Goal: Task Accomplishment & Management: Manage account settings

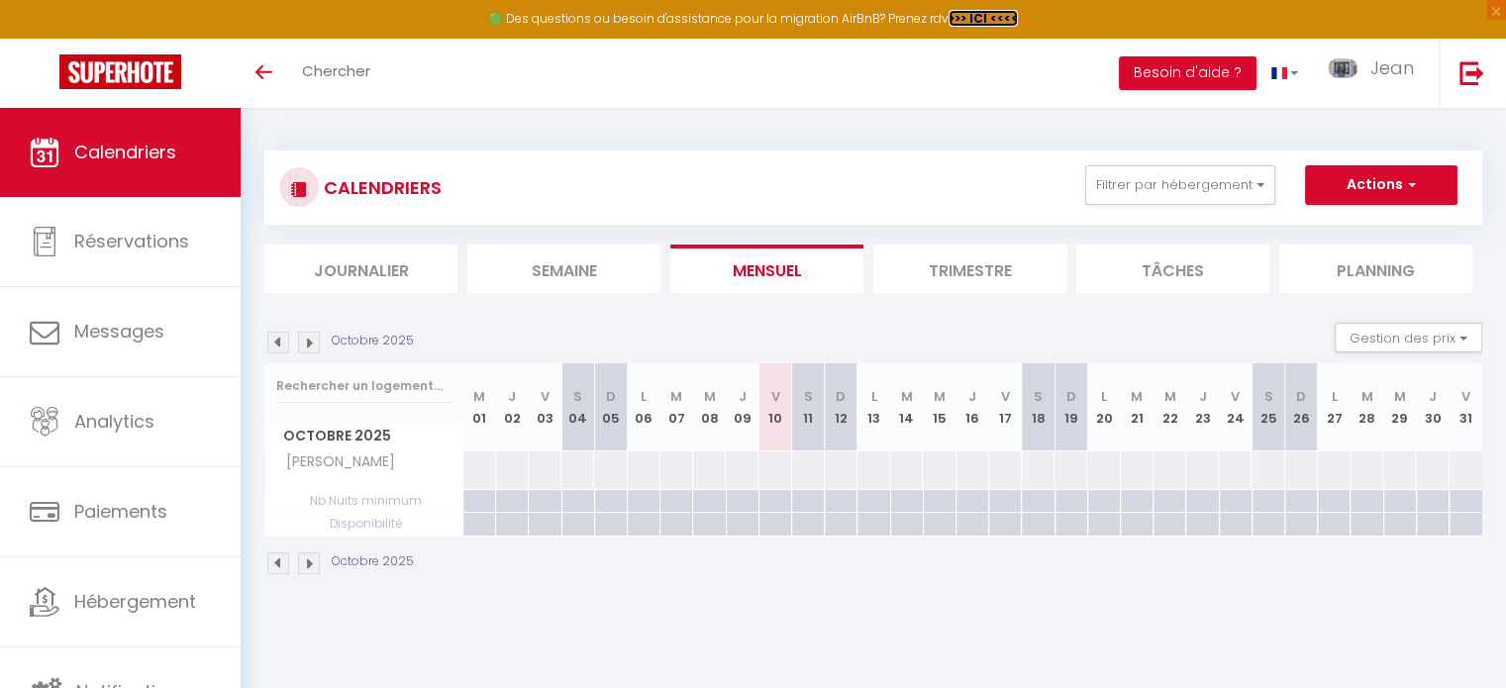
click at [978, 18] on strong ">>> ICI <<<<" at bounding box center [983, 18] width 69 height 17
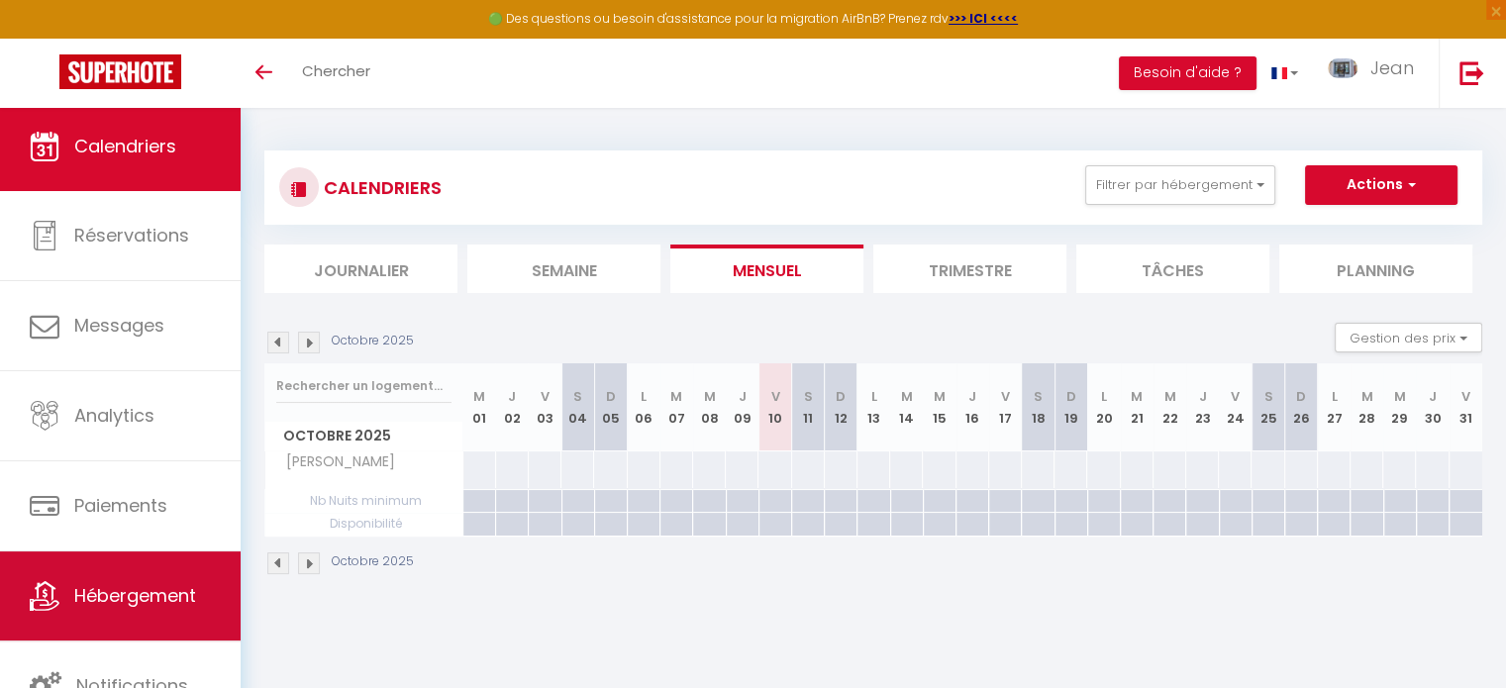
click at [174, 588] on span "Hébergement" at bounding box center [135, 595] width 122 height 25
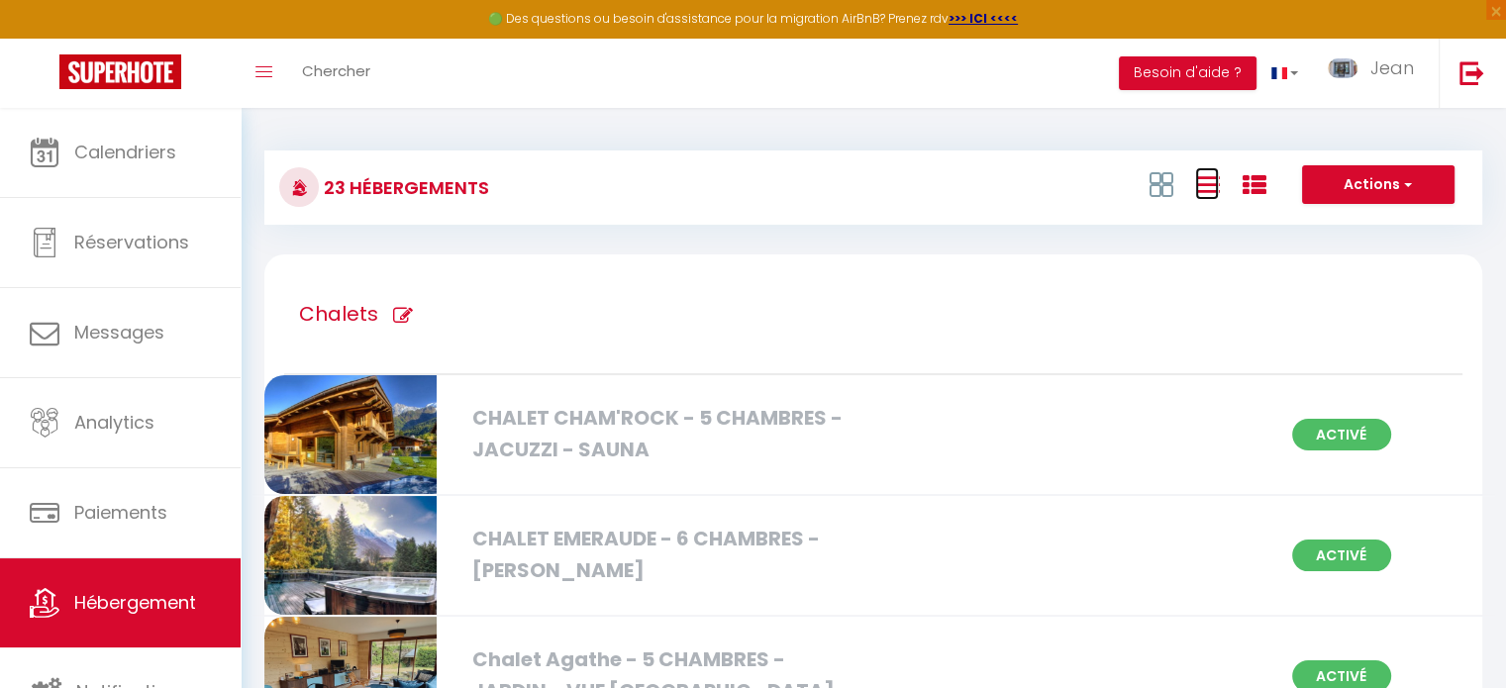
click at [1211, 191] on icon at bounding box center [1207, 184] width 24 height 25
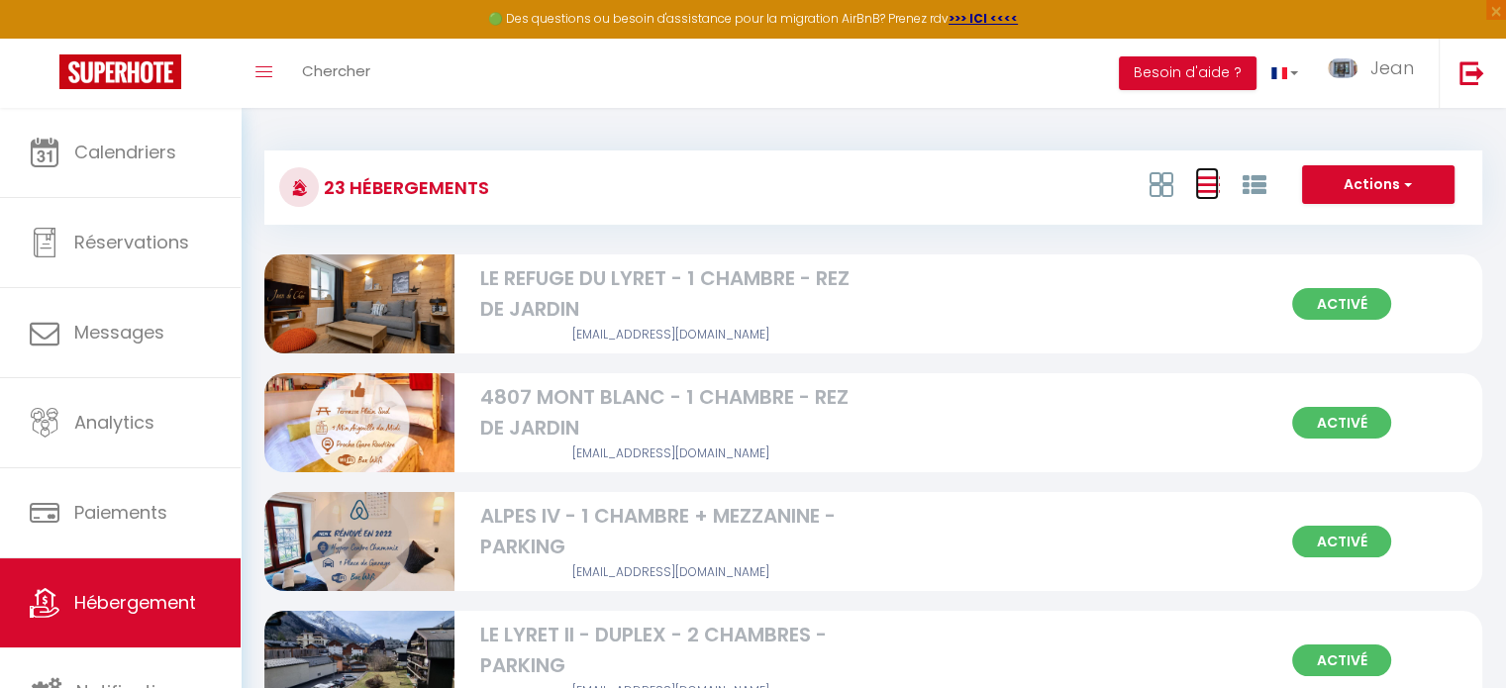
click at [1211, 191] on icon at bounding box center [1207, 184] width 24 height 25
click at [1160, 180] on icon at bounding box center [1161, 184] width 24 height 25
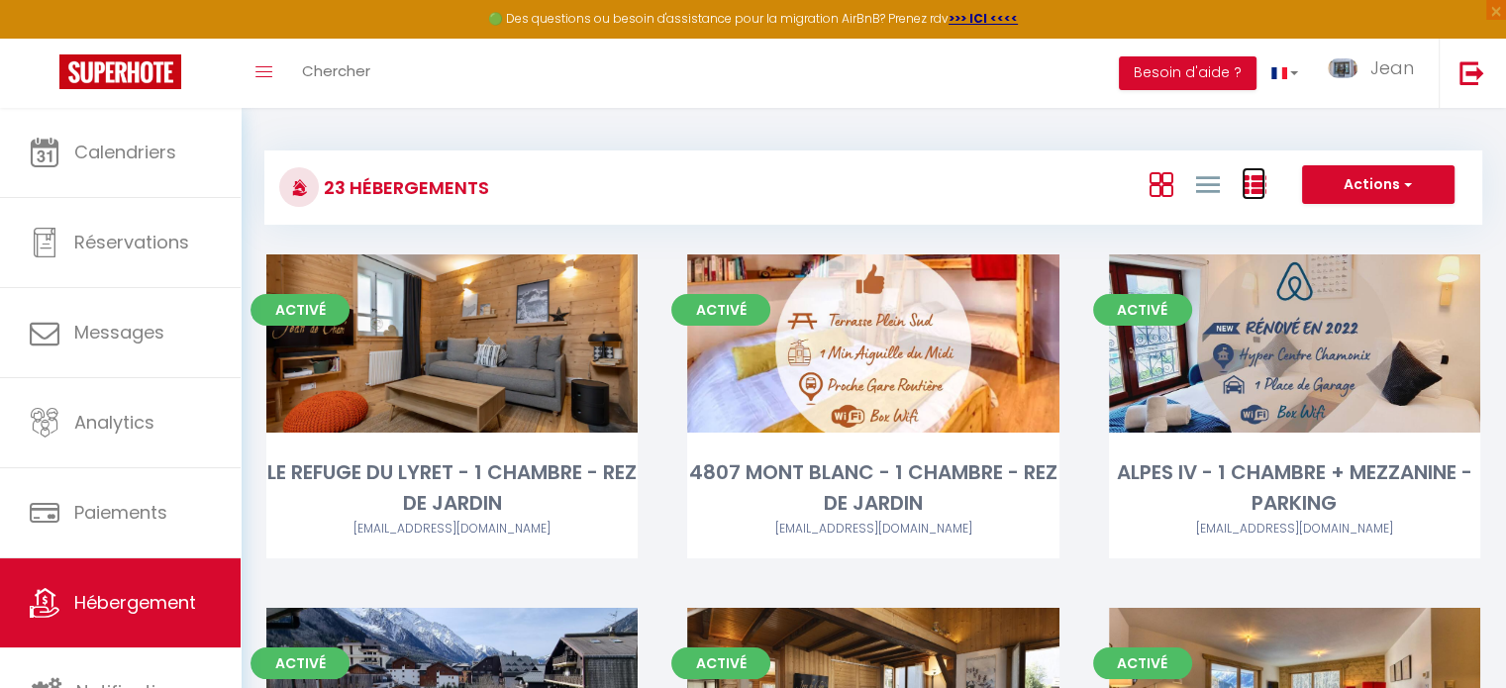
click at [1259, 183] on icon at bounding box center [1254, 185] width 24 height 24
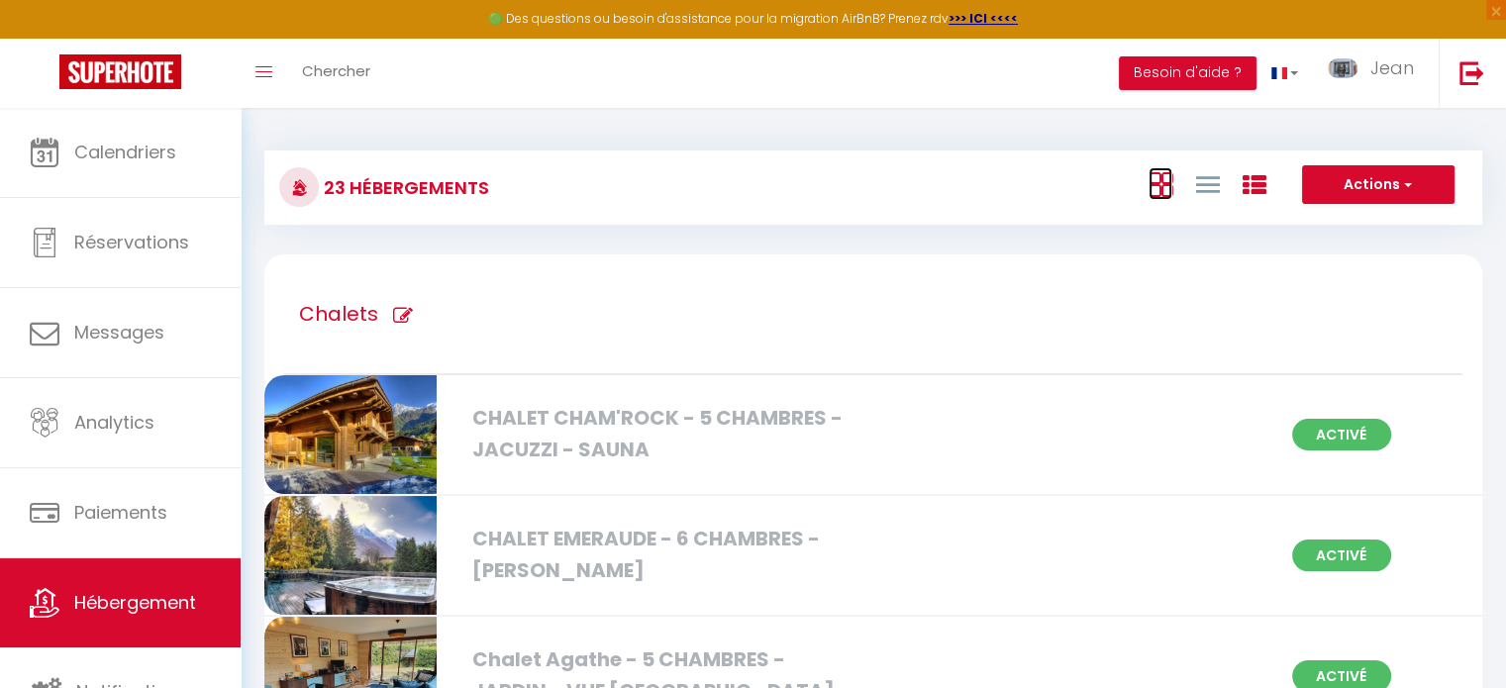
click at [1156, 189] on icon at bounding box center [1161, 184] width 24 height 25
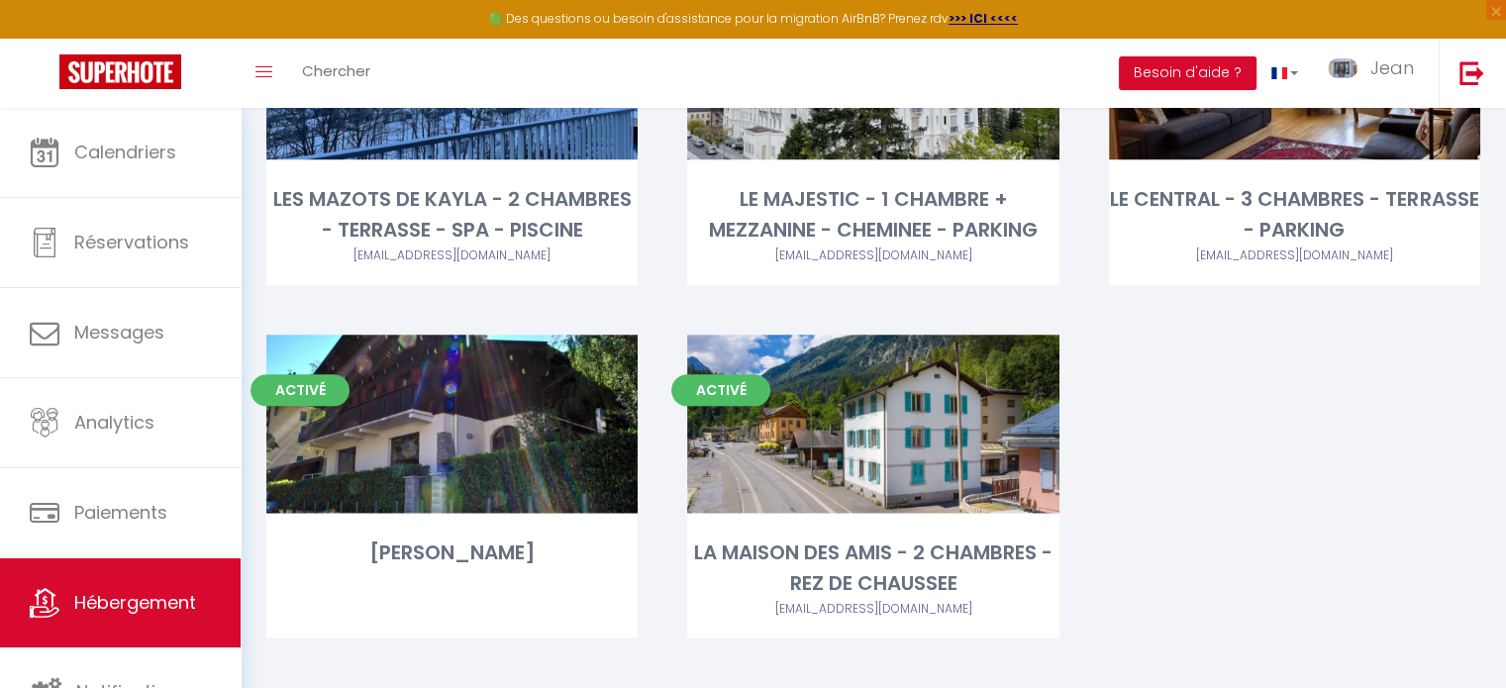
scroll to position [2415, 0]
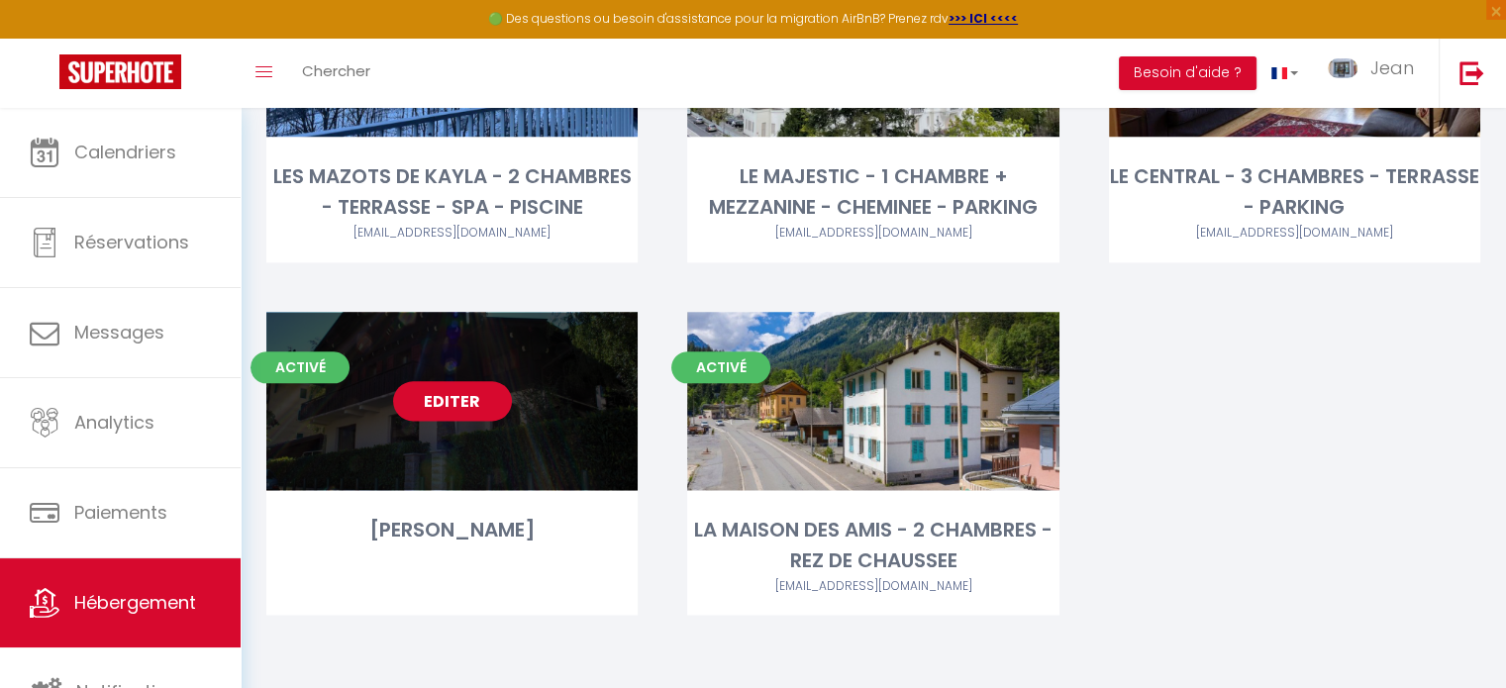
click at [447, 403] on link "Editer" at bounding box center [452, 401] width 119 height 40
select select "3"
select select "2"
select select "1"
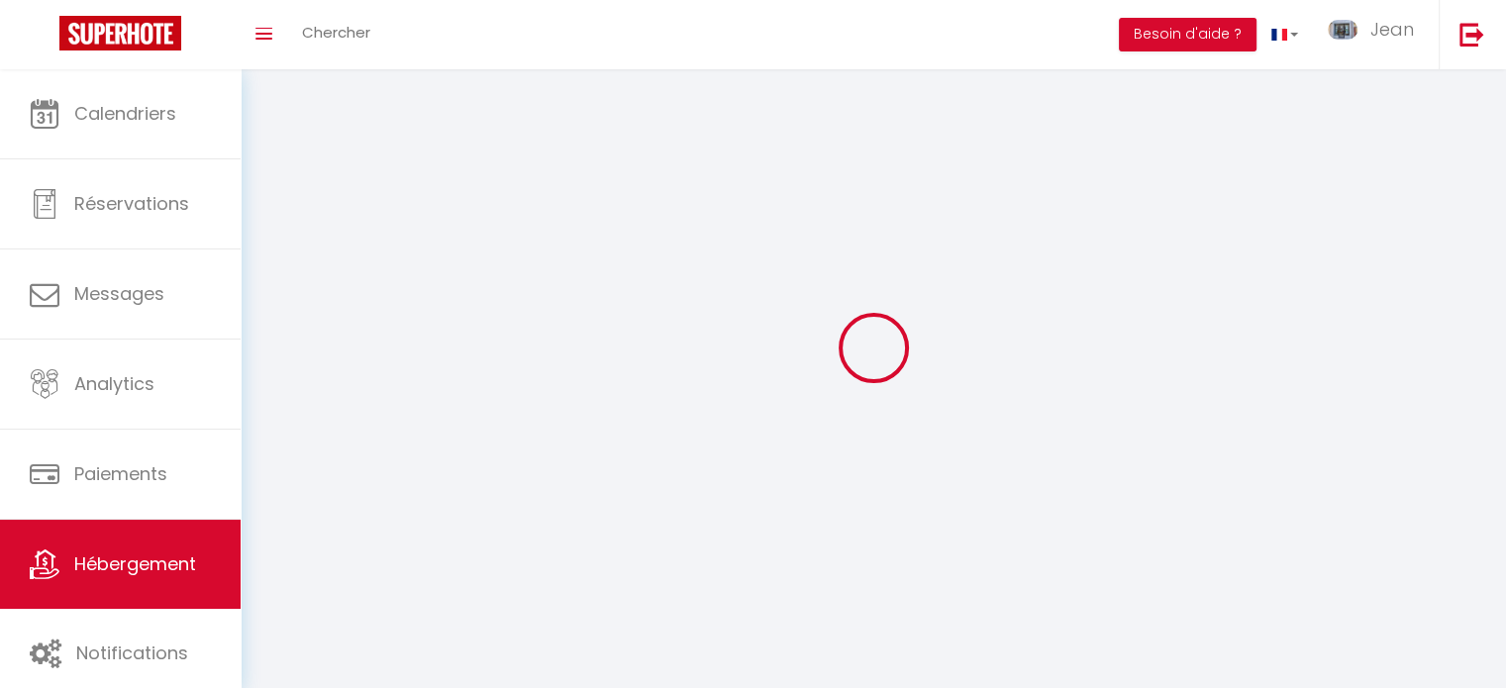
select select
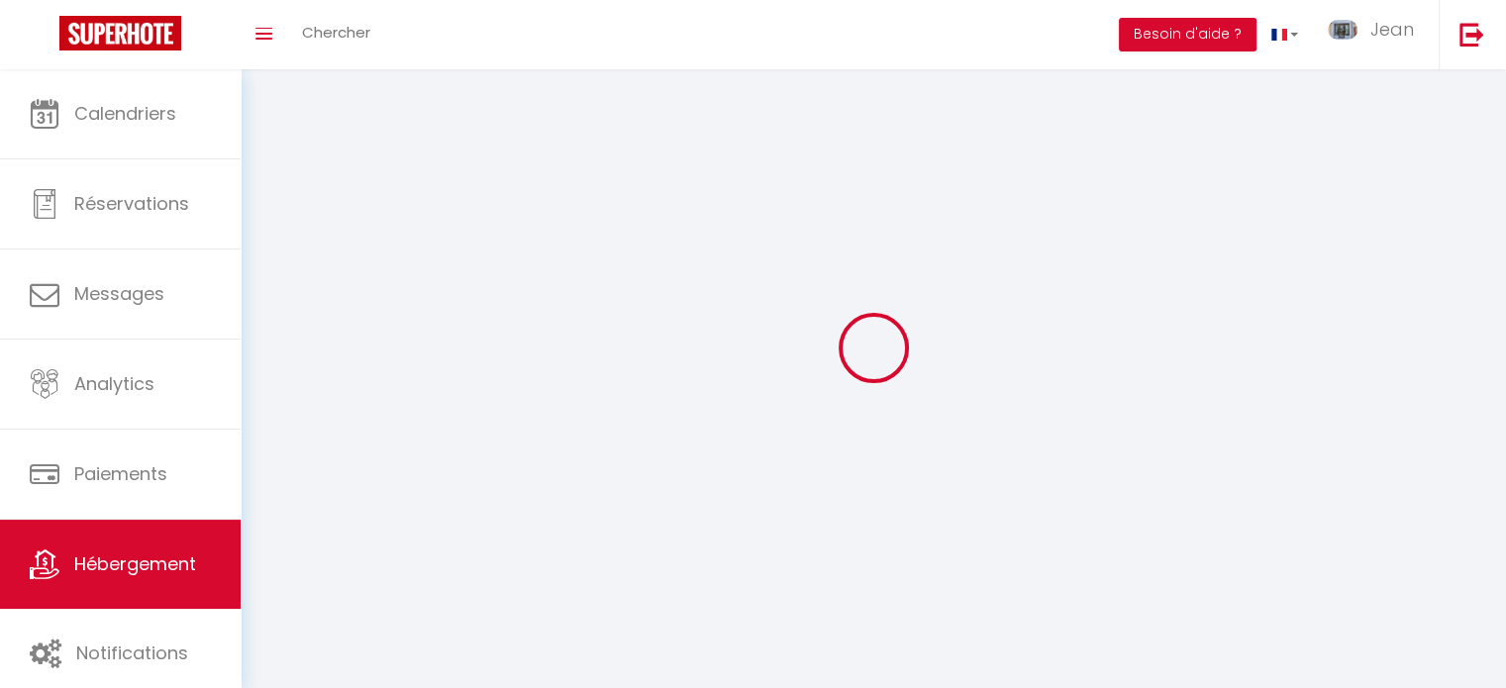
select select
checkbox input "false"
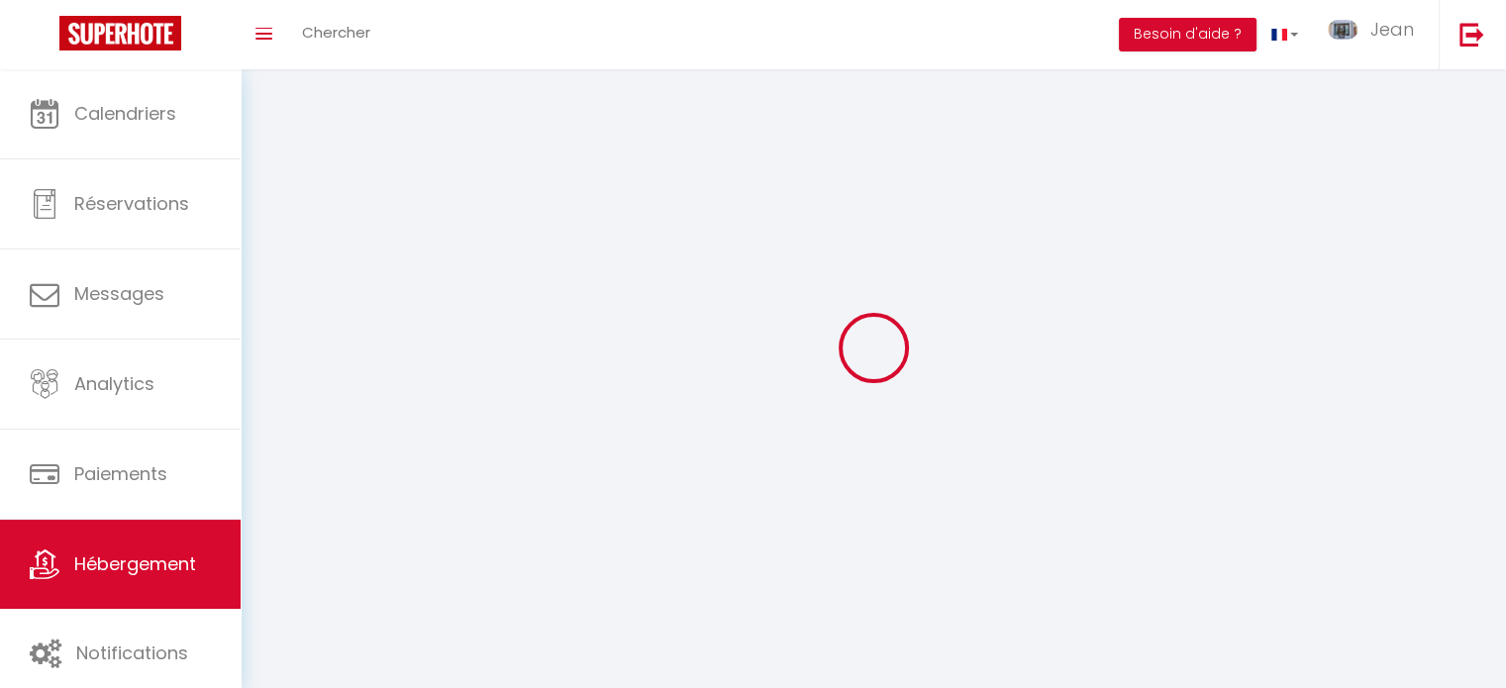
select select
select select "1"
select select "28"
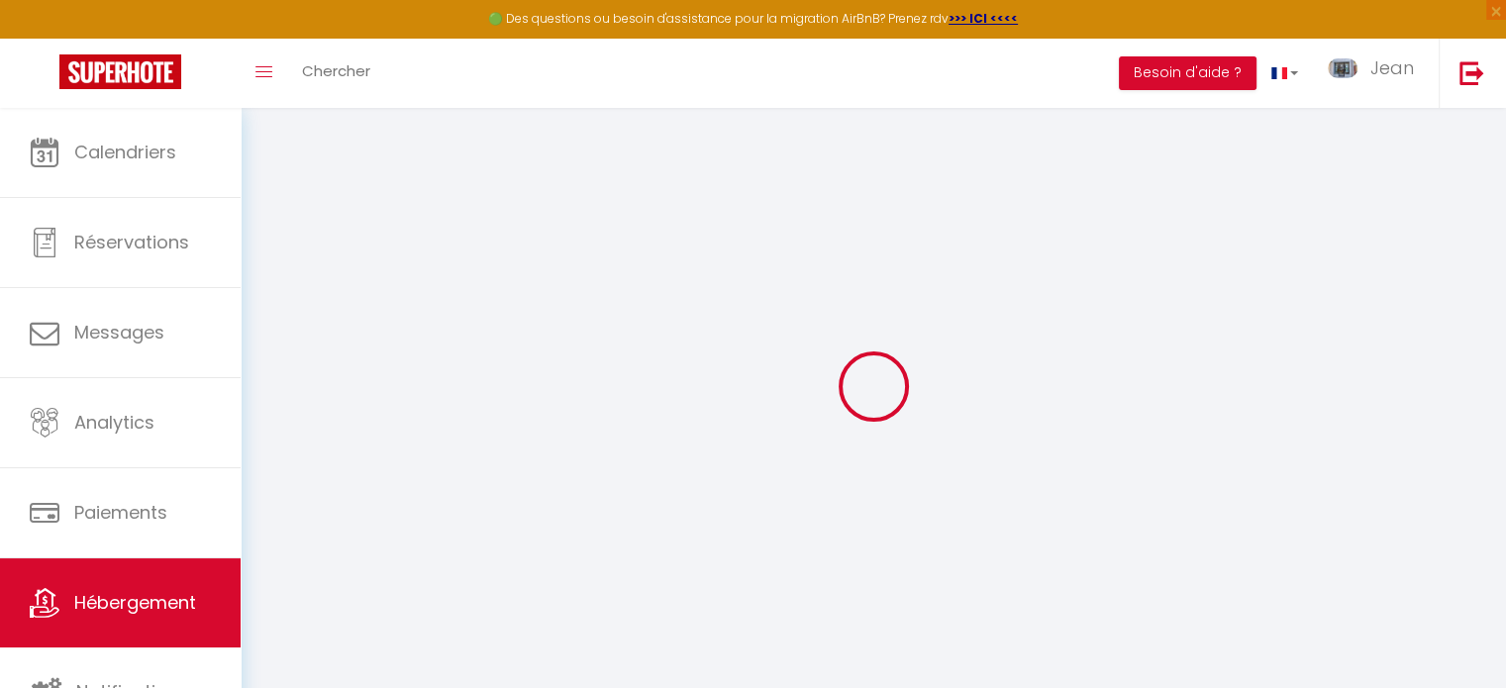
select select
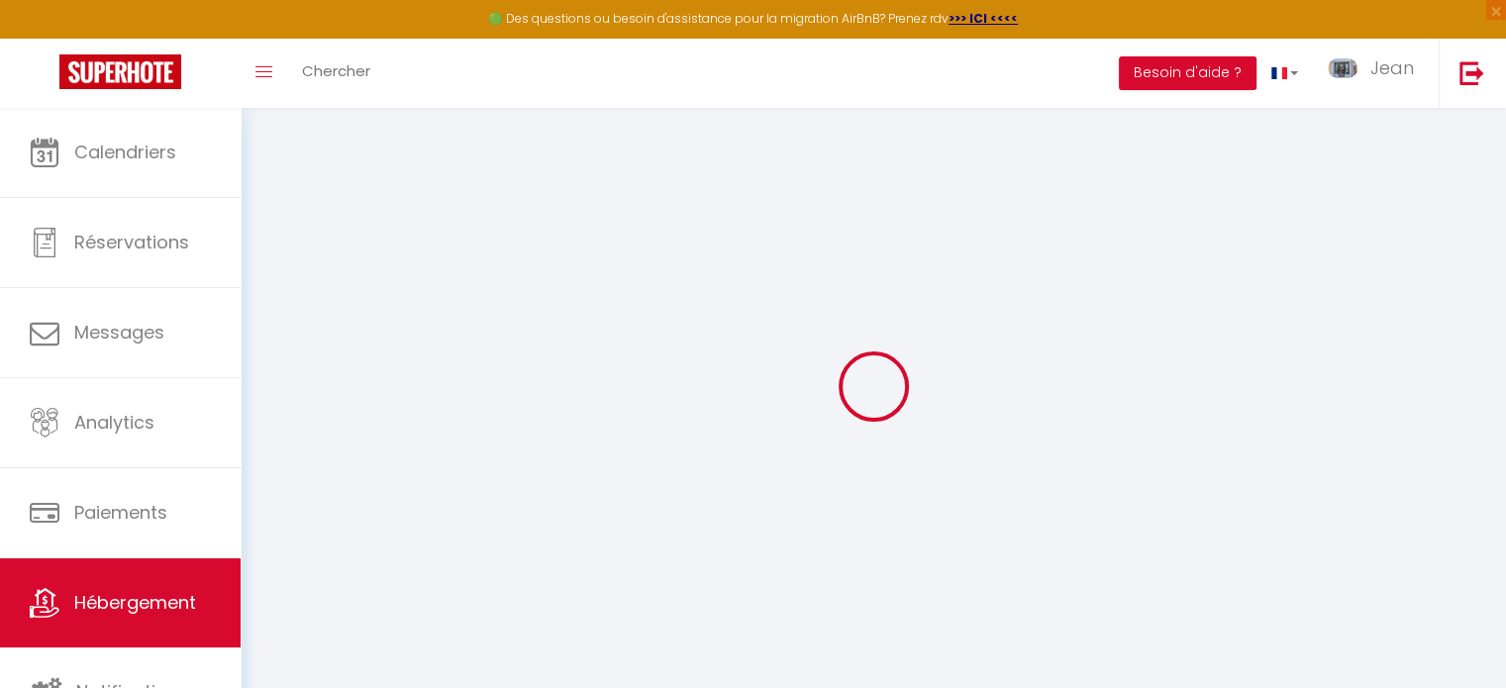
select select
checkbox input "false"
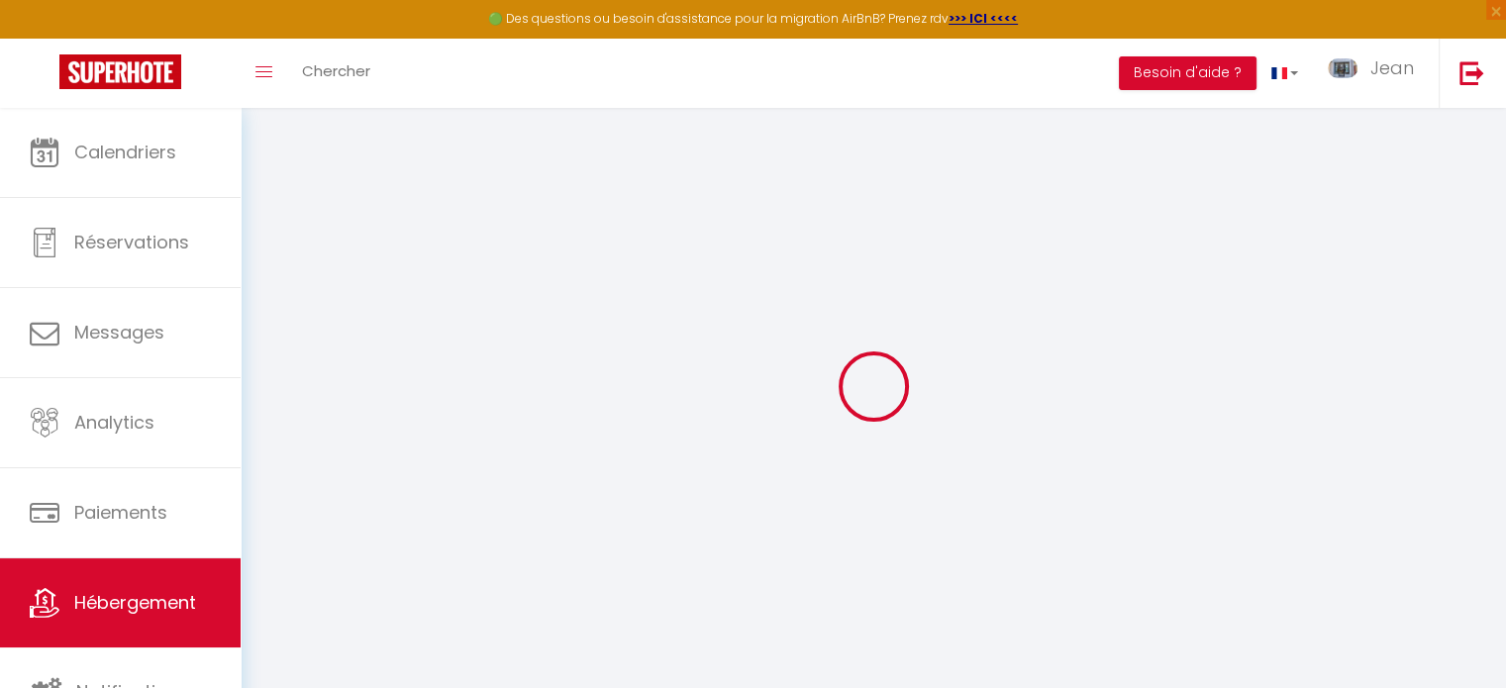
select select
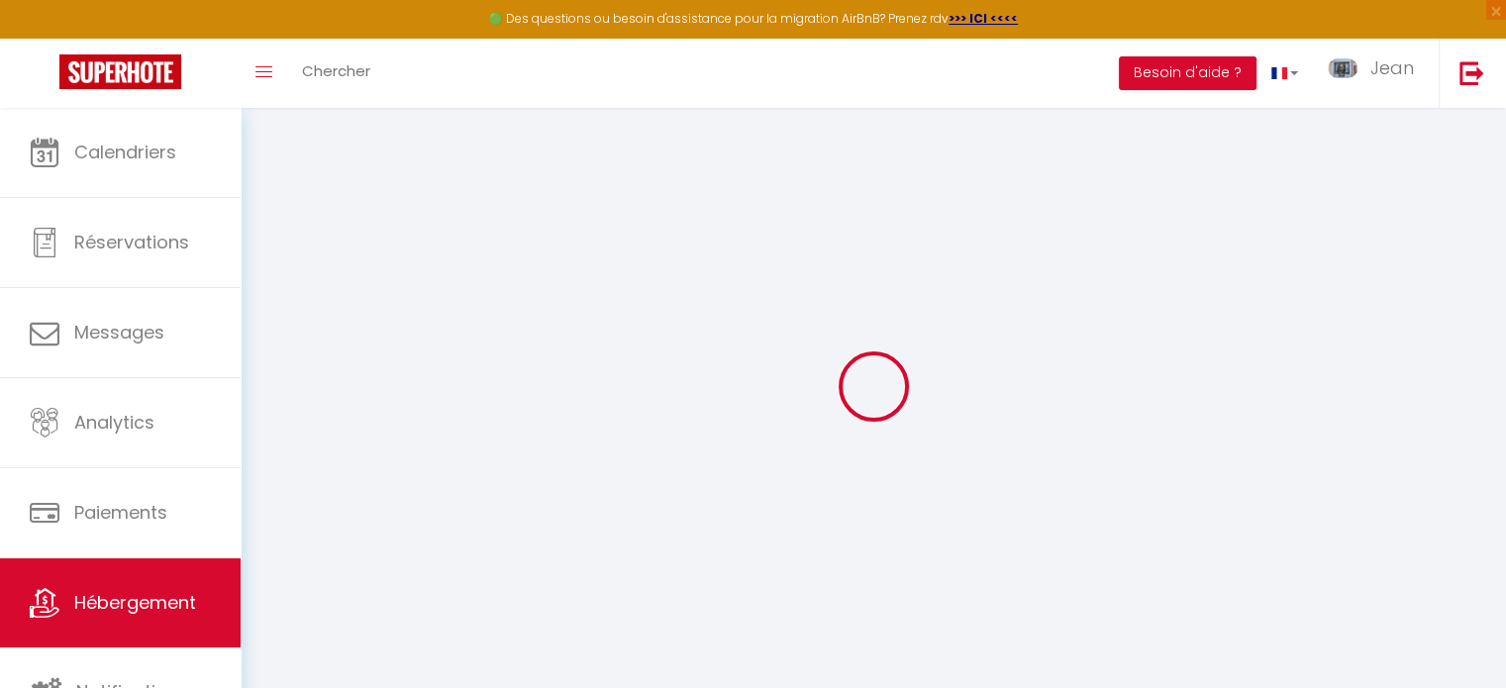
select select
checkbox input "false"
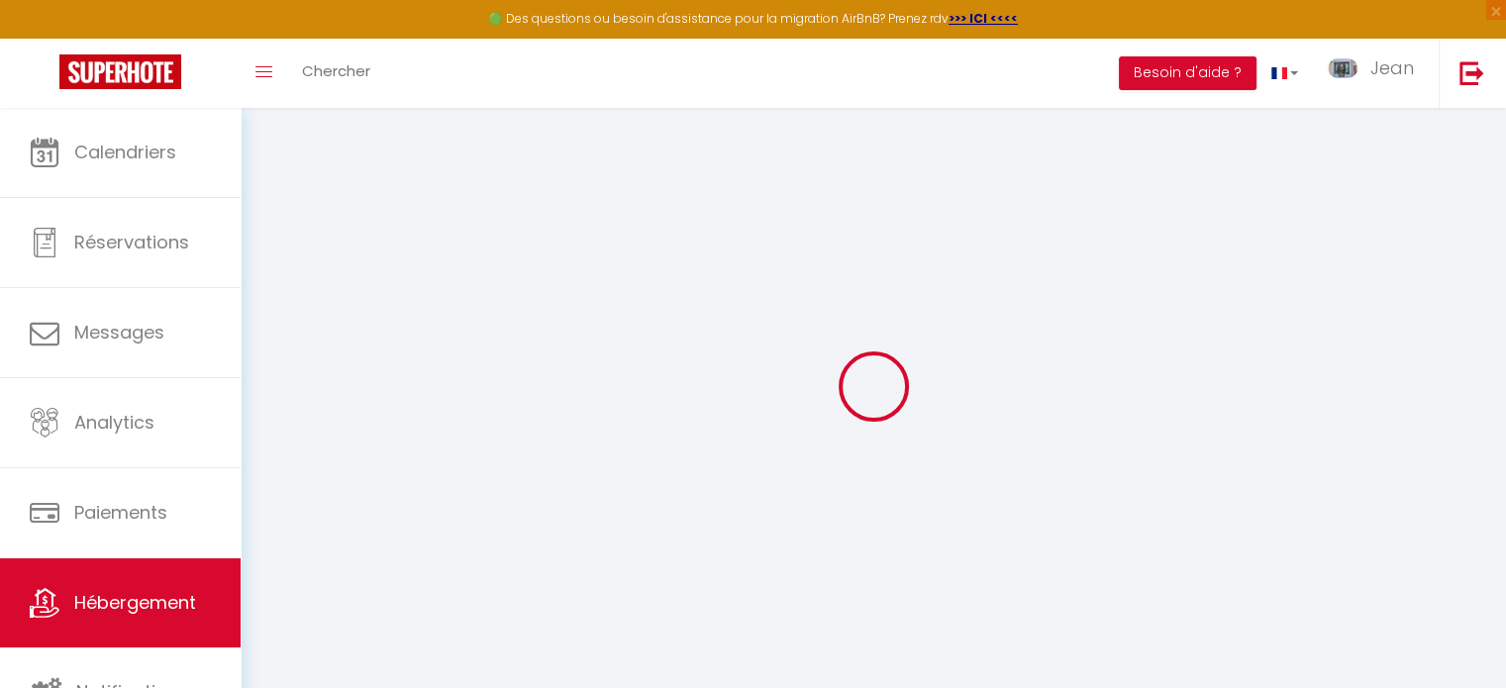
checkbox input "false"
select select
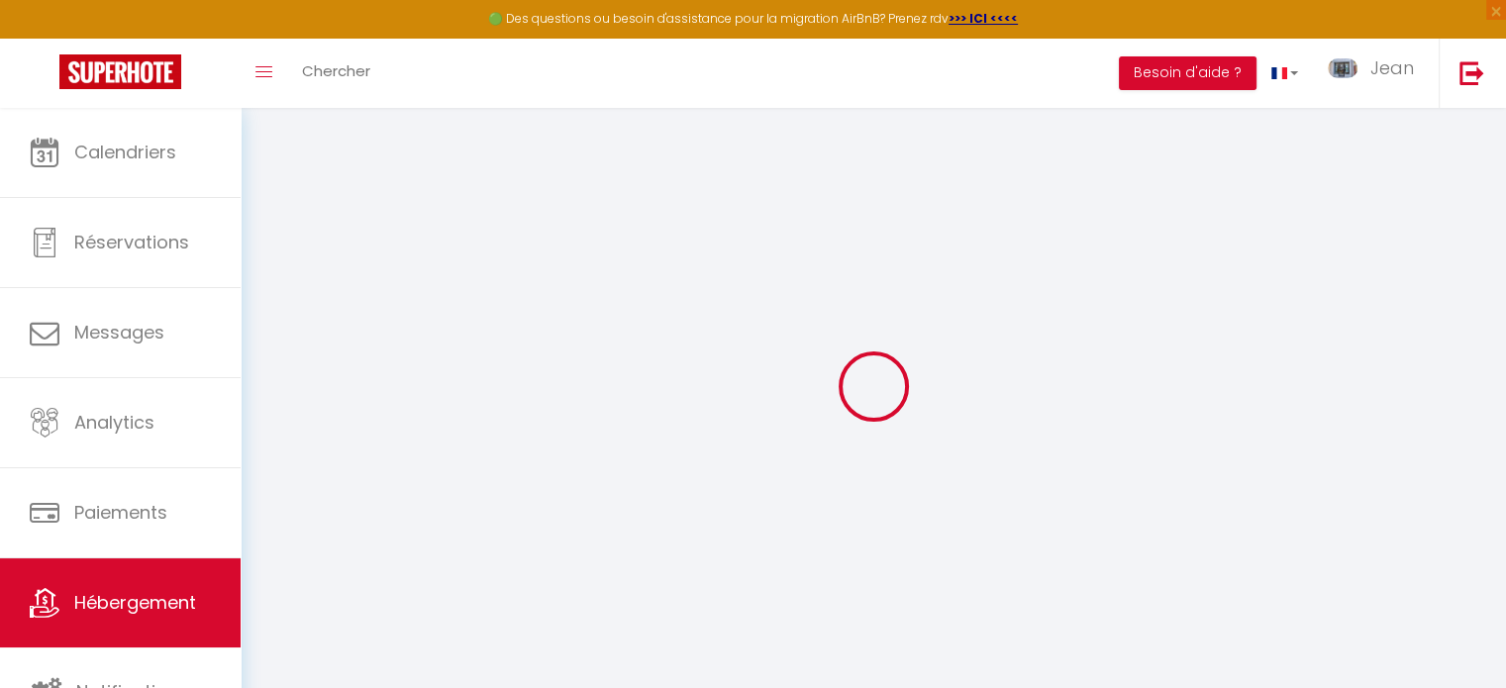
select select
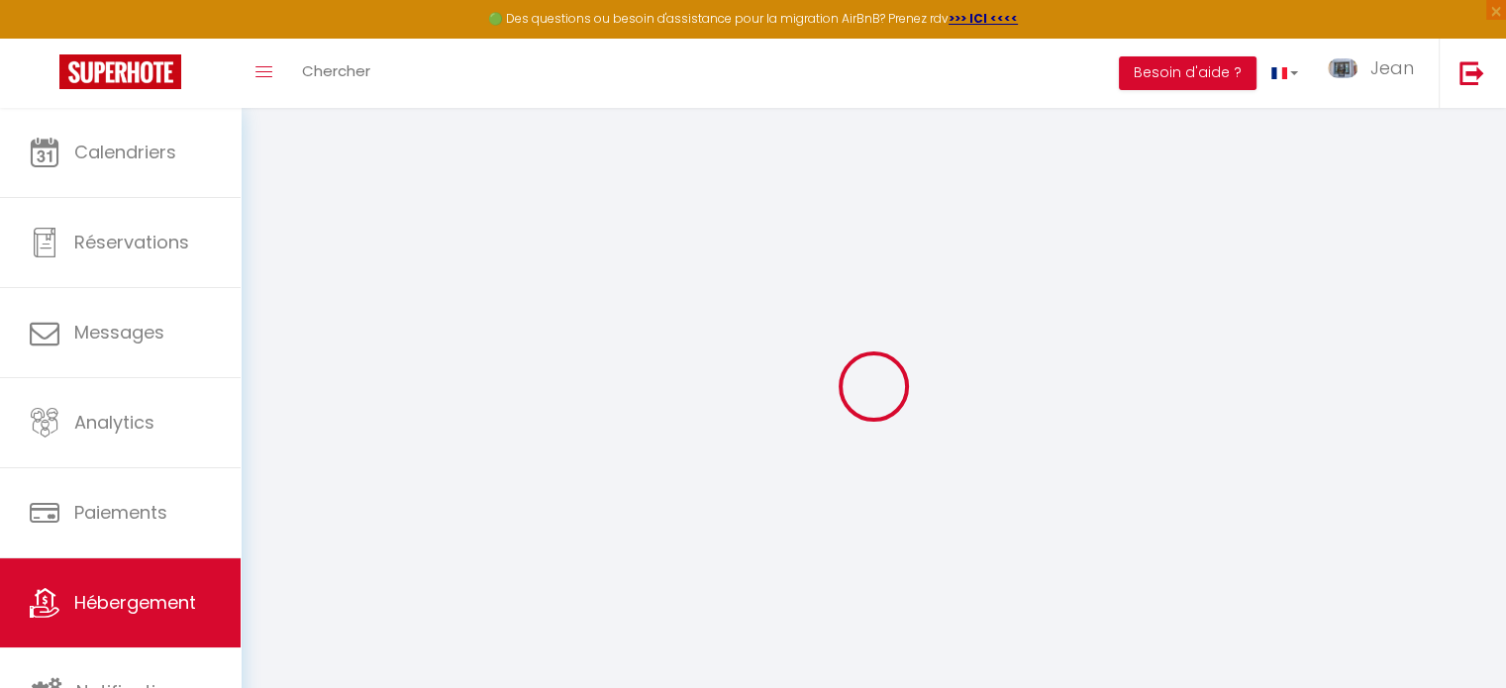
checkbox input "false"
select select
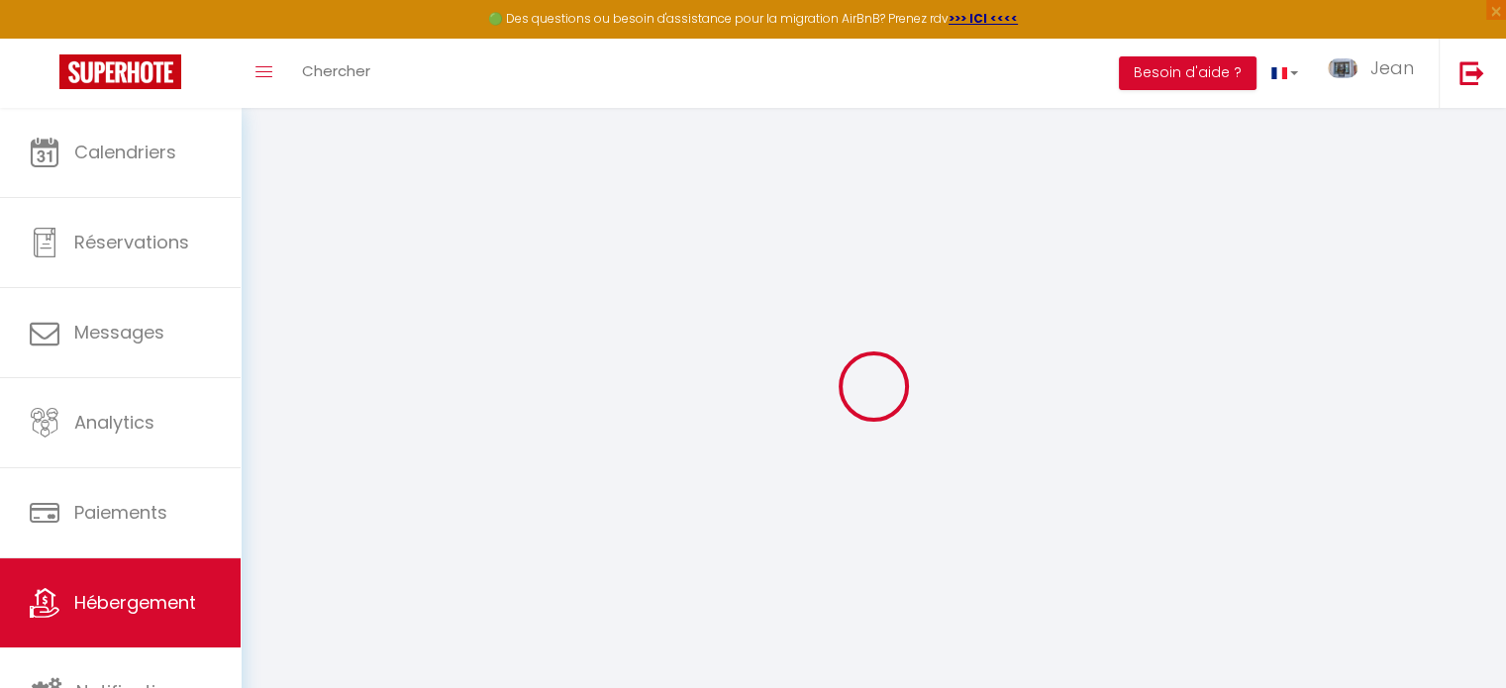
select select
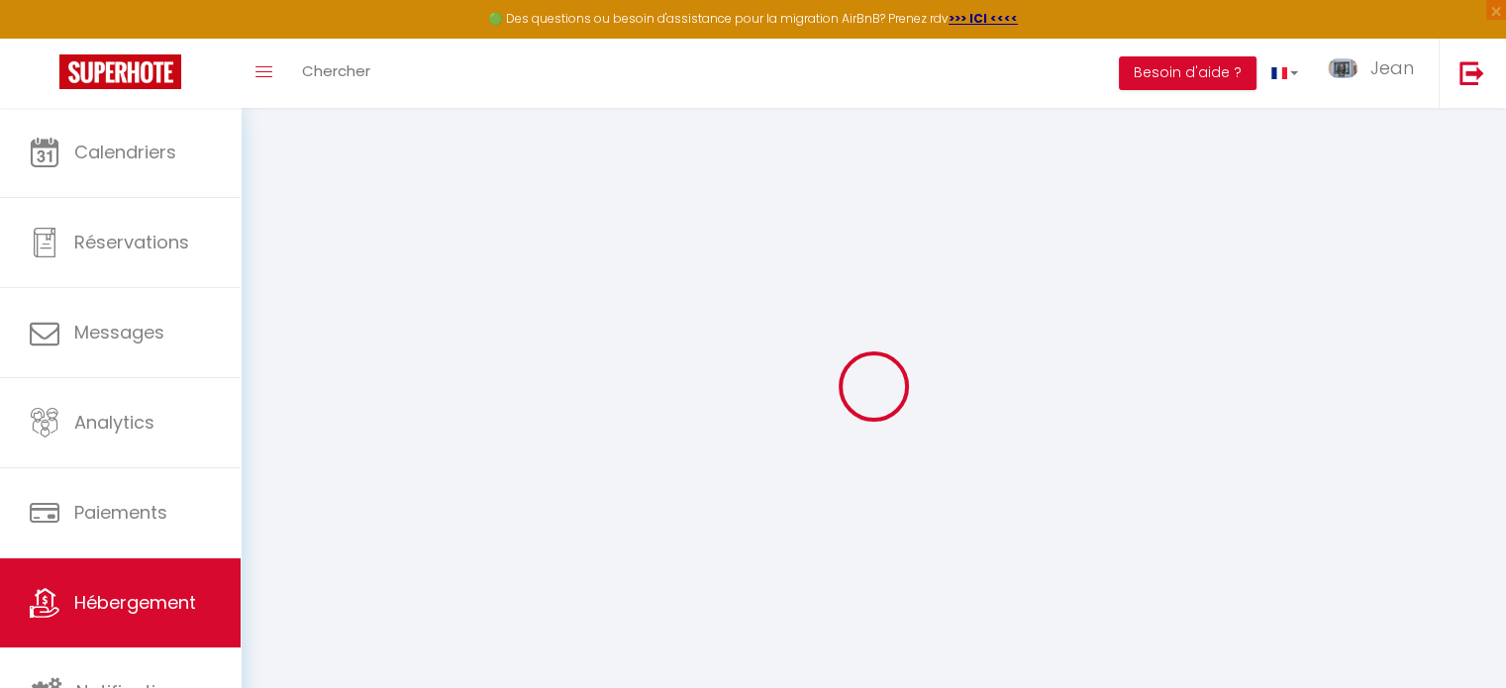
select select
checkbox input "false"
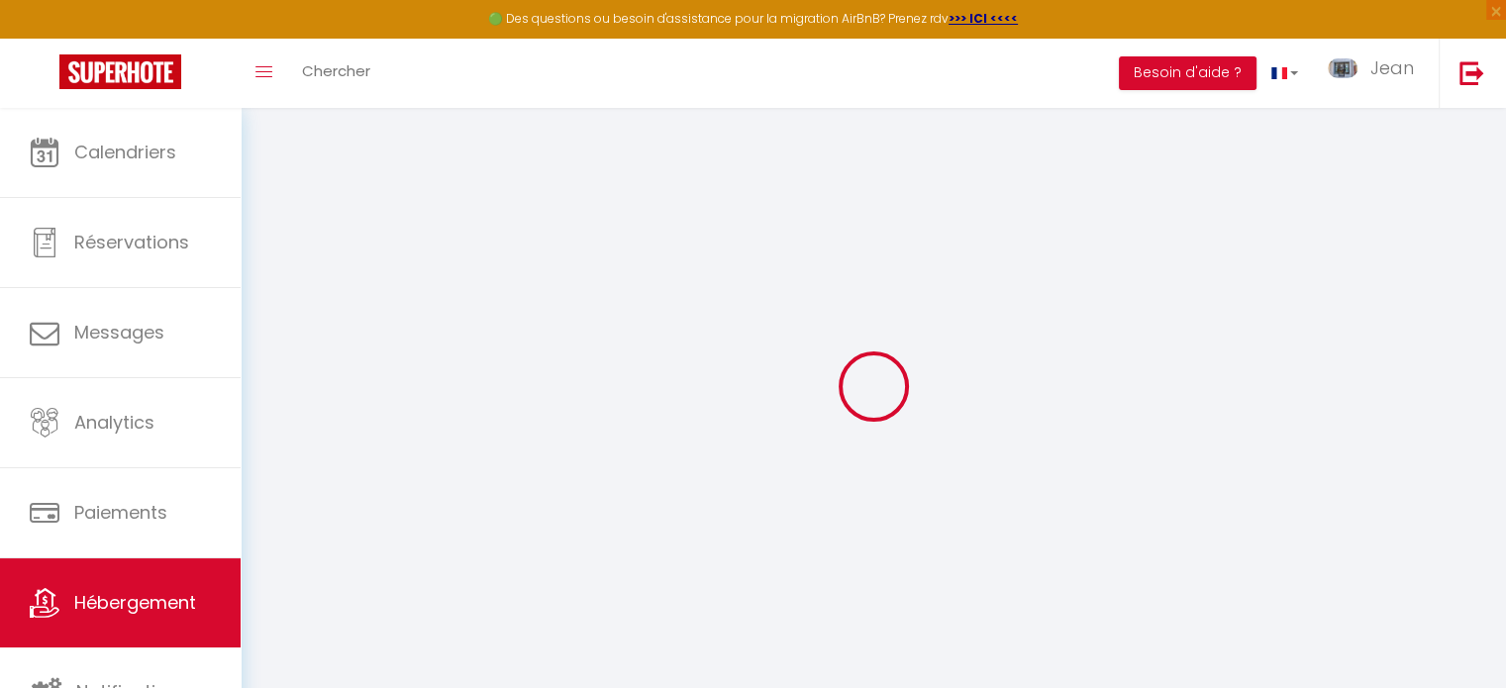
checkbox input "false"
select select
type input "[PERSON_NAME]"
select select
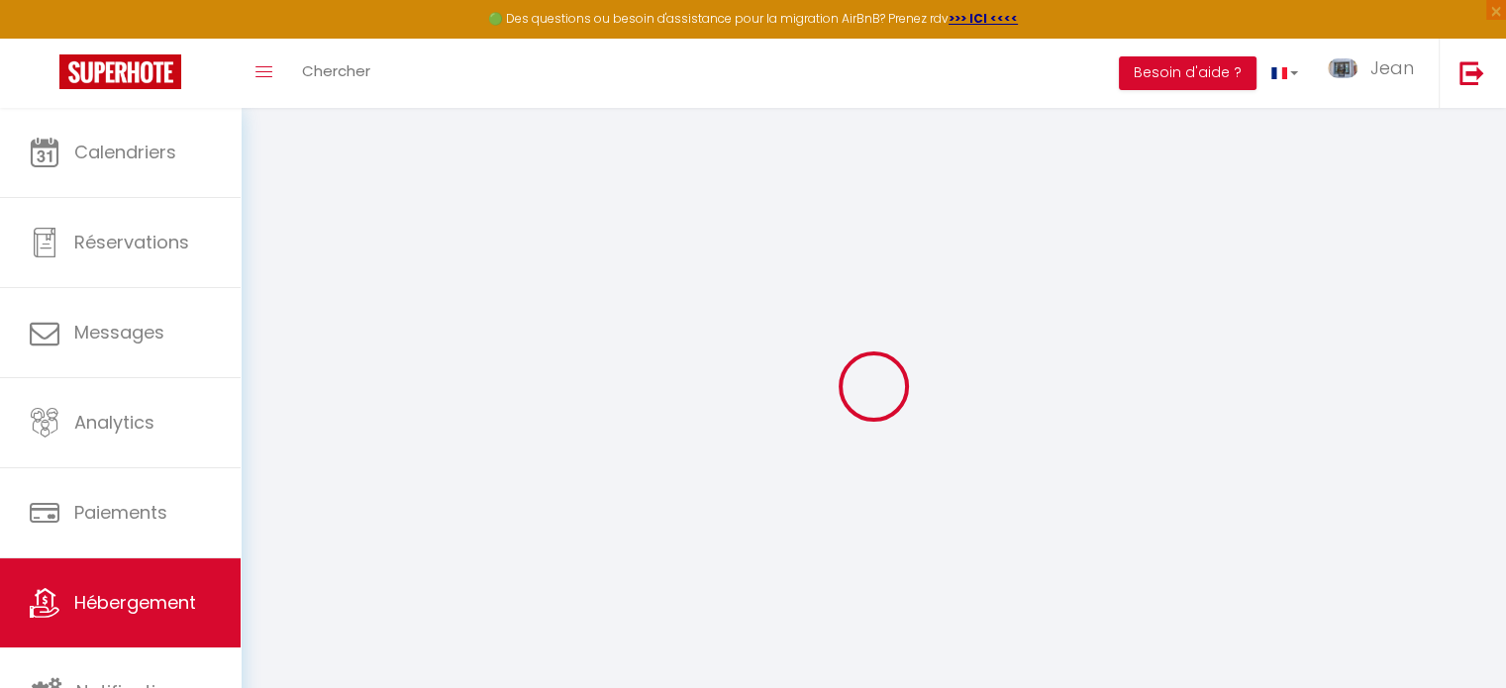
select select
type input "[STREET_ADDRESS]"
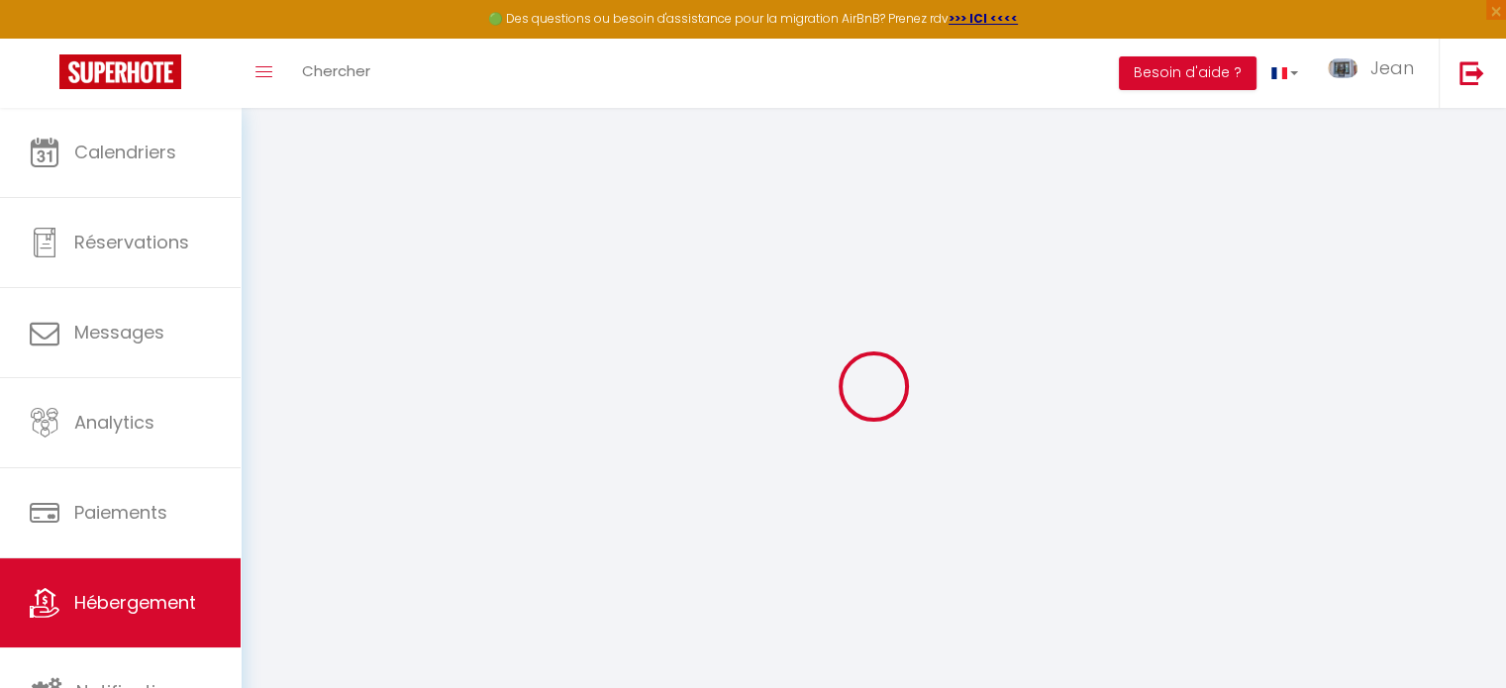
type input "74400"
type input "Chamonix [GEOGRAPHIC_DATA]"
type input "[EMAIL_ADDRESS][DOMAIN_NAME]"
select select
checkbox input "false"
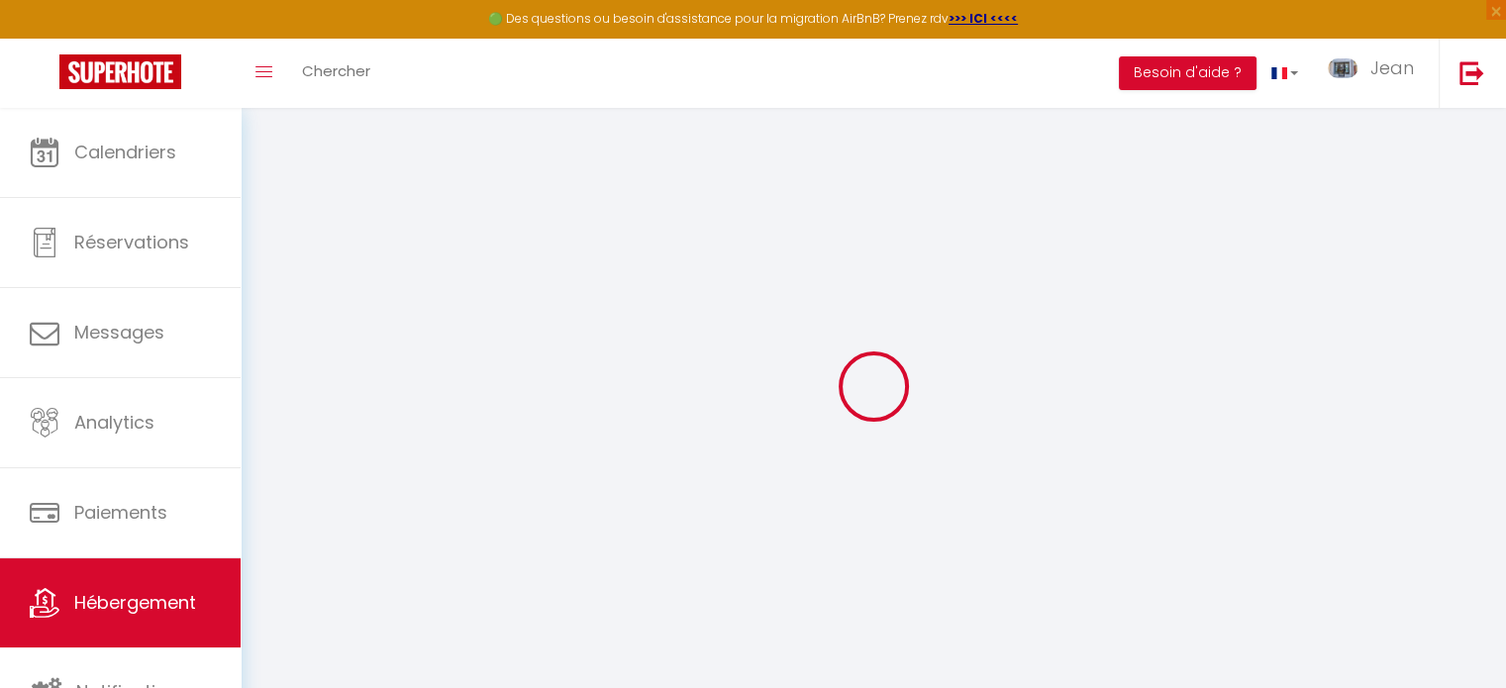
checkbox input "false"
type input "0"
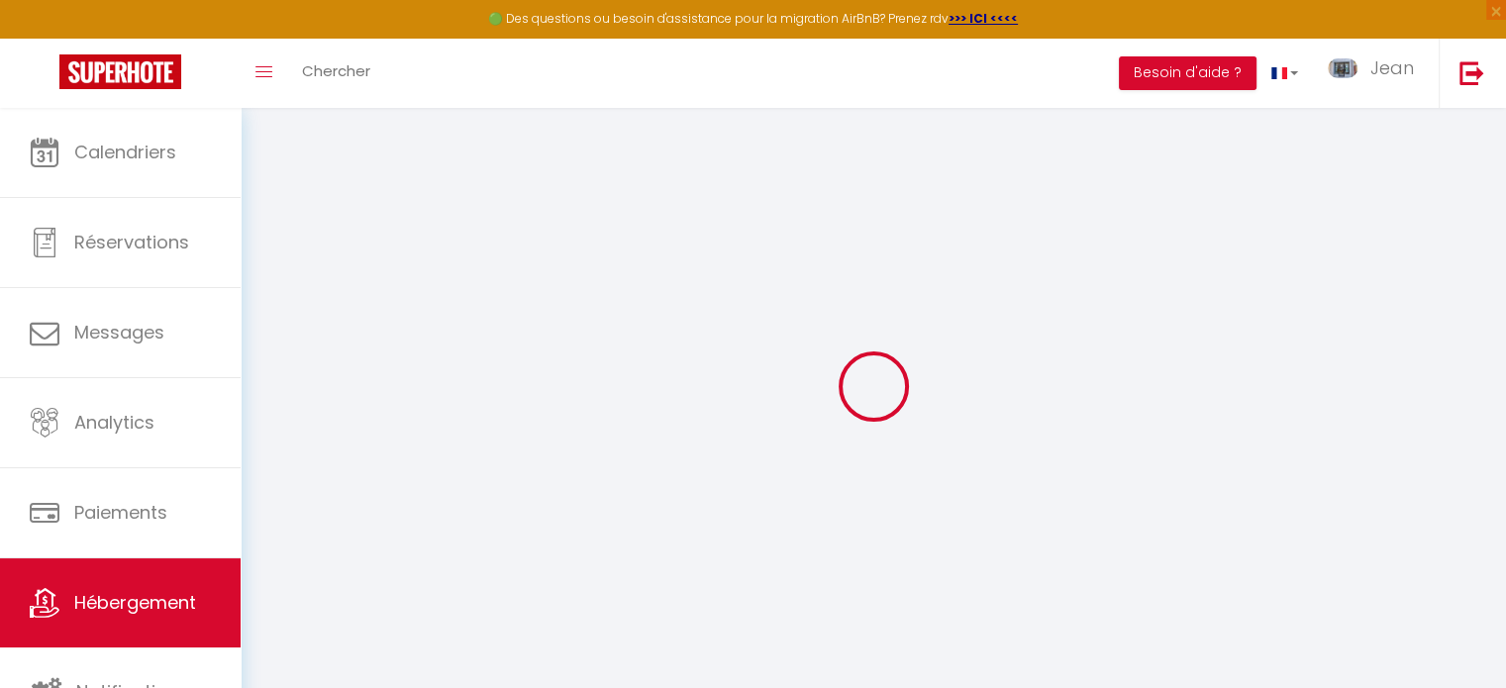
select select
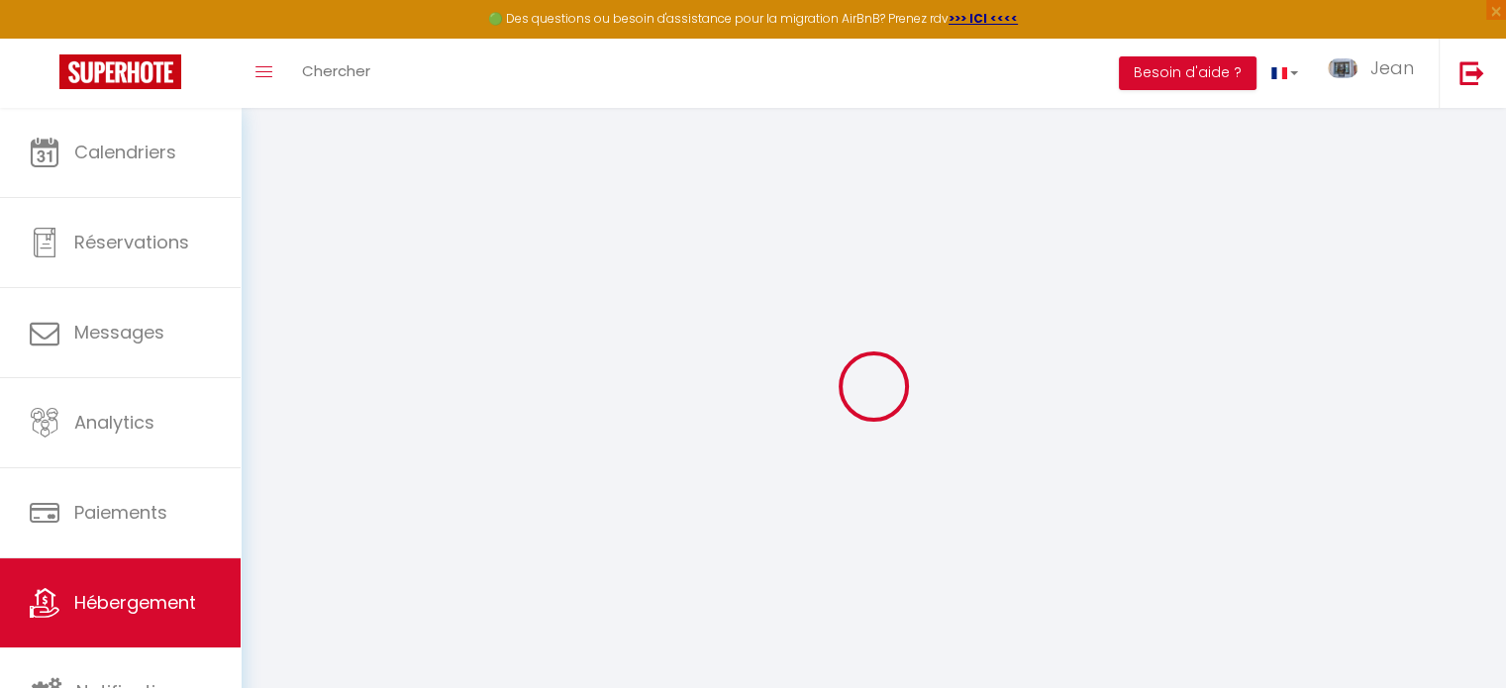
select select
checkbox input "false"
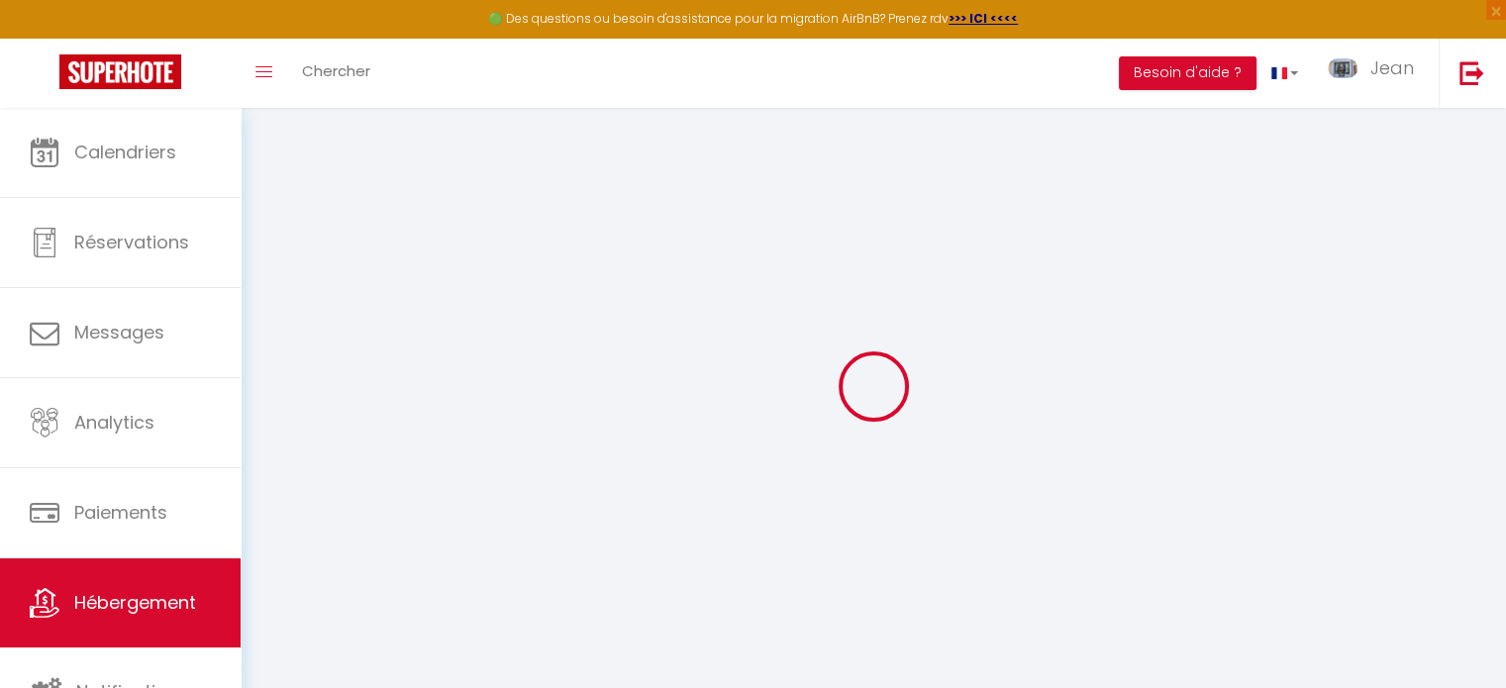
select select
checkbox input "false"
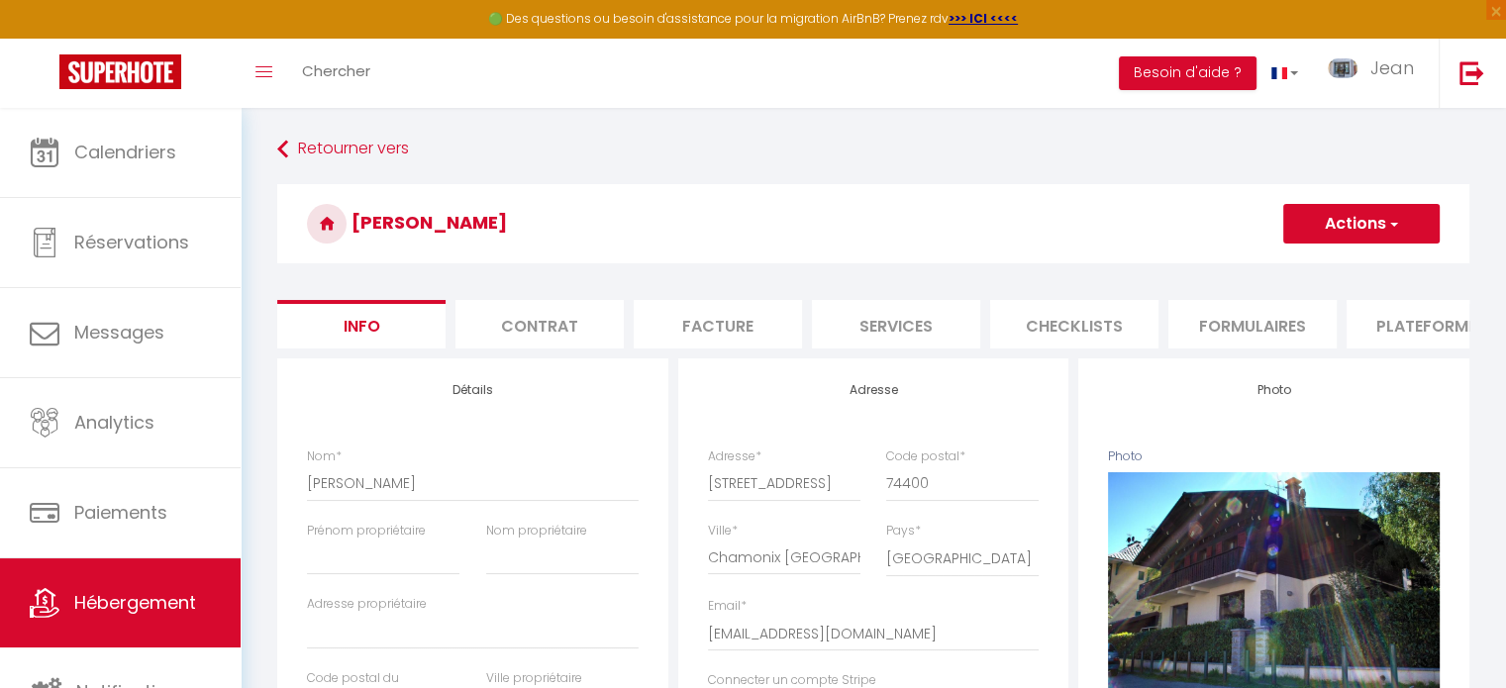
select select
checkbox input "false"
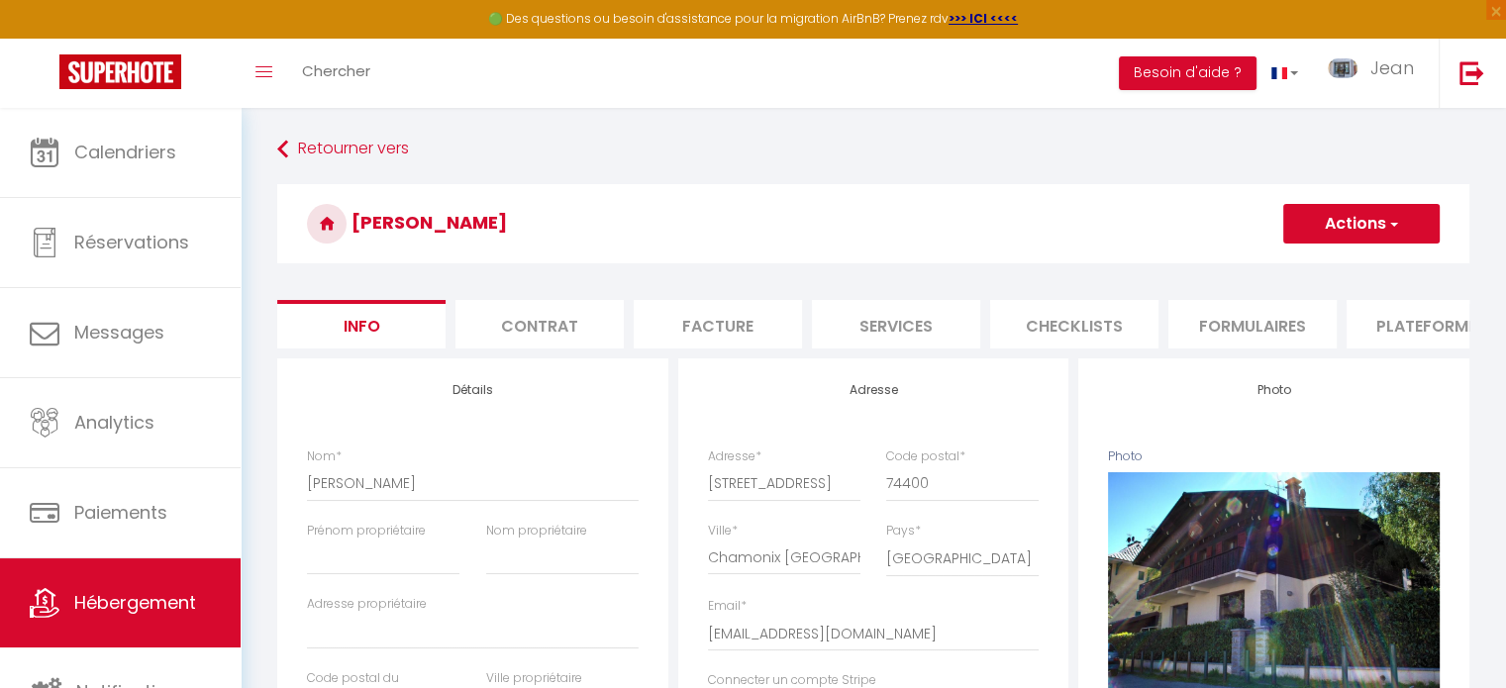
select select
checkbox input "false"
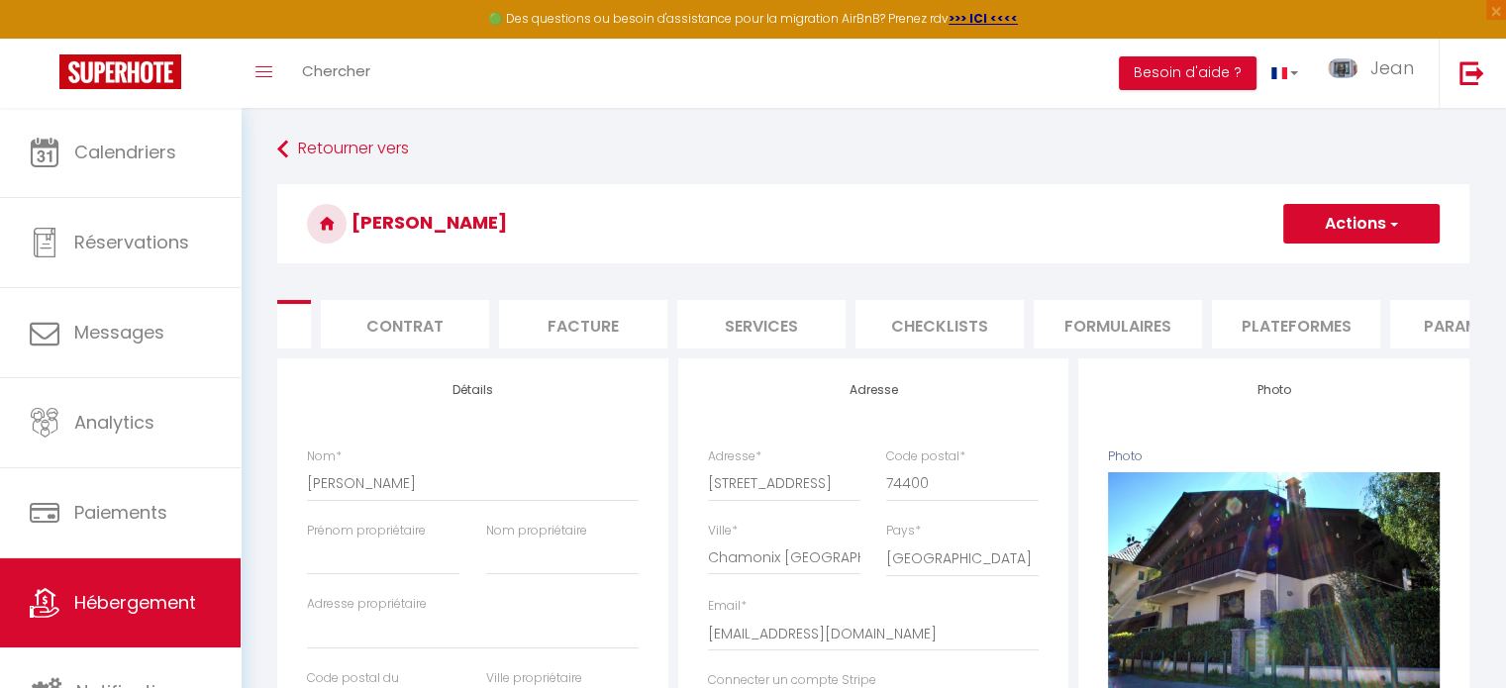
scroll to position [0, 158]
click at [1249, 325] on li "Plateformes" at bounding box center [1272, 324] width 168 height 49
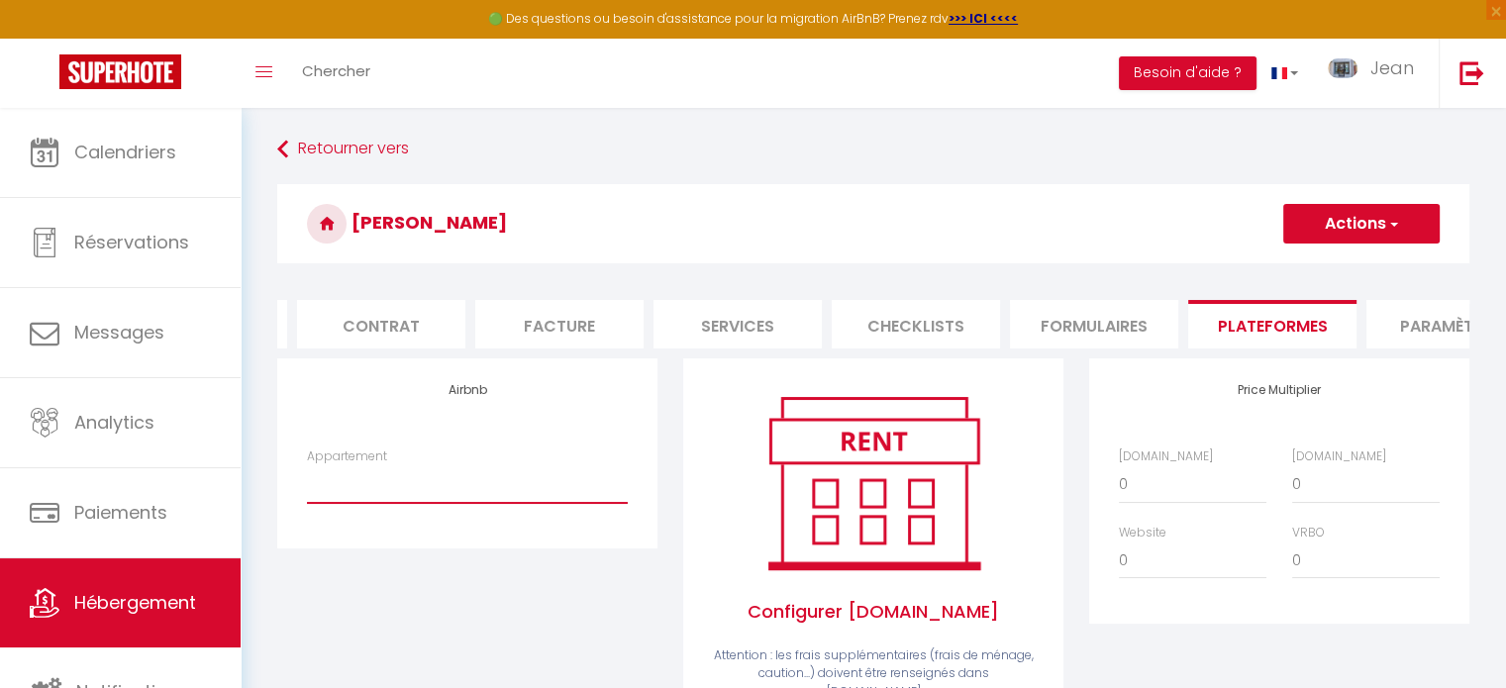
click at [449, 503] on select "JMB · Jardin du Mt Blanc-2 Chambres-Central-vue-MB - location@jeandecham.com Le…" at bounding box center [467, 484] width 321 height 38
click at [448, 503] on select "JMB · Jardin du Mt Blanc-2 Chambres-Central-vue-MB - location@jeandecham.com Le…" at bounding box center [467, 484] width 321 height 38
click at [502, 497] on select "JMB · Jardin du Mt Blanc-2 Chambres-Central-vue-MB - location@jeandecham.com Le…" at bounding box center [467, 484] width 321 height 38
click at [1154, 494] on select "0 + 1 % + 2 % + 3 % + 4 % + 5 % + 6 % + 7 % + 8 % + 9 %" at bounding box center [1193, 484] width 148 height 38
select select "+ 20 %"
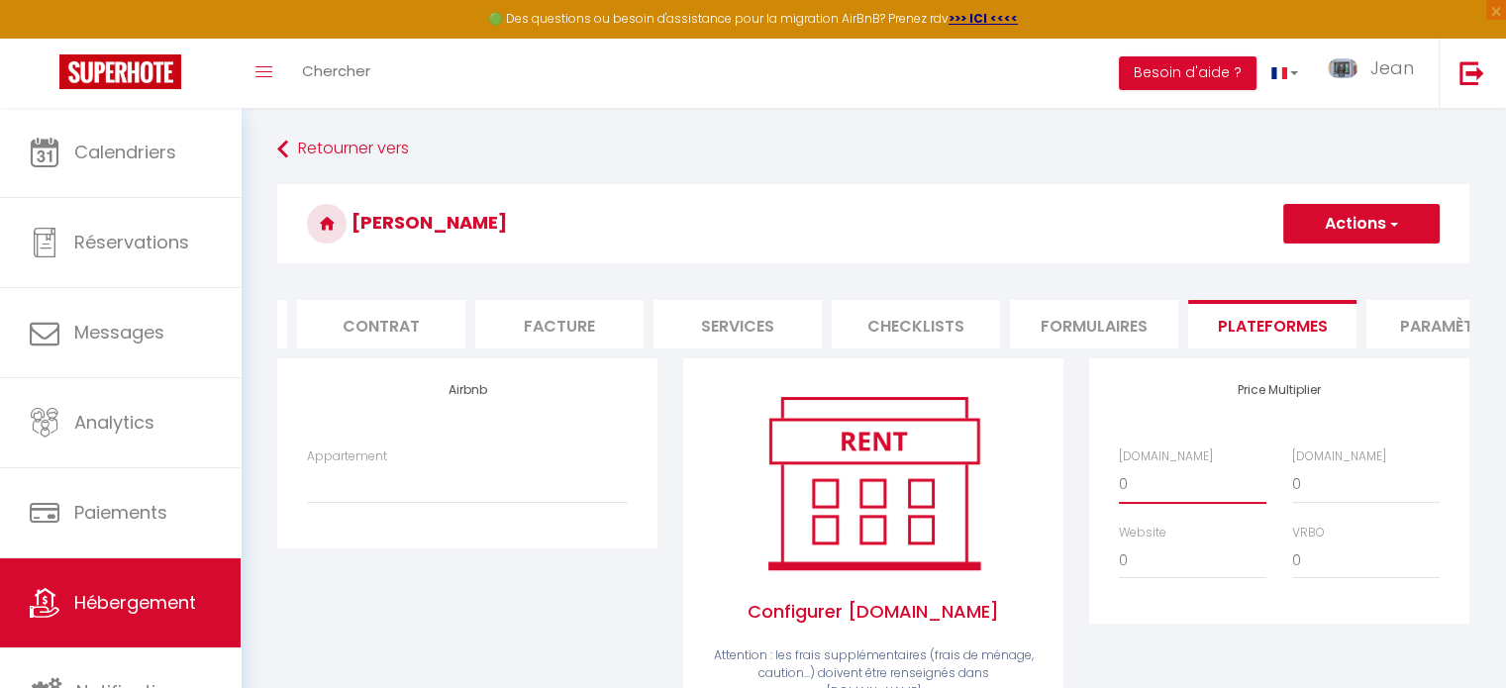
click at [1119, 480] on select "0 + 1 % + 2 % + 3 % + 4 % + 5 % + 6 % + 7 % + 8 % + 9 %" at bounding box center [1193, 484] width 148 height 38
click at [1317, 503] on select "0 + 1 % + 2 % + 3 % + 4 % + 5 % + 6 % + 7 % + 8 % + 9 %" at bounding box center [1366, 484] width 148 height 38
select select "+ 15 %"
click at [1292, 480] on select "0 + 1 % + 2 % + 3 % + 4 % + 5 % + 6 % + 7 % + 8 % + 9 %" at bounding box center [1366, 484] width 148 height 38
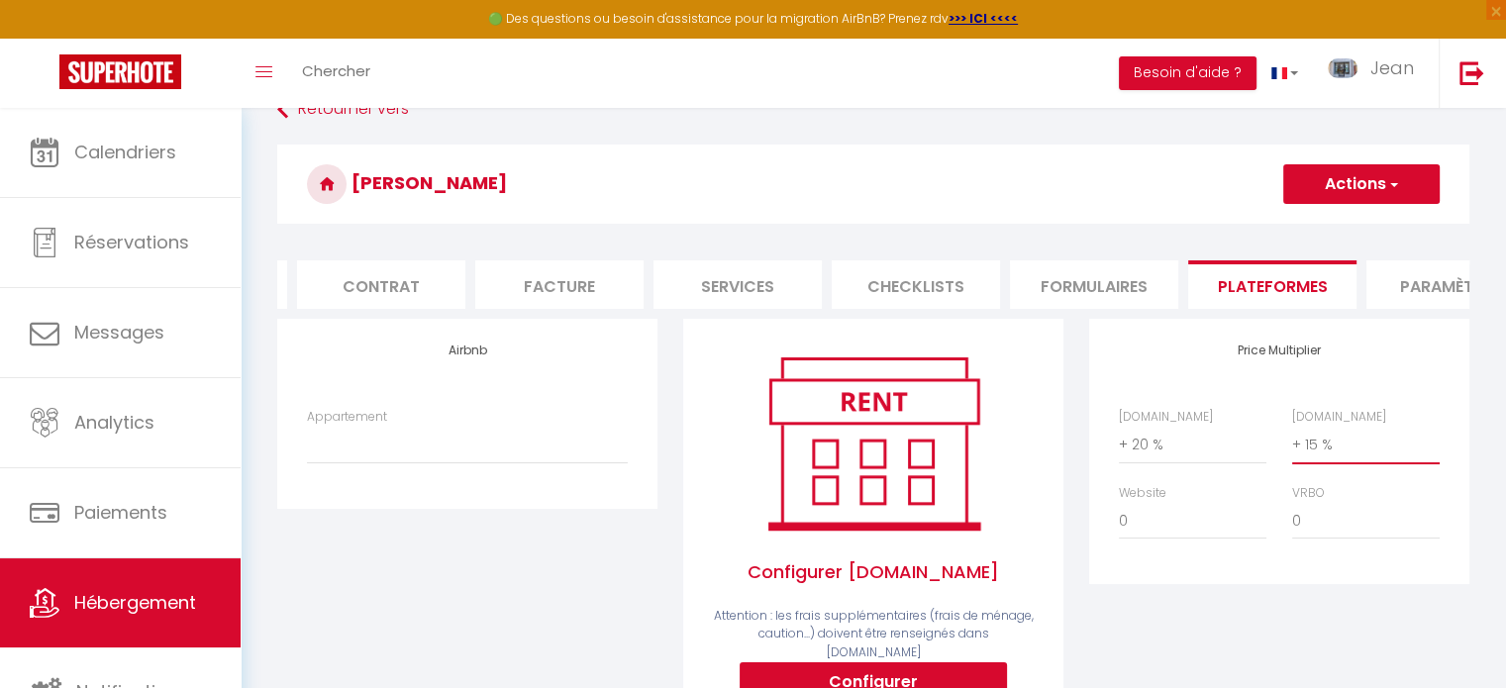
scroll to position [39, 0]
click at [1351, 186] on button "Actions" at bounding box center [1361, 185] width 156 height 40
click at [1323, 228] on link "Enregistrer" at bounding box center [1361, 229] width 156 height 26
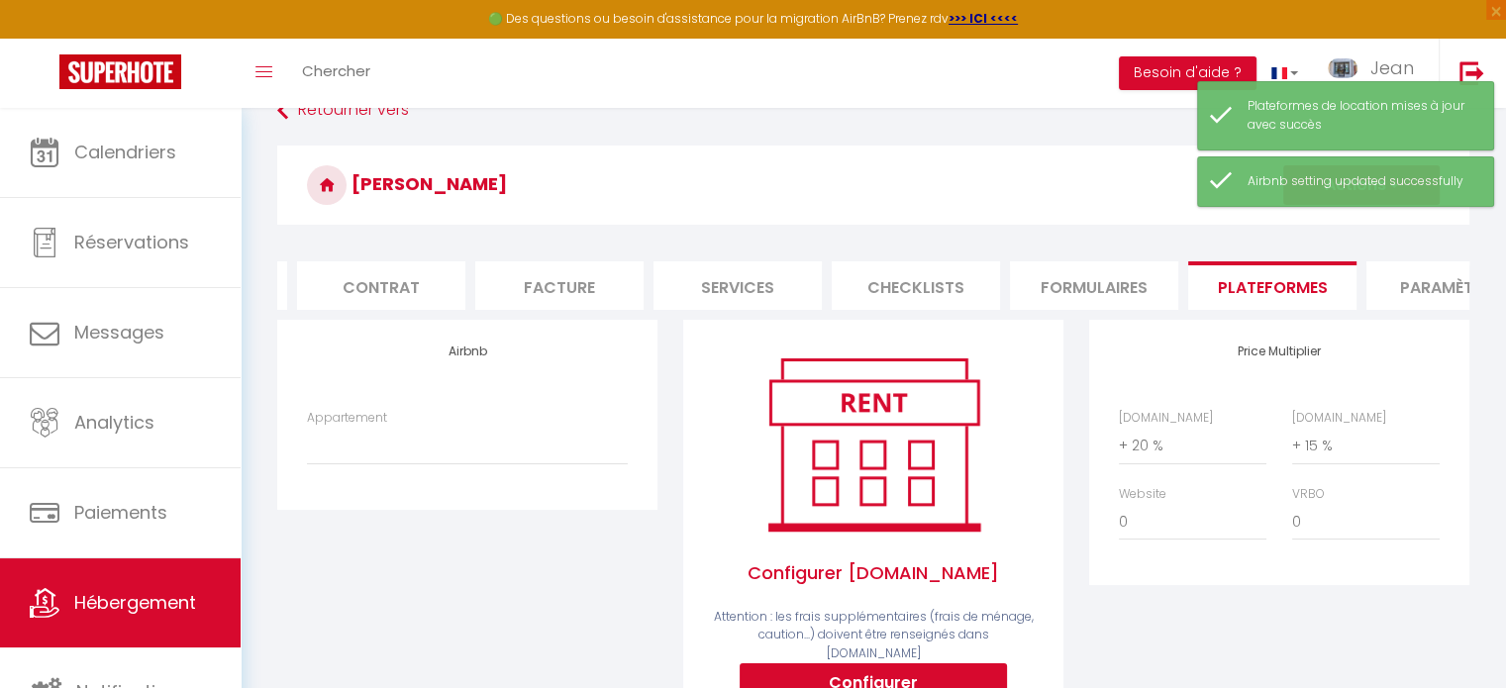
click at [1450, 304] on li "Paramètres" at bounding box center [1451, 285] width 168 height 49
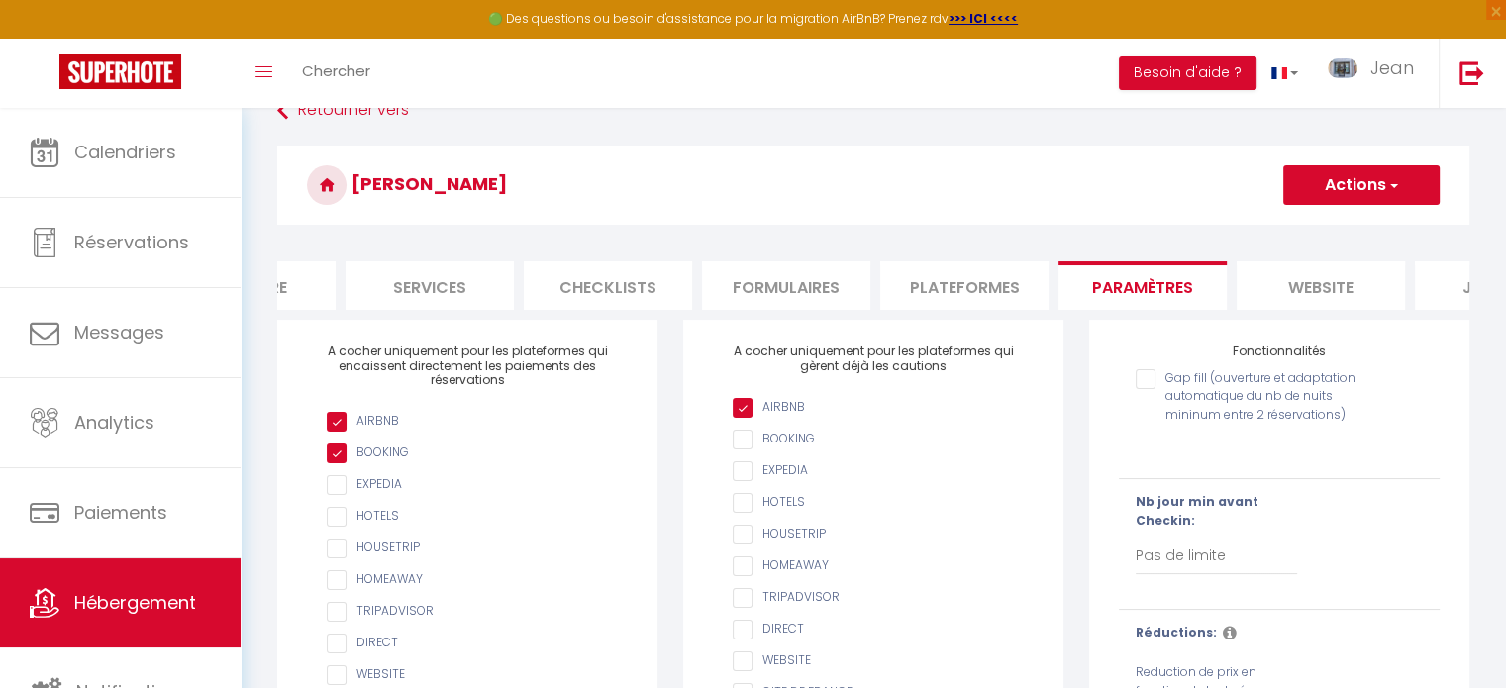
scroll to position [0, 475]
click at [952, 292] on li "Plateformes" at bounding box center [956, 285] width 168 height 49
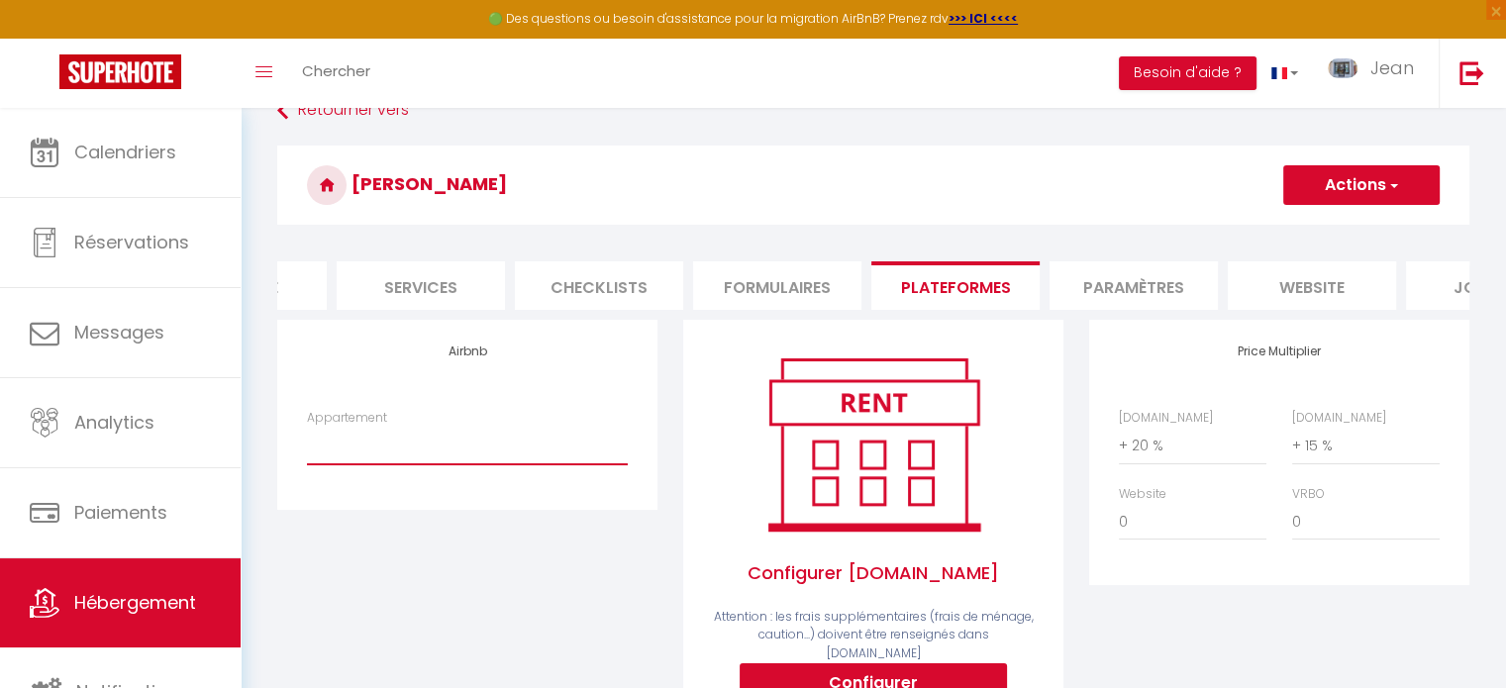
click at [364, 464] on select "JMB · Jardin du Mt Blanc-2 Chambres-Central-vue-MB - location@jeandecham.com Le…" at bounding box center [467, 446] width 321 height 38
click at [785, 285] on li "Formulaires" at bounding box center [777, 285] width 168 height 49
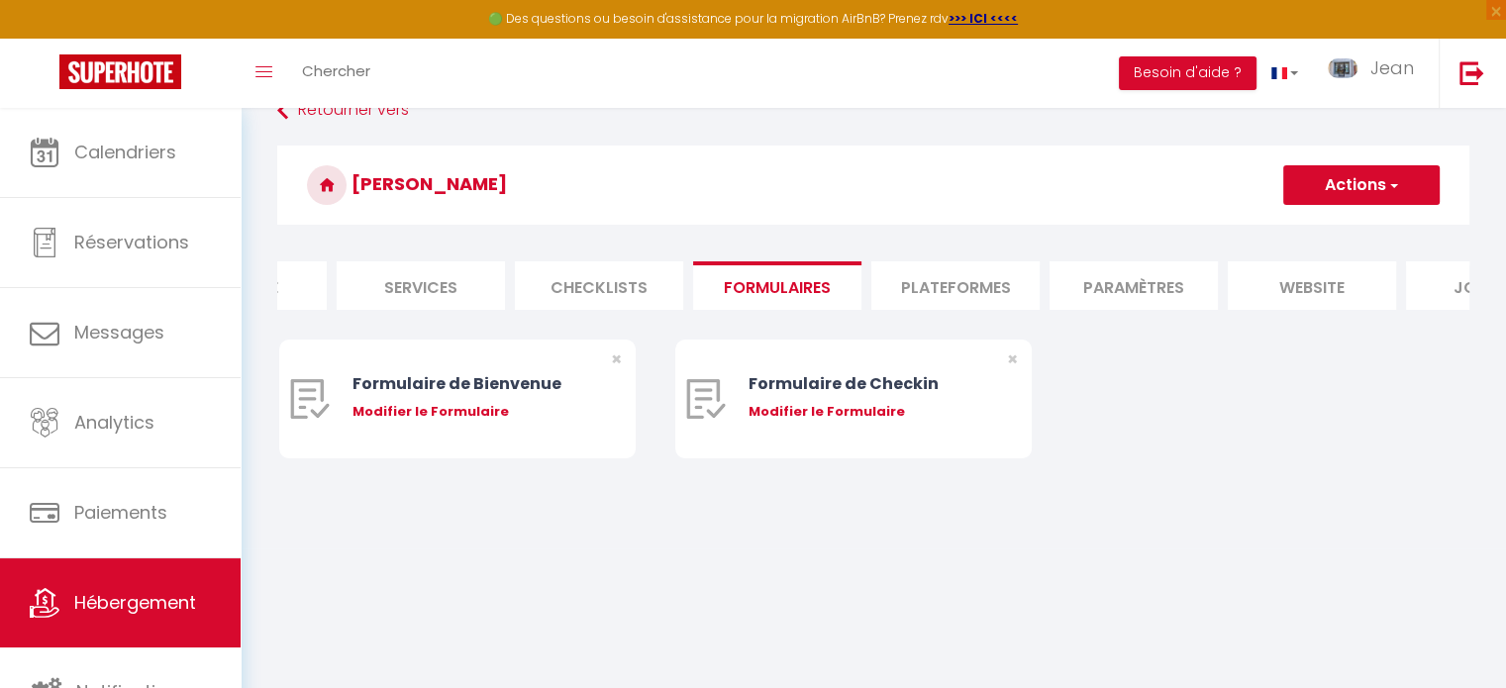
click at [626, 286] on li "Checklists" at bounding box center [599, 285] width 168 height 49
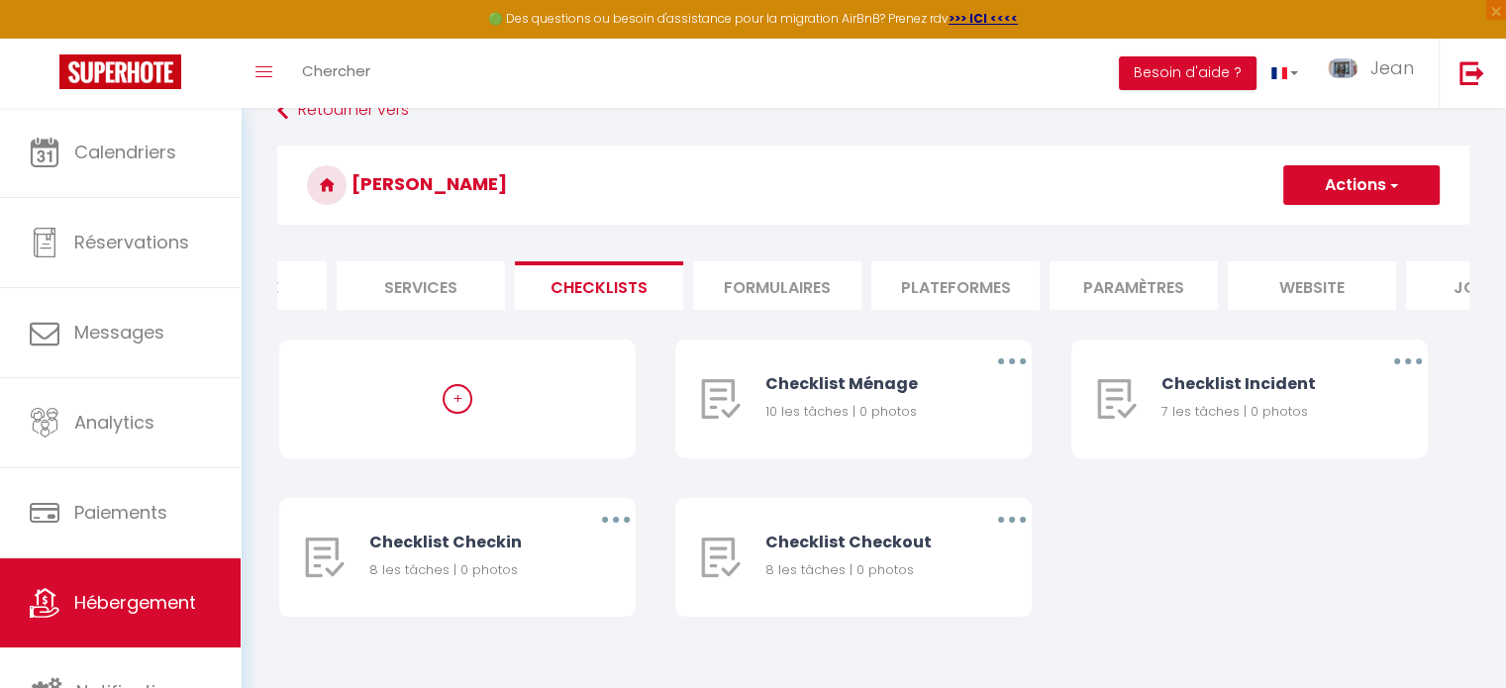
click at [453, 294] on li "Services" at bounding box center [421, 285] width 168 height 49
select select
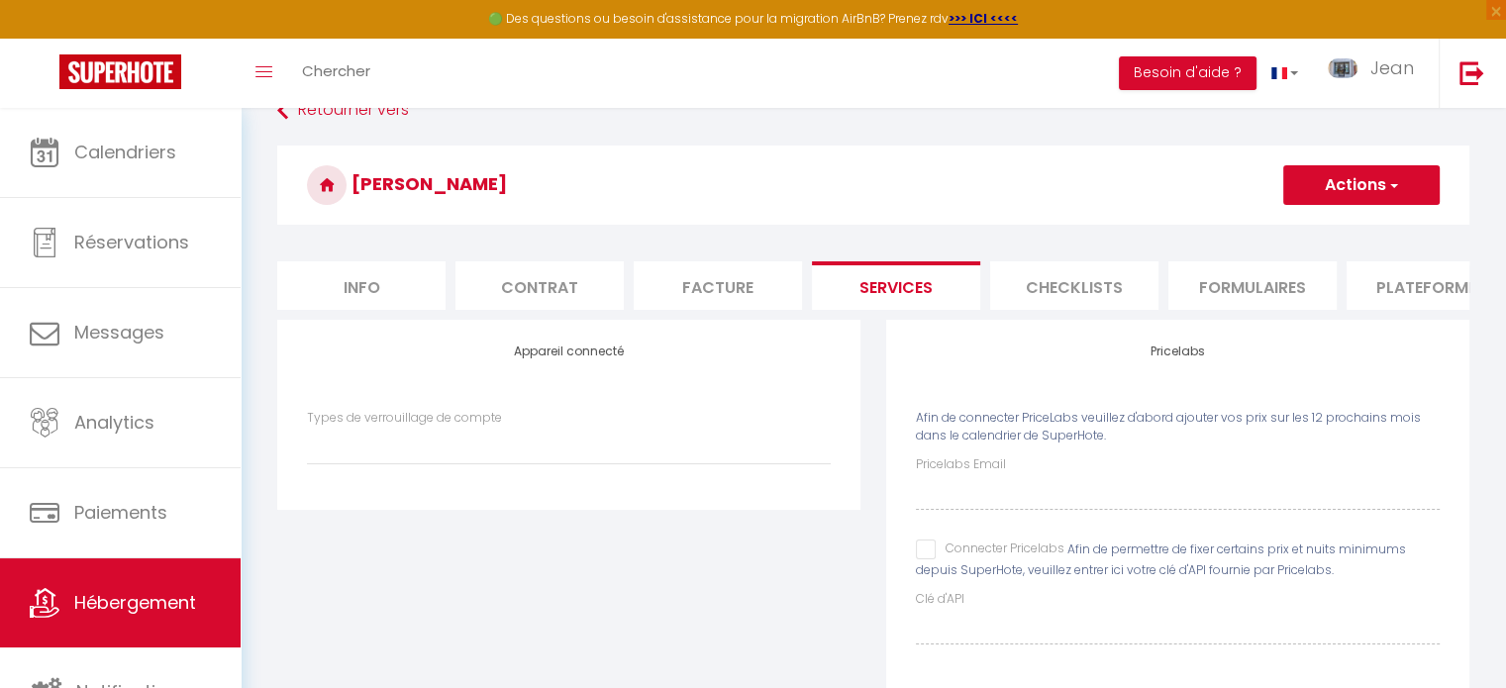
click at [372, 280] on li "Info" at bounding box center [361, 285] width 168 height 49
select select
checkbox input "false"
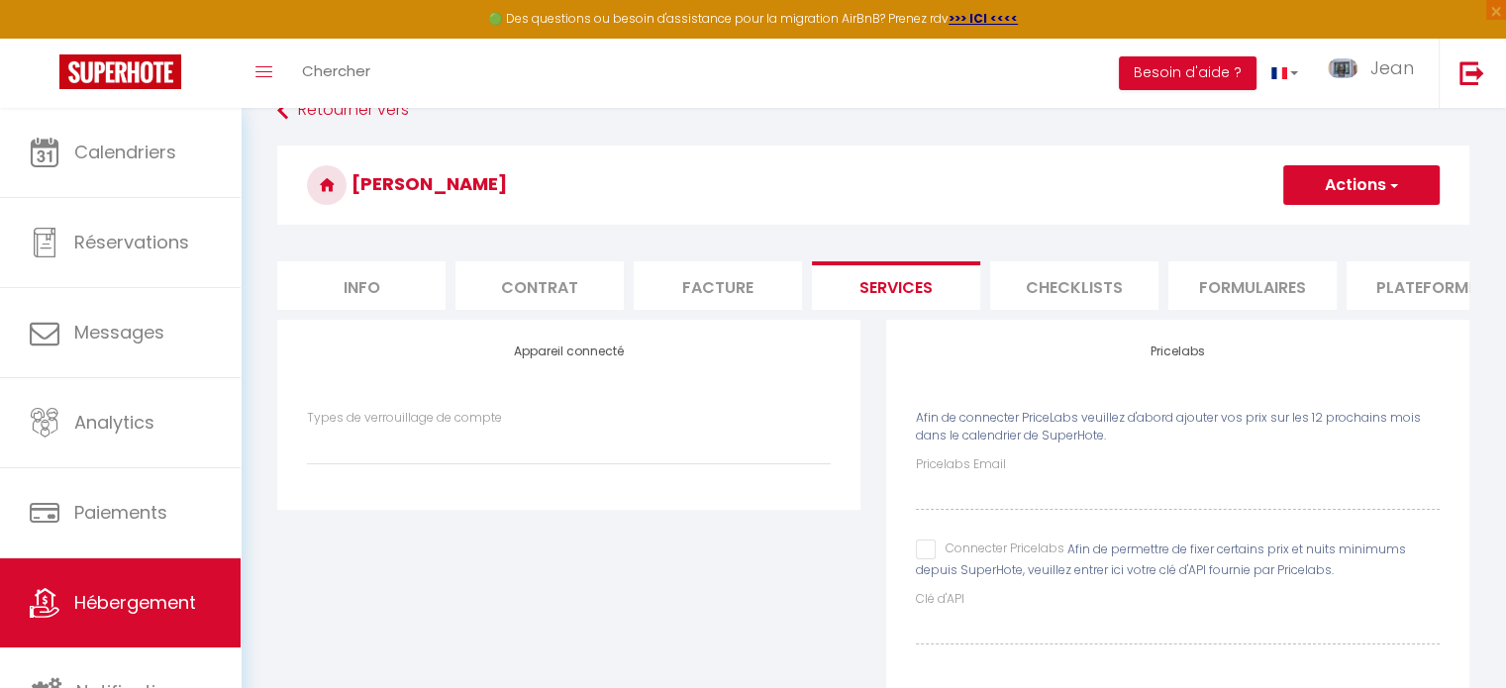
checkbox input "false"
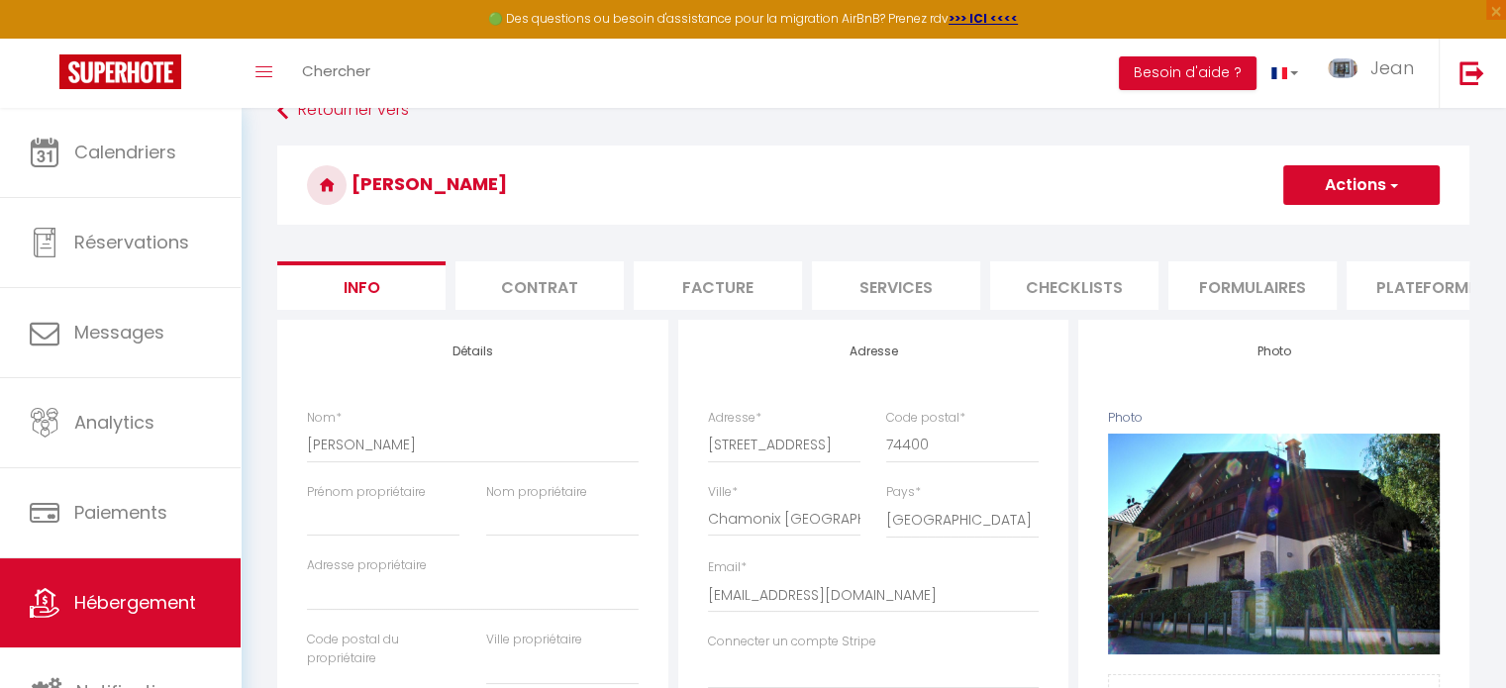
click at [543, 291] on li "Contrat" at bounding box center [540, 285] width 168 height 49
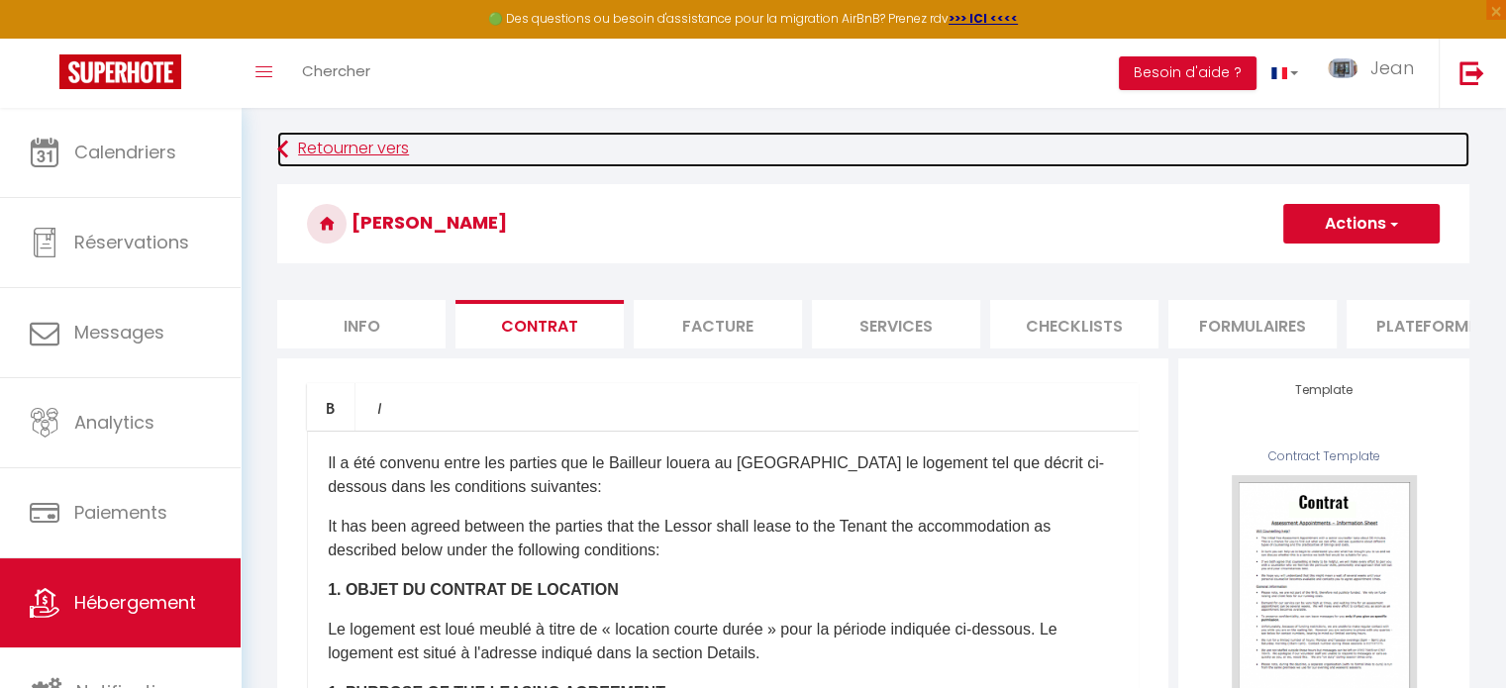
click at [373, 149] on link "Retourner vers" at bounding box center [873, 150] width 1192 height 36
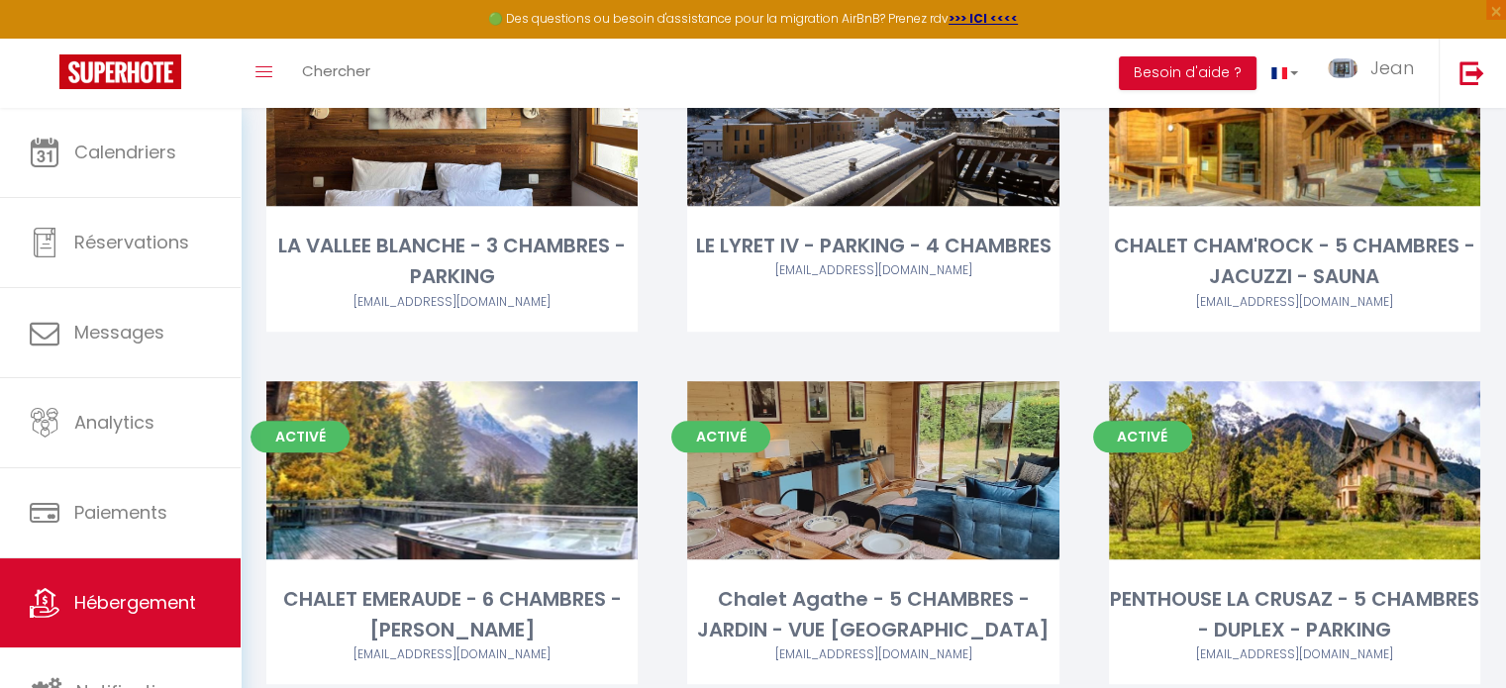
scroll to position [1289, 0]
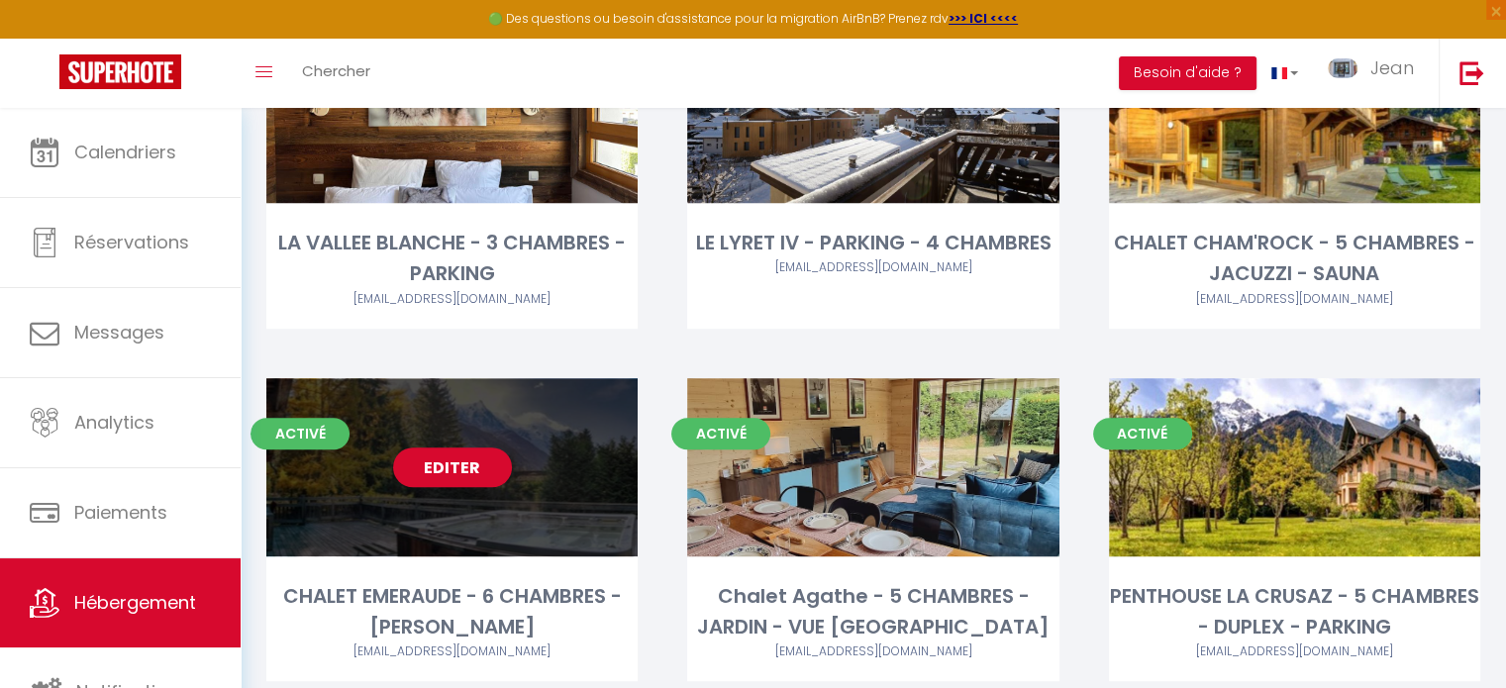
click at [461, 472] on link "Editer" at bounding box center [452, 468] width 119 height 40
select select "3"
select select "2"
select select "1"
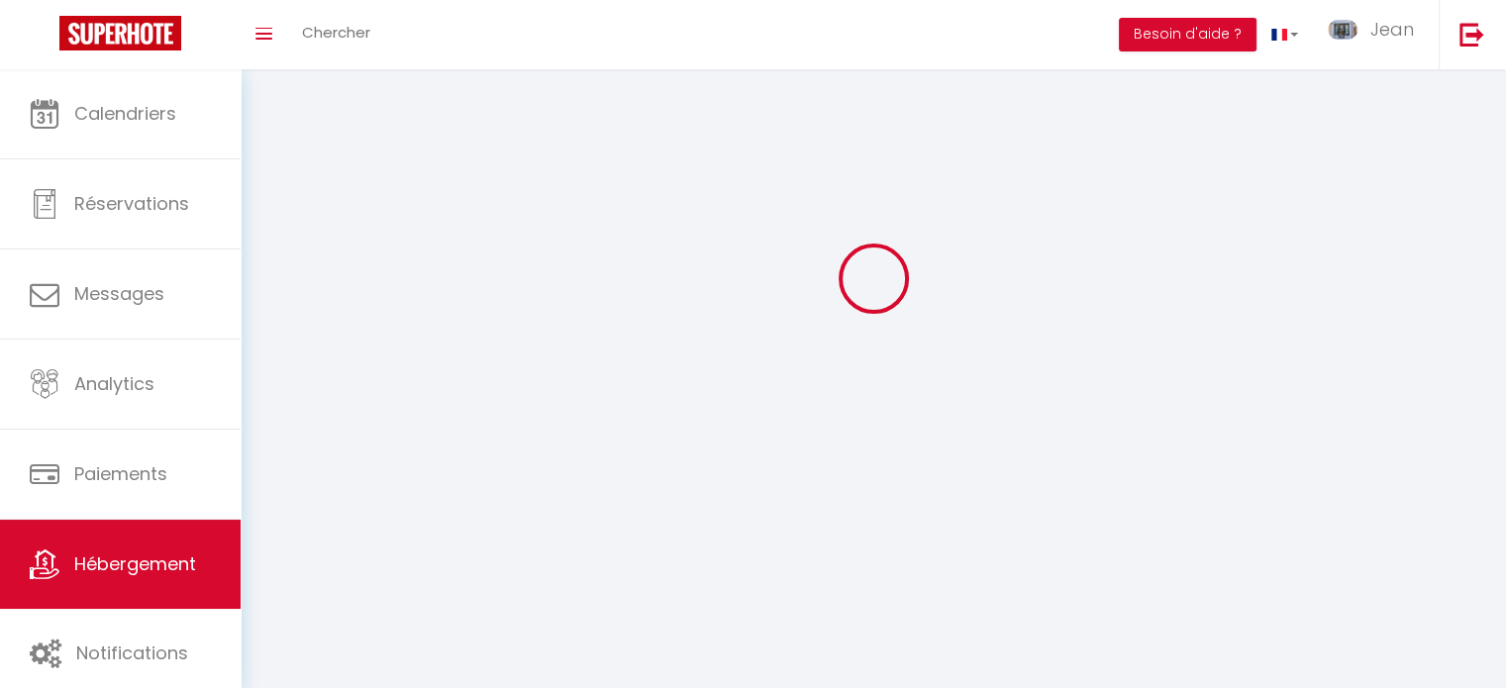
select select
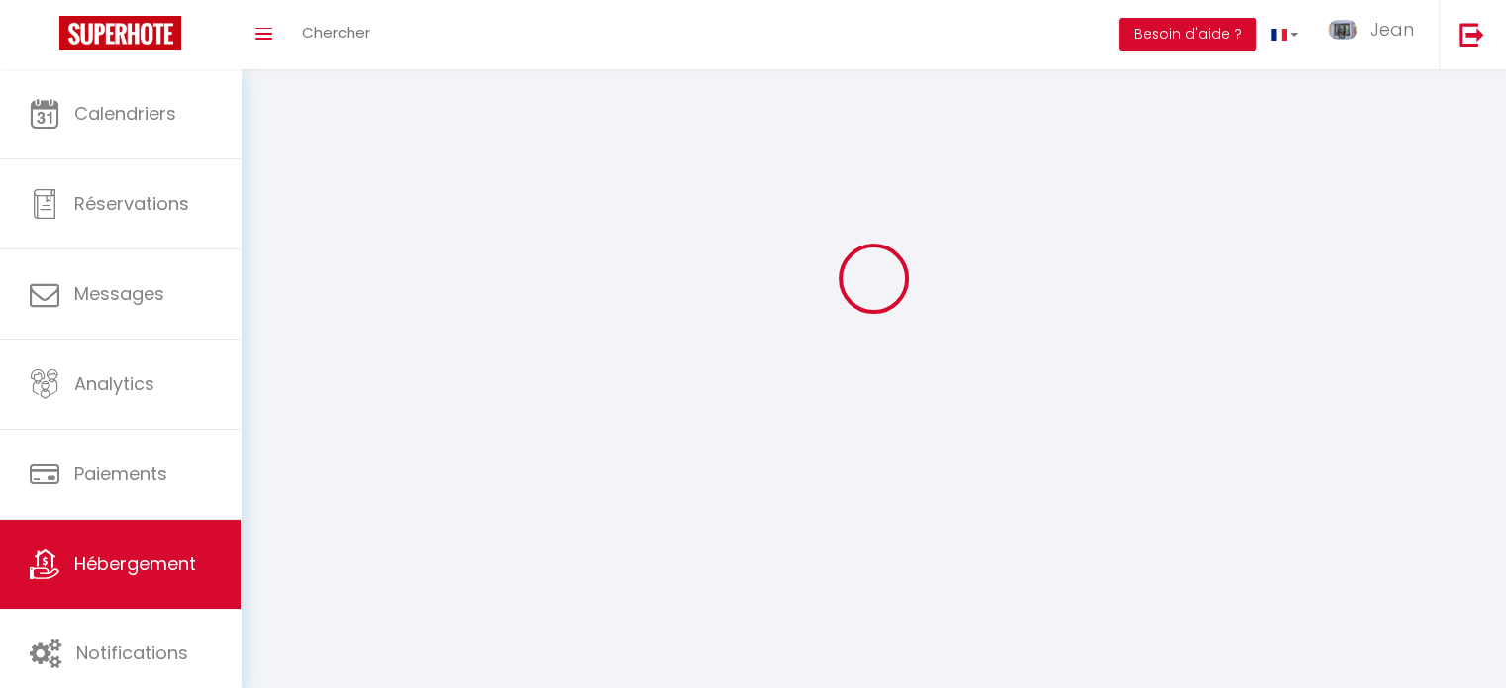
select select
checkbox input "false"
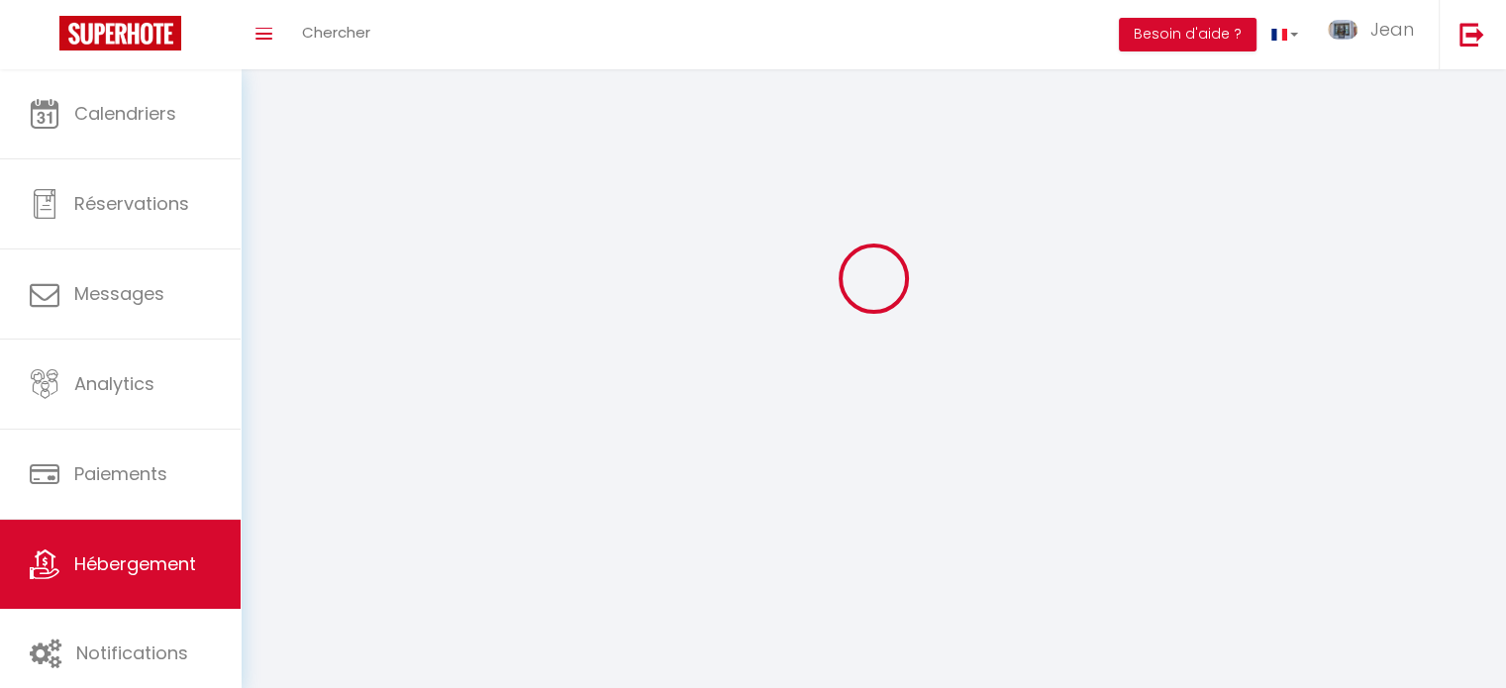
select select
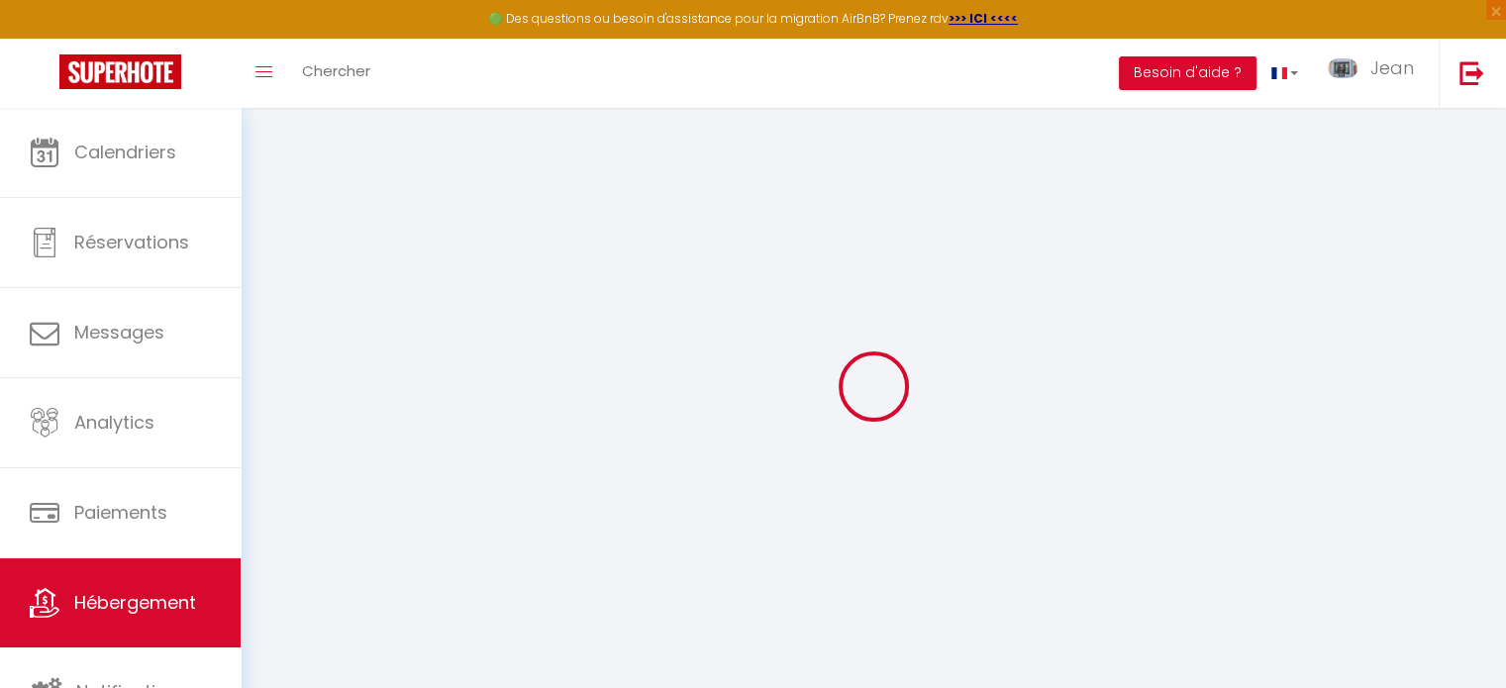
select select "+ 22 %"
select select "+ 17 %"
select select
checkbox input "false"
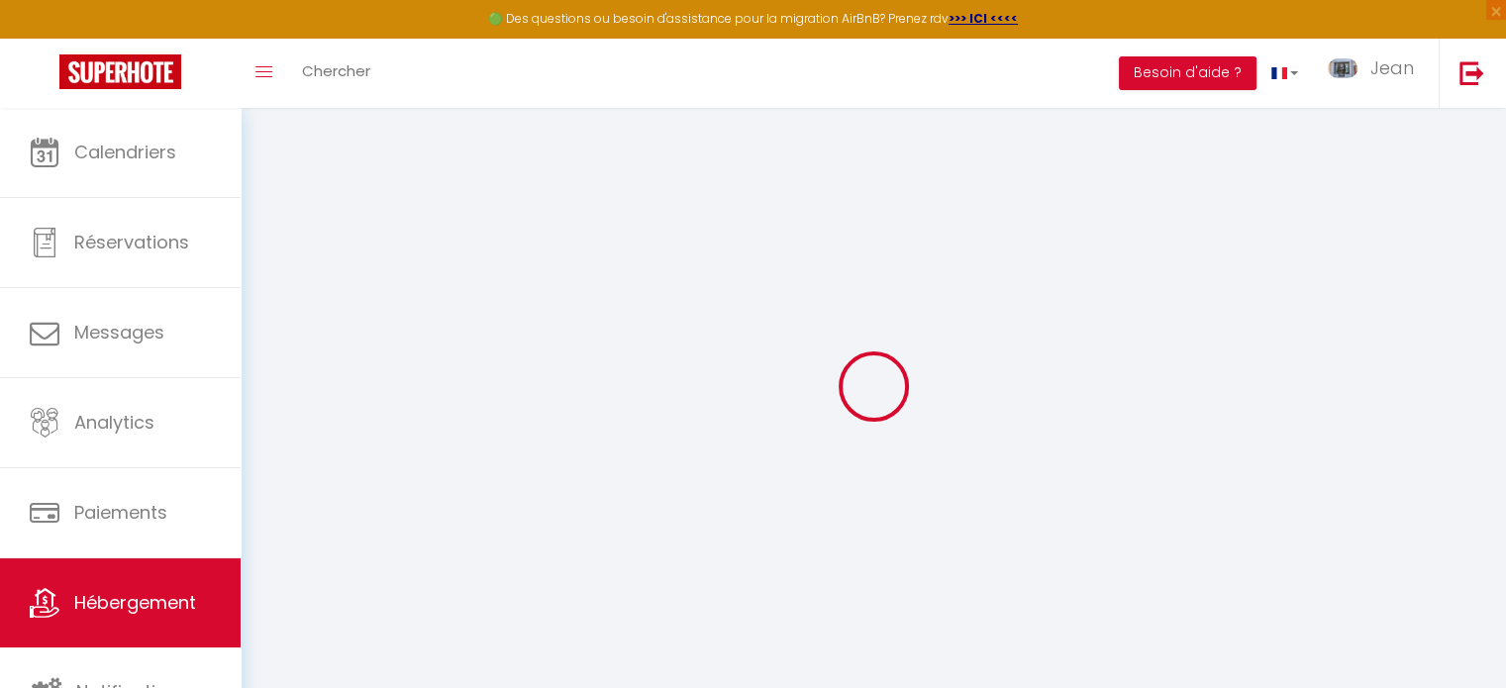
checkbox input "false"
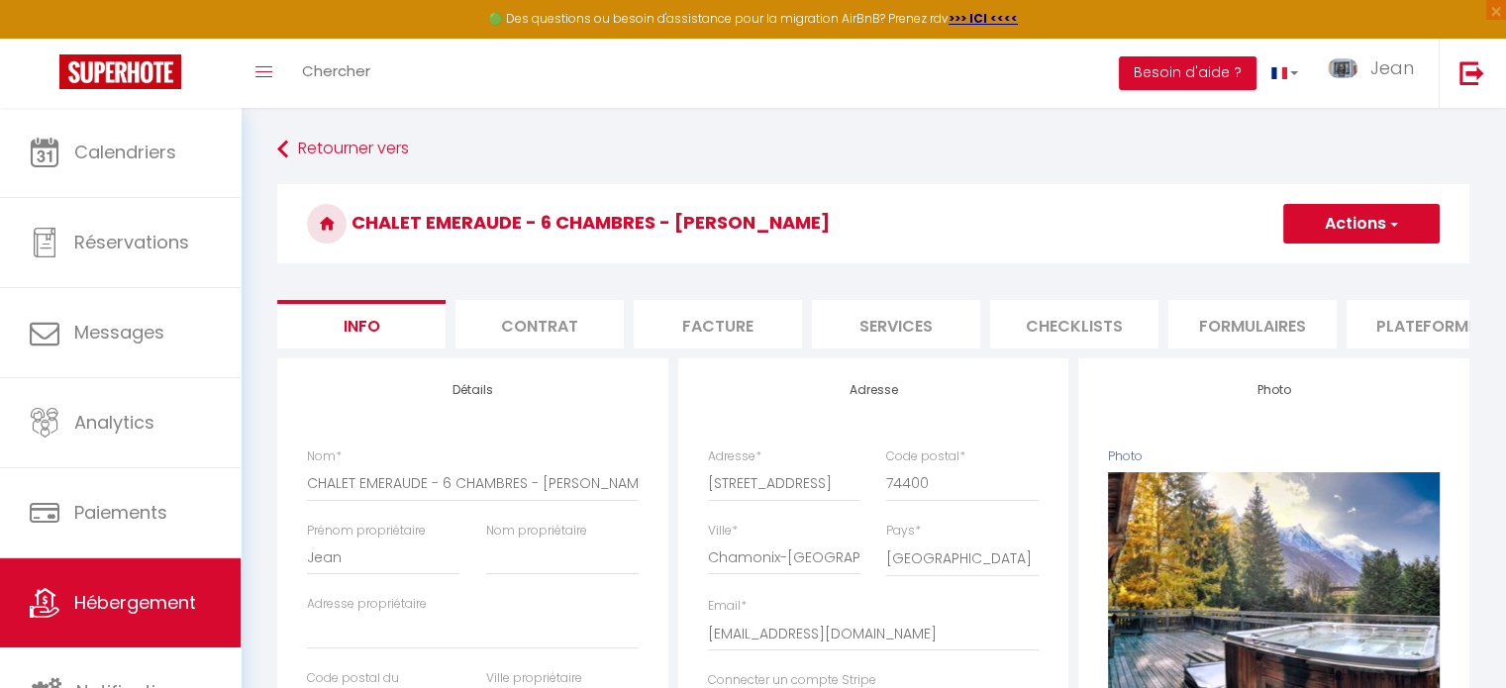
select select
checkbox input "false"
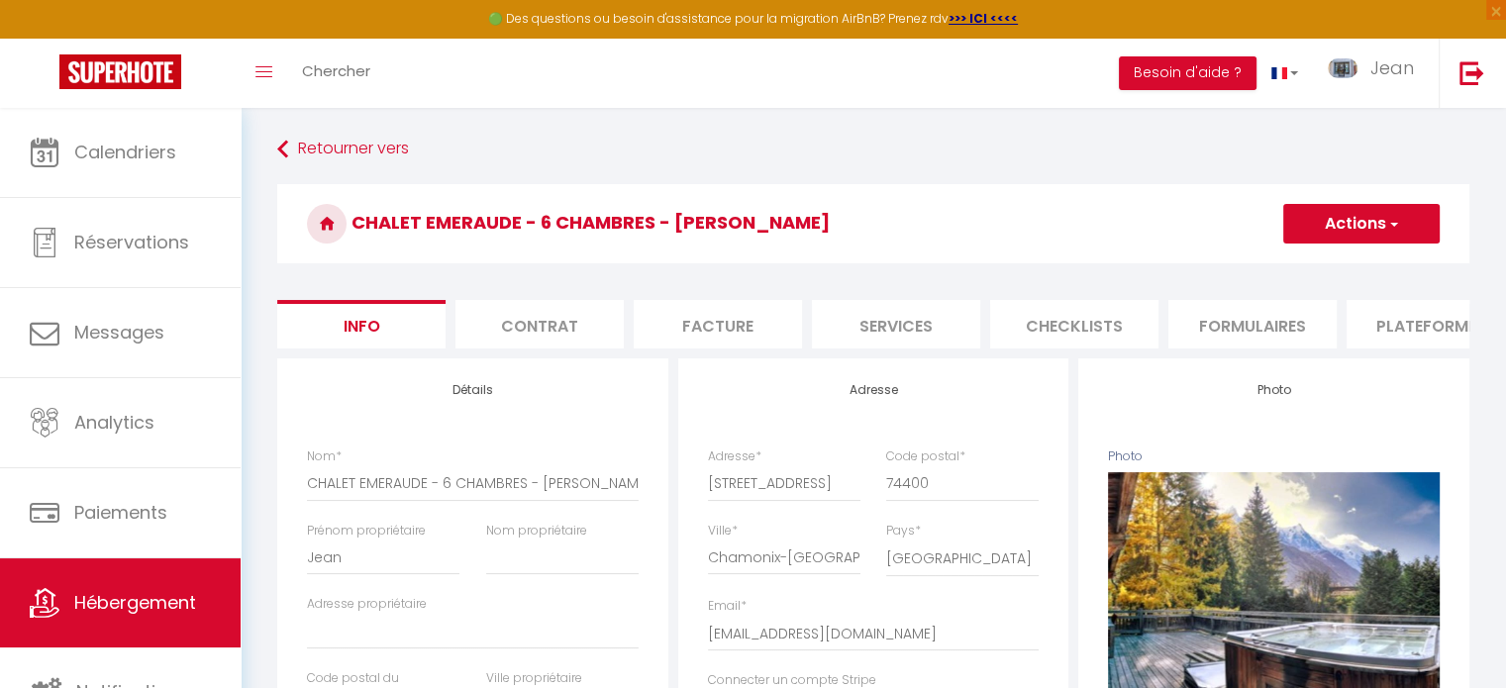
checkbox input "false"
select select "EUR"
select select
select select "3697-45695851"
click at [1419, 325] on li "Plateformes" at bounding box center [1431, 324] width 168 height 49
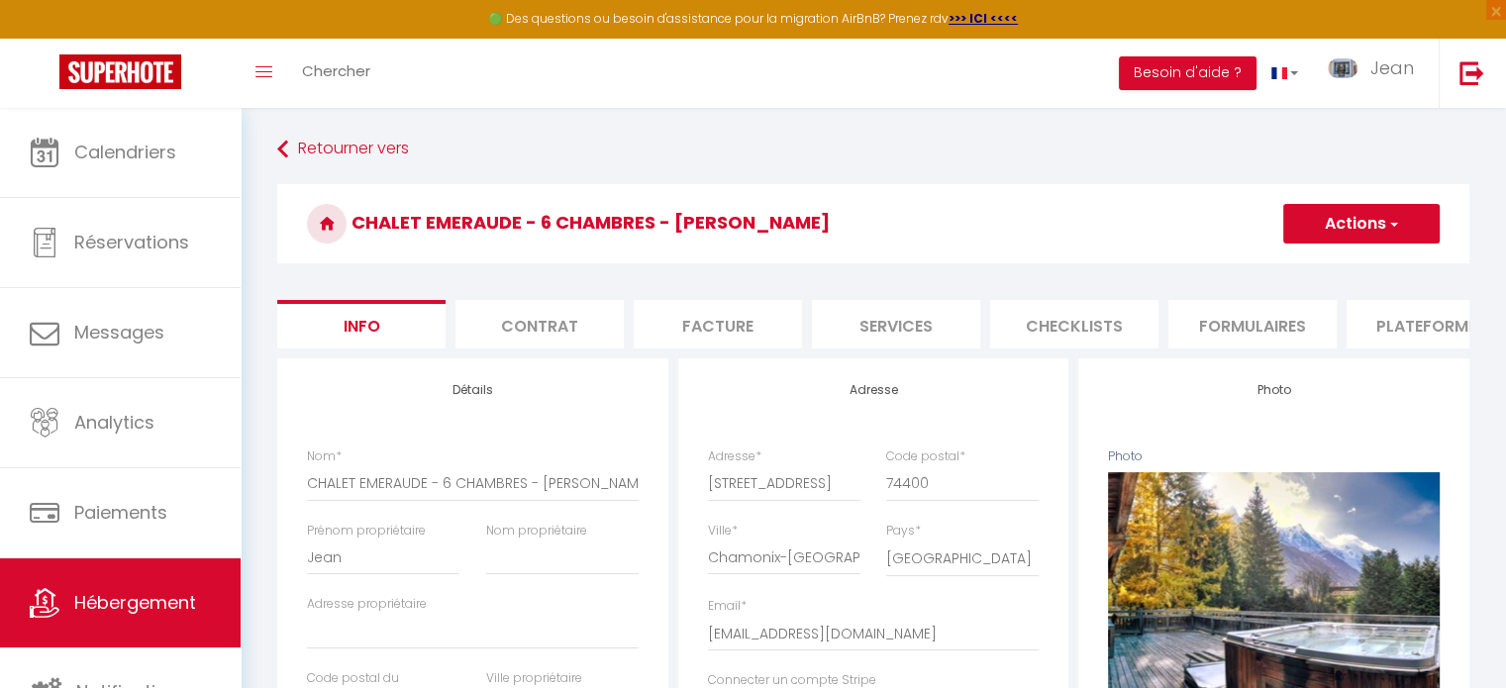
select select
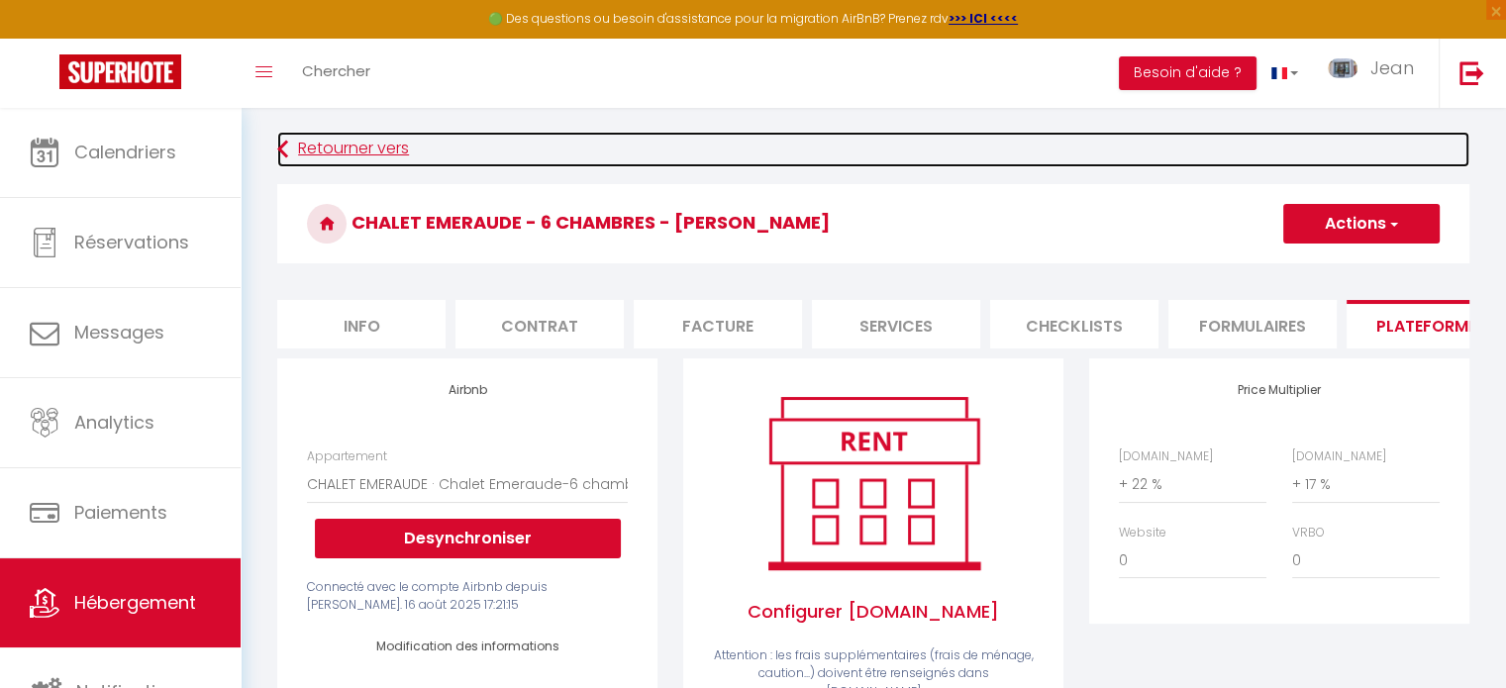
click at [317, 147] on link "Retourner vers" at bounding box center [873, 150] width 1192 height 36
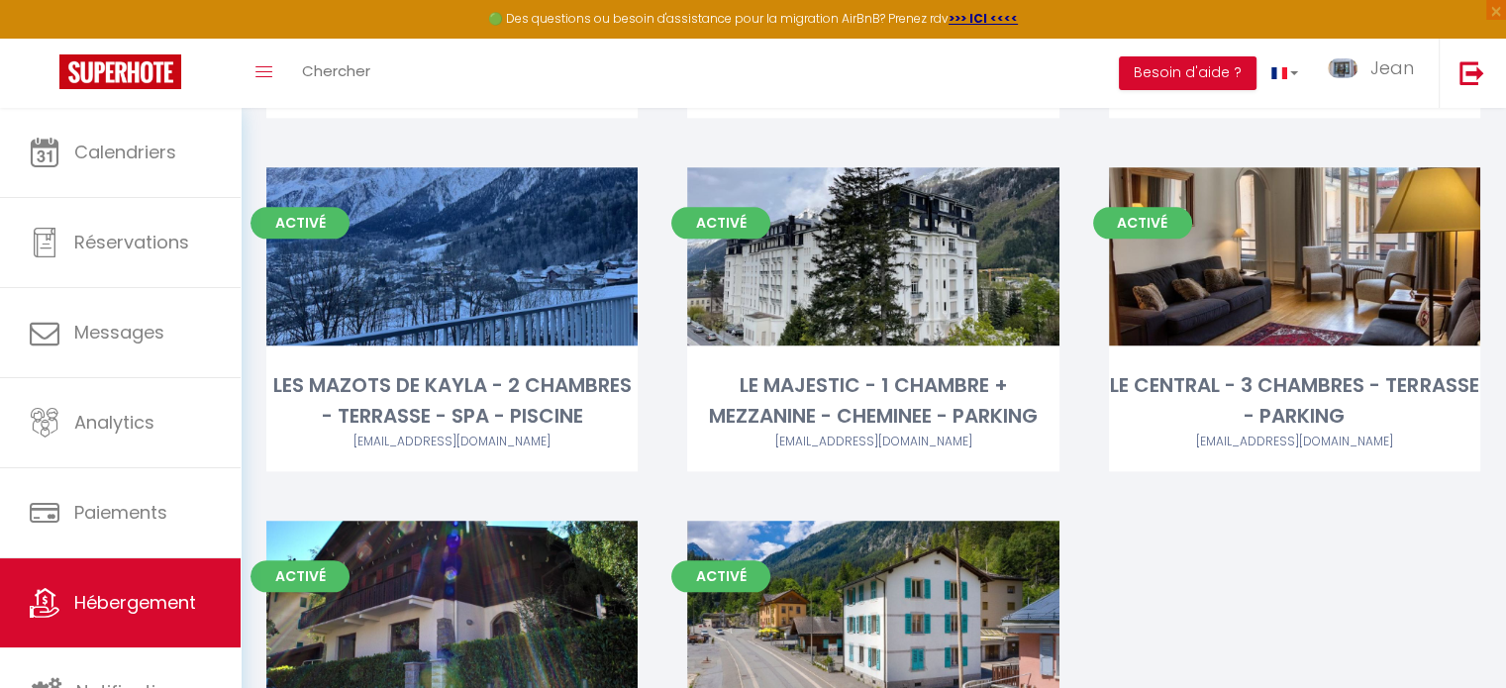
scroll to position [2415, 0]
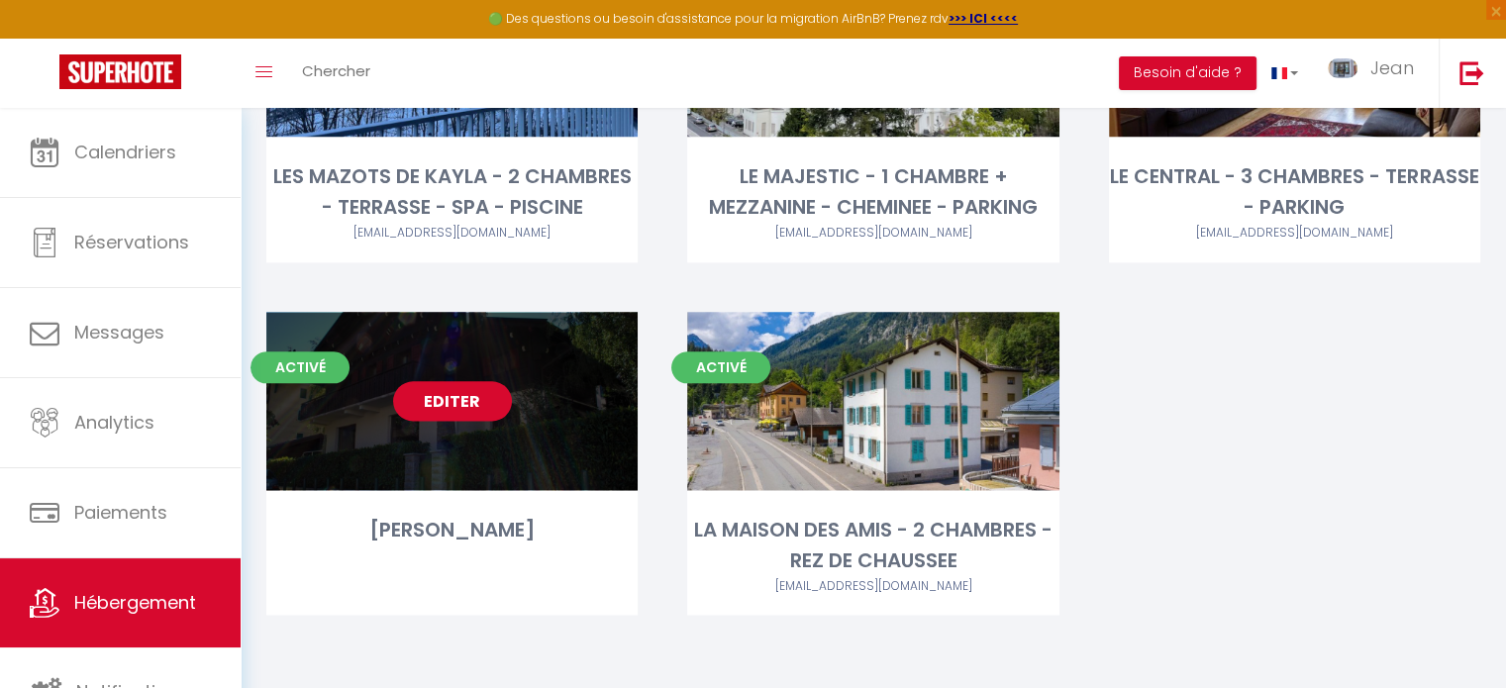
click at [452, 396] on link "Editer" at bounding box center [452, 401] width 119 height 40
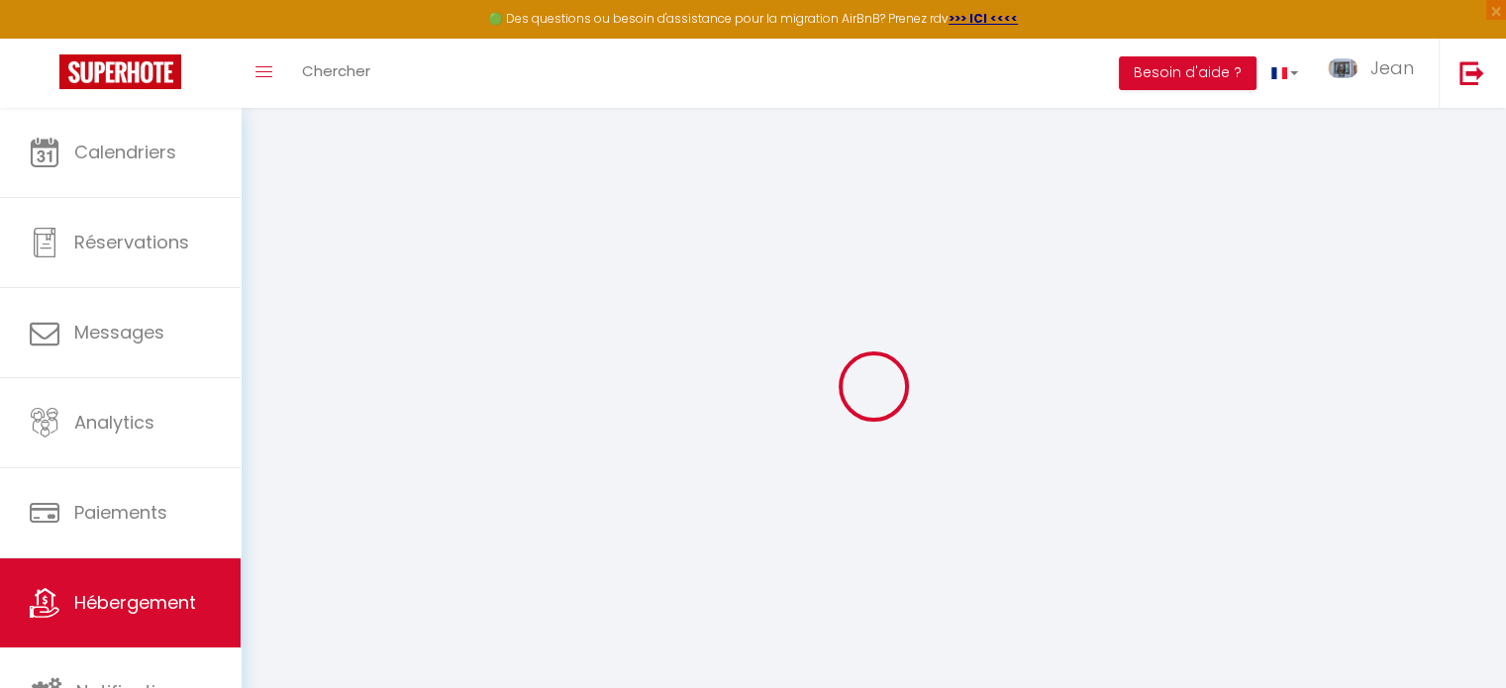
select select "+ 20 %"
select select "+ 15 %"
select select
checkbox input "false"
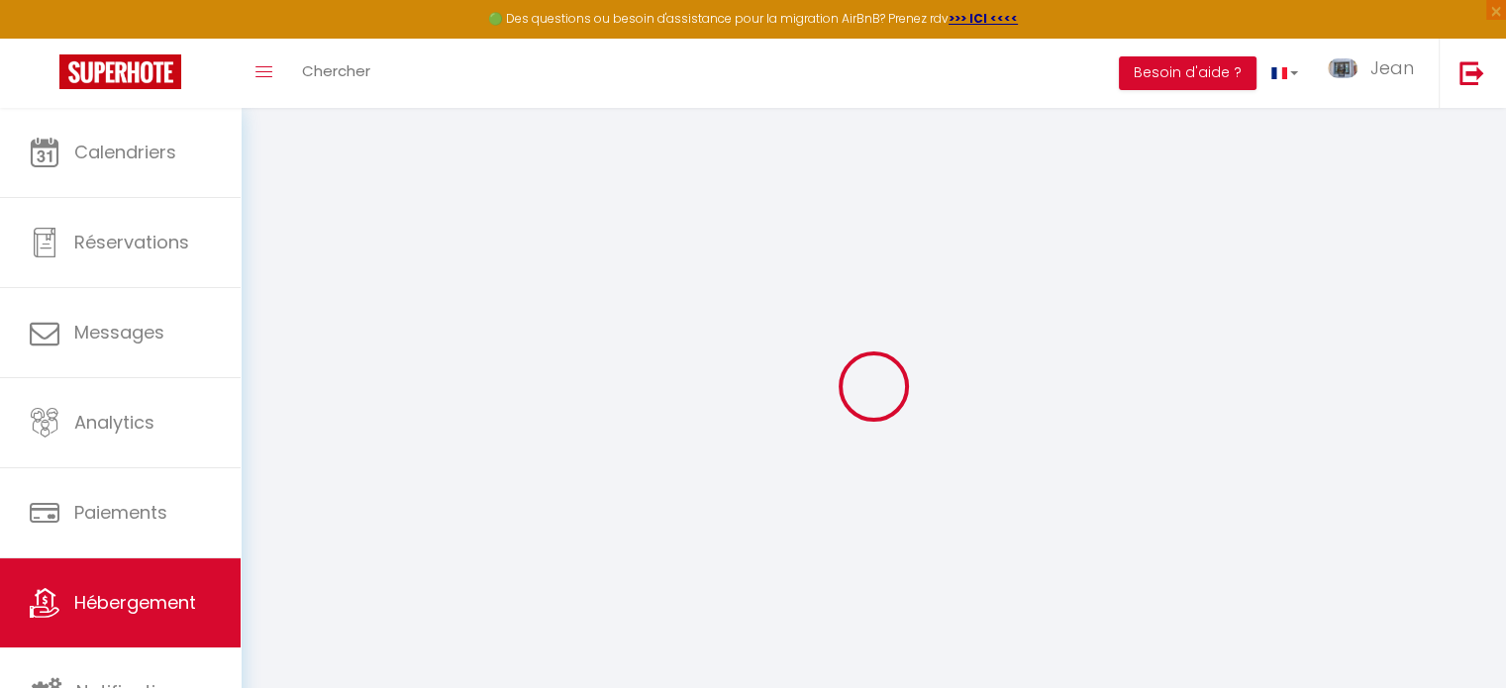
checkbox input "false"
select select
checkbox input "false"
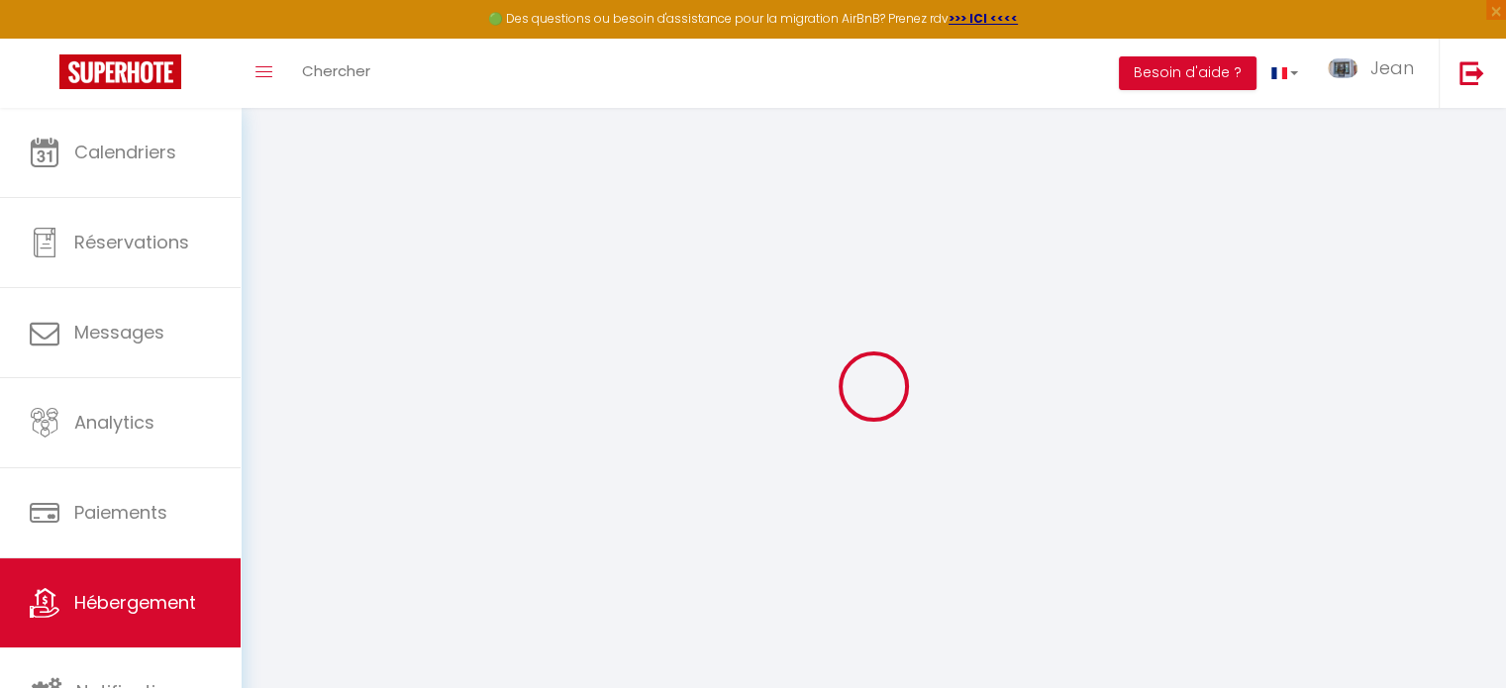
checkbox input "false"
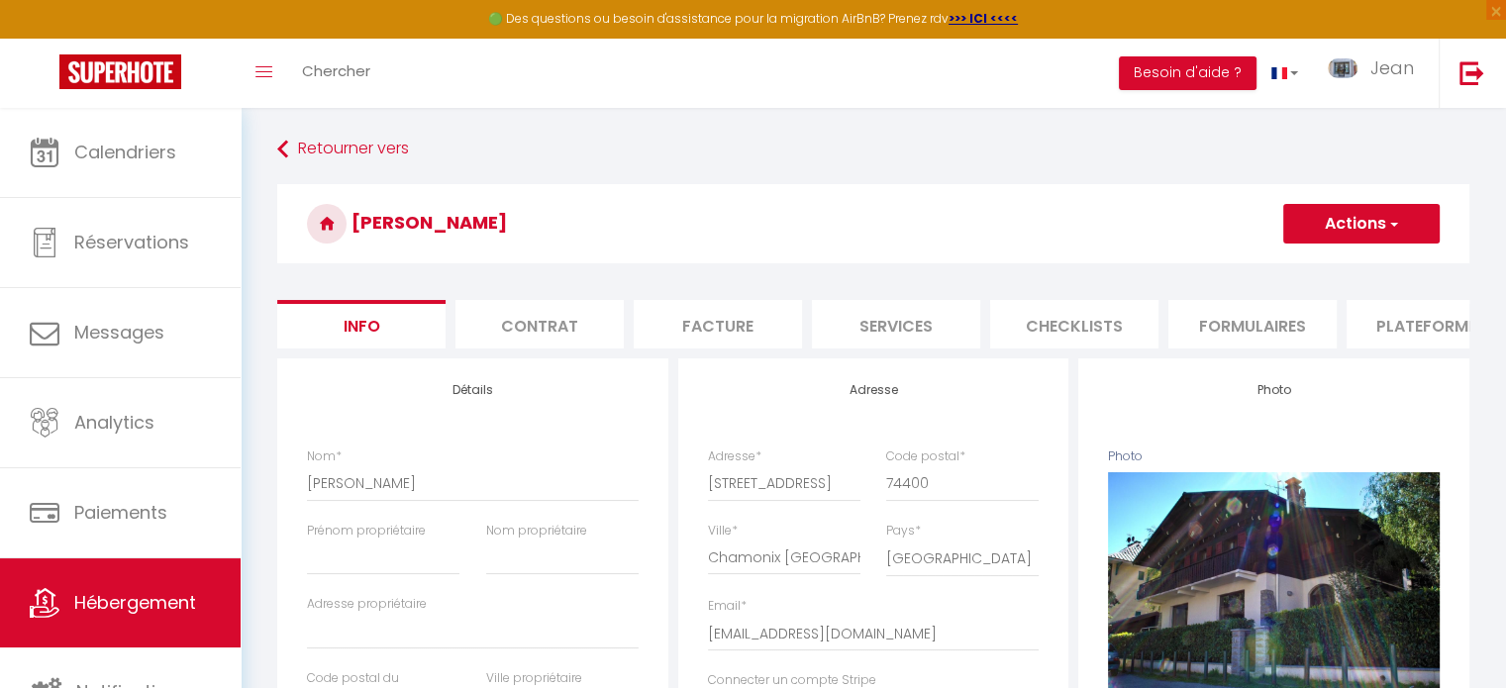
select select
checkbox input "false"
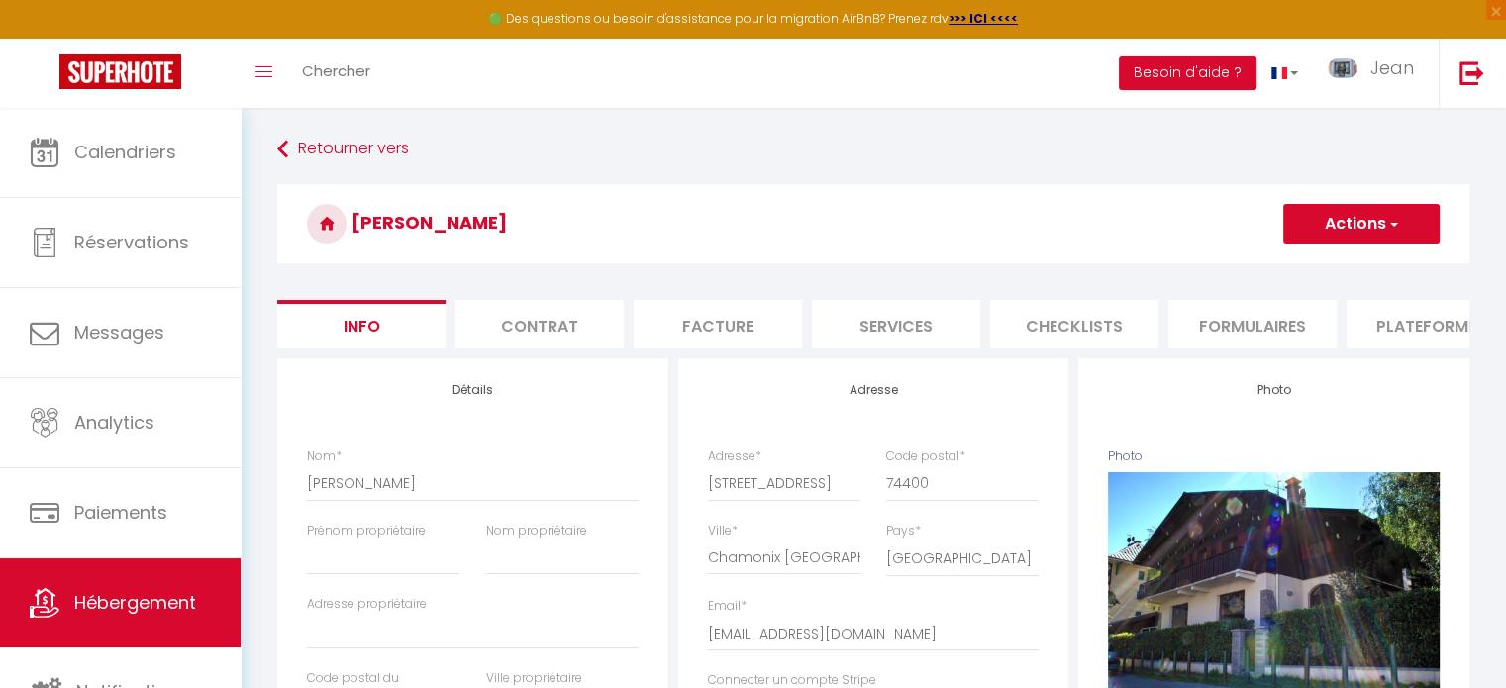
click at [1412, 332] on li "Plateformes" at bounding box center [1431, 324] width 168 height 49
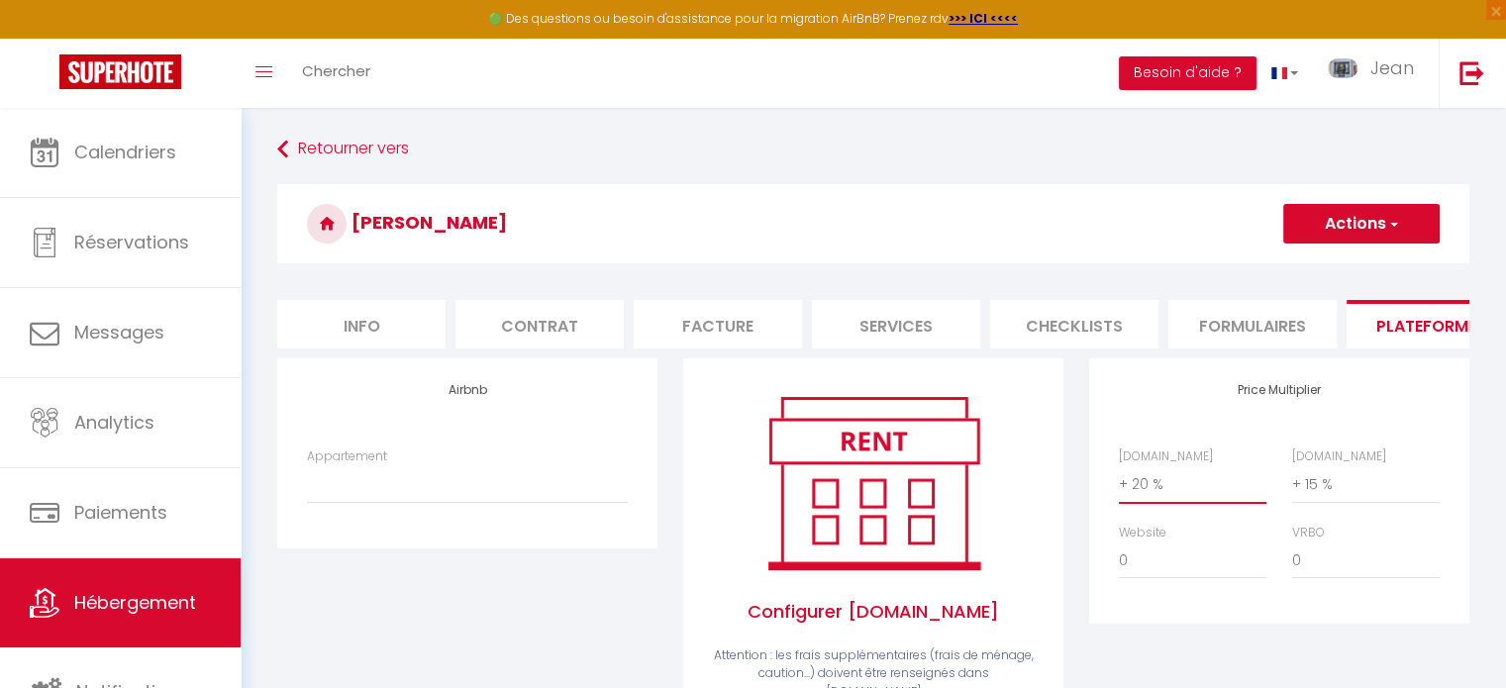
click at [1199, 503] on select "0 + 1 % + 2 % + 3 % + 4 % + 5 % + 6 % + 7 % + 8 % + 9 %" at bounding box center [1193, 484] width 148 height 38
select select "+ 22 %"
click at [1119, 480] on select "0 + 1 % + 2 % + 3 % + 4 % + 5 % + 6 % + 7 % + 8 % + 9 %" at bounding box center [1193, 484] width 148 height 38
click at [1335, 496] on select "0 + 1 % + 2 % + 3 % + 4 % + 5 % + 6 % + 7 % + 8 % + 9 %" at bounding box center [1366, 484] width 148 height 38
select select "+ 17 %"
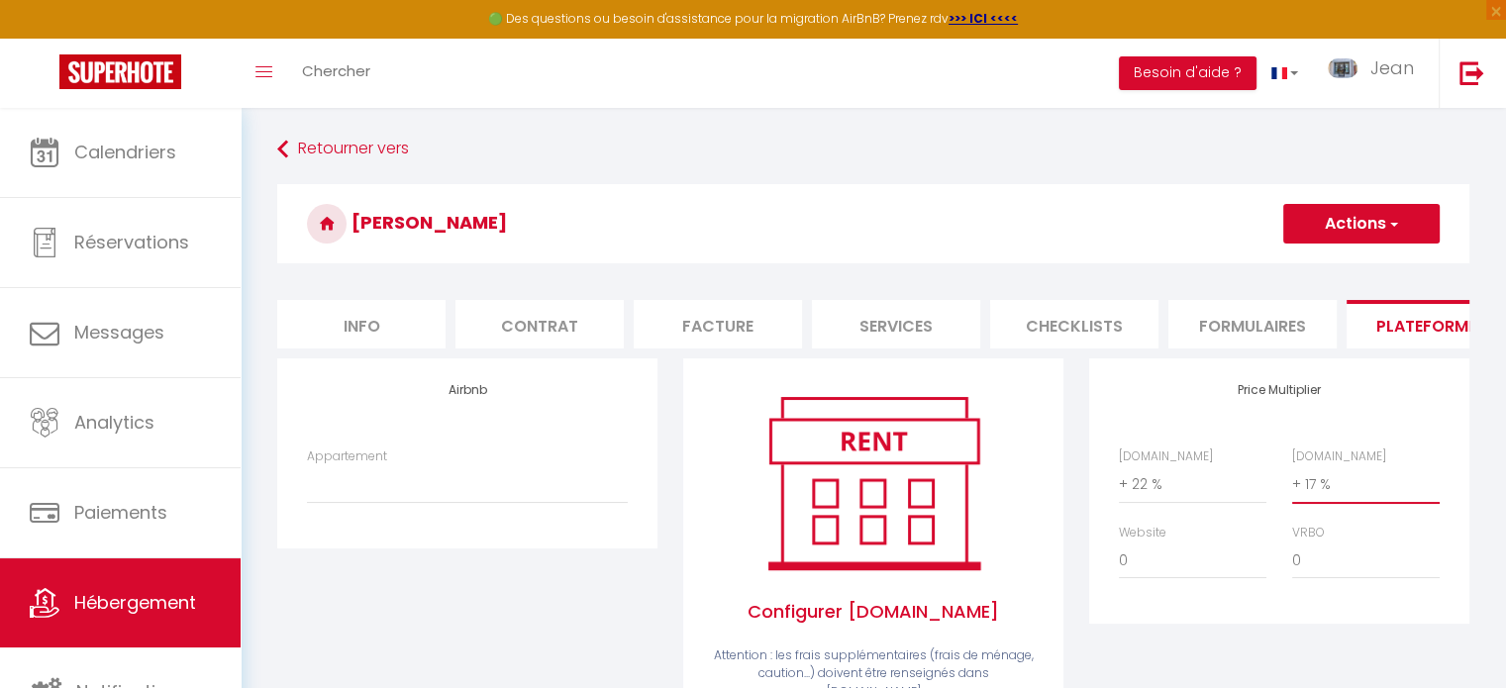
click at [1292, 480] on select "0 + 1 % + 2 % + 3 % + 4 % + 5 % + 6 % + 7 % + 8 % + 9 %" at bounding box center [1366, 484] width 148 height 38
click at [1338, 223] on button "Actions" at bounding box center [1361, 224] width 156 height 40
click at [1315, 266] on link "Enregistrer" at bounding box center [1361, 268] width 156 height 26
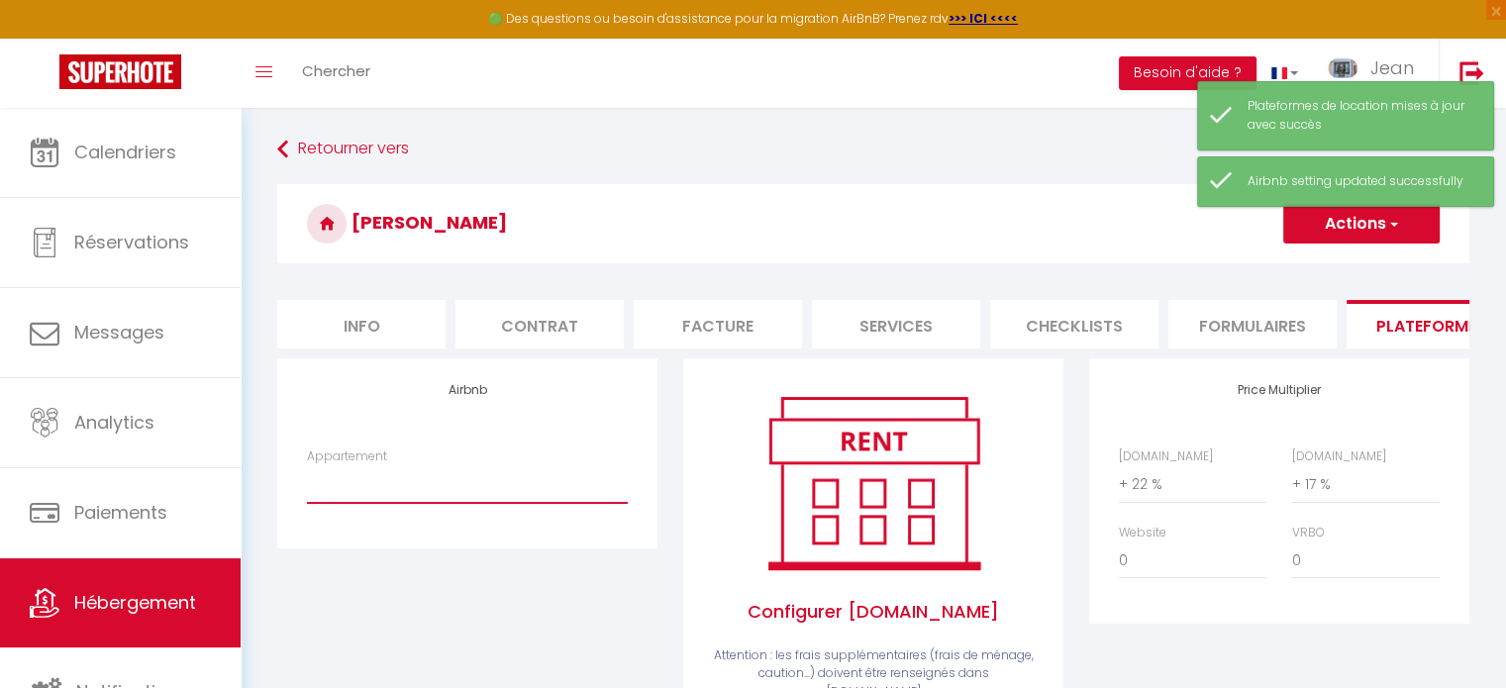
click at [511, 503] on select "JMB · Jardin du Mt Blanc-2 Chambres-Central-vue-MB - location@jeandecham.com Le…" at bounding box center [467, 484] width 321 height 38
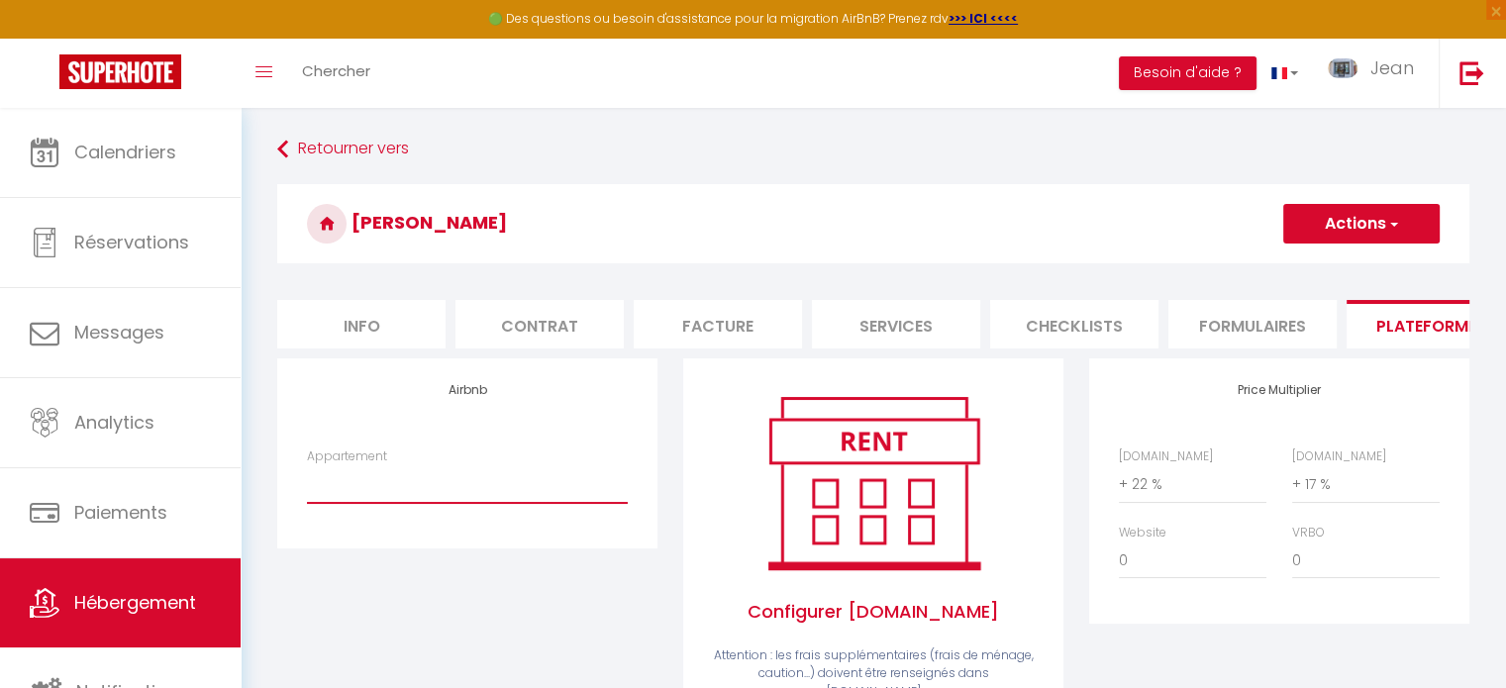
click at [446, 498] on select "JMB · Jardin du Mt Blanc-2 Chambres-Central-vue-MB - location@jeandecham.com Le…" at bounding box center [467, 484] width 321 height 38
select select "3697-1296523233482019819"
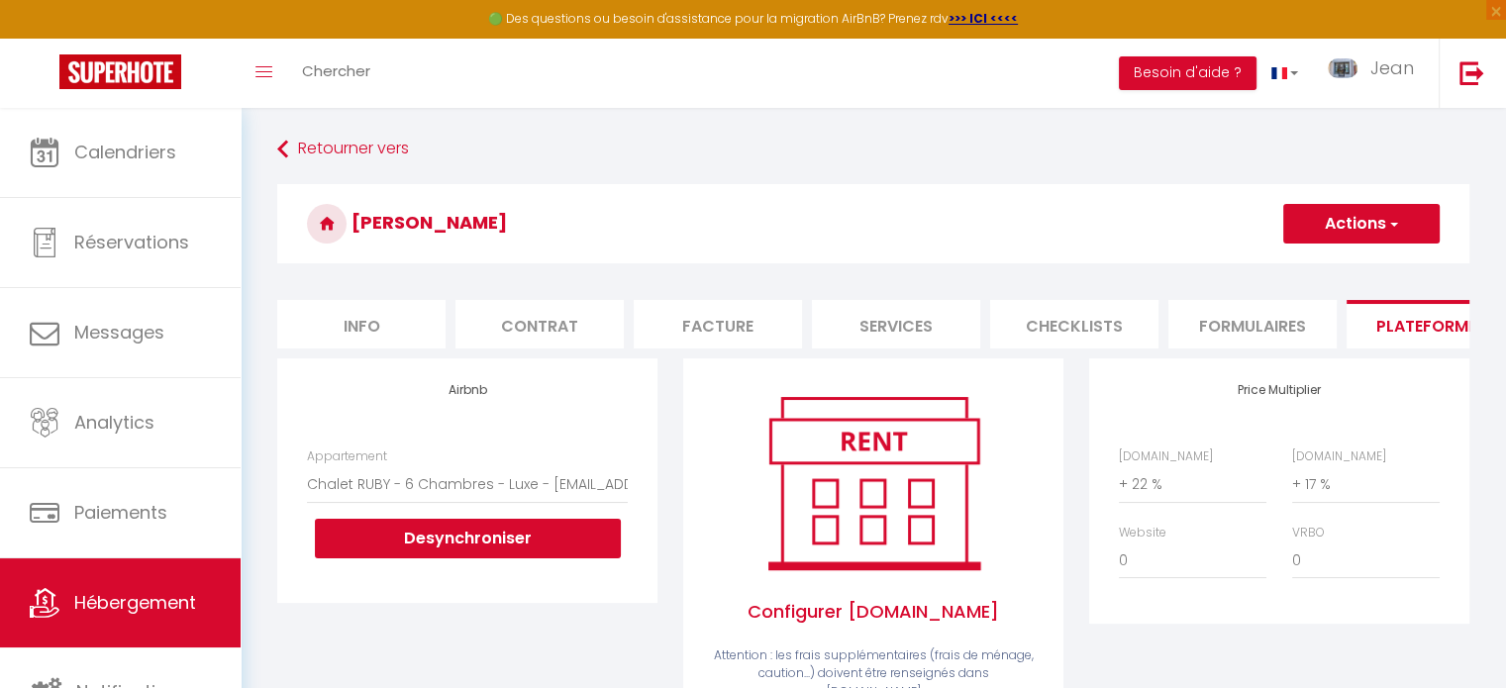
click at [1058, 508] on div "Configurer Booking.com Attention : les frais supplémentaires (frais de ménage, …" at bounding box center [873, 563] width 380 height 408
click at [1374, 220] on button "Actions" at bounding box center [1361, 224] width 156 height 40
click at [1330, 275] on link "Enregistrer" at bounding box center [1361, 268] width 156 height 26
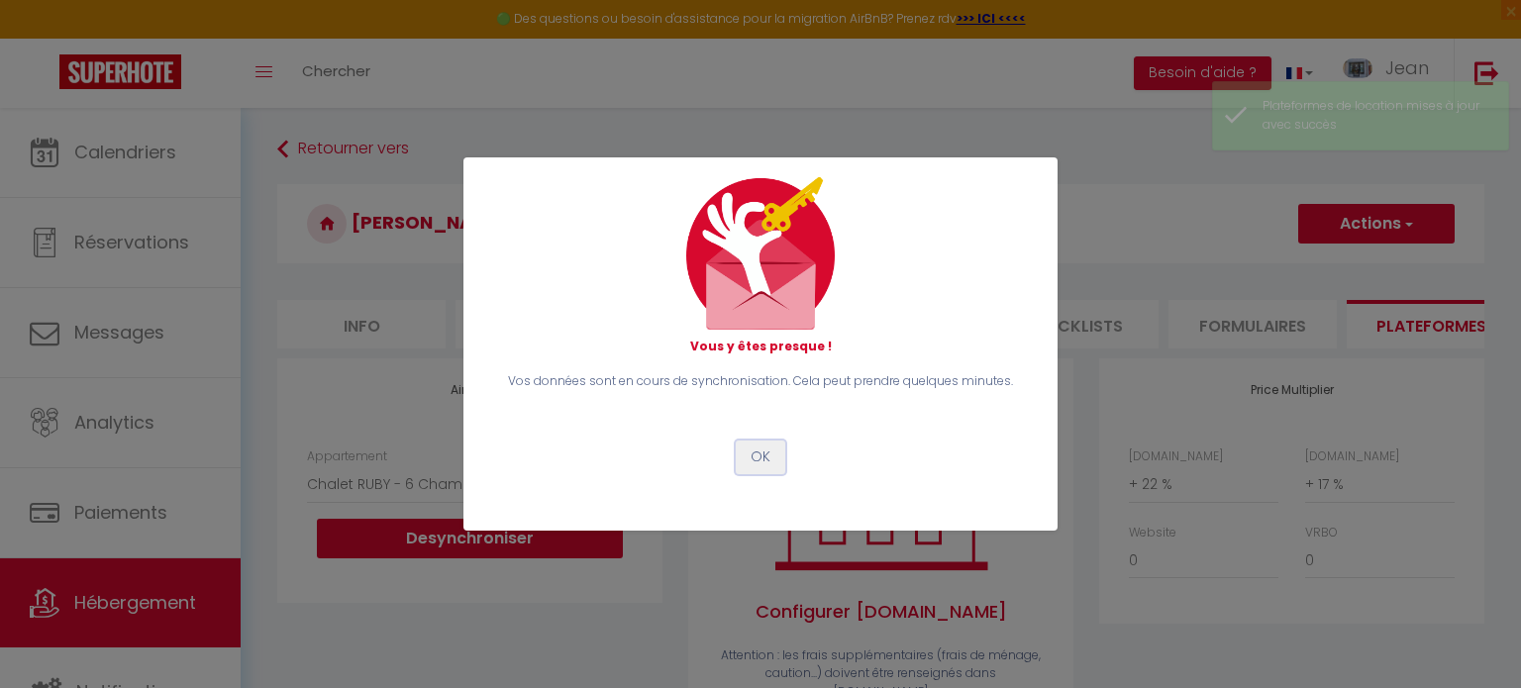
click at [757, 457] on button "OK" at bounding box center [761, 458] width 50 height 34
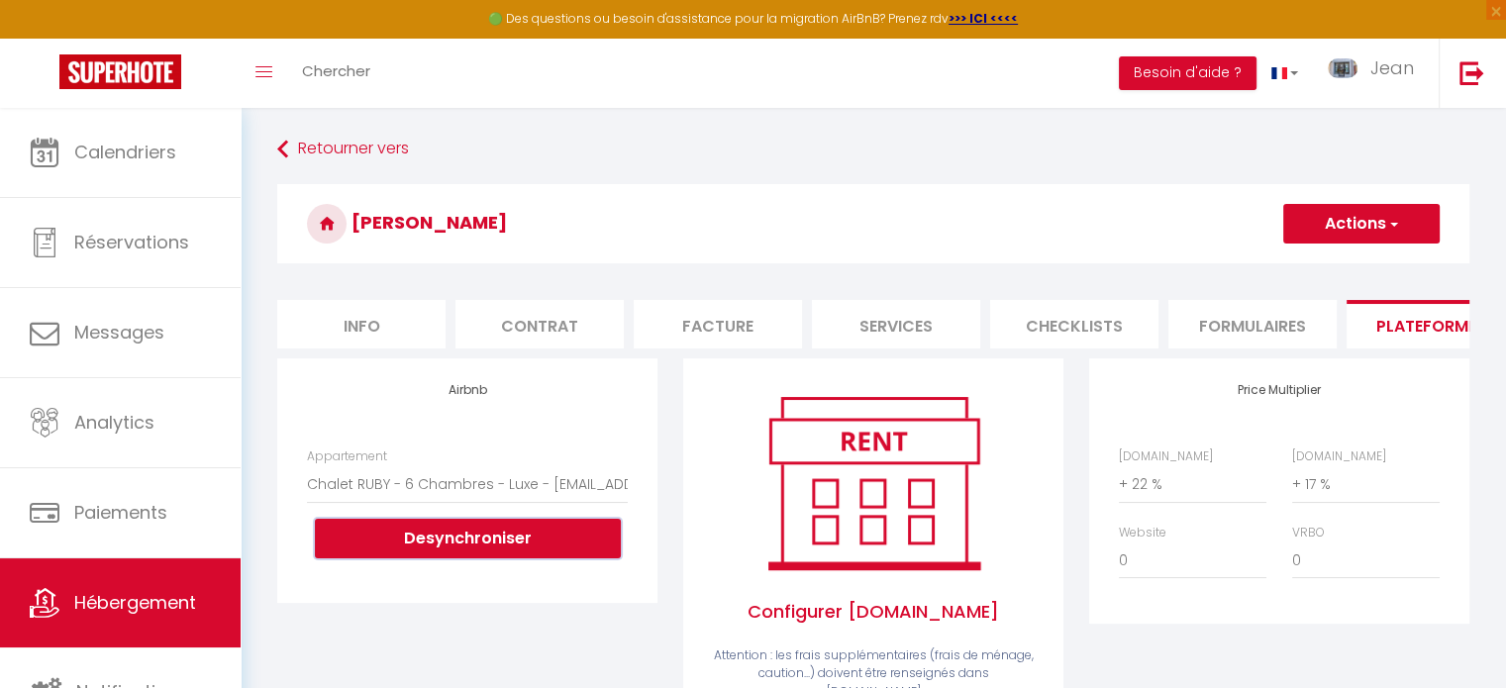
click at [490, 551] on button "Desynchroniser" at bounding box center [468, 539] width 306 height 40
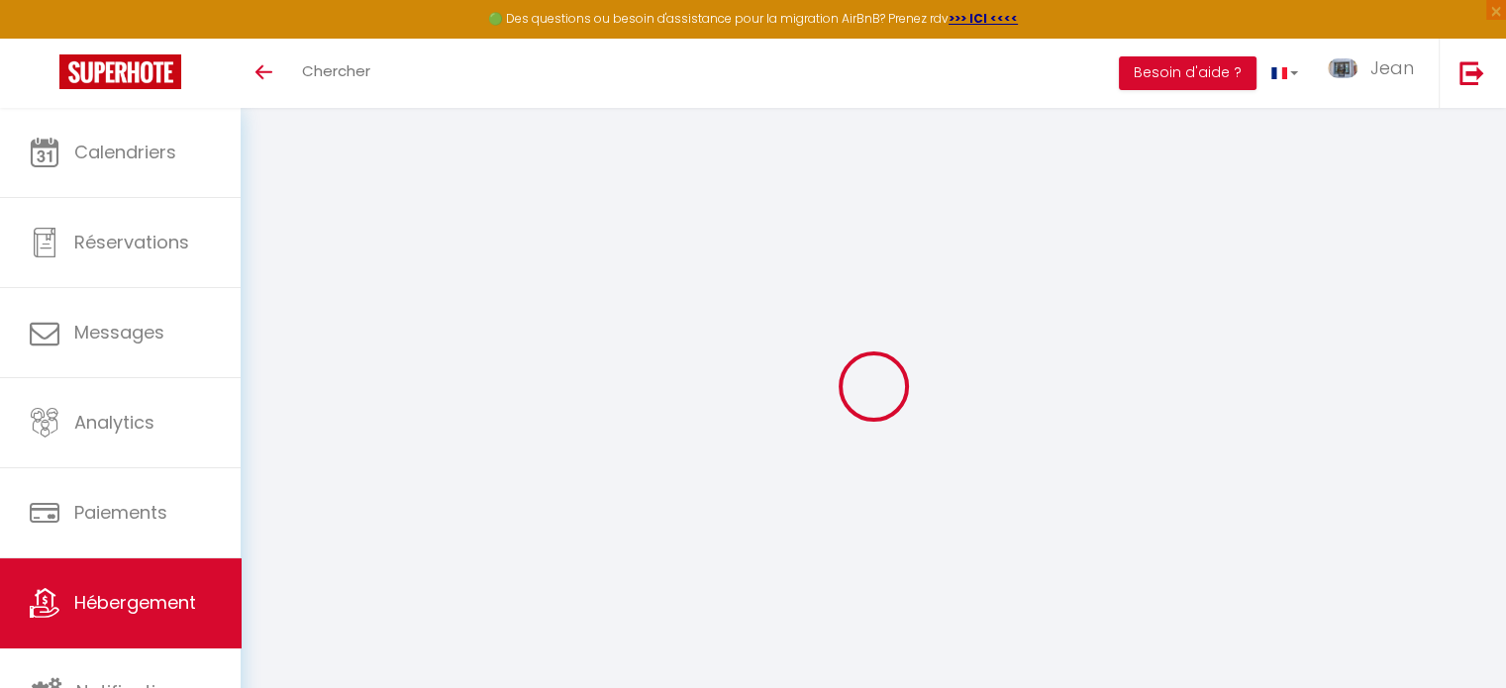
select select "+ 22 %"
select select "+ 17 %"
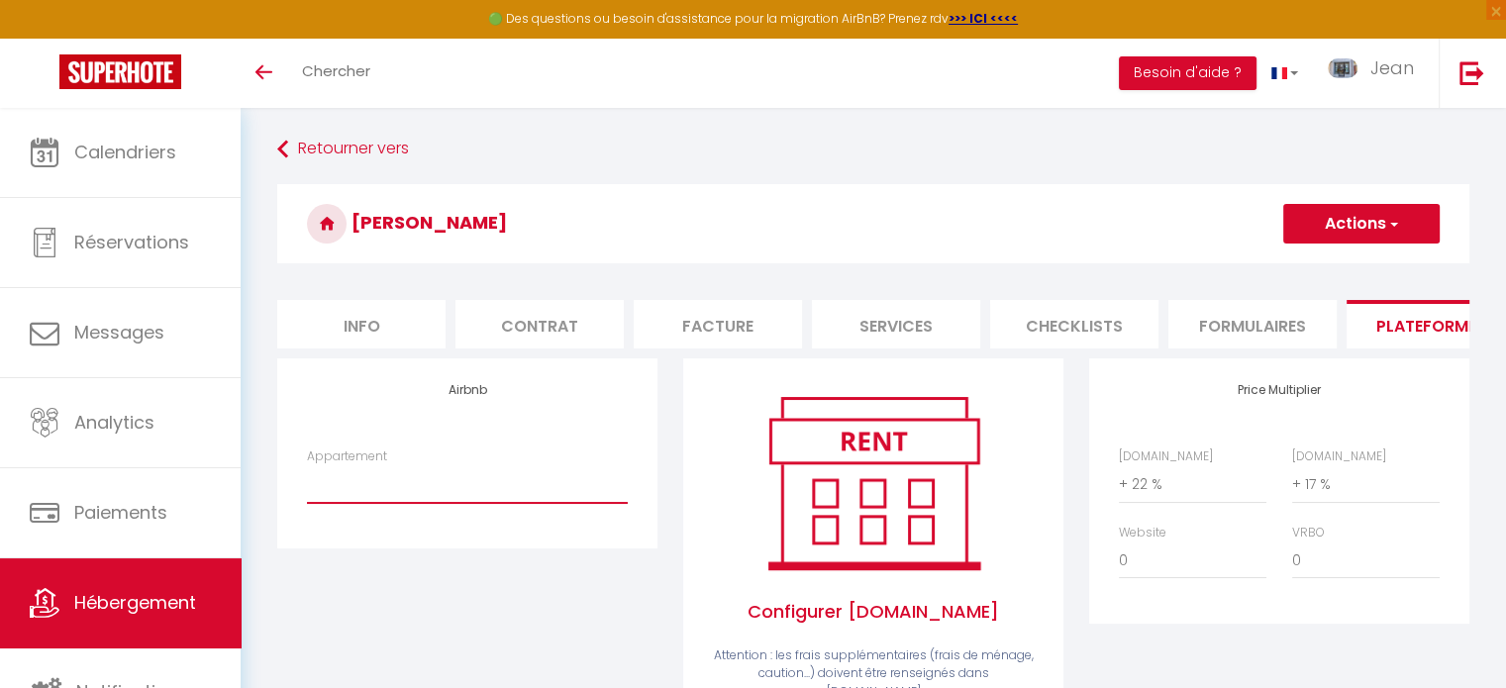
click at [482, 500] on select "JMB · [GEOGRAPHIC_DATA]-2 Chambres-Central-vue-MB - [EMAIL_ADDRESS][DOMAIN_NAME…" at bounding box center [467, 484] width 321 height 38
click at [487, 432] on div "Airbnb Appartement JMB · Jardin du Mt Blanc-2 Chambres-Central-vue-MB - locatio…" at bounding box center [467, 453] width 380 height 189
click at [1336, 226] on button "Actions" at bounding box center [1361, 224] width 156 height 40
click at [1327, 267] on link "Enregistrer" at bounding box center [1361, 268] width 156 height 26
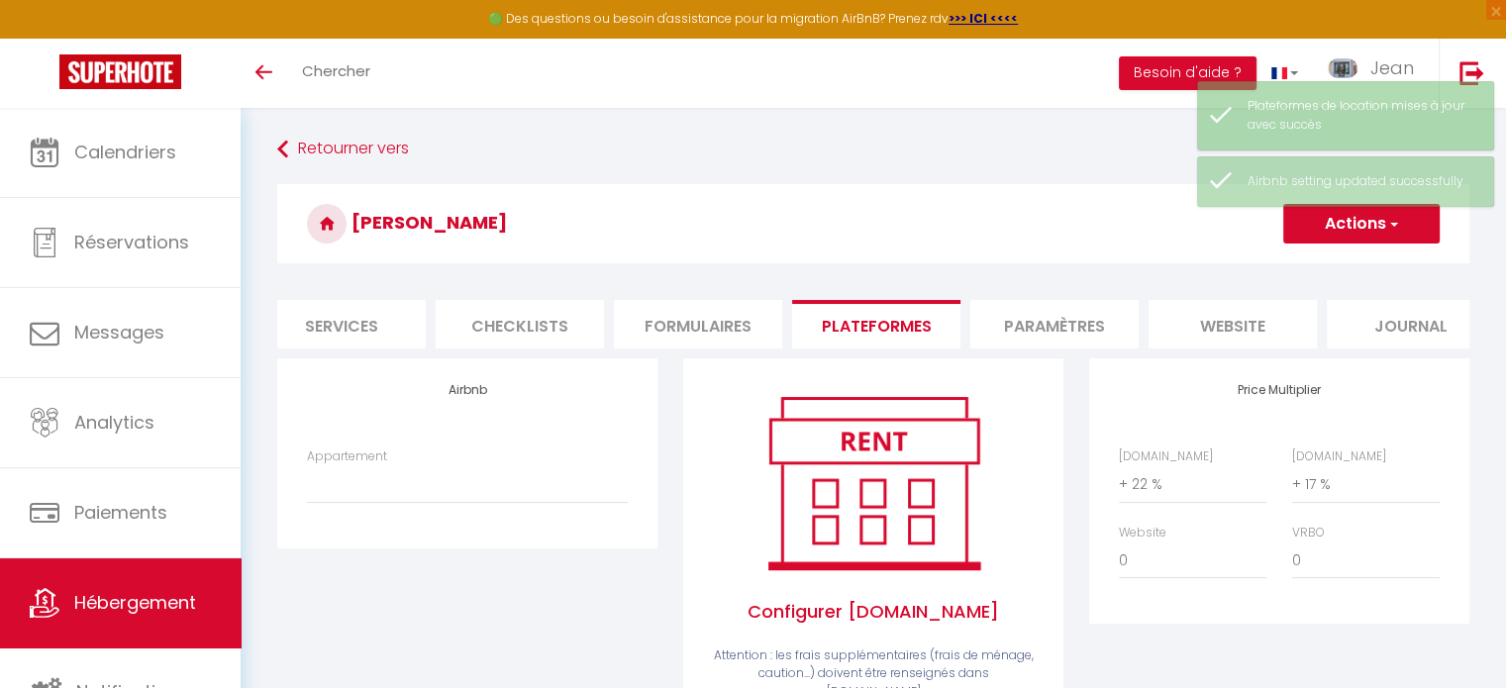
scroll to position [0, 590]
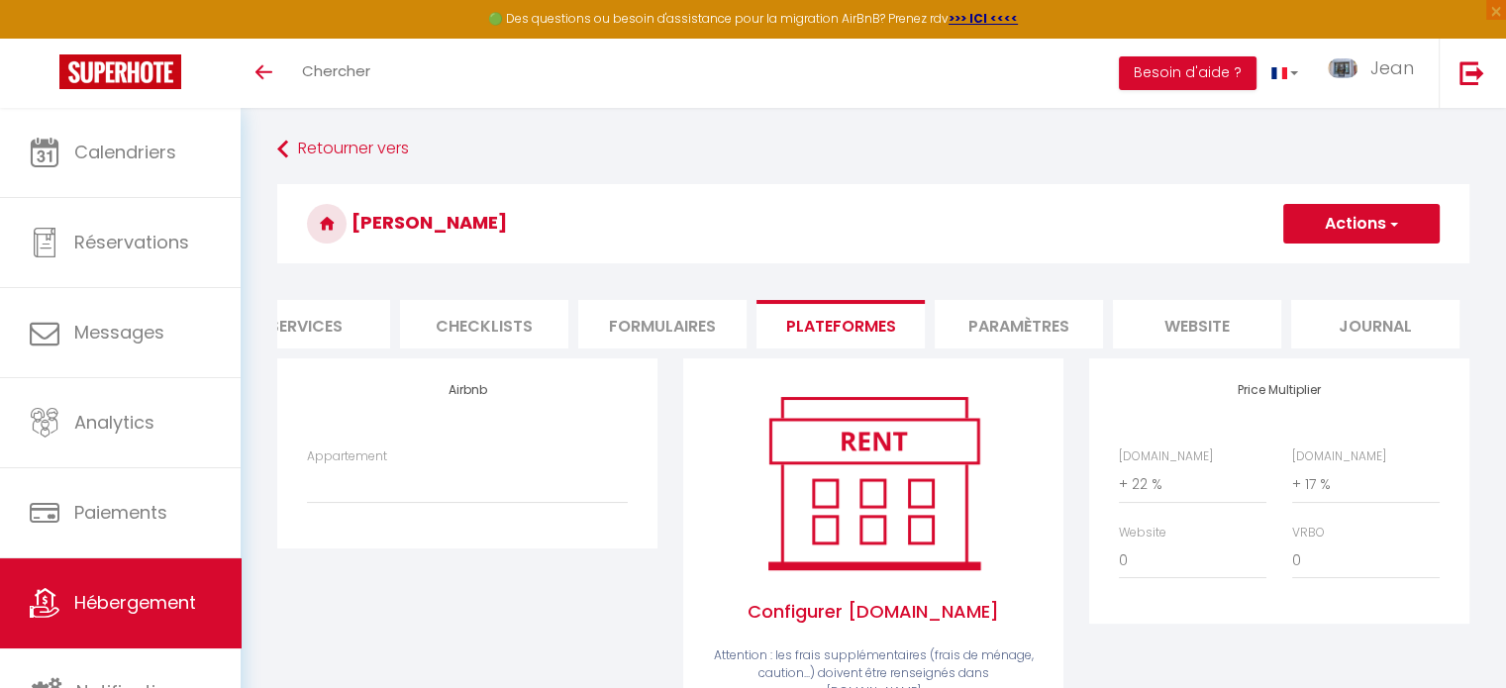
click at [1038, 326] on li "Paramètres" at bounding box center [1019, 324] width 168 height 49
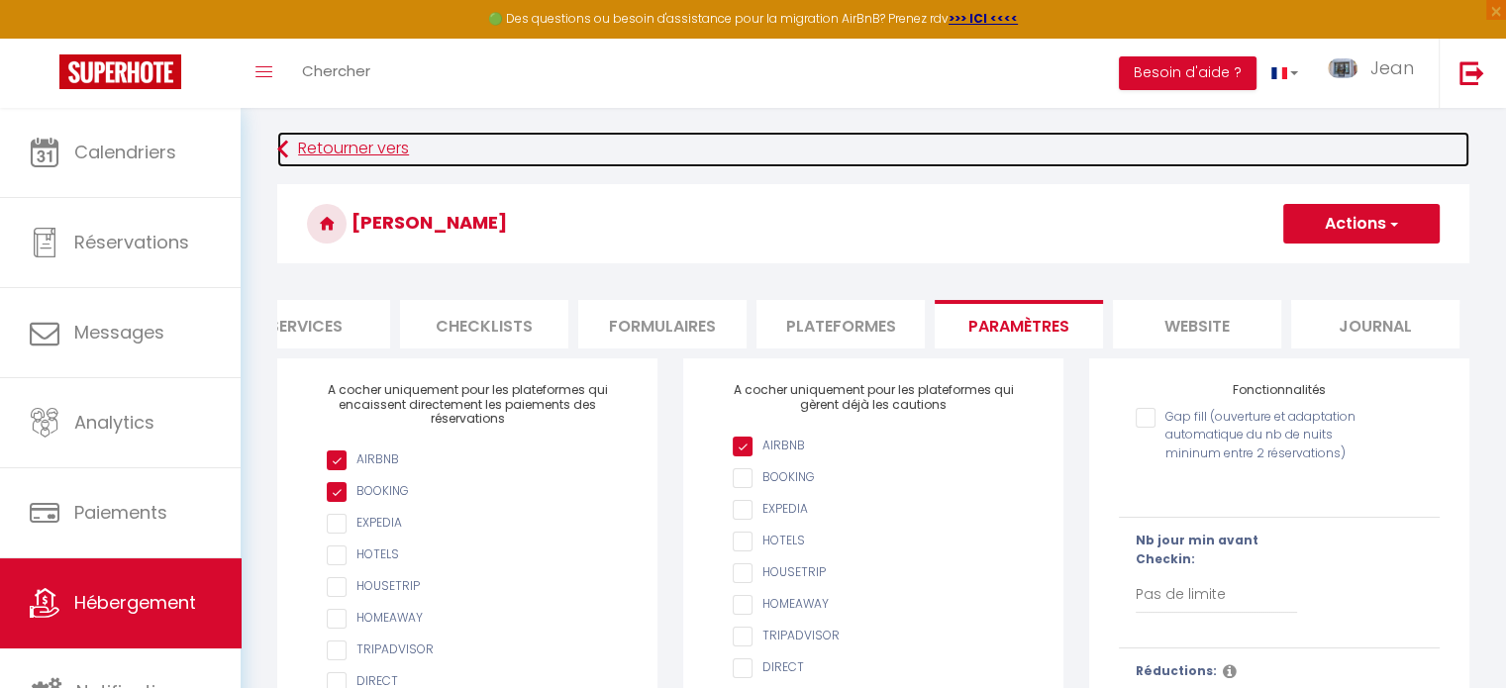
click at [373, 144] on link "Retourner vers" at bounding box center [873, 150] width 1192 height 36
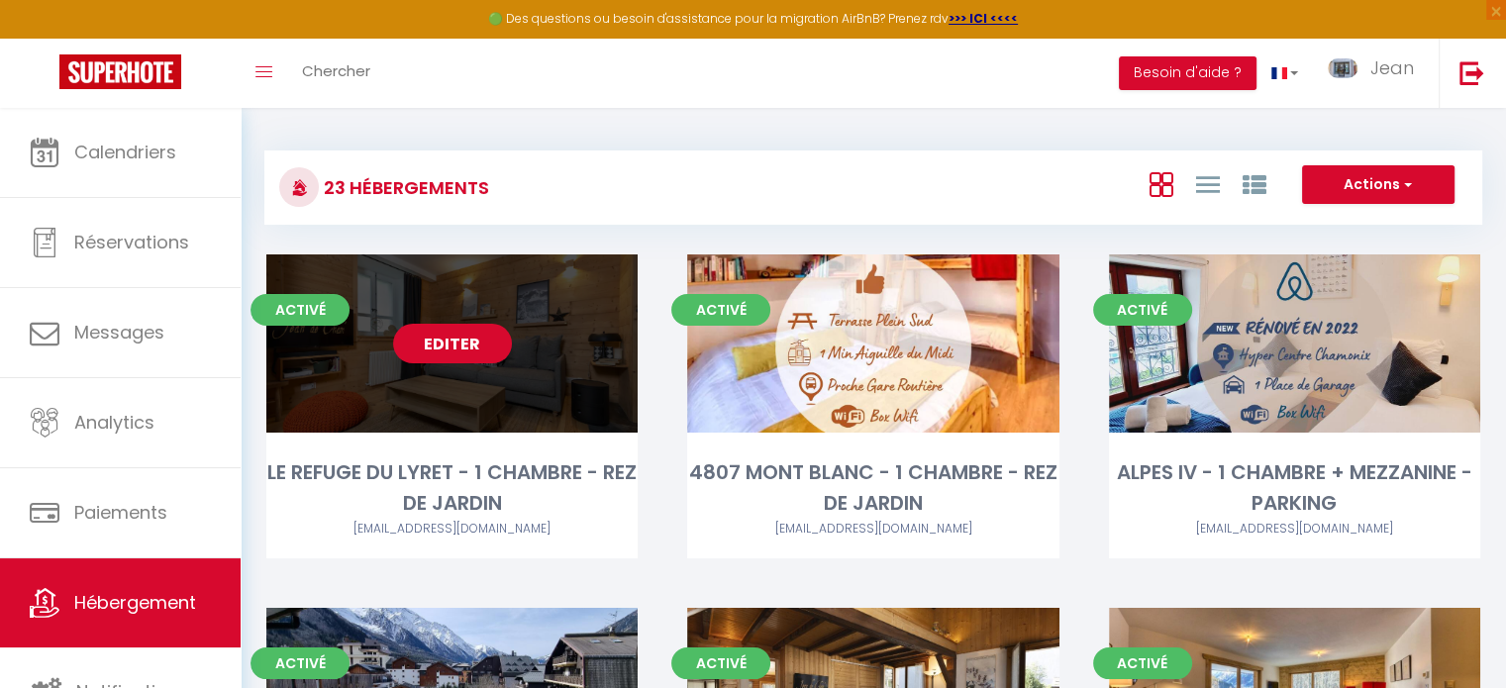
click at [461, 336] on link "Editer" at bounding box center [452, 344] width 119 height 40
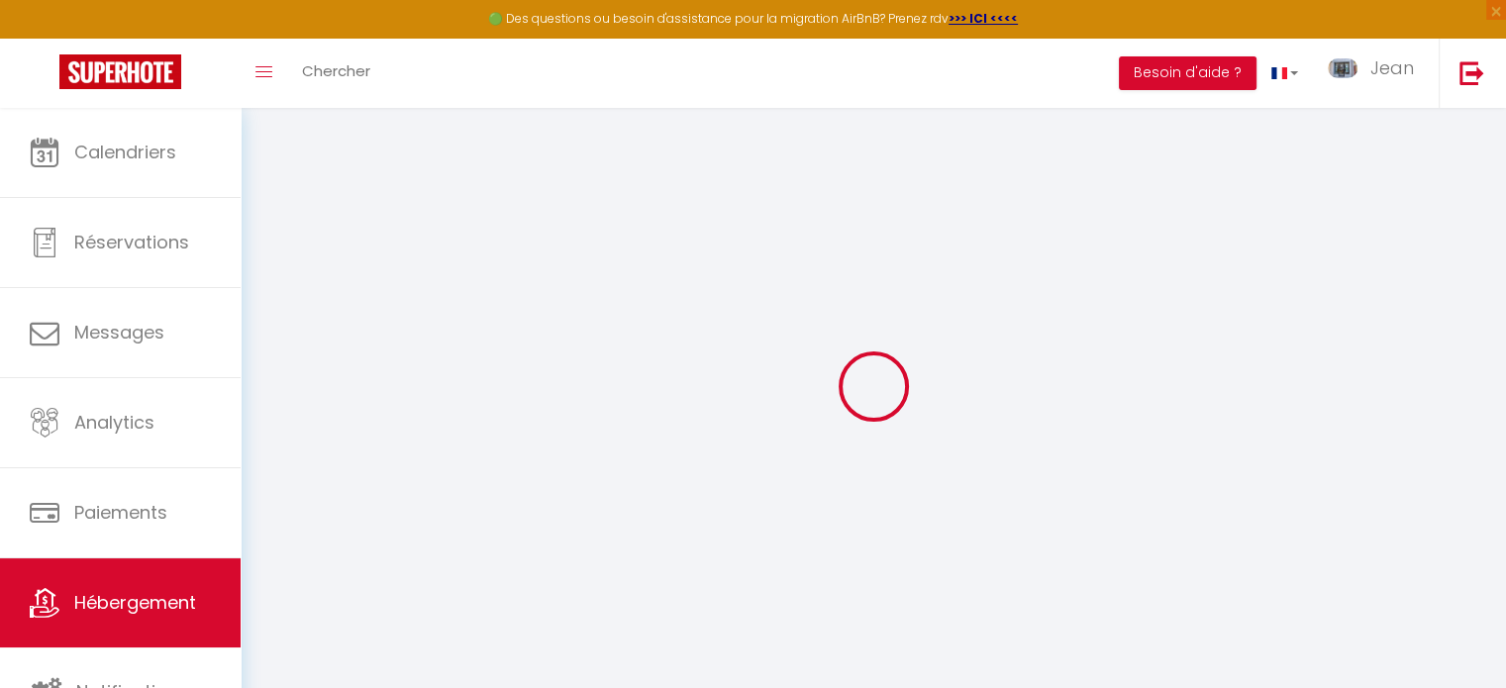
checkbox input "false"
select select
checkbox input "false"
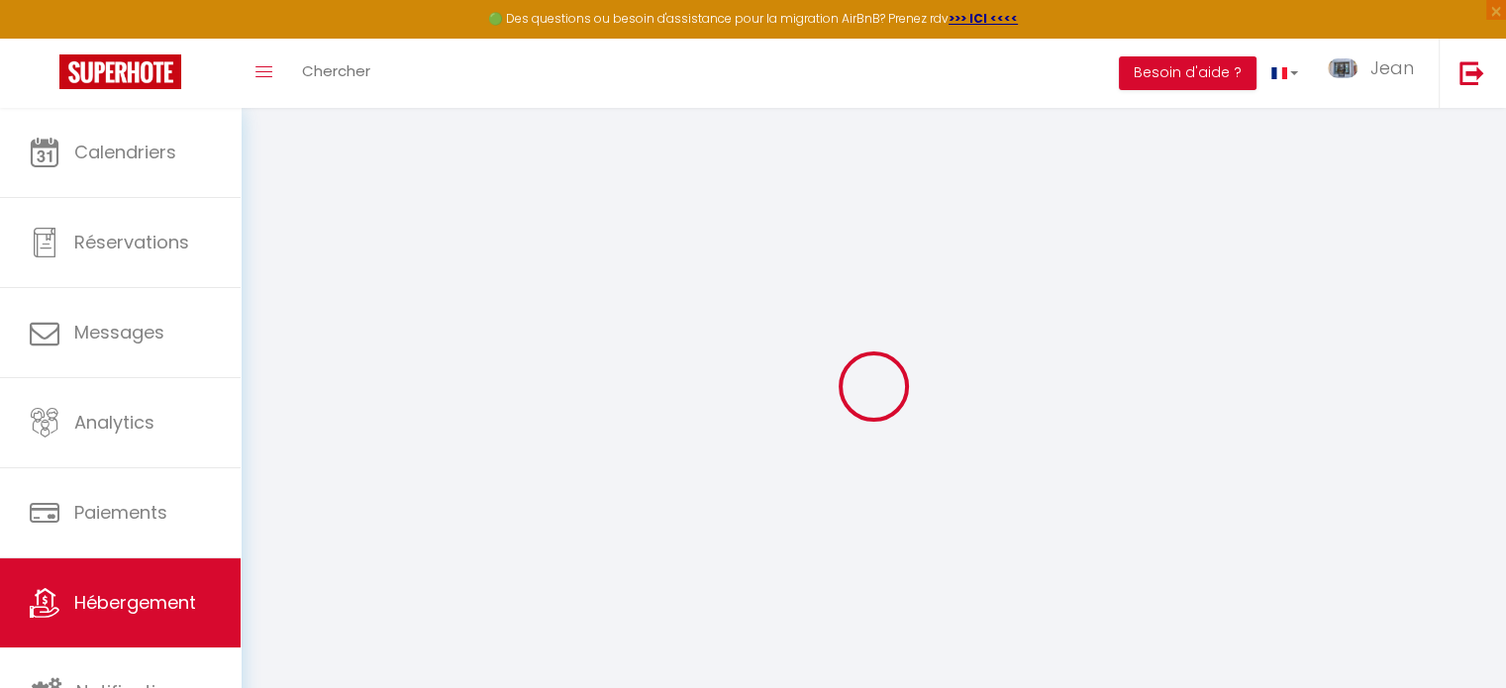
checkbox input "false"
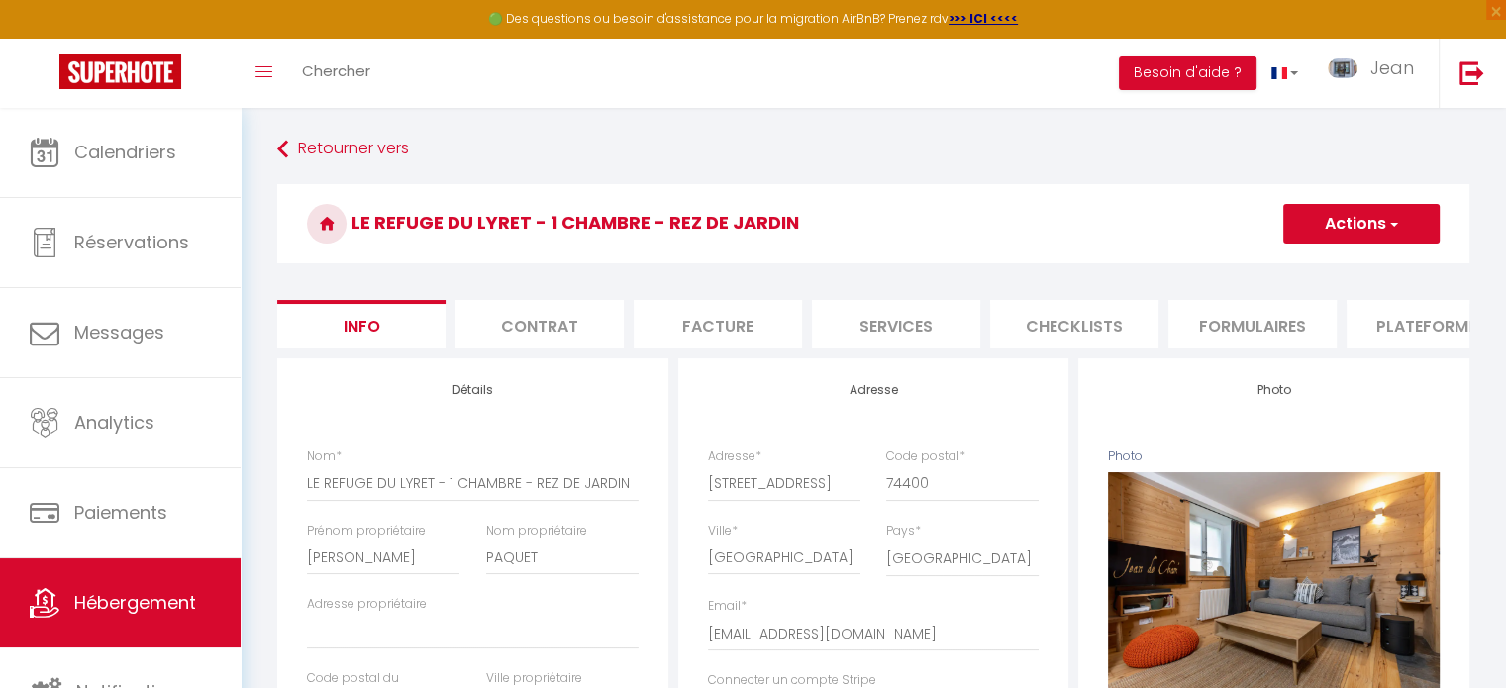
select select
checkbox input "false"
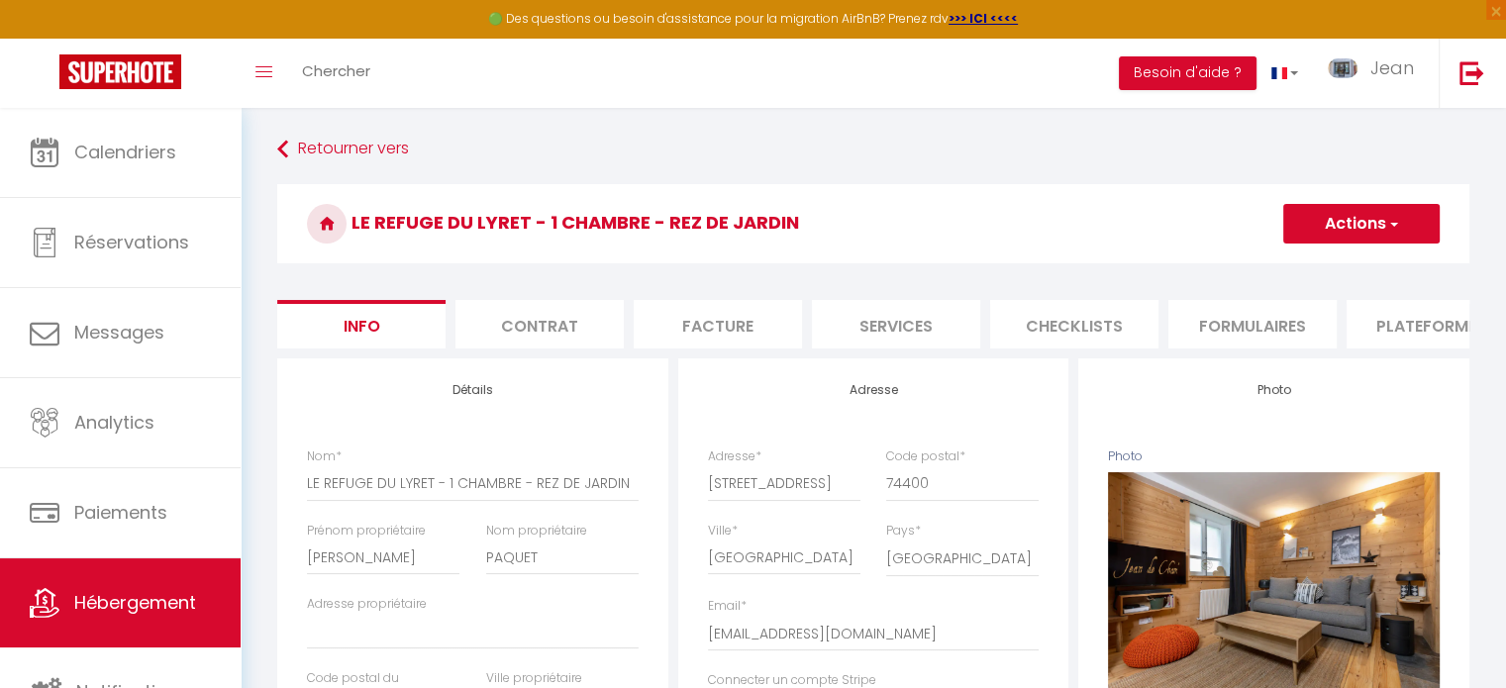
click at [1430, 326] on li "Plateformes" at bounding box center [1431, 324] width 168 height 49
select select
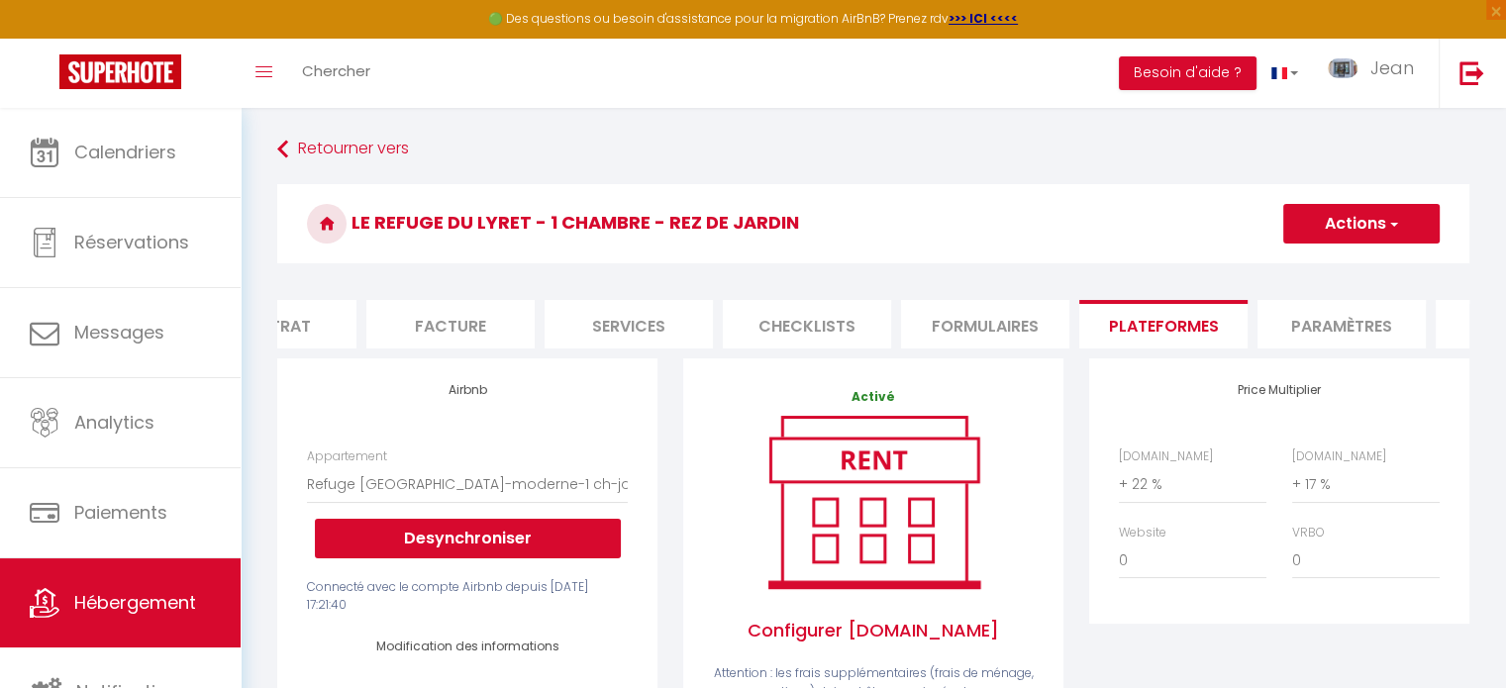
scroll to position [0, 277]
click at [1316, 333] on li "Paramètres" at bounding box center [1332, 324] width 168 height 49
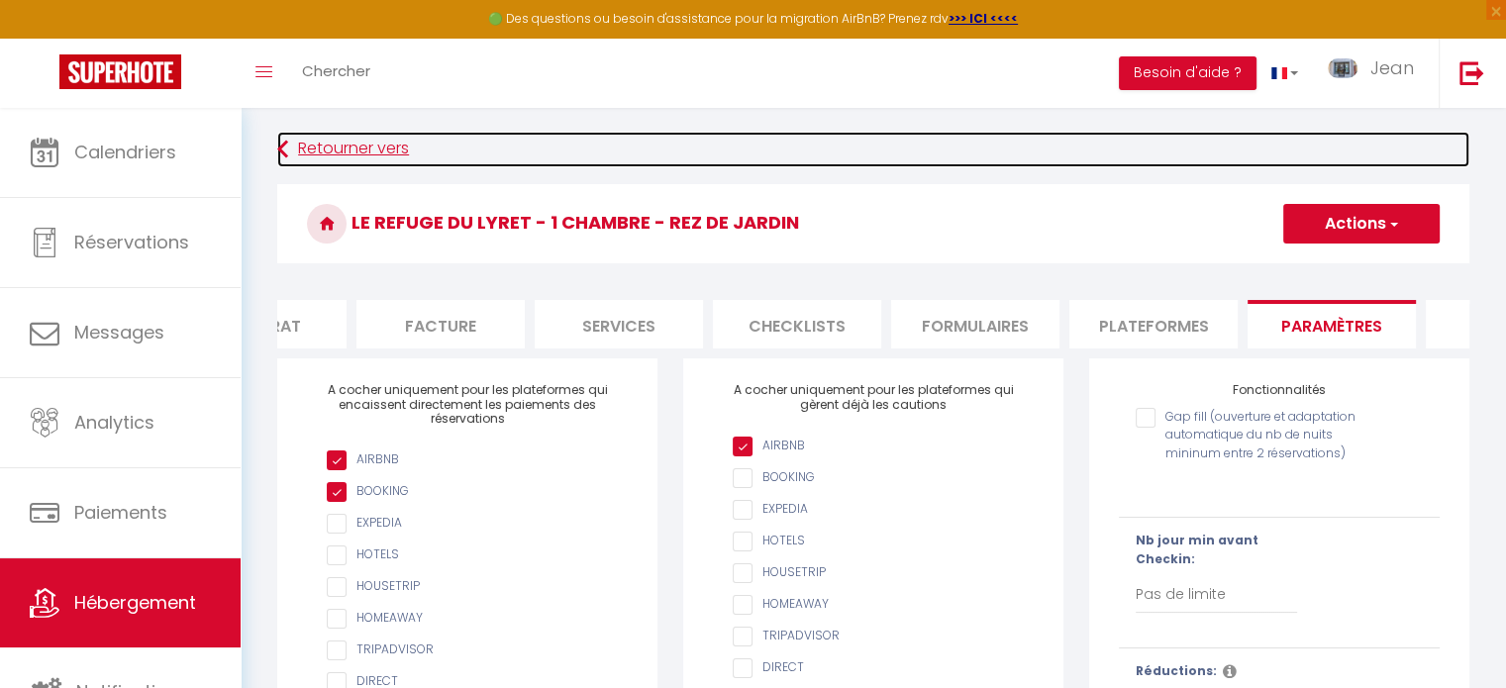
click at [345, 148] on link "Retourner vers" at bounding box center [873, 150] width 1192 height 36
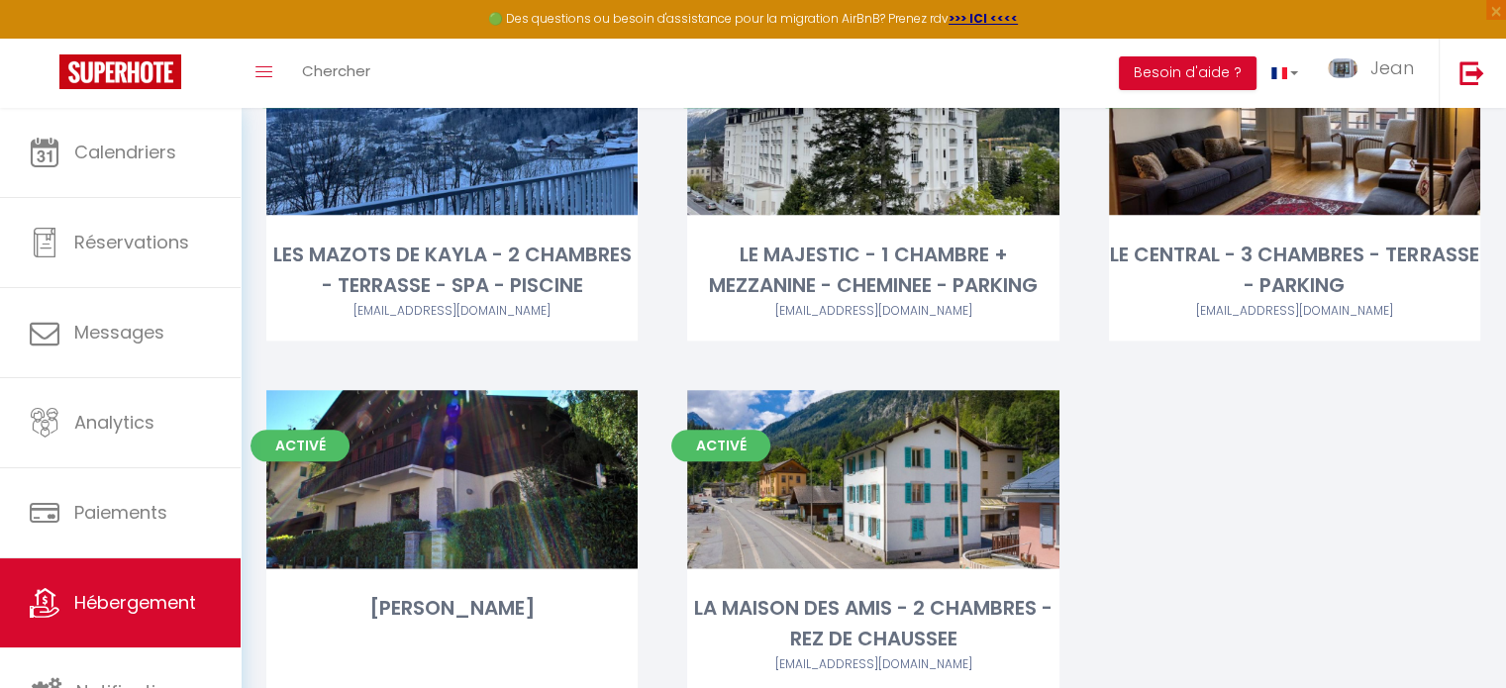
scroll to position [2415, 0]
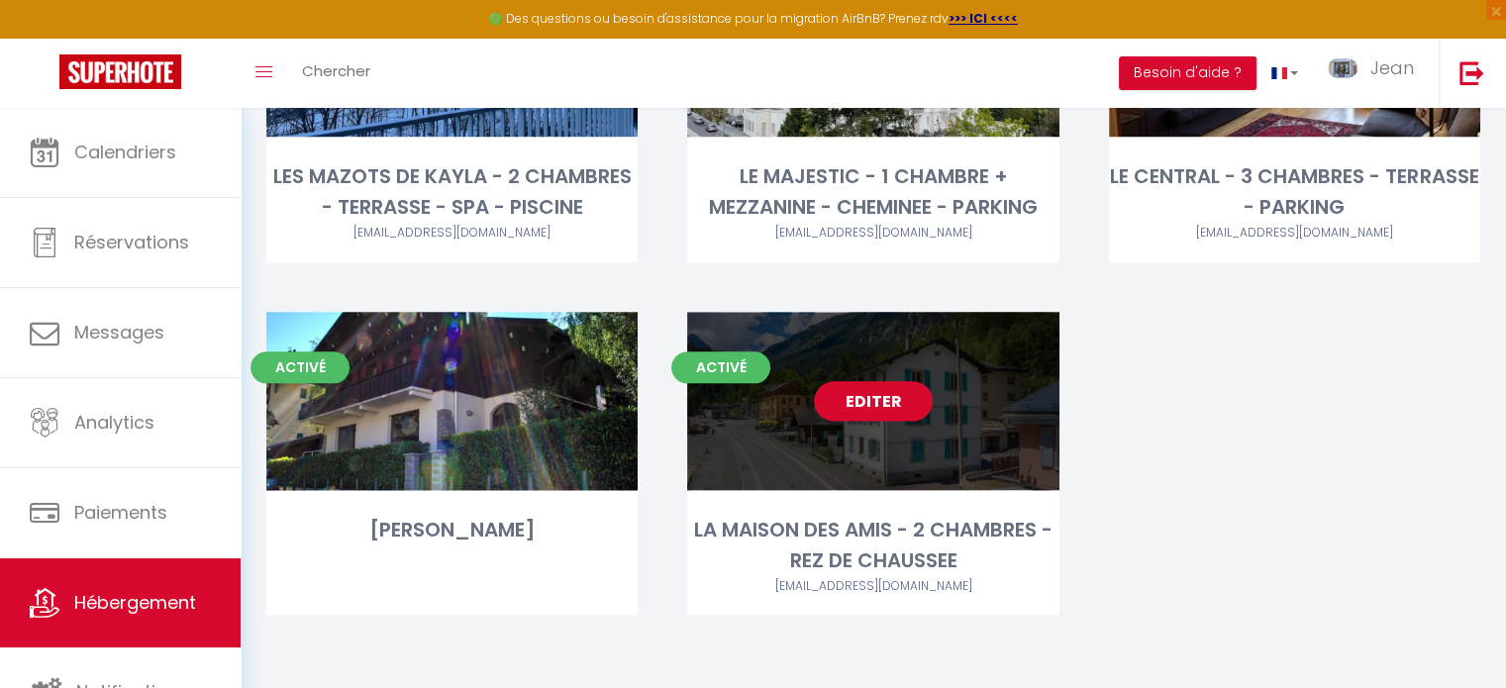
click at [881, 399] on link "Editer" at bounding box center [873, 401] width 119 height 40
select select "3"
select select "2"
select select "1"
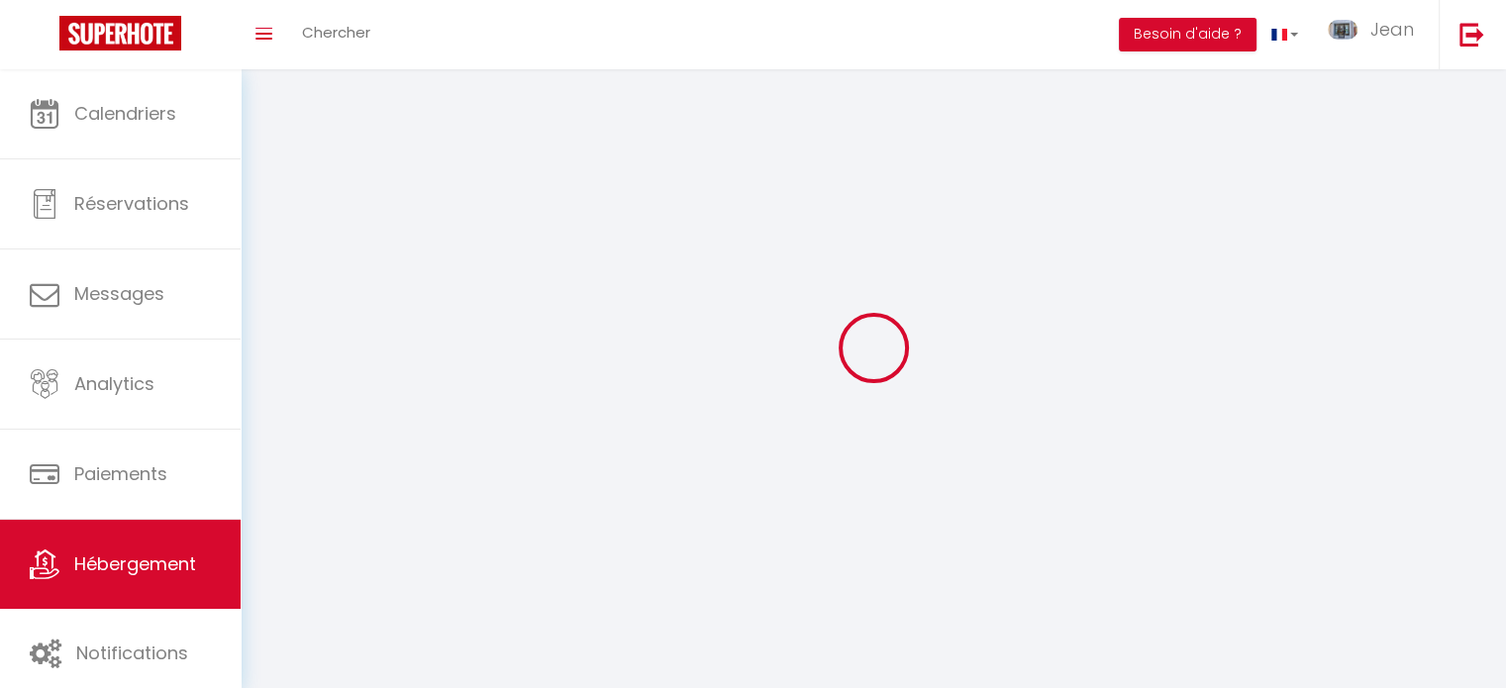
select select
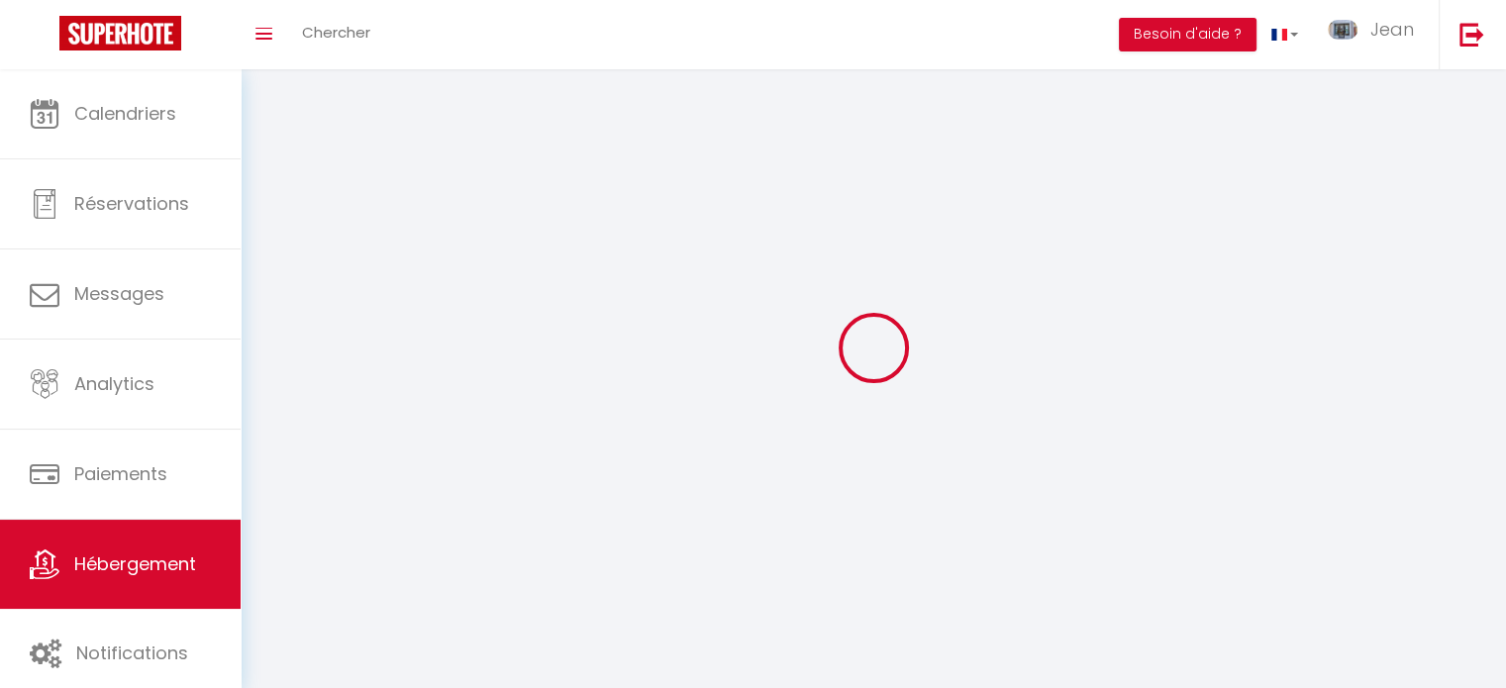
select select
checkbox input "false"
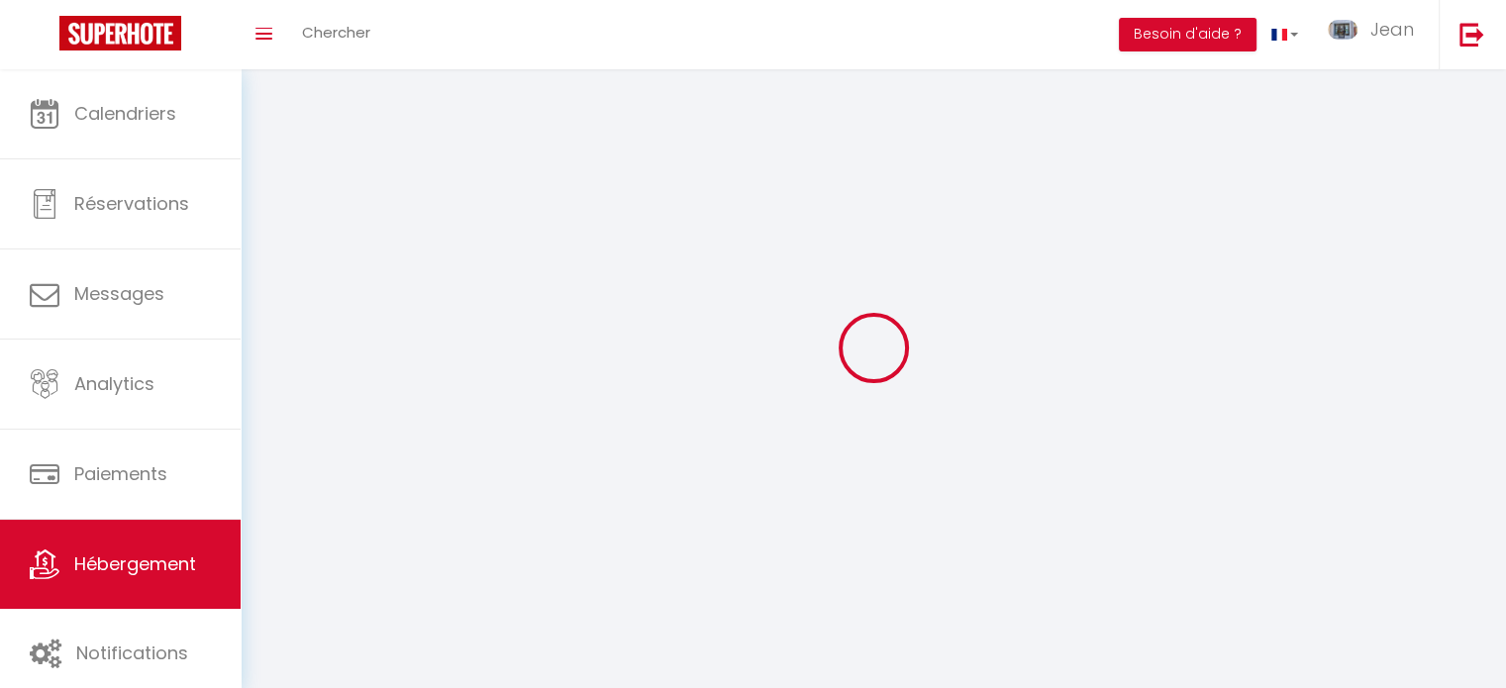
checkbox input "false"
select select
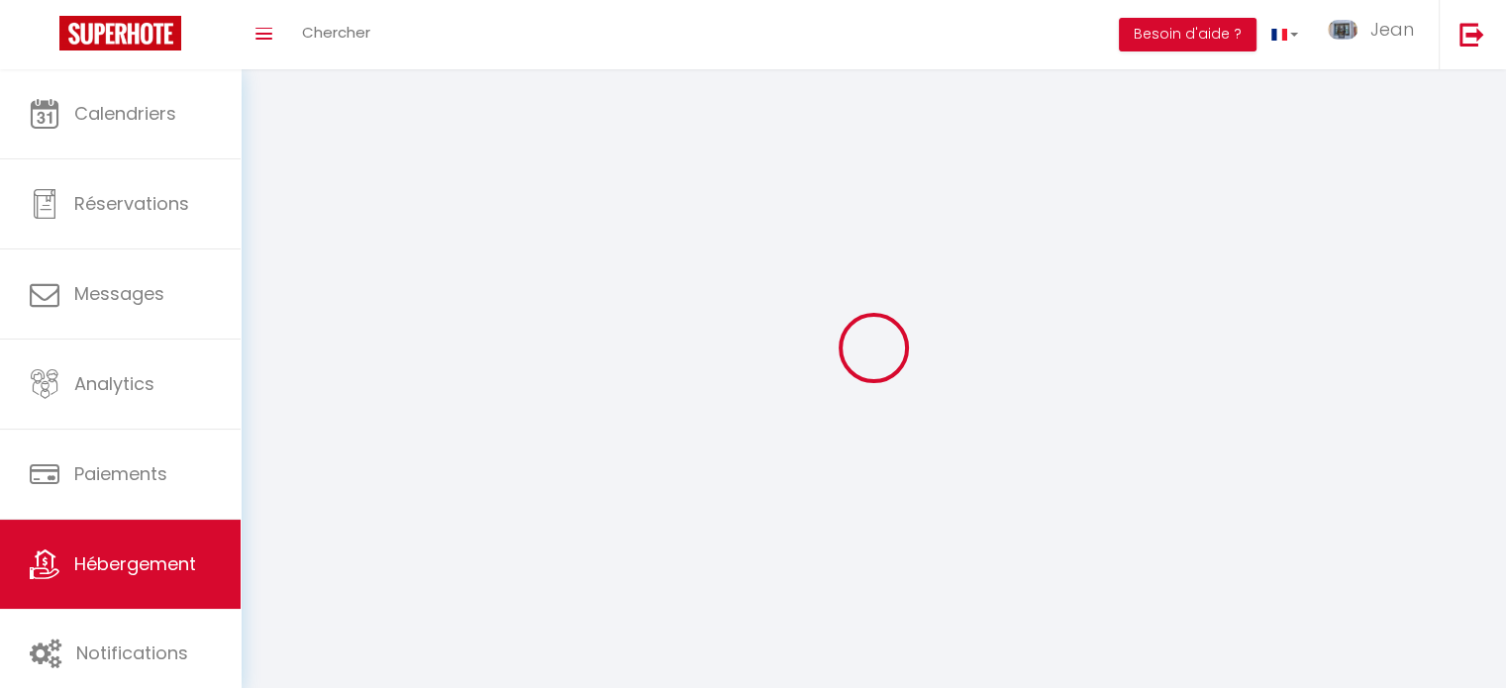
select select
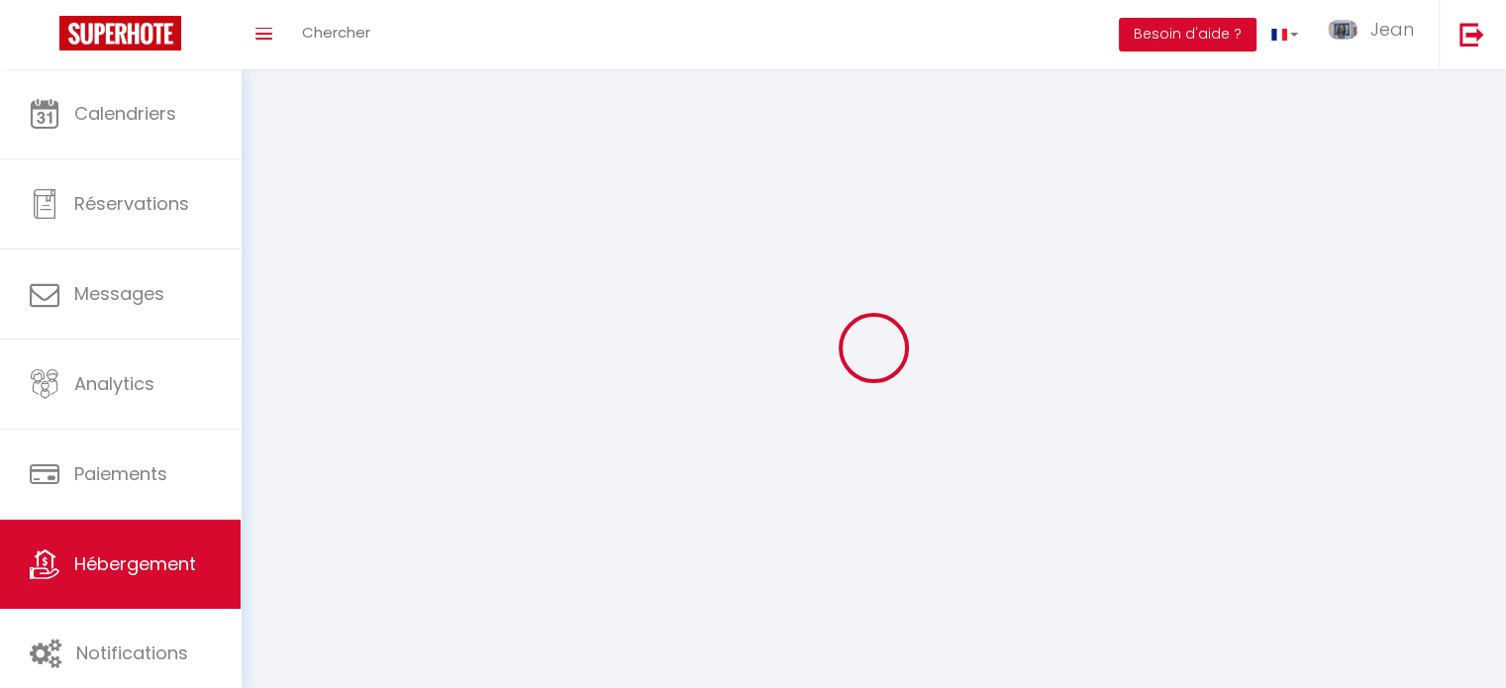
checkbox input "false"
select select
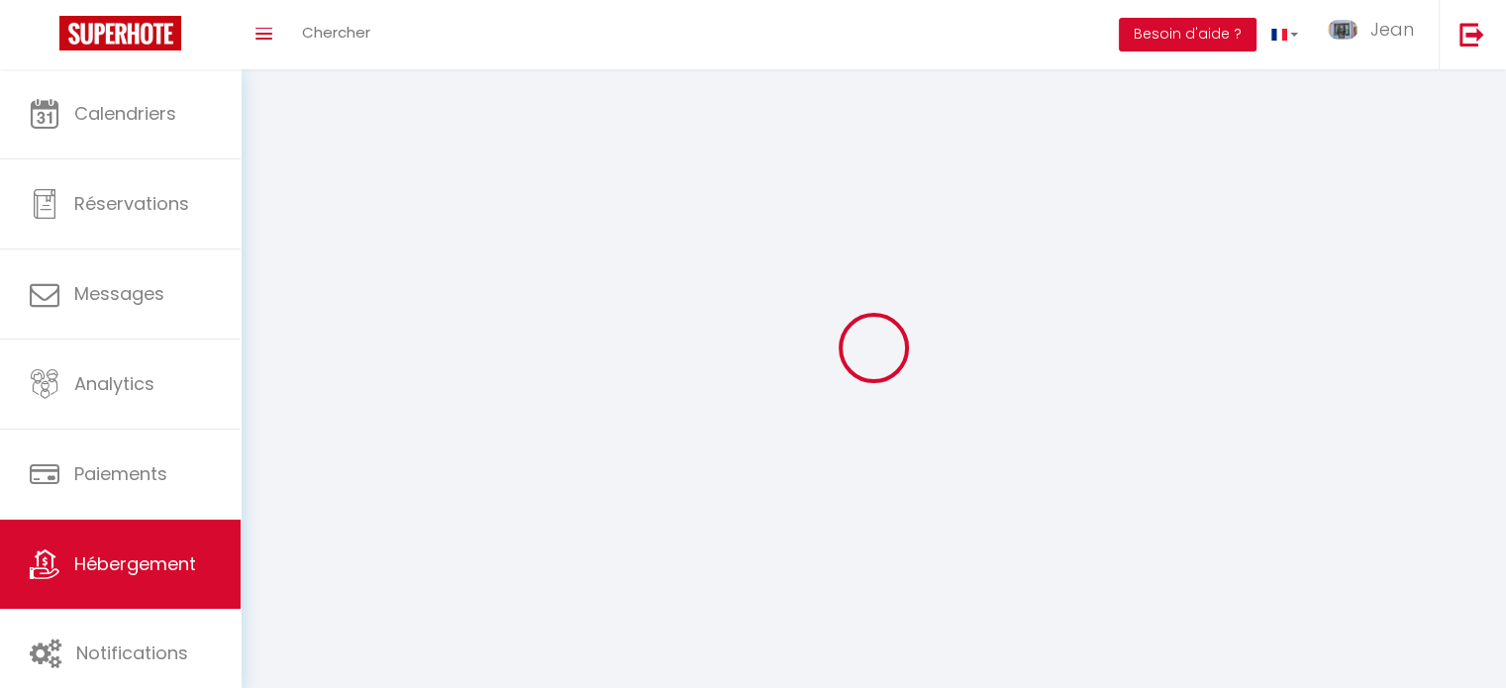
select select
select select "1"
select select "28"
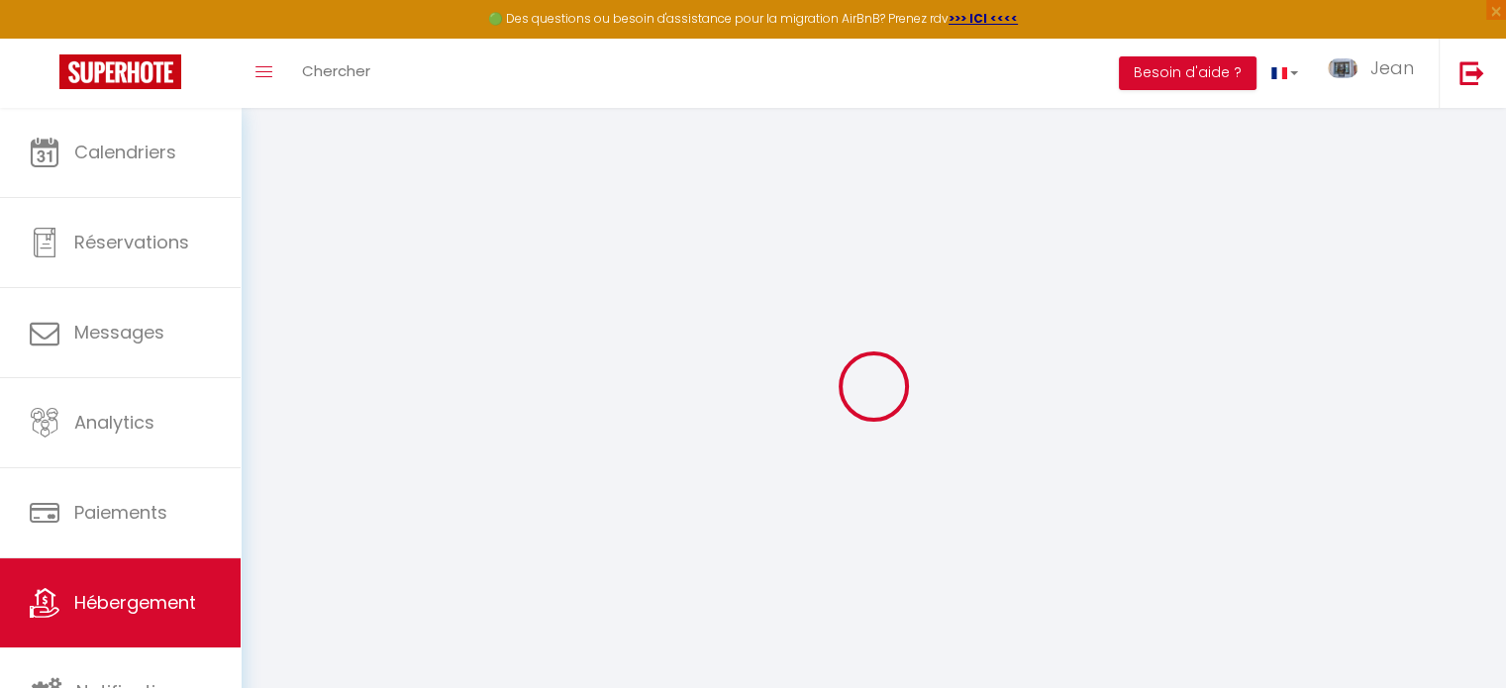
select select
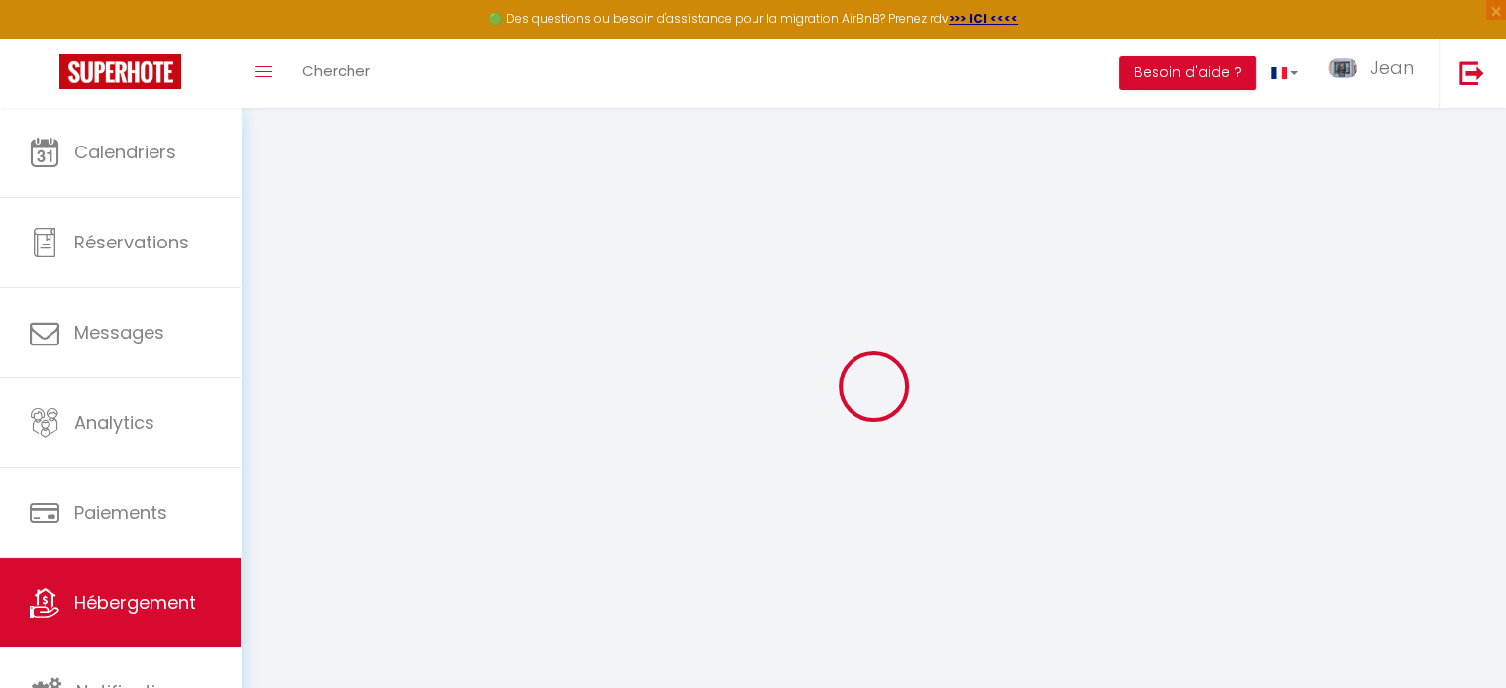
select select
checkbox input "false"
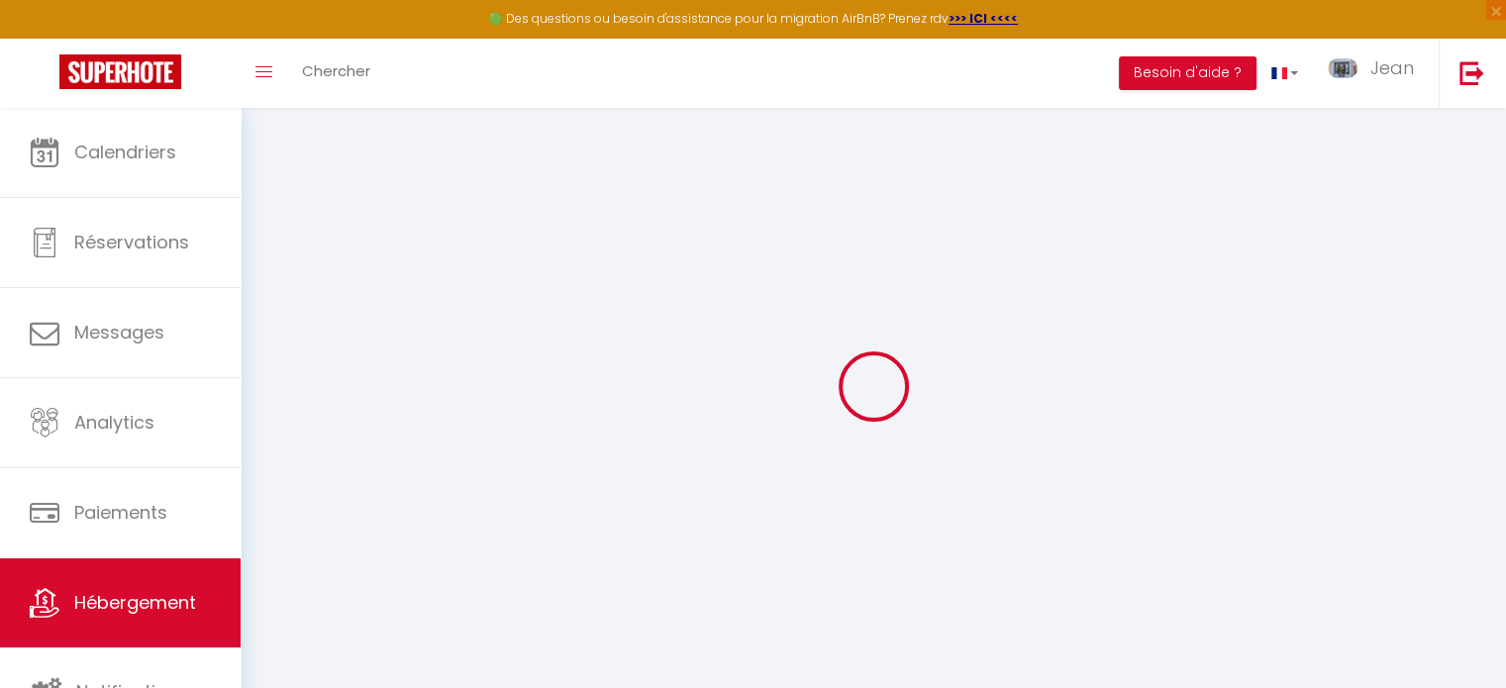
select select
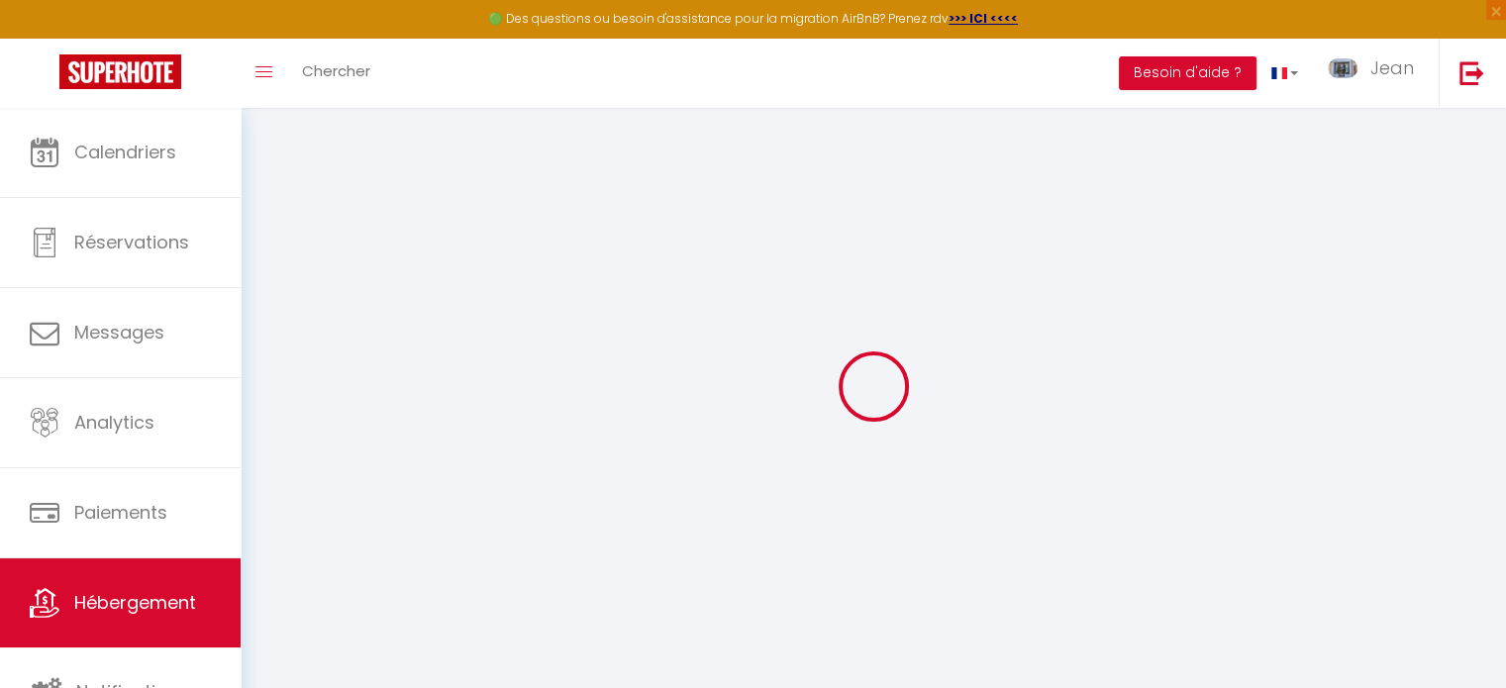
select select
checkbox input "false"
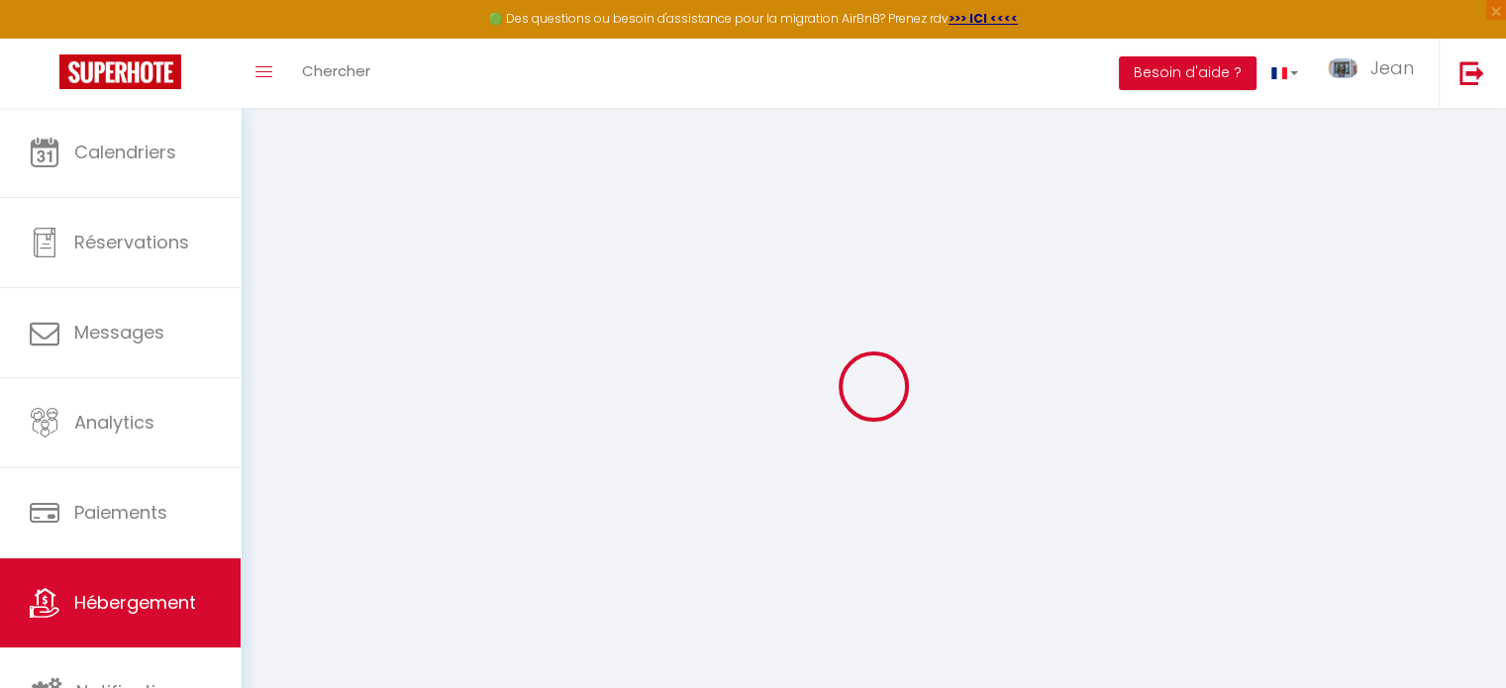
checkbox input "false"
select select
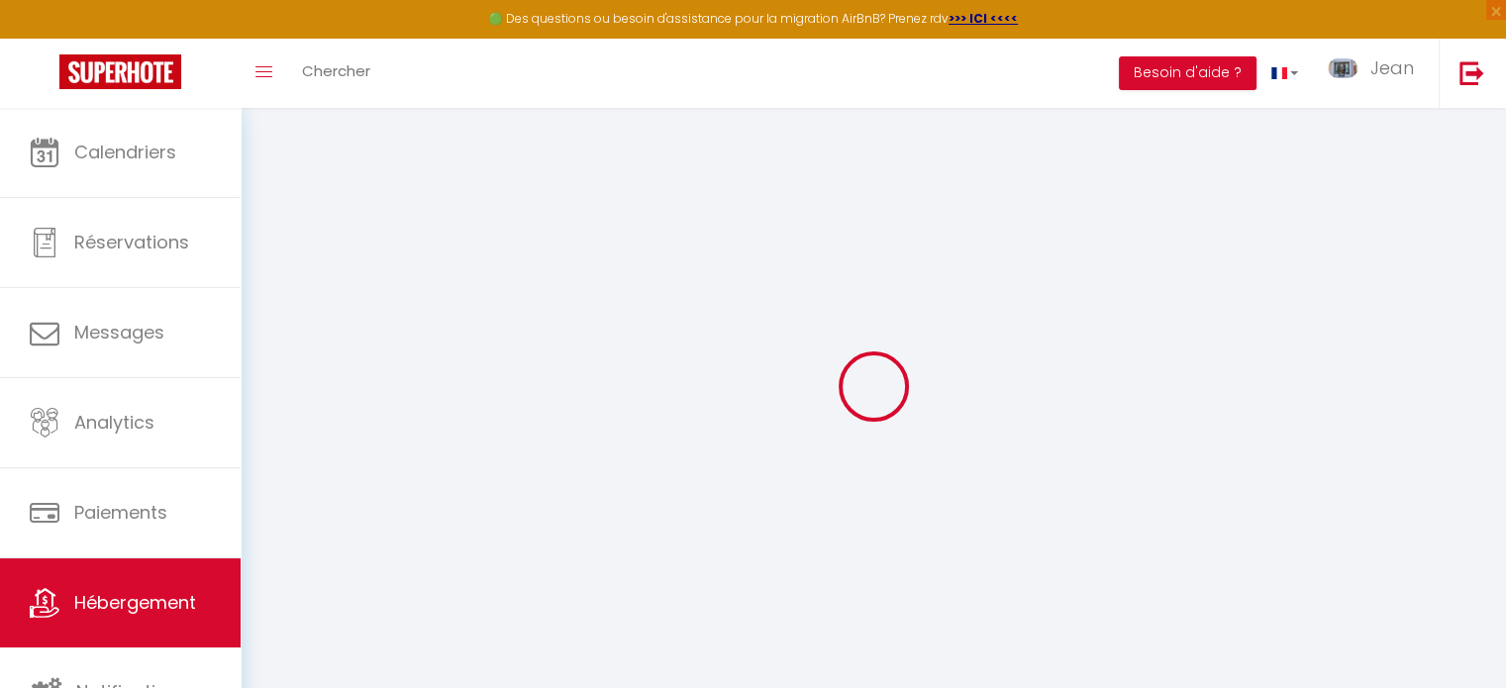
select select
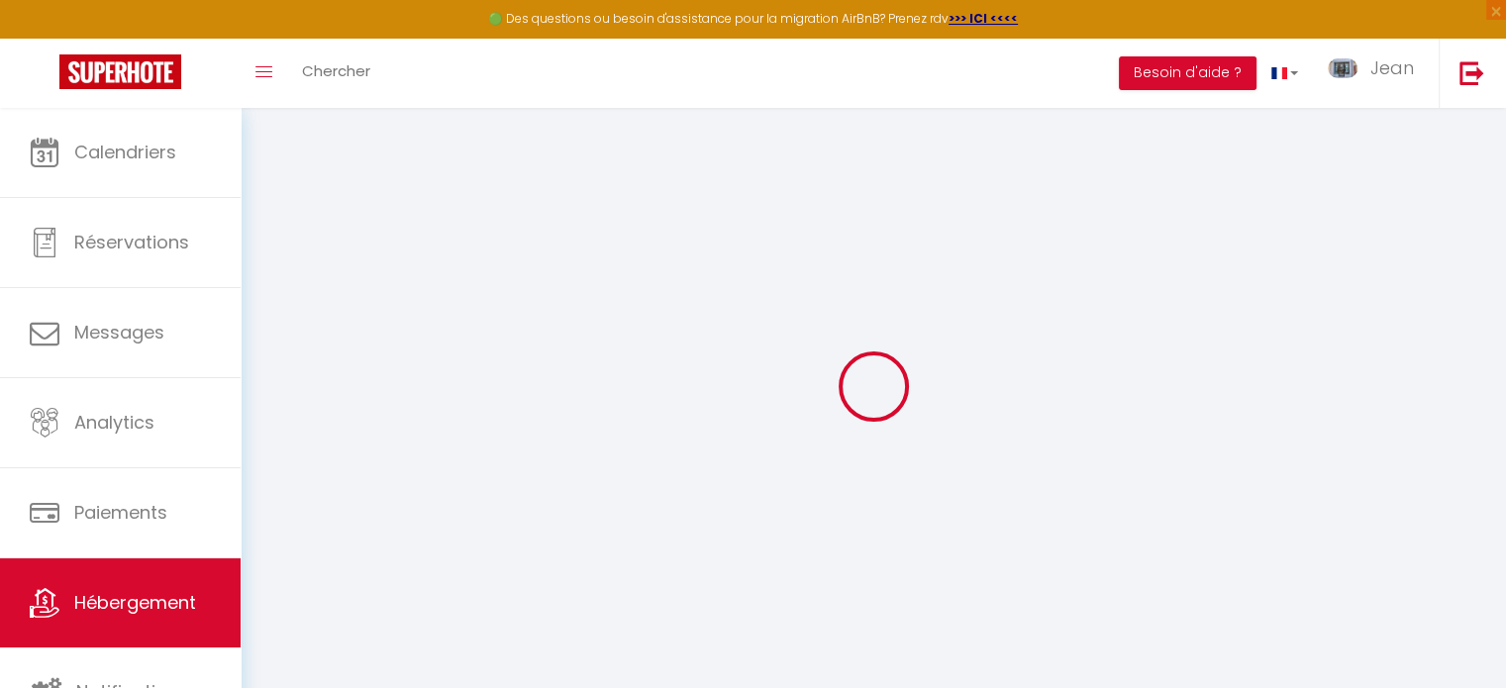
checkbox input "false"
select select
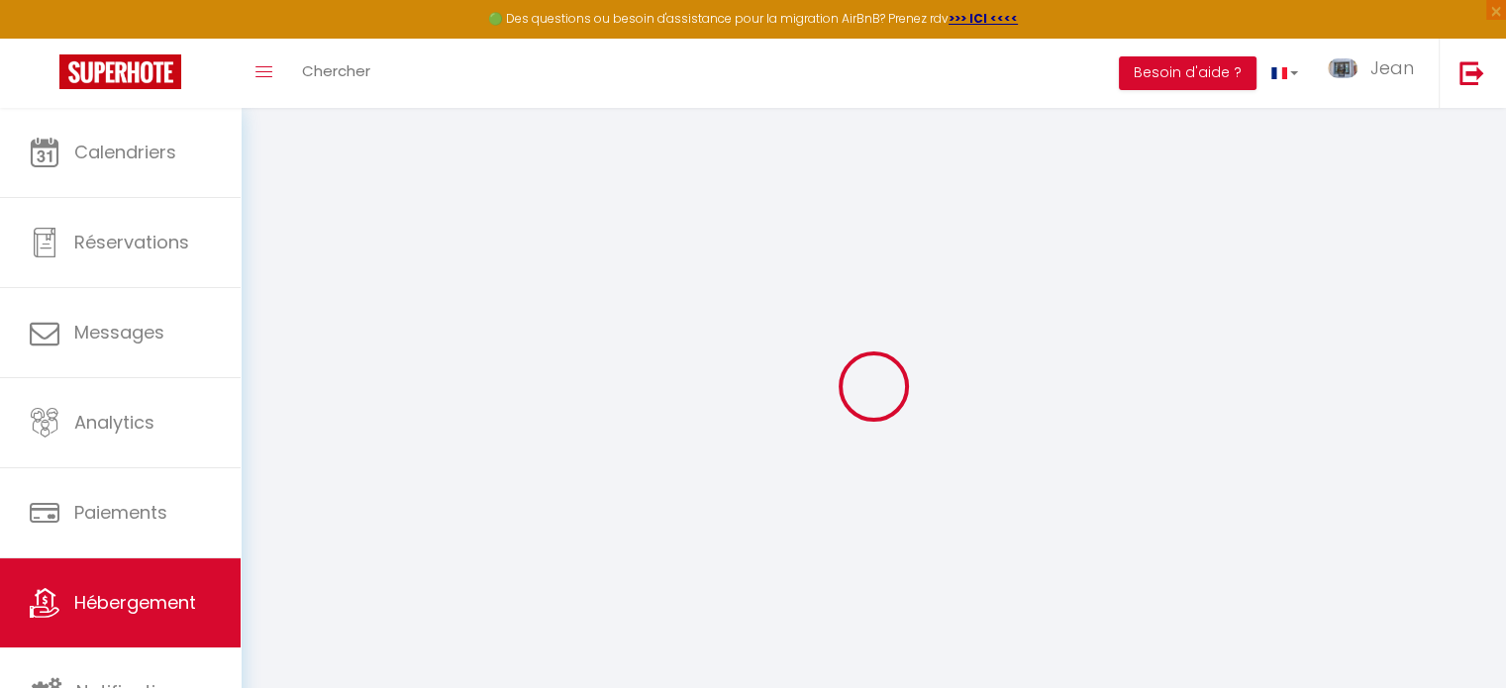
select select
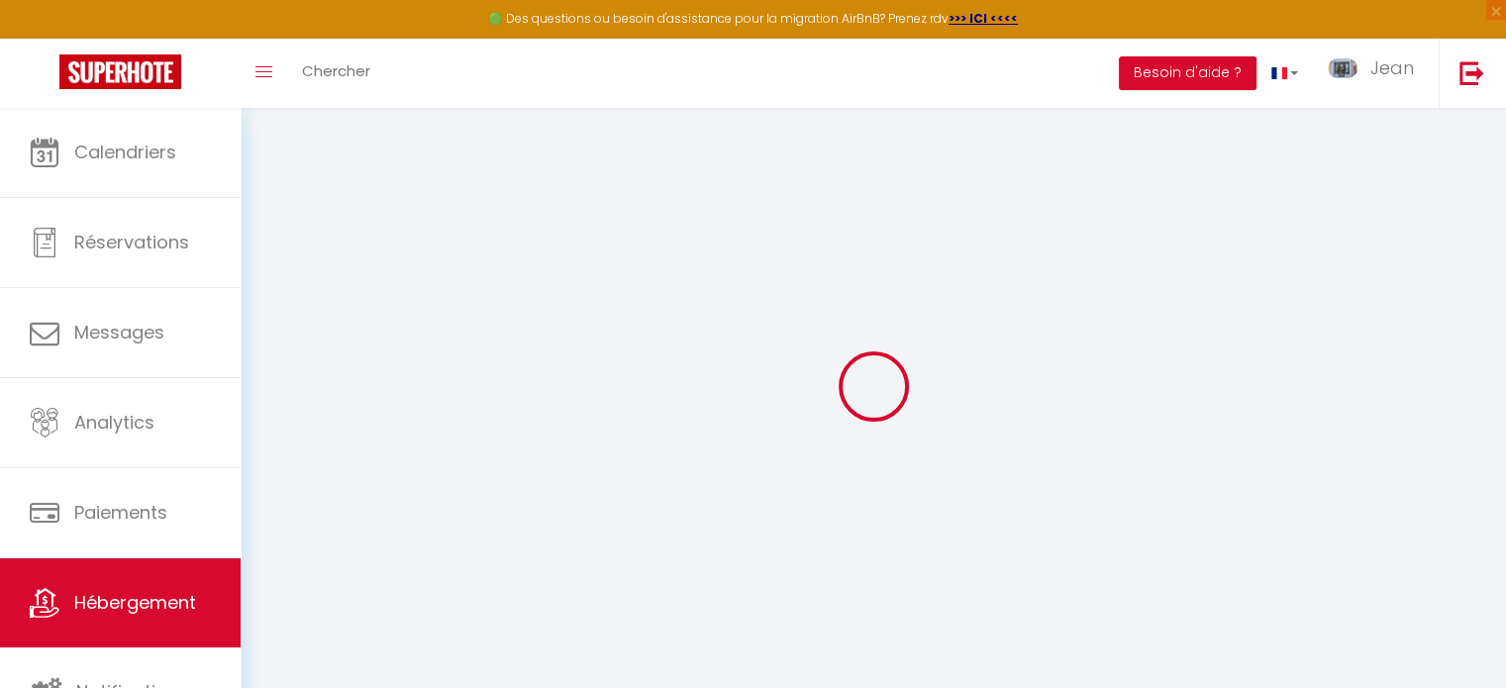
select select
checkbox input "false"
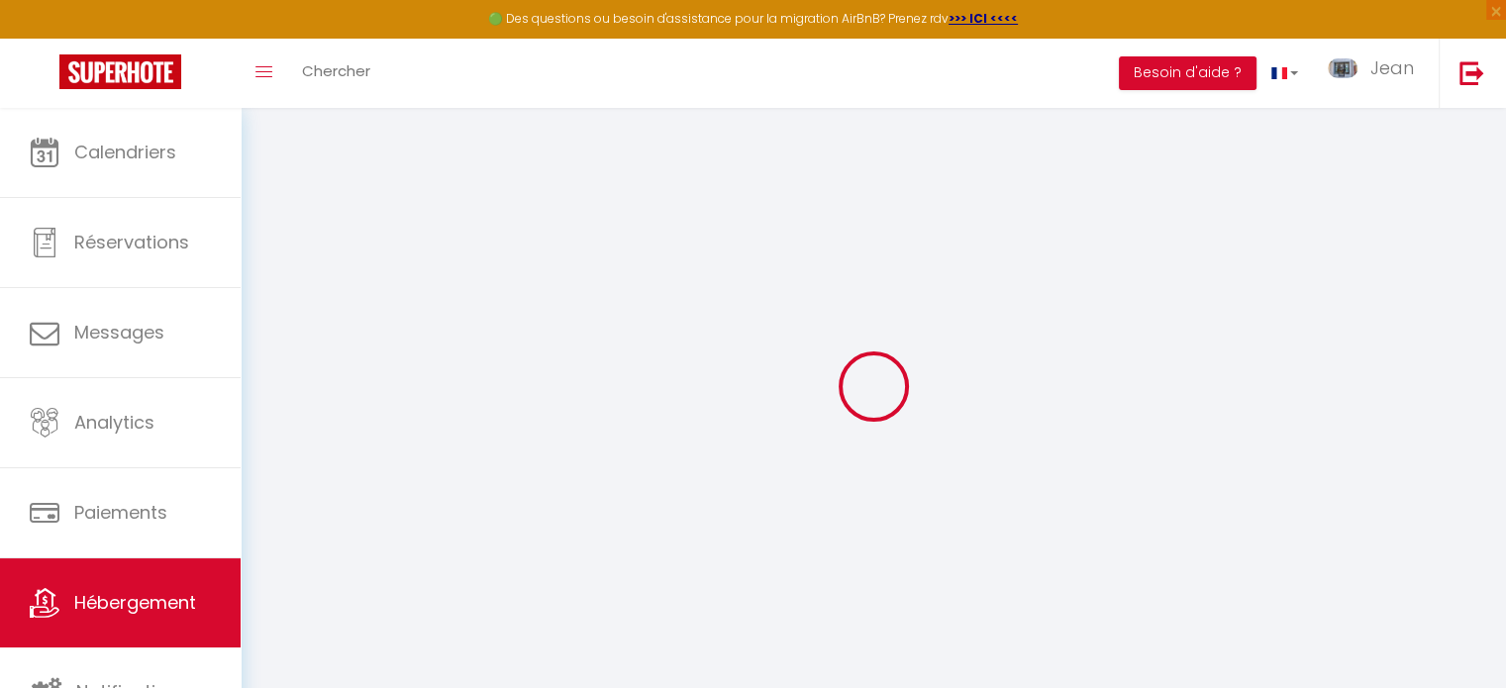
checkbox input "false"
select select
type input "LA MAISON DES AMIS - 2 CHAMBRES - REZ DE CHAUSSEE"
type input "Jean"
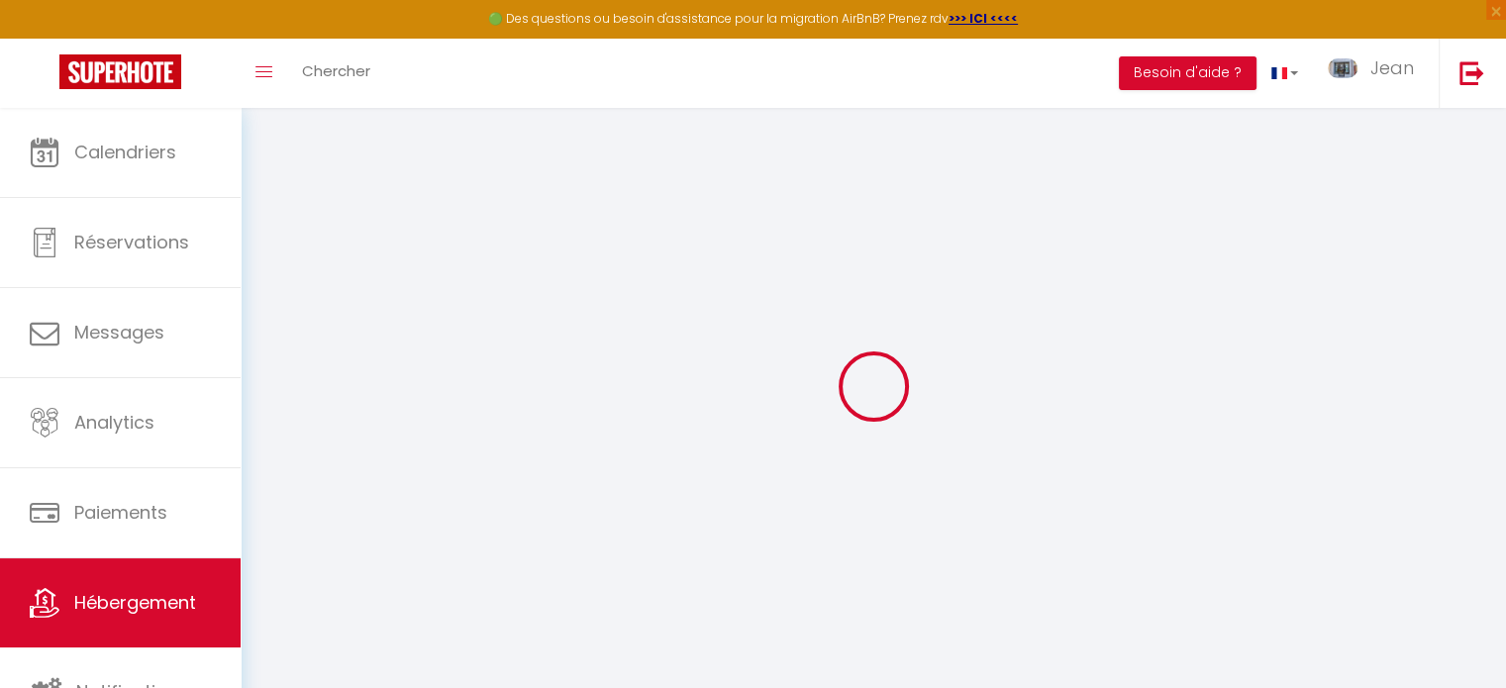
type input "Rollin"
type input "18 rue cantonale"
type input "1925"
type input "LE CHATELARD"
select select "houses"
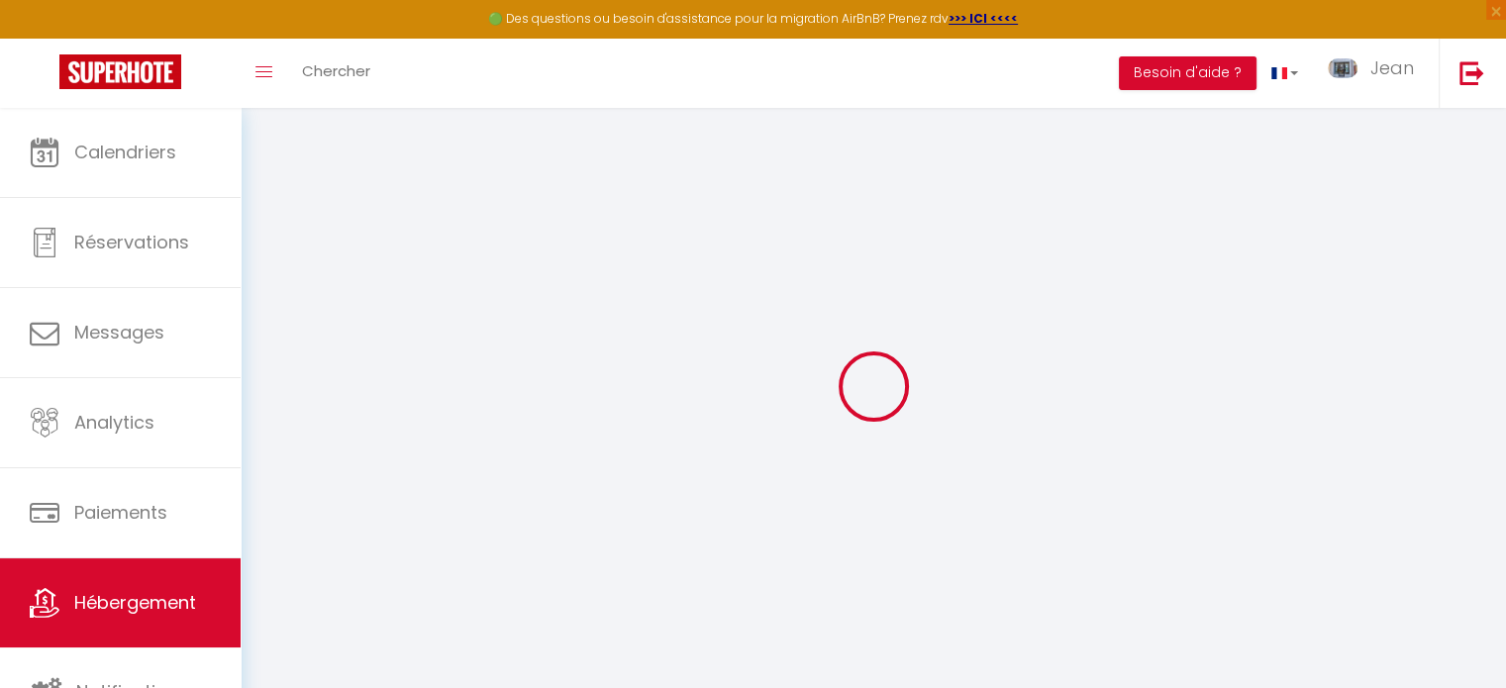
select select "6"
select select "2"
type input "200"
type input "20"
type input "50"
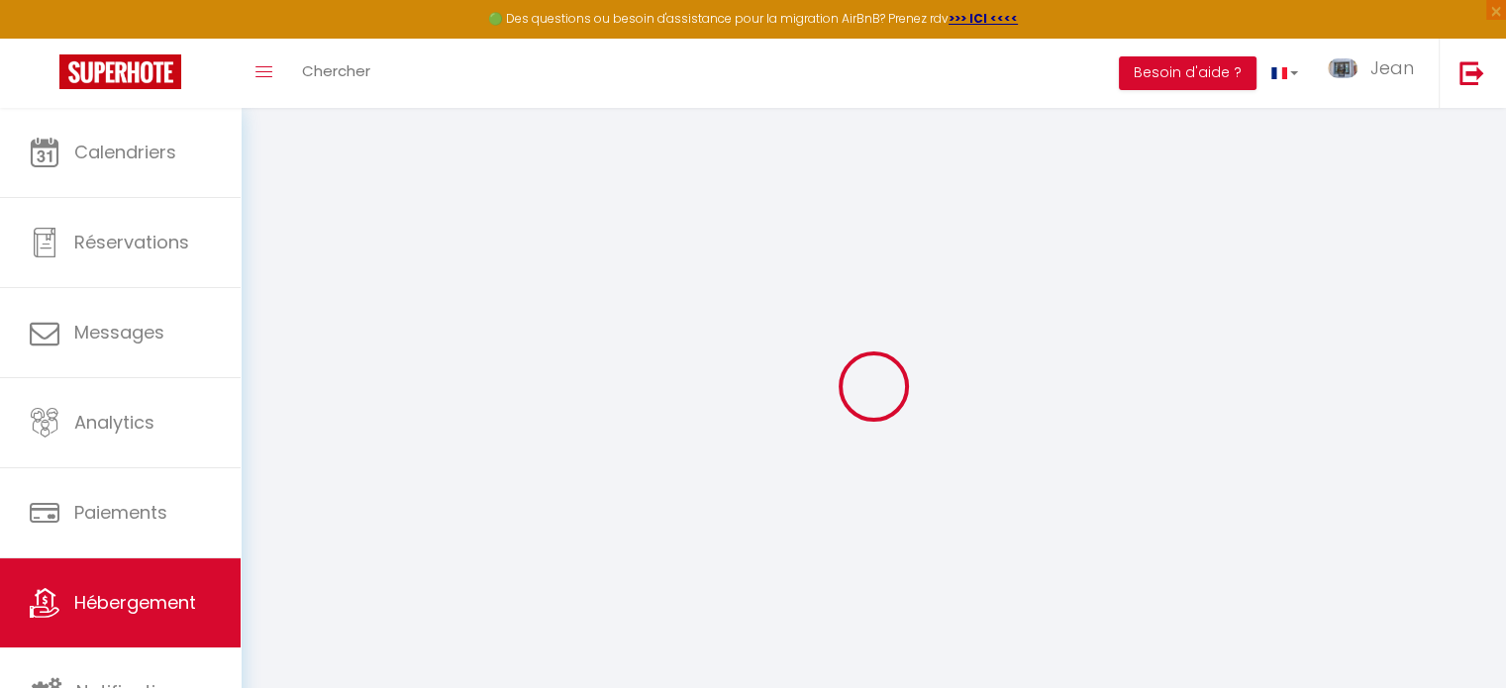
type input "500"
select select
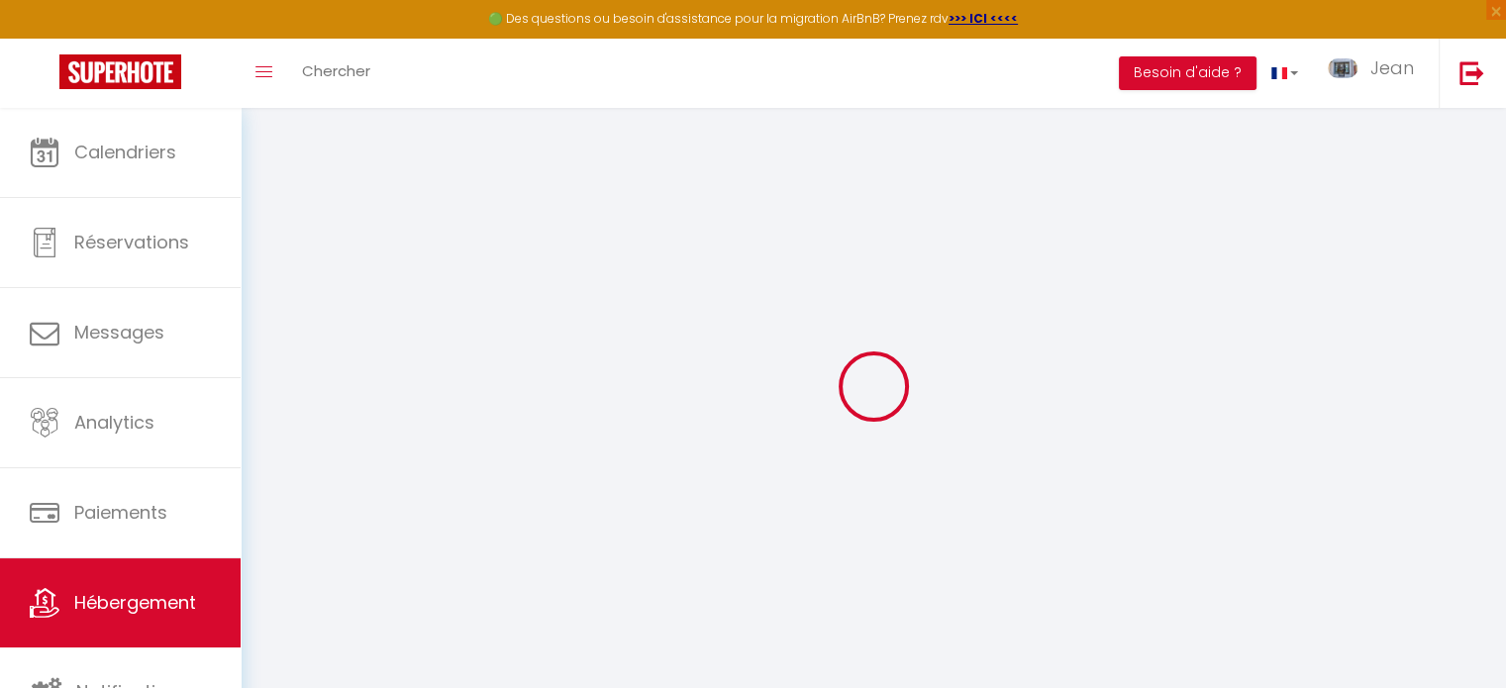
select select
type input "18 rue cantonale"
type input "1925"
type input "Le Chatelard"
select select "208"
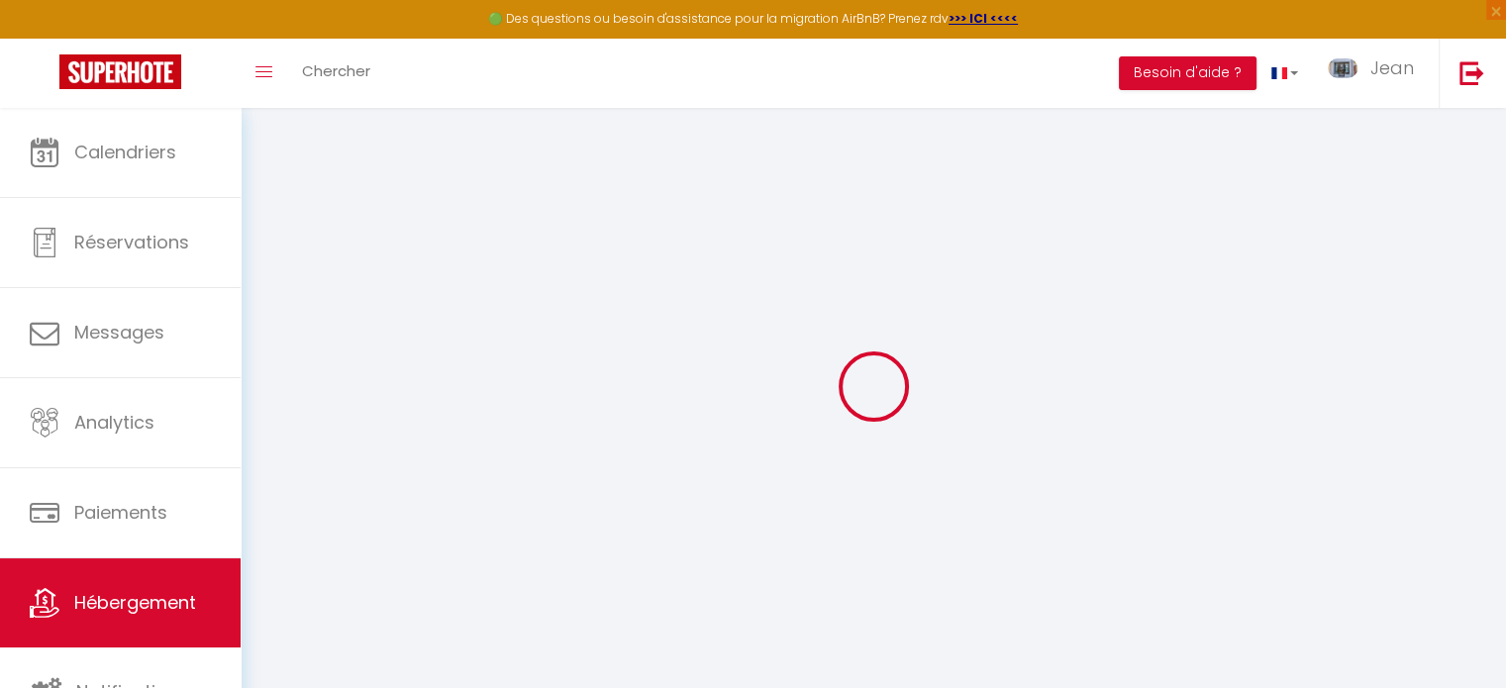
type input "[EMAIL_ADDRESS][DOMAIN_NAME]"
select select
checkbox input "false"
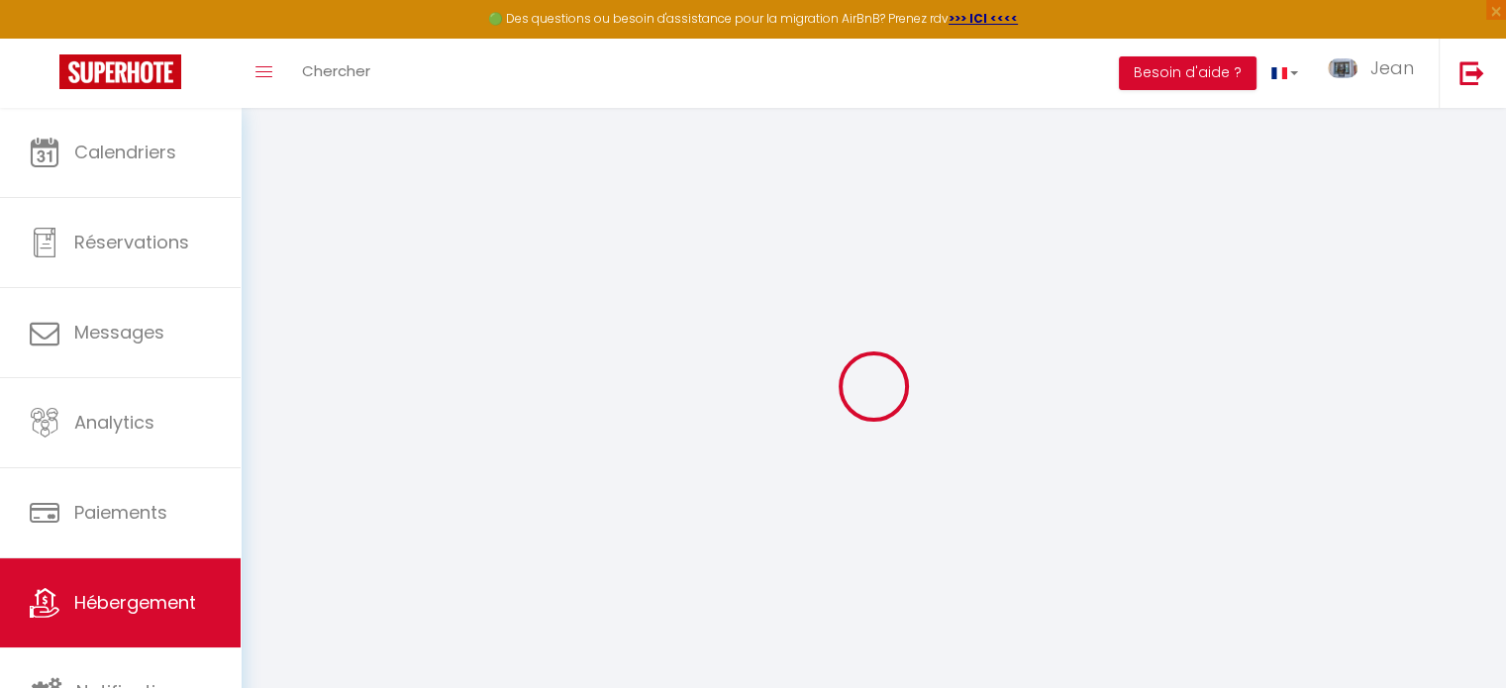
checkbox input "false"
select select "94"
type input "-4"
type input "0"
checkbox input "false"
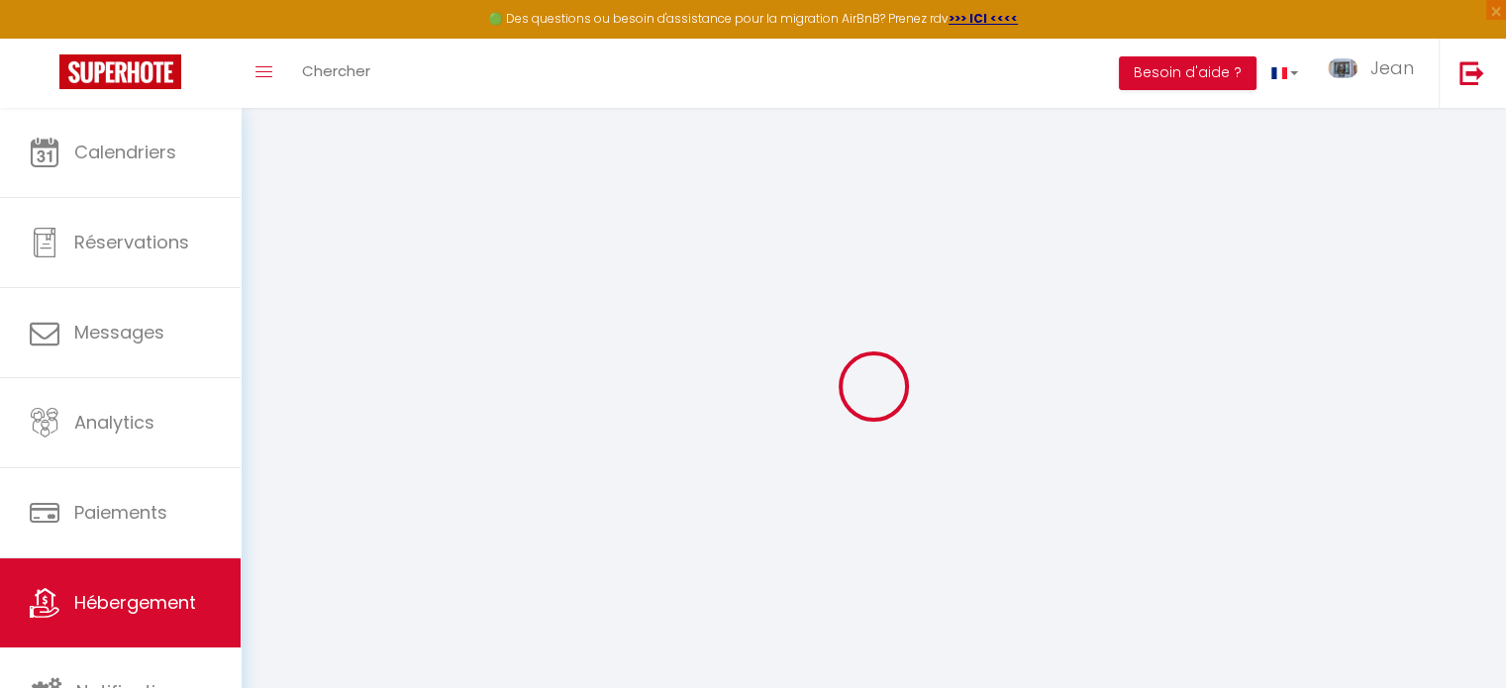
select select
checkbox input "false"
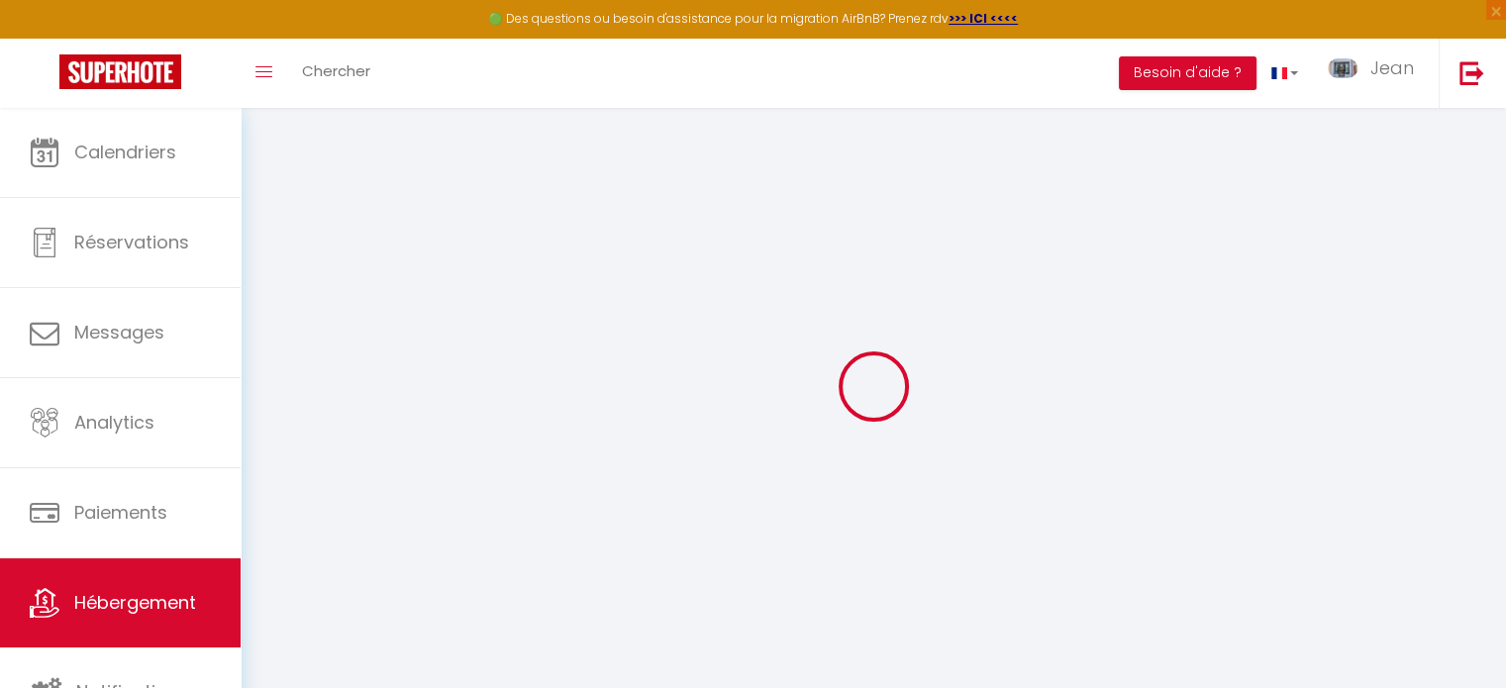
select select
checkbox input "false"
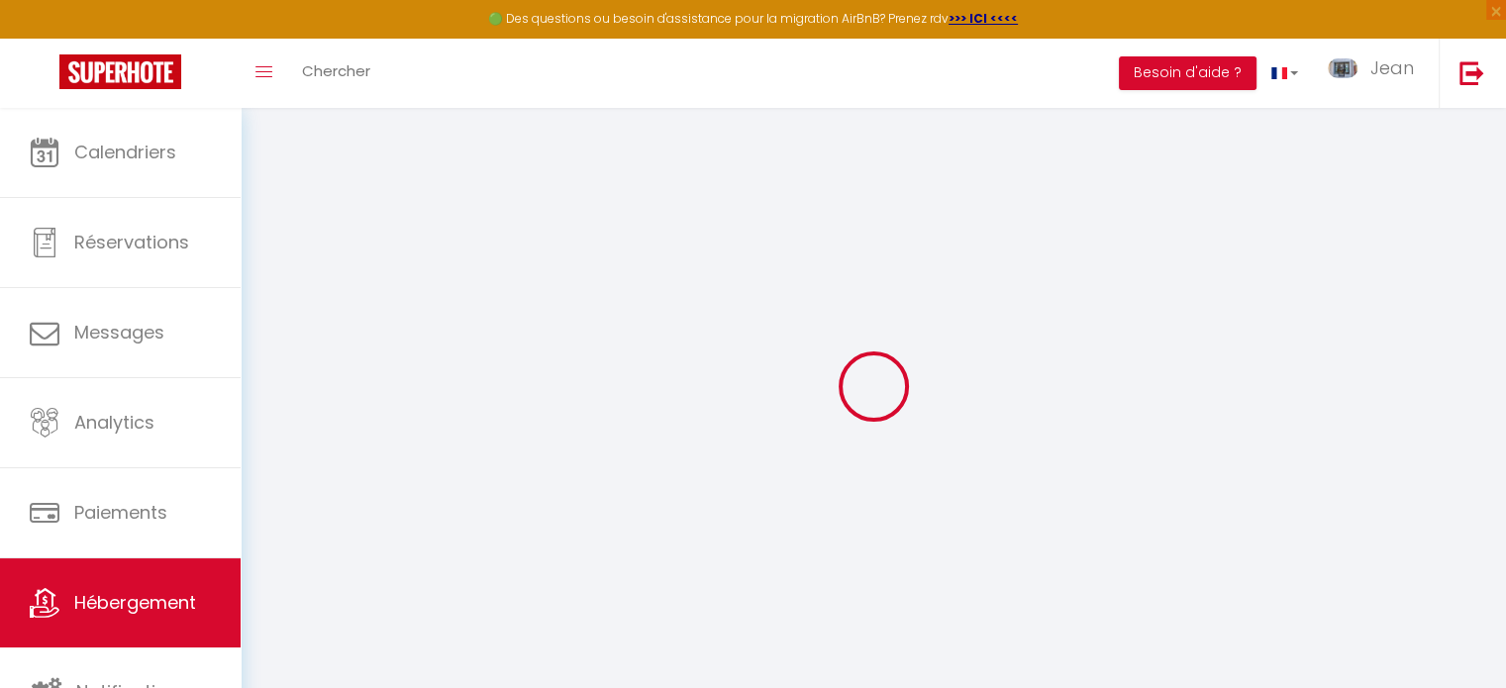
checkbox input "false"
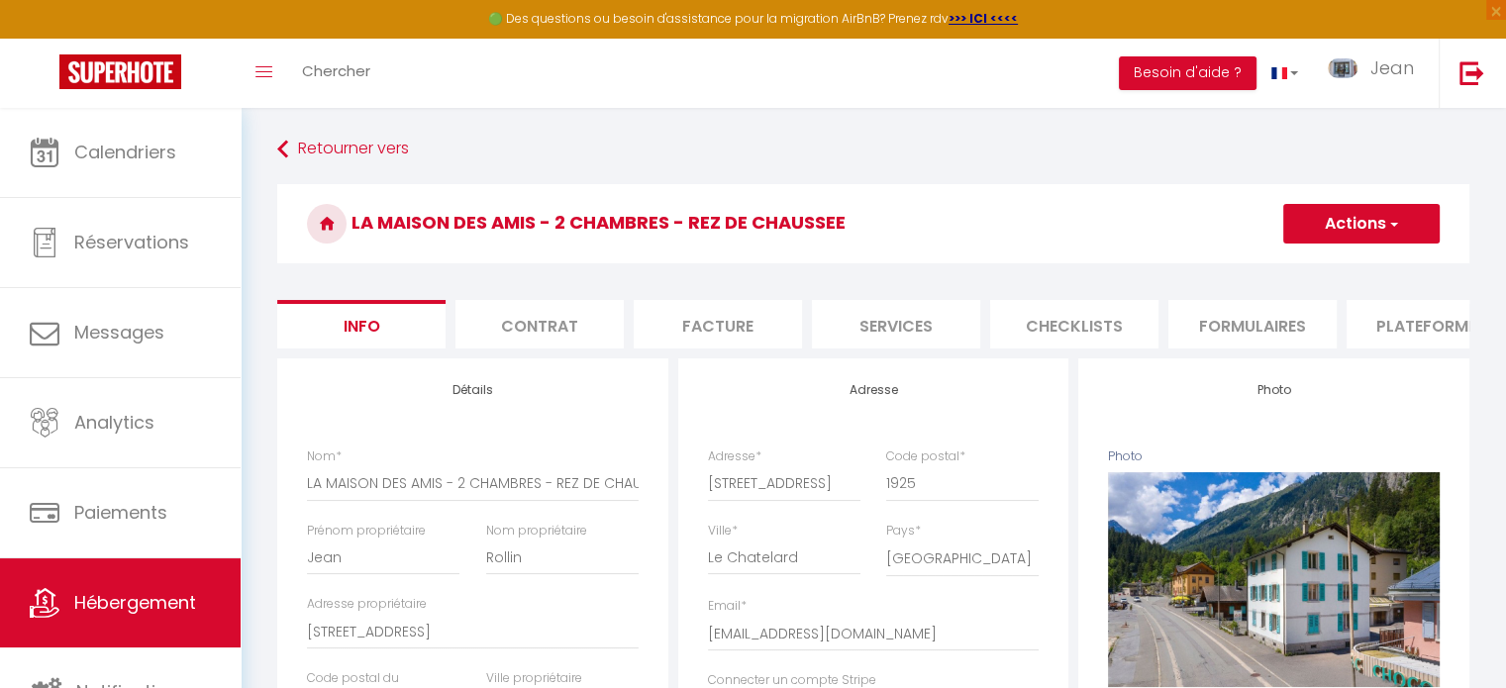
select select
checkbox input "false"
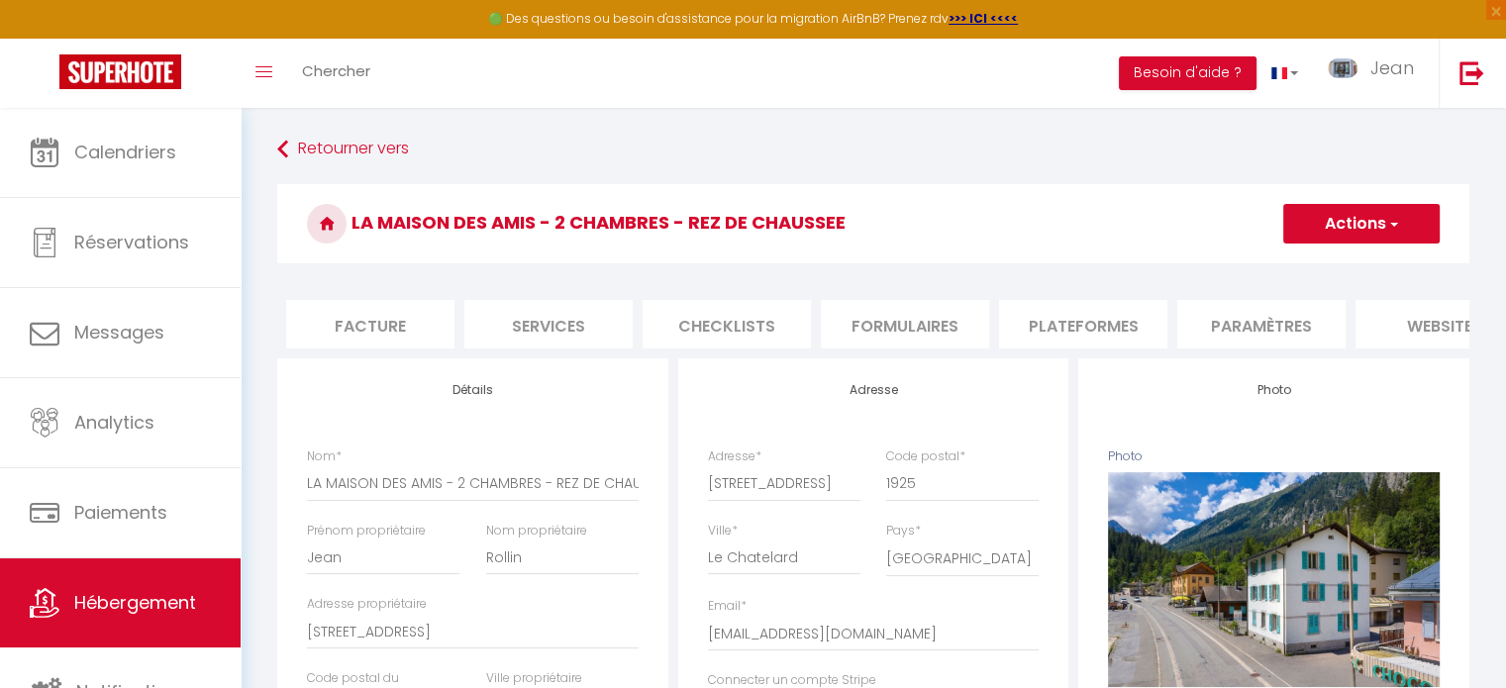
scroll to position [0, 357]
click at [1232, 322] on li "Paramètres" at bounding box center [1253, 324] width 168 height 49
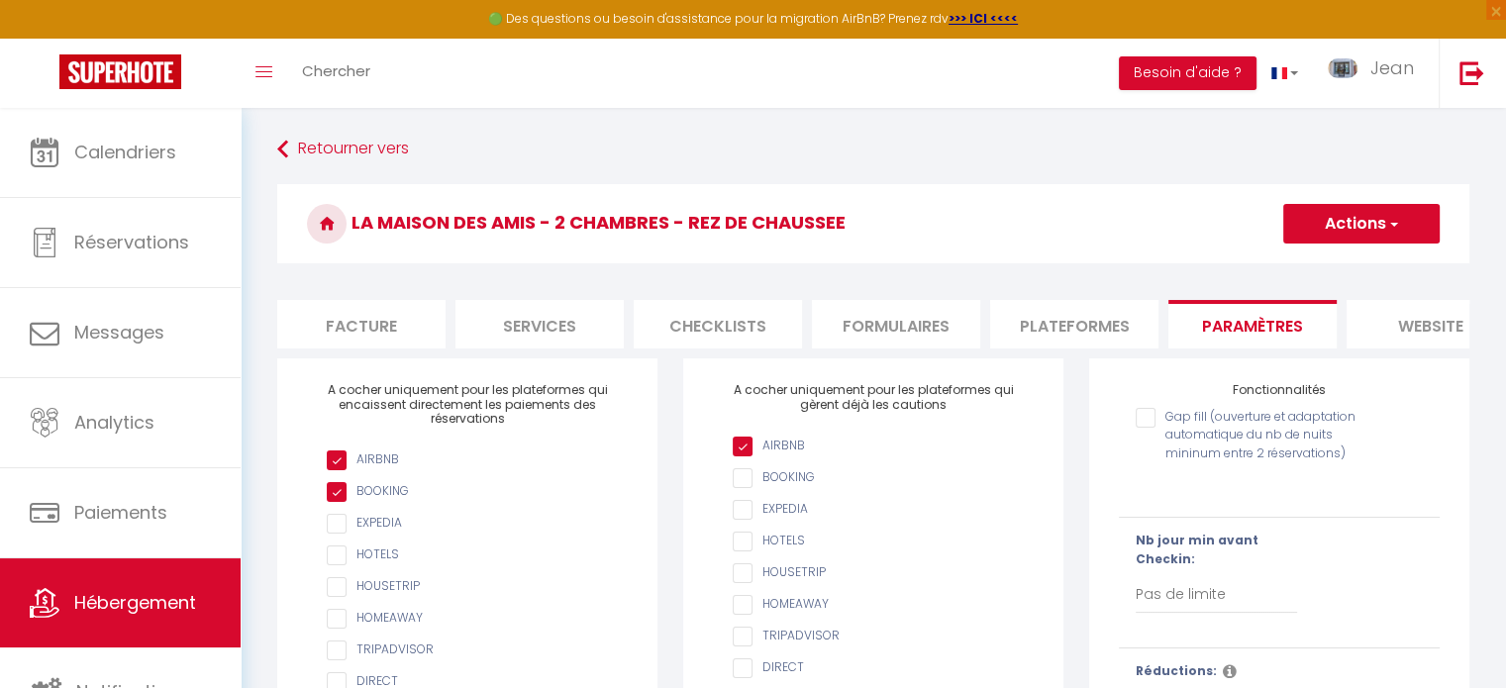
click at [1076, 329] on li "Plateformes" at bounding box center [1074, 324] width 168 height 49
select select
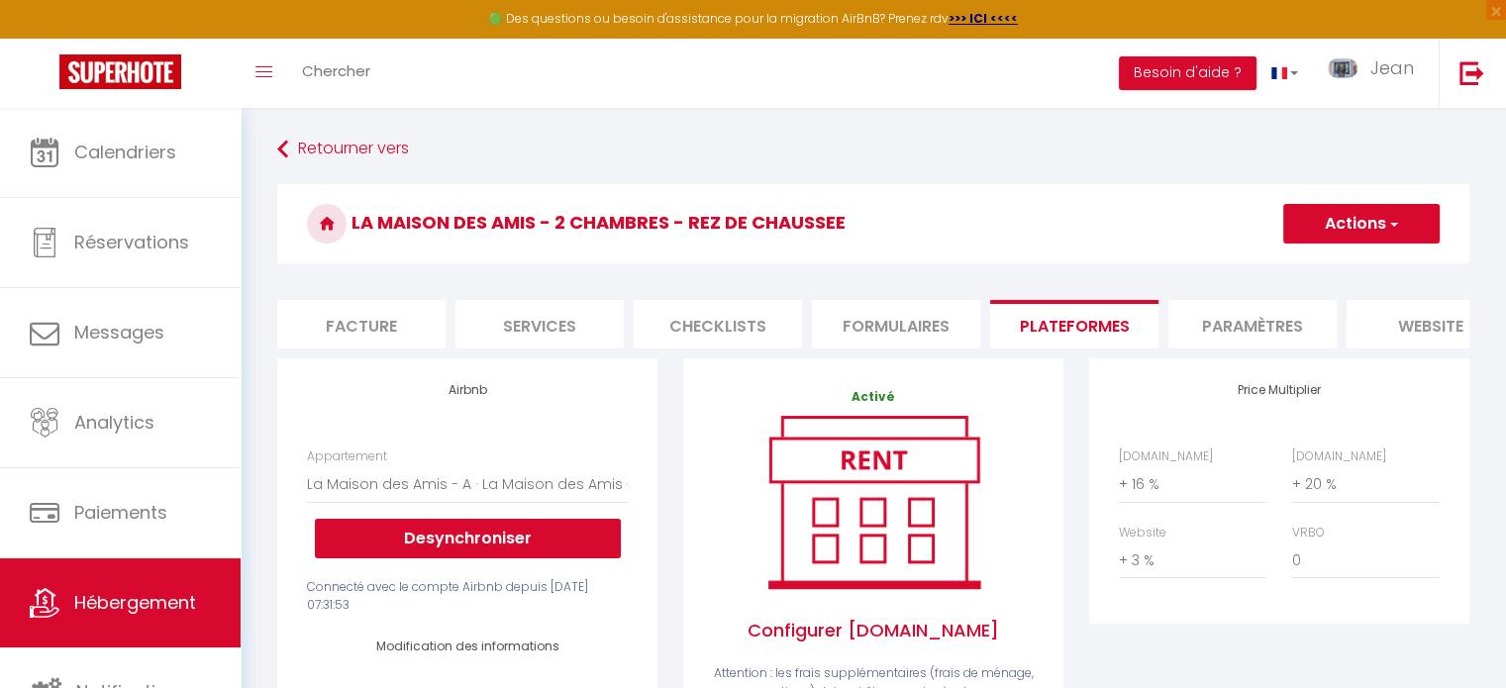
click at [923, 326] on li "Formulaires" at bounding box center [896, 324] width 168 height 49
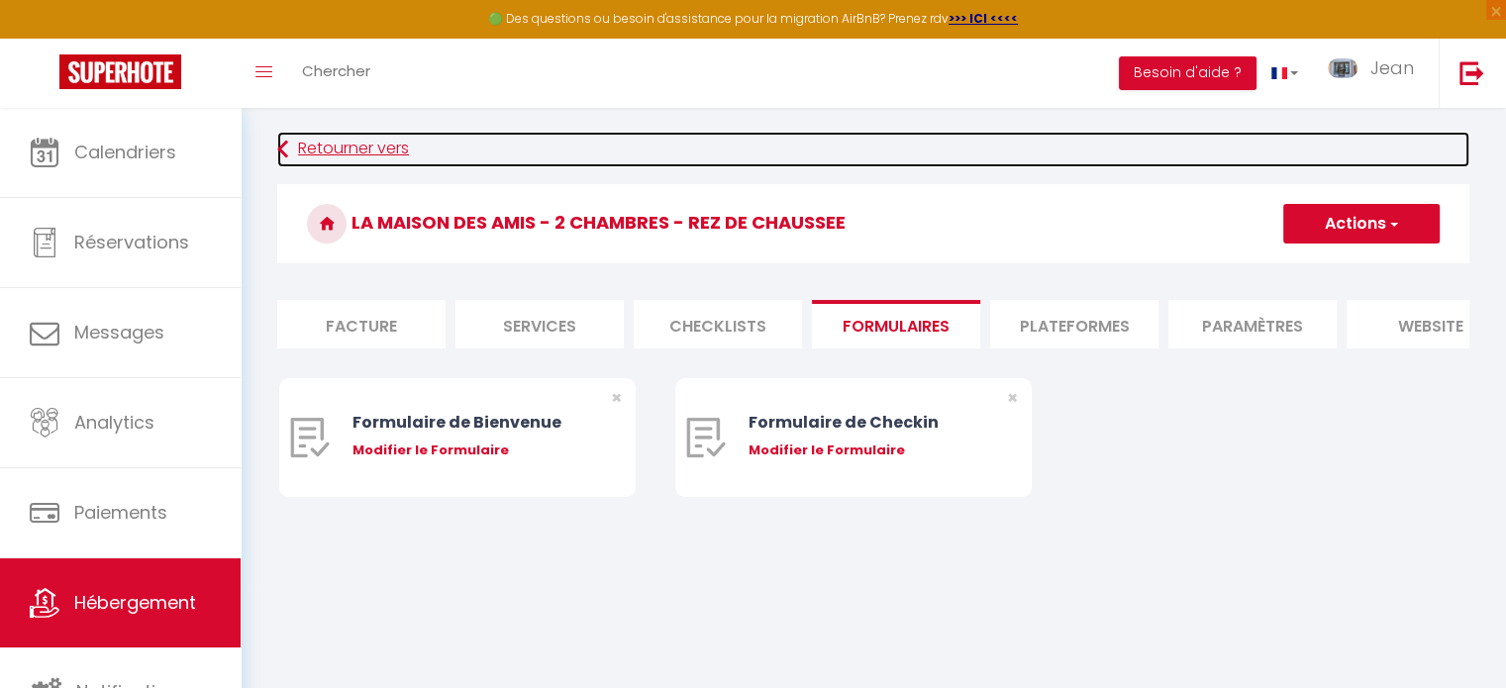
click at [355, 153] on link "Retourner vers" at bounding box center [873, 150] width 1192 height 36
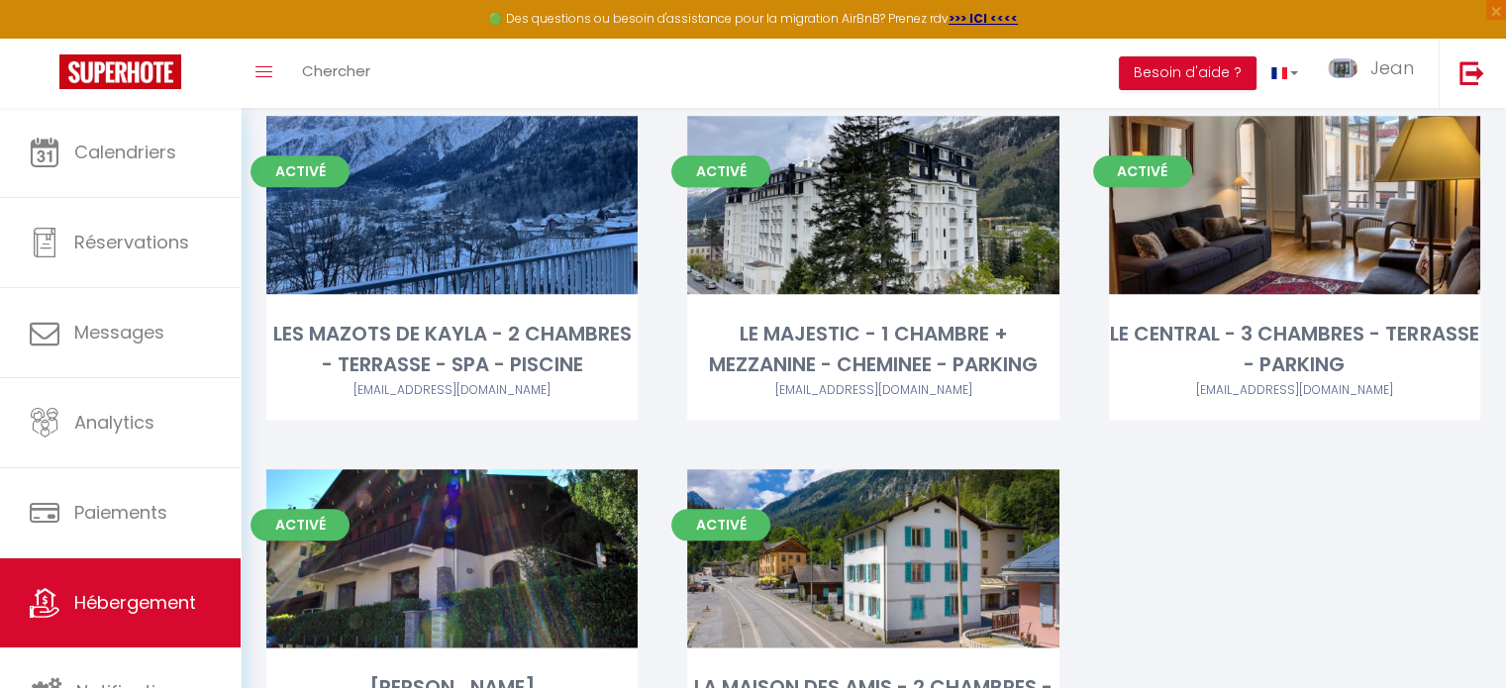
scroll to position [2415, 0]
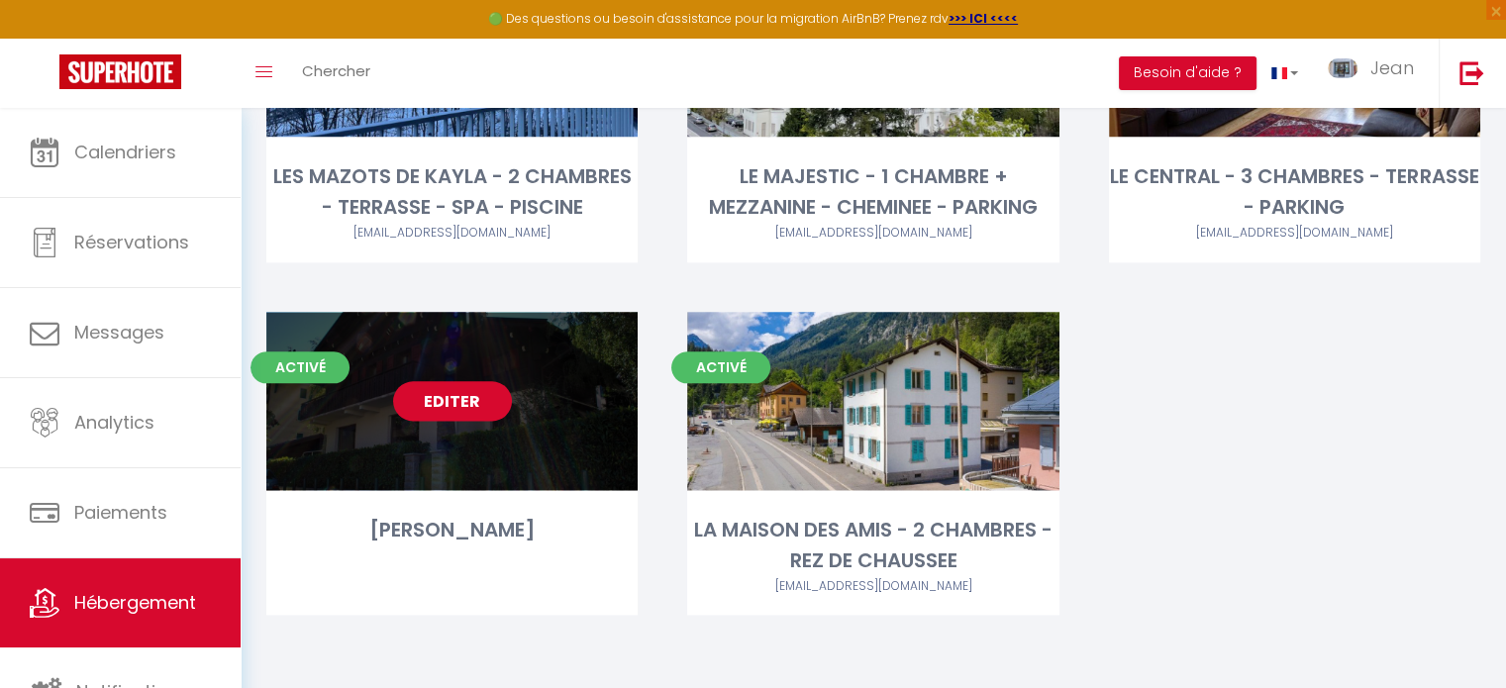
click at [449, 400] on link "Editer" at bounding box center [452, 401] width 119 height 40
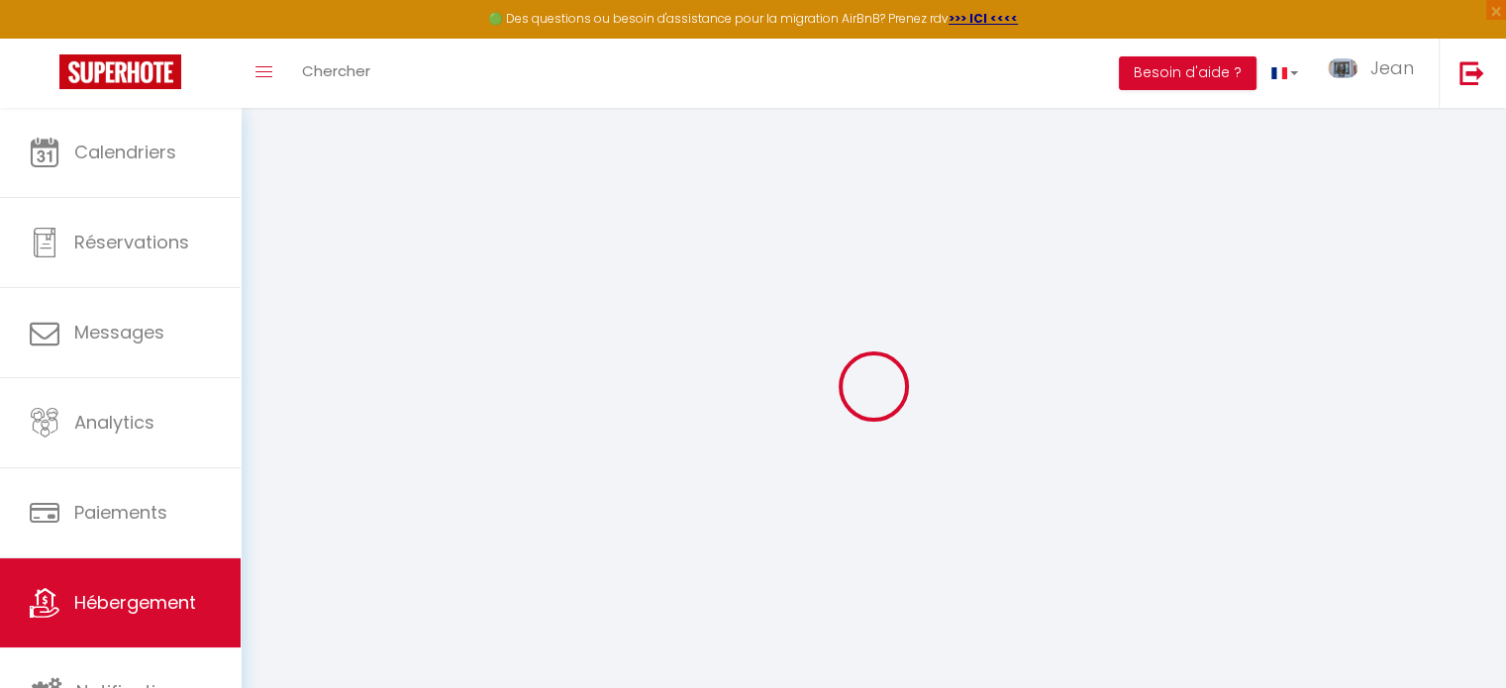
select select
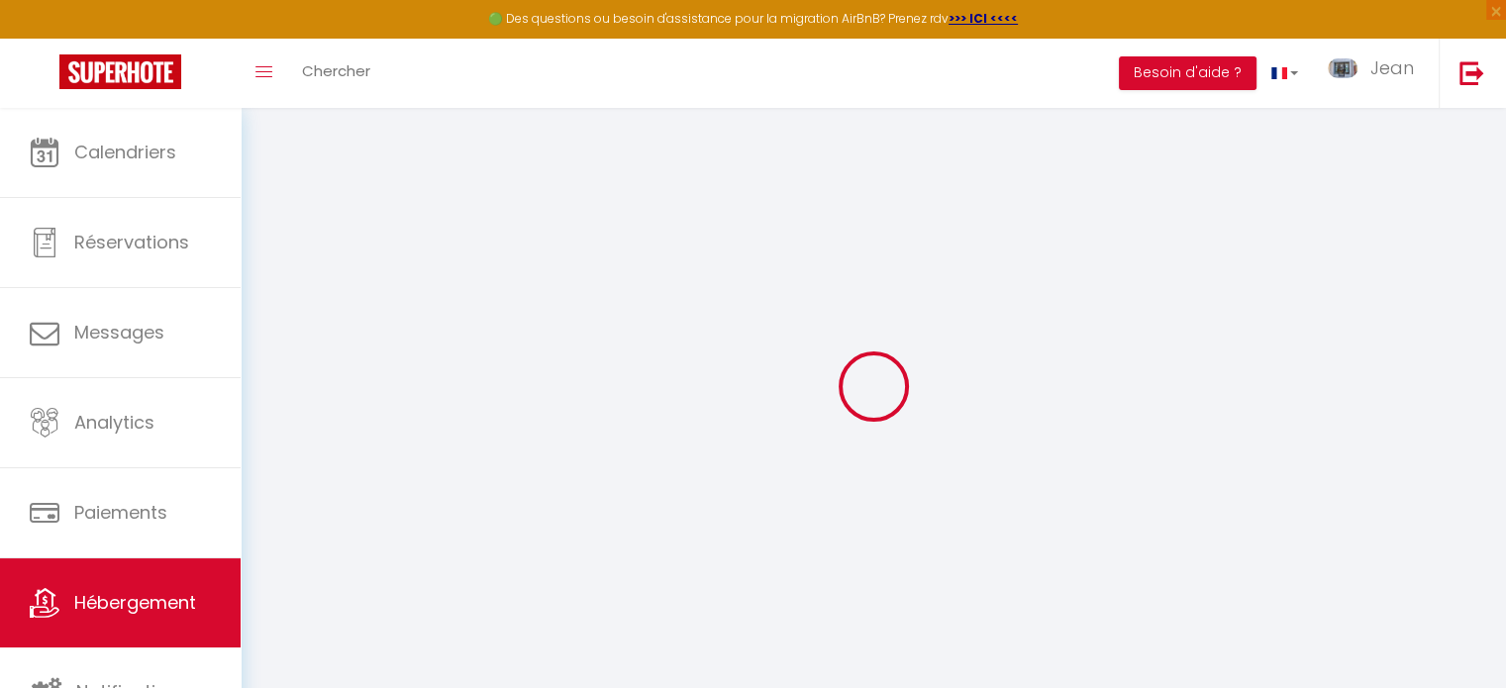
select select
checkbox input "false"
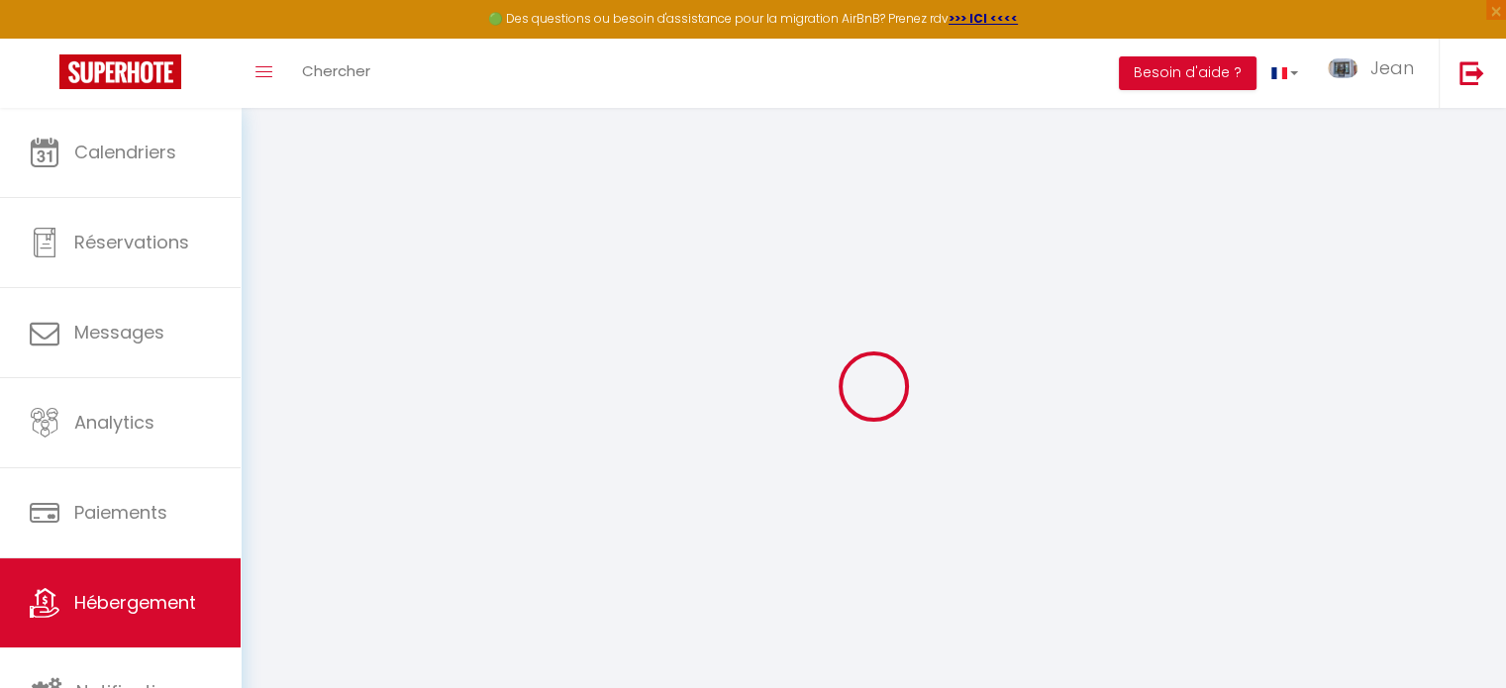
select select
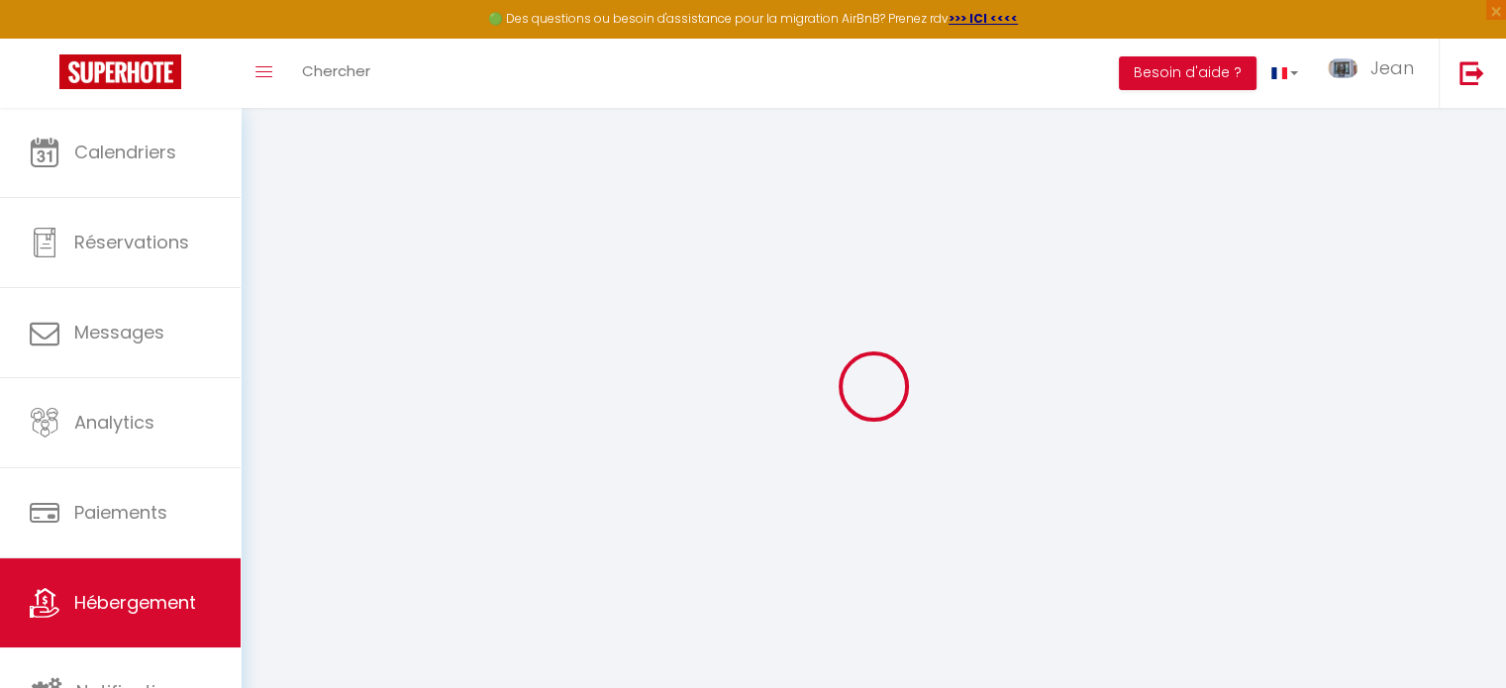
select select
checkbox input "false"
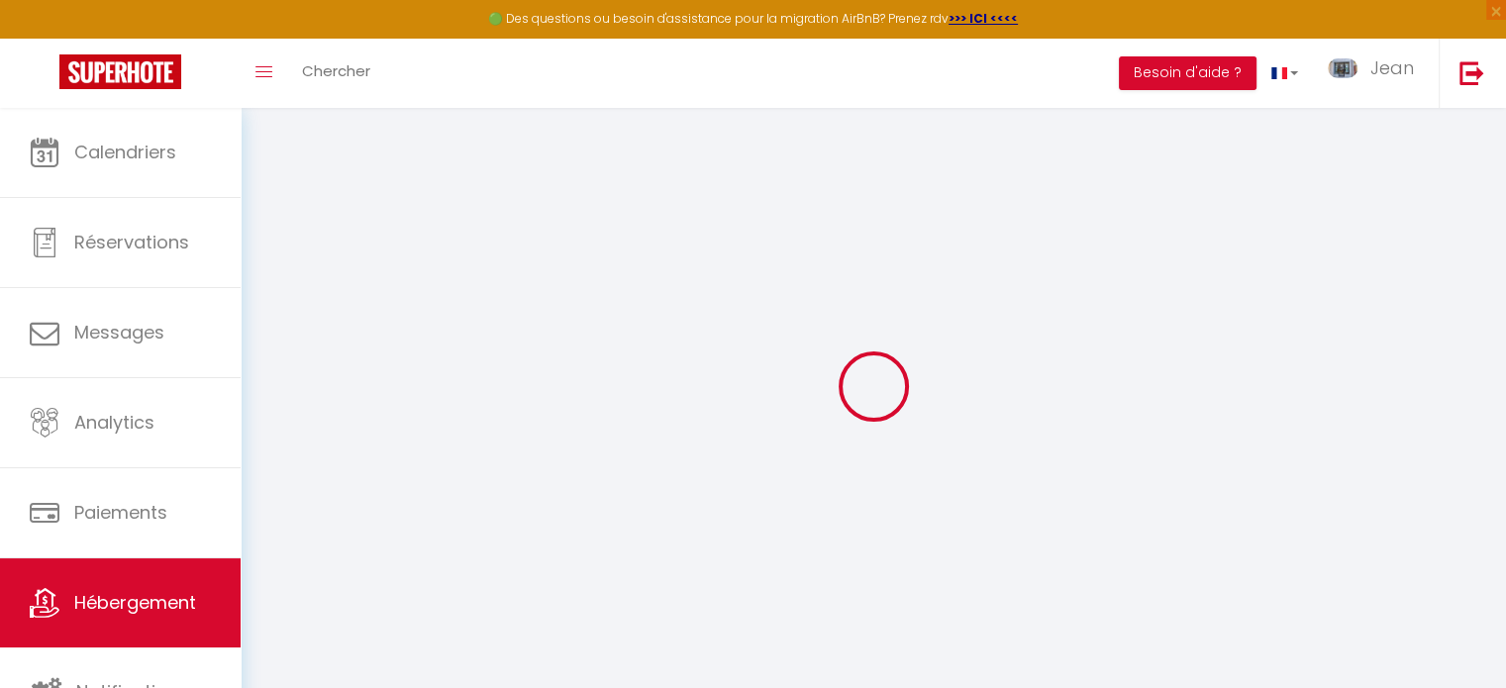
checkbox input "false"
select select
type input "[PERSON_NAME]"
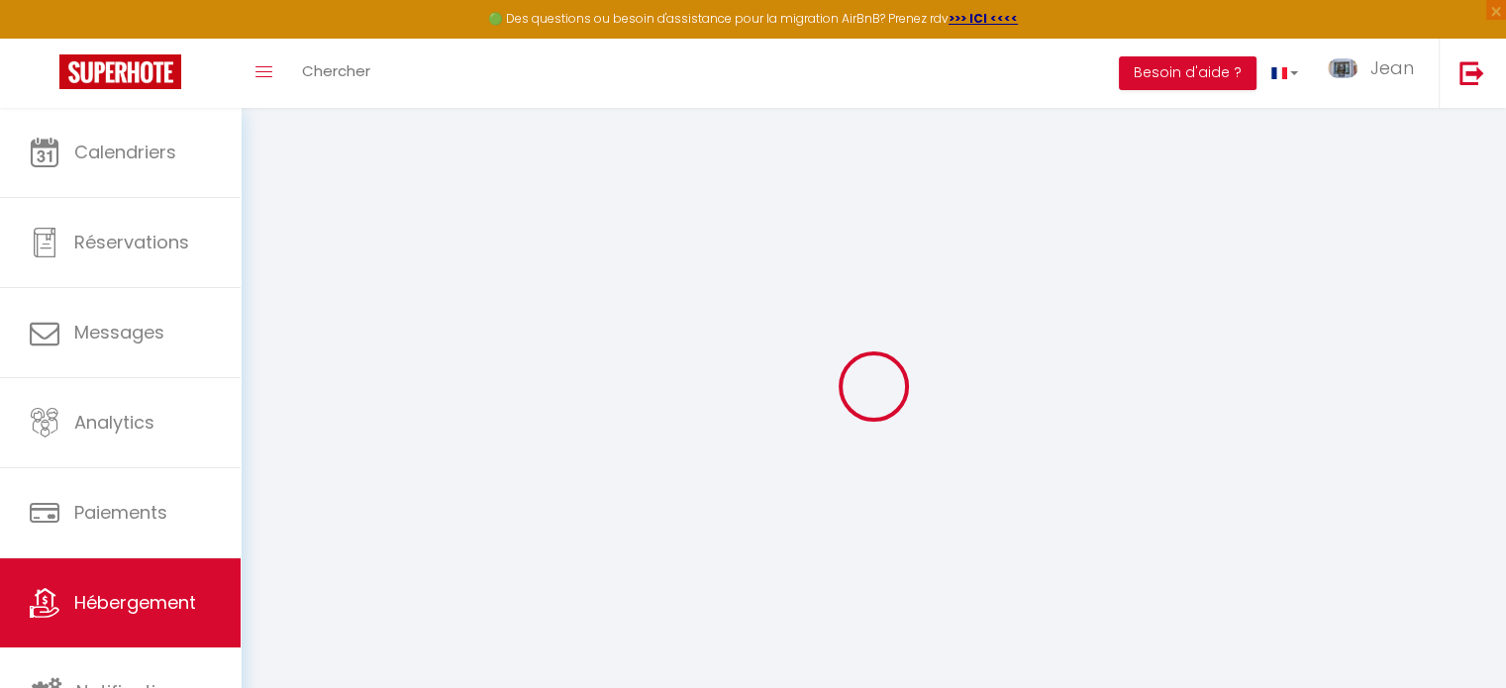
select select
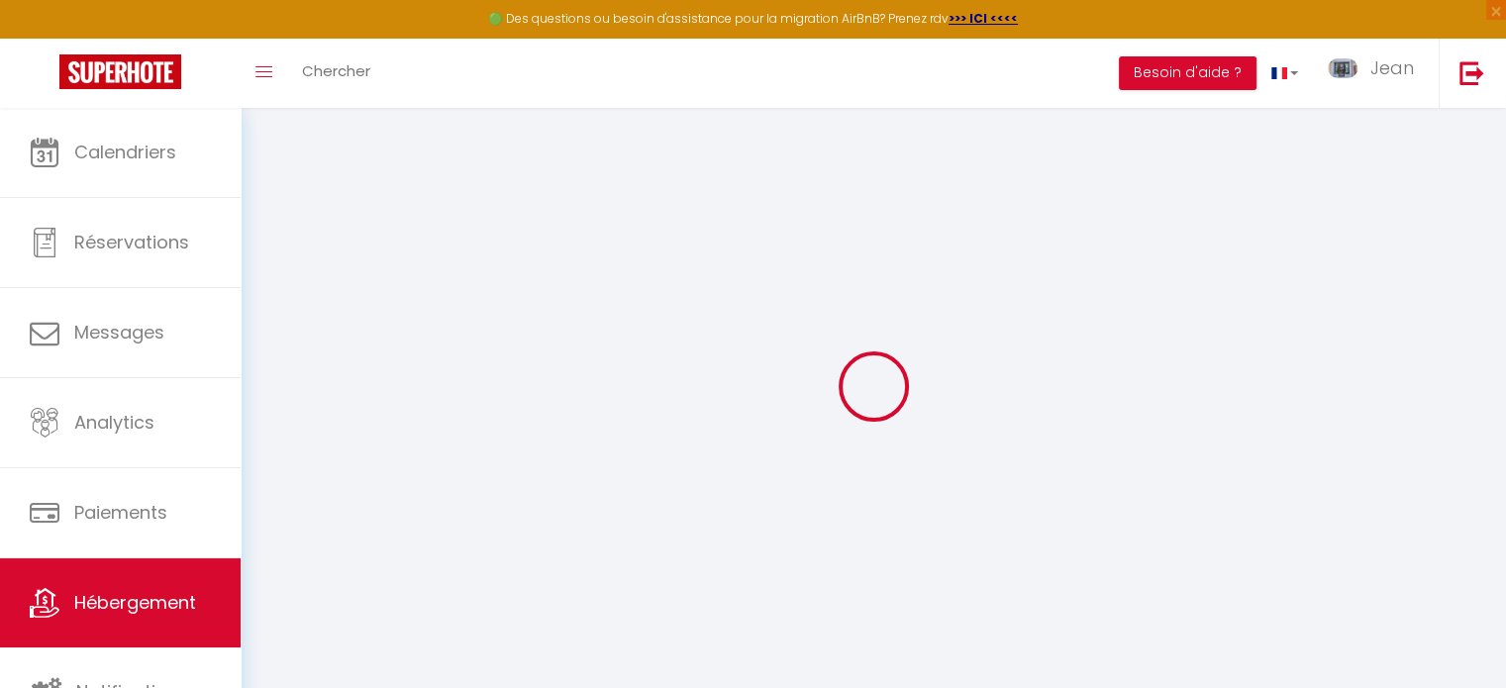
type input "[STREET_ADDRESS]"
type input "74400"
type input "Chamonix [GEOGRAPHIC_DATA]"
type input "[EMAIL_ADDRESS][DOMAIN_NAME]"
select select
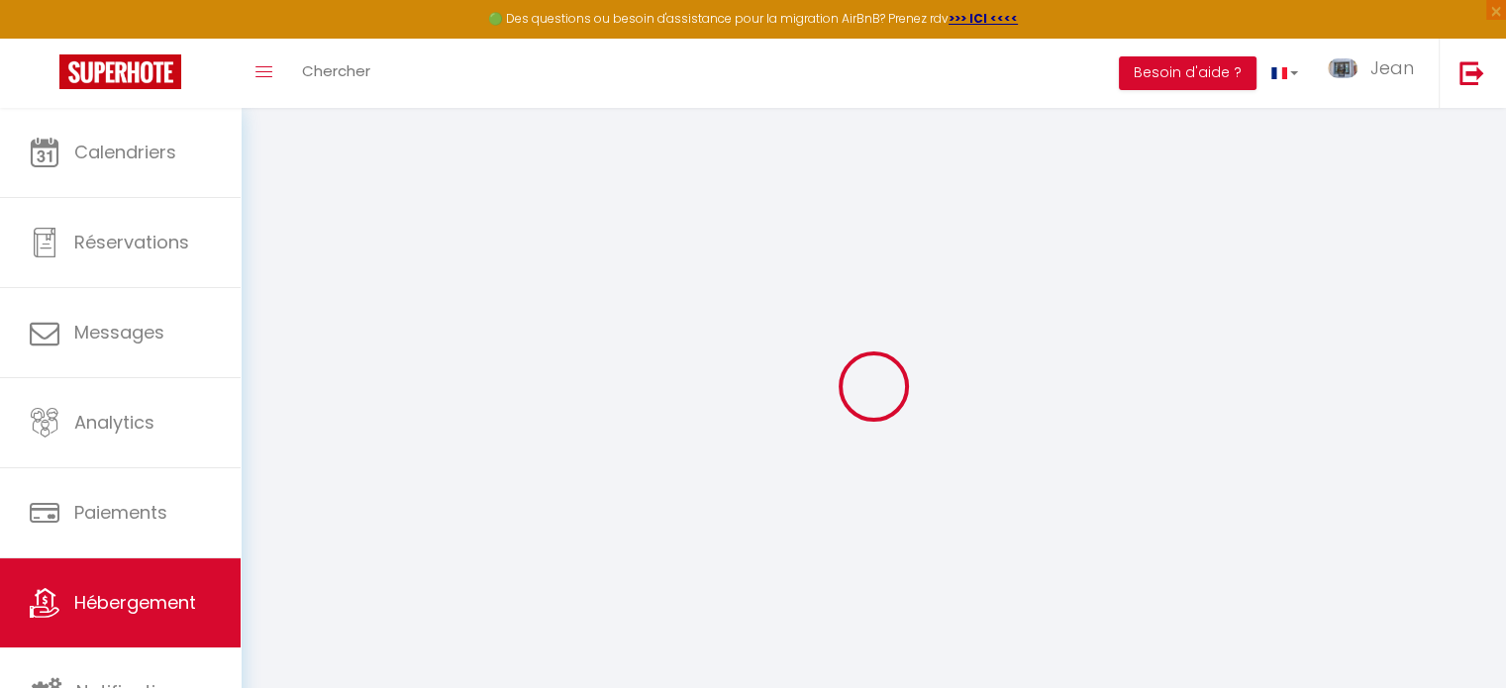
checkbox input "false"
type input "0"
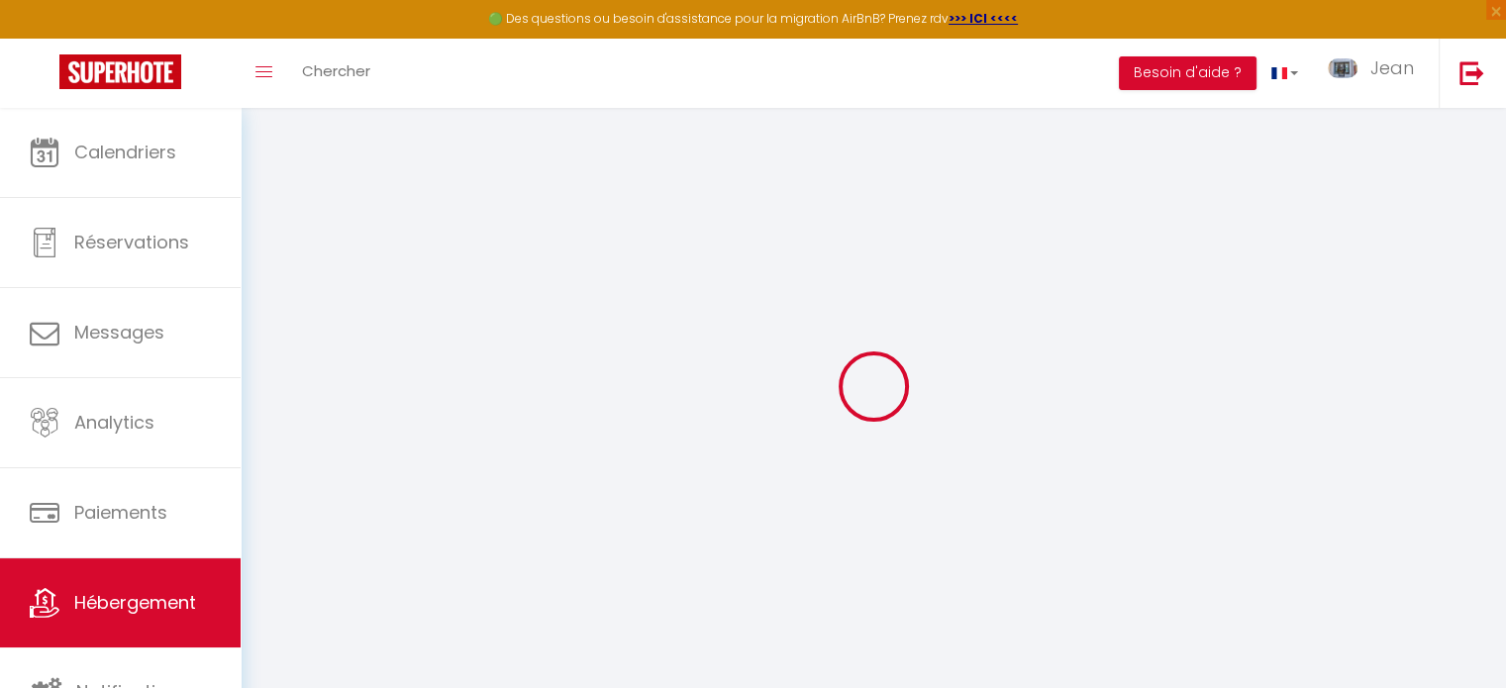
type input "0"
select select
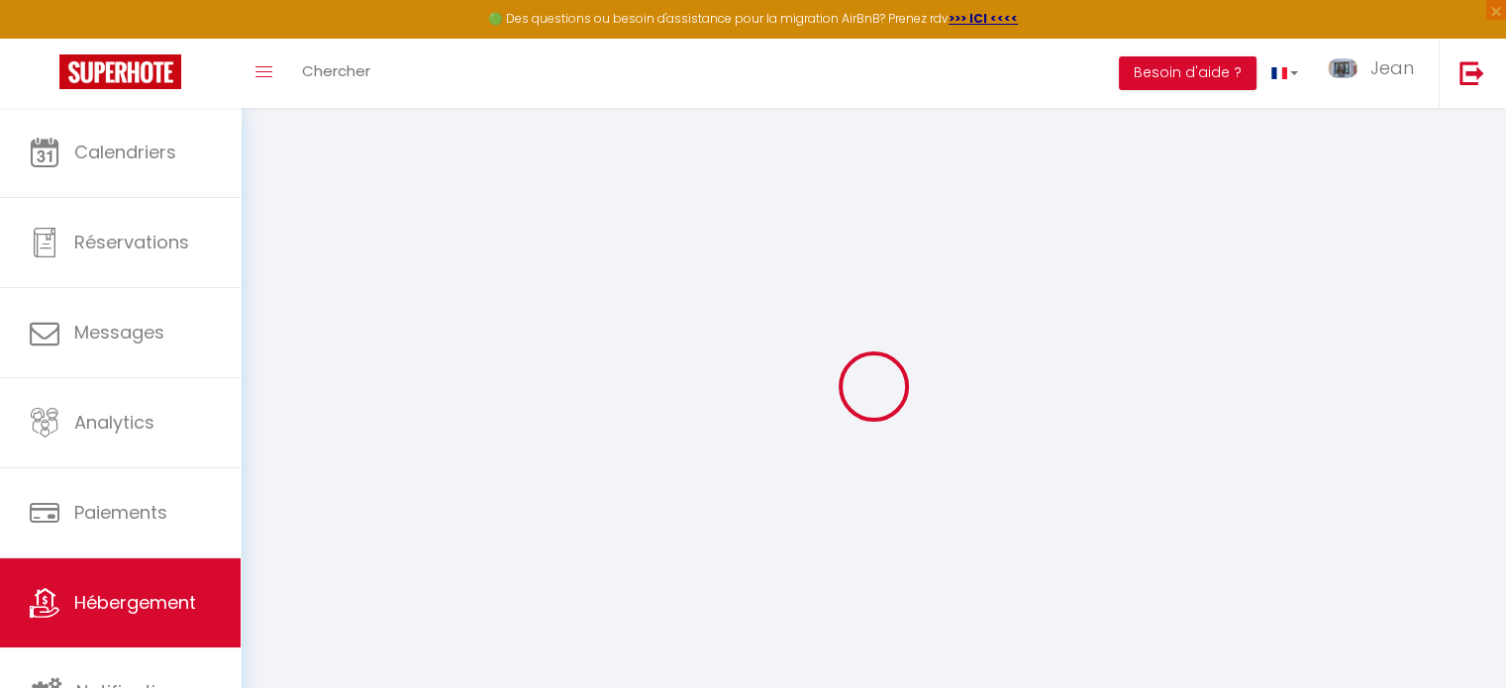
select select
checkbox input "false"
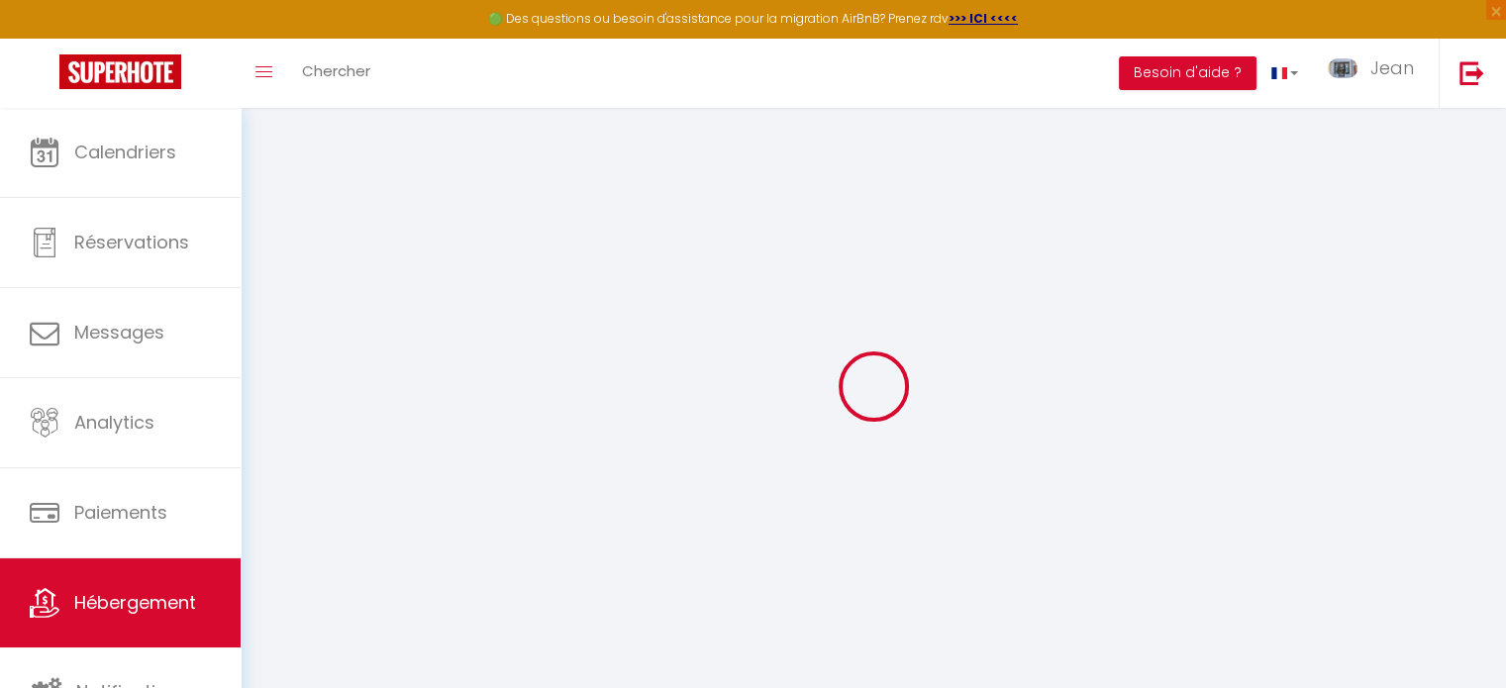
checkbox input "false"
select select
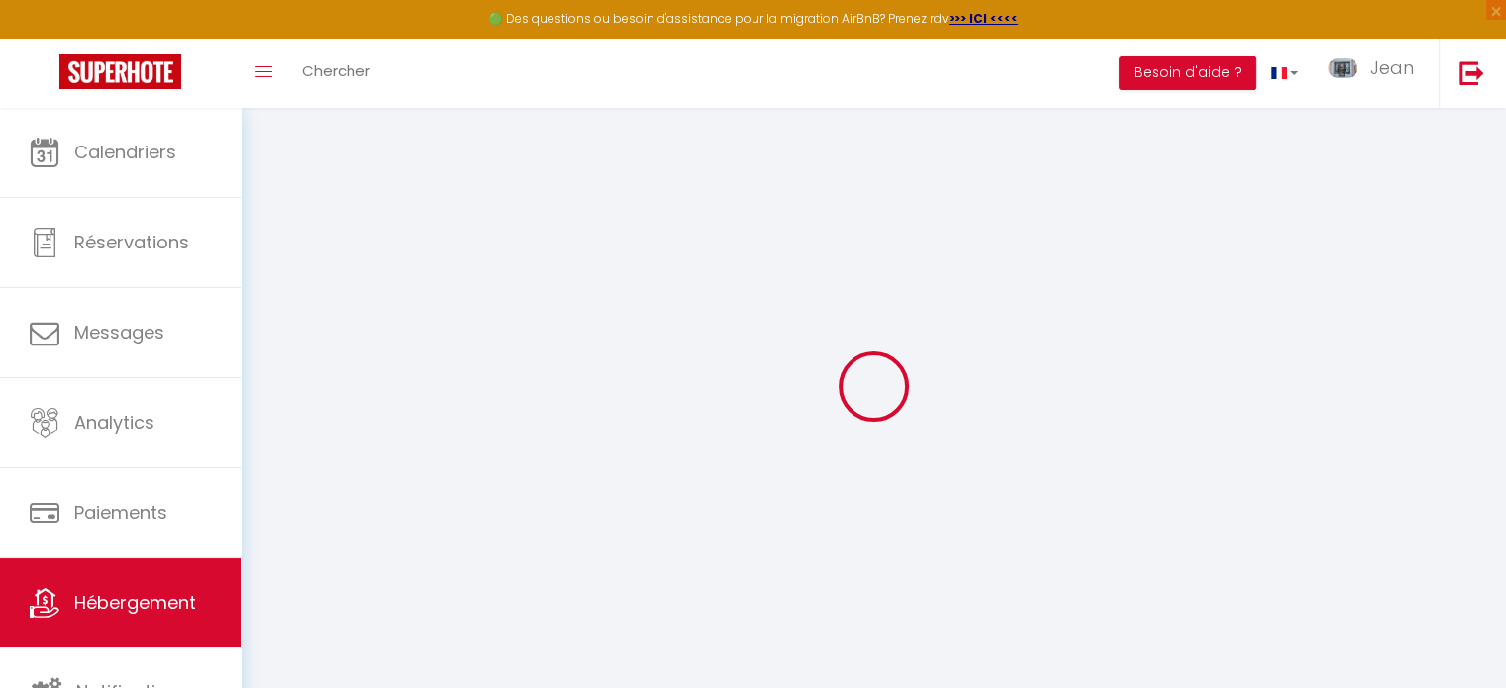
select select
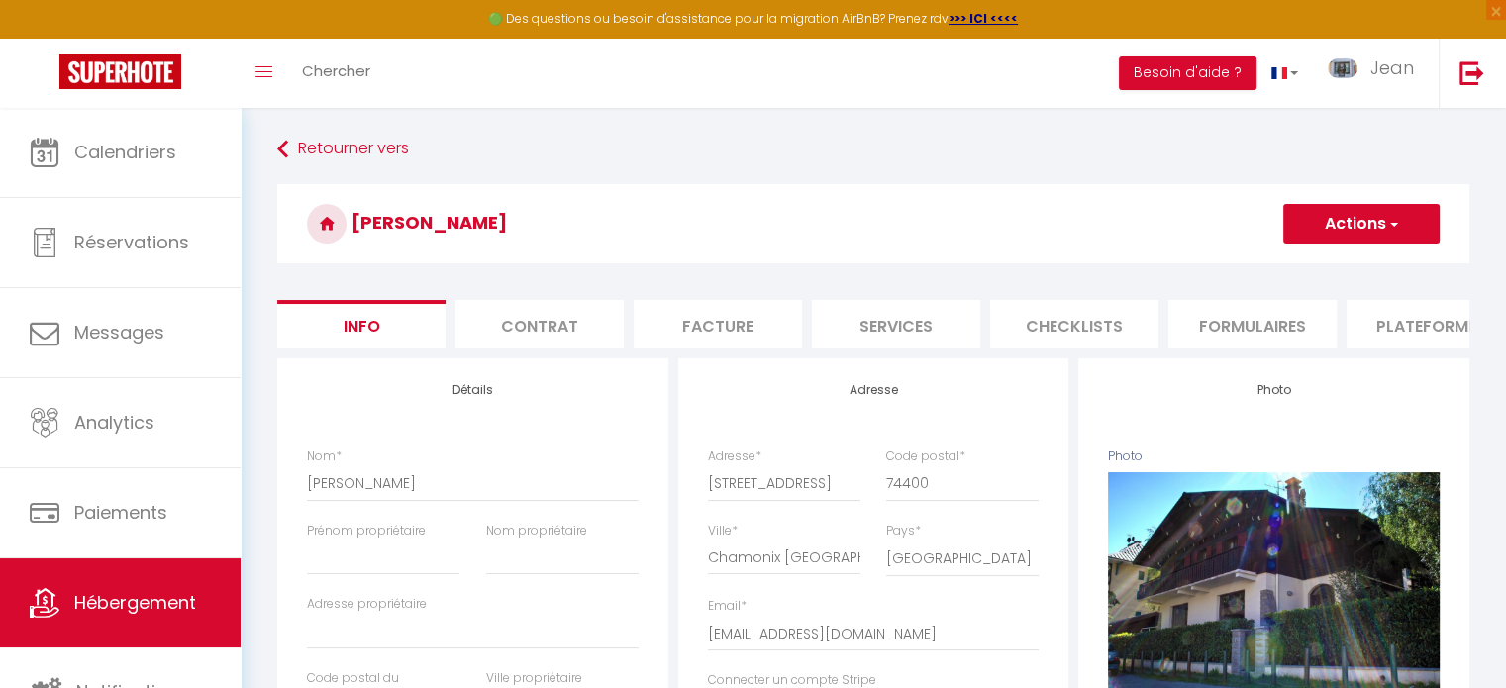
click at [449, 397] on h4 "Détails" at bounding box center [473, 390] width 332 height 14
click at [1058, 324] on li "Plateformes" at bounding box center [1074, 324] width 168 height 49
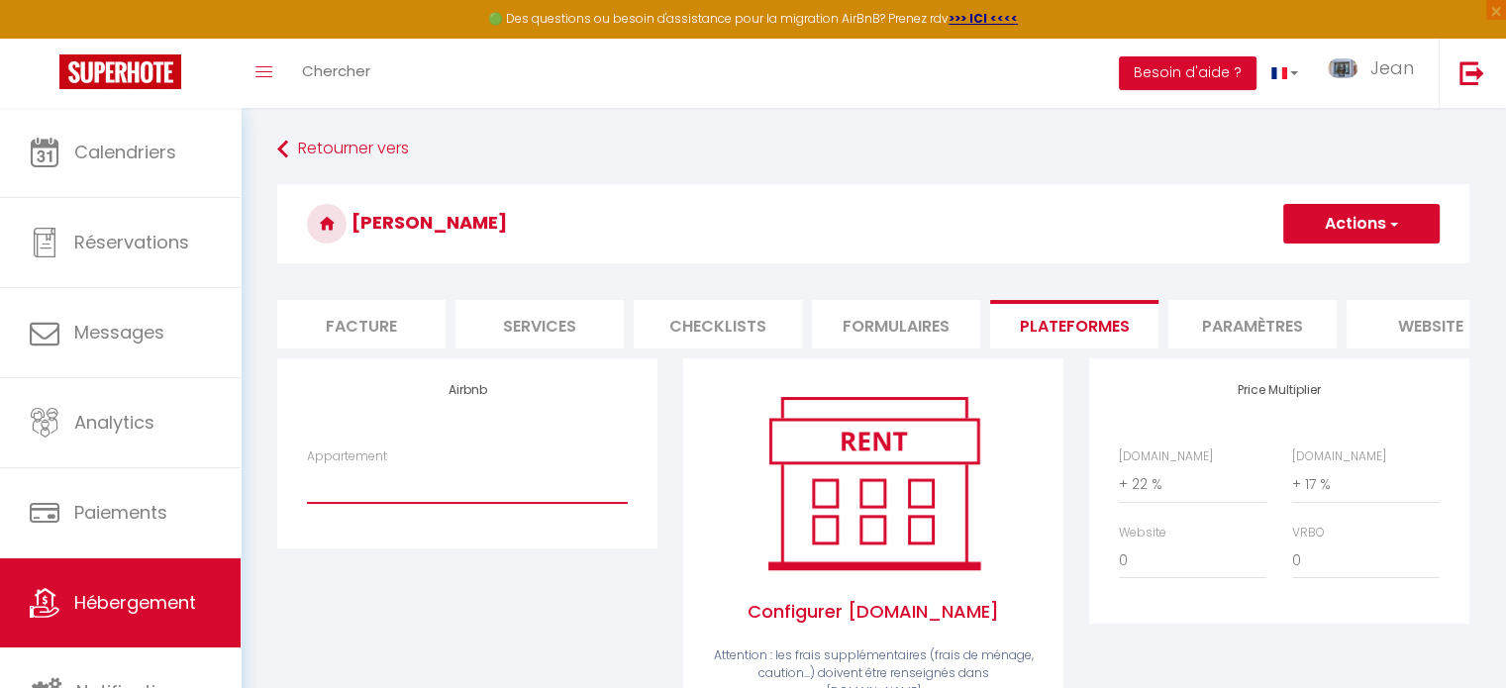
click at [463, 503] on select "JMB · Jardin du Mt Blanc-2 Chambres-Central-vue-MB - location@jeandecham.com Le…" at bounding box center [467, 484] width 321 height 38
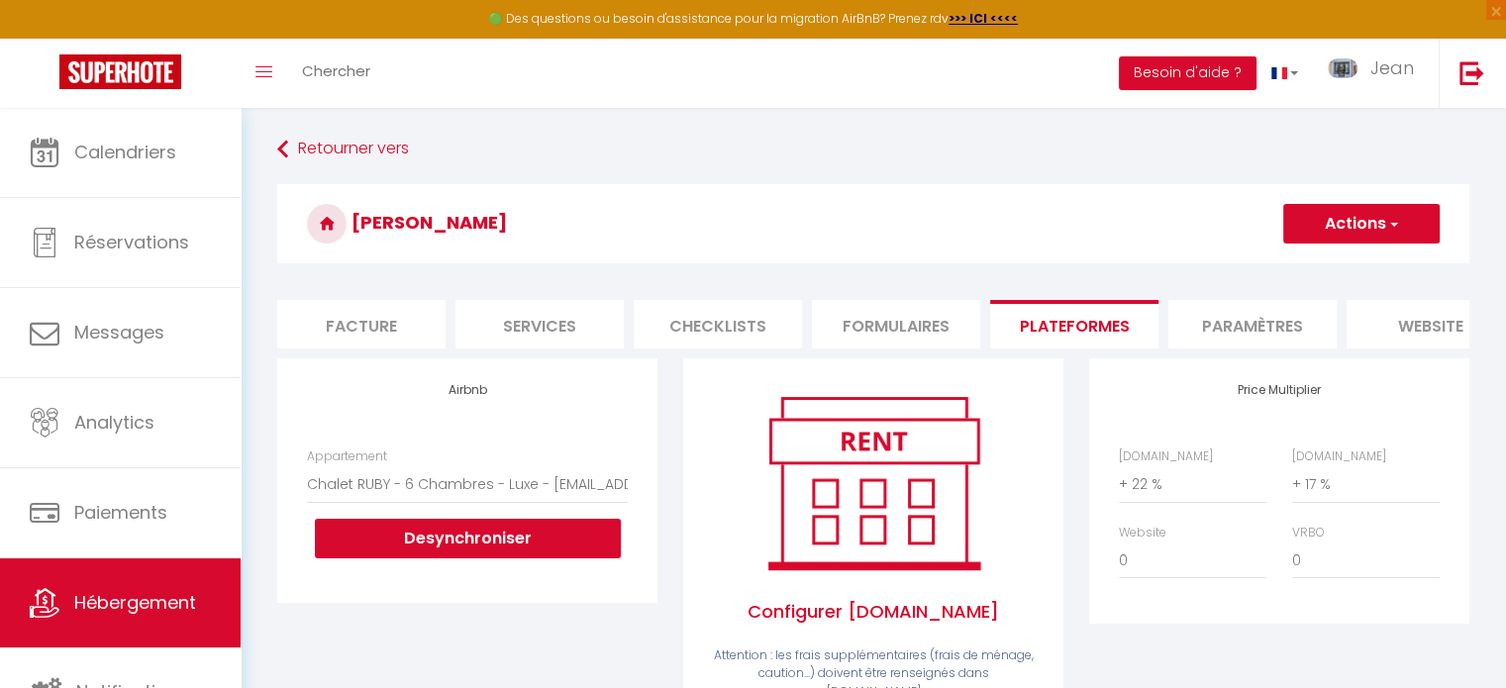
click at [460, 460] on div "Airbnb Appartement JMB · Jardin du Mt Blanc-2 Chambres-Central-vue-MB - locatio…" at bounding box center [467, 481] width 380 height 244
click at [478, 552] on button "Desynchroniser" at bounding box center [468, 539] width 306 height 40
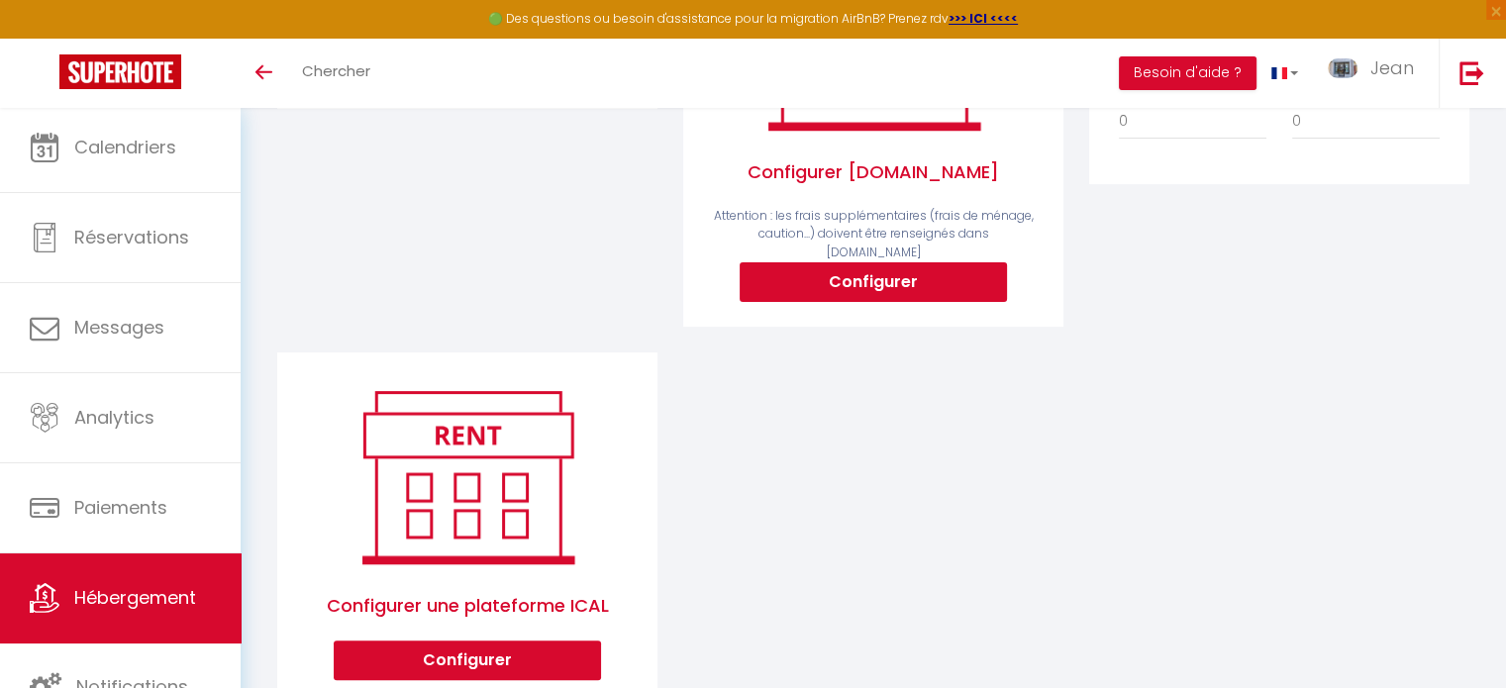
scroll to position [502, 0]
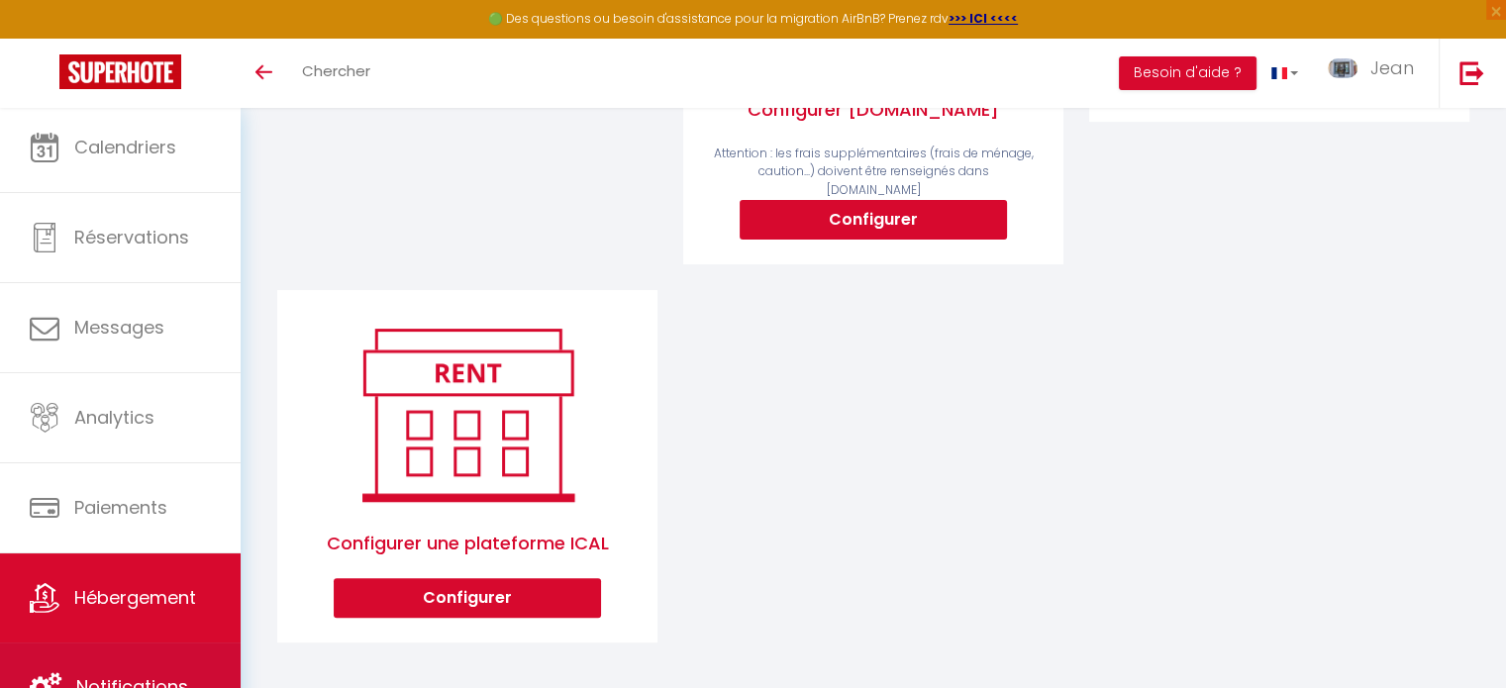
click at [106, 667] on link "Notifications" at bounding box center [120, 687] width 241 height 89
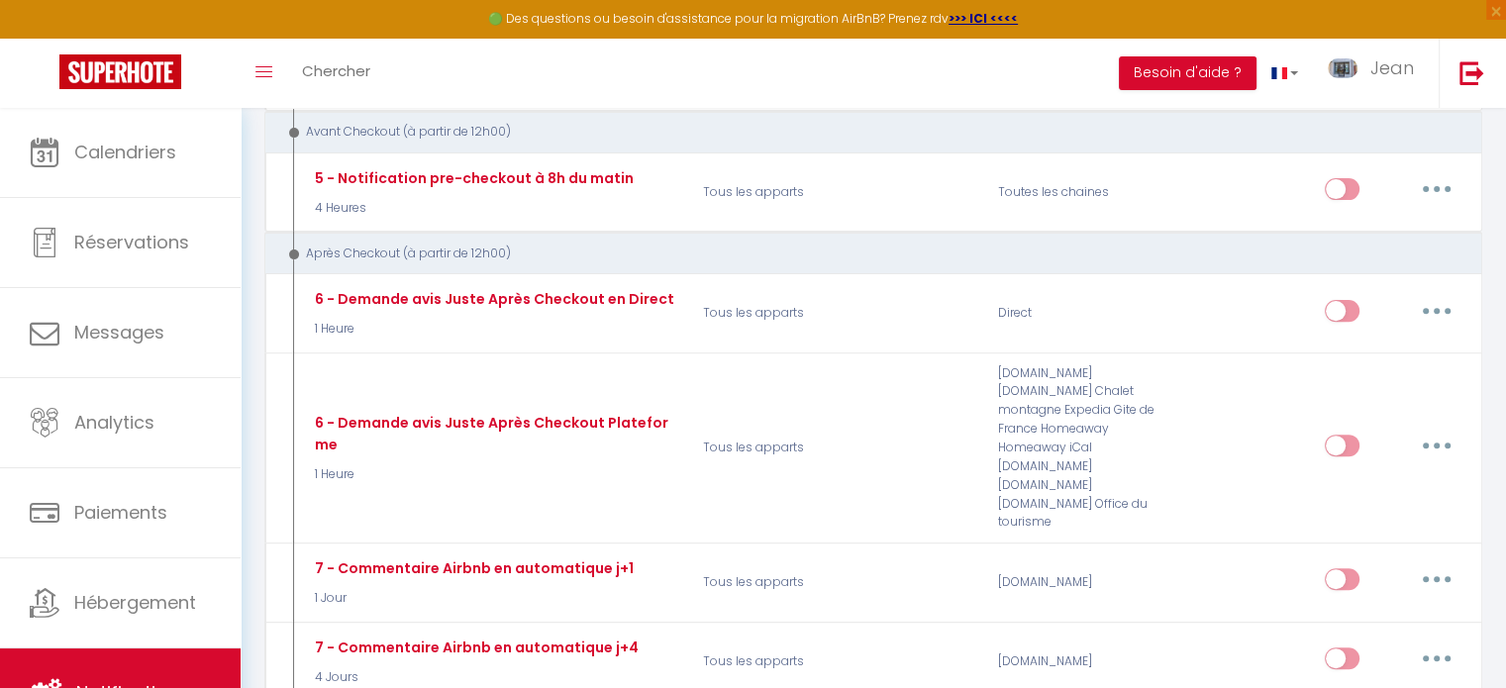
scroll to position [642, 0]
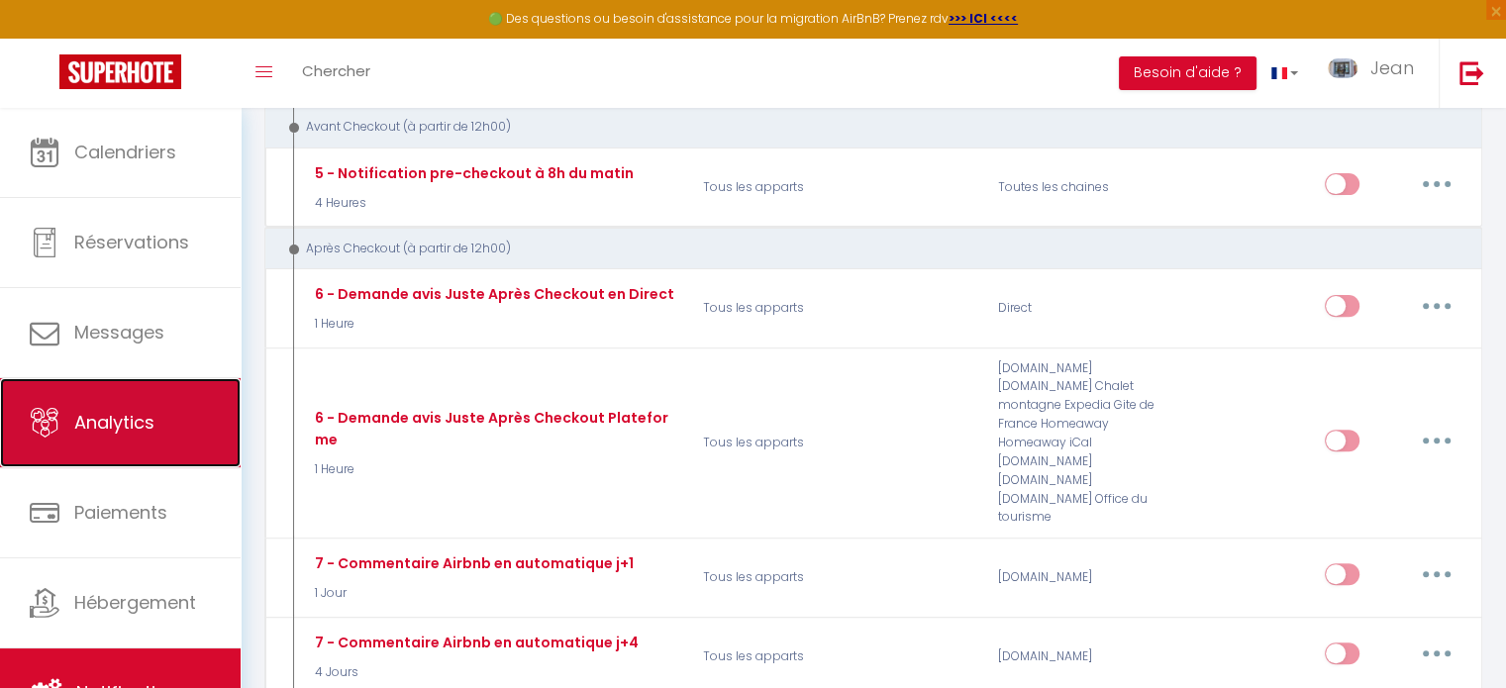
click at [119, 442] on link "Analytics" at bounding box center [120, 422] width 241 height 89
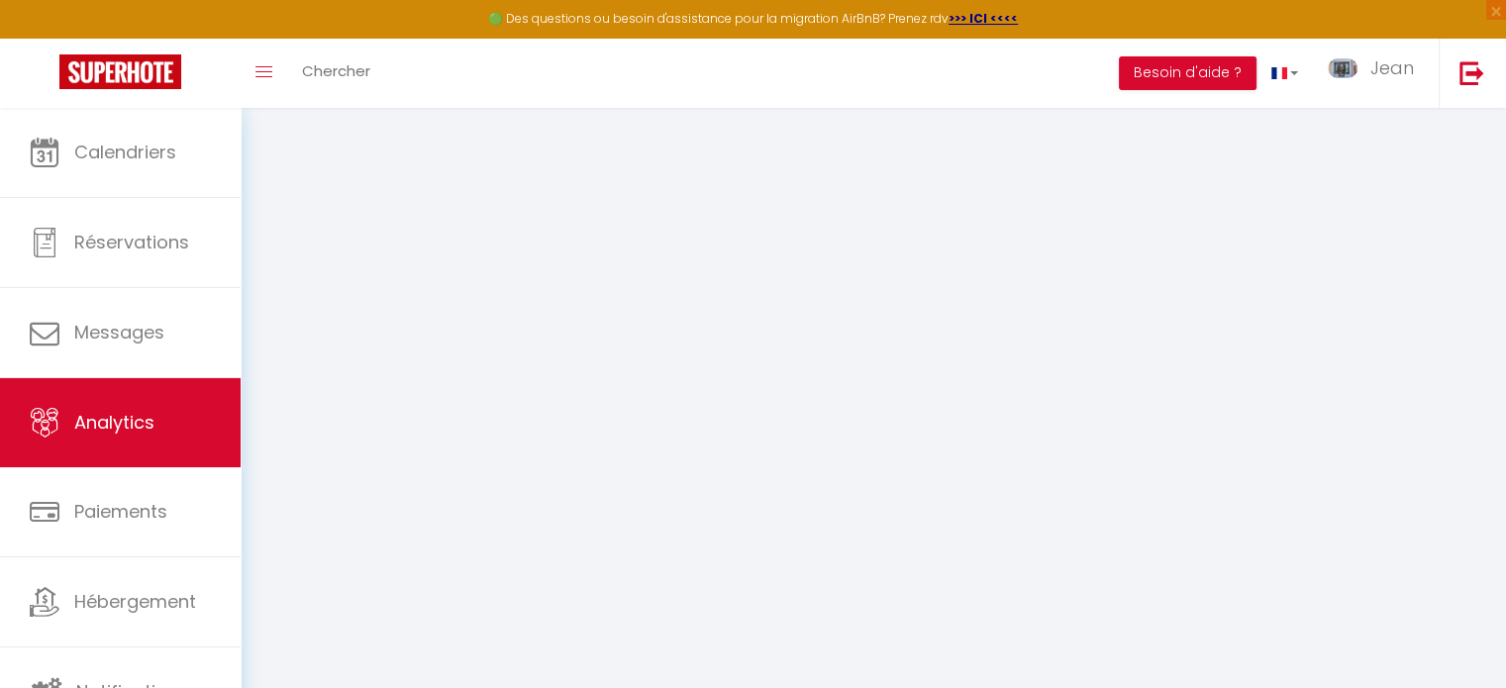
select select "2025"
select select "10"
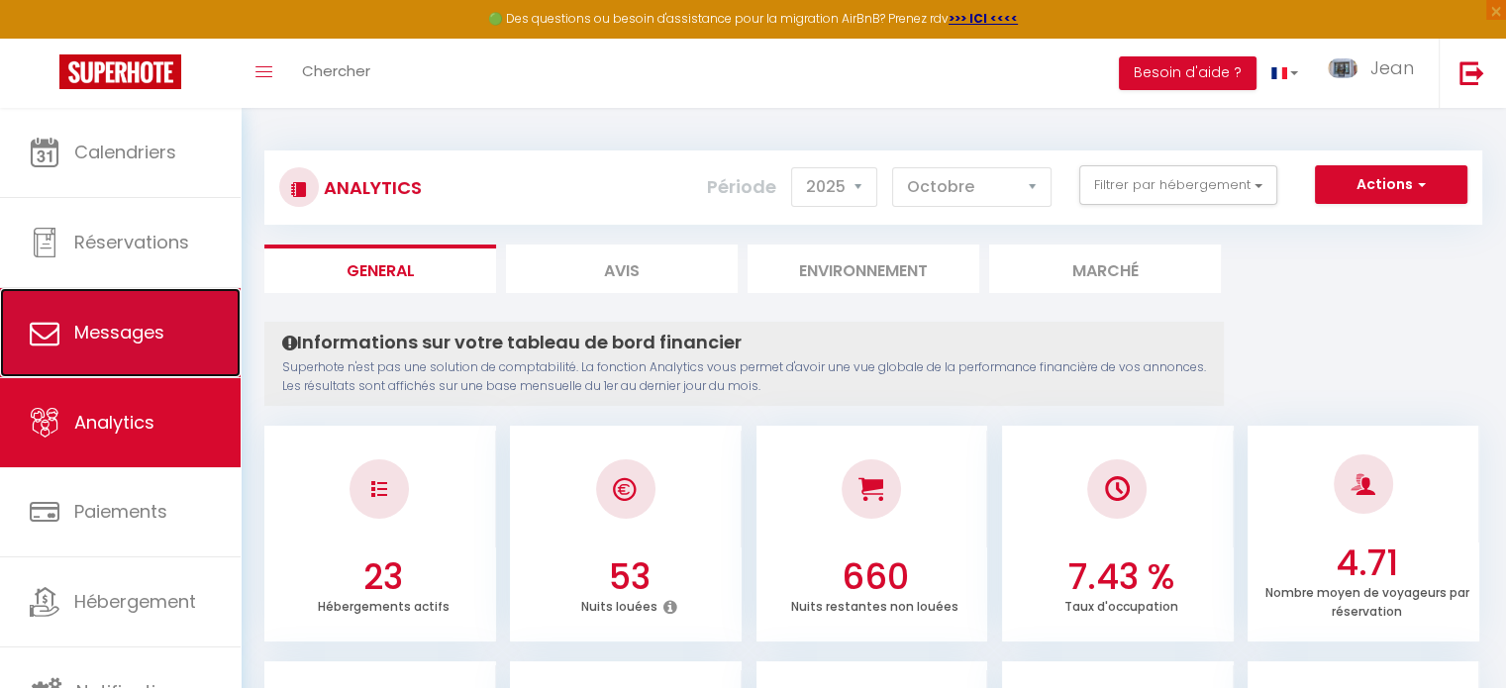
click at [153, 336] on span "Messages" at bounding box center [119, 332] width 90 height 25
select select "message"
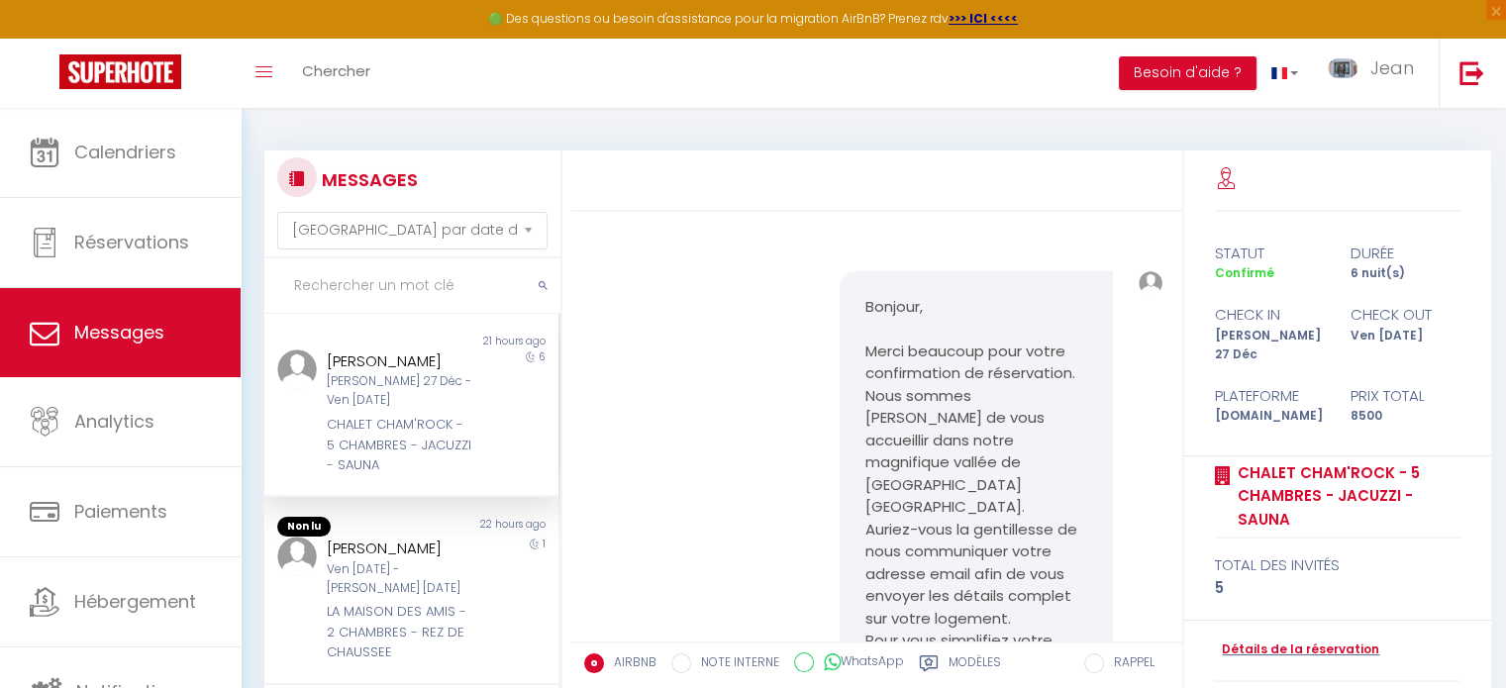
scroll to position [929, 0]
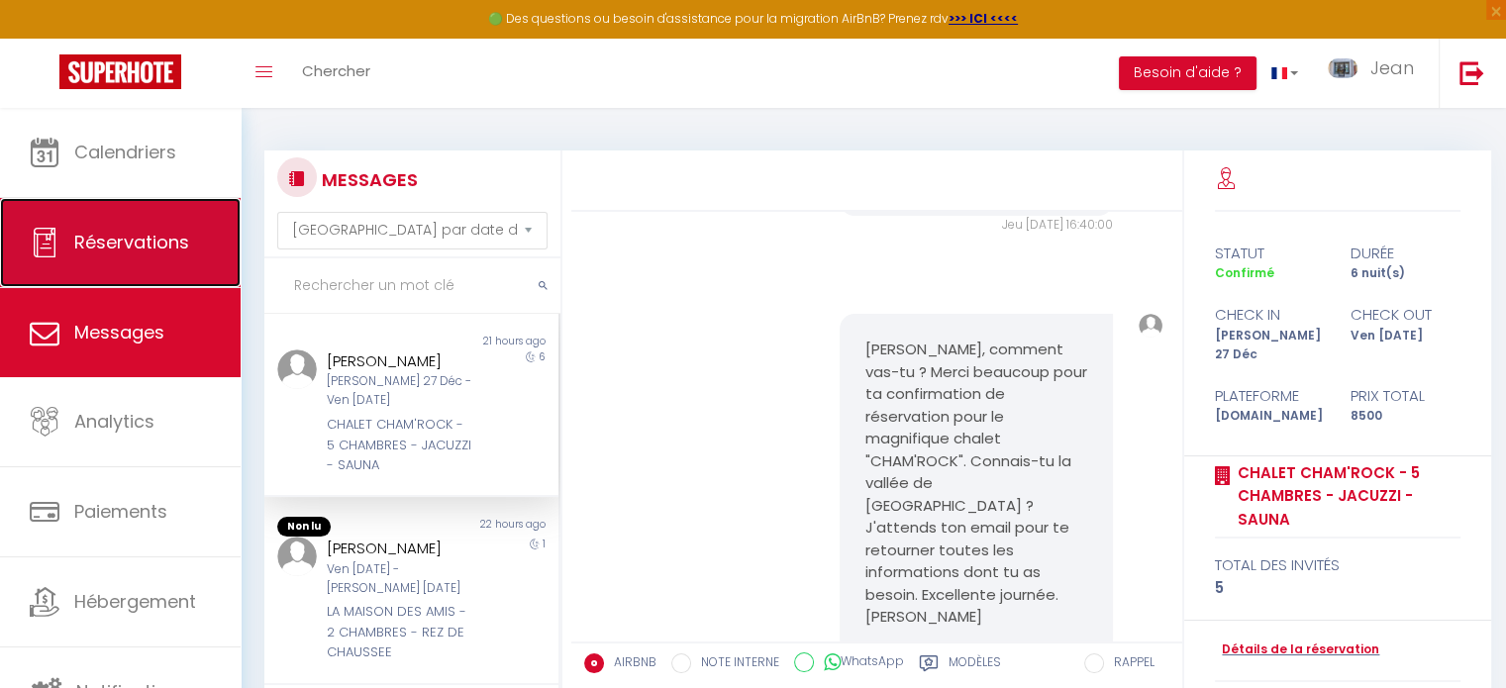
click at [141, 265] on link "Réservations" at bounding box center [120, 242] width 241 height 89
select select "not_cancelled"
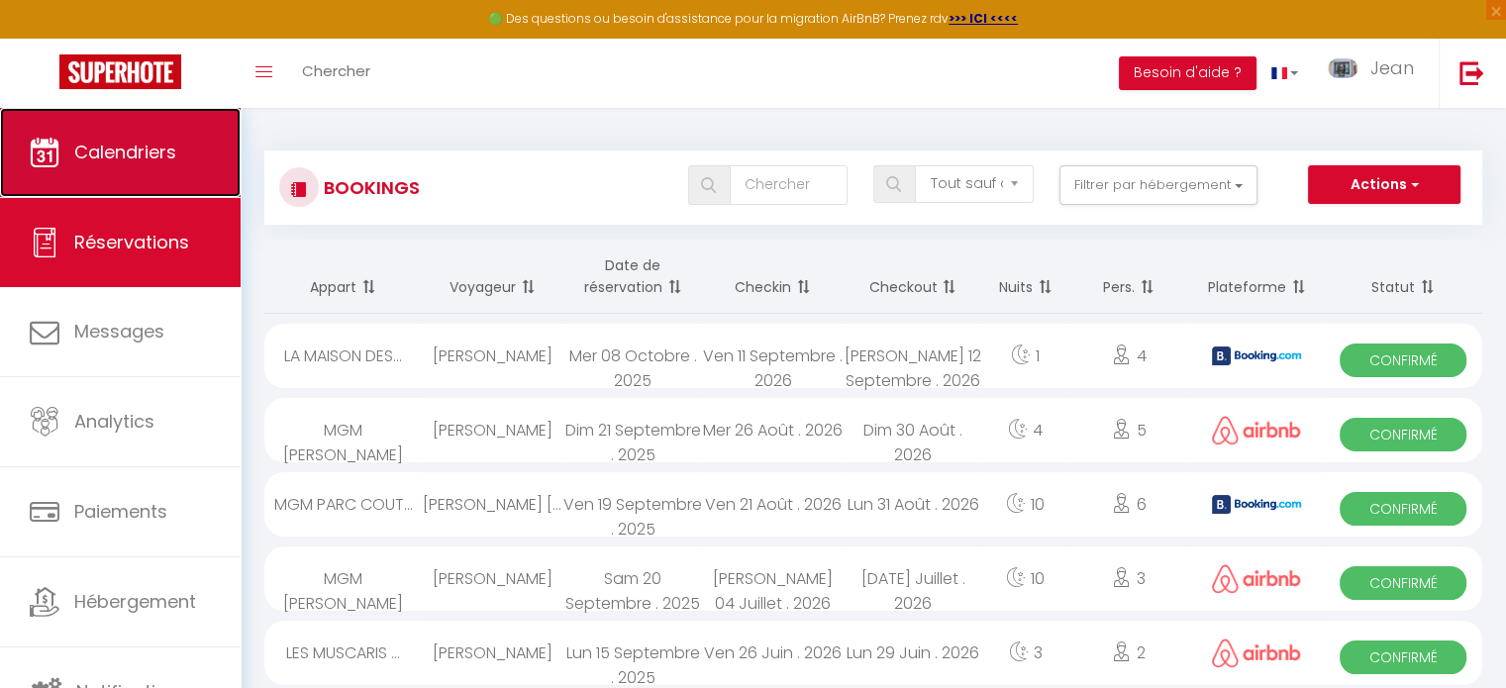
click at [143, 161] on span "Calendriers" at bounding box center [125, 152] width 102 height 25
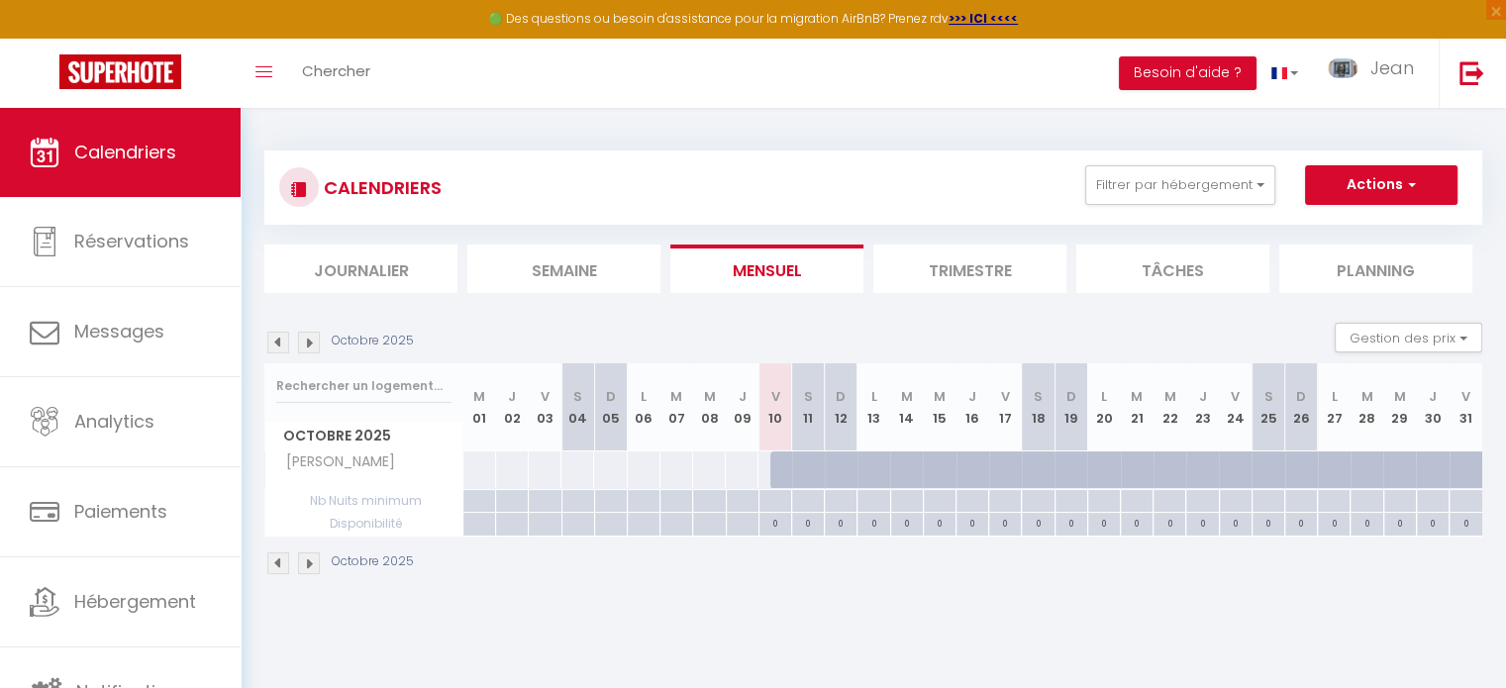
click at [308, 344] on img at bounding box center [309, 343] width 22 height 22
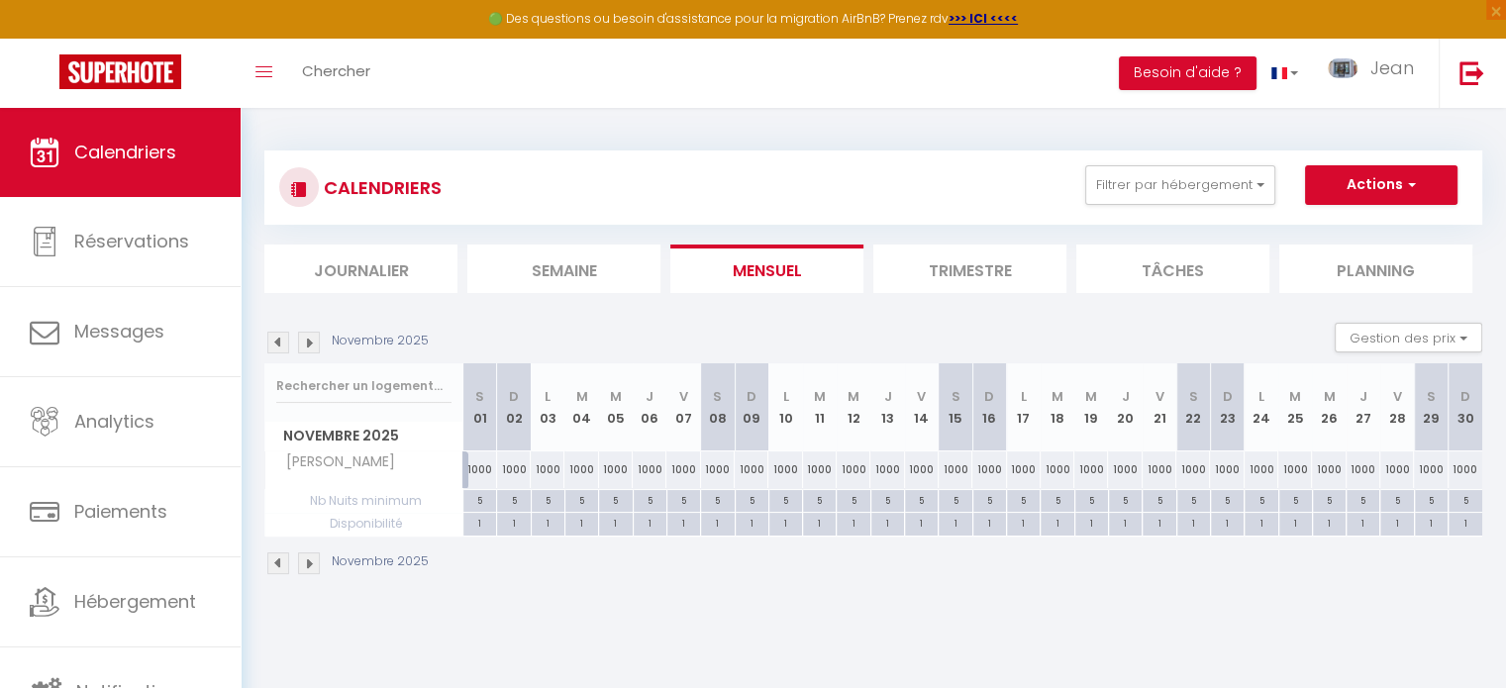
click at [308, 344] on img at bounding box center [309, 343] width 22 height 22
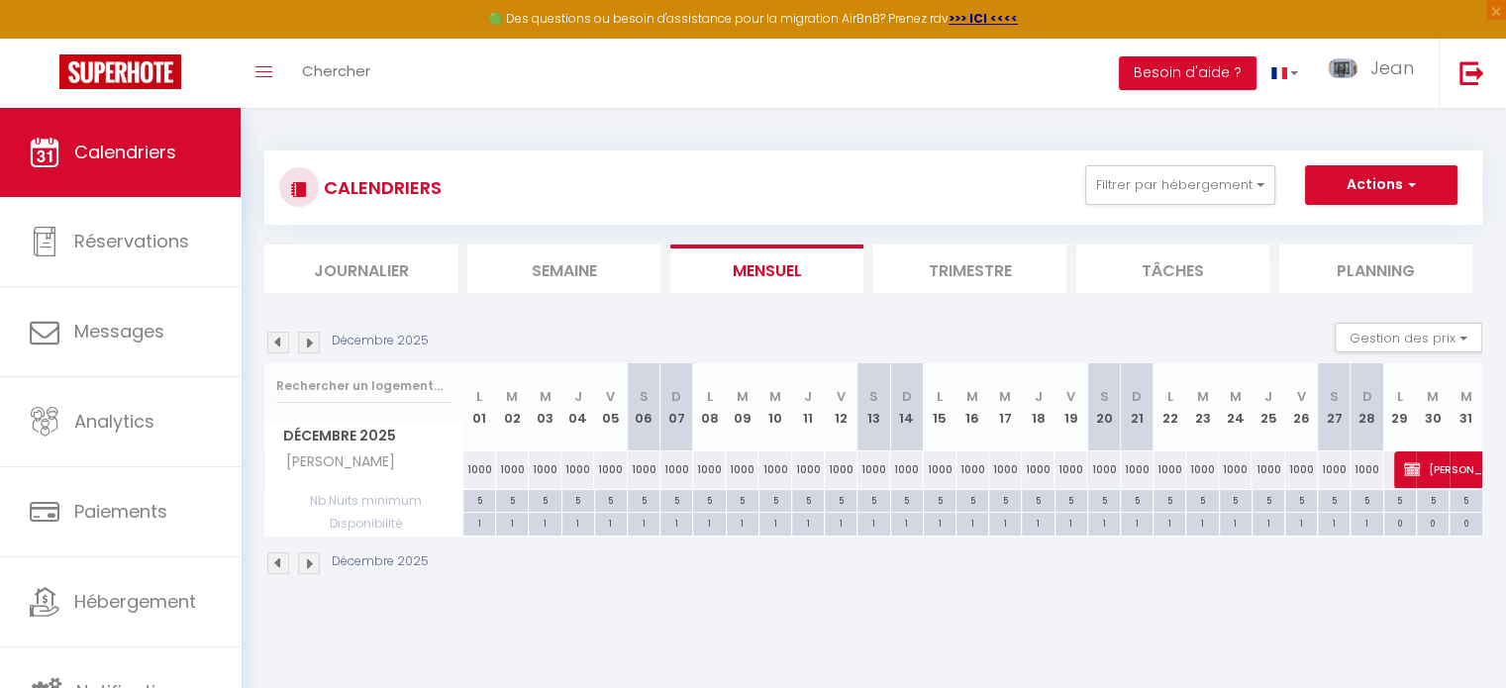
click at [270, 344] on img at bounding box center [278, 343] width 22 height 22
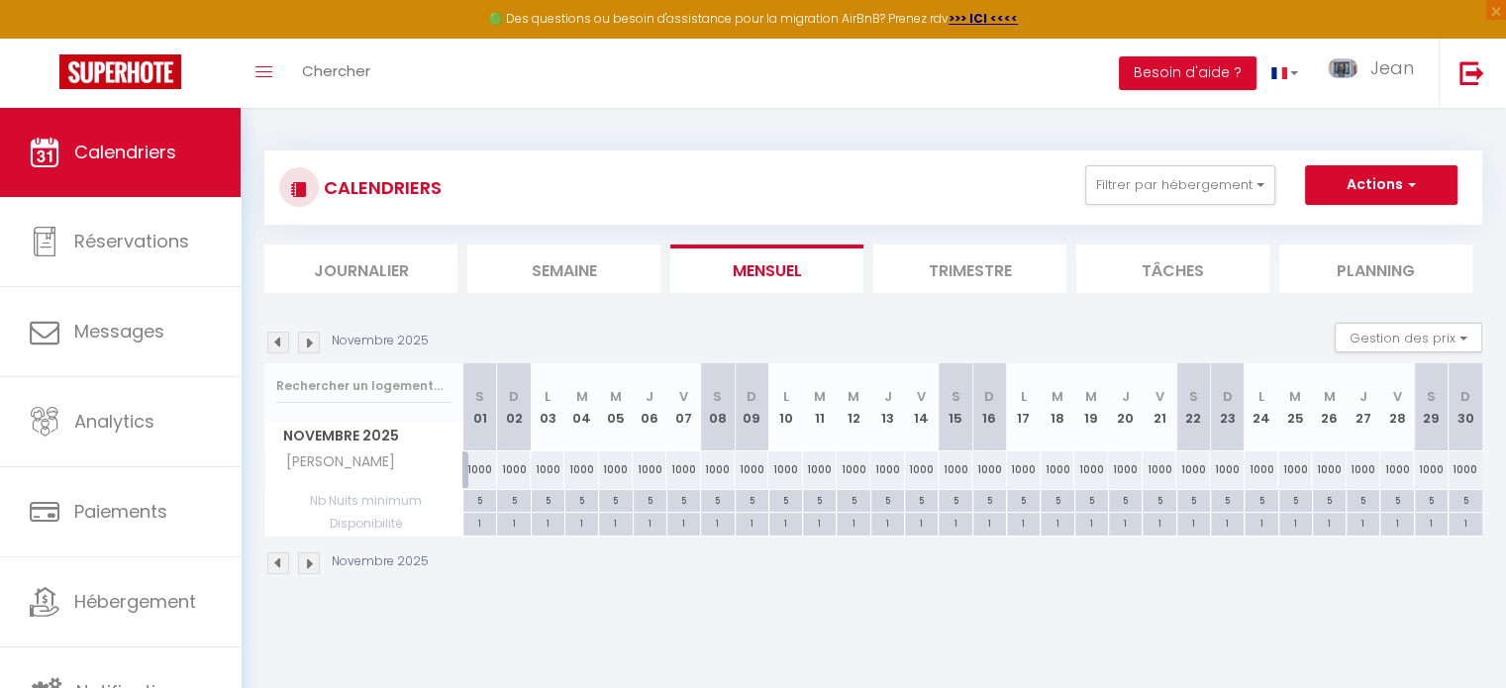
click at [270, 344] on img at bounding box center [278, 343] width 22 height 22
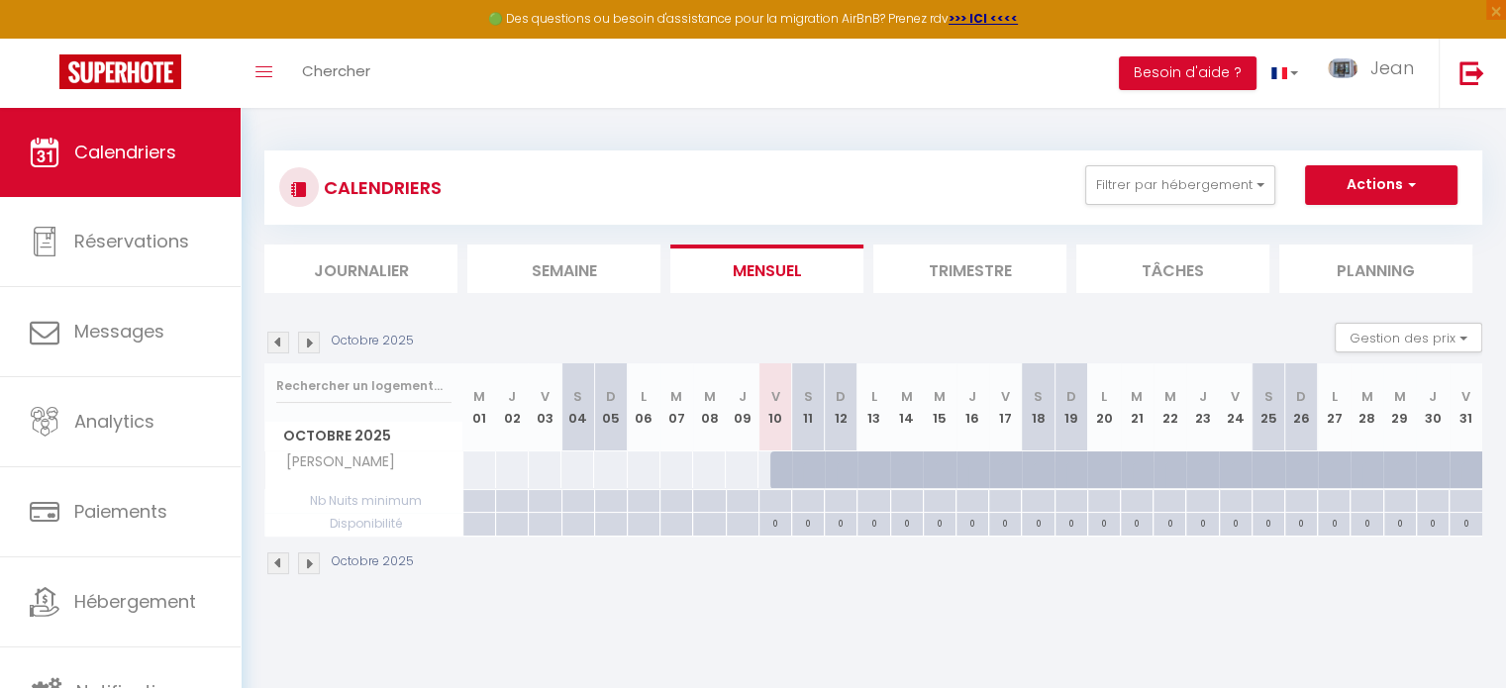
click at [772, 525] on div "0" at bounding box center [776, 522] width 32 height 19
select select
type input "Ven 10 Octobre 2025"
type input "Sam 11 Octobre 2025"
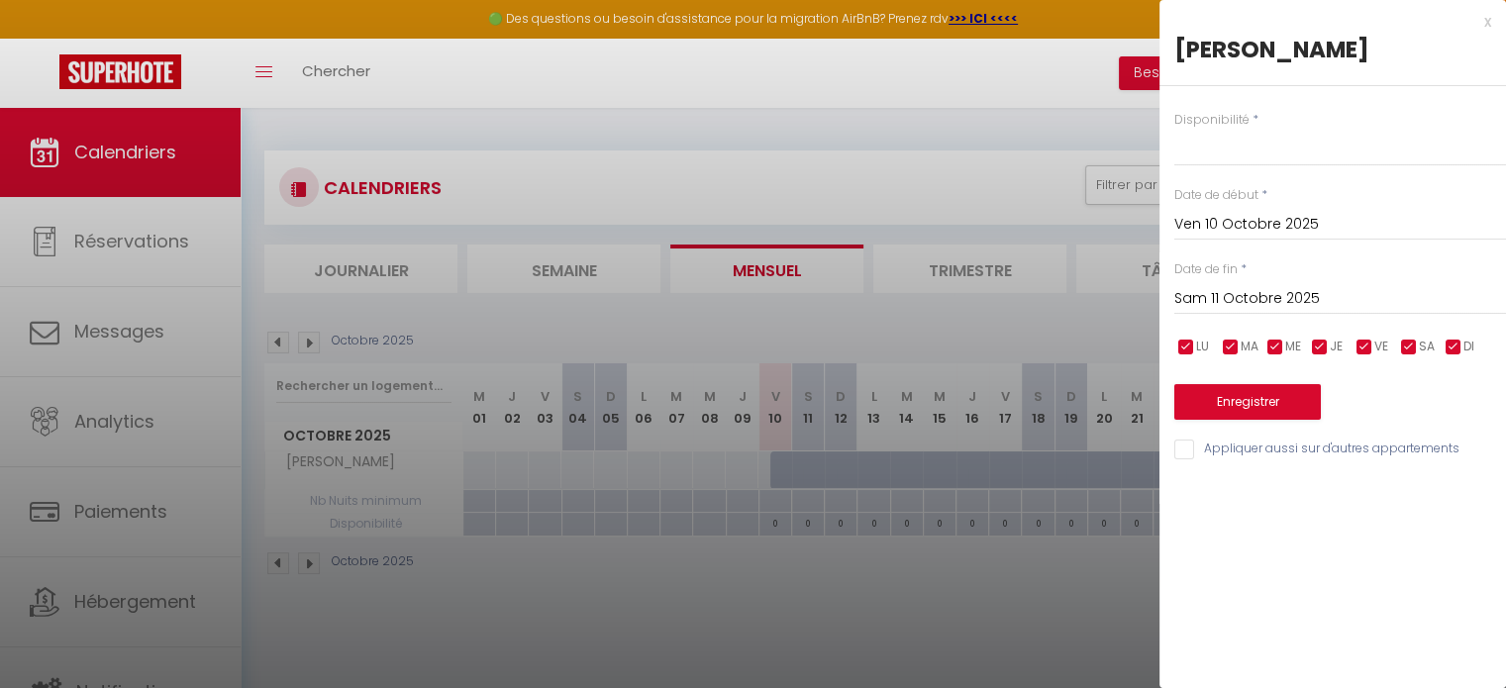
click at [1238, 300] on input "Sam 11 Octobre 2025" at bounding box center [1341, 299] width 332 height 26
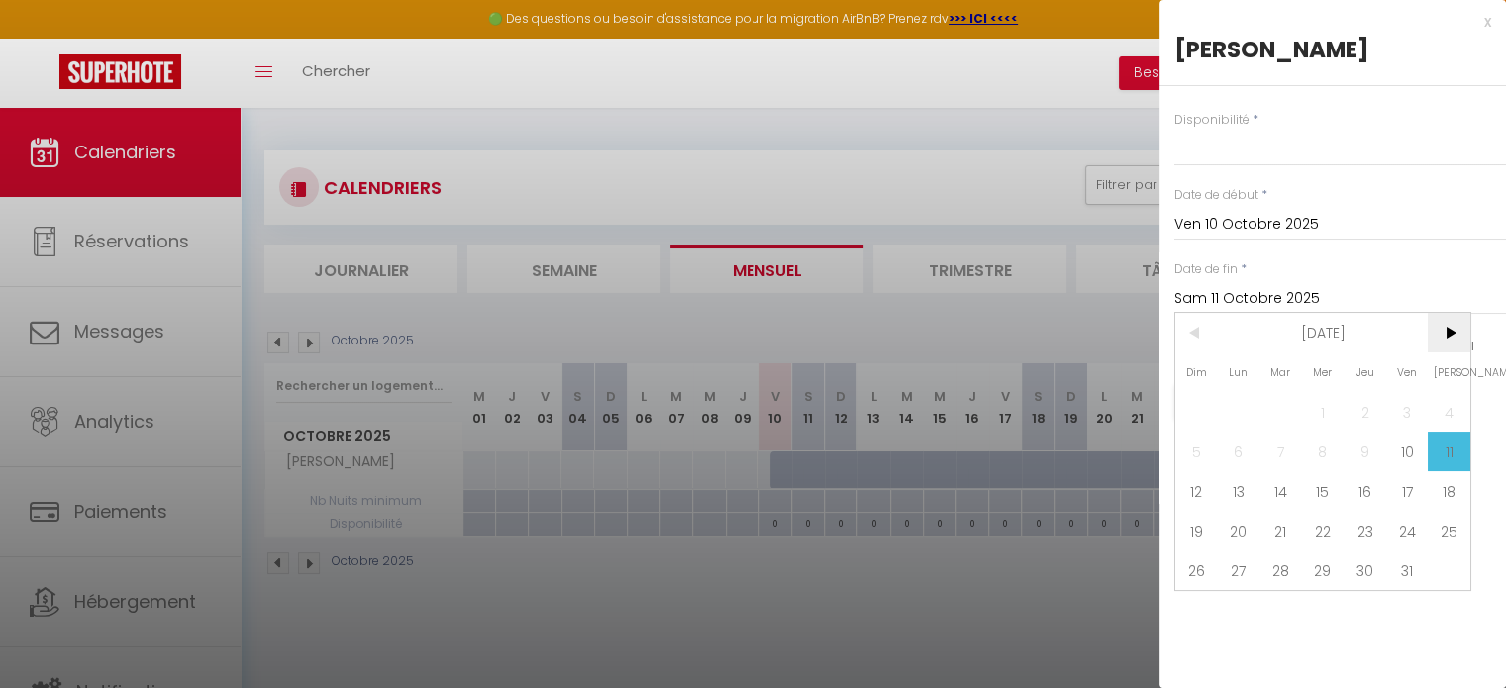
click at [1458, 328] on span ">" at bounding box center [1449, 333] width 43 height 40
click at [1450, 419] on span "6" at bounding box center [1449, 412] width 43 height 40
select select
type input "Sam 06 Décembre 2025"
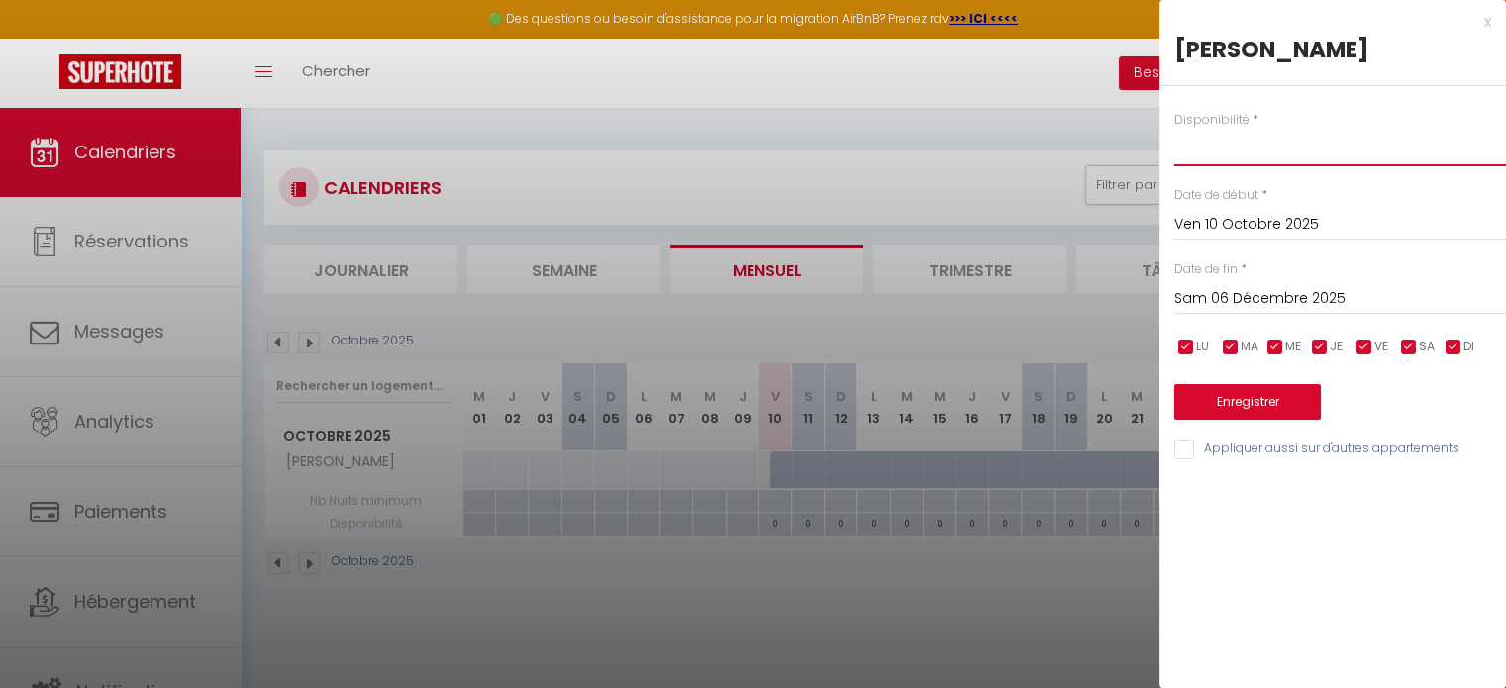
click at [1220, 154] on select "Disponible Indisponible" at bounding box center [1341, 148] width 332 height 38
select select "1"
click at [1175, 129] on select "Disponible Indisponible" at bounding box center [1341, 148] width 332 height 38
click at [1245, 403] on button "Enregistrer" at bounding box center [1248, 402] width 147 height 36
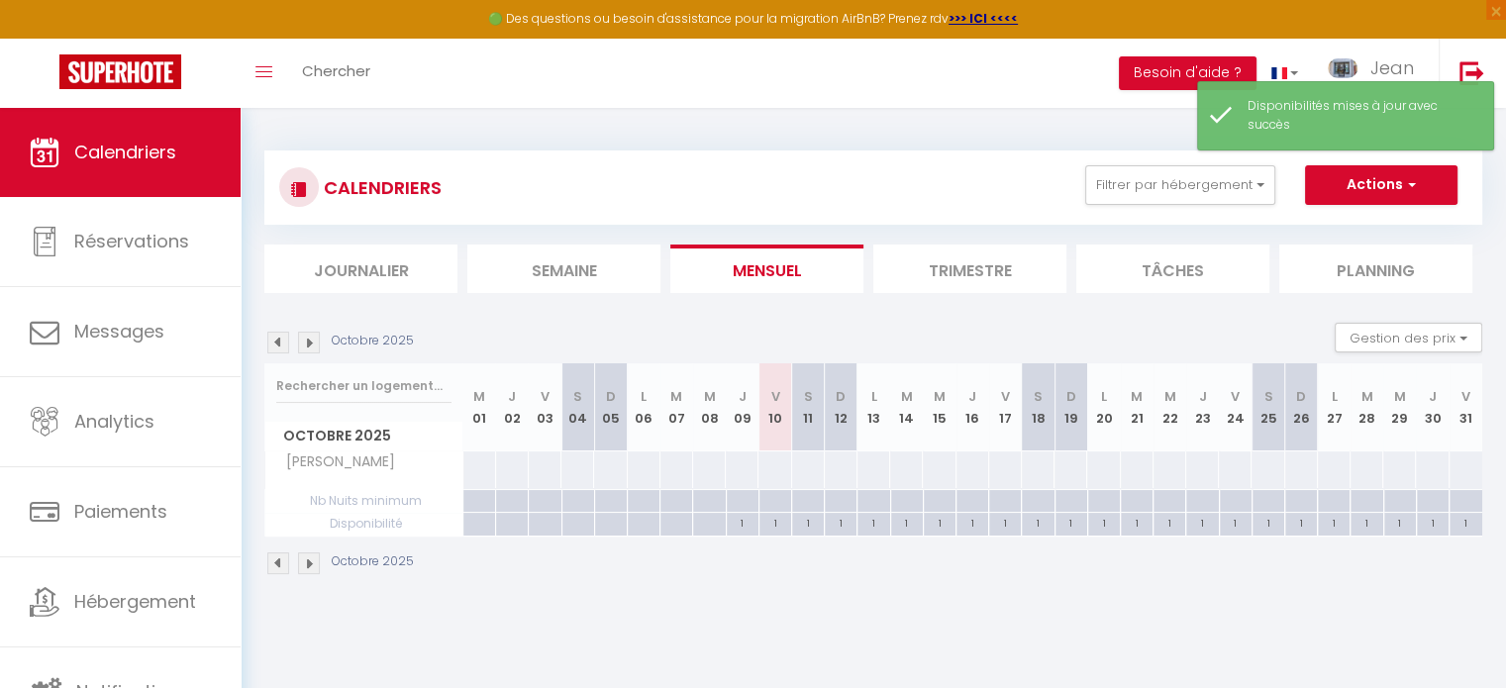
click at [308, 349] on img at bounding box center [309, 343] width 22 height 22
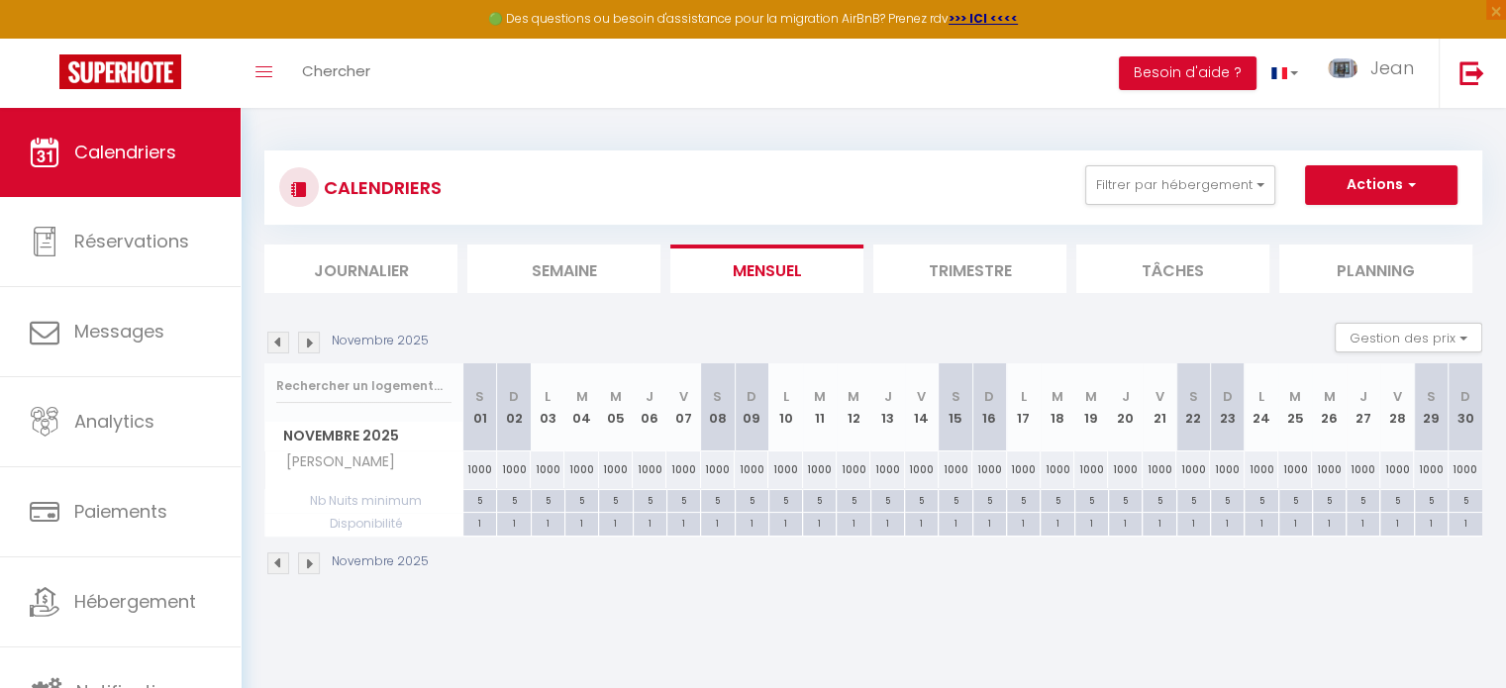
click at [273, 338] on img at bounding box center [278, 343] width 22 height 22
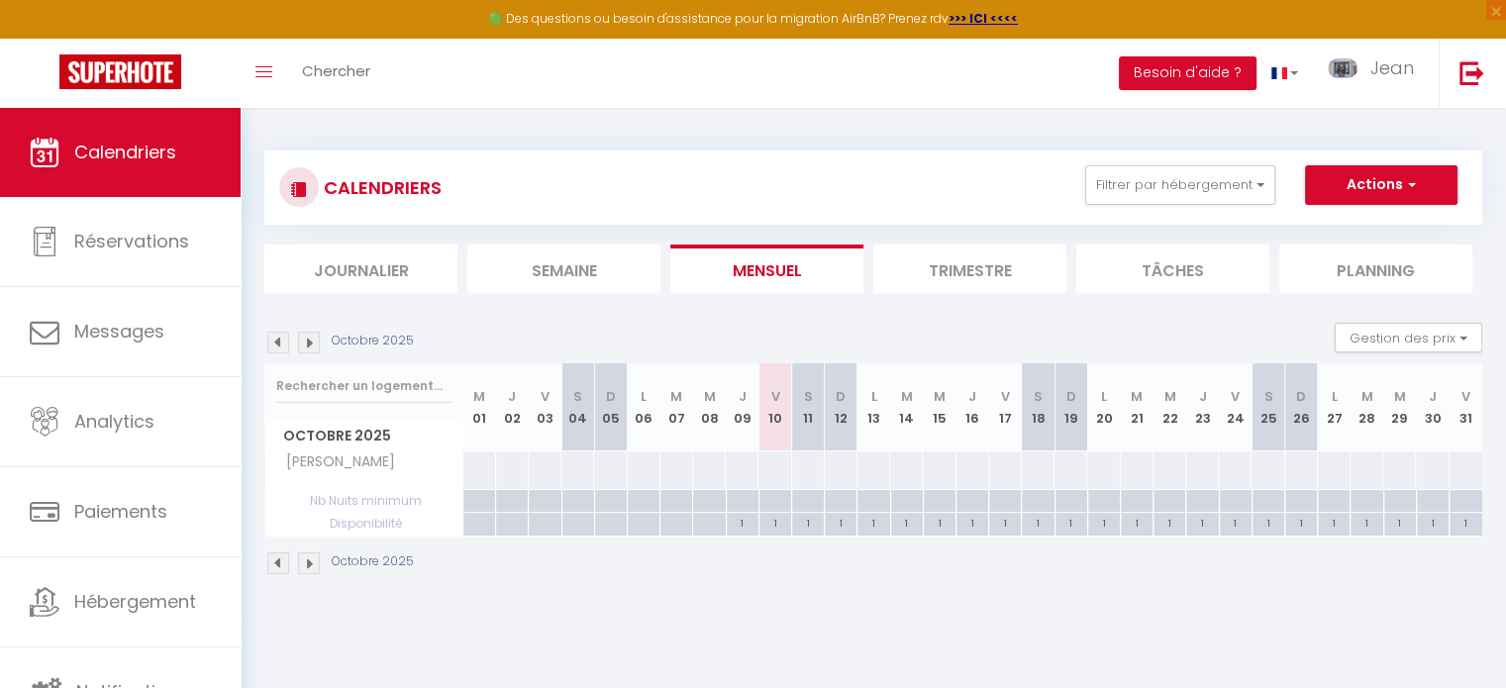
click at [747, 502] on div at bounding box center [742, 501] width 33 height 23
type input "Jeu 09 Octobre 2025"
type input "Ven 10 Octobre 2025"
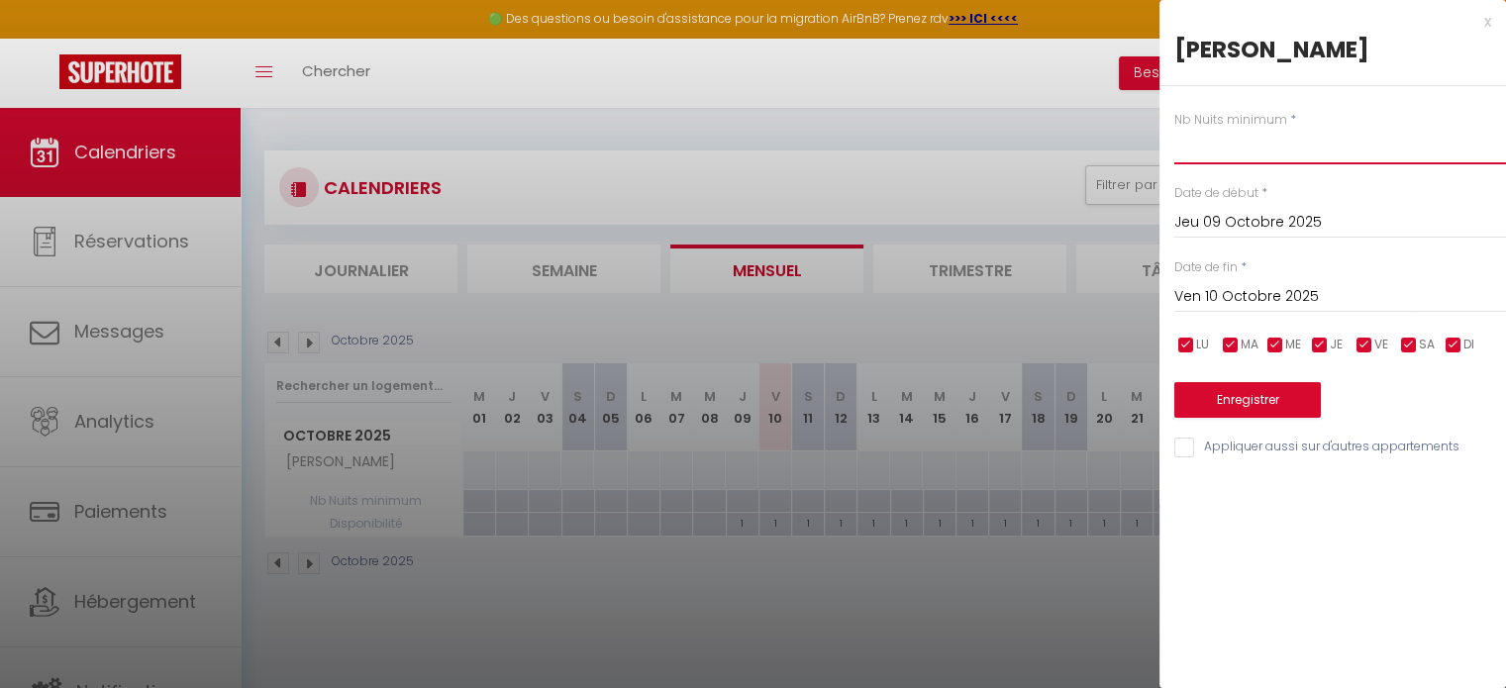
click at [1238, 140] on input "text" at bounding box center [1341, 147] width 332 height 36
type input "5"
click at [1263, 300] on input "Ven 10 Octobre 2025" at bounding box center [1341, 297] width 332 height 26
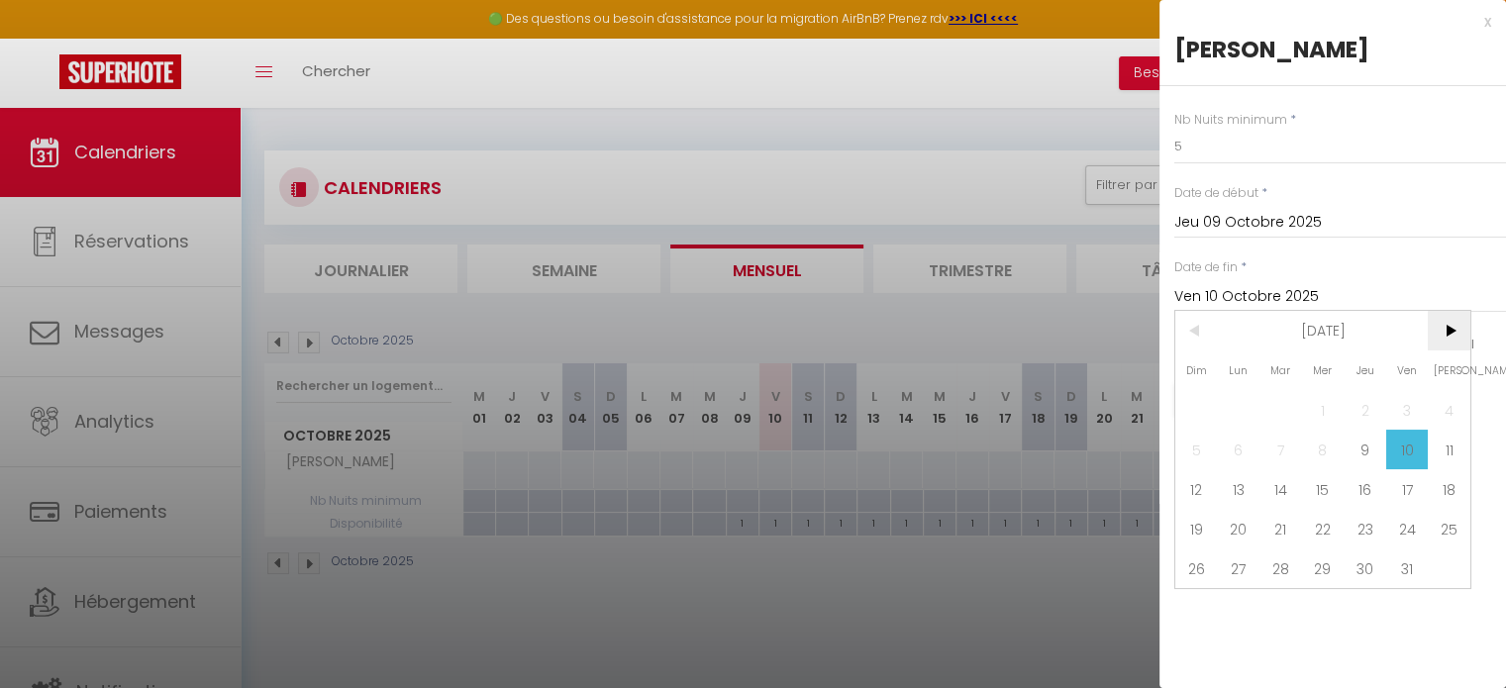
click at [1453, 324] on span ">" at bounding box center [1449, 331] width 43 height 40
click at [1449, 406] on span "6" at bounding box center [1449, 410] width 43 height 40
type input "Sam 06 Décembre 2025"
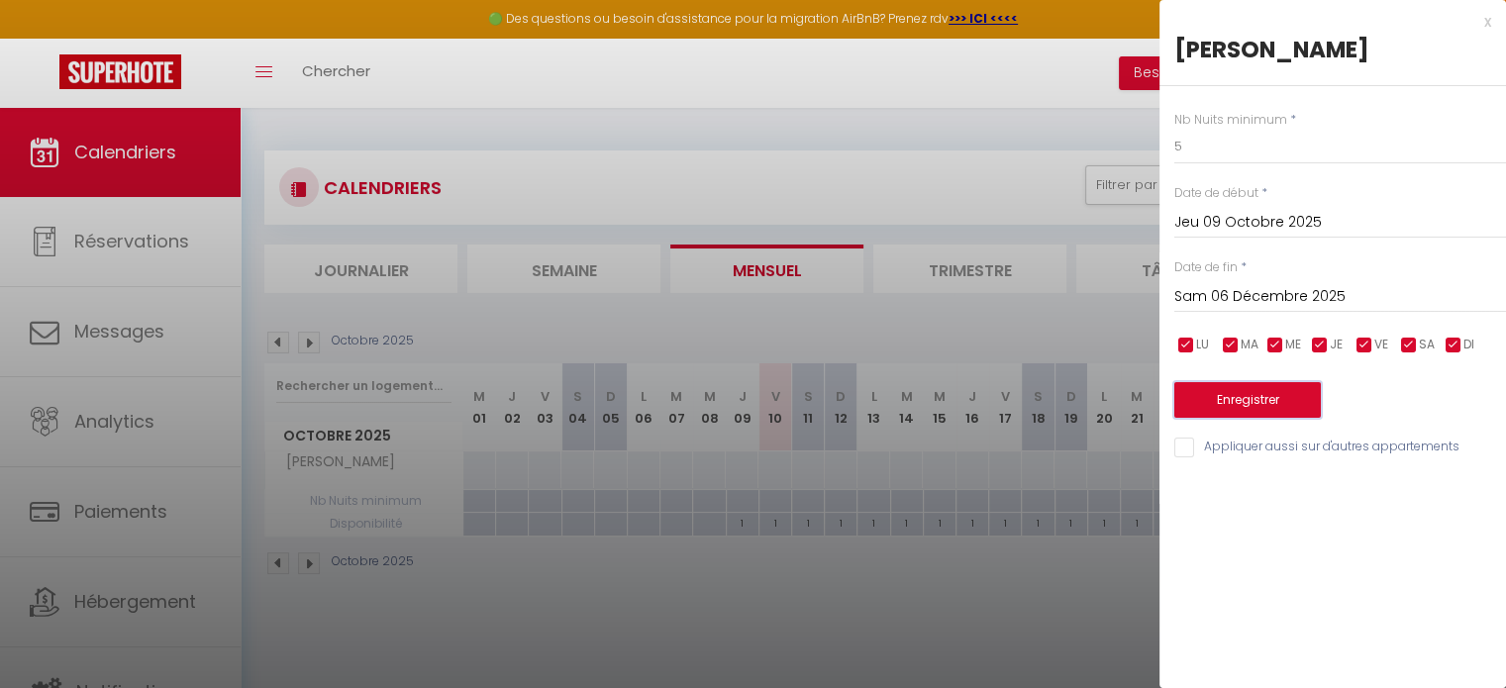
click at [1247, 404] on button "Enregistrer" at bounding box center [1248, 400] width 147 height 36
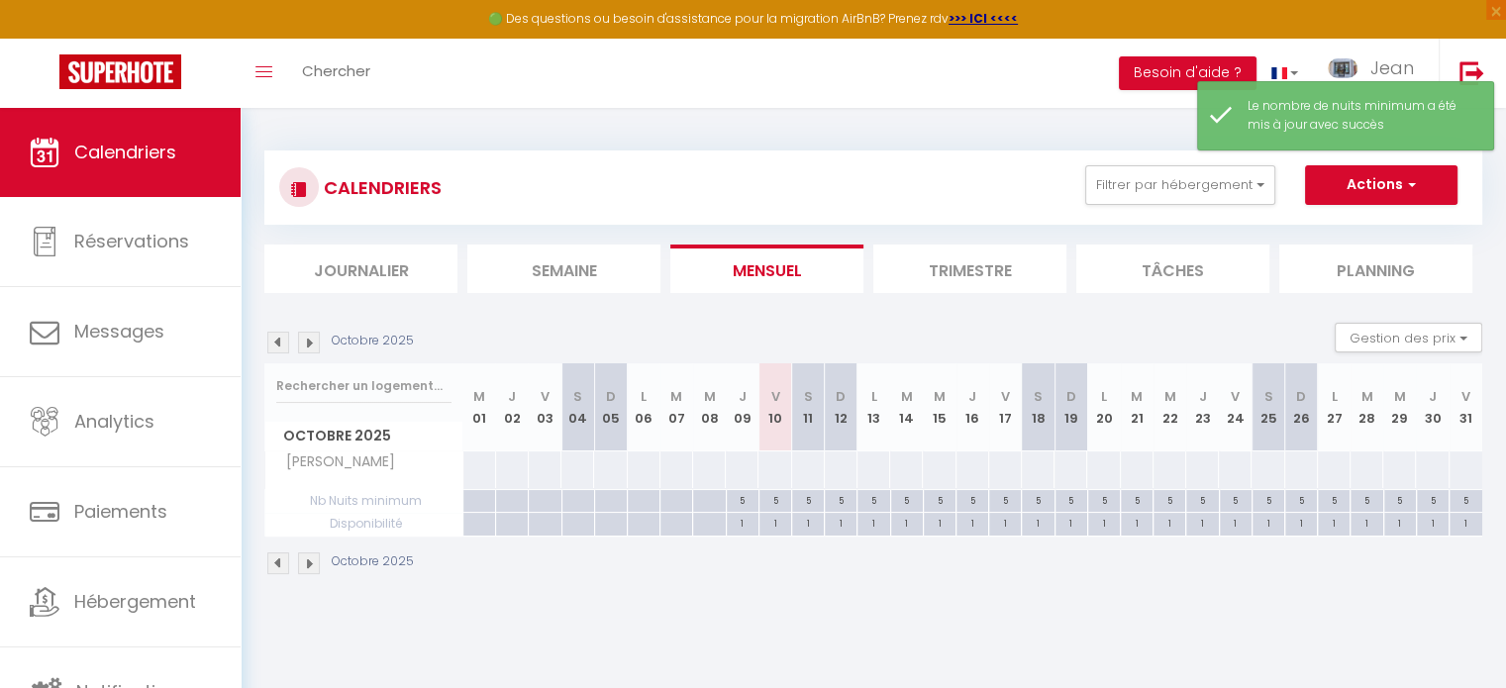
click at [745, 464] on div at bounding box center [742, 470] width 34 height 37
type input "Jeu 09 Octobre 2025"
type input "Ven 10 Octobre 2025"
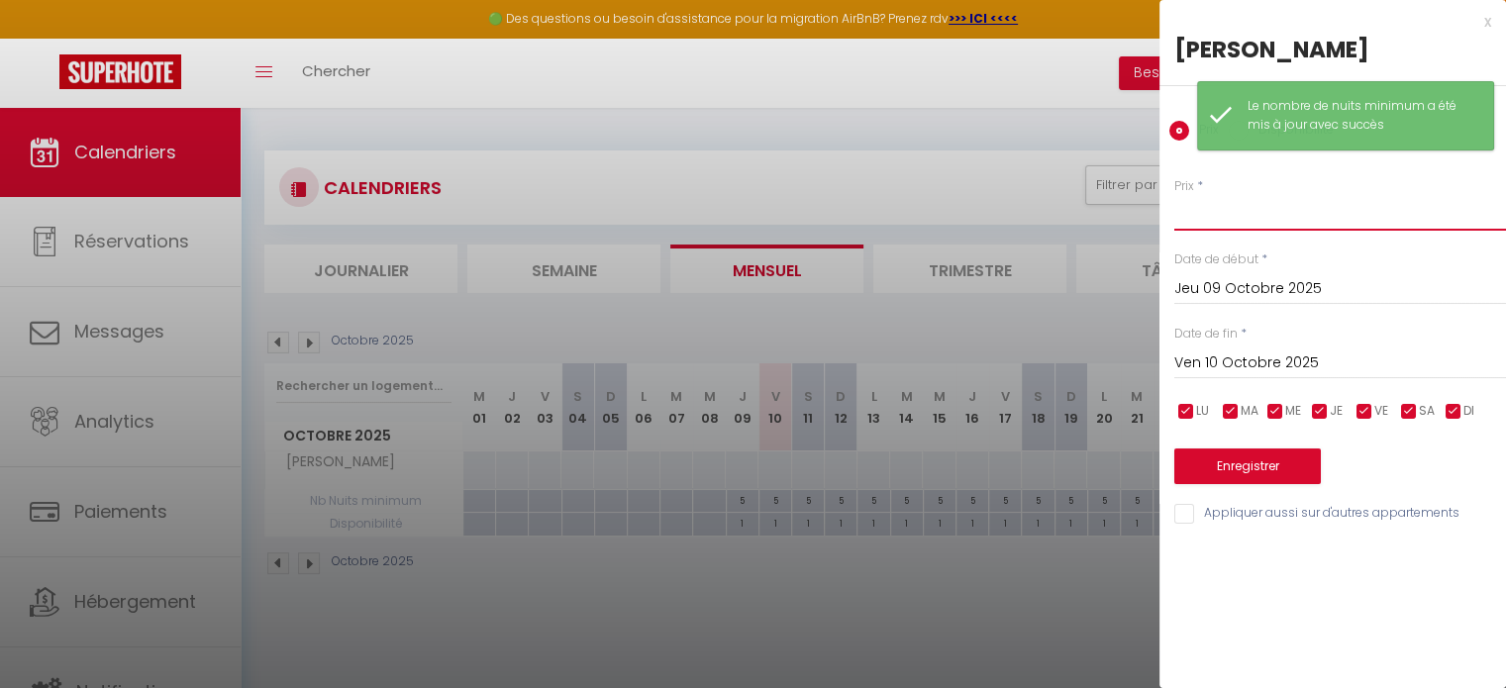
click at [1207, 210] on input "Prix" at bounding box center [1341, 213] width 332 height 36
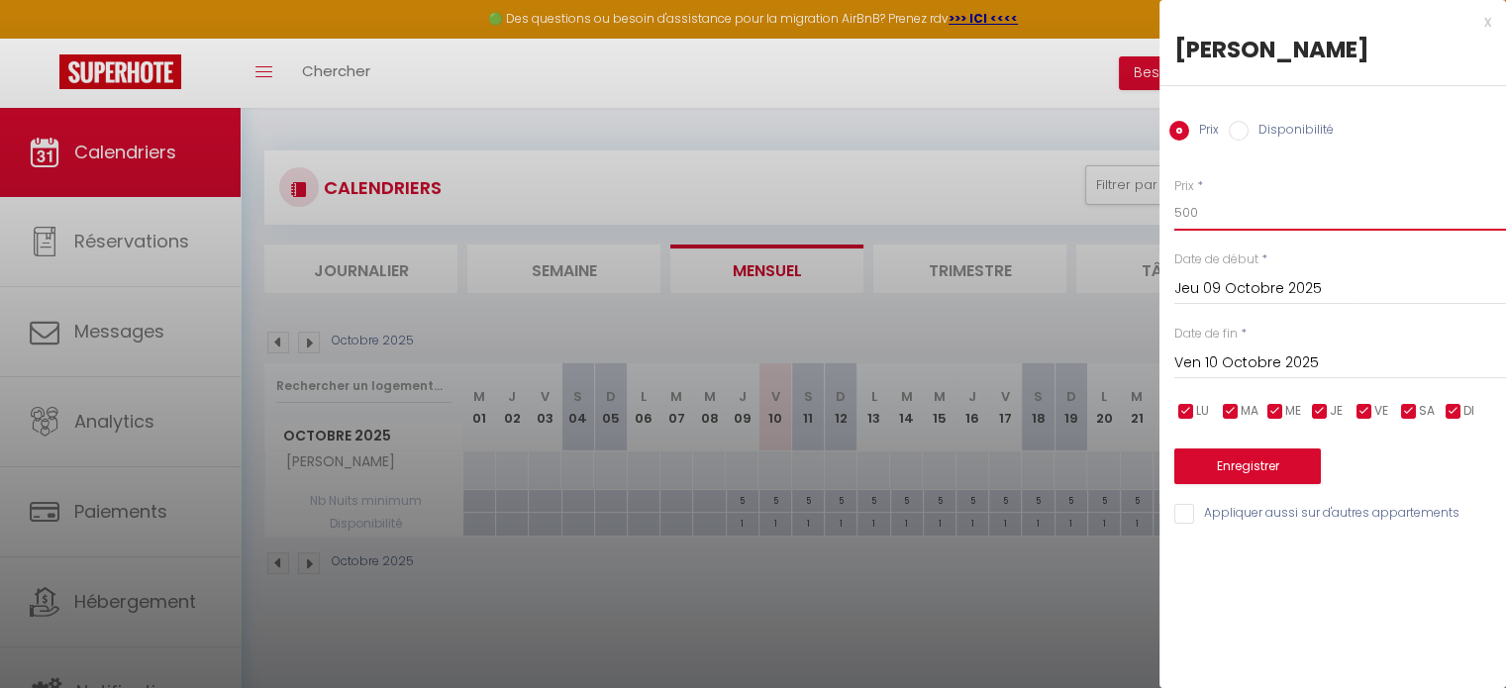
type input "500"
click at [1244, 370] on input "Ven 10 Octobre 2025" at bounding box center [1341, 364] width 332 height 26
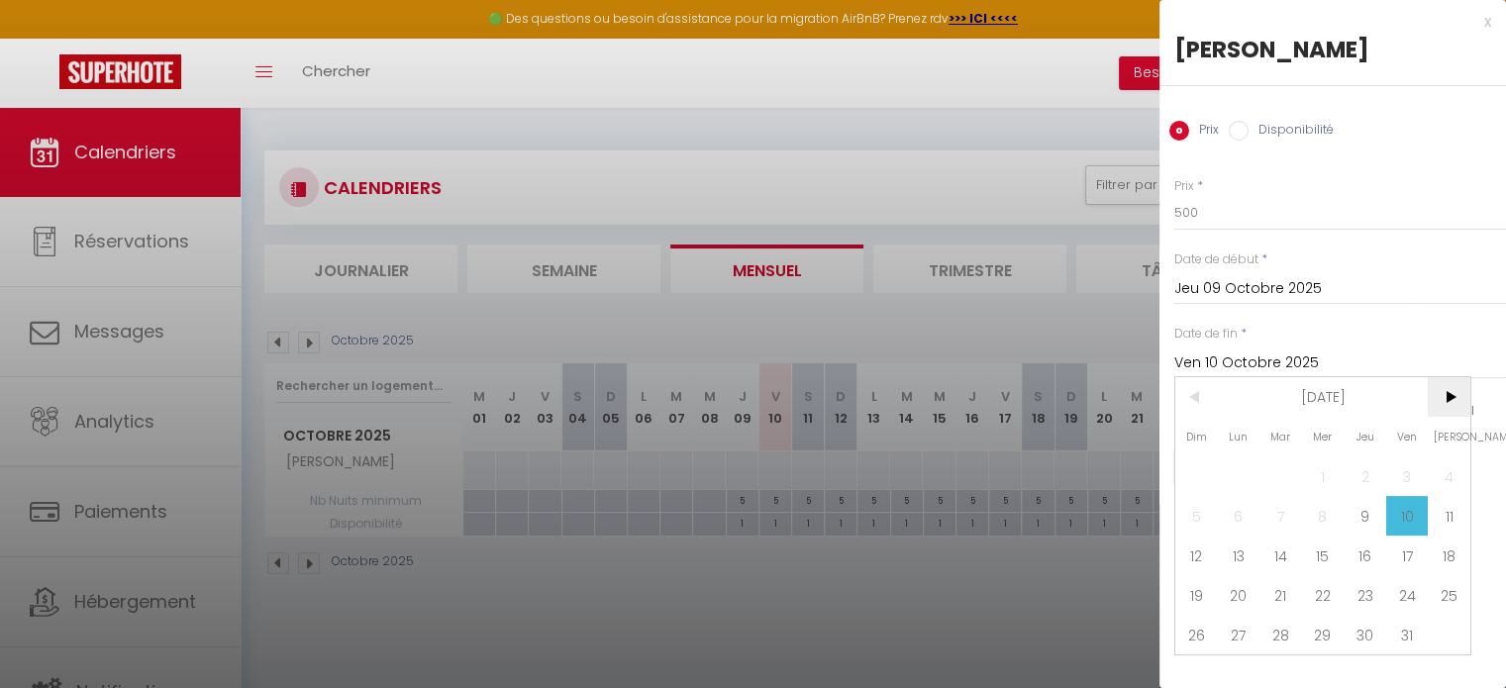
click at [1455, 395] on span ">" at bounding box center [1449, 397] width 43 height 40
click at [1446, 468] on span "6" at bounding box center [1449, 477] width 43 height 40
type input "Sam 06 Décembre 2025"
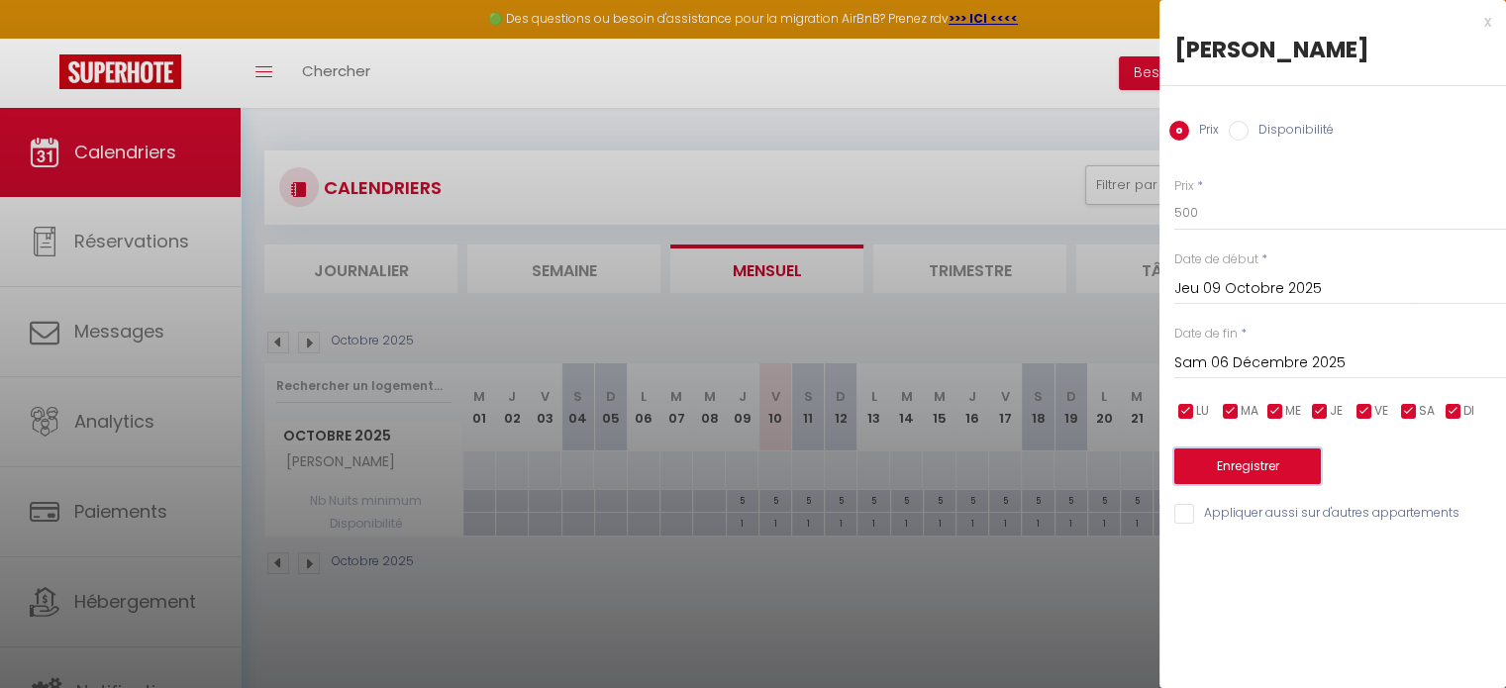
click at [1253, 463] on button "Enregistrer" at bounding box center [1248, 467] width 147 height 36
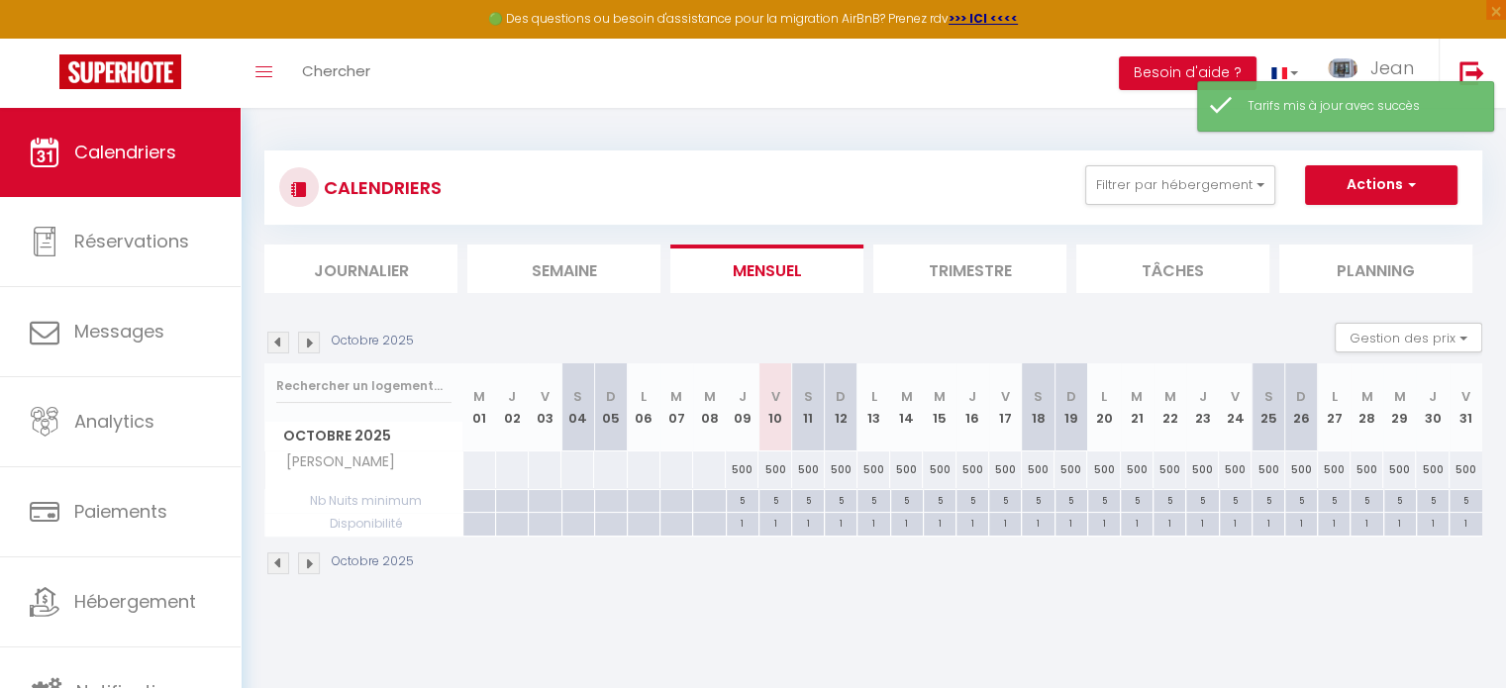
click at [308, 344] on img at bounding box center [309, 343] width 22 height 22
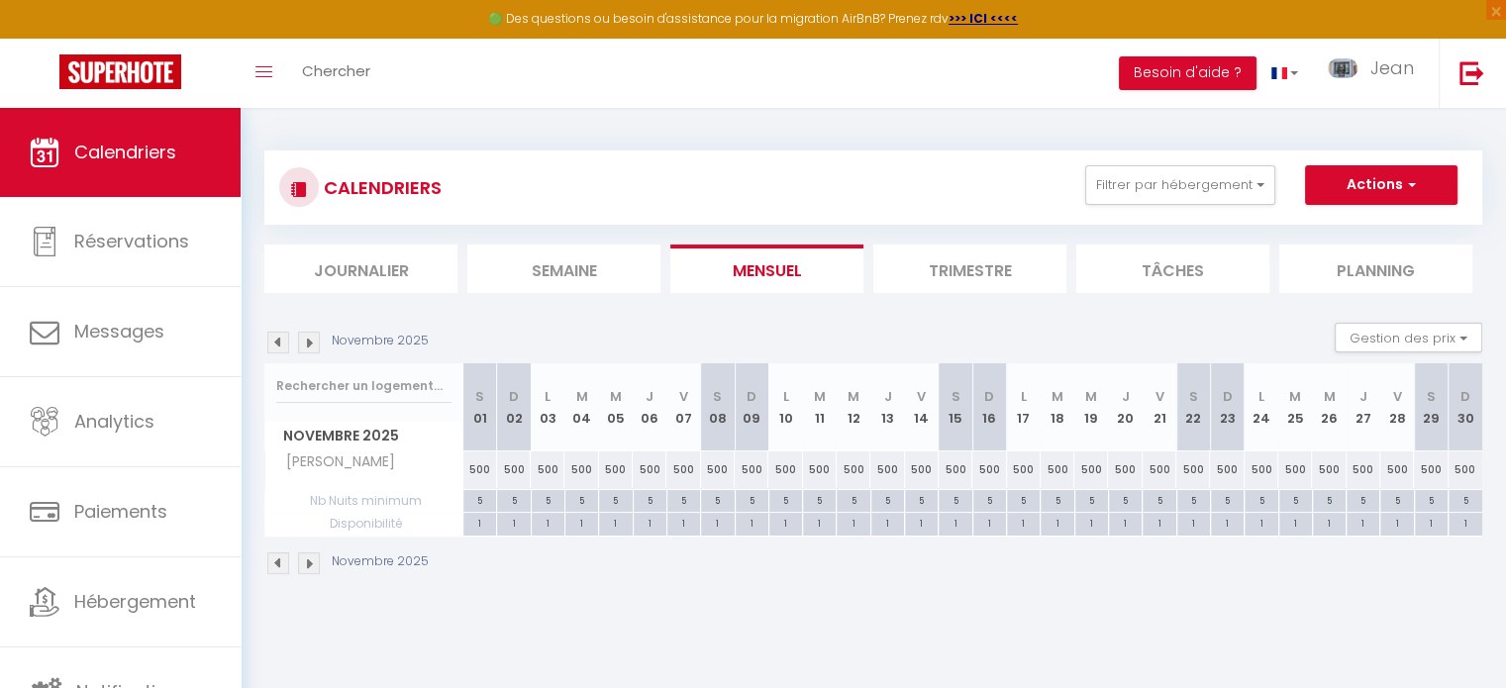
click at [308, 344] on img at bounding box center [309, 343] width 22 height 22
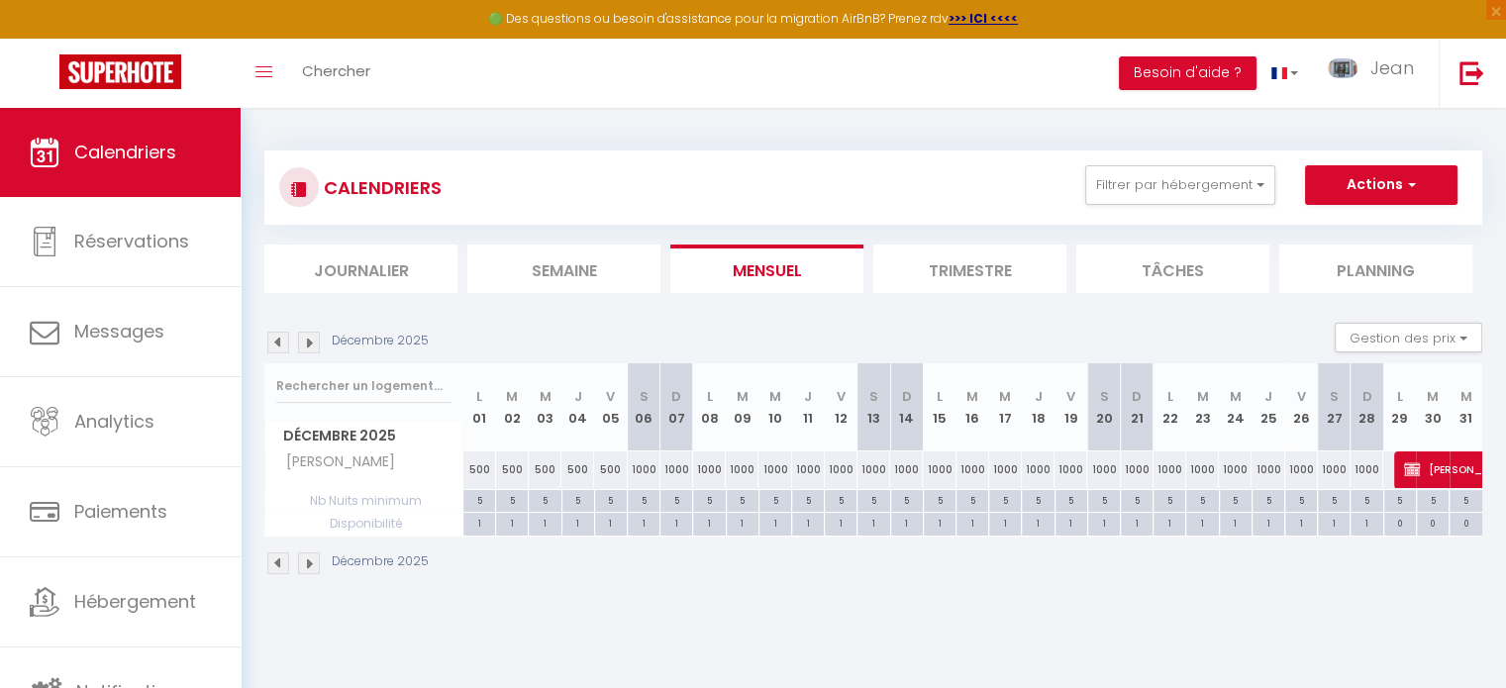
click at [283, 345] on img at bounding box center [278, 343] width 22 height 22
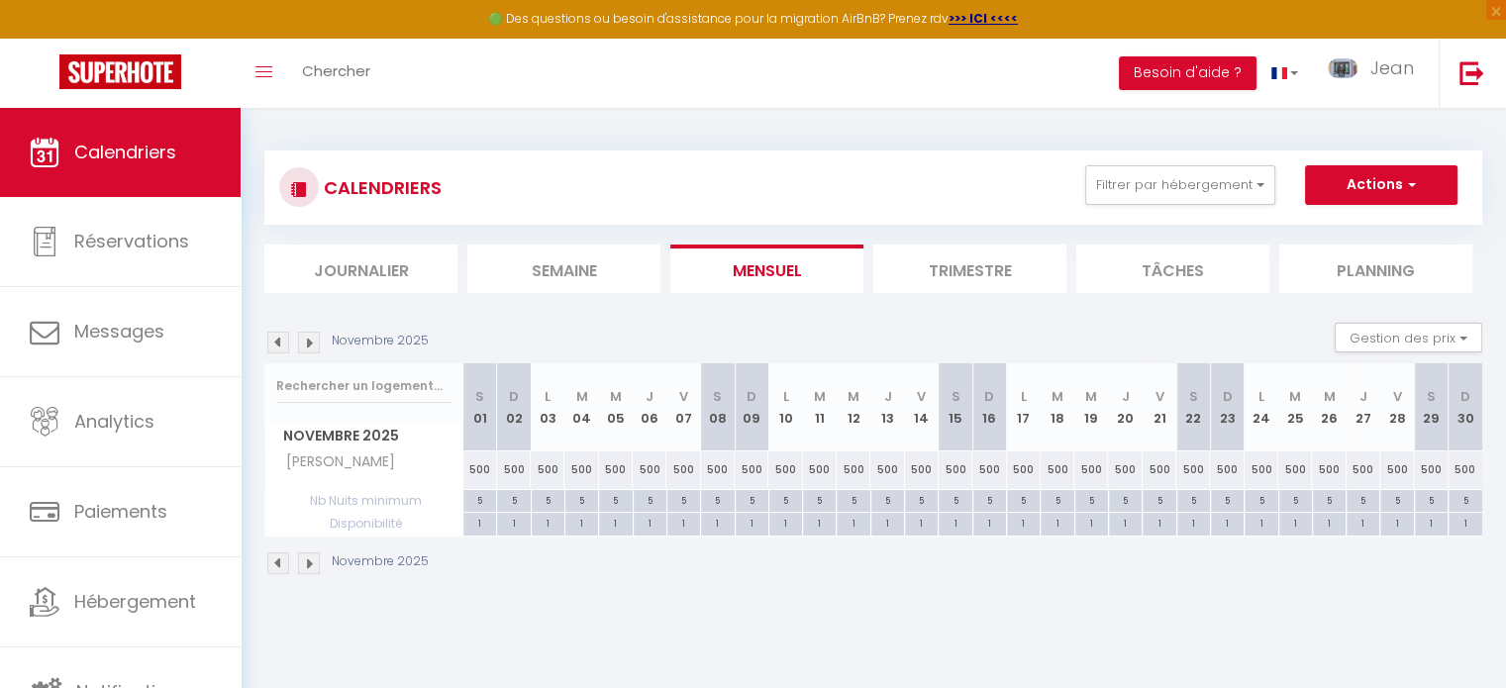
click at [720, 466] on div "500" at bounding box center [718, 470] width 34 height 37
type input "500"
type input "Sam 08 Novembre 2025"
type input "Dim 09 Novembre 2025"
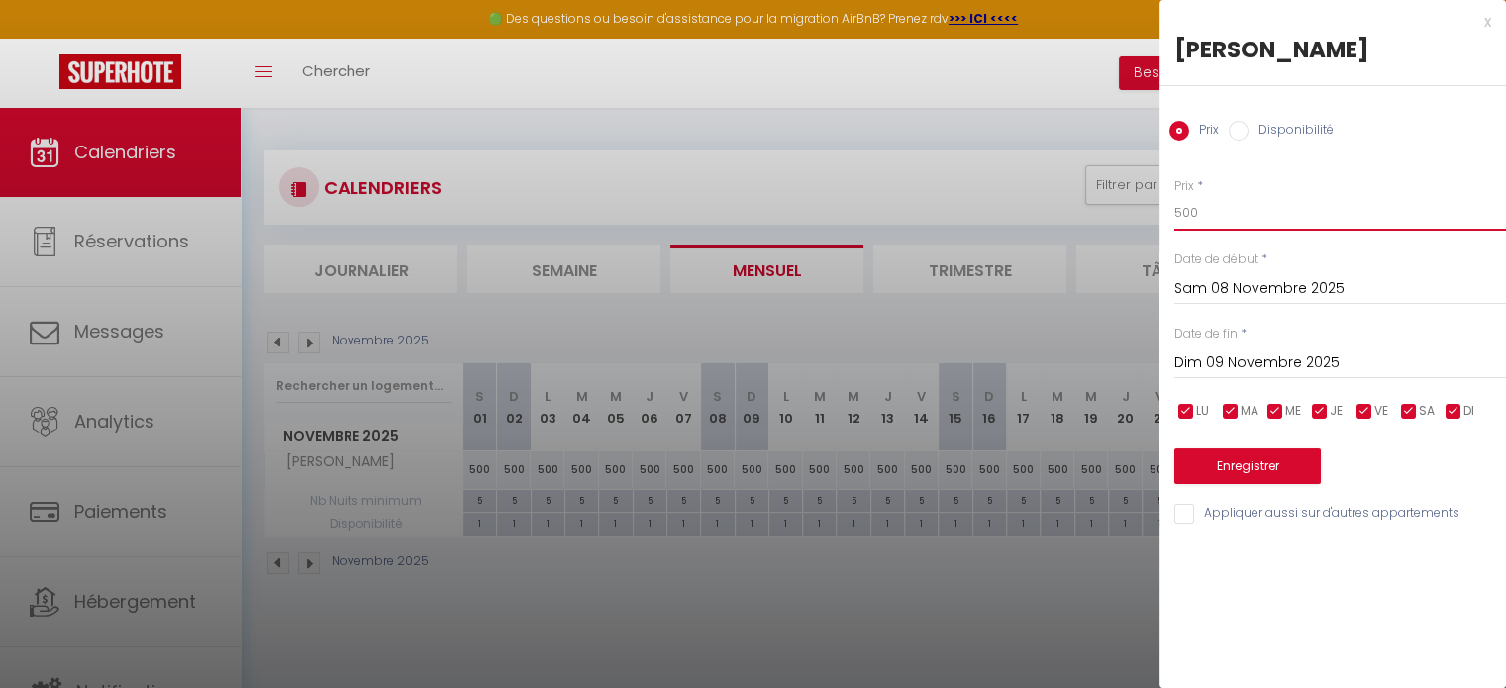
click at [1215, 224] on input "500" at bounding box center [1341, 213] width 332 height 36
type input "5"
type input "800"
click at [1216, 363] on input "Dim 09 Novembre 2025" at bounding box center [1341, 364] width 332 height 26
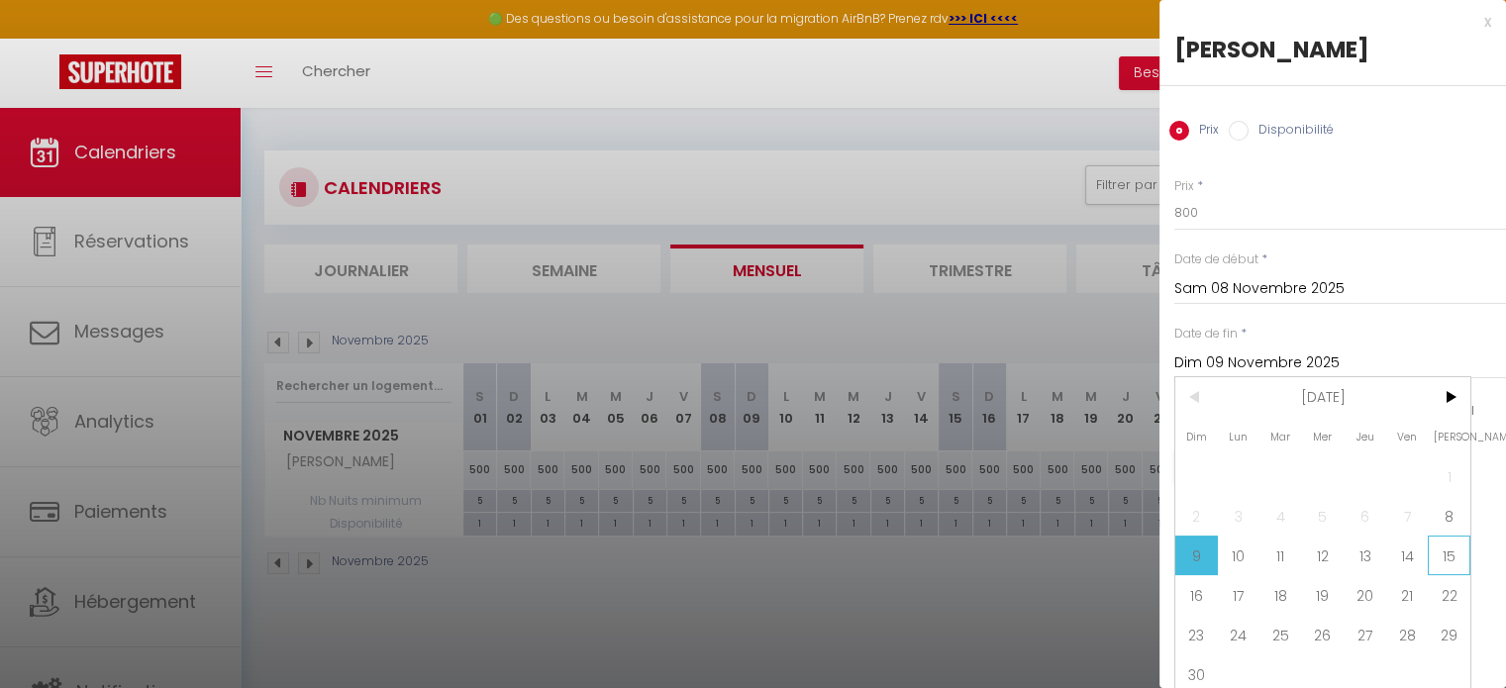
click at [1446, 556] on span "15" at bounding box center [1449, 556] width 43 height 40
type input "Sam 15 Novembre 2025"
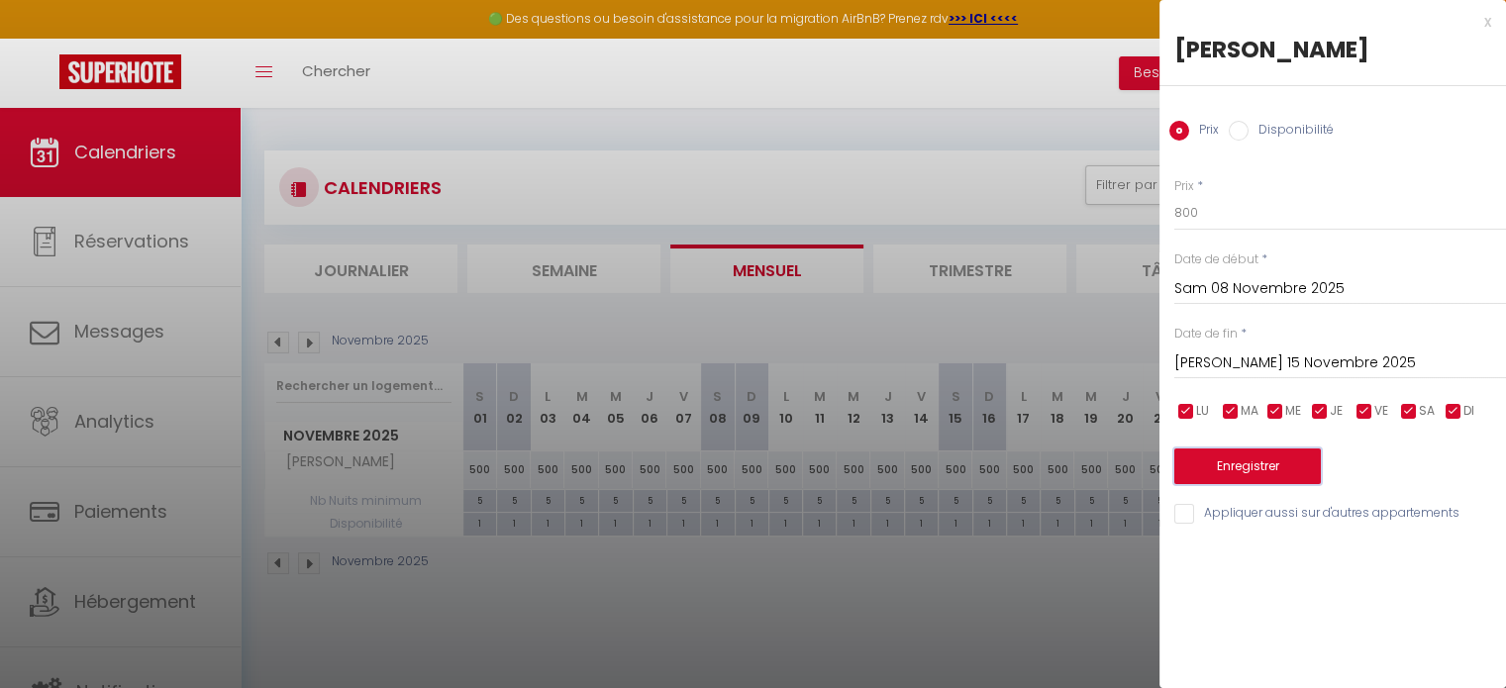
click at [1264, 462] on button "Enregistrer" at bounding box center [1248, 467] width 147 height 36
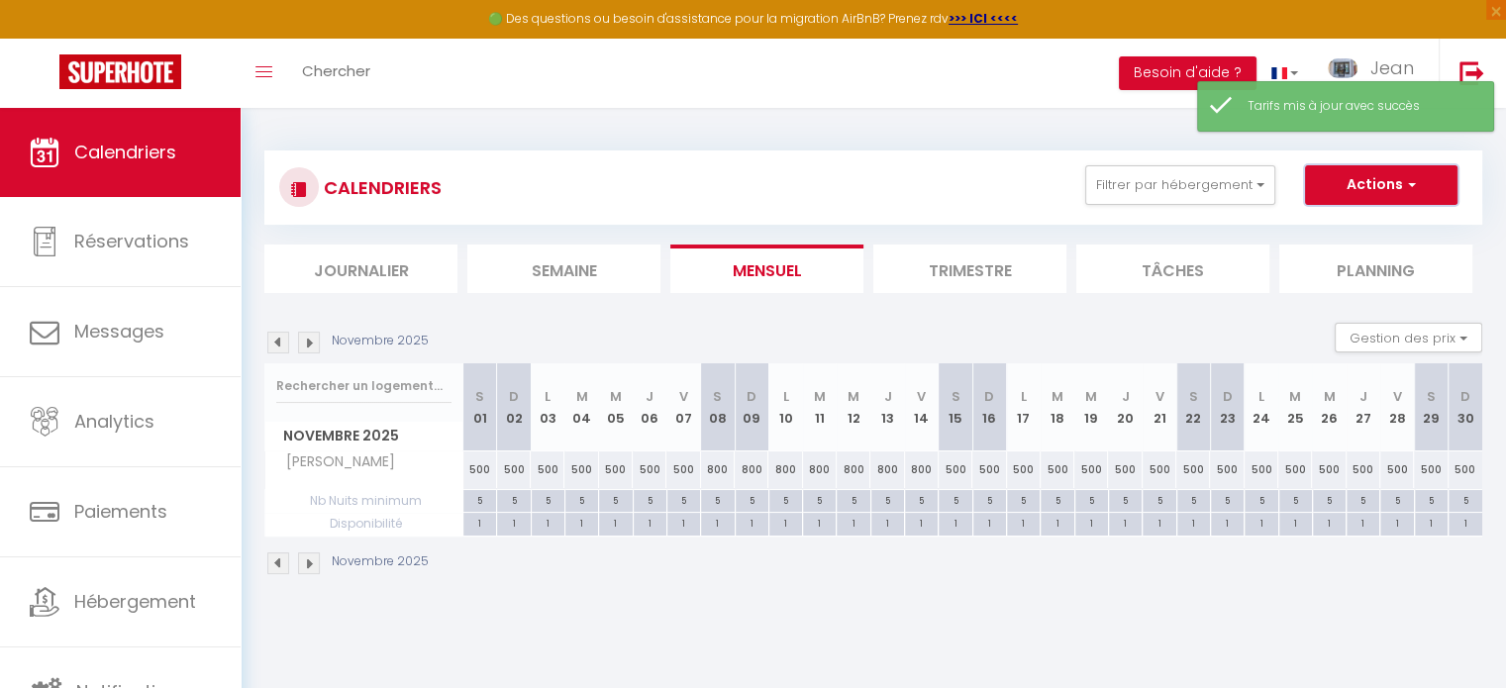
click at [1380, 196] on button "Actions" at bounding box center [1381, 185] width 153 height 40
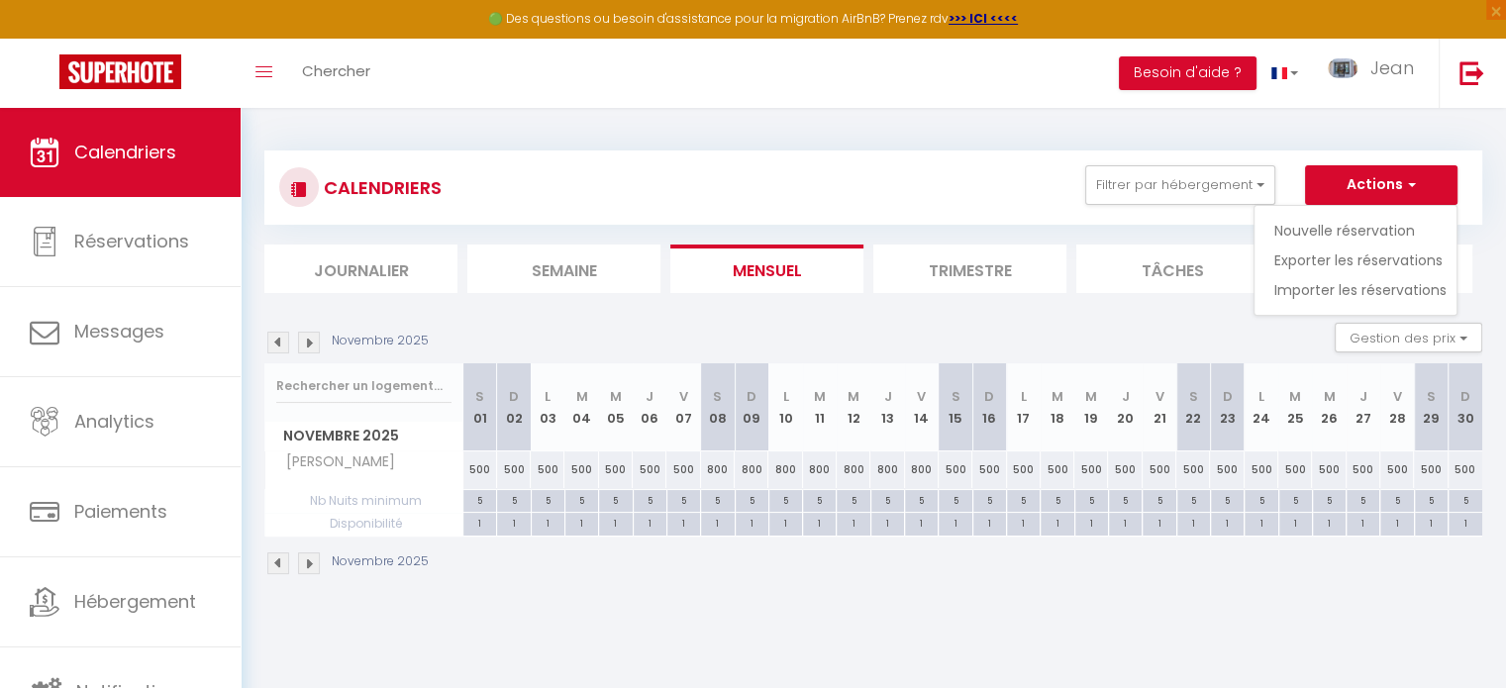
click at [933, 185] on div "CALENDRIERS Filtrer par hébergement Chalets CHALET CHAM'ROCK - 5 CHAMBRES - JAC…" at bounding box center [873, 187] width 1188 height 45
click at [306, 344] on img at bounding box center [309, 343] width 22 height 22
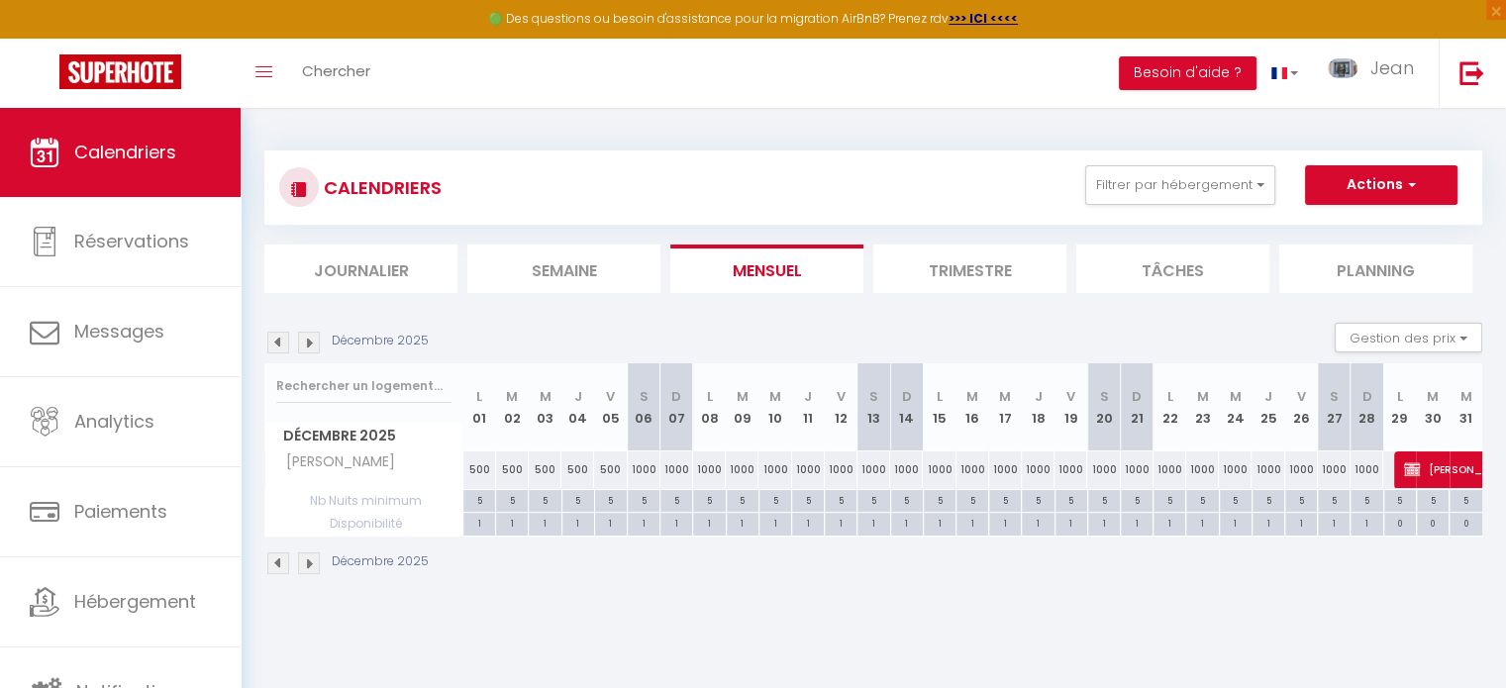
click at [306, 344] on img at bounding box center [309, 343] width 22 height 22
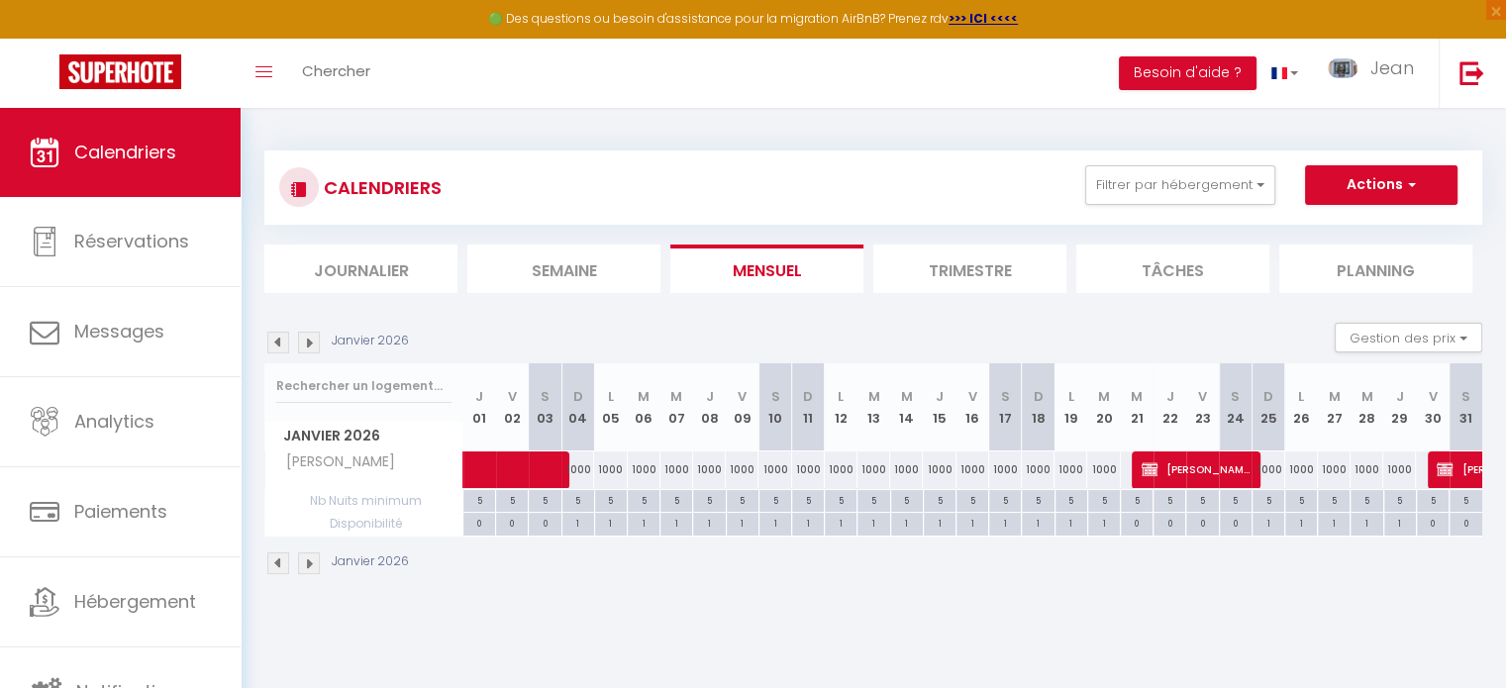
click at [306, 344] on img at bounding box center [309, 343] width 22 height 22
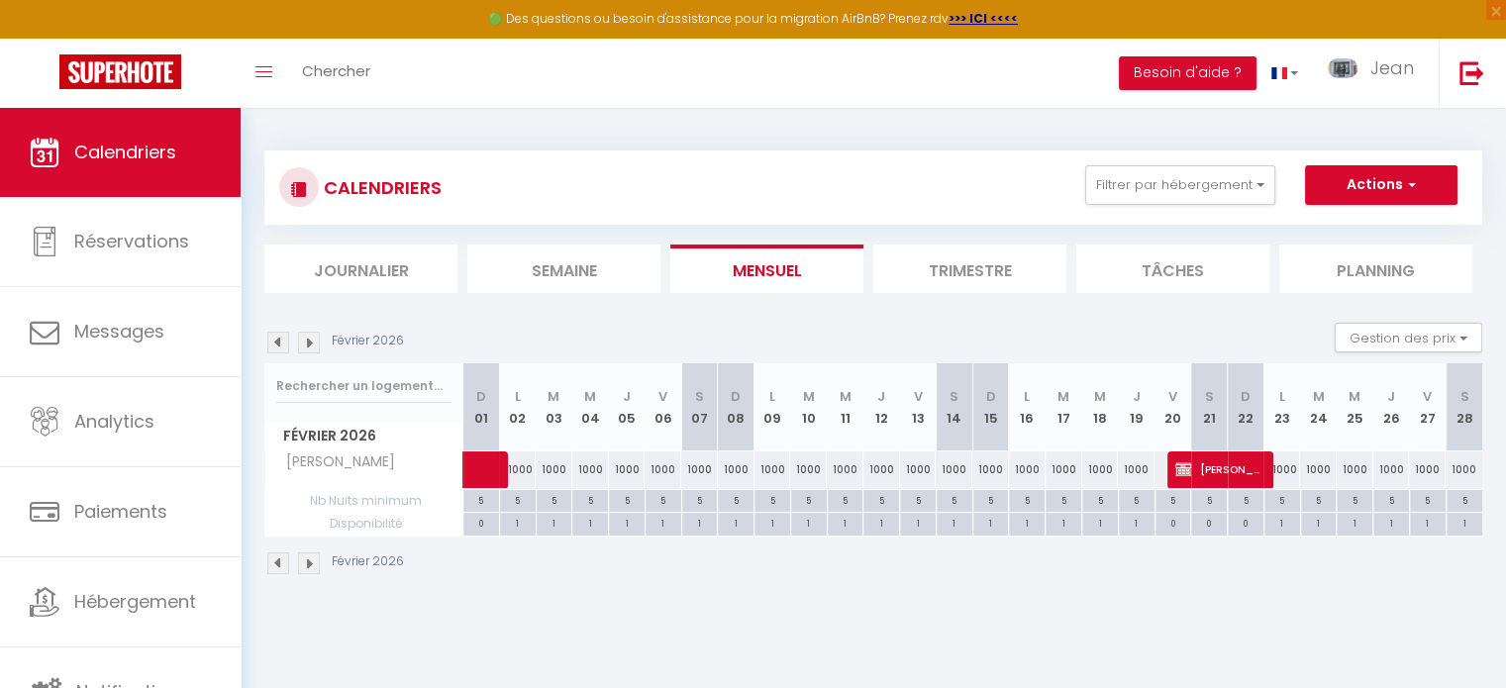
click at [306, 344] on img at bounding box center [309, 343] width 22 height 22
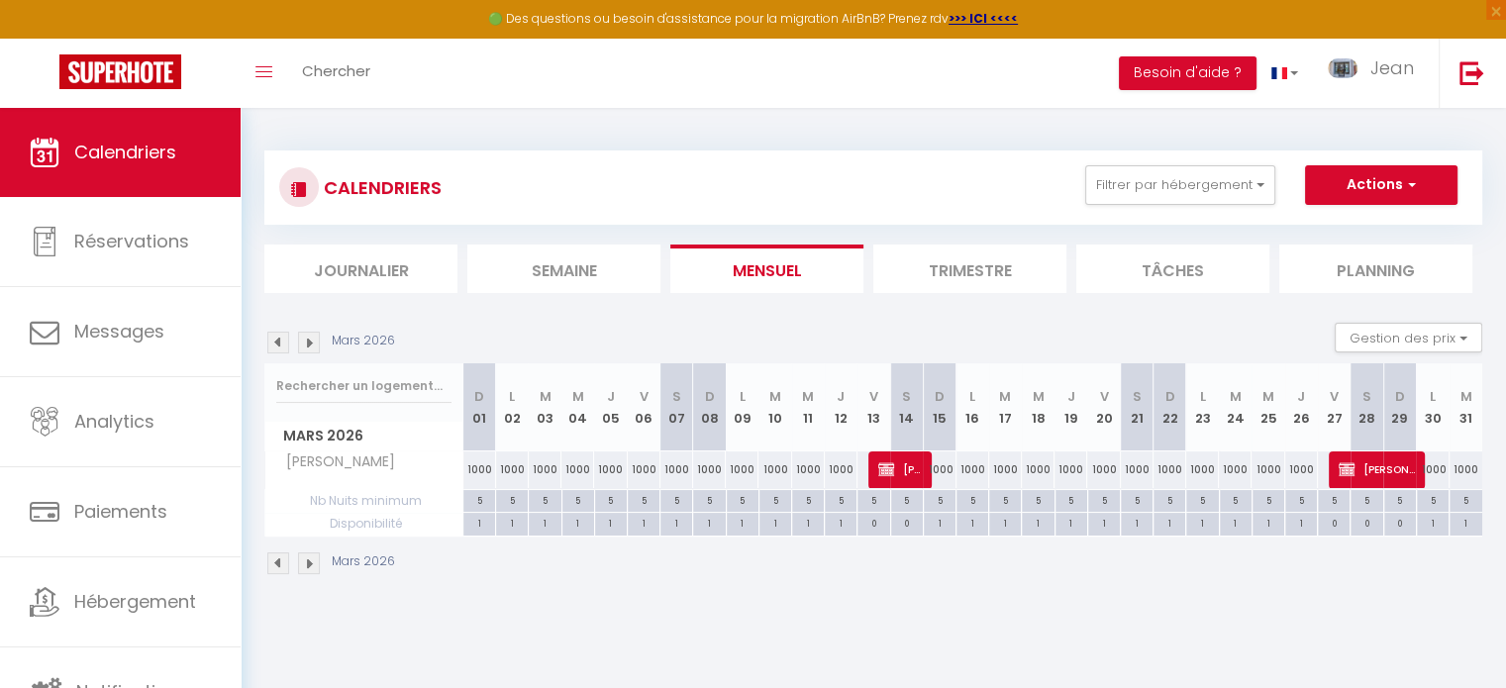
click at [306, 344] on img at bounding box center [309, 343] width 22 height 22
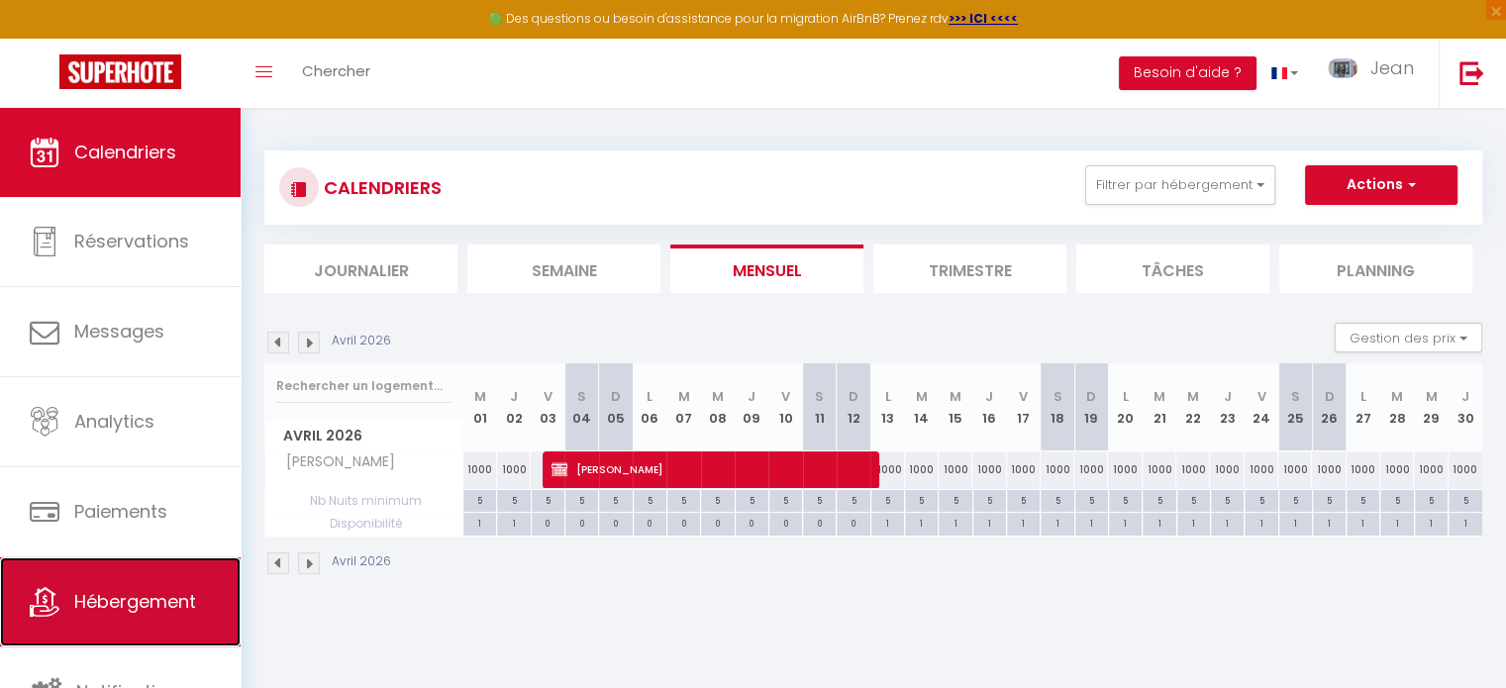
click at [196, 591] on span "Hébergement" at bounding box center [135, 601] width 122 height 25
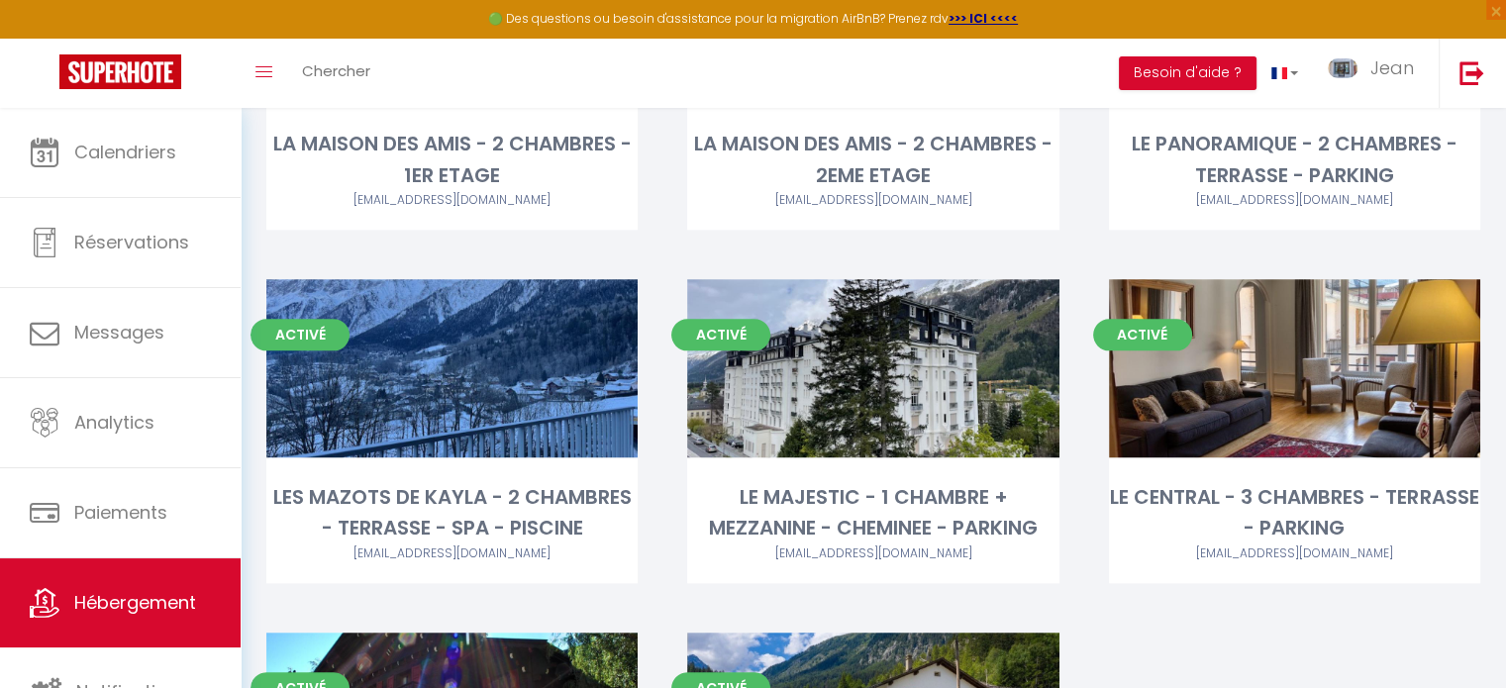
scroll to position [2309, 0]
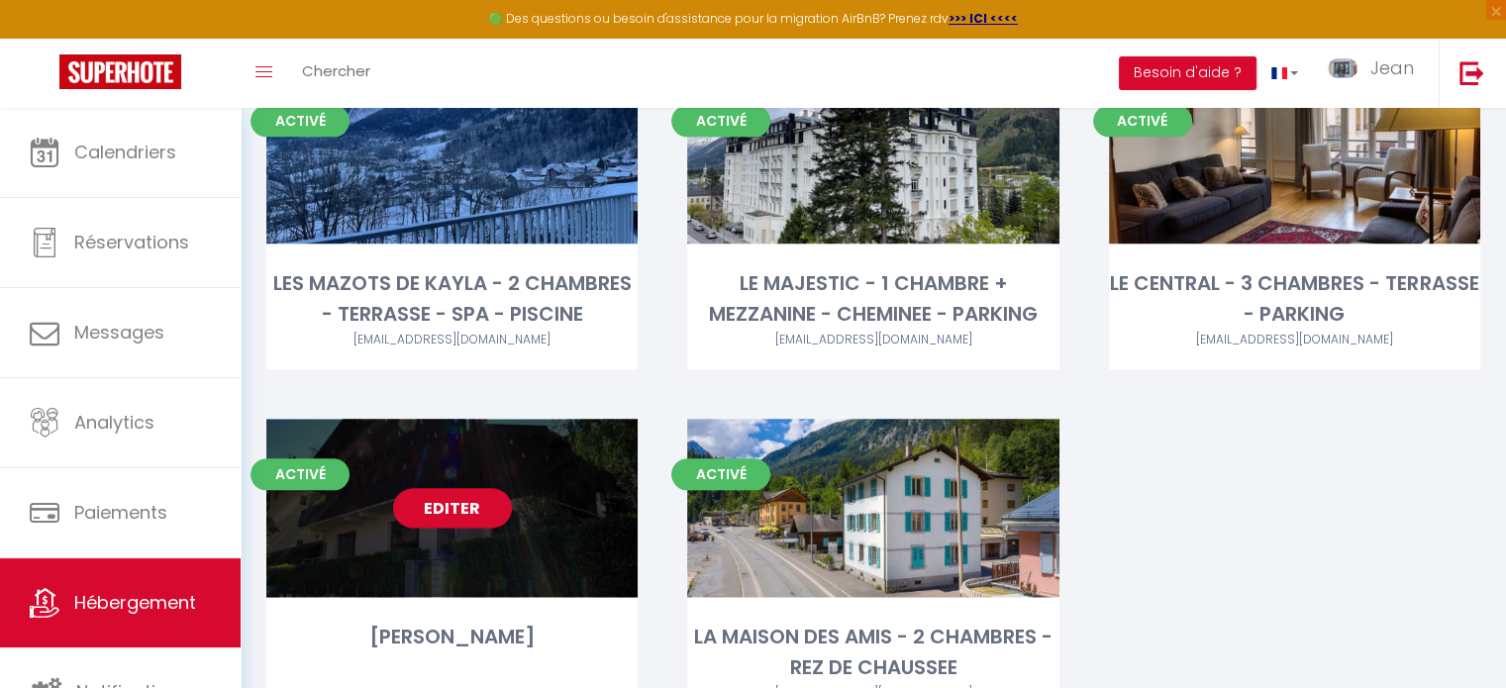
click at [451, 514] on link "Editer" at bounding box center [452, 508] width 119 height 40
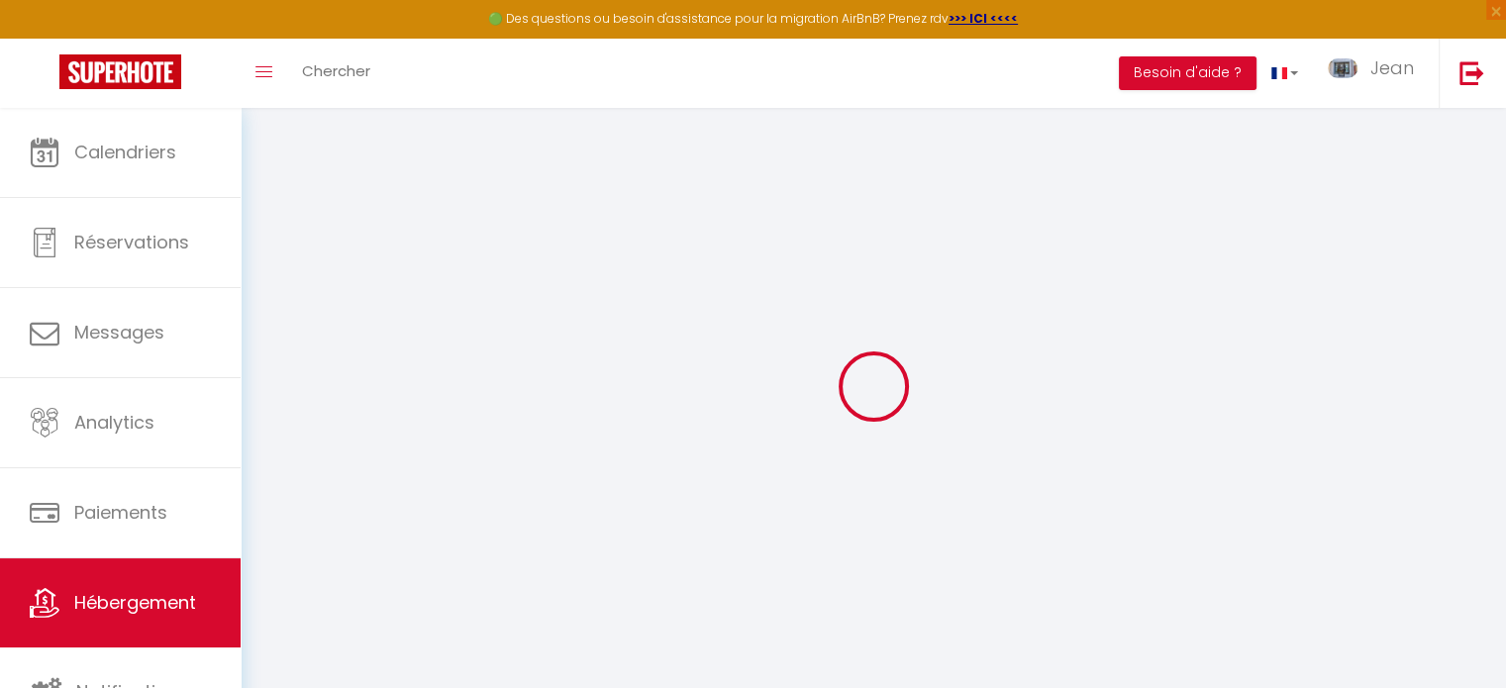
select select
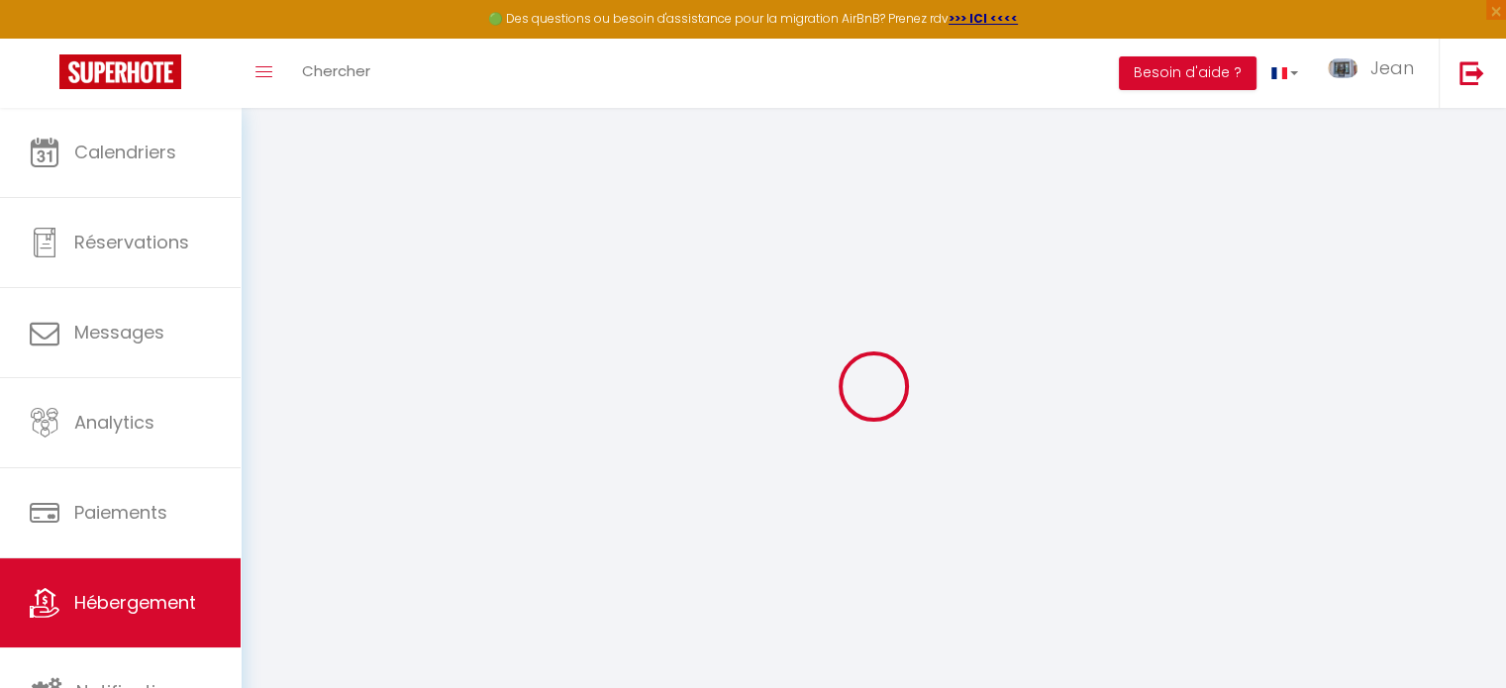
select select
checkbox input "false"
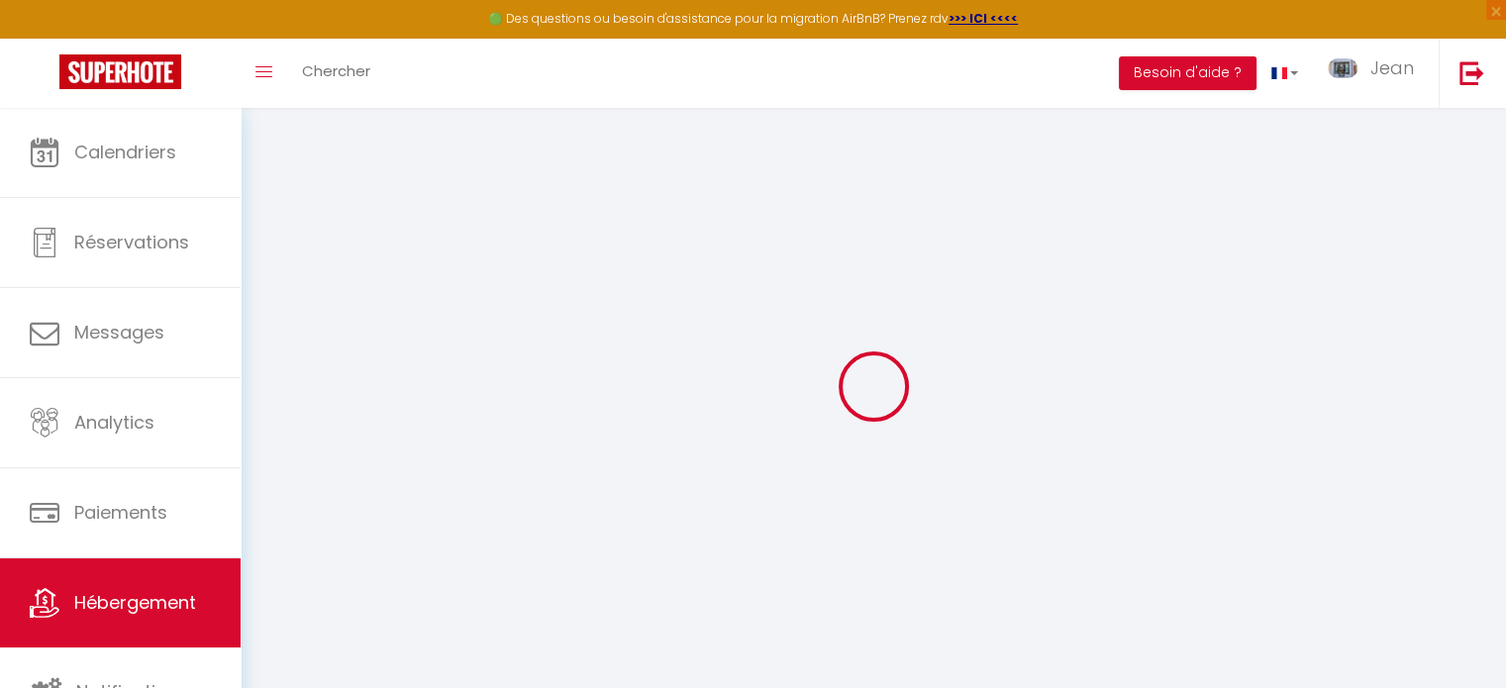
select select
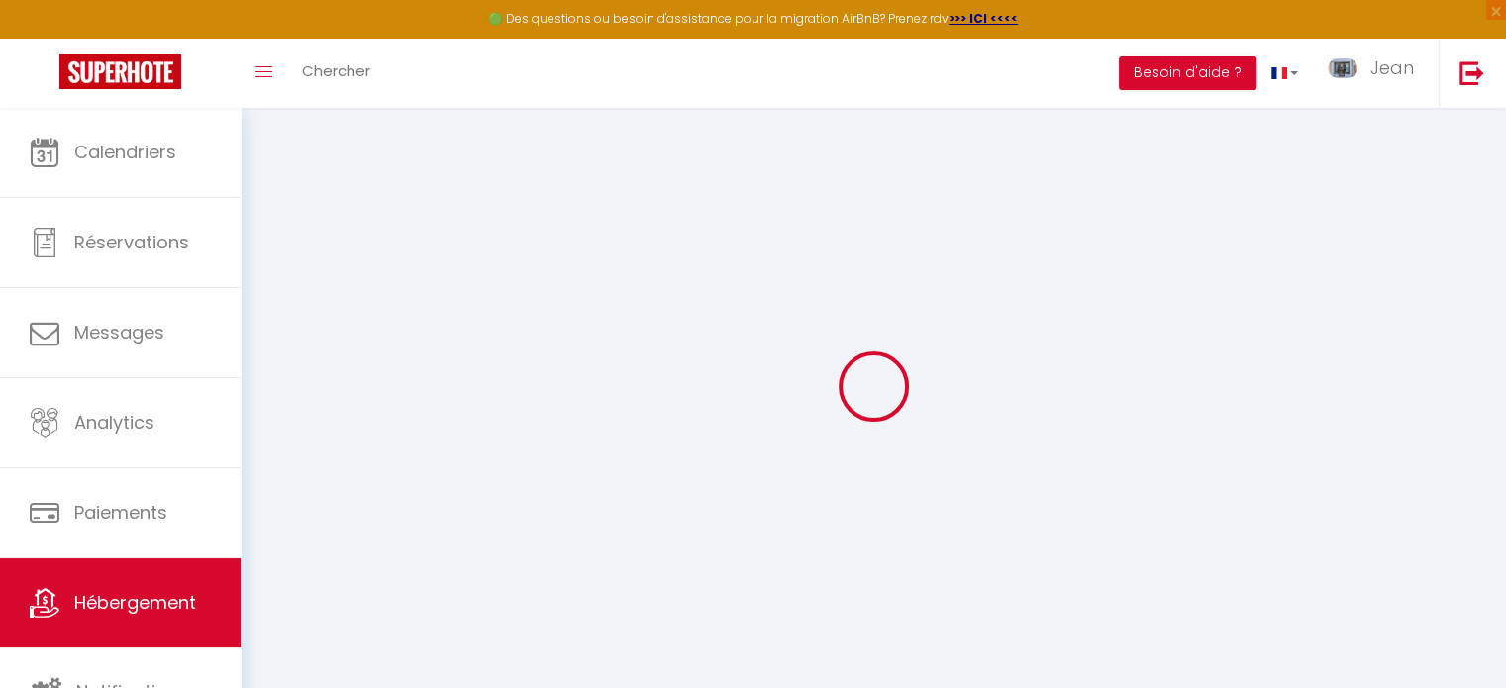
select select
checkbox input "false"
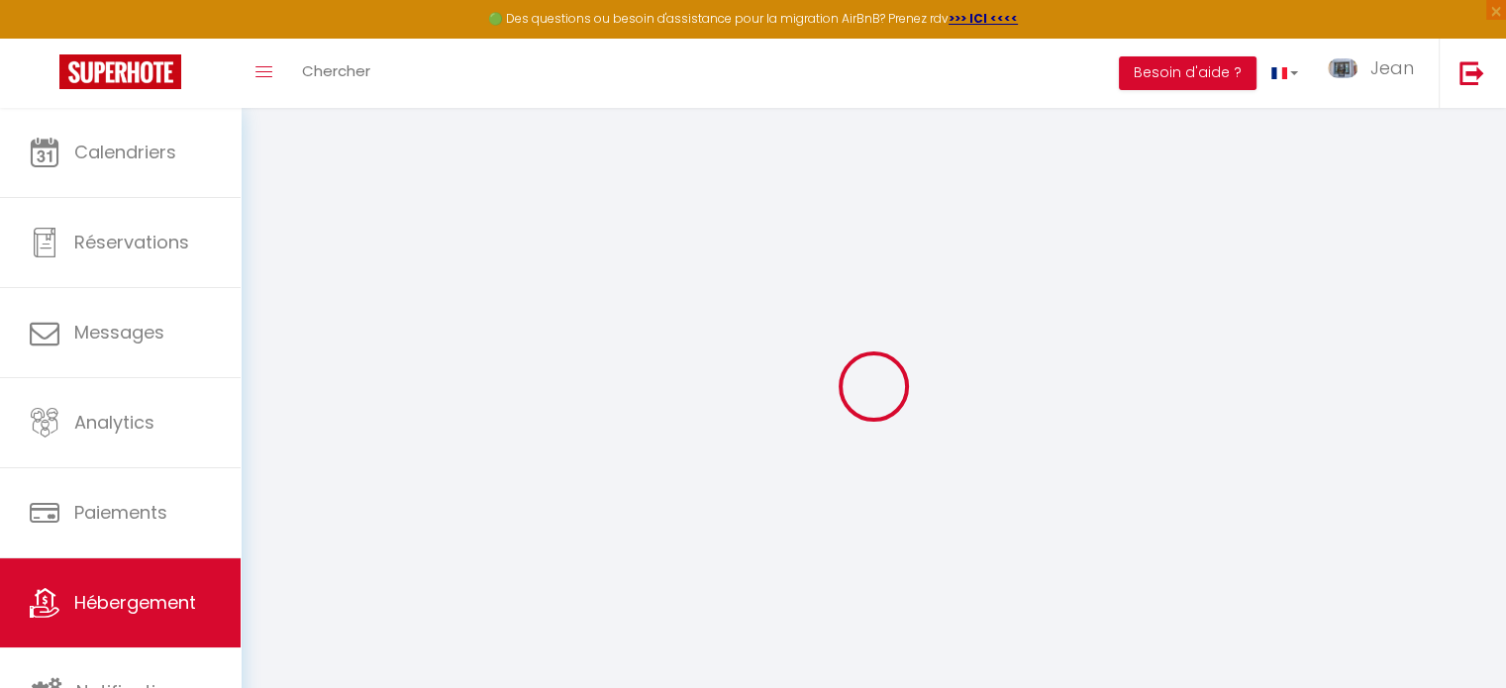
select select
checkbox input "false"
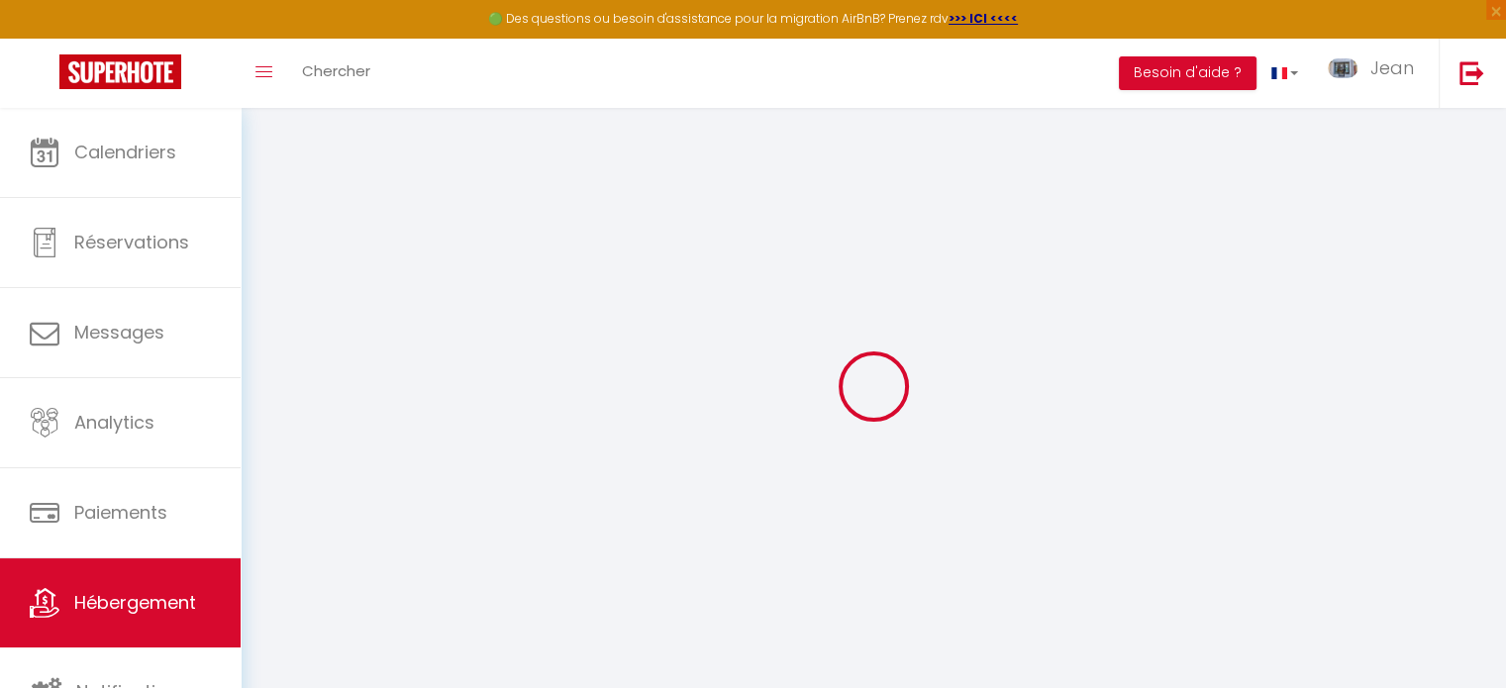
select select "15:00"
select select "23:45"
select select "11:00"
select select "30"
select select "120"
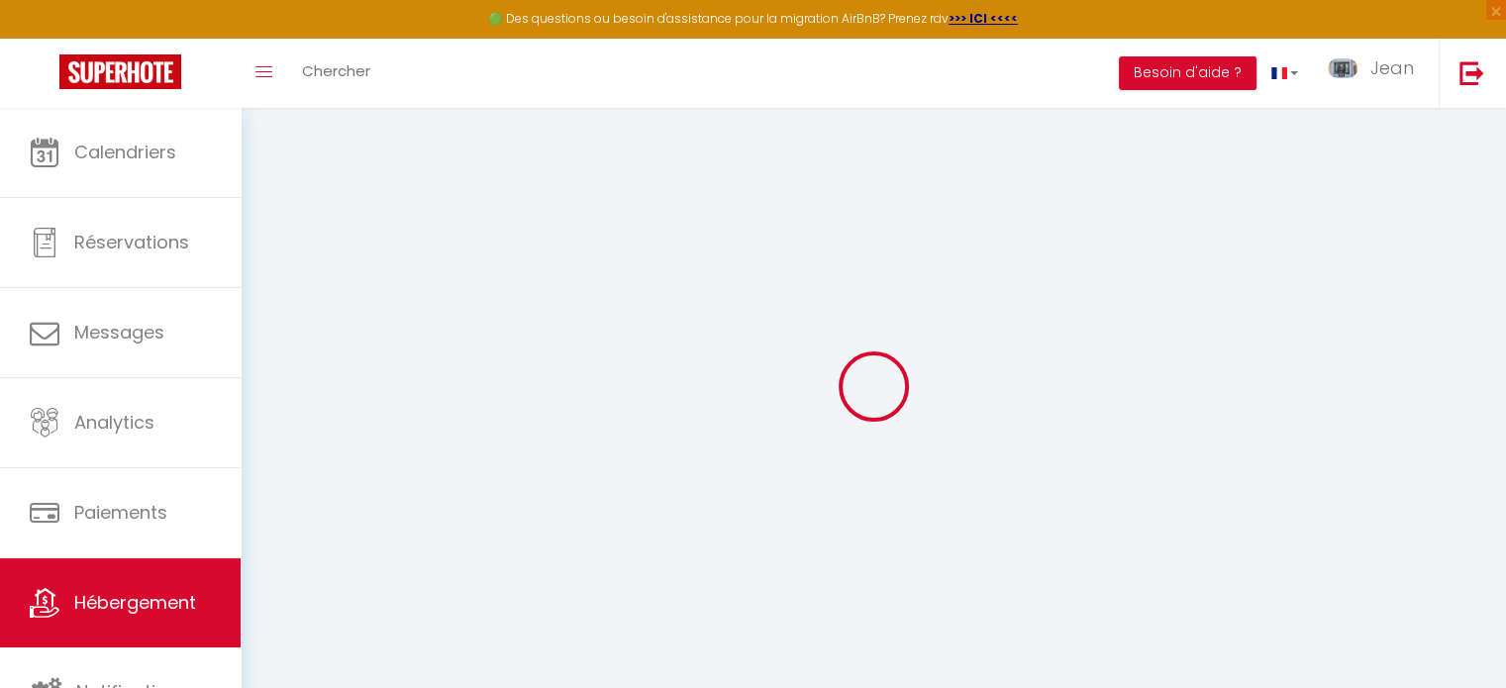
select select
checkbox input "false"
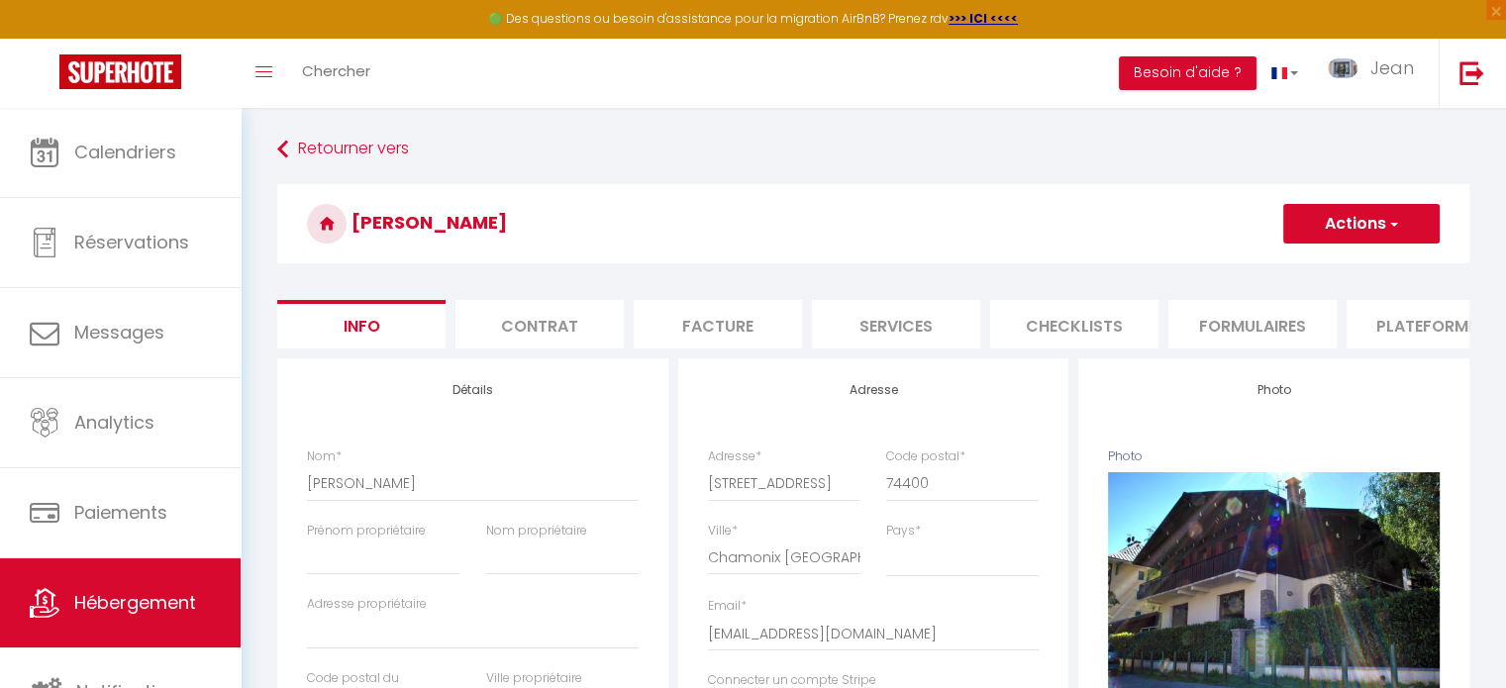
select select
checkbox input "false"
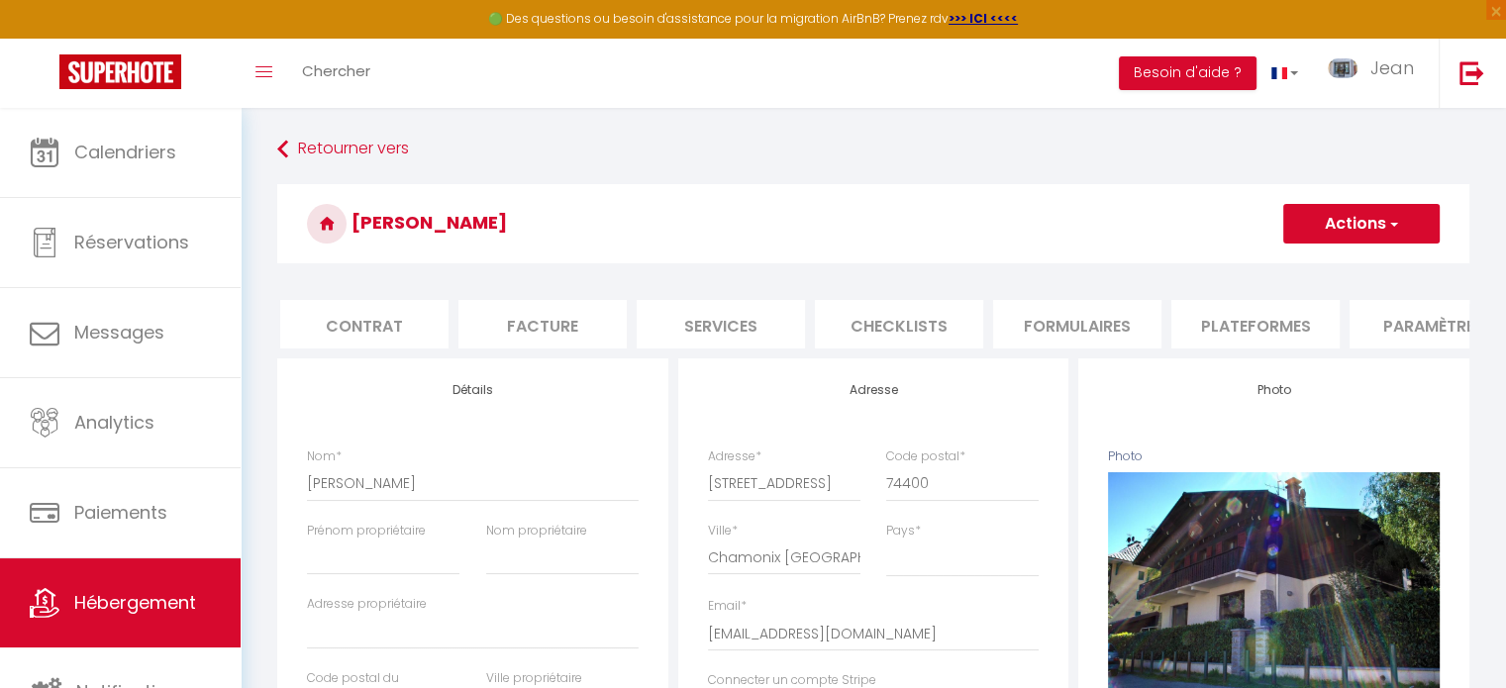
scroll to position [0, 198]
click at [1223, 321] on li "Plateformes" at bounding box center [1233, 324] width 168 height 49
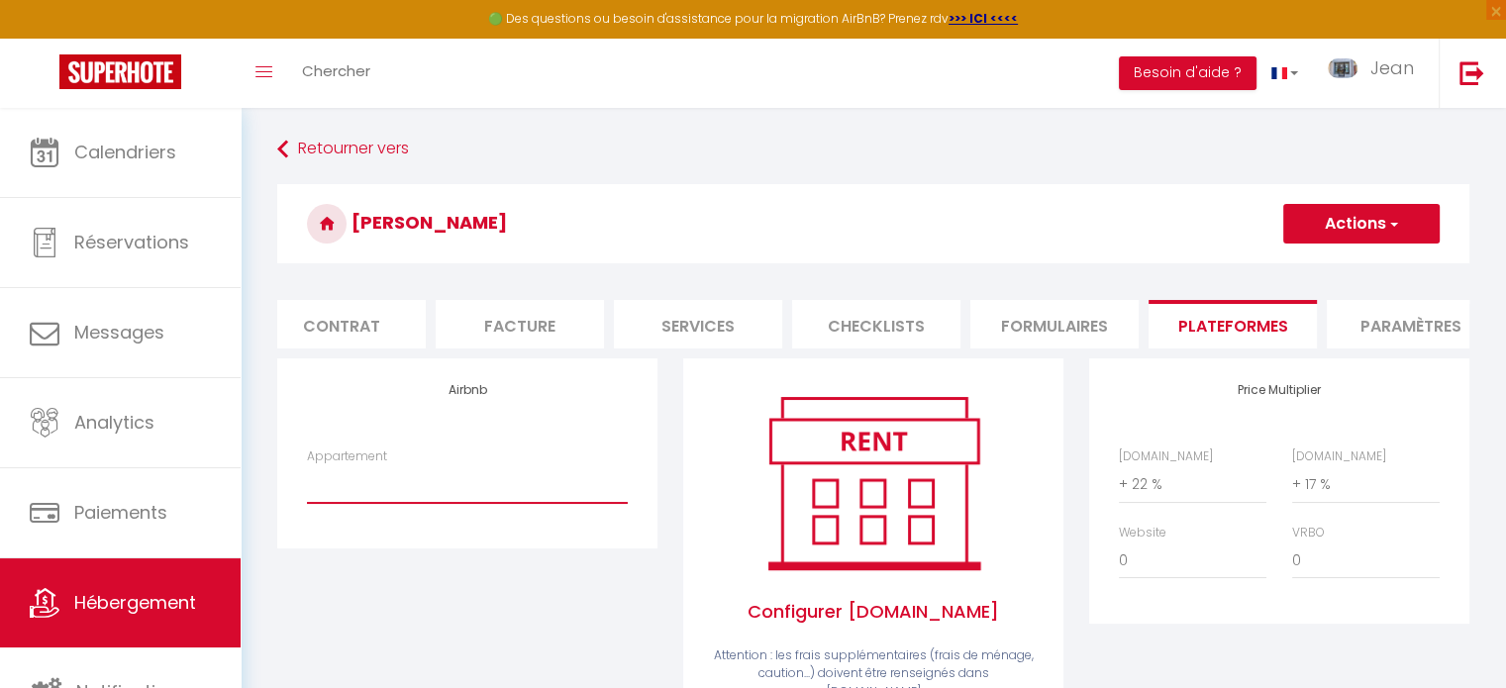
click at [426, 503] on select "JMB · Jardin du Mt Blanc-2 Chambres-Central-vue-MB - location@jeandecham.com Le…" at bounding box center [467, 484] width 321 height 38
click at [532, 435] on div "Airbnb Appartement JMB · Jardin du Mt Blanc-2 Chambres-Central-vue-MB - locatio…" at bounding box center [467, 453] width 380 height 189
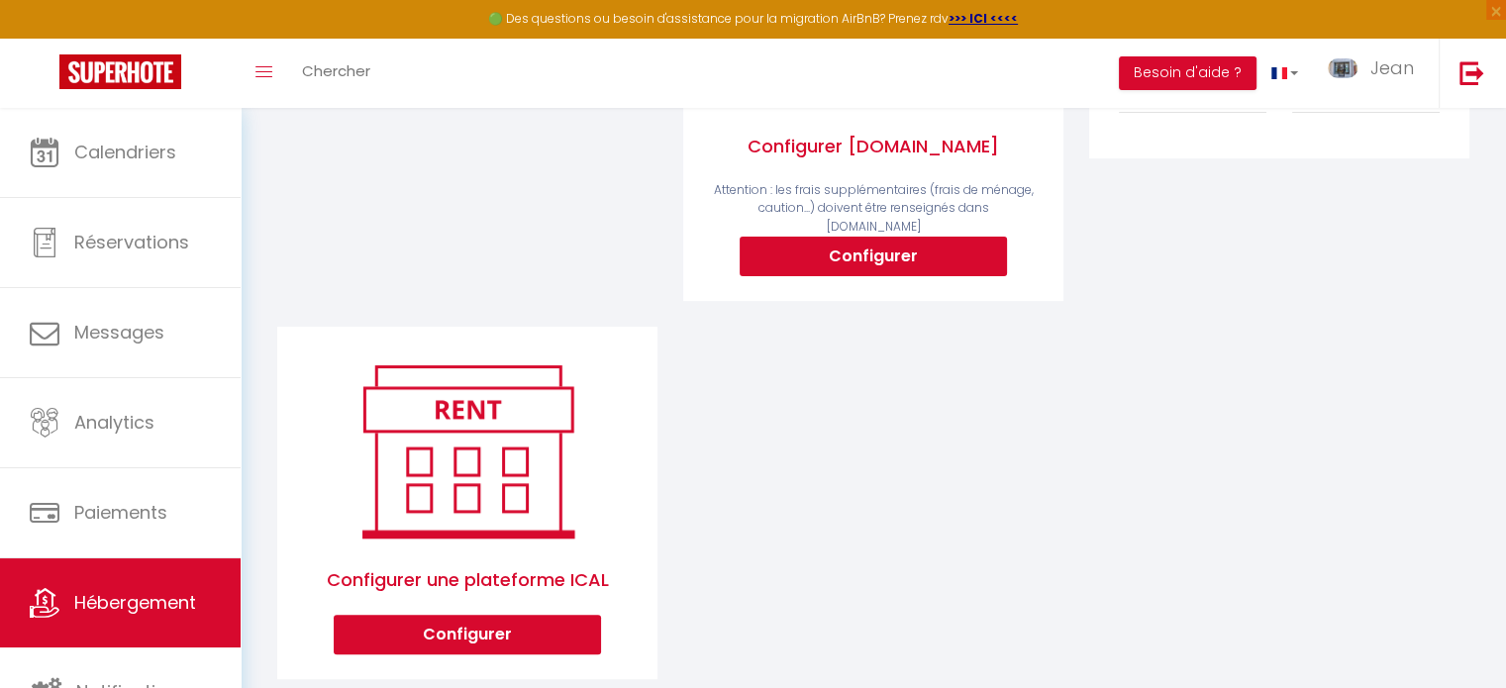
scroll to position [502, 0]
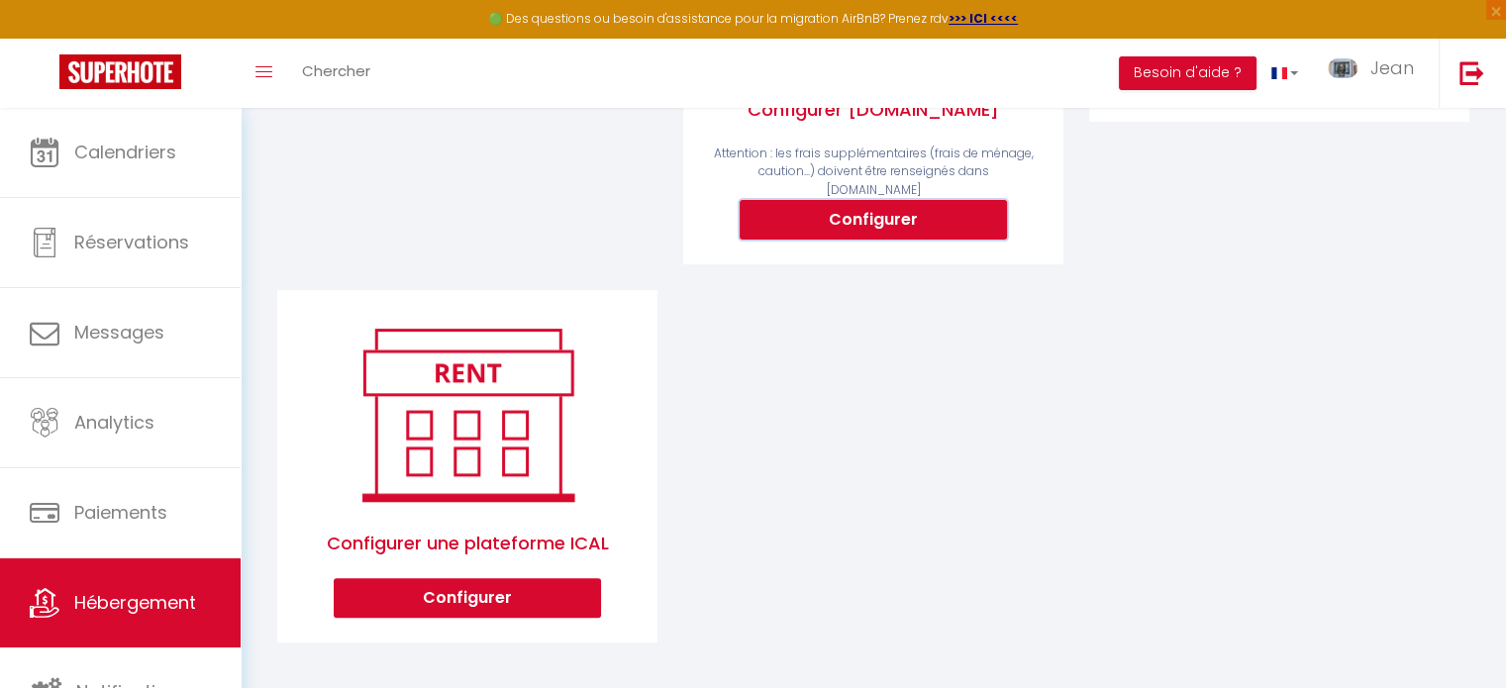
click at [878, 221] on button "Configurer" at bounding box center [873, 220] width 267 height 40
select select
type input "jean-rollin-pgnosod8_property@reply.superhote.com"
type input "[EMAIL_ADDRESS][DOMAIN_NAME]"
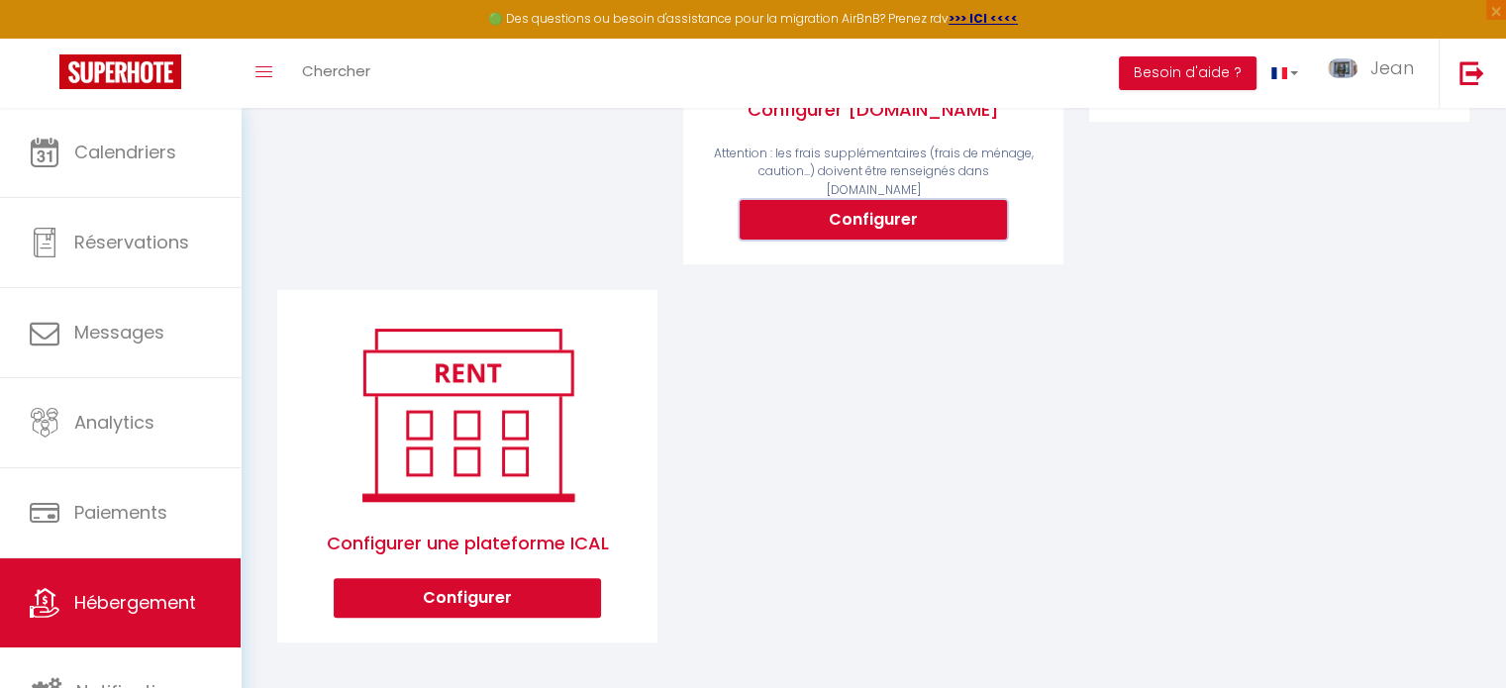
select select
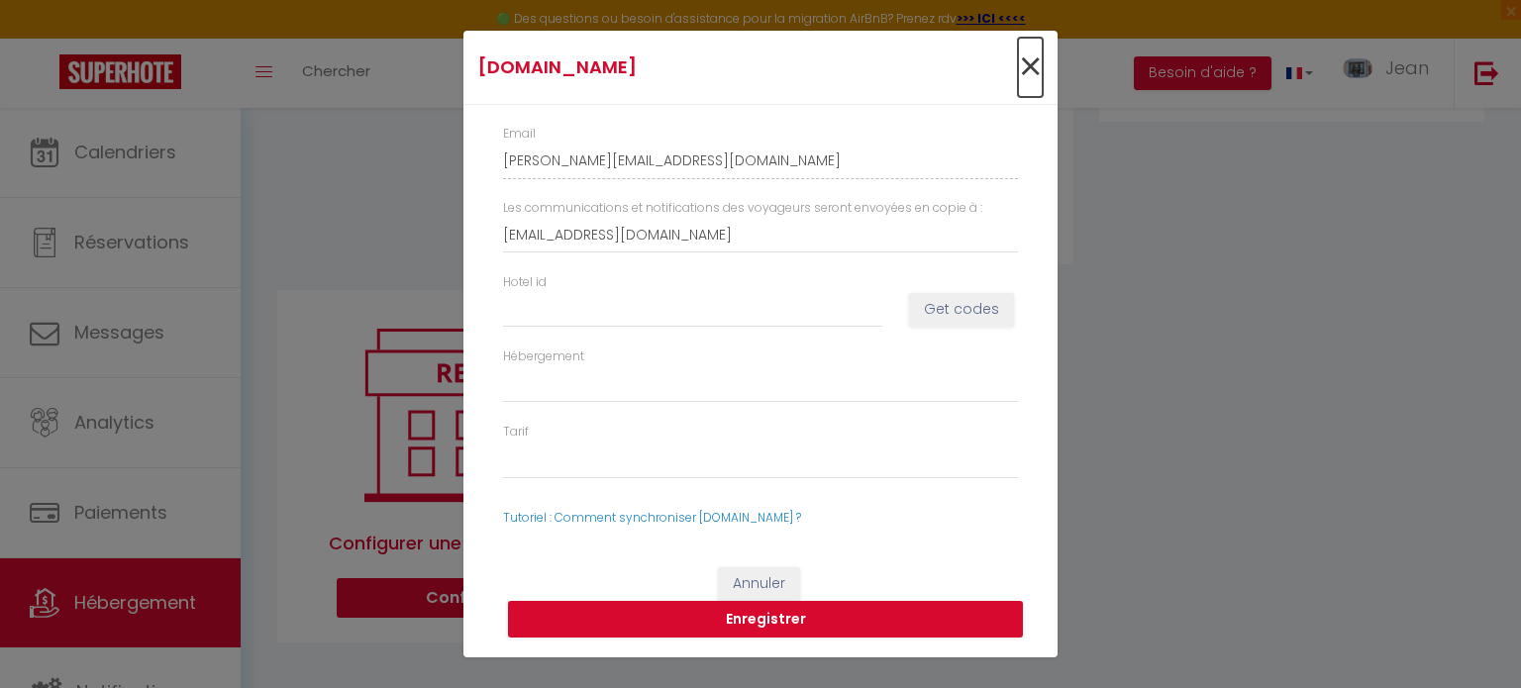
click at [1023, 67] on span "×" at bounding box center [1030, 67] width 25 height 59
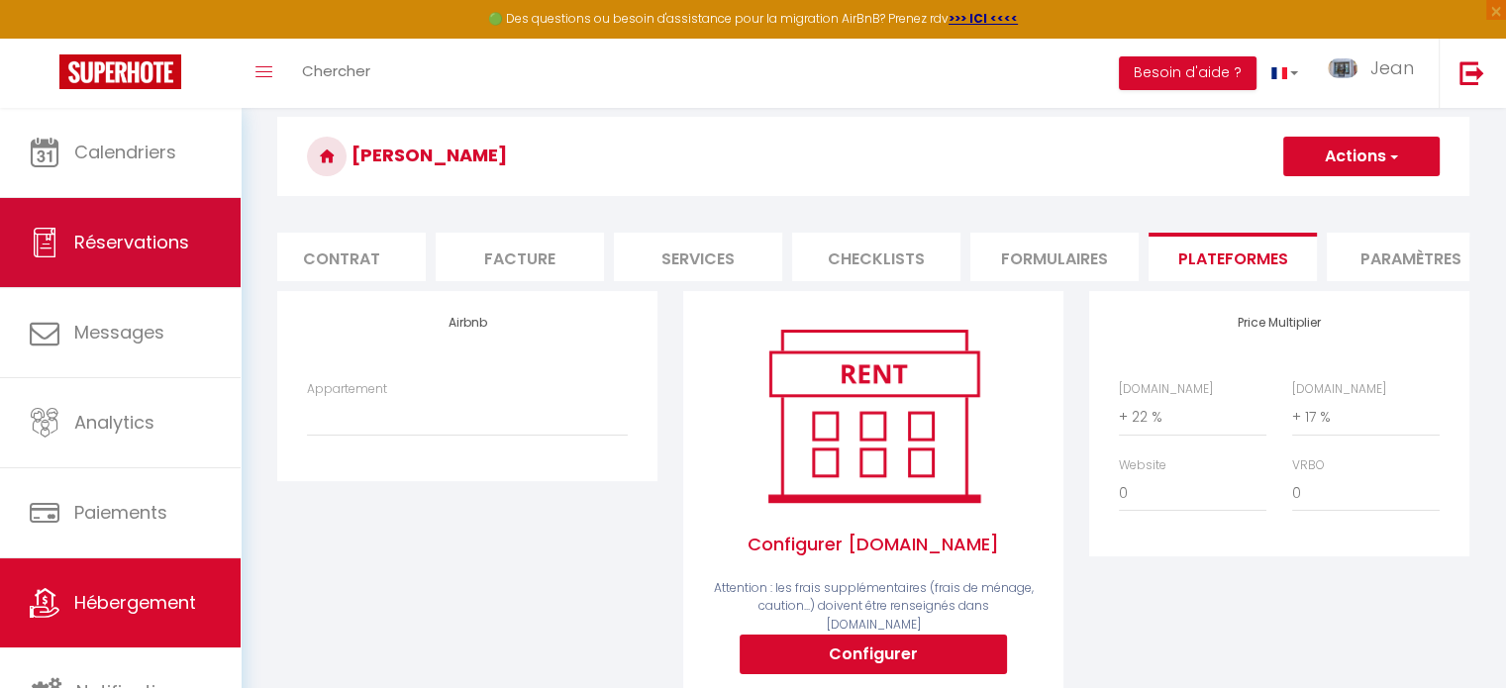
scroll to position [66, 0]
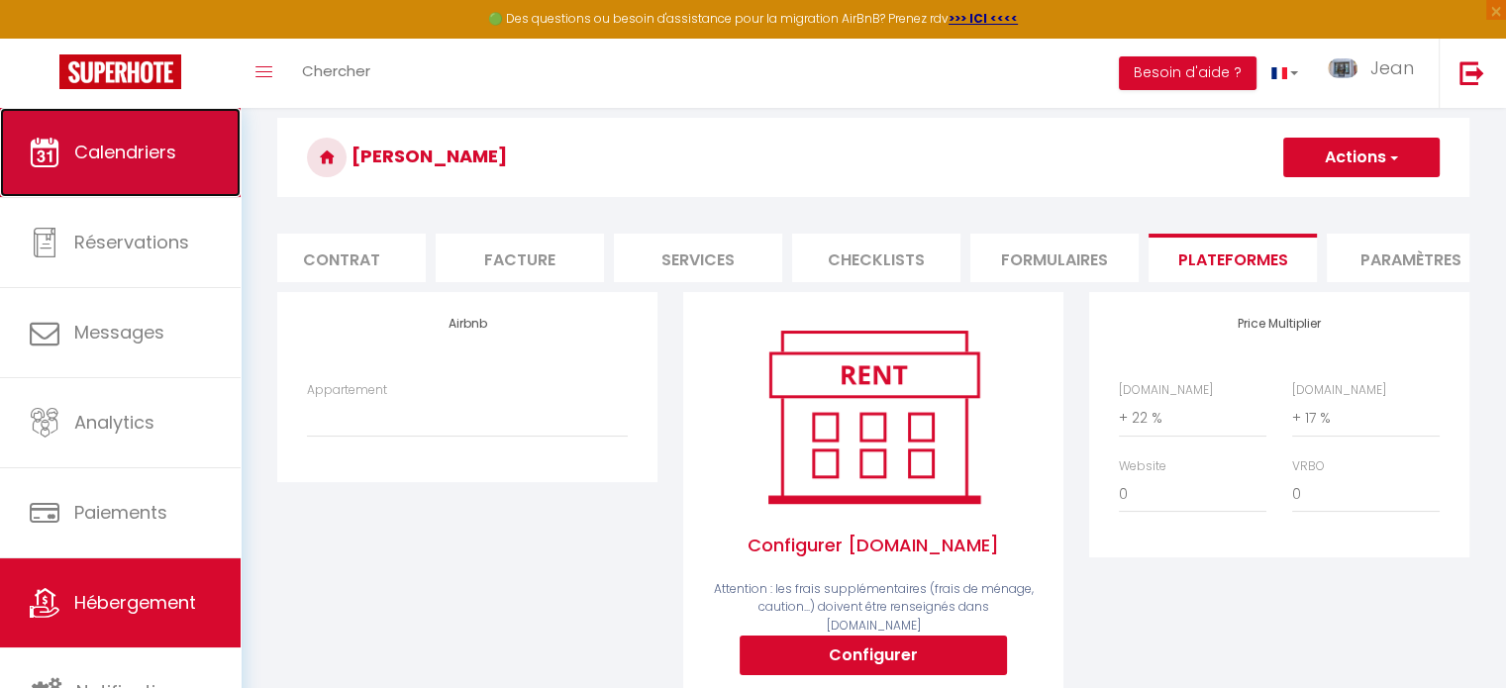
click at [136, 169] on link "Calendriers" at bounding box center [120, 152] width 241 height 89
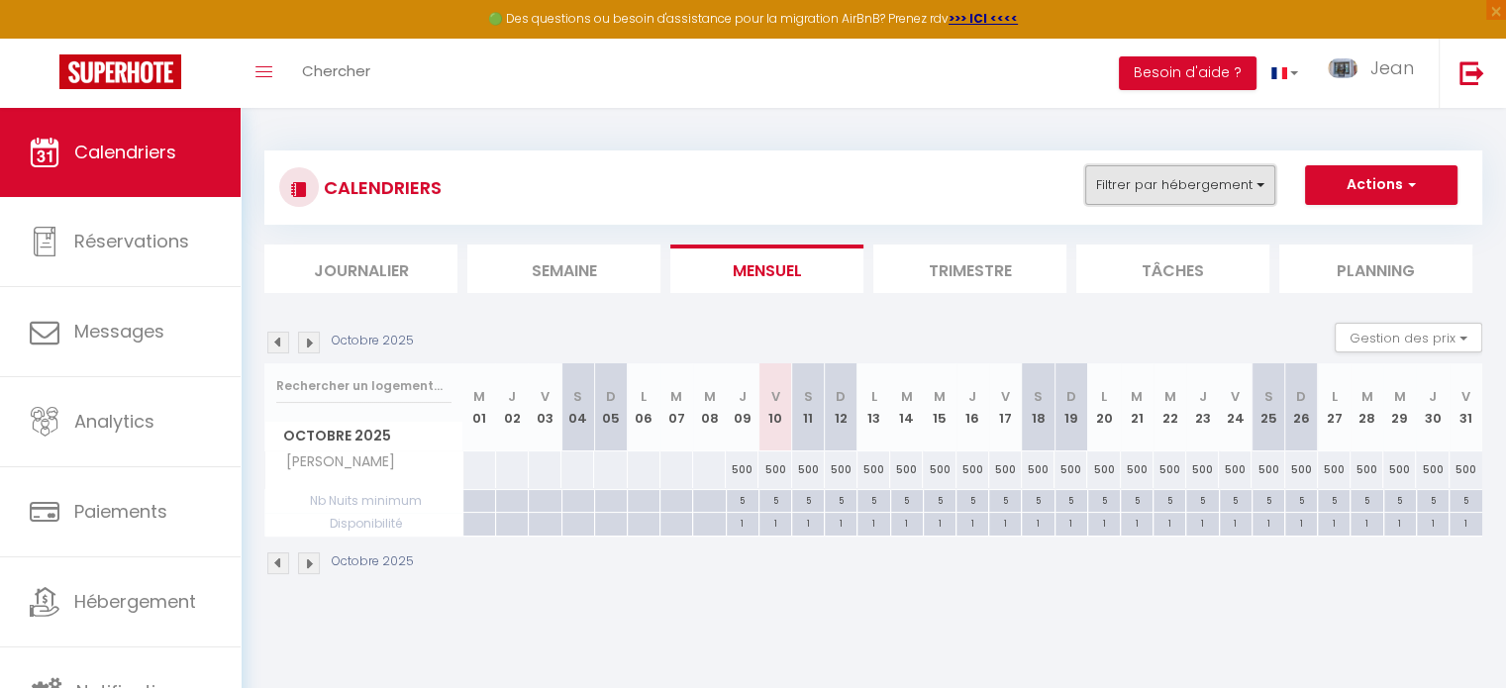
click at [1259, 185] on button "Filtrer par hébergement" at bounding box center [1180, 185] width 190 height 40
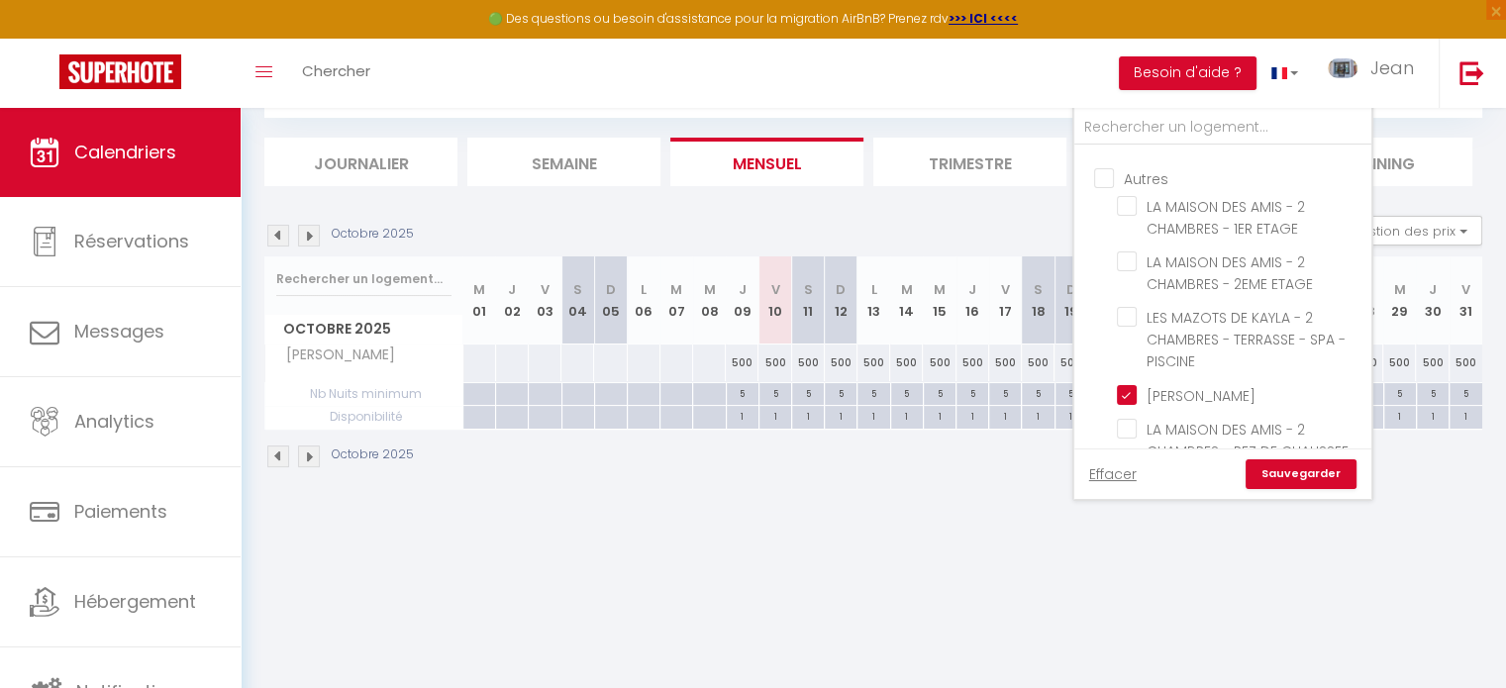
scroll to position [1397, 0]
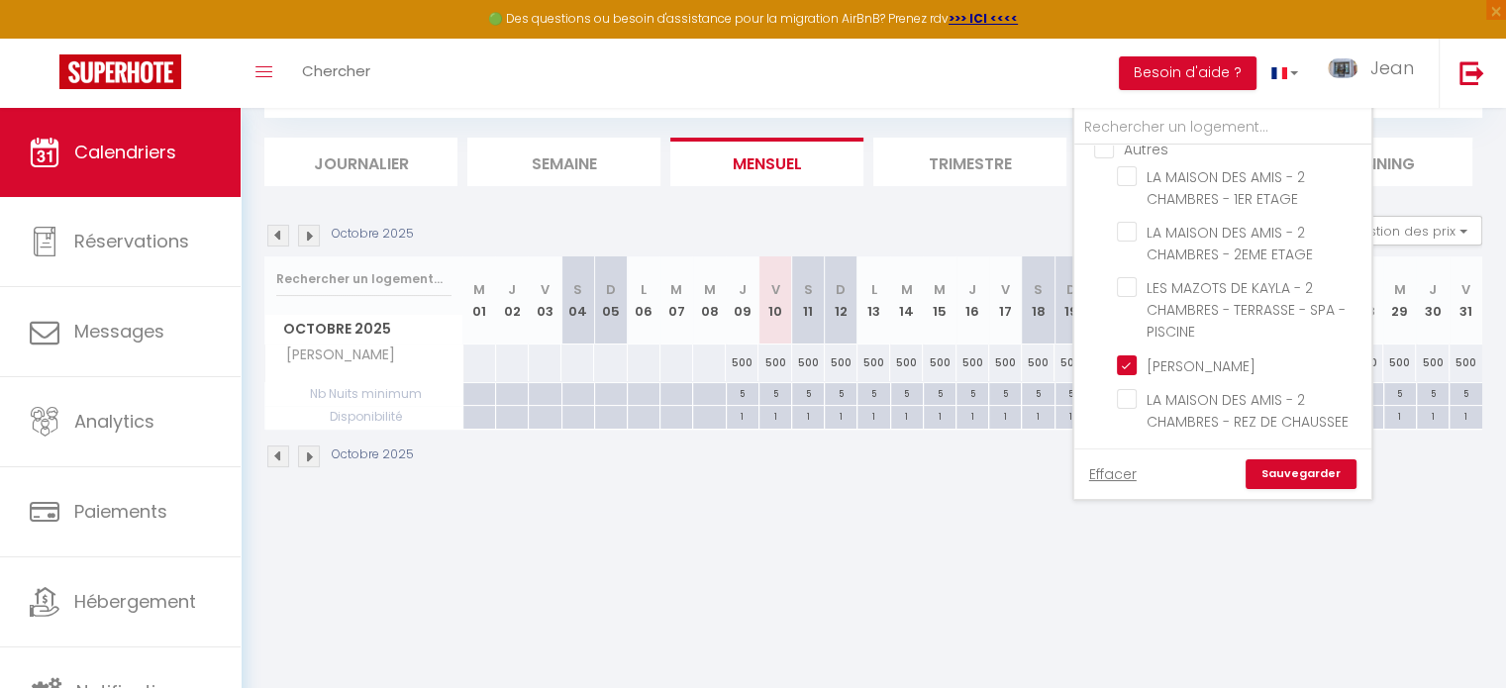
click at [816, 498] on div "CALENDRIERS Filtrer par hébergement Chalets CHALET CHAM'ROCK - 5 CHAMBRES - JAC…" at bounding box center [874, 256] width 1266 height 511
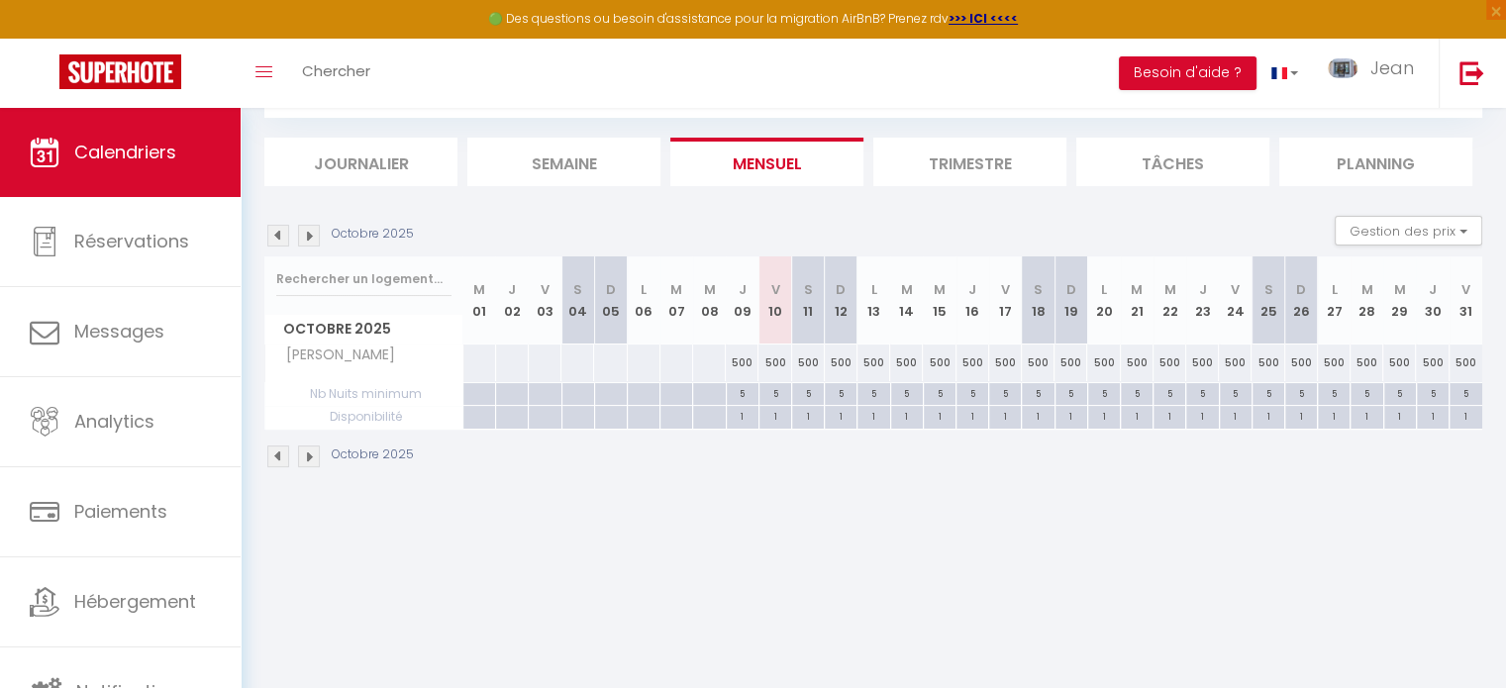
click at [1166, 161] on li "Tâches" at bounding box center [1173, 162] width 193 height 49
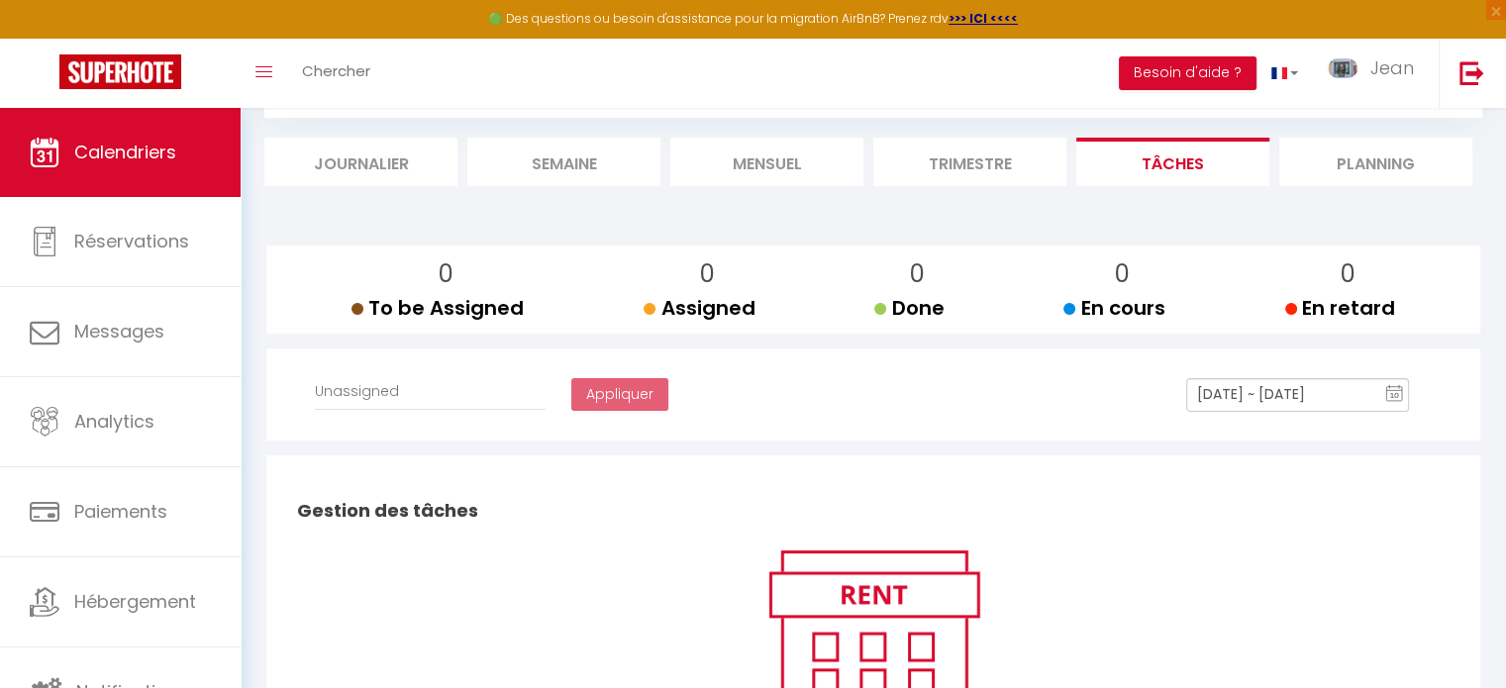
select select
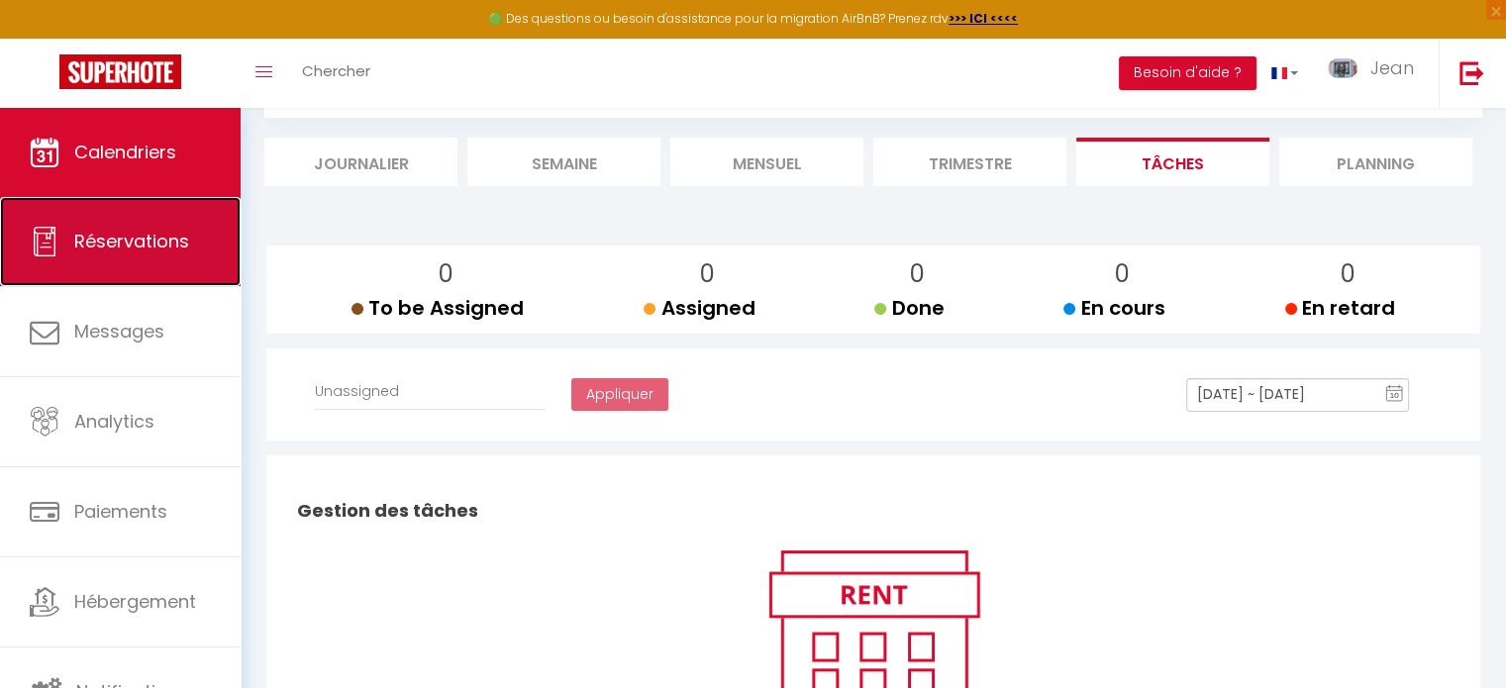
click at [124, 249] on span "Réservations" at bounding box center [131, 241] width 115 height 25
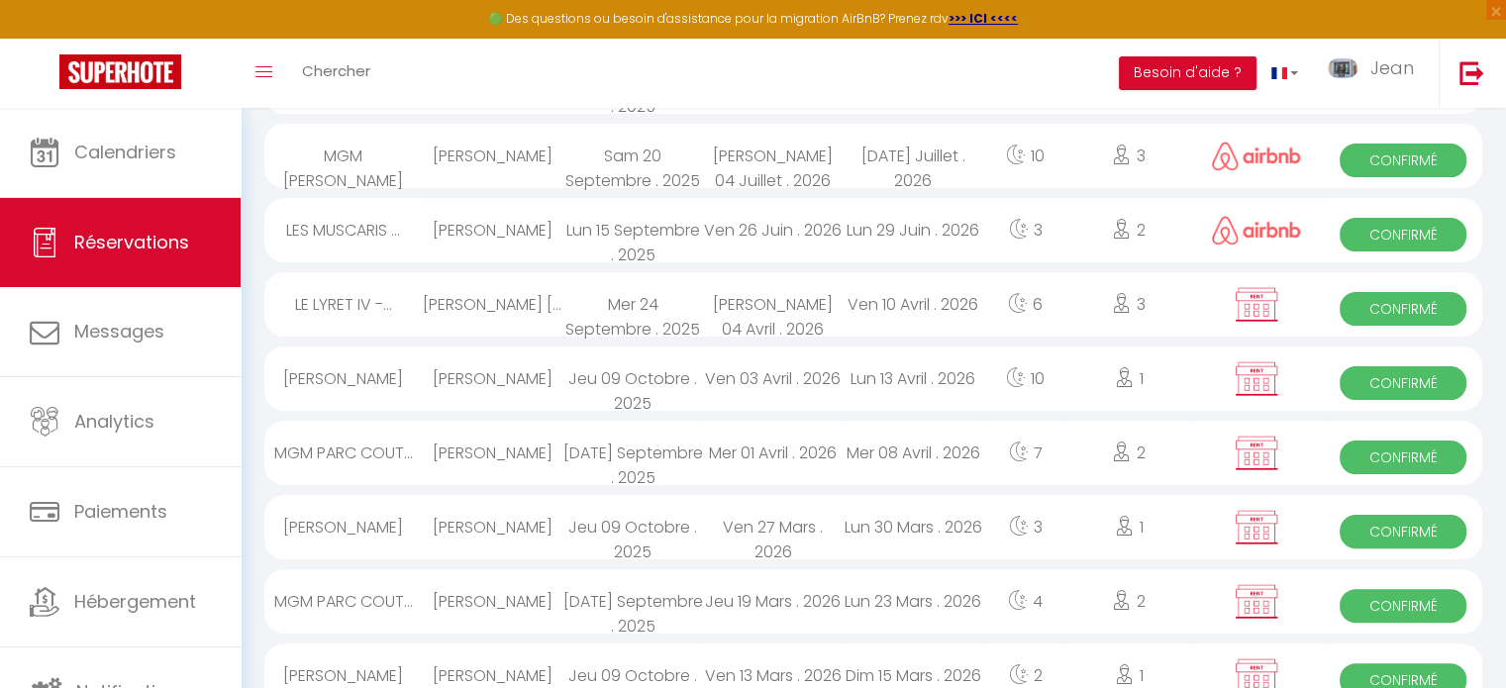
scroll to position [1219, 0]
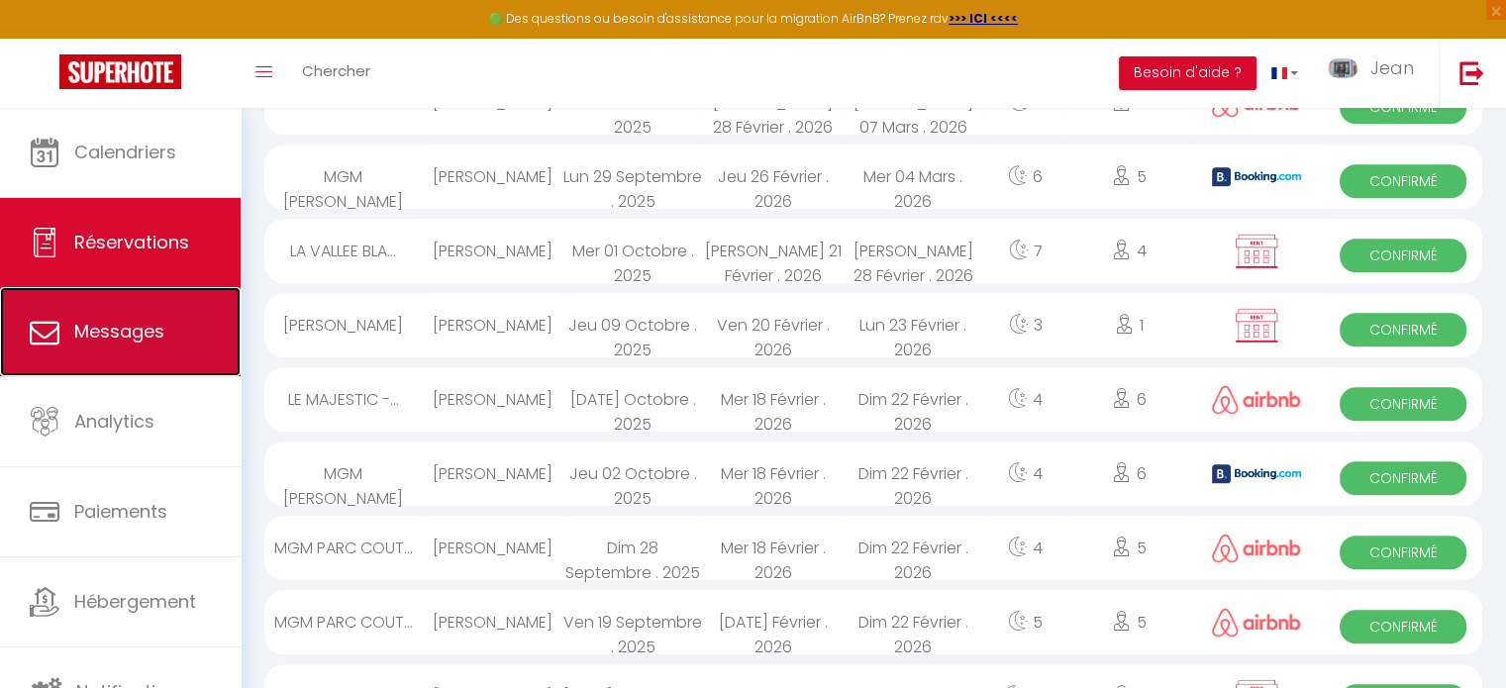
click at [131, 352] on link "Messages" at bounding box center [120, 331] width 241 height 89
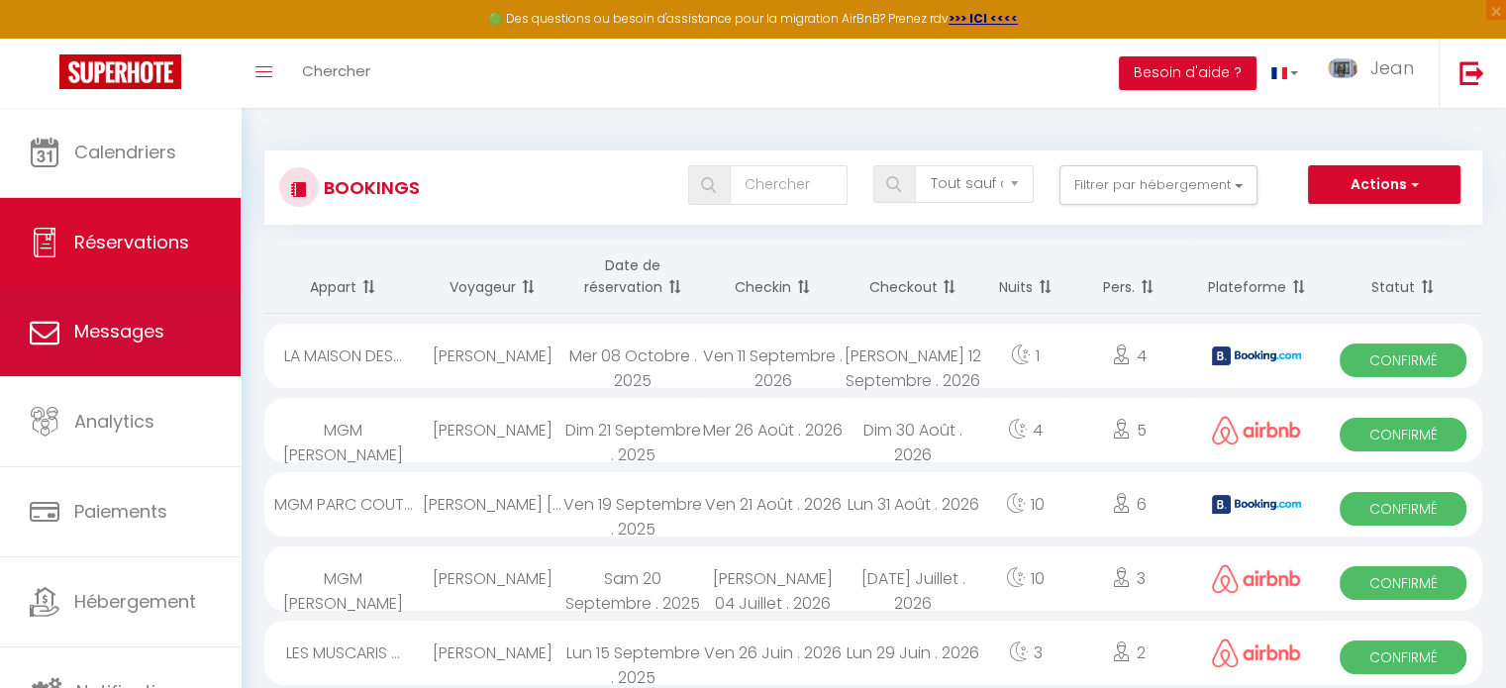
select select "message"
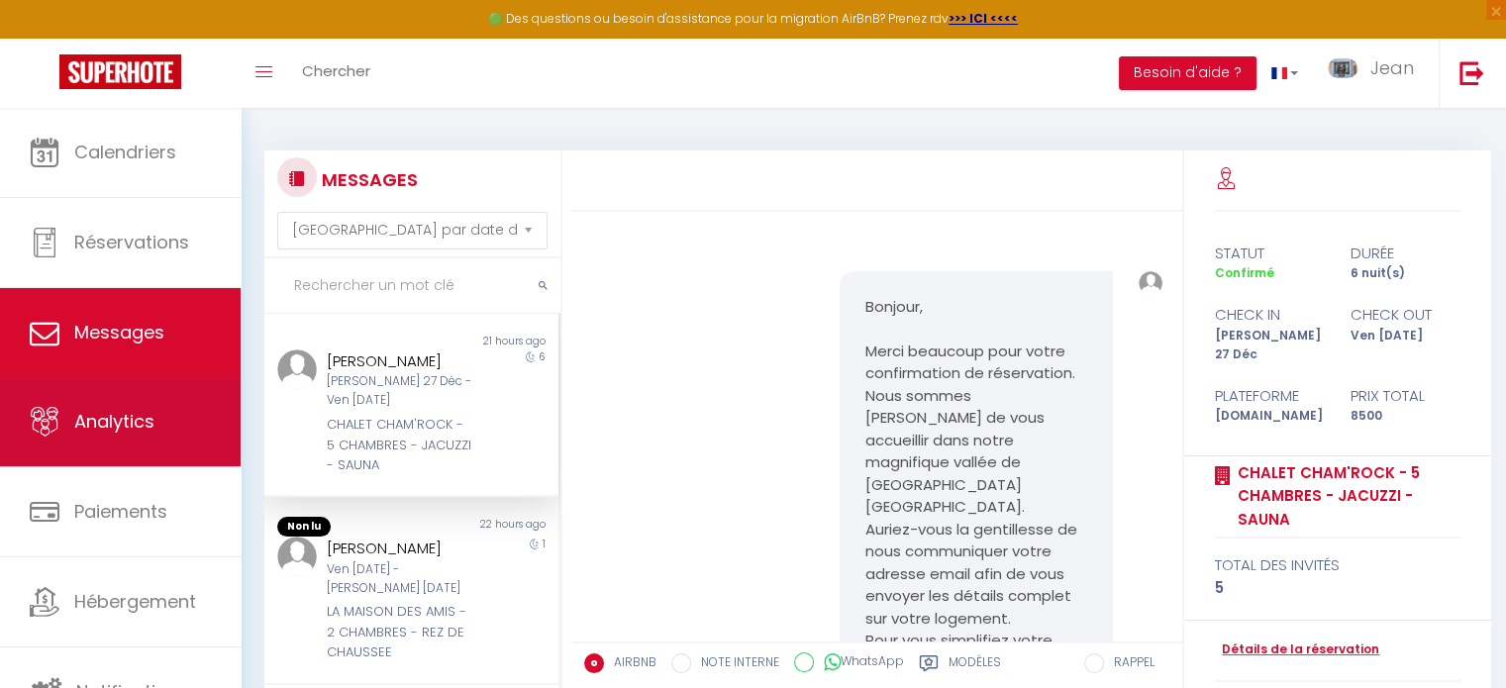
scroll to position [929, 0]
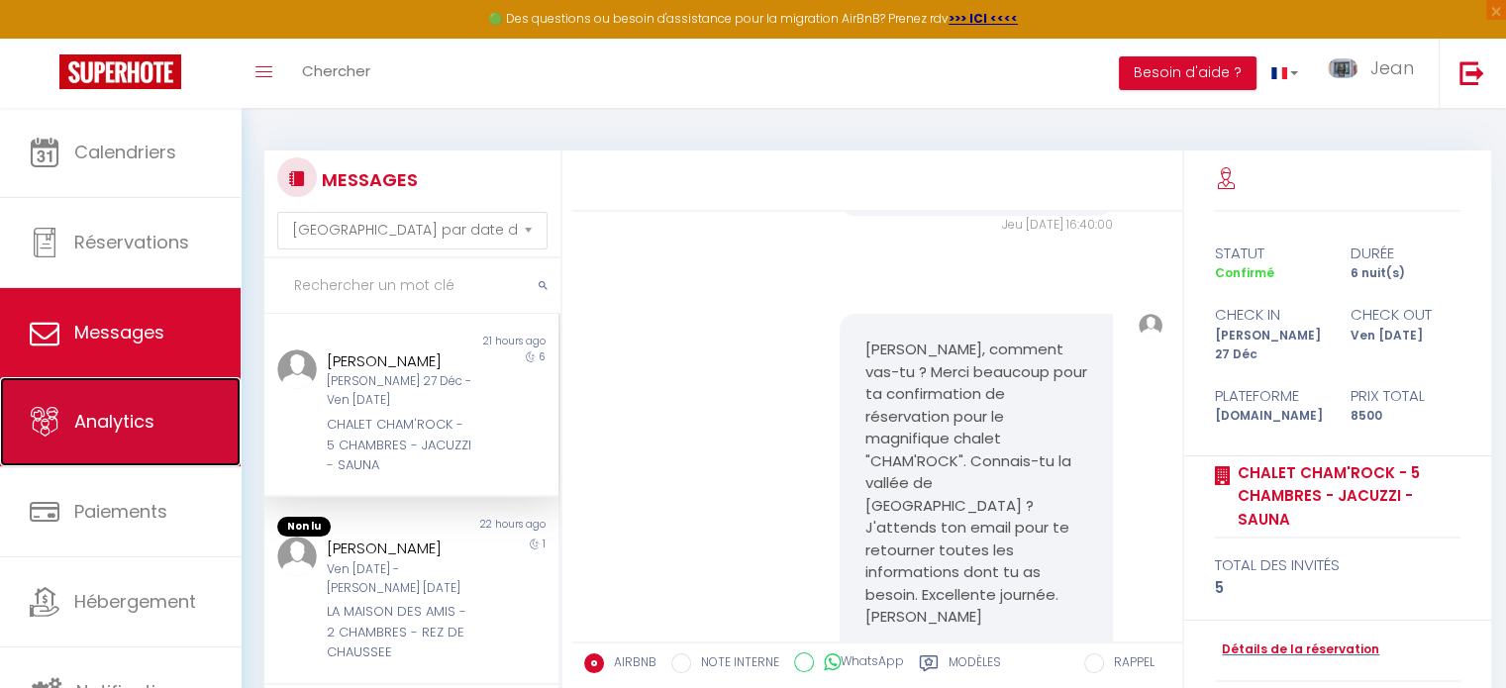
click at [123, 428] on span "Analytics" at bounding box center [114, 421] width 80 height 25
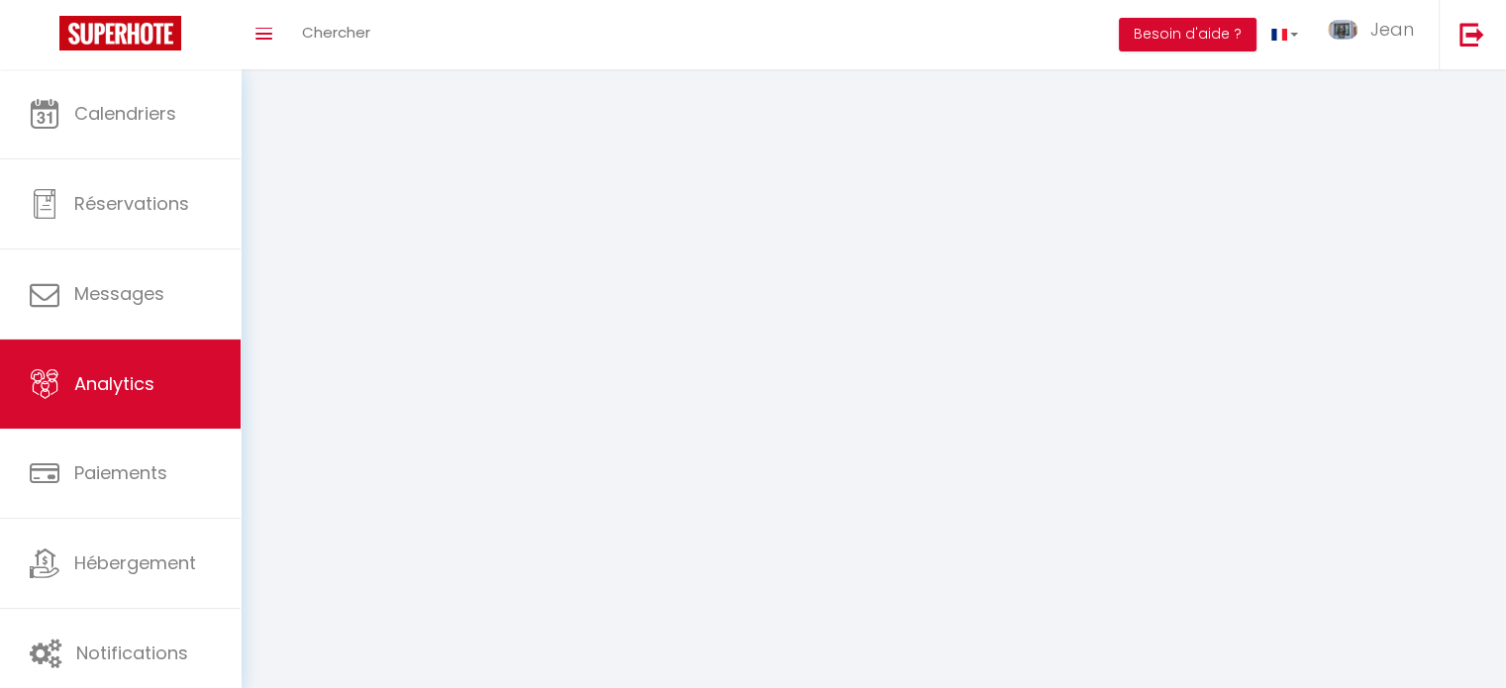
select select "2025"
select select "10"
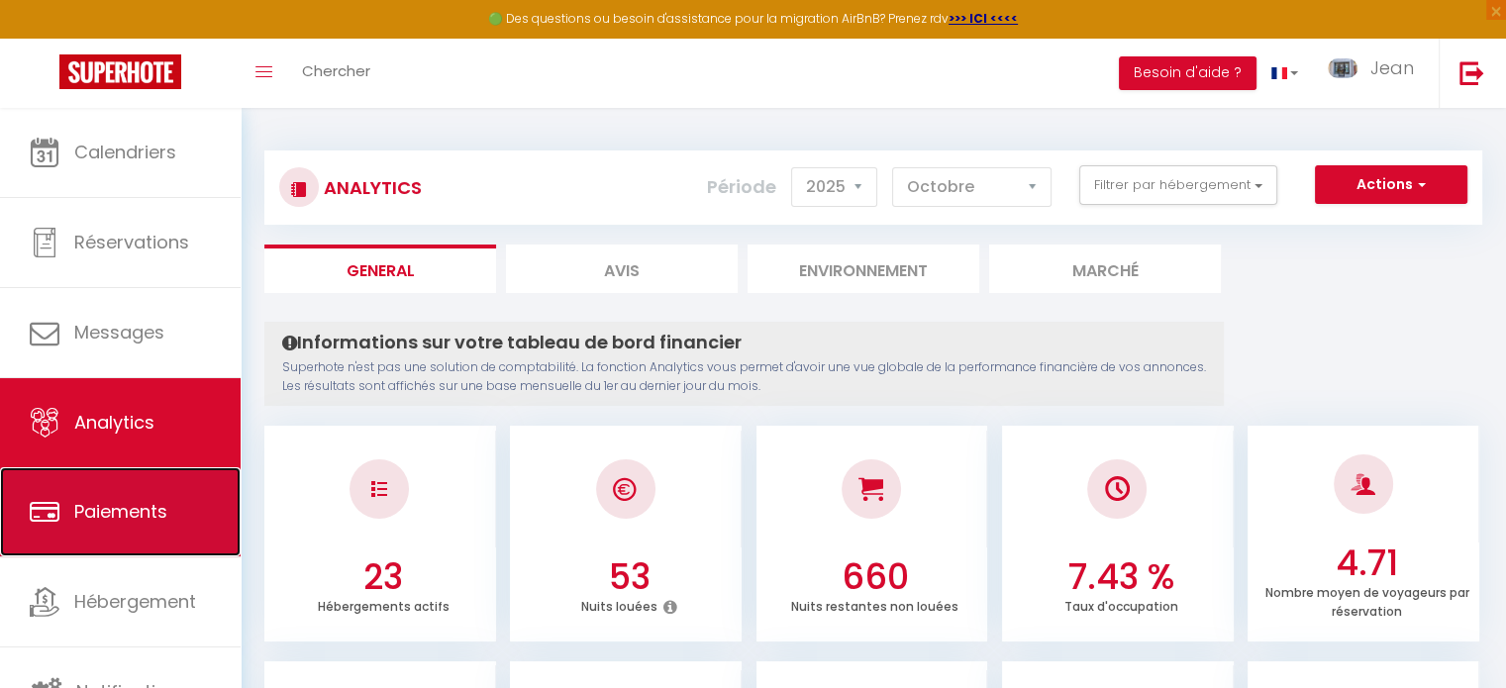
click at [105, 503] on span "Paiements" at bounding box center [120, 511] width 93 height 25
select select "2"
select select "0"
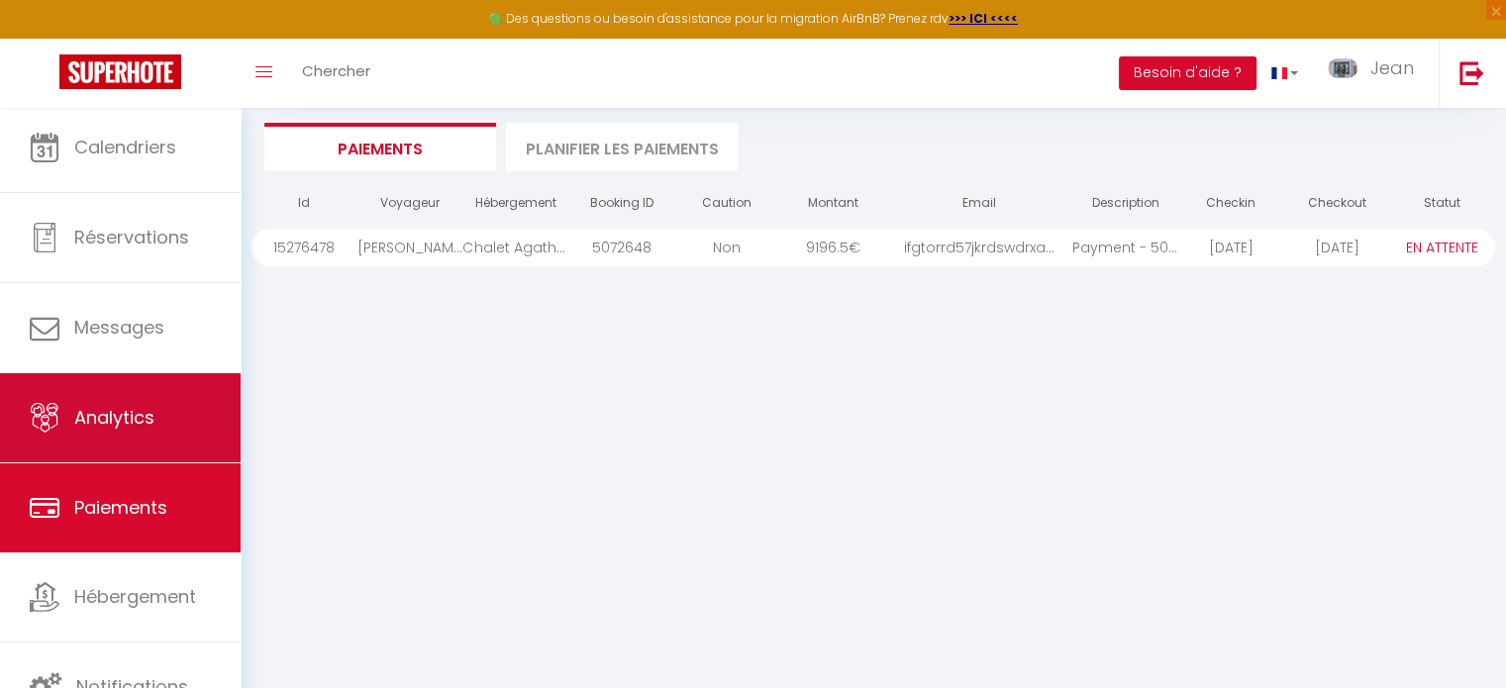
scroll to position [126, 0]
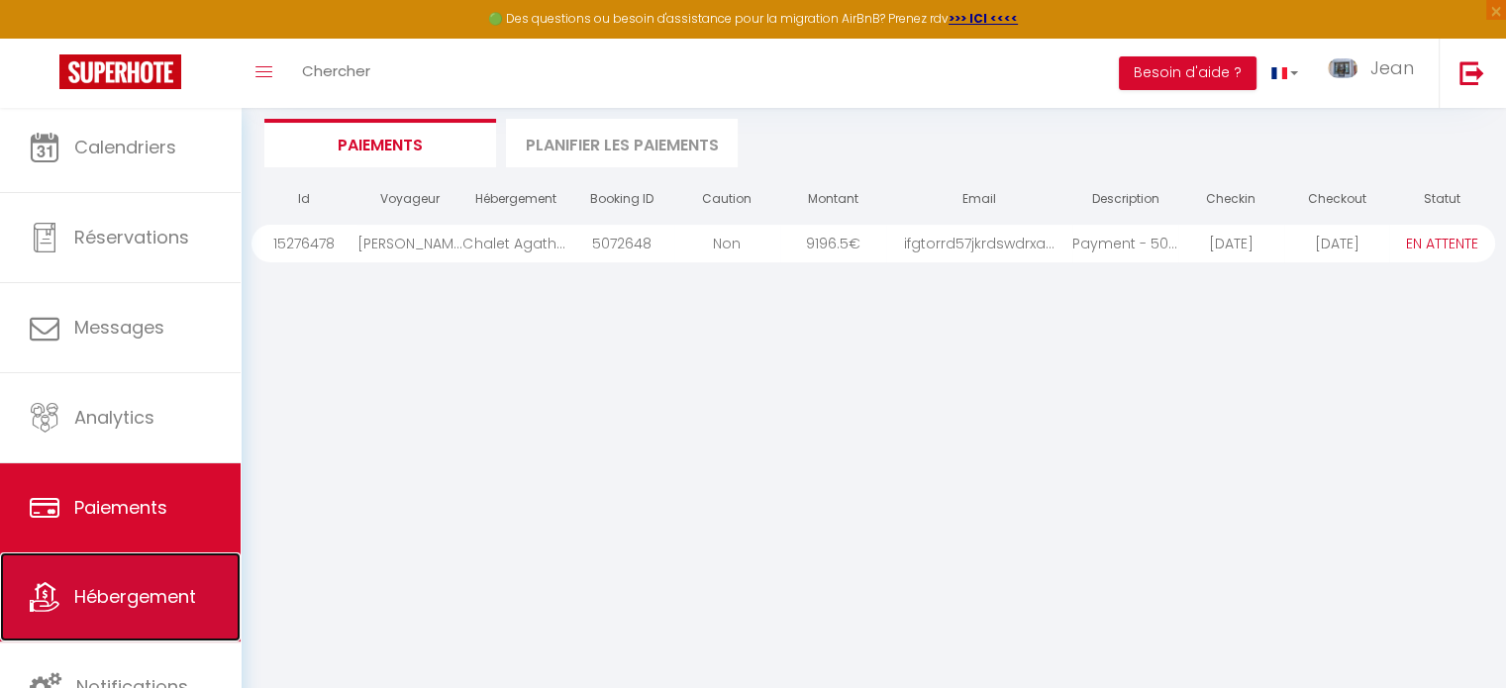
click at [131, 590] on span "Hébergement" at bounding box center [135, 596] width 122 height 25
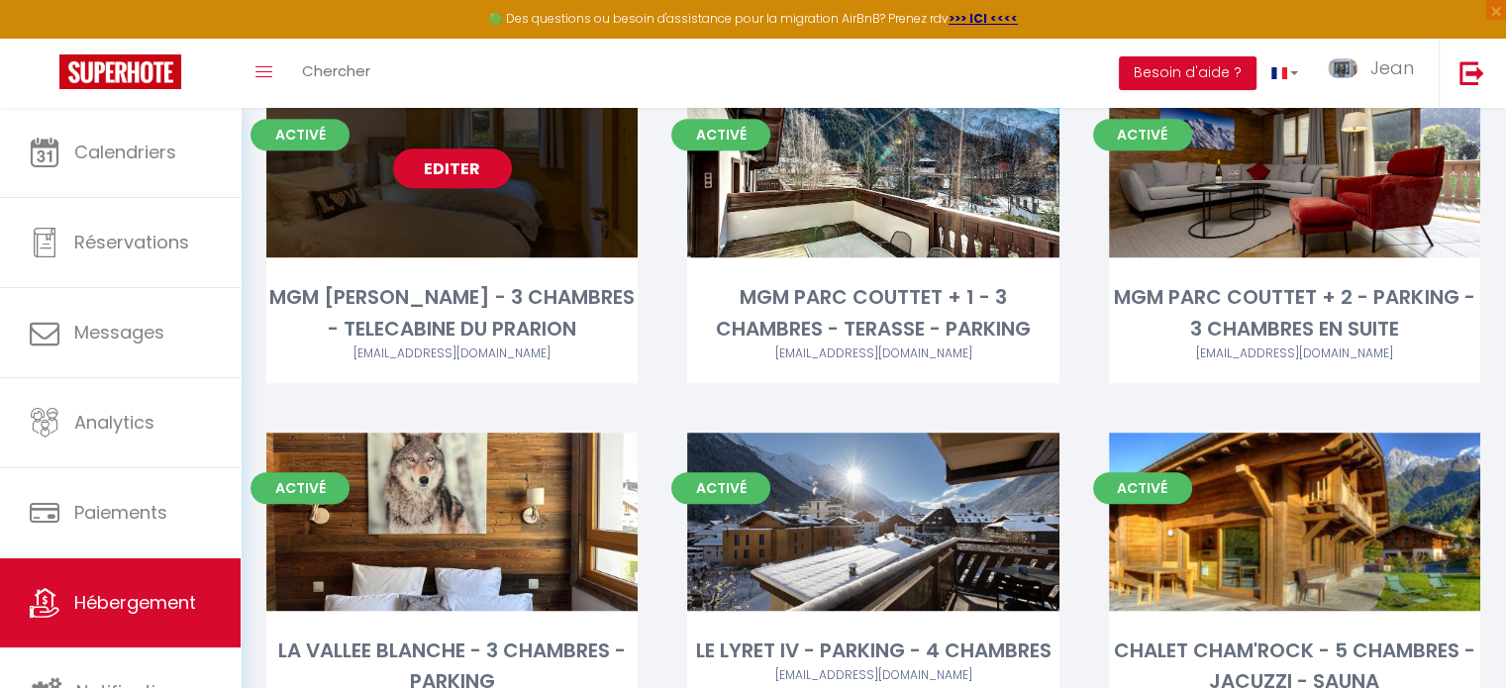
scroll to position [882, 0]
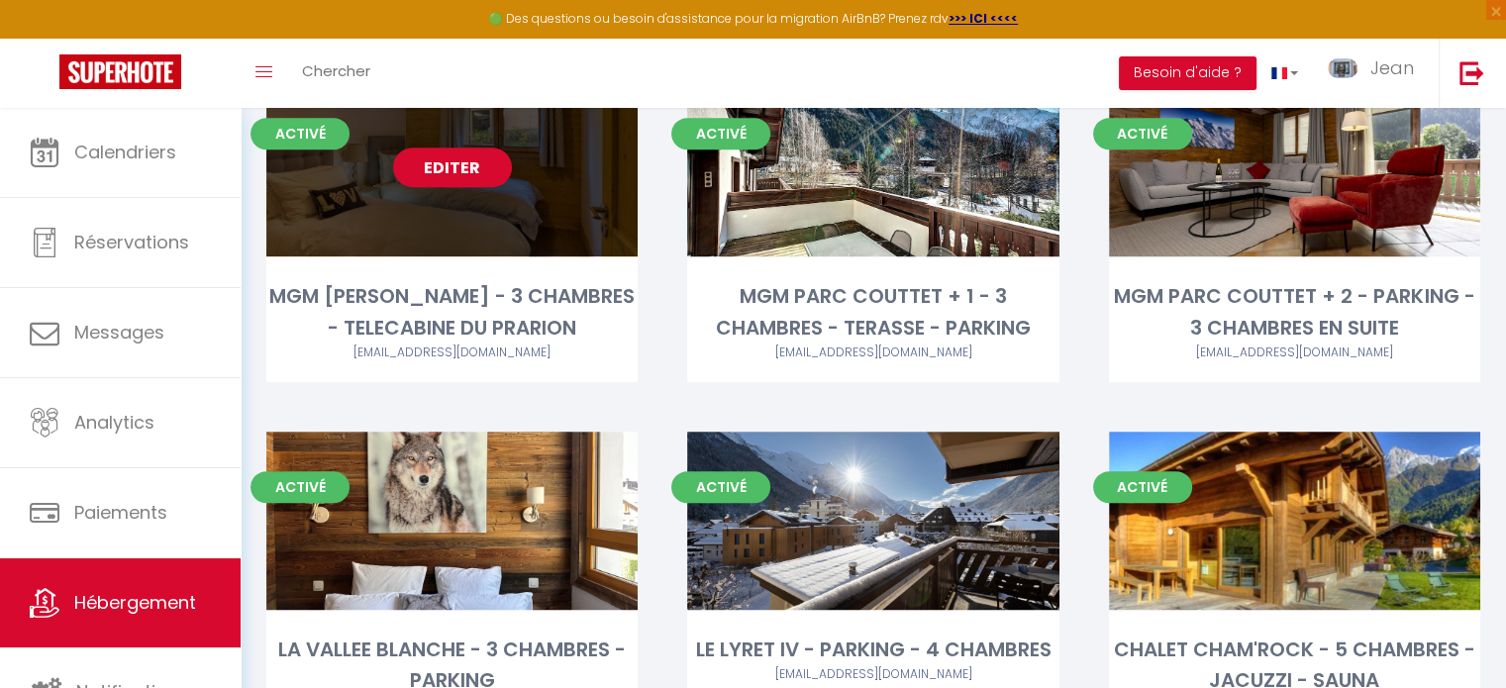
click at [462, 168] on link "Editer" at bounding box center [452, 168] width 119 height 40
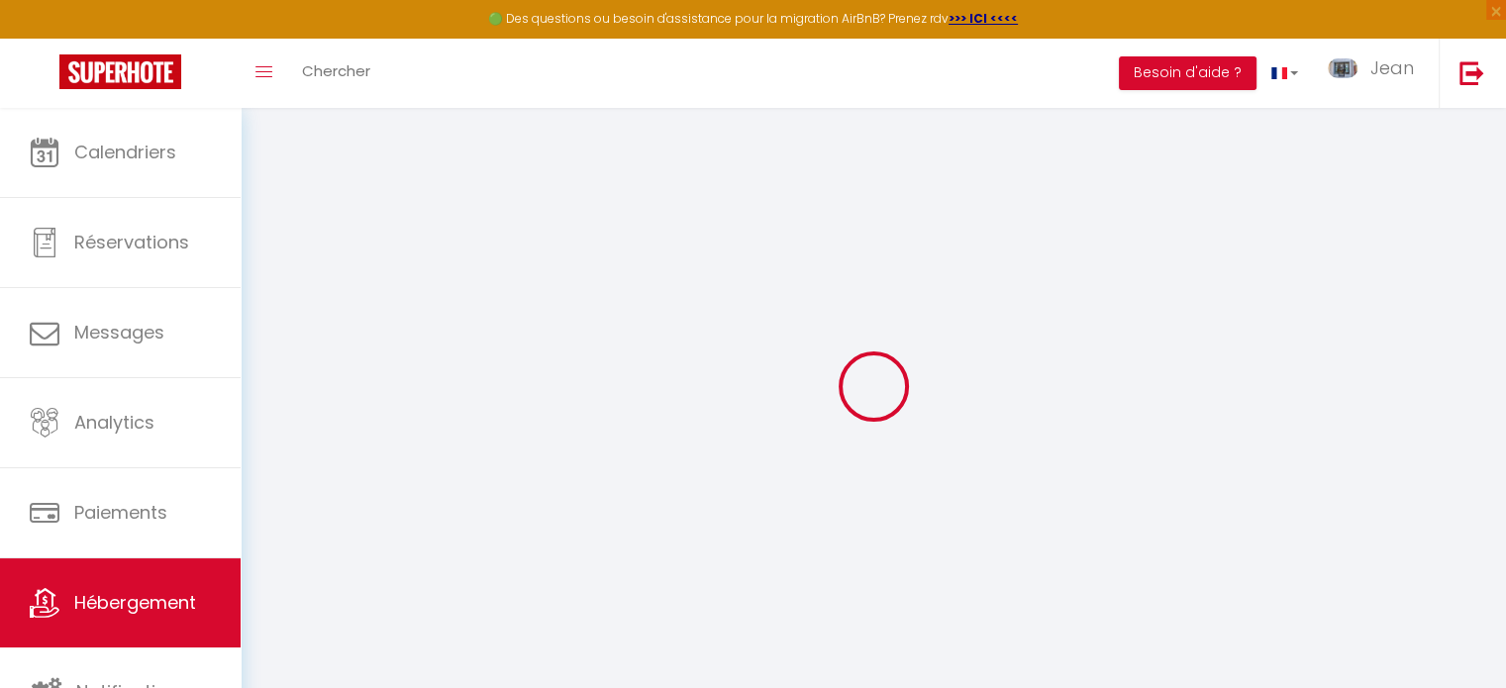
select select
checkbox input "false"
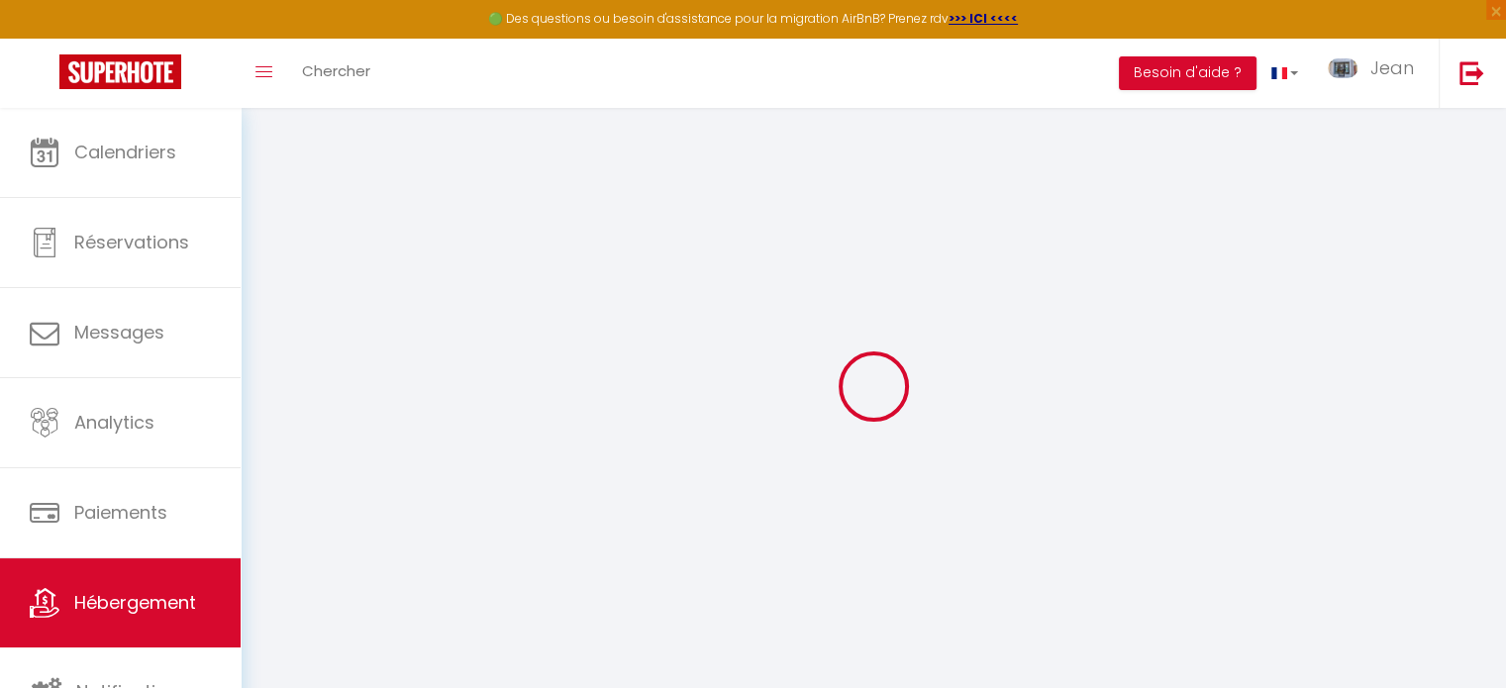
checkbox input "false"
select select
checkbox input "false"
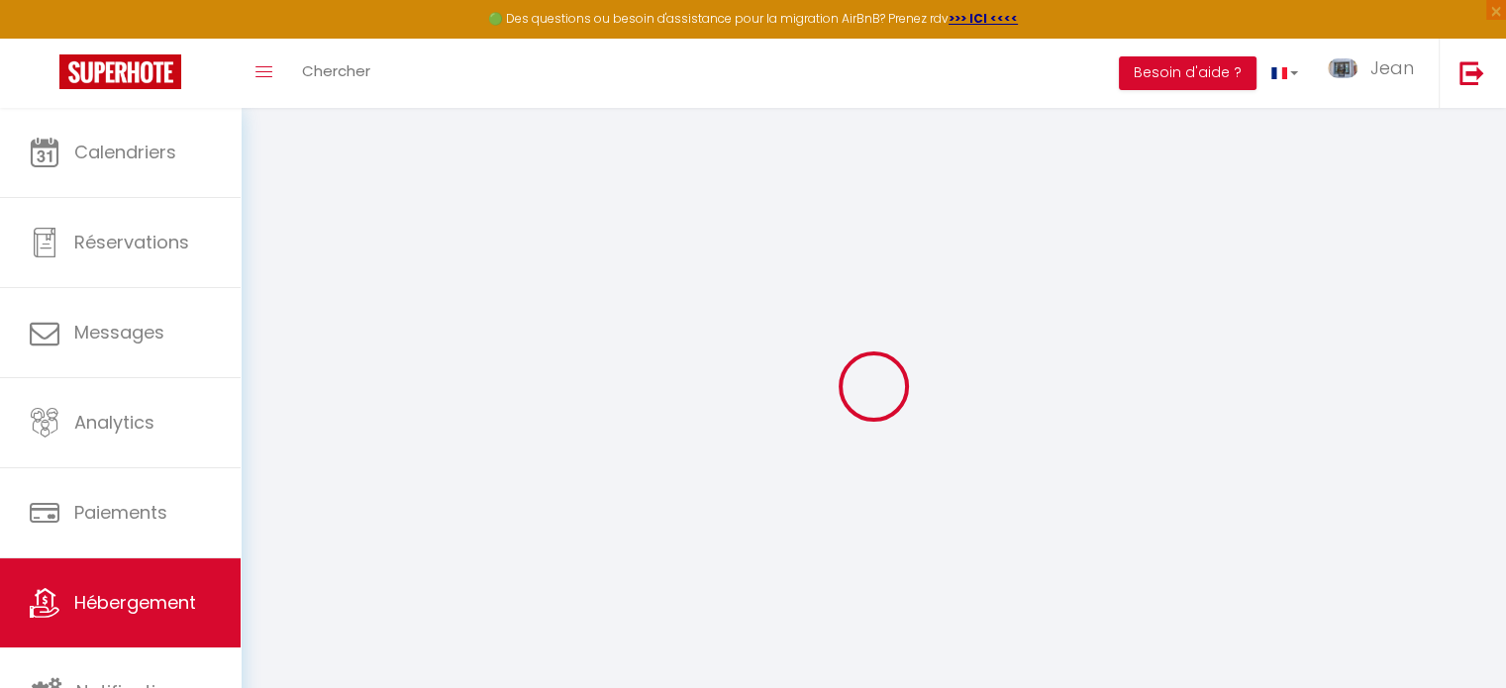
checkbox input "false"
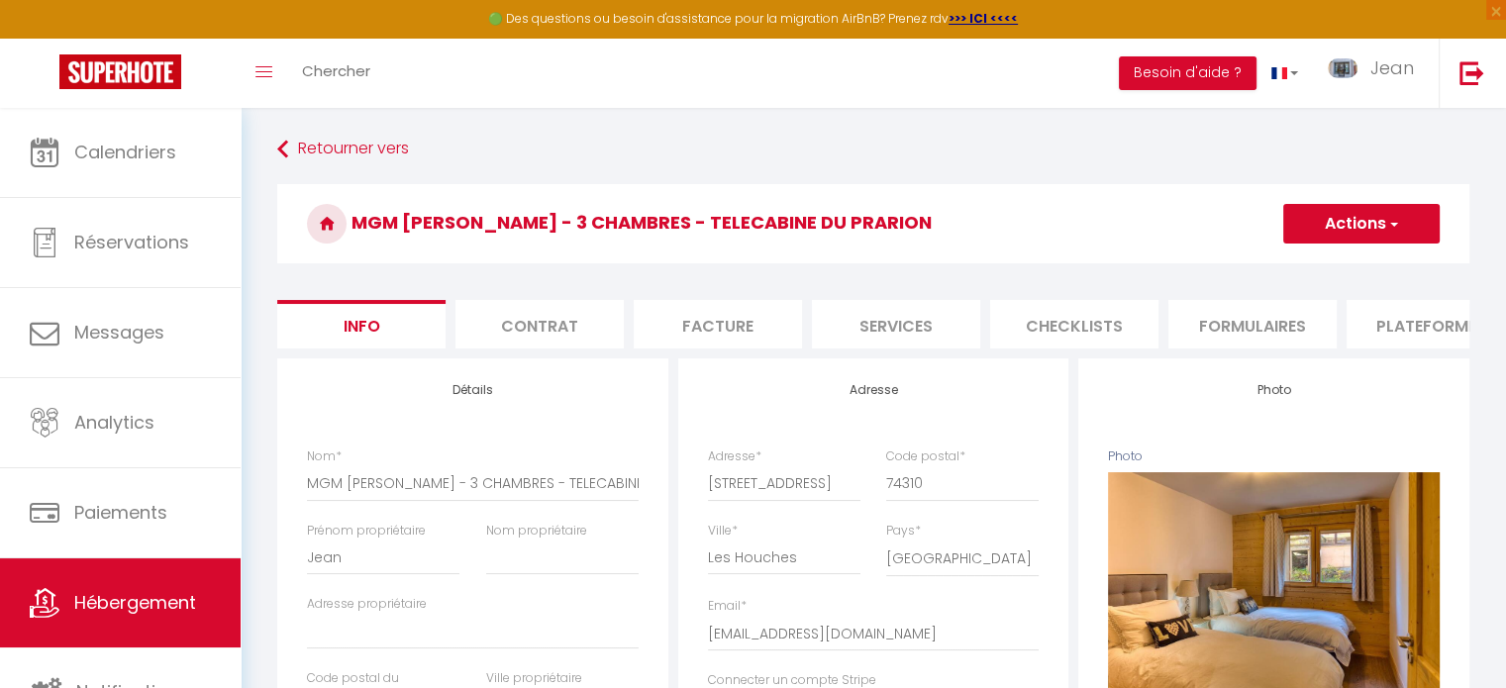
select select
checkbox input "false"
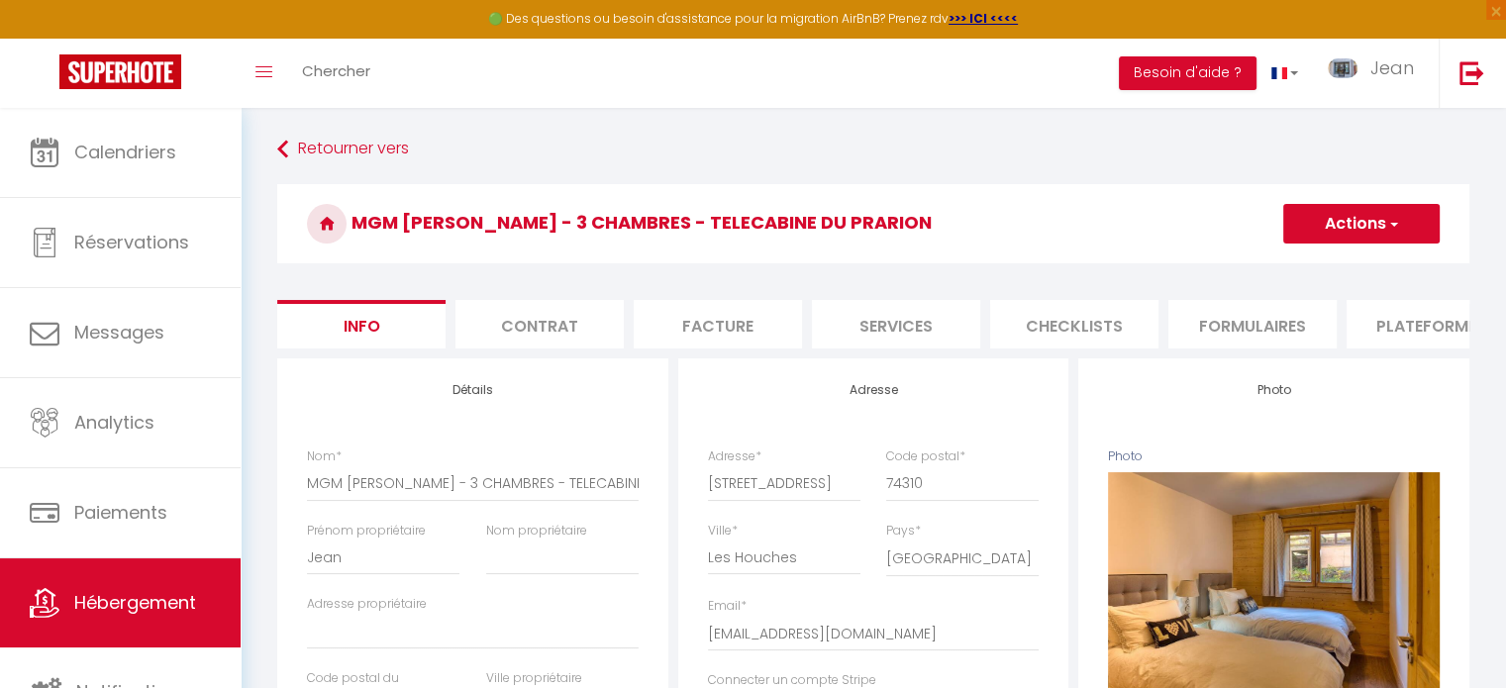
checkbox input "false"
click at [552, 332] on li "Contrat" at bounding box center [540, 324] width 168 height 49
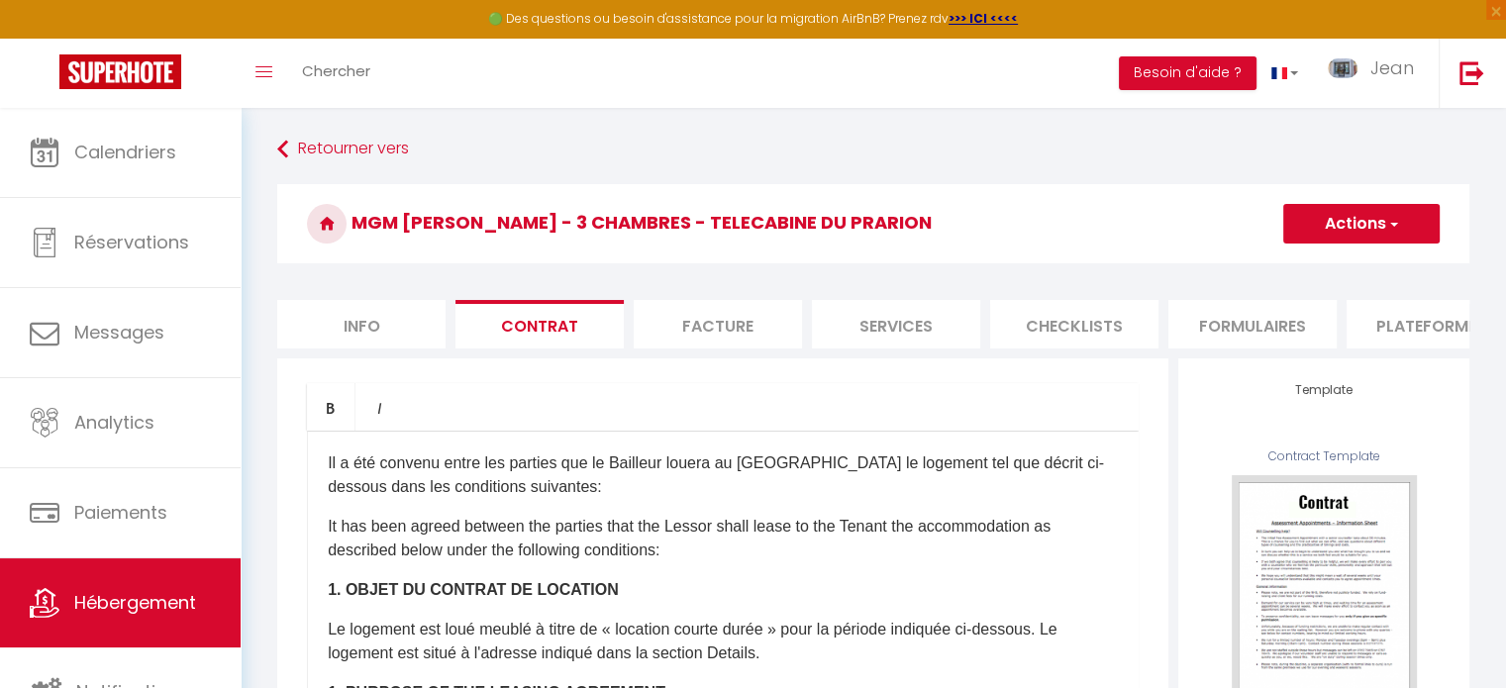
click at [721, 327] on li "Facture" at bounding box center [718, 324] width 168 height 49
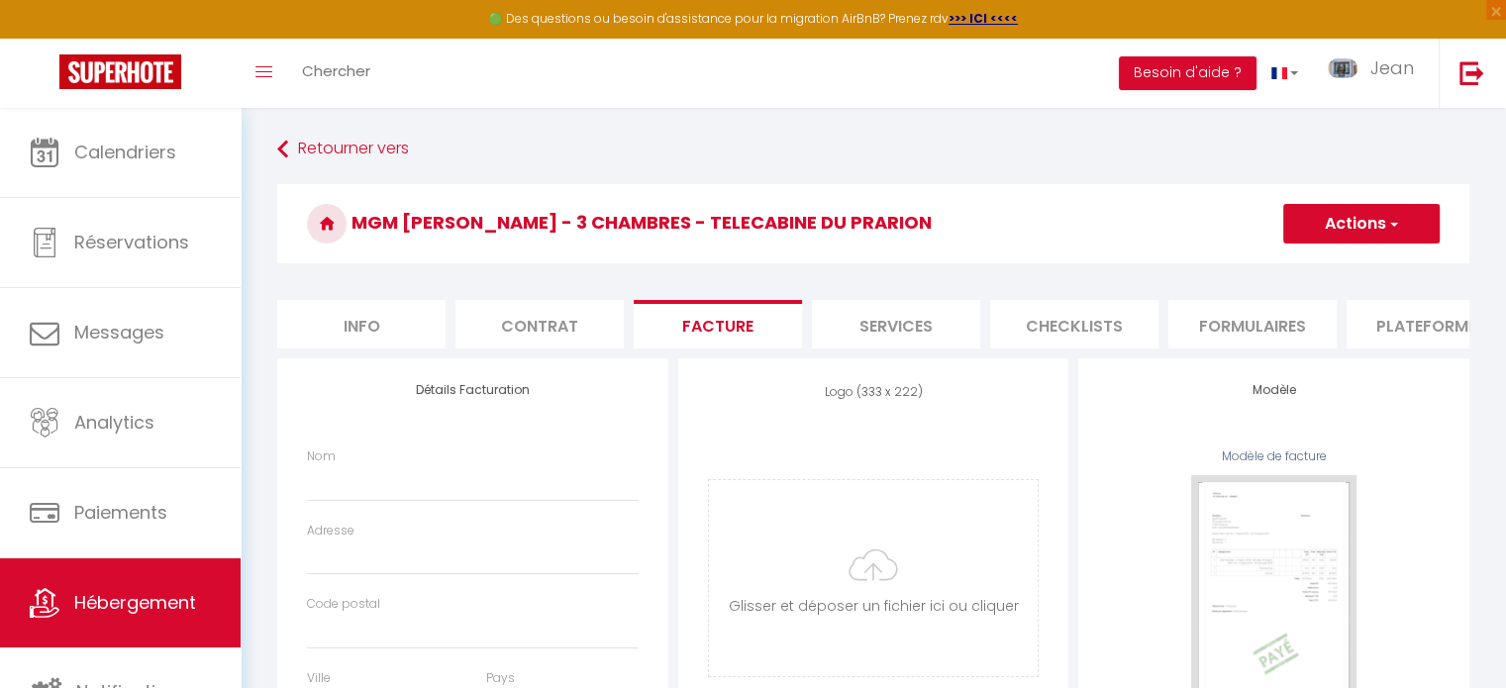
select select
click at [893, 319] on li "Services" at bounding box center [896, 324] width 168 height 49
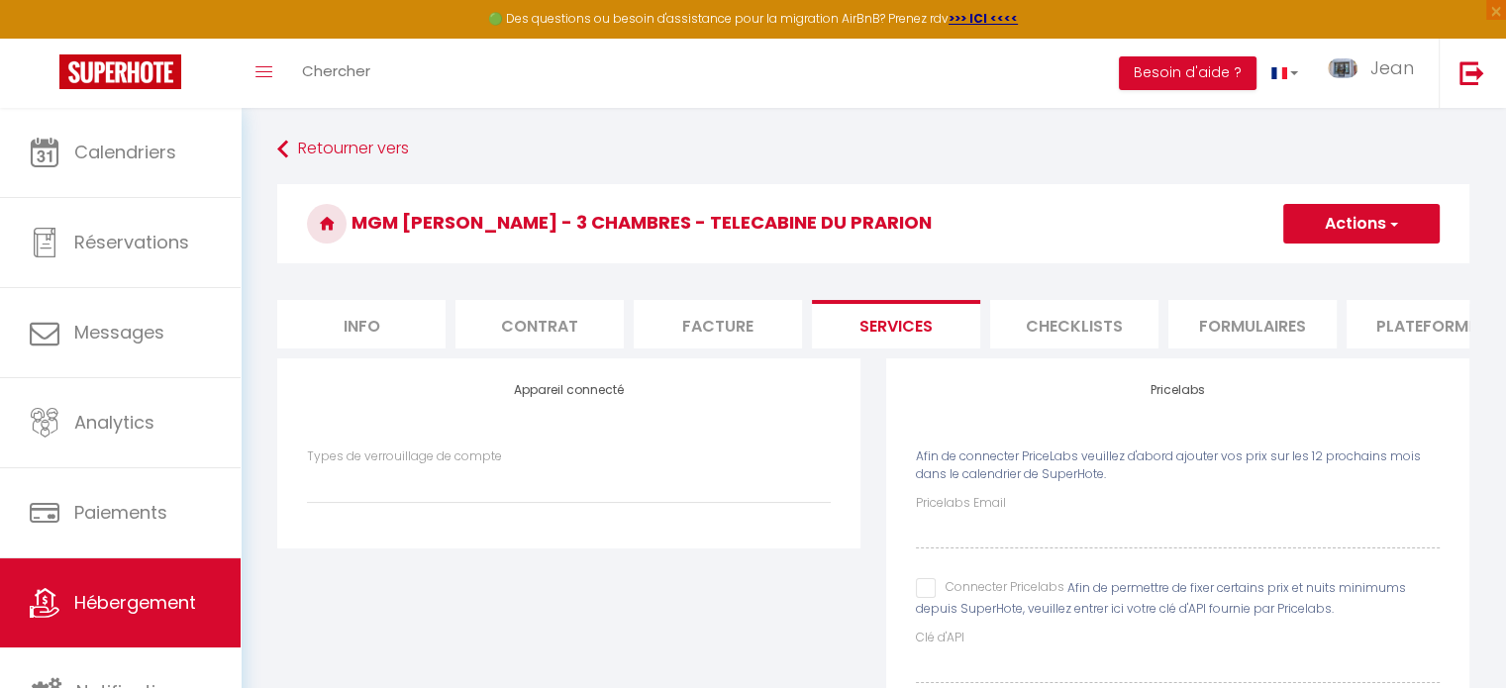
select select
click at [1082, 324] on li "Checklists" at bounding box center [1074, 324] width 168 height 49
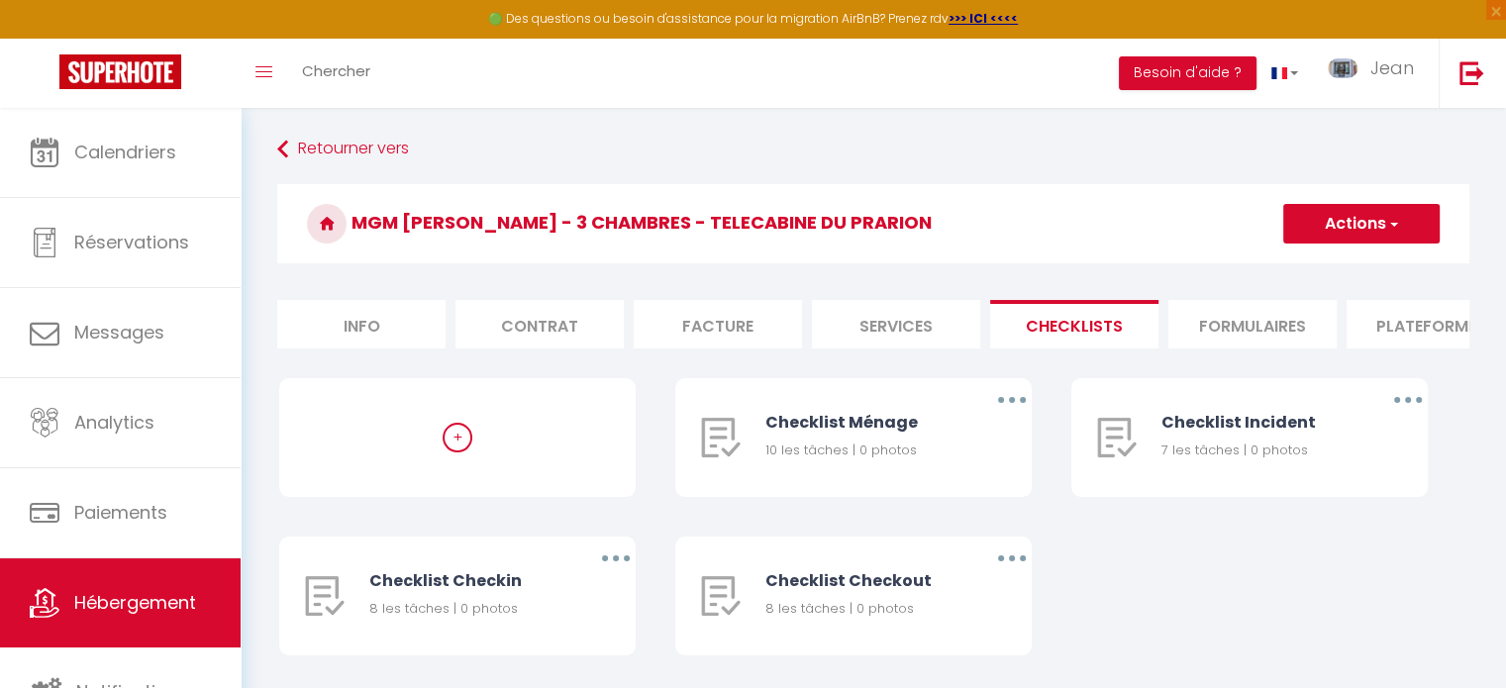
click at [1276, 331] on li "Formulaires" at bounding box center [1253, 324] width 168 height 49
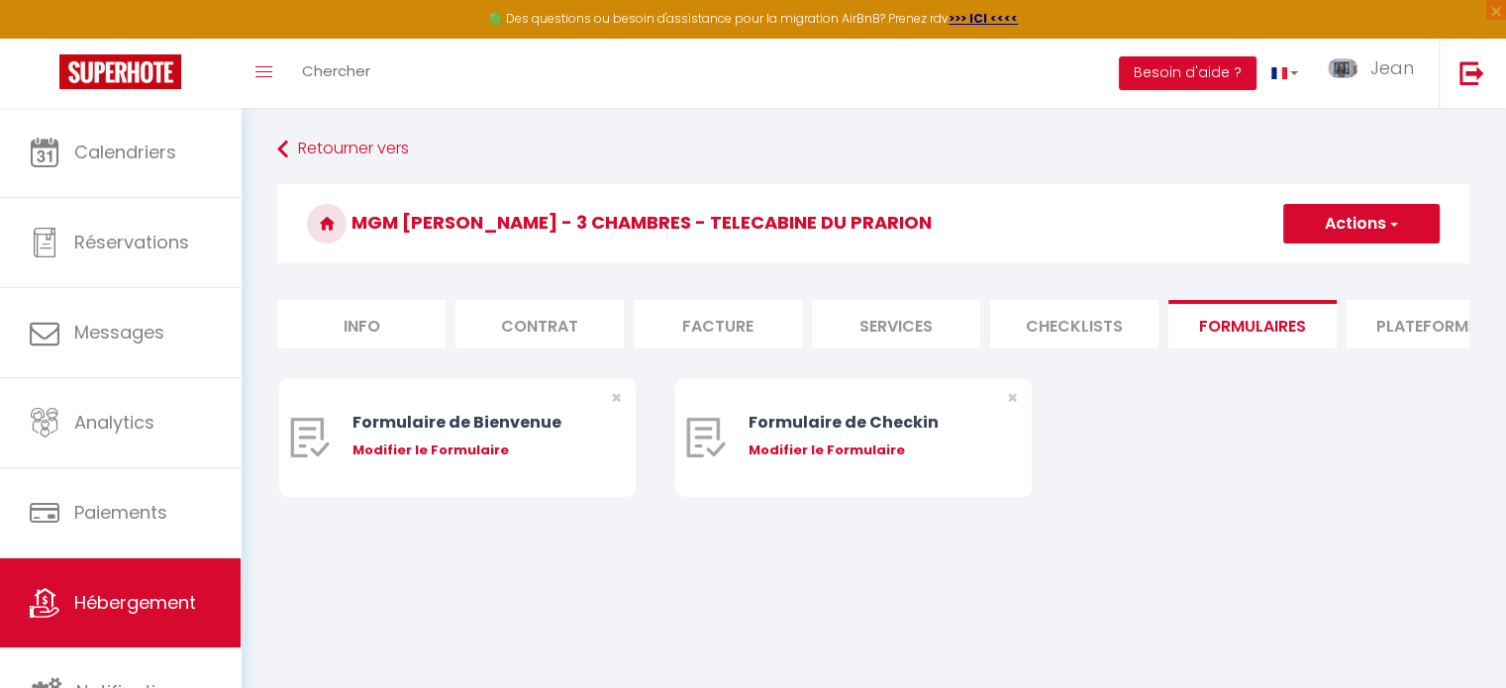
click at [1430, 323] on li "Plateformes" at bounding box center [1431, 324] width 168 height 49
select select
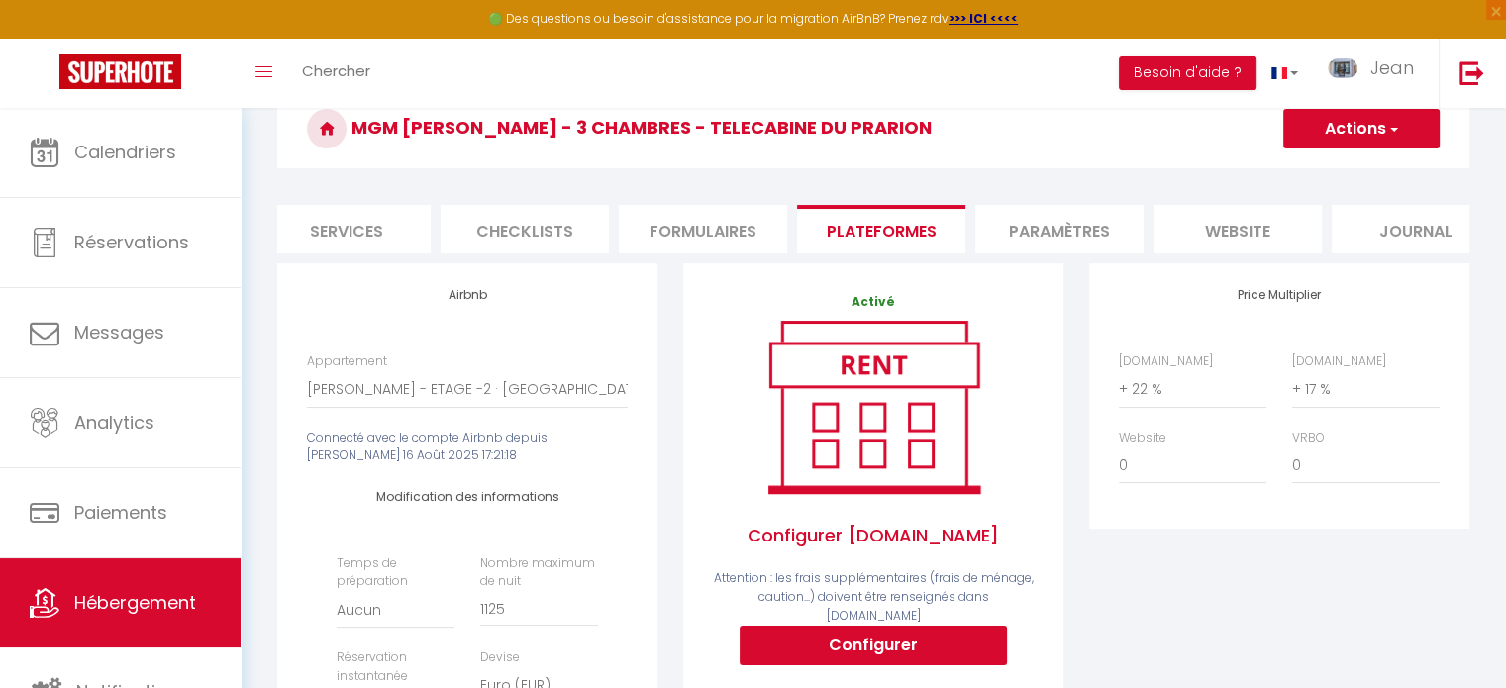
scroll to position [0, 590]
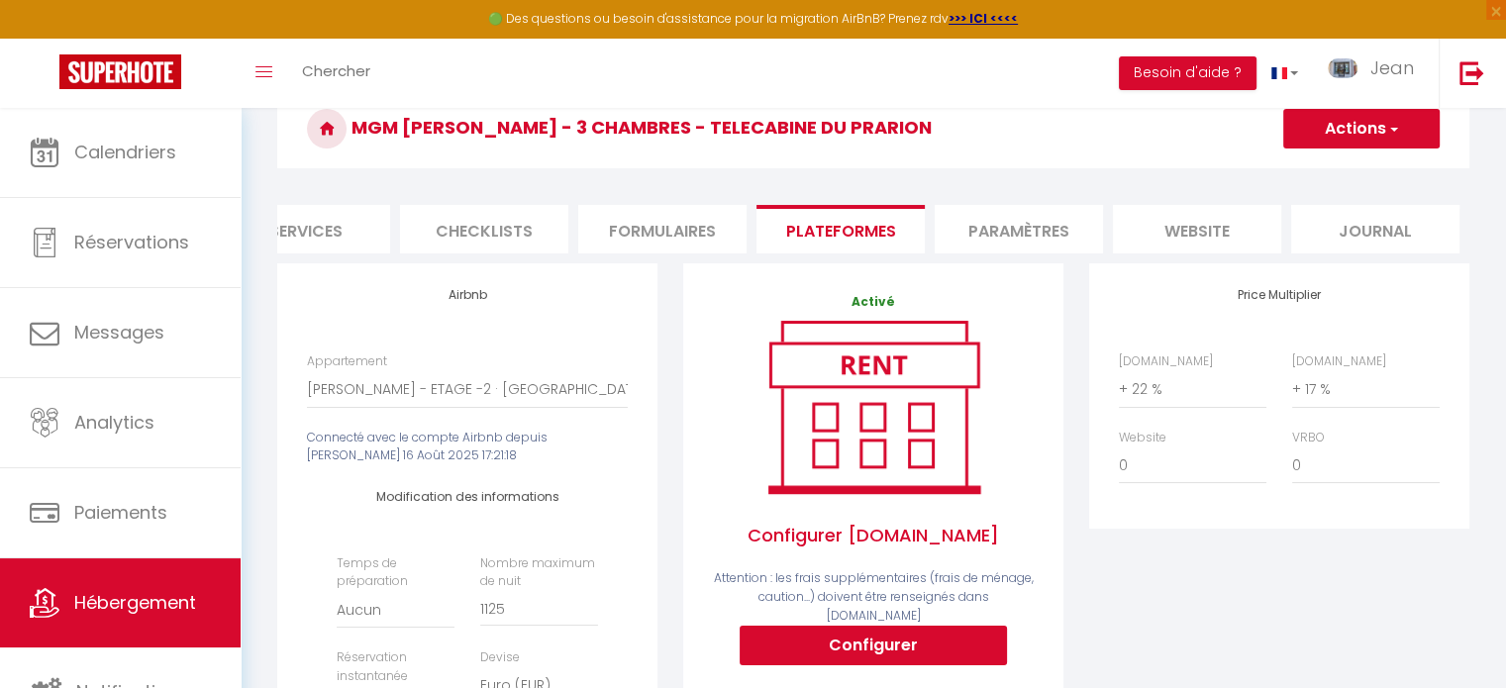
click at [1043, 228] on li "Paramètres" at bounding box center [1019, 229] width 168 height 49
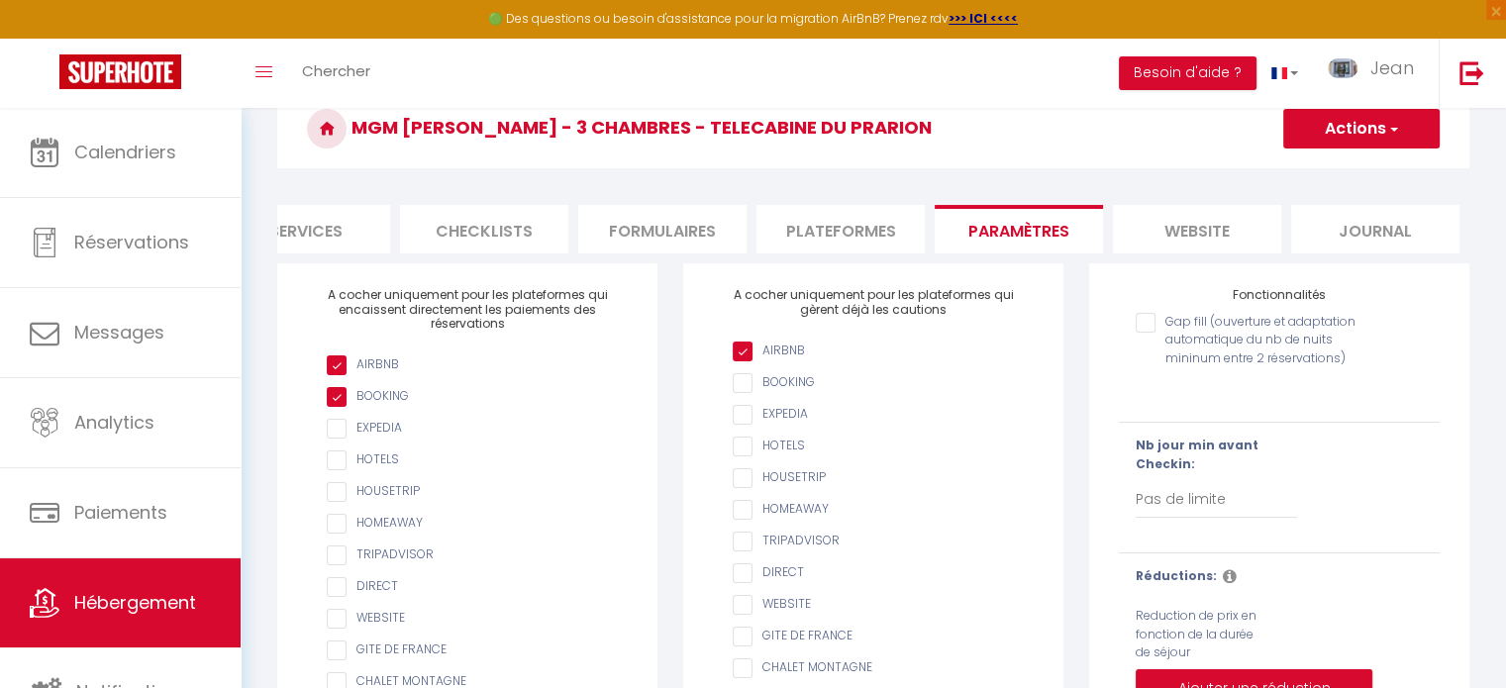
click at [1208, 228] on li "website" at bounding box center [1197, 229] width 168 height 49
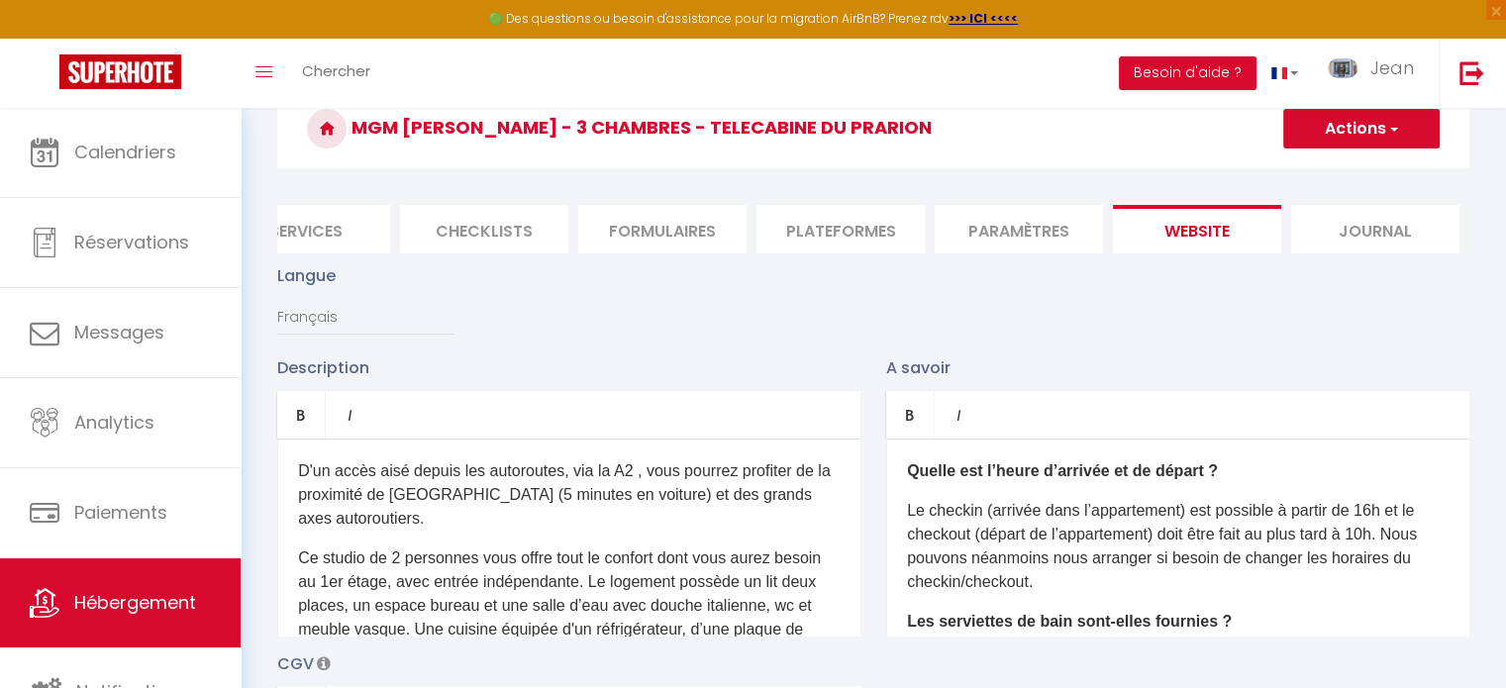
click at [1376, 222] on li "Journal" at bounding box center [1375, 229] width 168 height 49
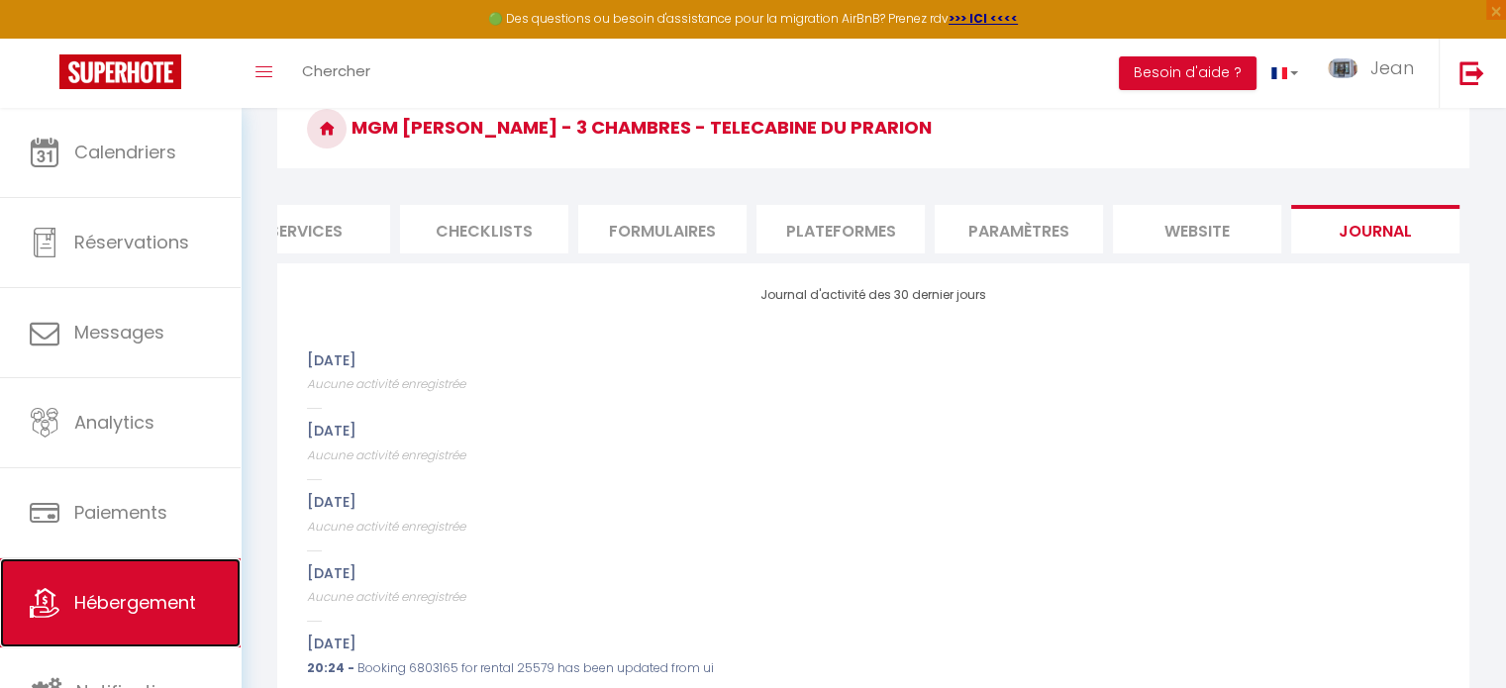
click at [115, 592] on span "Hébergement" at bounding box center [135, 602] width 122 height 25
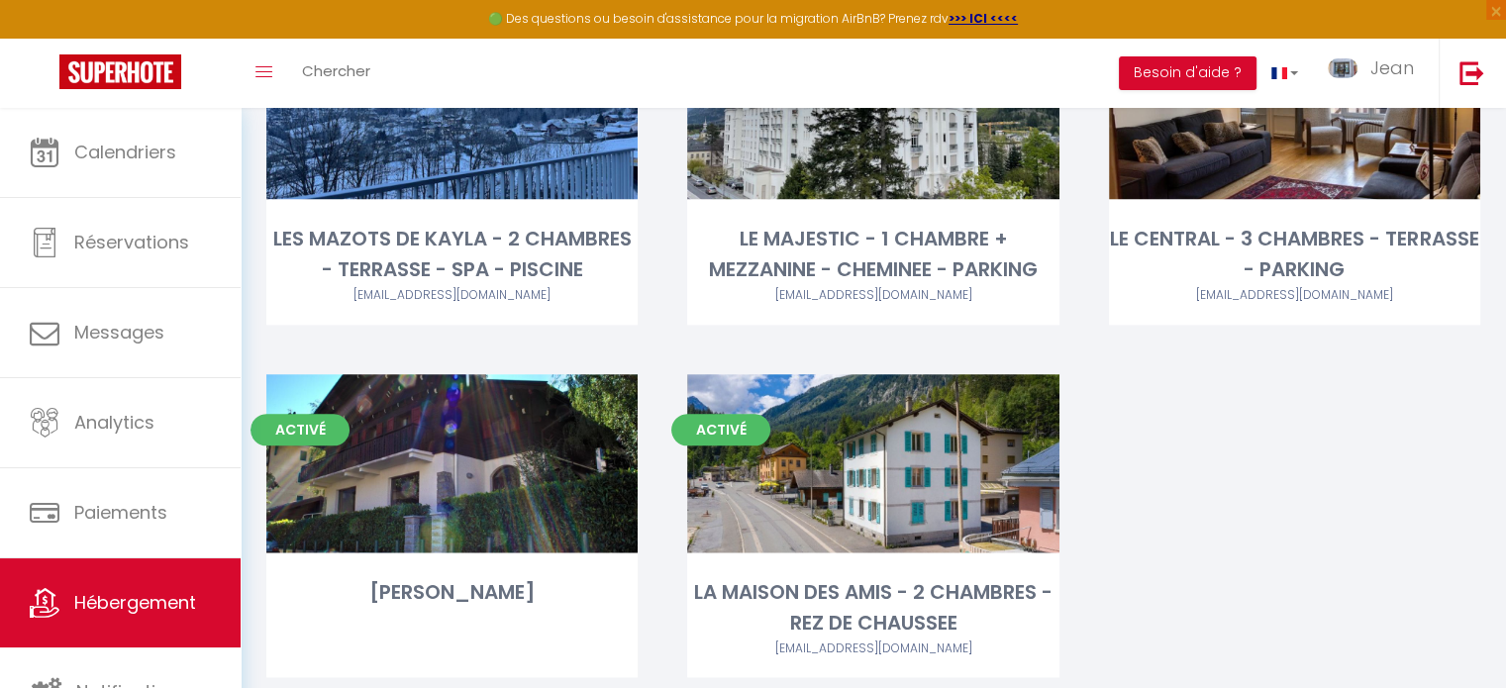
scroll to position [2377, 0]
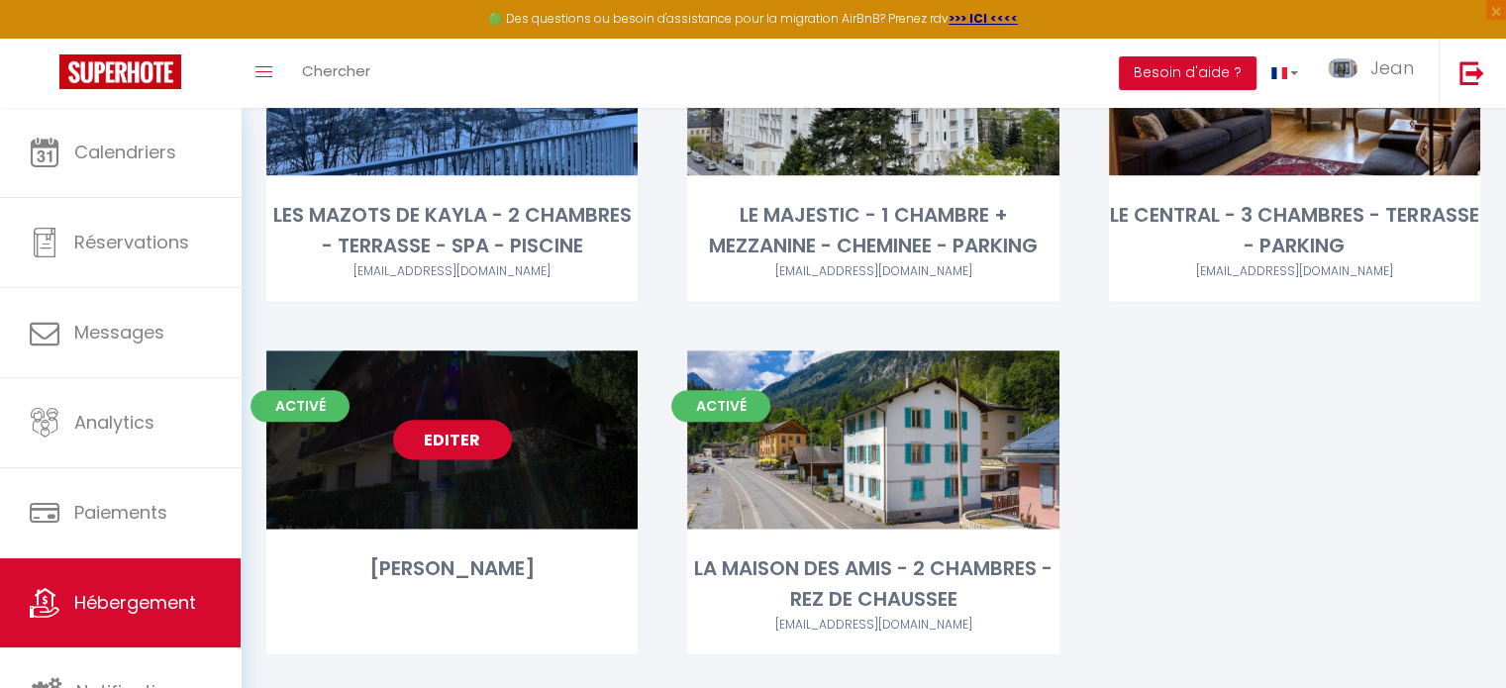
click at [460, 444] on link "Editer" at bounding box center [452, 440] width 119 height 40
select select "3"
select select "2"
select select "1"
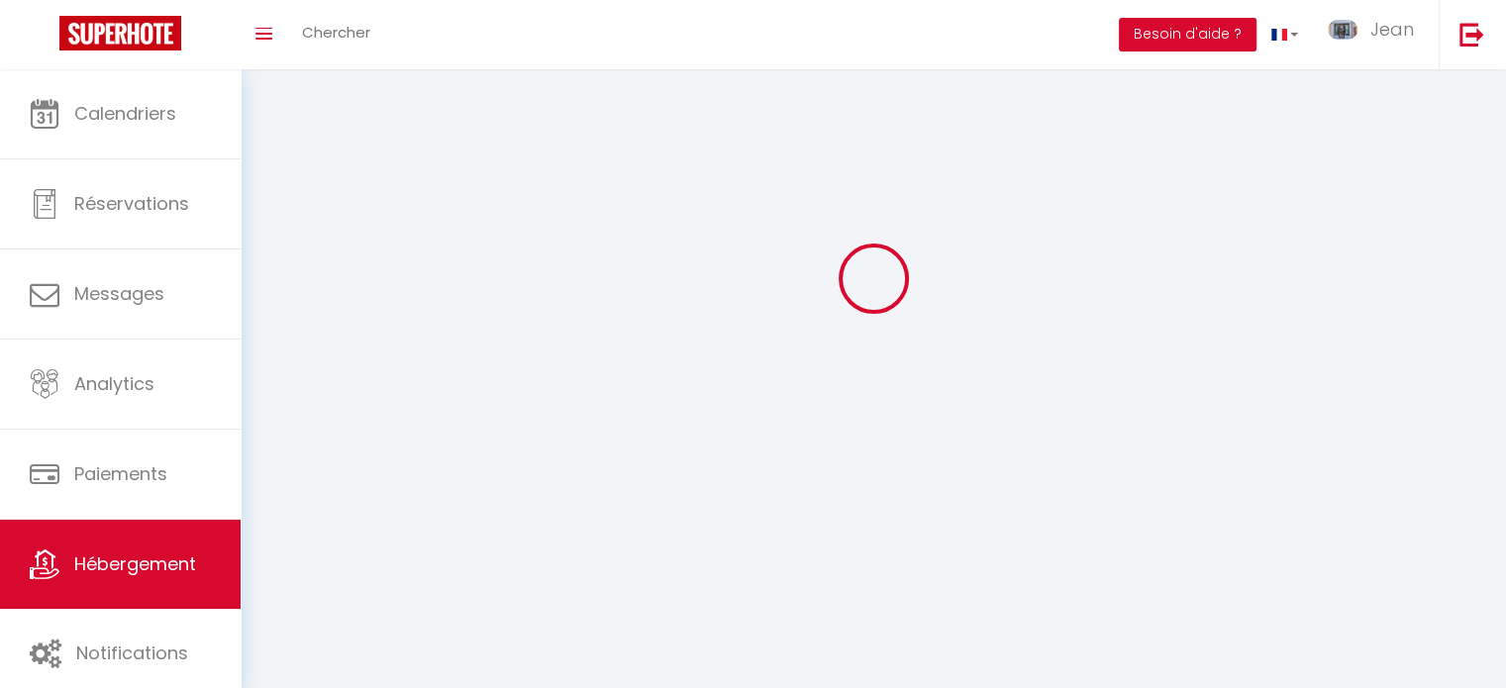
select select
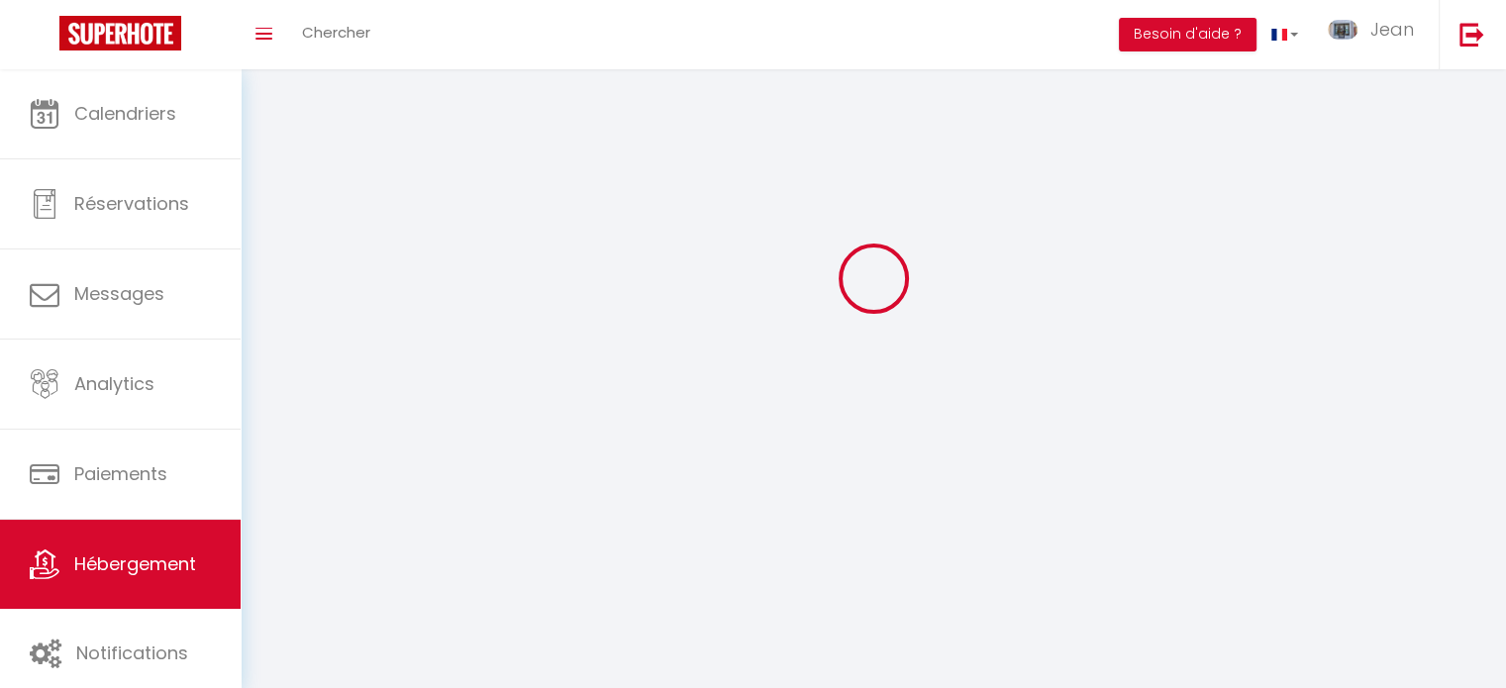
select select
checkbox input "false"
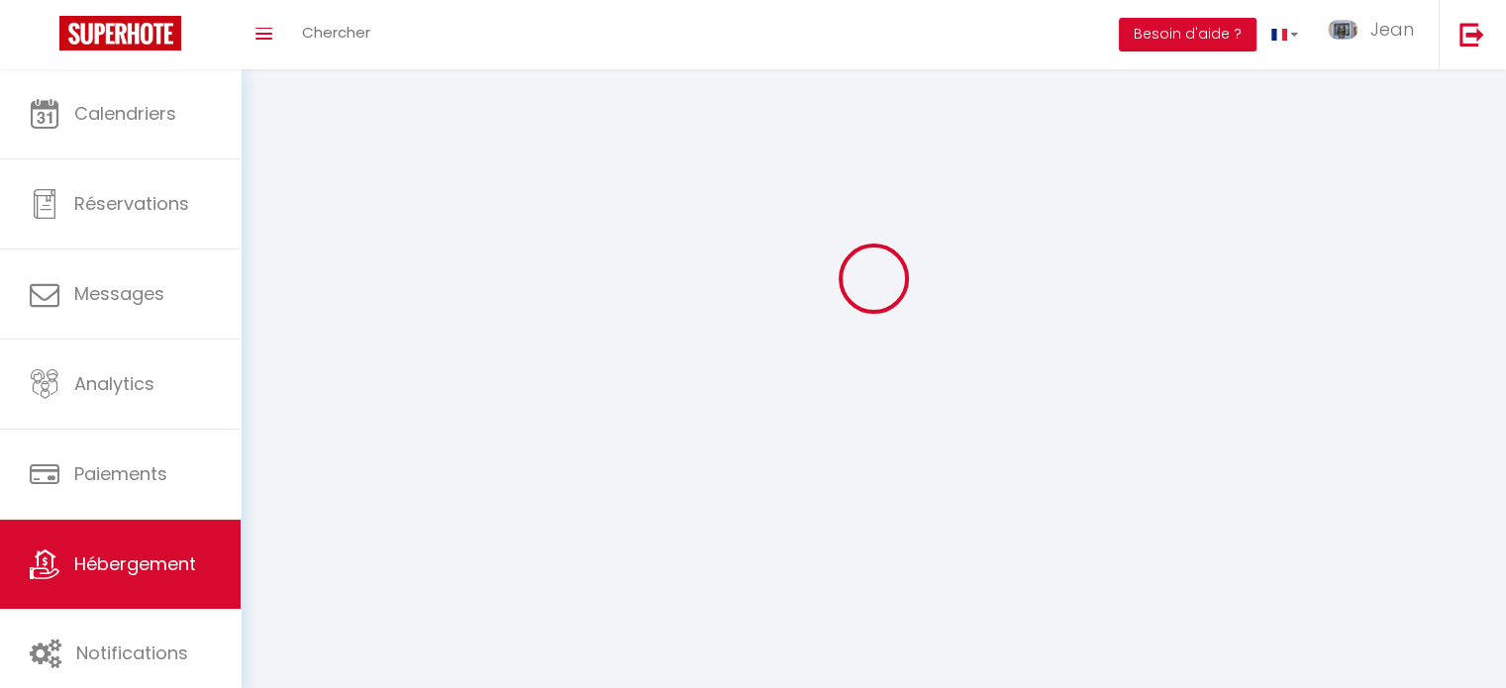
select select
select select "28"
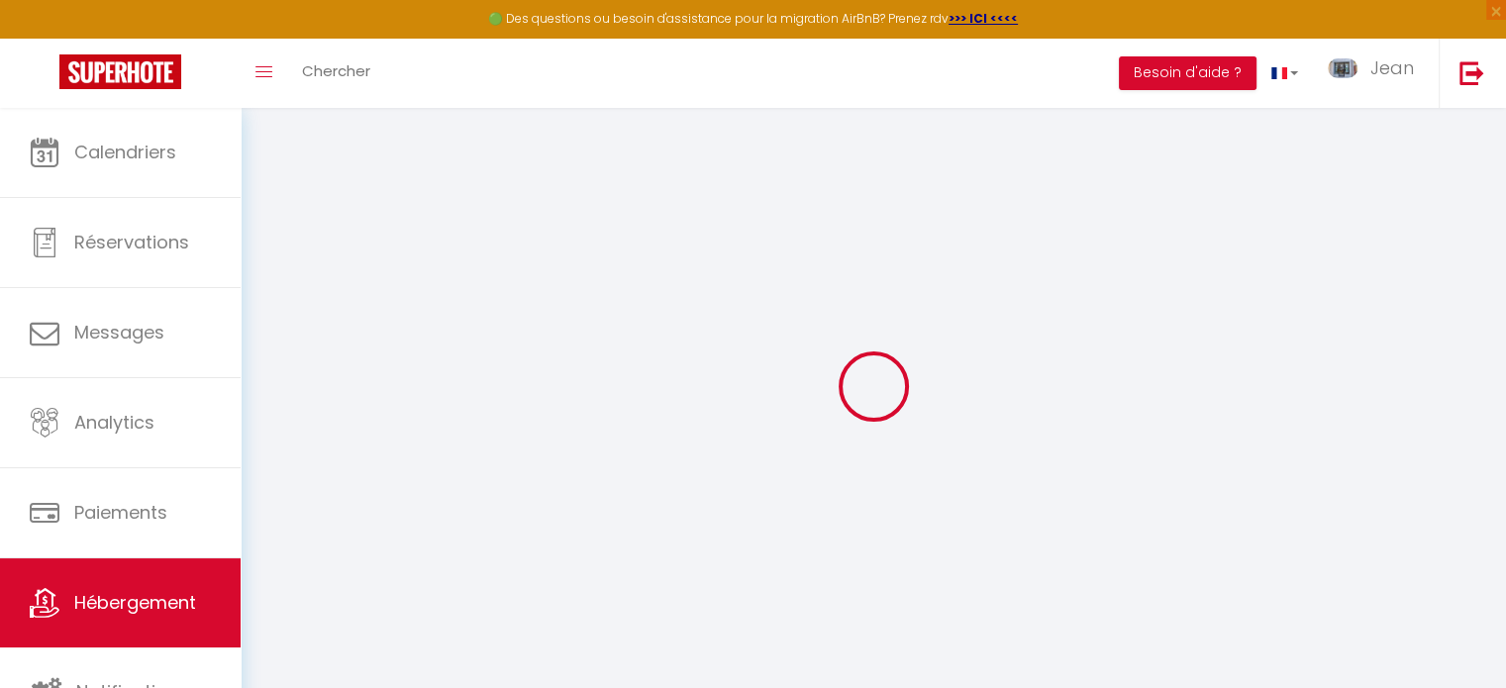
select select
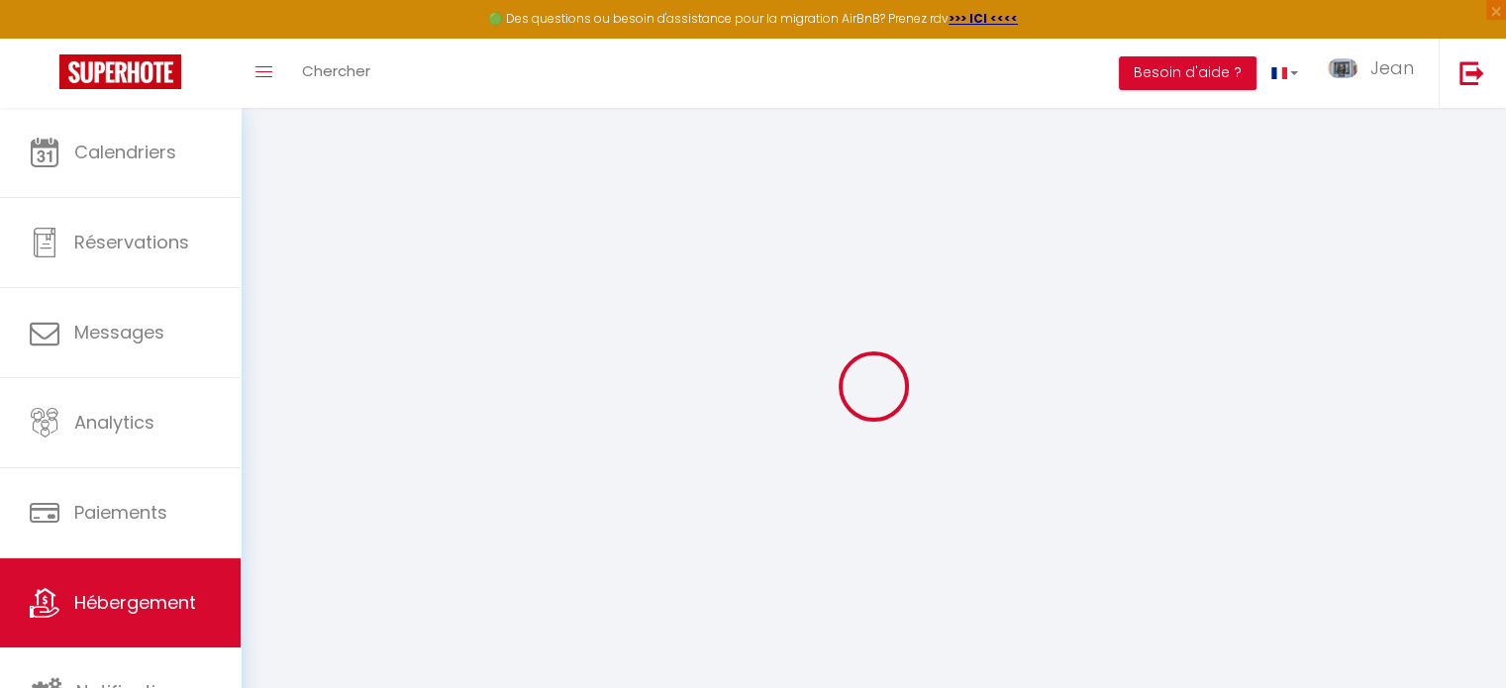
select select
checkbox input "false"
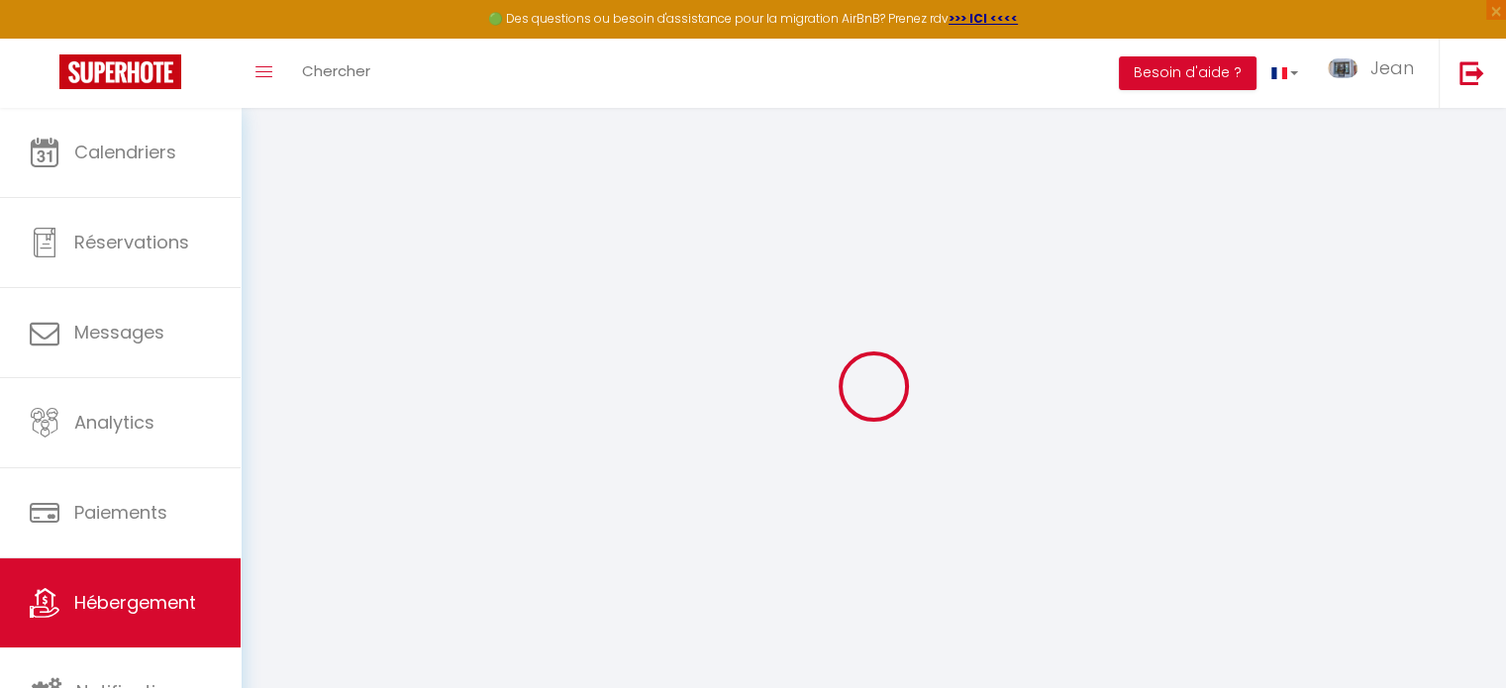
select select
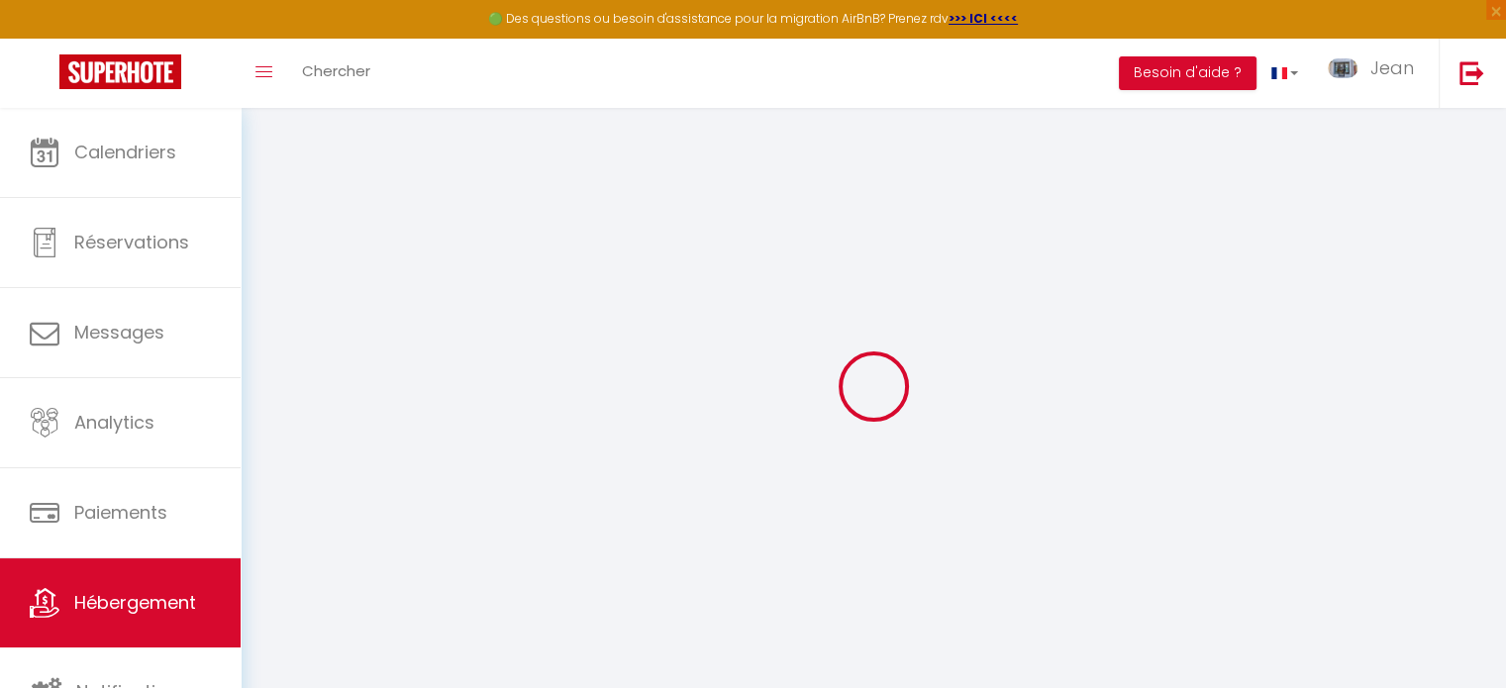
select select
checkbox input "false"
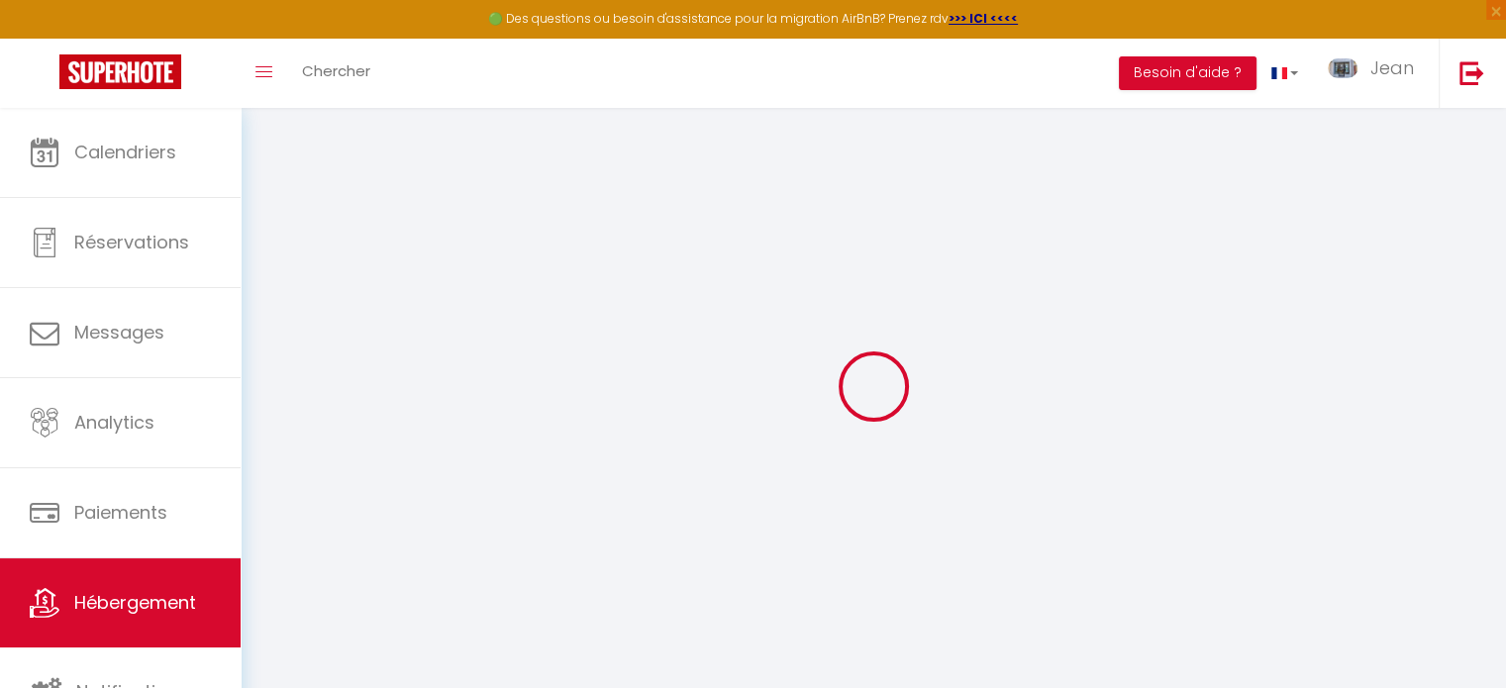
checkbox input "false"
select select
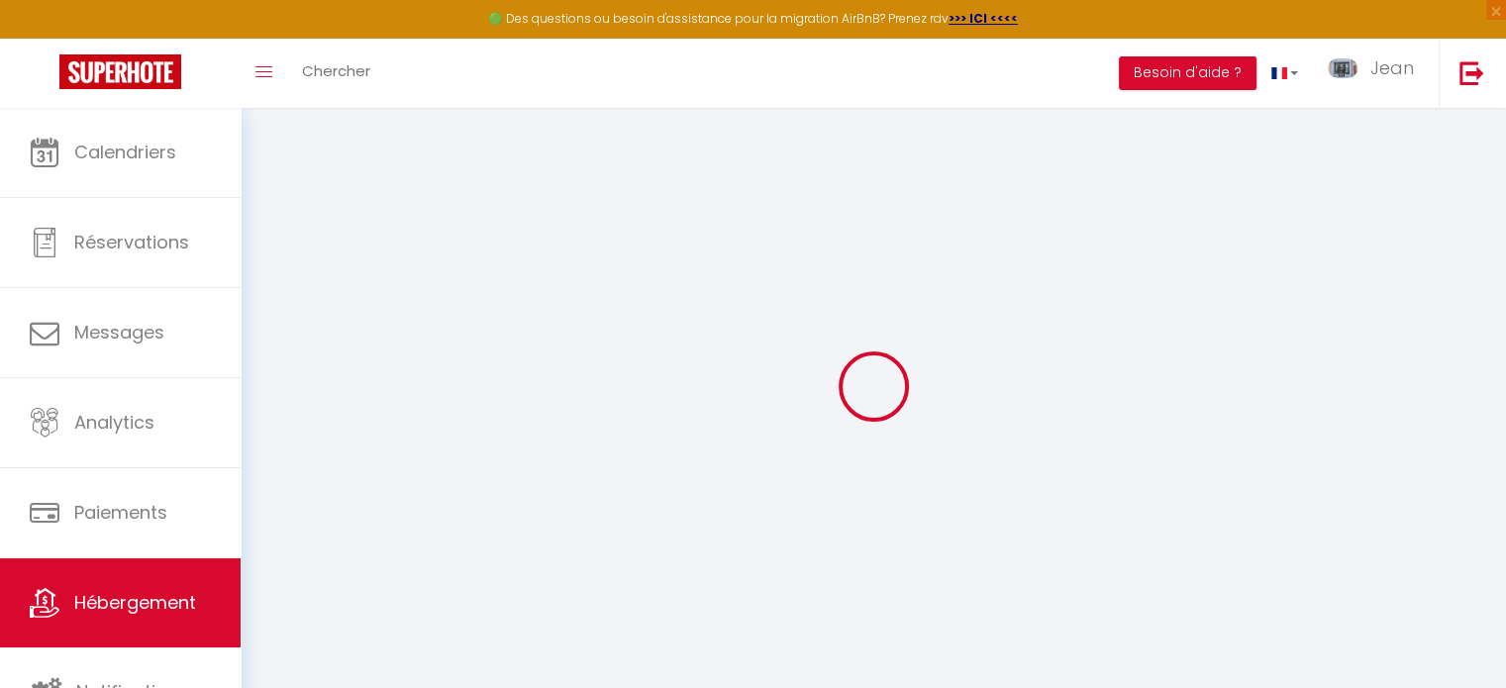
select select
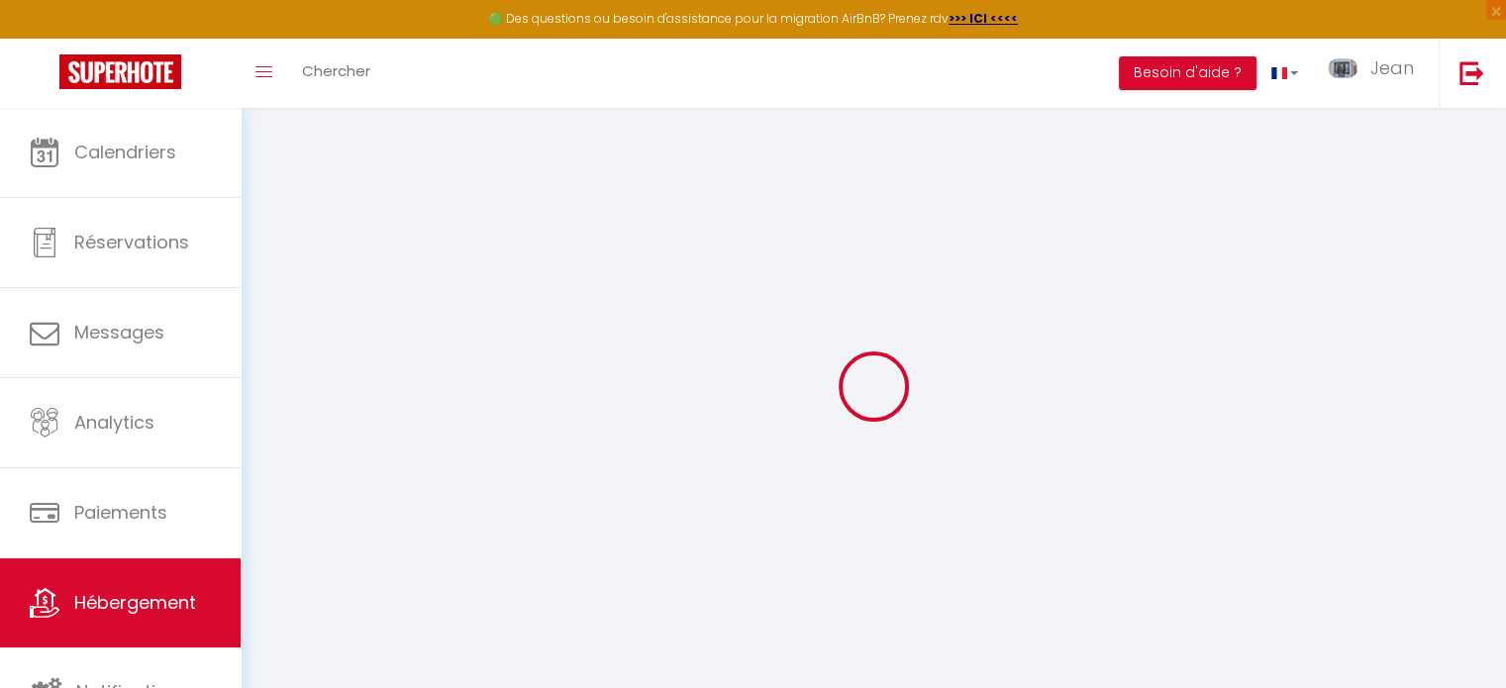
checkbox input "false"
select select
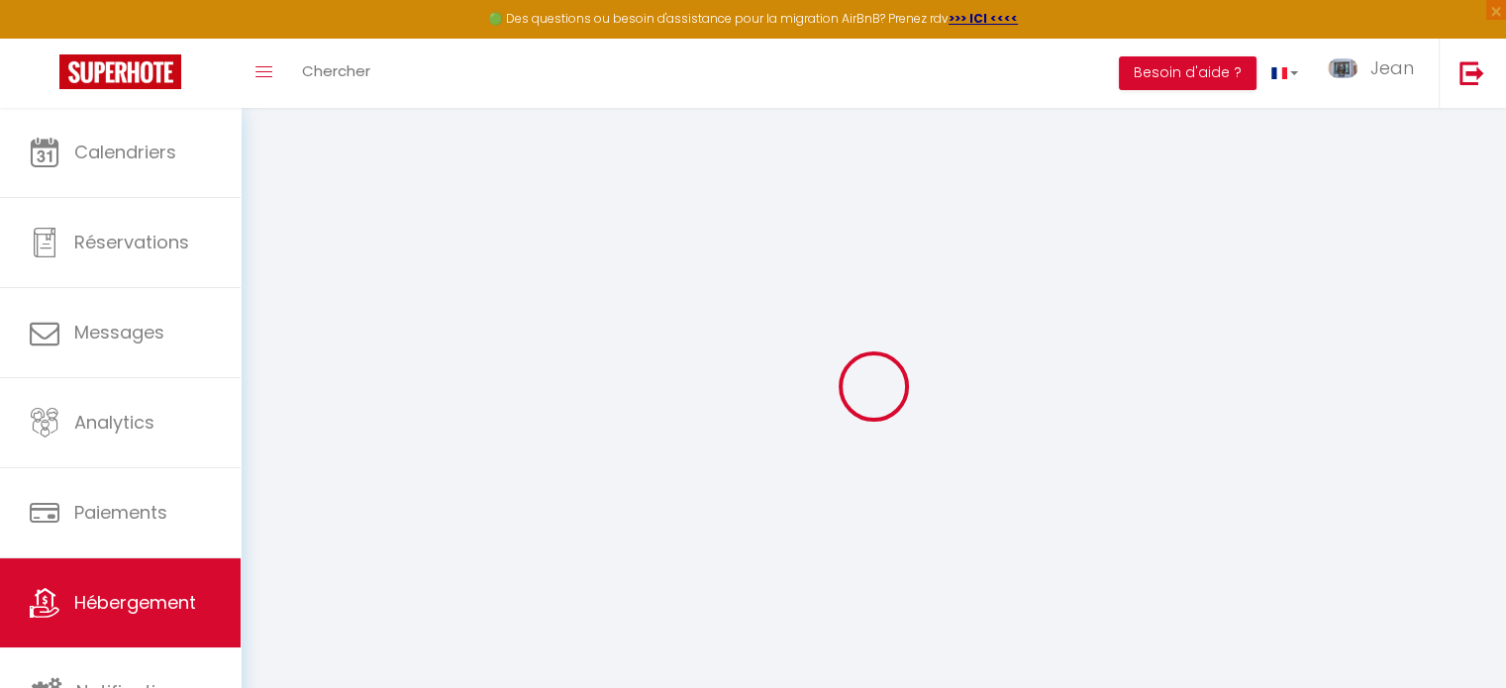
select select
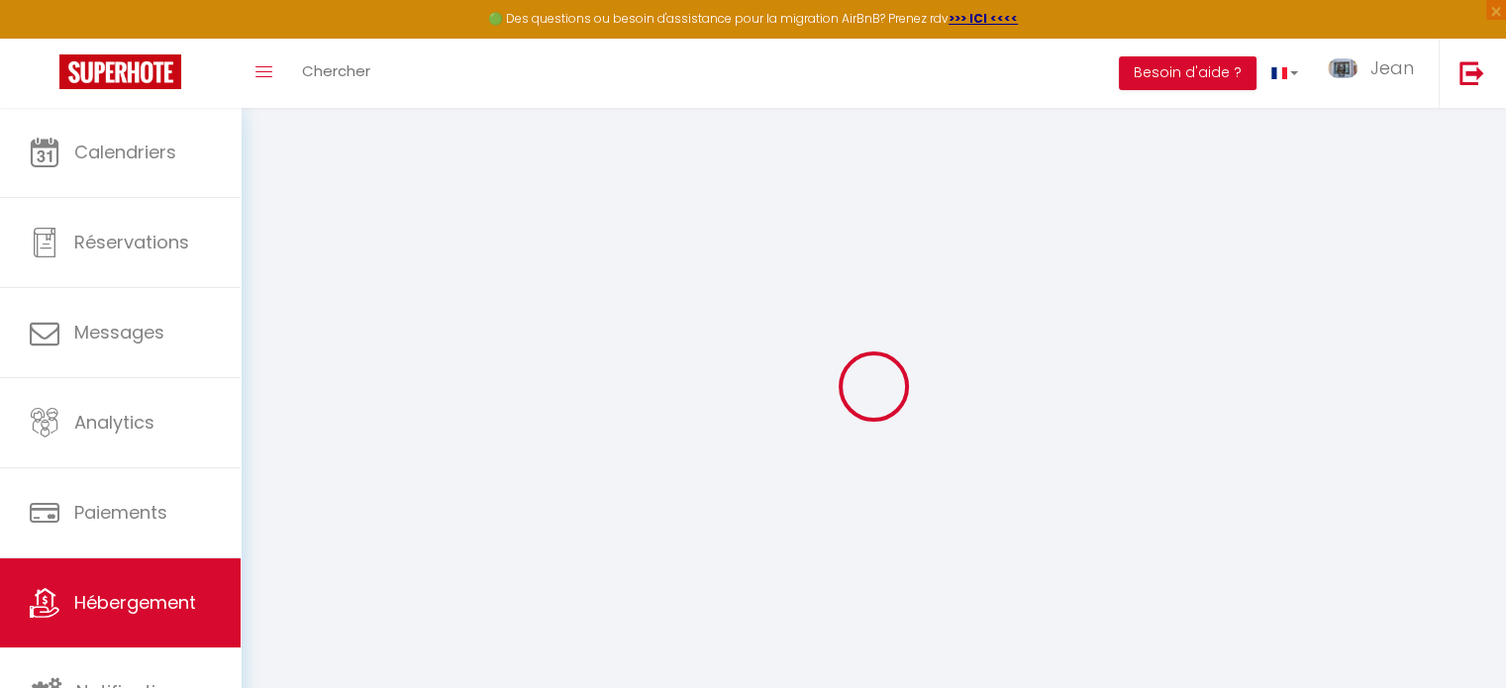
select select
checkbox input "false"
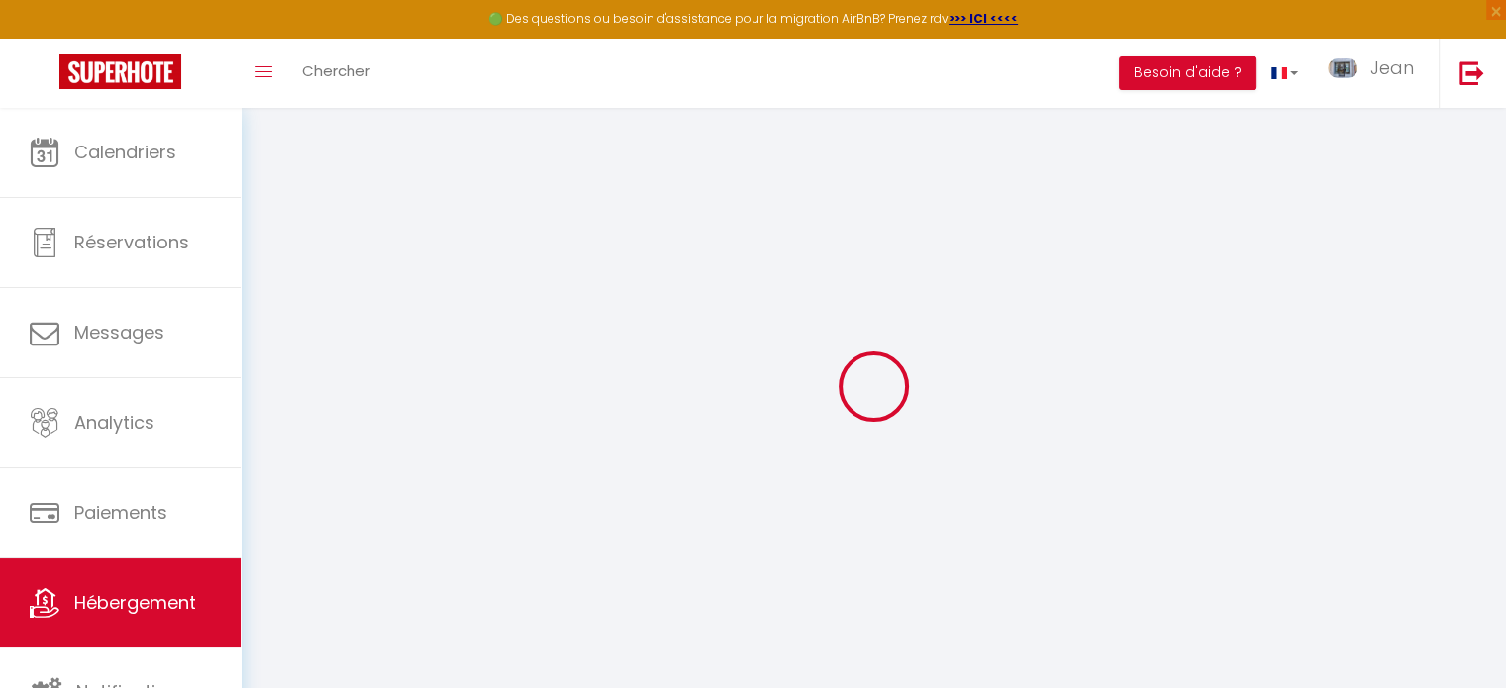
checkbox input "false"
select select
type input "[PERSON_NAME]"
select select
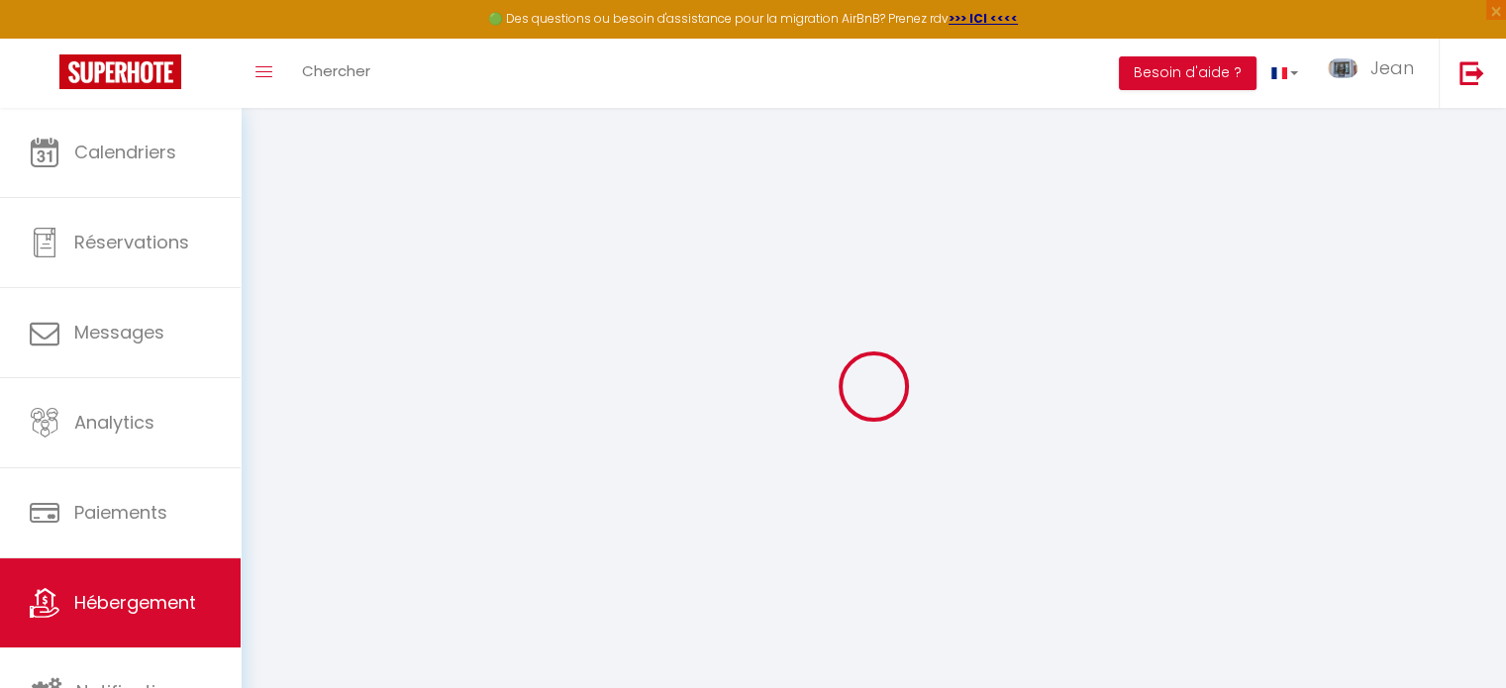
select select
type input "[STREET_ADDRESS]"
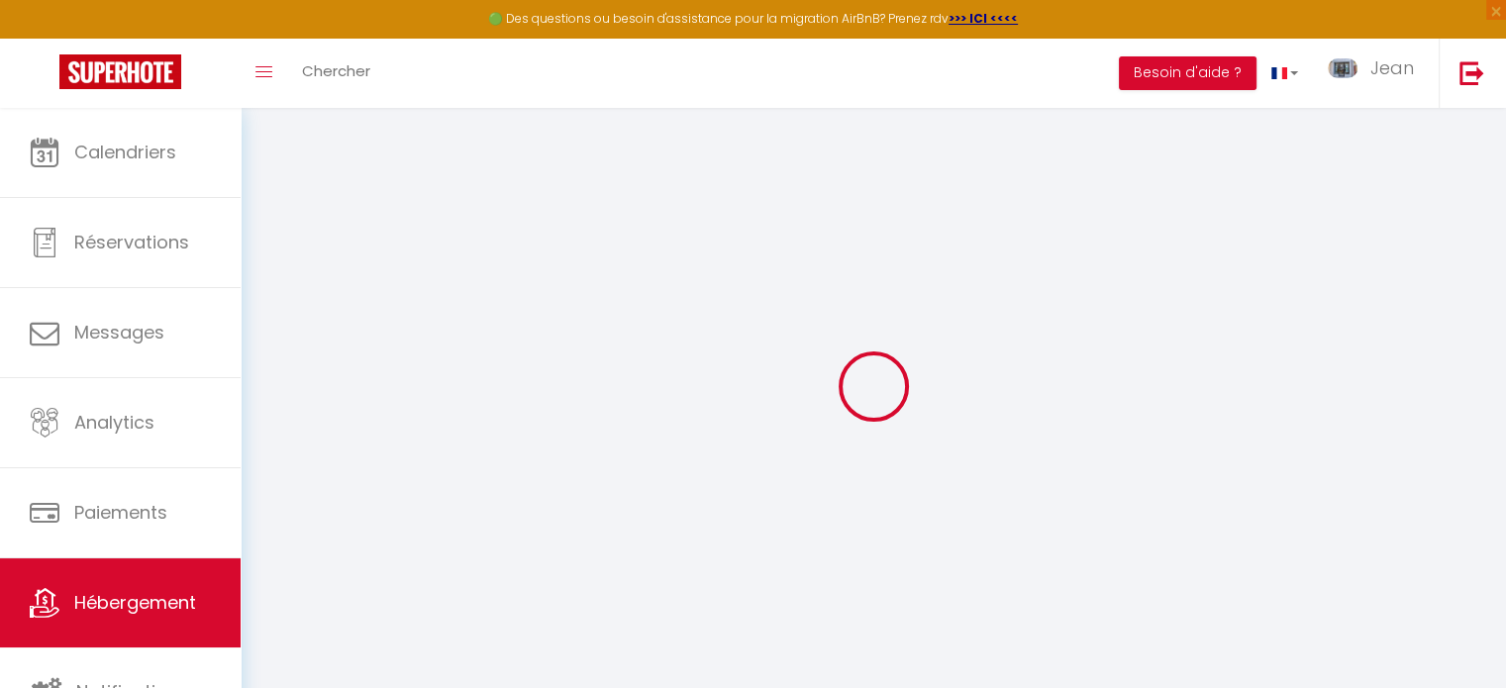
type input "74400"
type input "Chamonix [GEOGRAPHIC_DATA]"
type input "[EMAIL_ADDRESS][DOMAIN_NAME]"
select select
checkbox input "false"
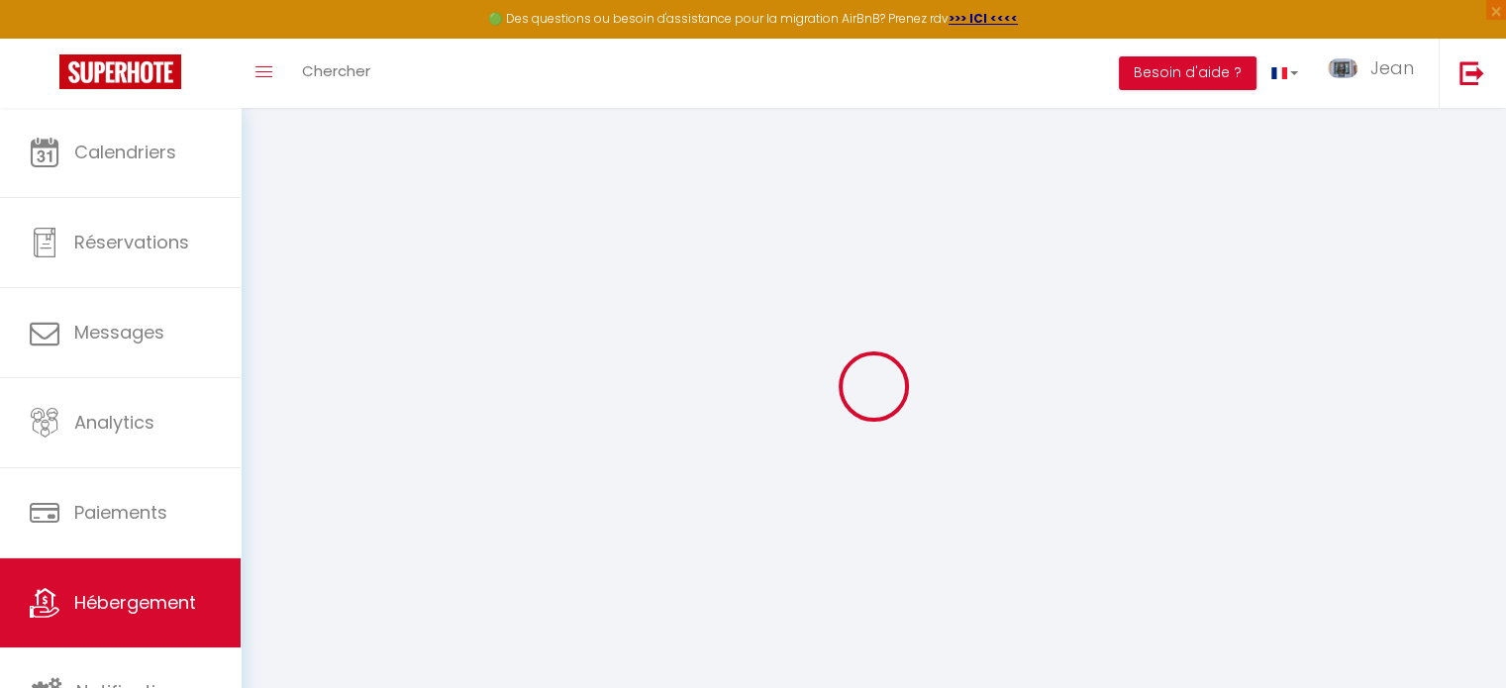
checkbox input "false"
type input "0"
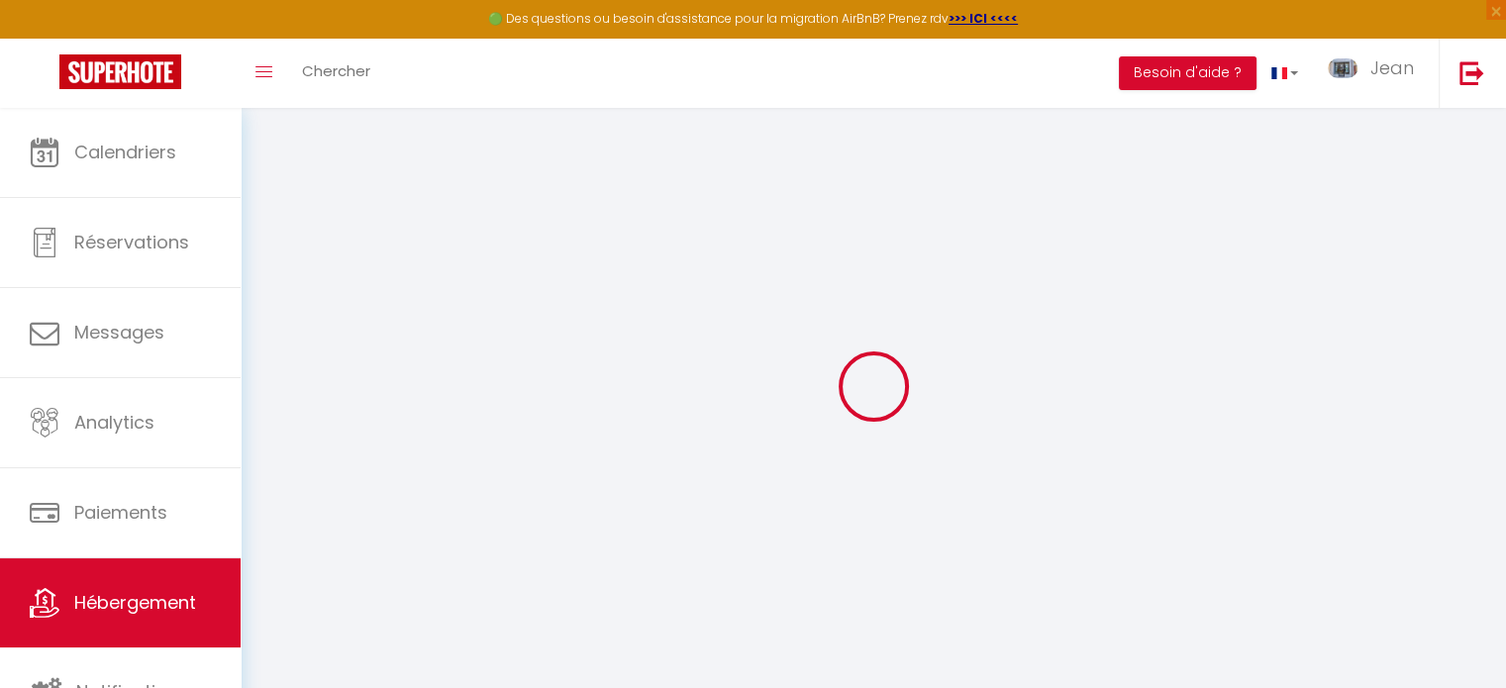
select select
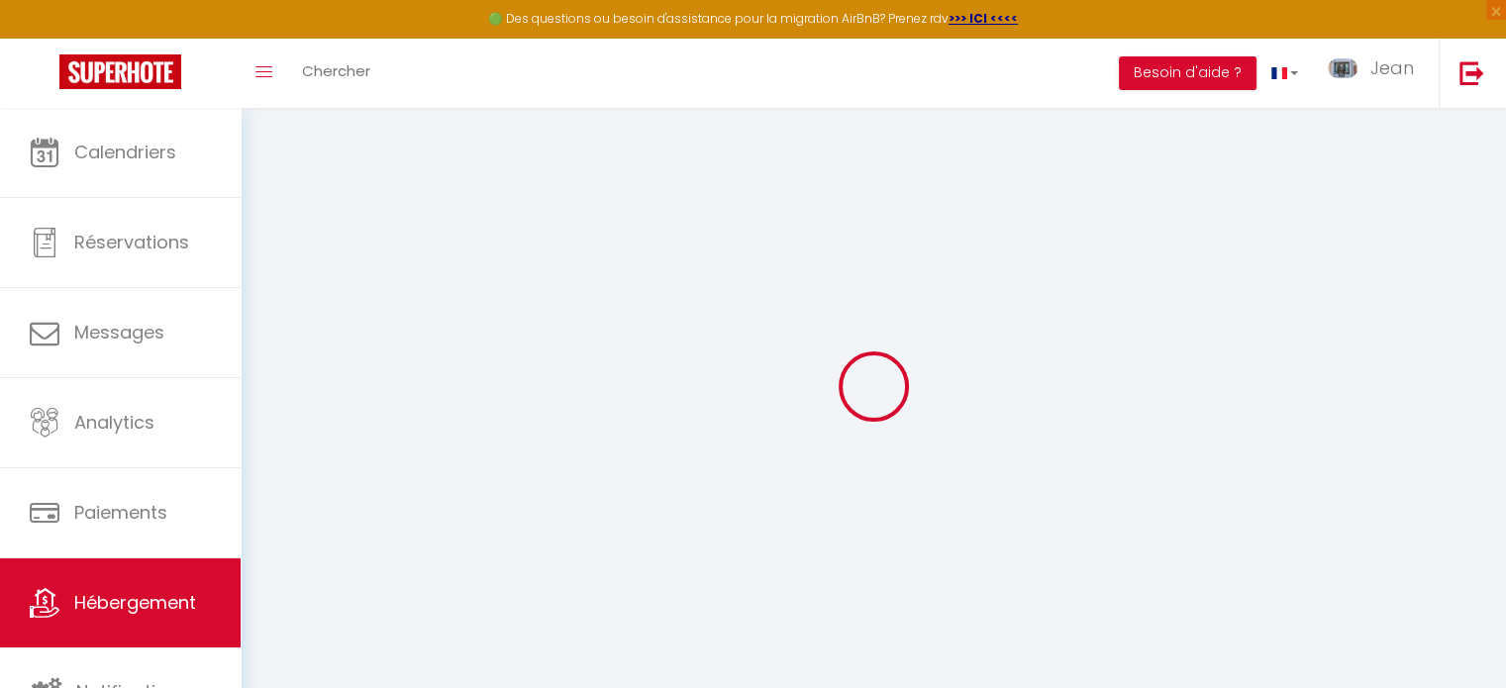
select select
checkbox input "false"
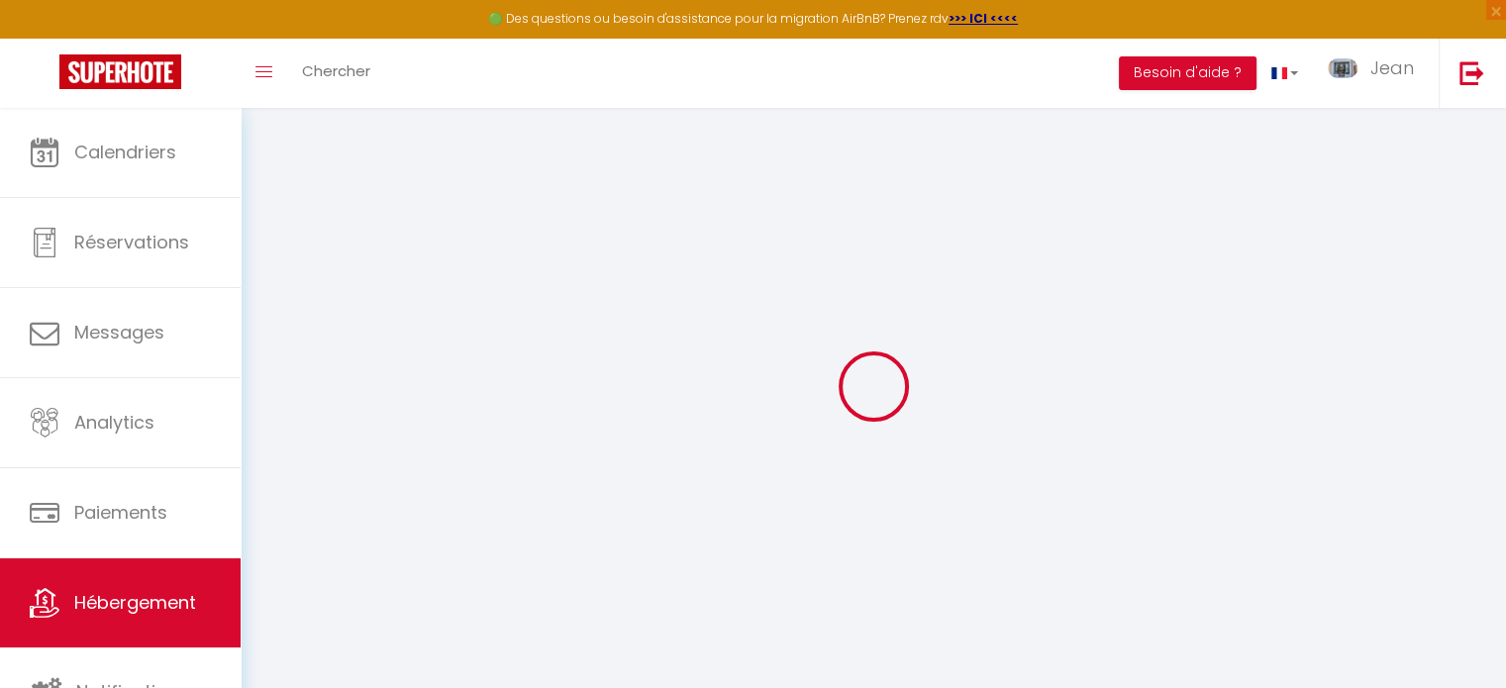
select select
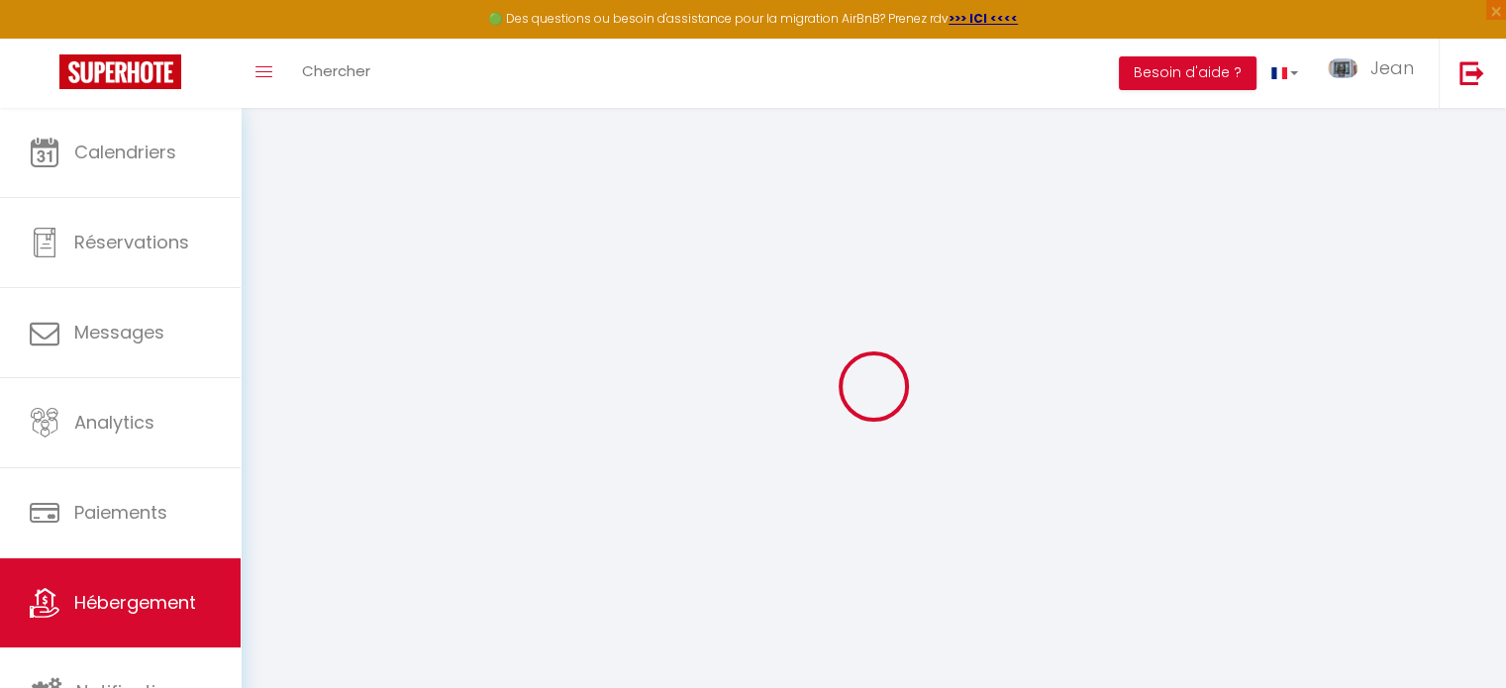
select select
checkbox input "false"
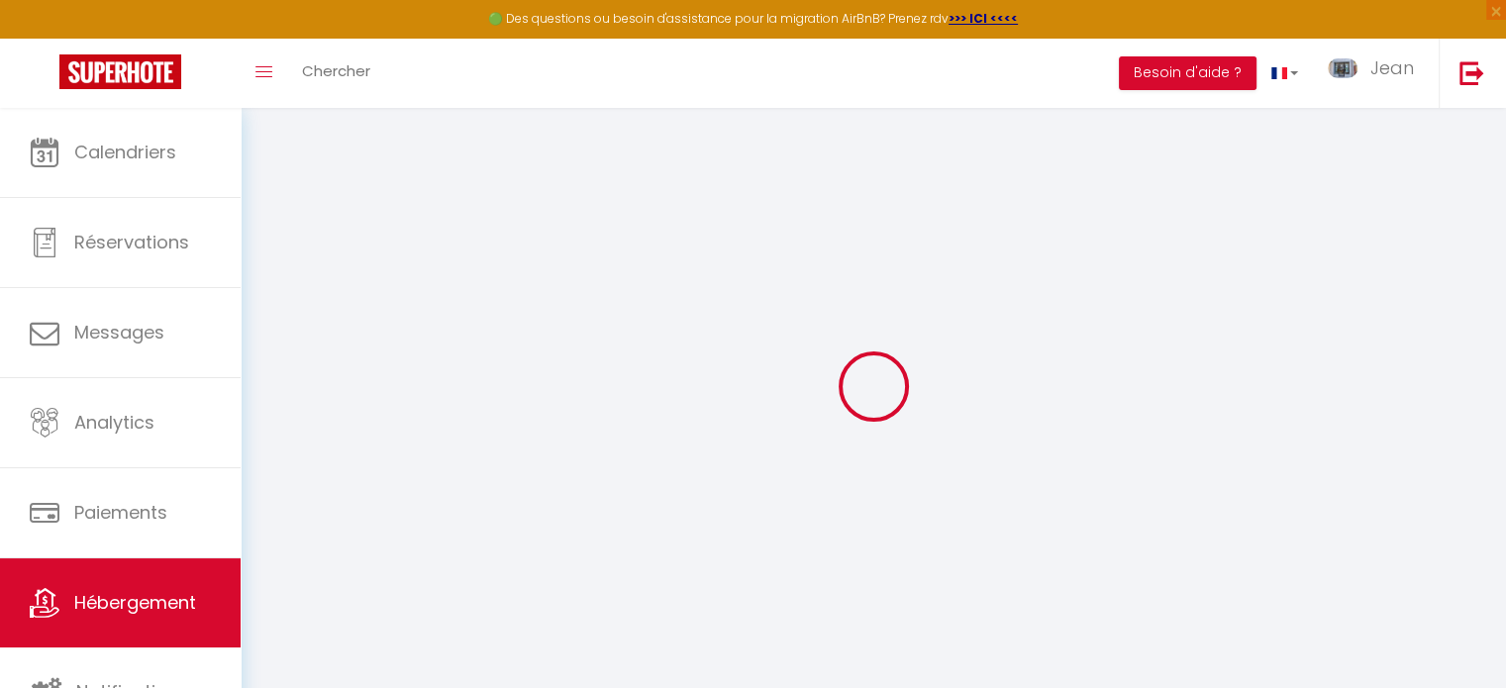
select select
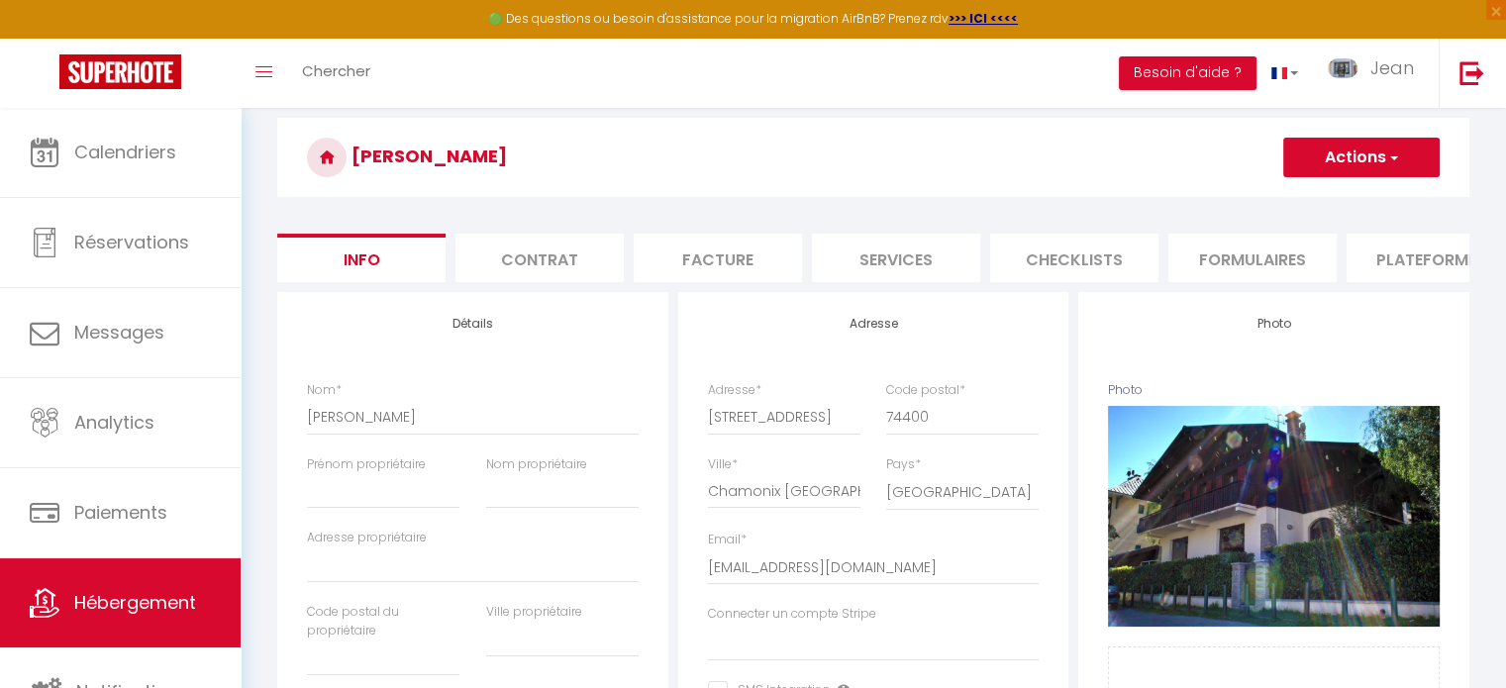
scroll to position [67, 0]
click at [411, 434] on input "[PERSON_NAME]" at bounding box center [473, 416] width 332 height 36
click at [390, 508] on input "Prénom propriétaire" at bounding box center [383, 490] width 153 height 36
click at [524, 505] on input "Nom propriétaire" at bounding box center [562, 490] width 153 height 36
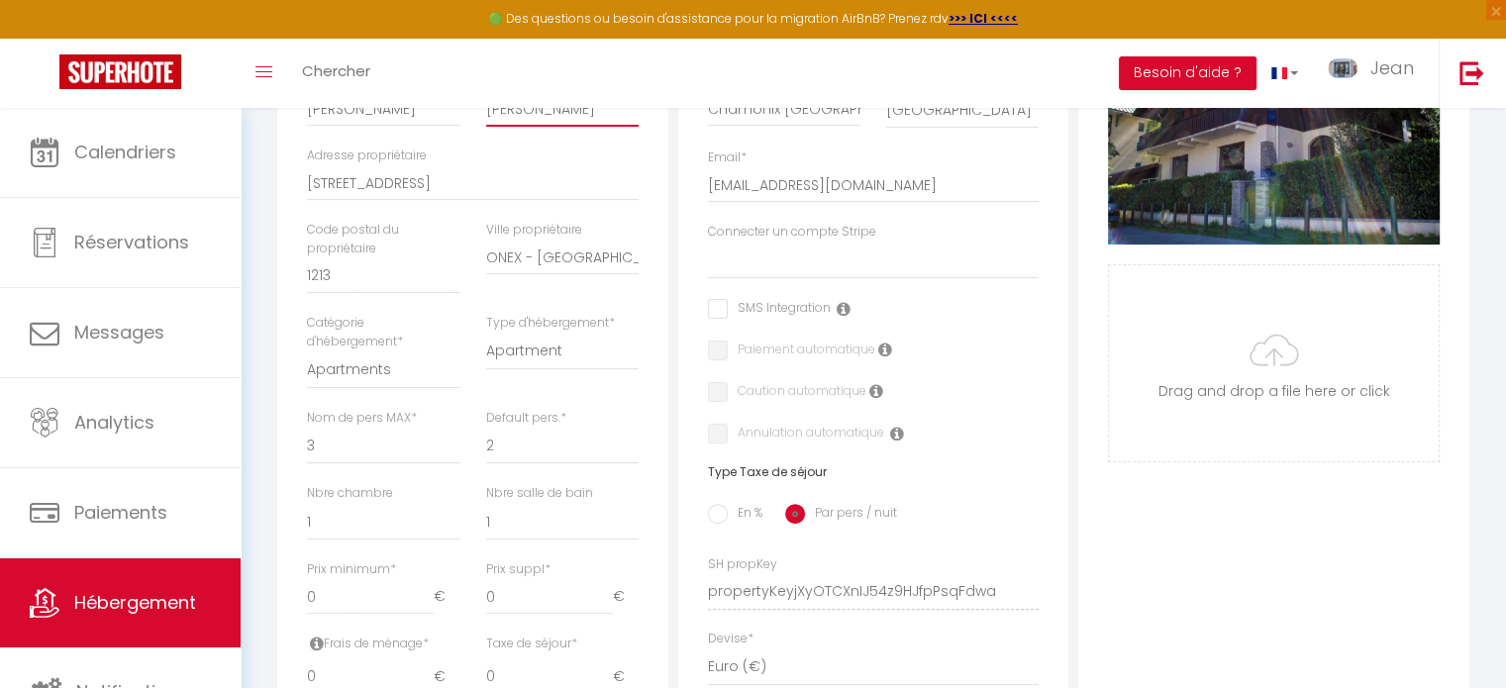
scroll to position [450, 0]
click at [502, 530] on select "0 1 2 3 4 5 6 7 8 9 10 11 12 13" at bounding box center [562, 521] width 153 height 38
click at [486, 516] on select "0 1 2 3 4 5 6 7 8 9 10 11 12 13" at bounding box center [562, 521] width 153 height 38
click at [335, 530] on select "0 1 2 3 4 5 6 7 8 9 10 11 12 13" at bounding box center [383, 521] width 153 height 38
click at [307, 516] on select "0 1 2 3 4 5 6 7 8 9 10 11 12 13" at bounding box center [383, 521] width 153 height 38
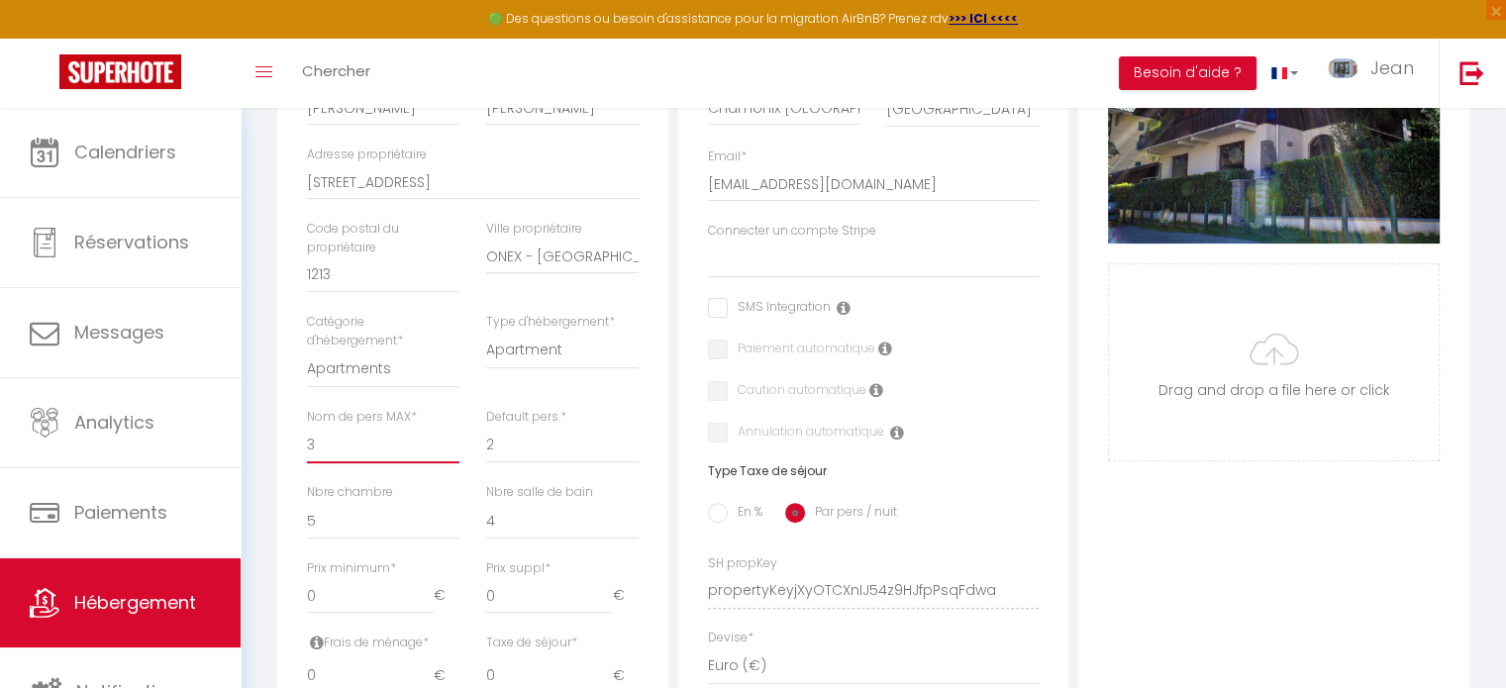
click at [348, 463] on select "1 2 3 4 5 6 7 8 9 10 11 12 13 14" at bounding box center [383, 445] width 153 height 38
click at [307, 441] on select "1 2 3 4 5 6 7 8 9 10 11 12 13 14" at bounding box center [383, 445] width 153 height 38
click at [555, 359] on select "Apartment Condominium Loft Serviced Apartment" at bounding box center [562, 351] width 153 height 38
click at [388, 382] on select "Apartments Houses Secondary units Unique Homes BNB Others" at bounding box center [383, 370] width 153 height 38
click at [307, 364] on select "Apartments Houses Secondary units Unique Homes BNB Others" at bounding box center [383, 370] width 153 height 38
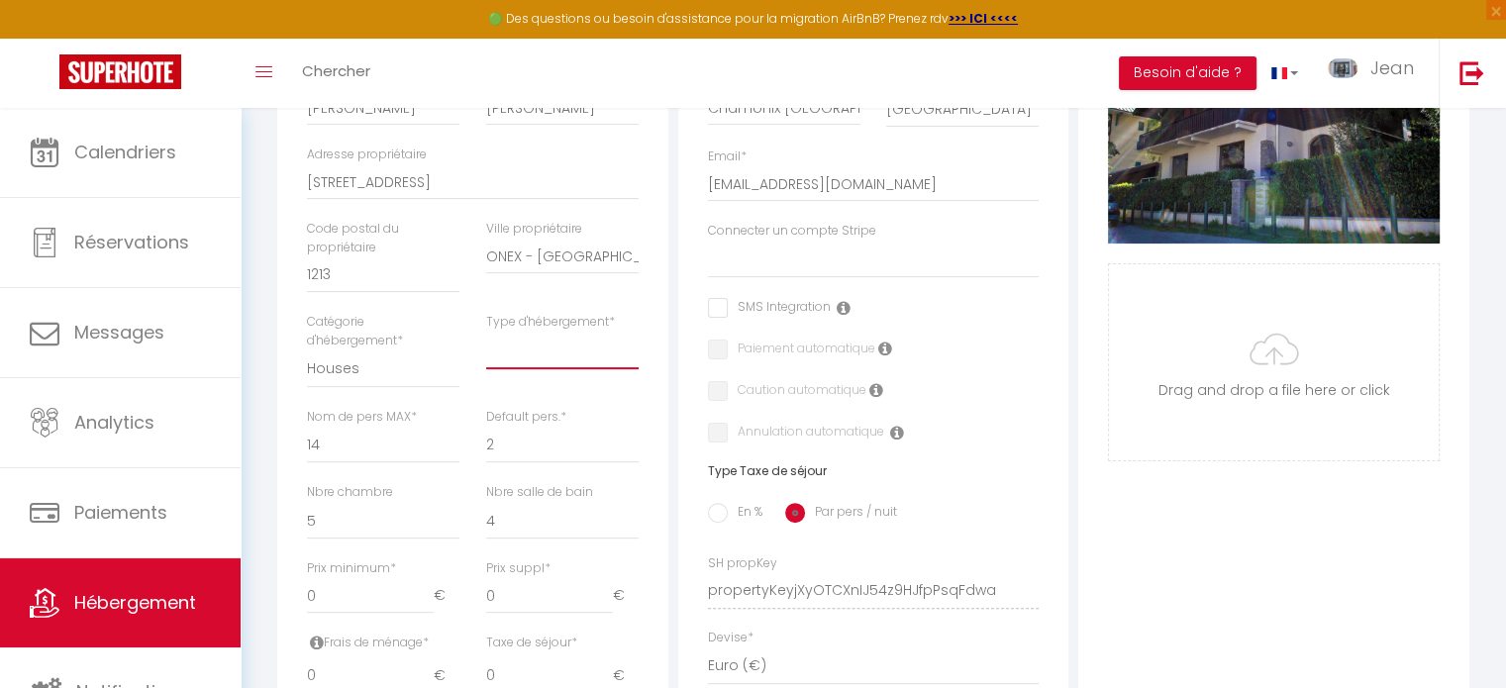
click at [530, 366] on select "House Cabin Villa Townhouse Cottage Bungalow Earthhouse Houseboat Hut Farm Stay…" at bounding box center [562, 351] width 153 height 38
click at [486, 346] on select "House Cabin Villa Townhouse Cottage Bungalow Earthhouse Houseboat Hut Farm Stay…" at bounding box center [562, 351] width 153 height 38
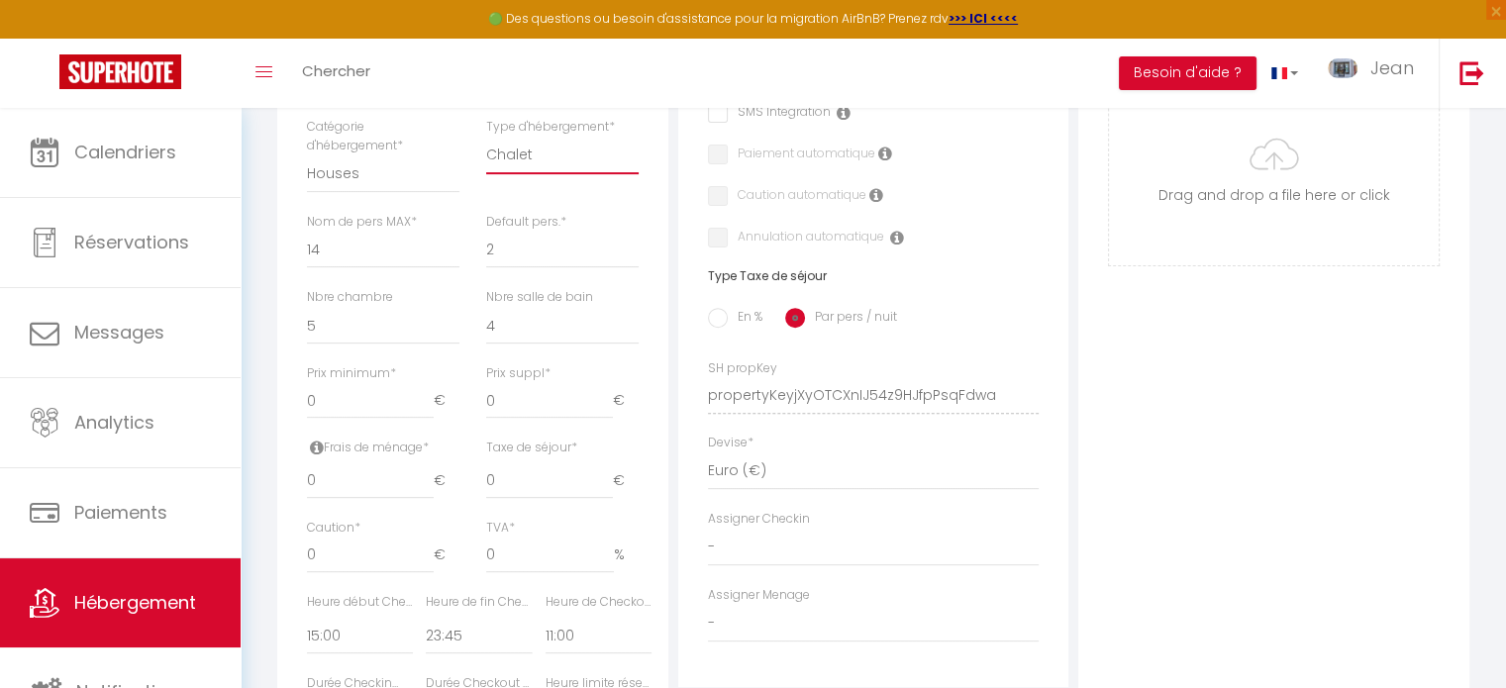
scroll to position [648, 0]
click at [328, 490] on input "0" at bounding box center [370, 479] width 127 height 36
click at [343, 566] on input "0" at bounding box center [370, 553] width 127 height 36
click at [360, 645] on select "00:00 00:15 00:30 00:45 01:00 01:15 01:30 01:45 02:00 02:15 02:30 02:45 03:00" at bounding box center [360, 633] width 106 height 38
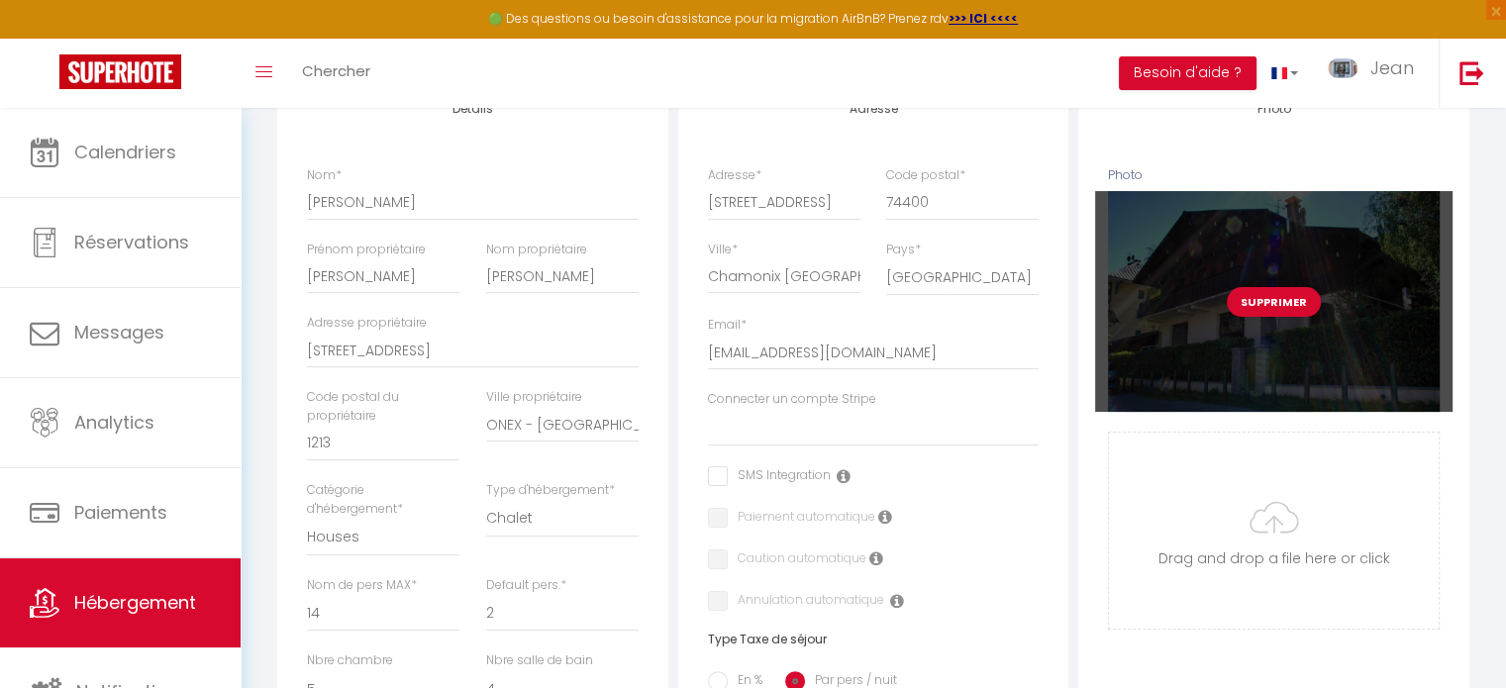
scroll to position [0, 0]
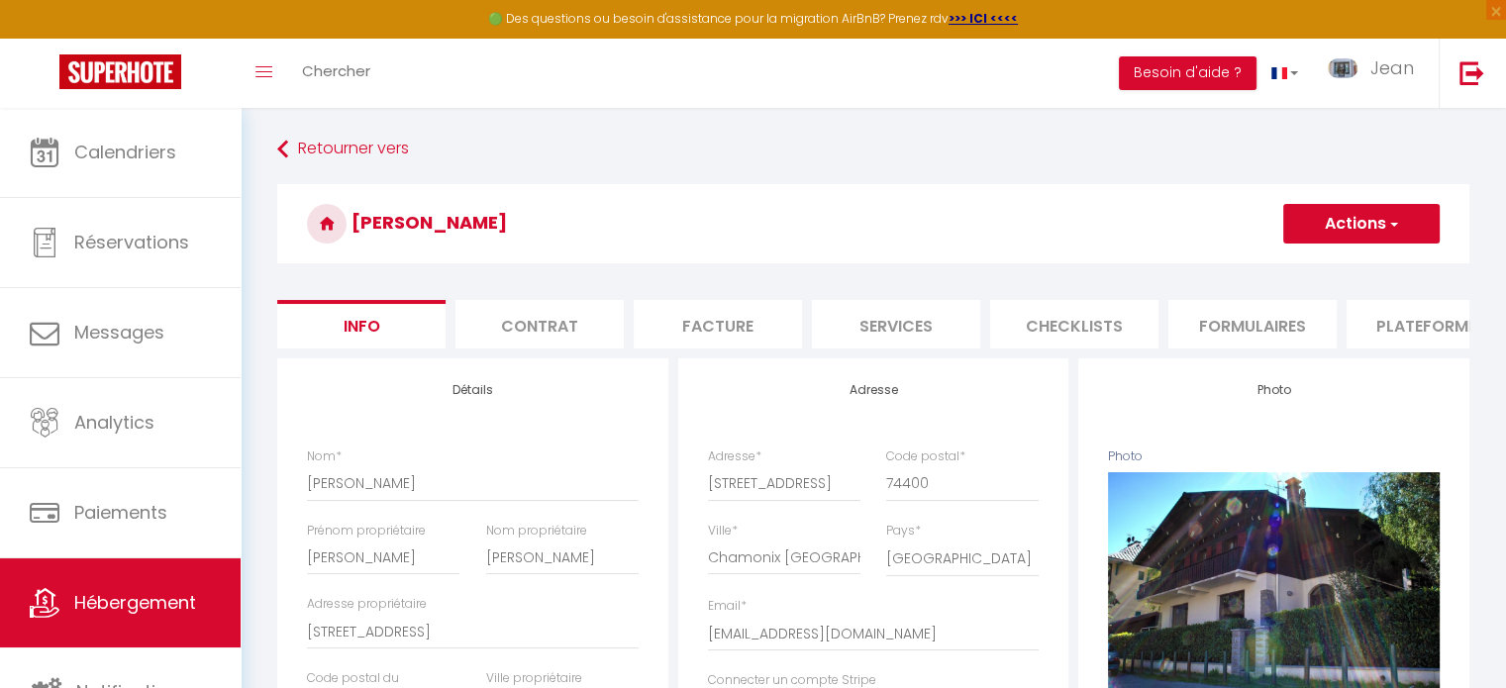
click at [1337, 218] on button "Actions" at bounding box center [1361, 224] width 156 height 40
click at [1288, 268] on input "Enregistrer" at bounding box center [1283, 267] width 73 height 20
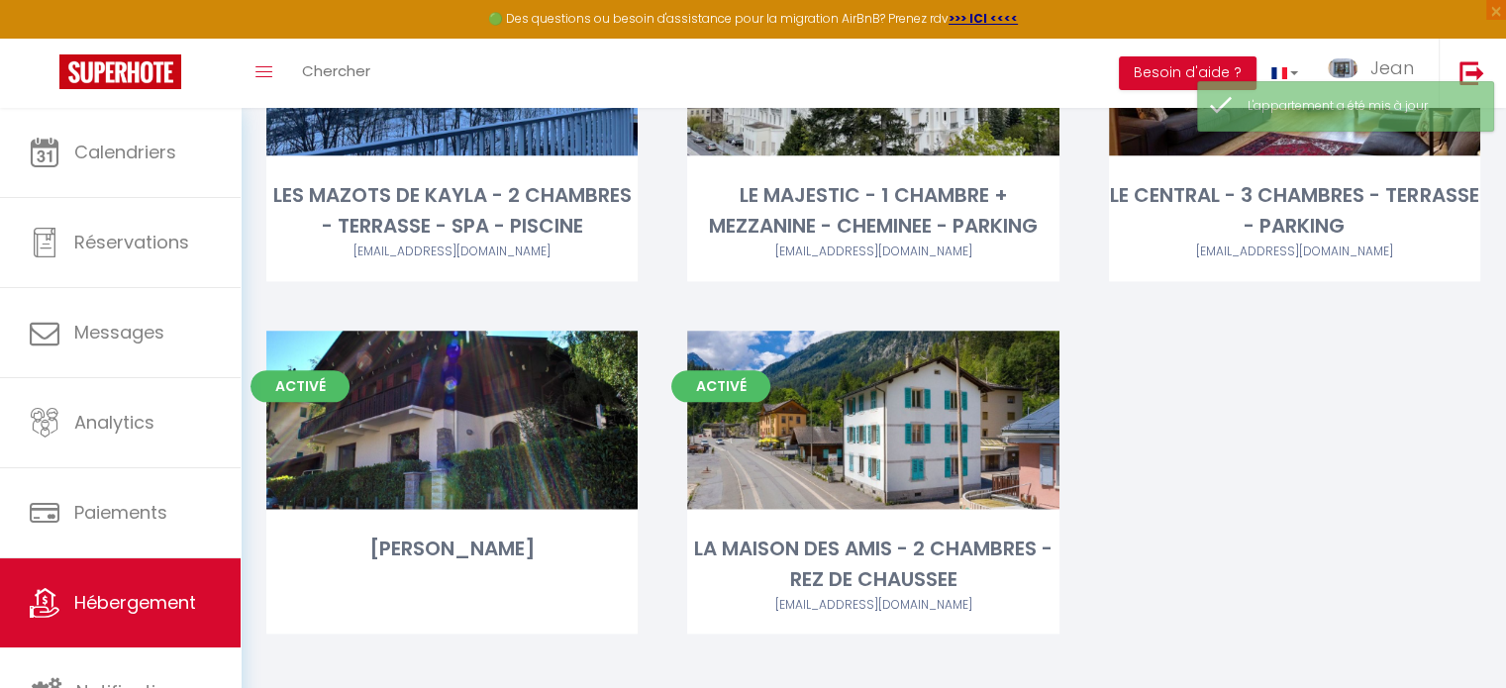
scroll to position [2415, 0]
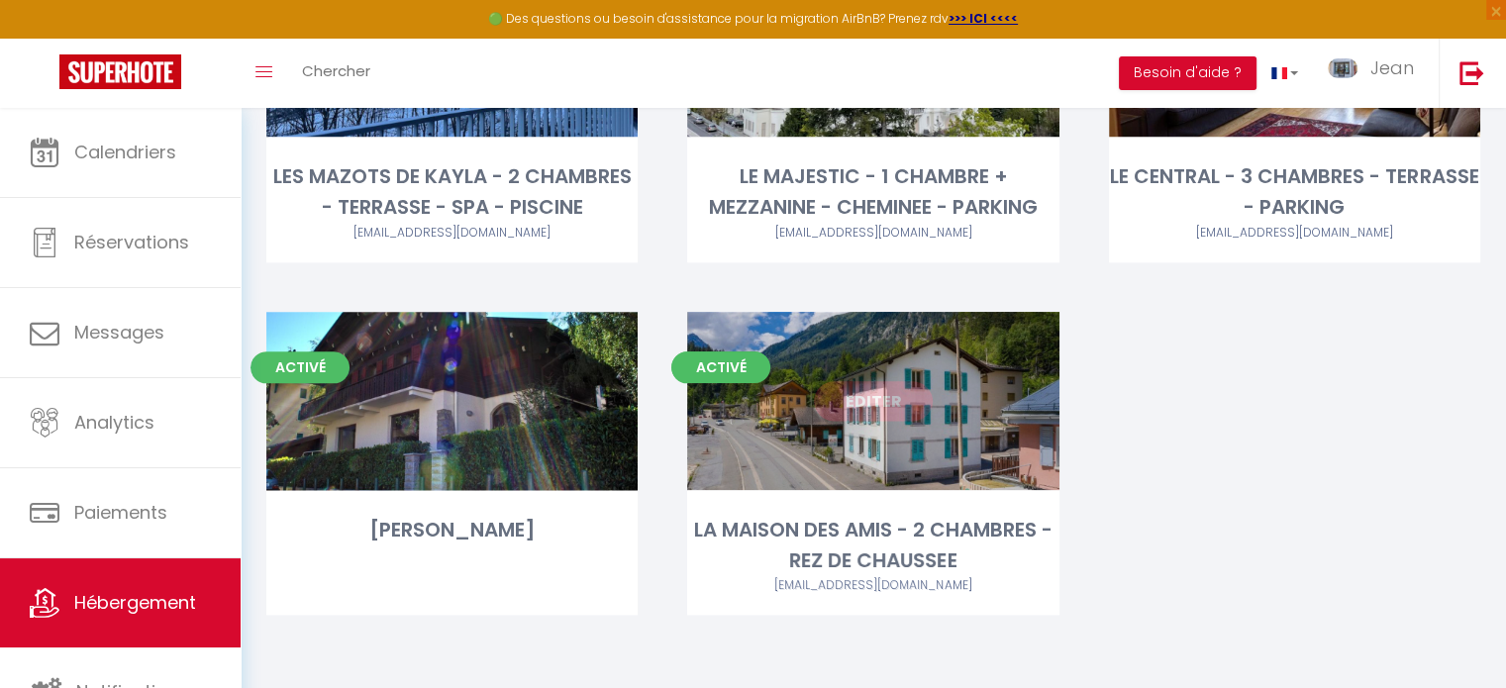
click at [869, 393] on link "Editer" at bounding box center [873, 401] width 119 height 40
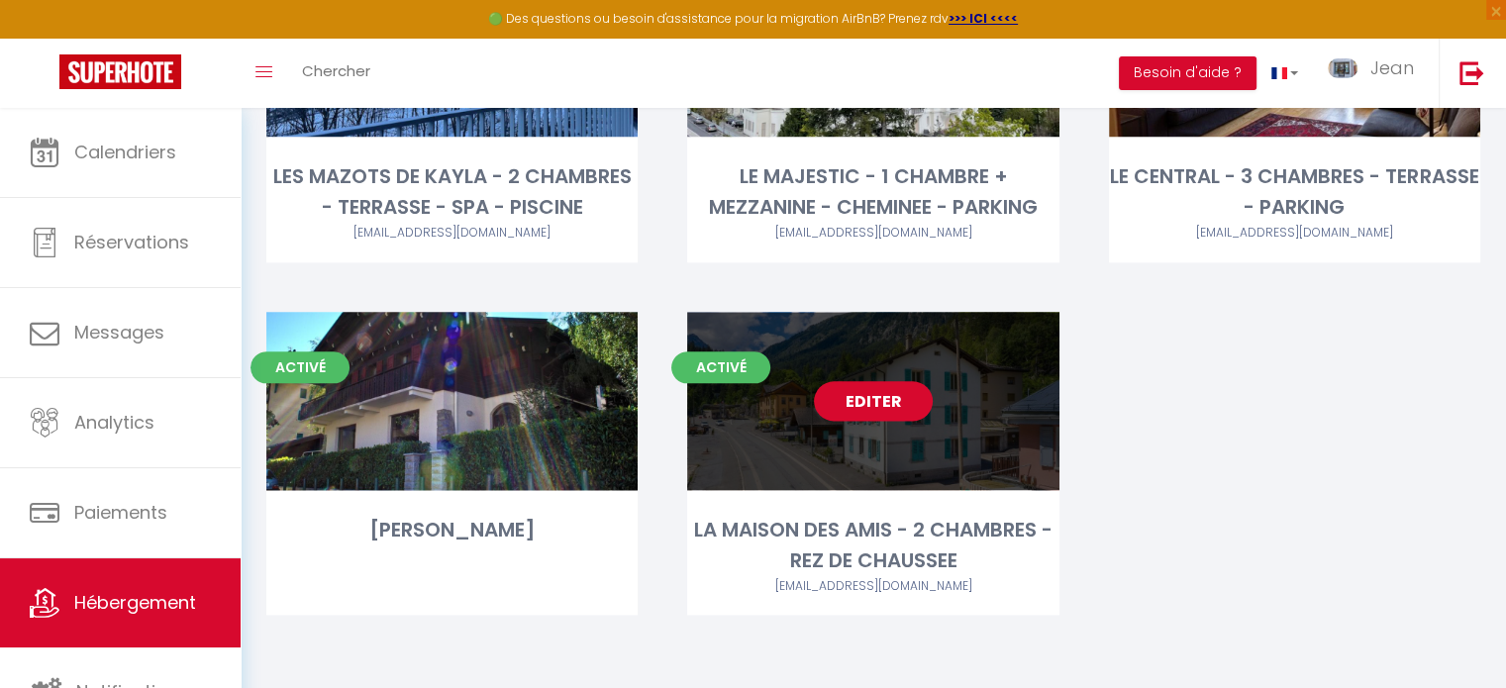
click at [861, 396] on link "Editer" at bounding box center [873, 401] width 119 height 40
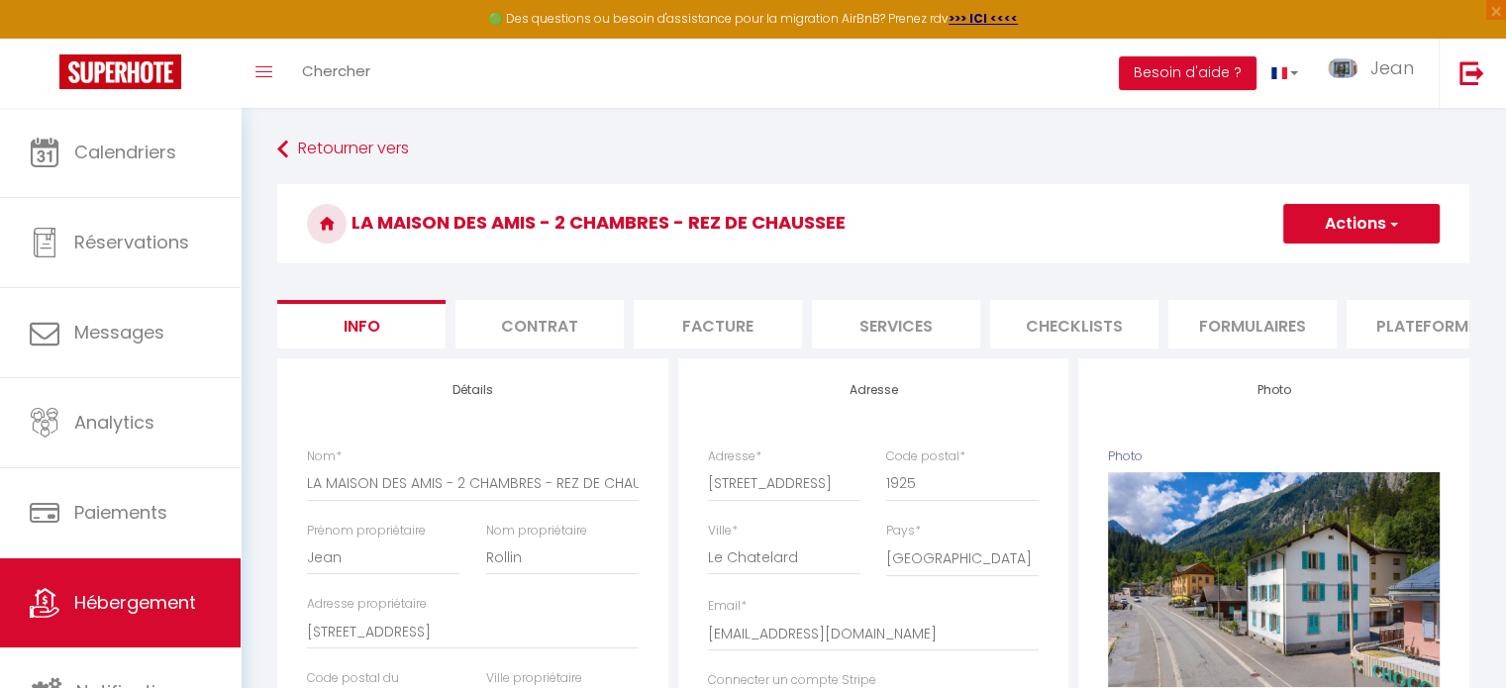
click at [1398, 332] on li "Plateformes" at bounding box center [1431, 324] width 168 height 49
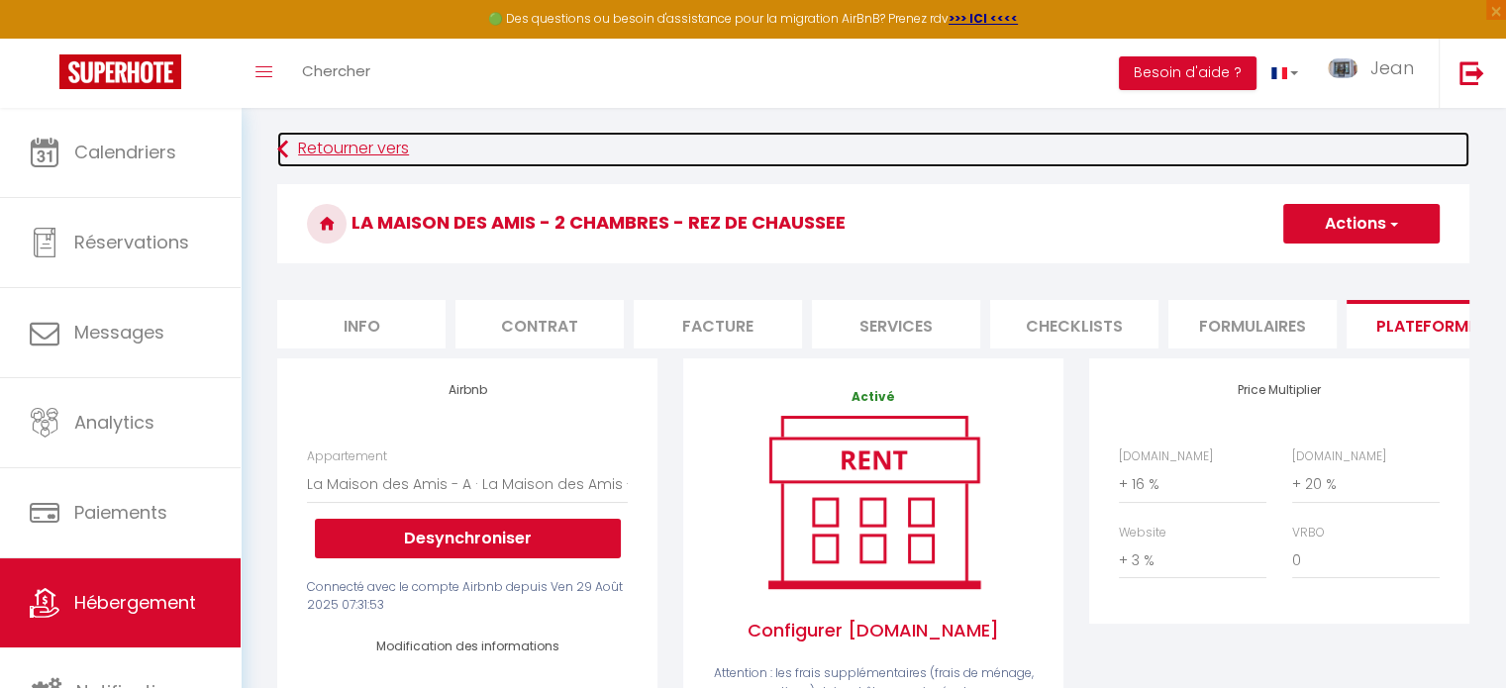
click at [333, 146] on link "Retourner vers" at bounding box center [873, 150] width 1192 height 36
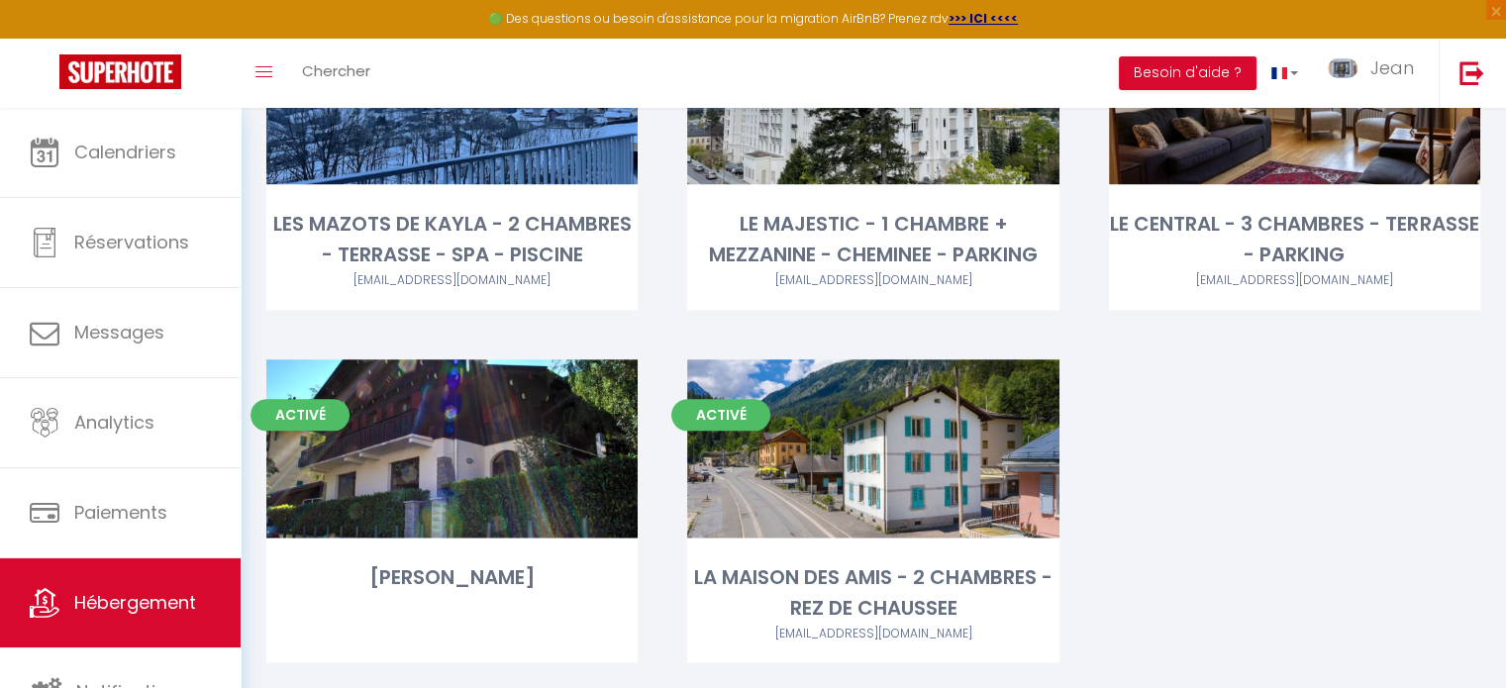
scroll to position [2415, 0]
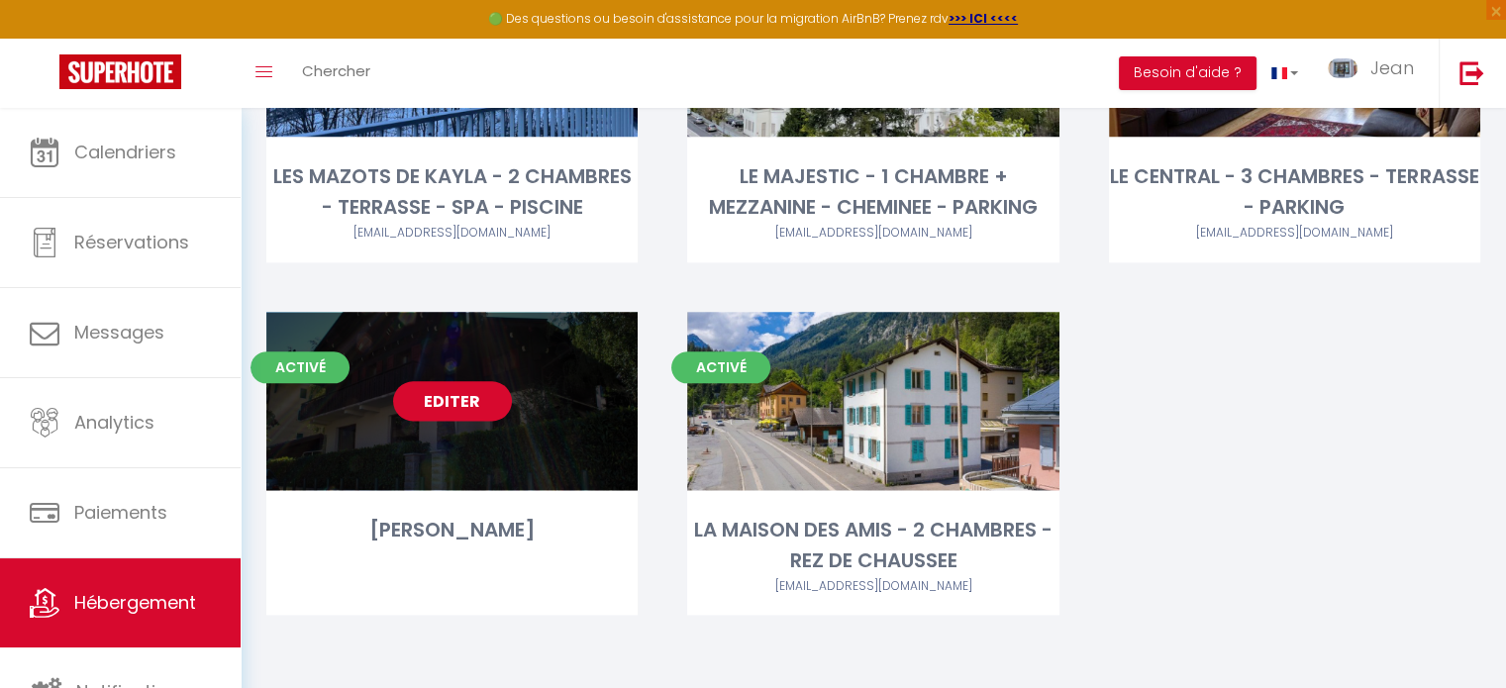
click at [460, 403] on link "Editer" at bounding box center [452, 401] width 119 height 40
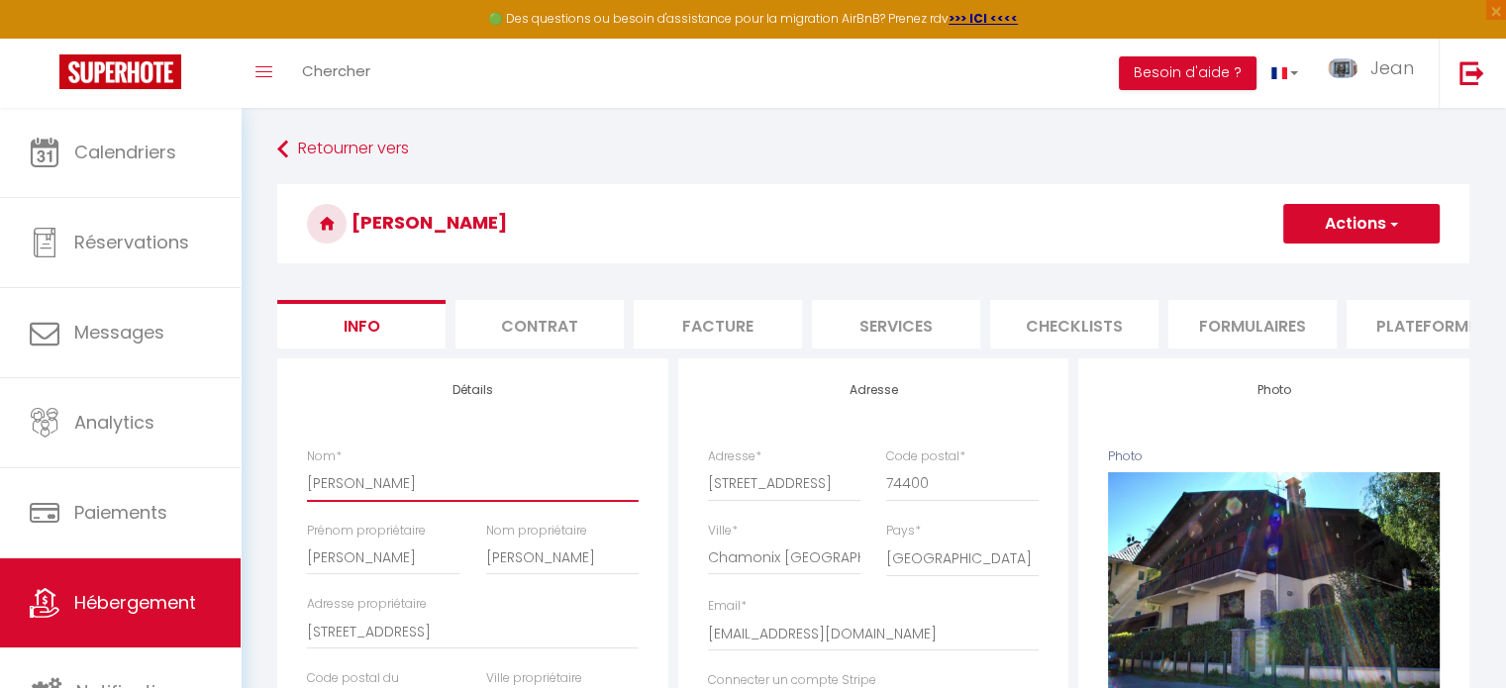
click at [411, 498] on input "[PERSON_NAME]" at bounding box center [473, 483] width 332 height 36
click at [1373, 219] on button "Actions" at bounding box center [1361, 224] width 156 height 40
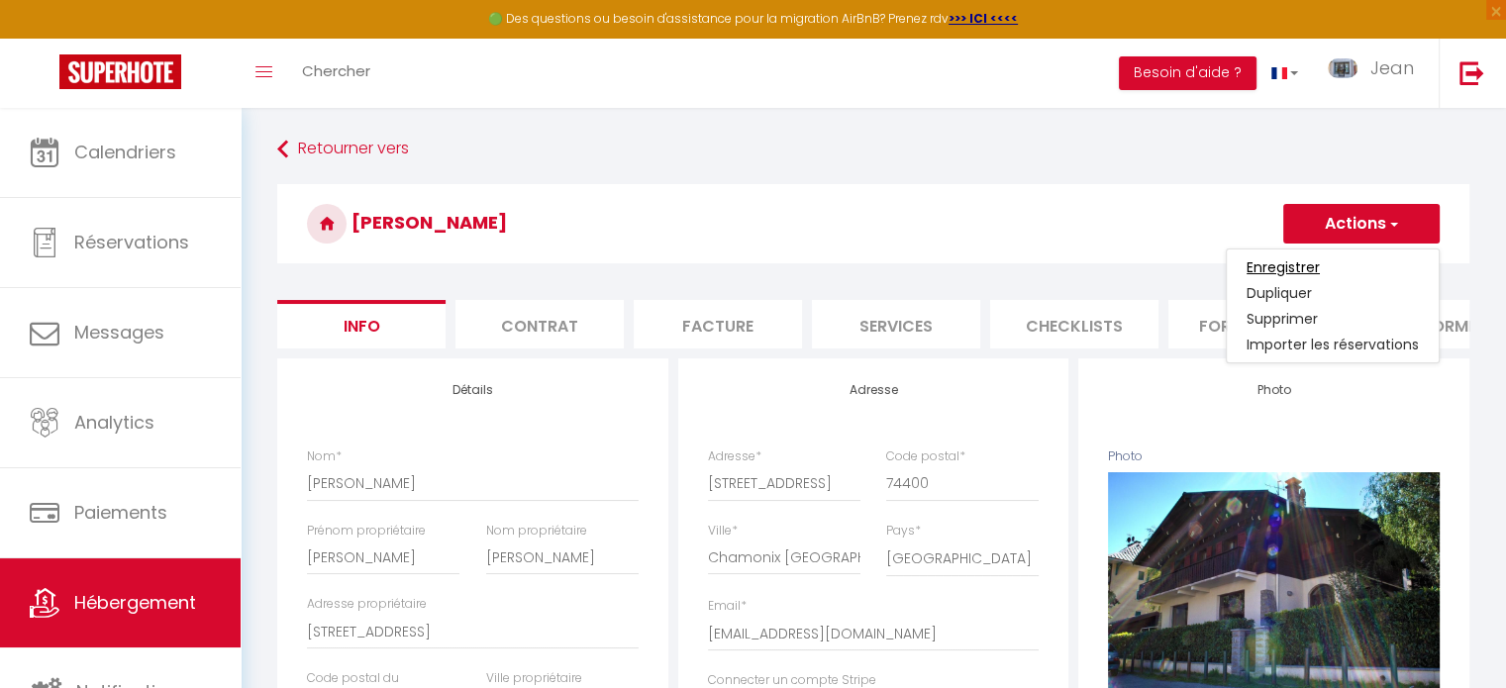
click at [1294, 265] on input "Enregistrer" at bounding box center [1283, 267] width 73 height 20
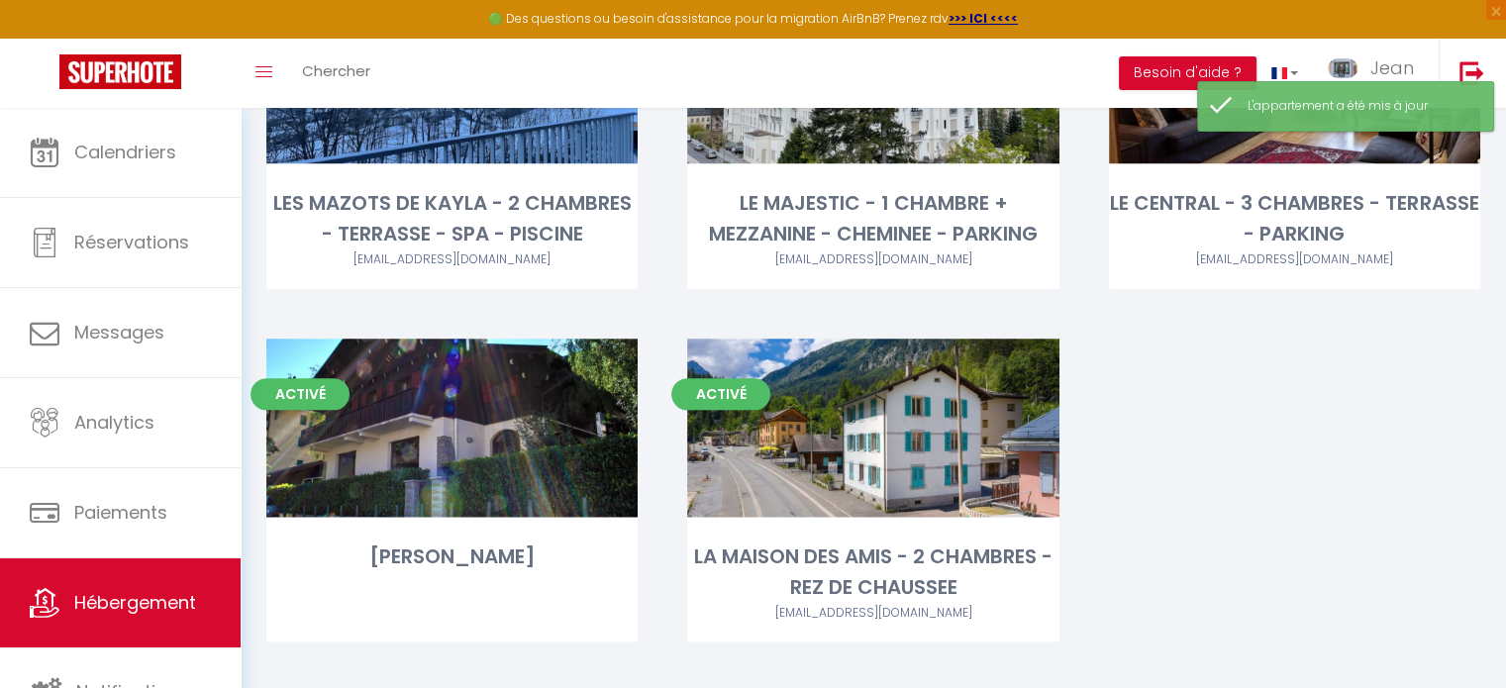
scroll to position [2415, 0]
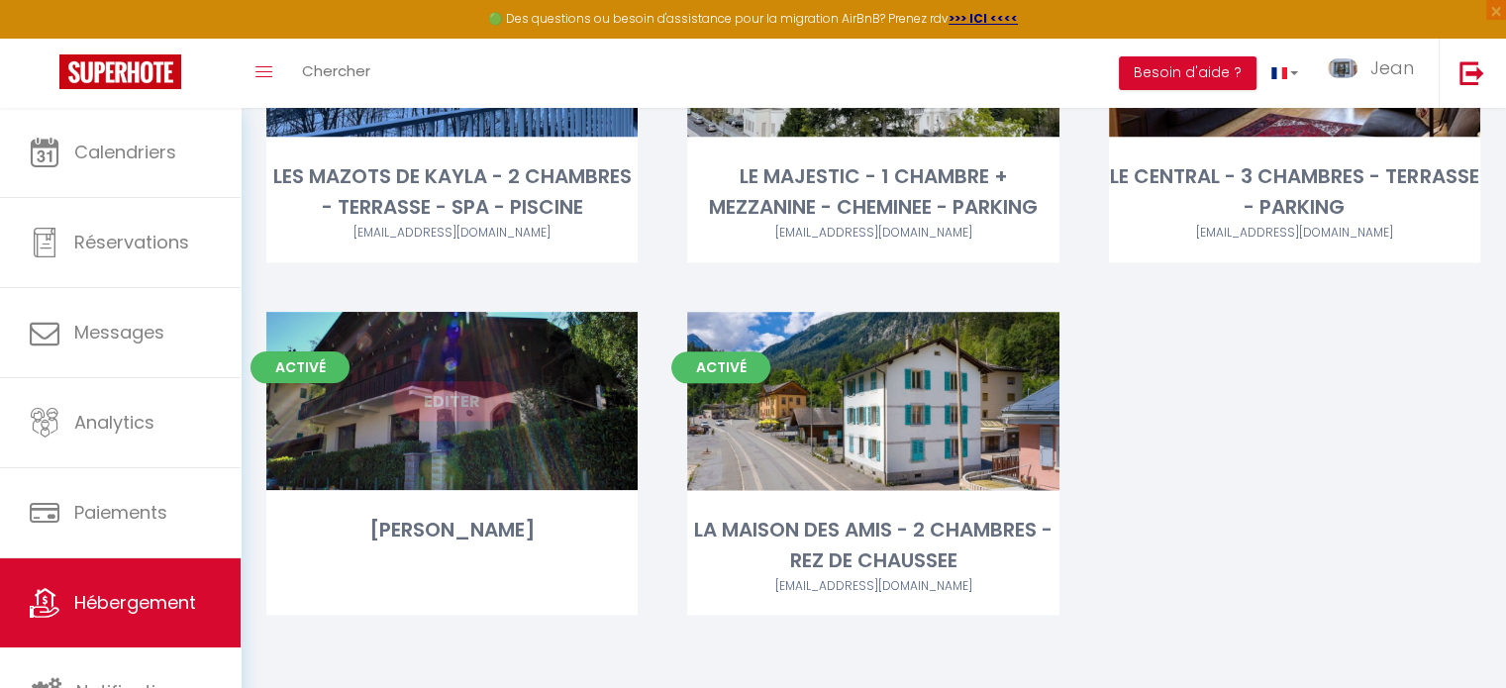
click at [458, 401] on link "Editer" at bounding box center [452, 401] width 119 height 40
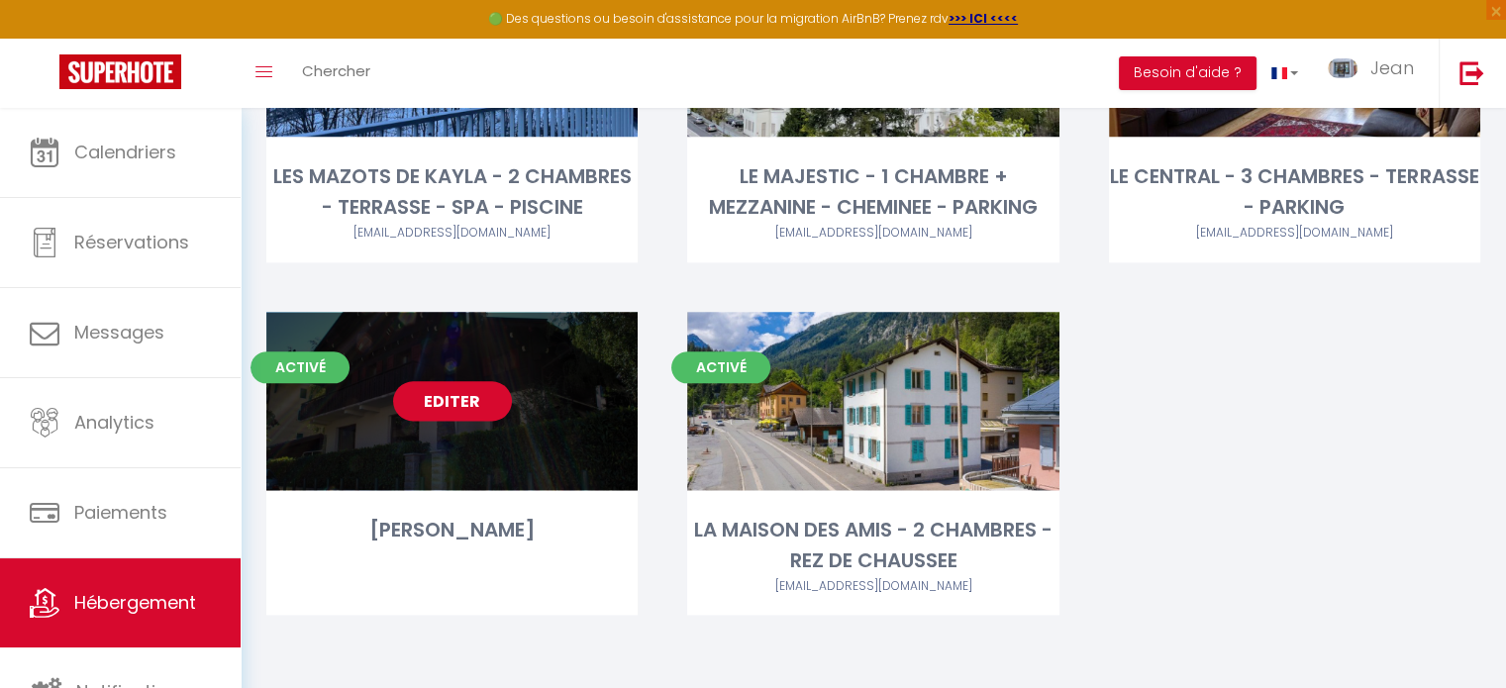
click at [458, 401] on link "Editer" at bounding box center [452, 401] width 119 height 40
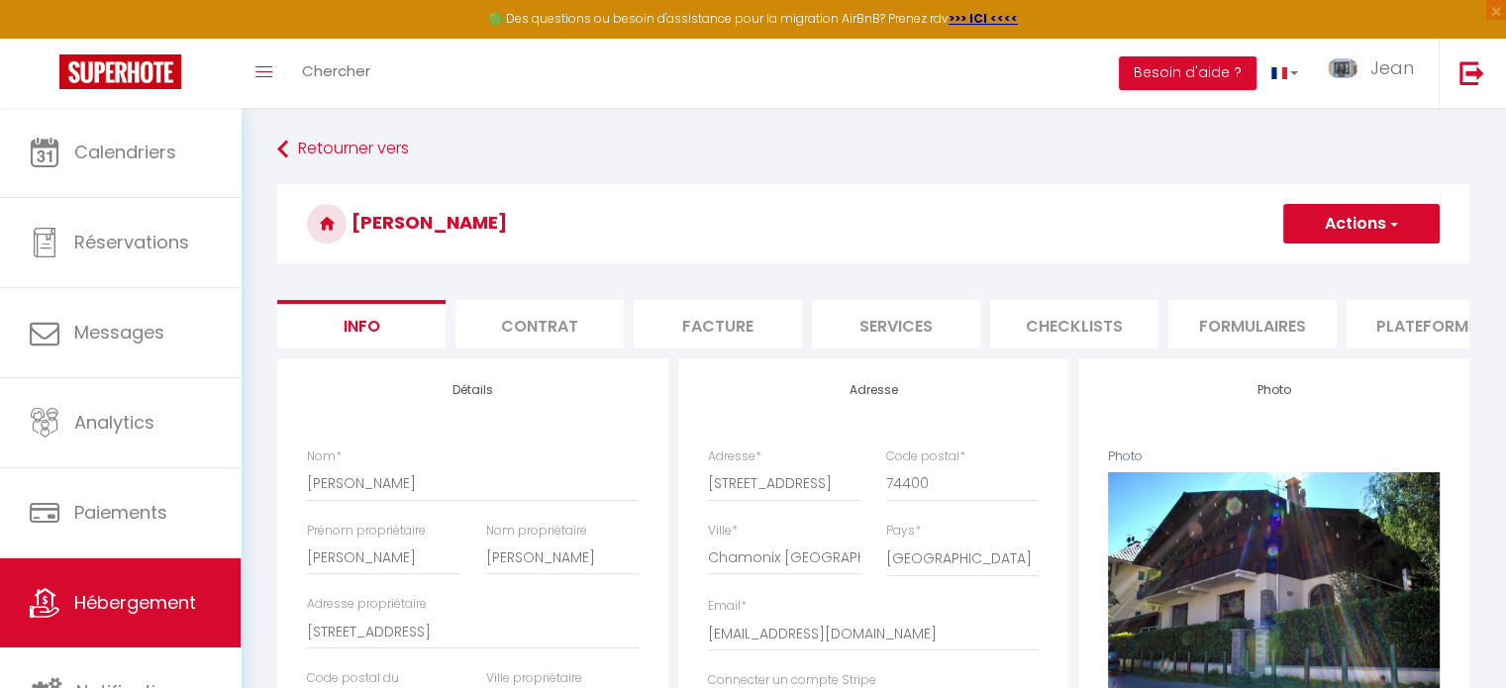
click at [550, 328] on li "Contrat" at bounding box center [540, 324] width 168 height 49
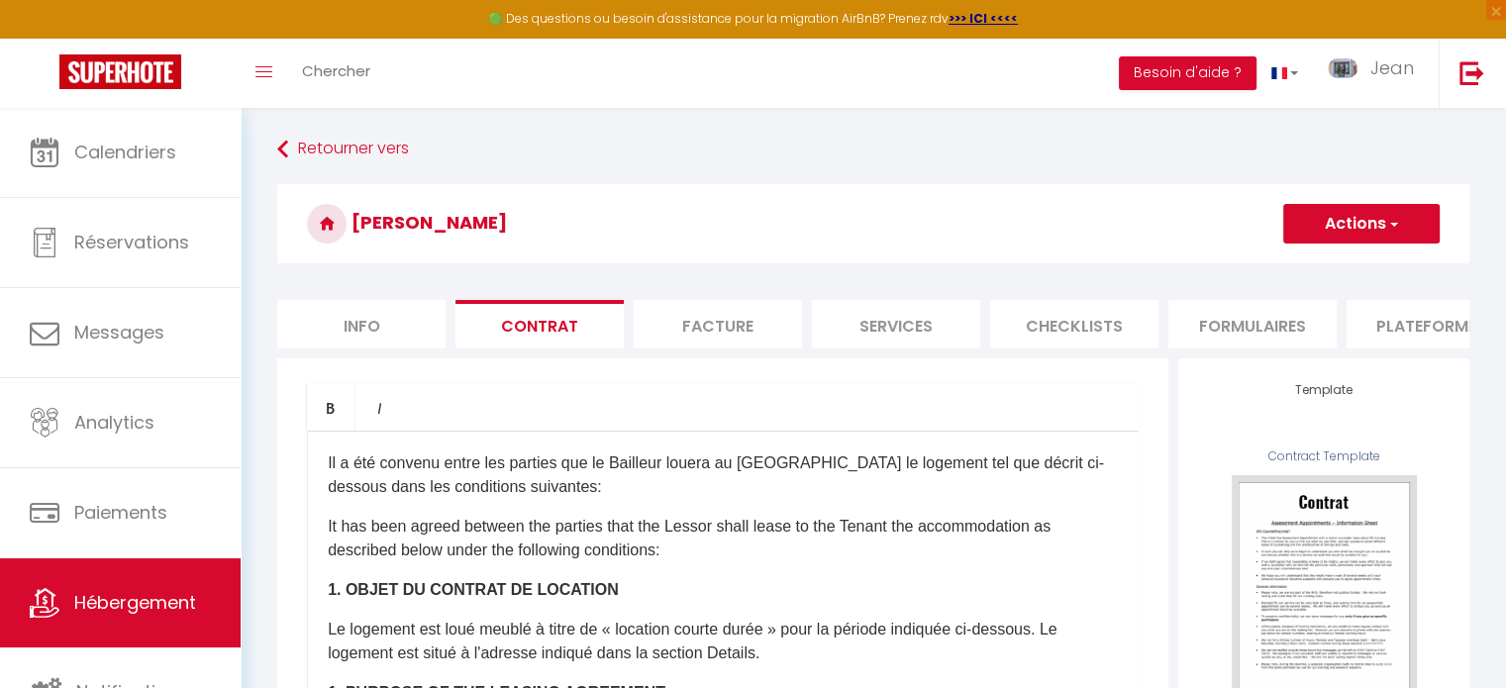
click at [714, 319] on li "Facture" at bounding box center [718, 324] width 168 height 49
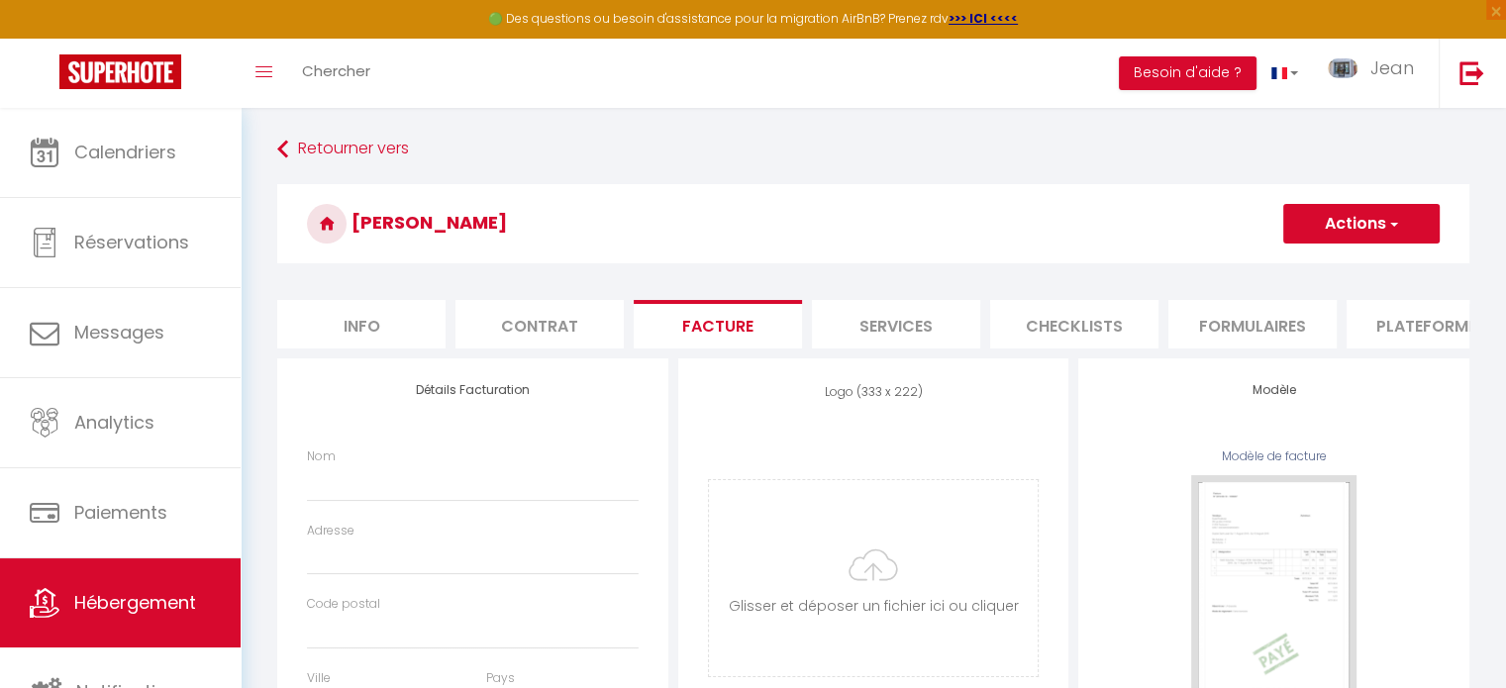
click at [890, 323] on li "Services" at bounding box center [896, 324] width 168 height 49
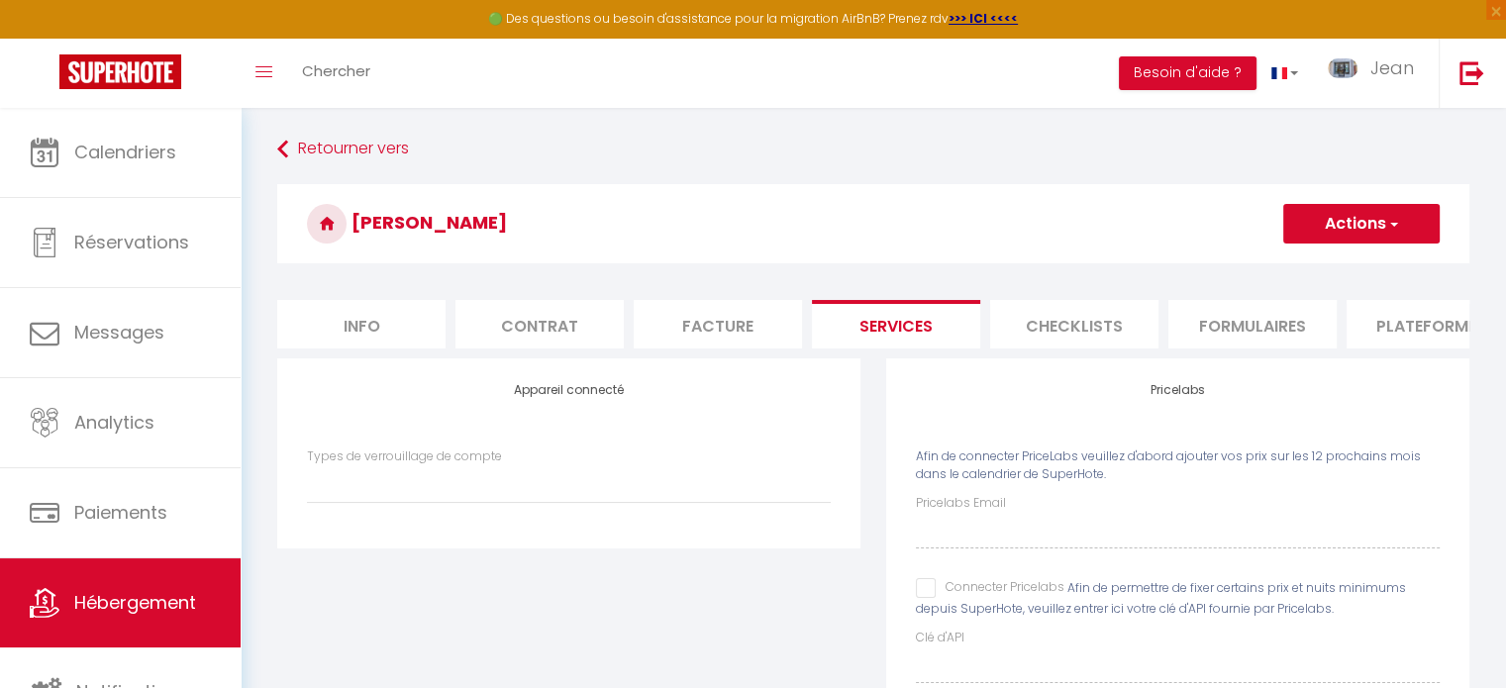
click at [1081, 324] on li "Checklists" at bounding box center [1074, 324] width 168 height 49
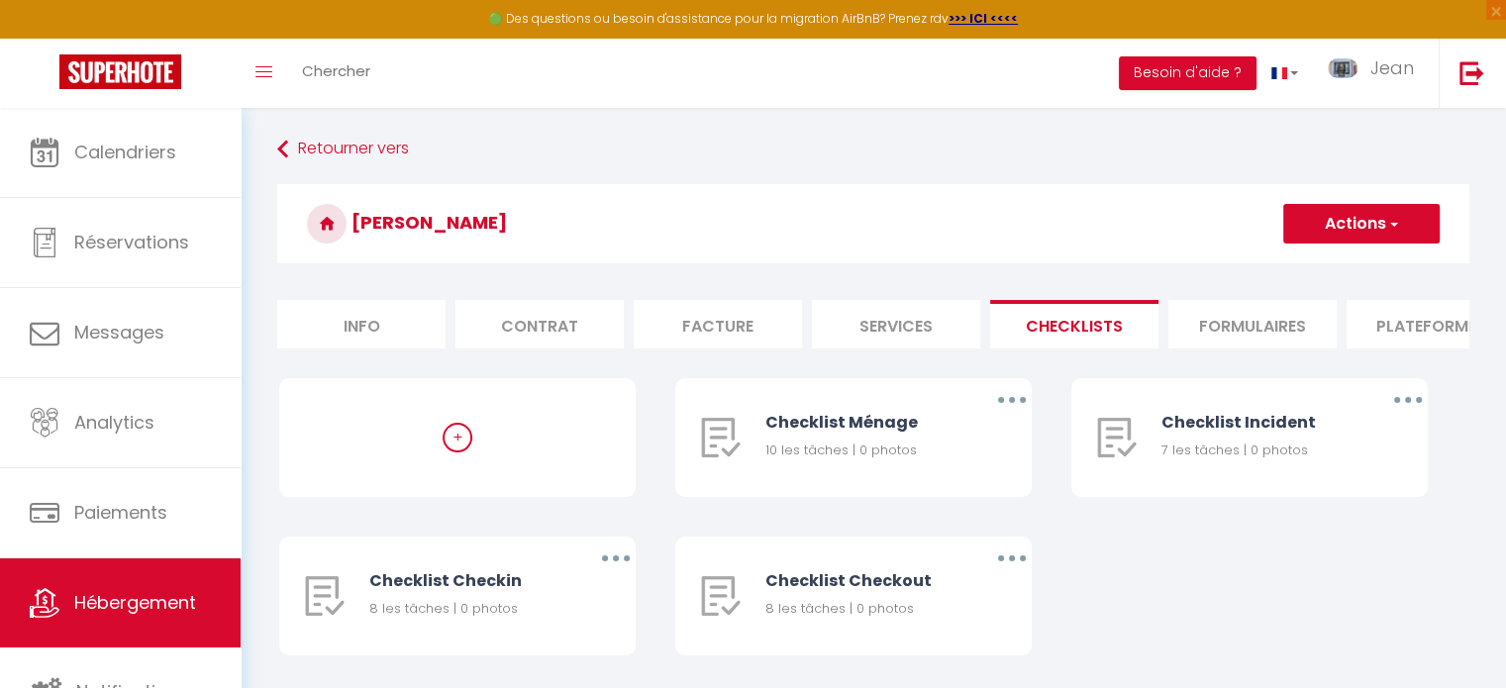
click at [1257, 326] on li "Formulaires" at bounding box center [1253, 324] width 168 height 49
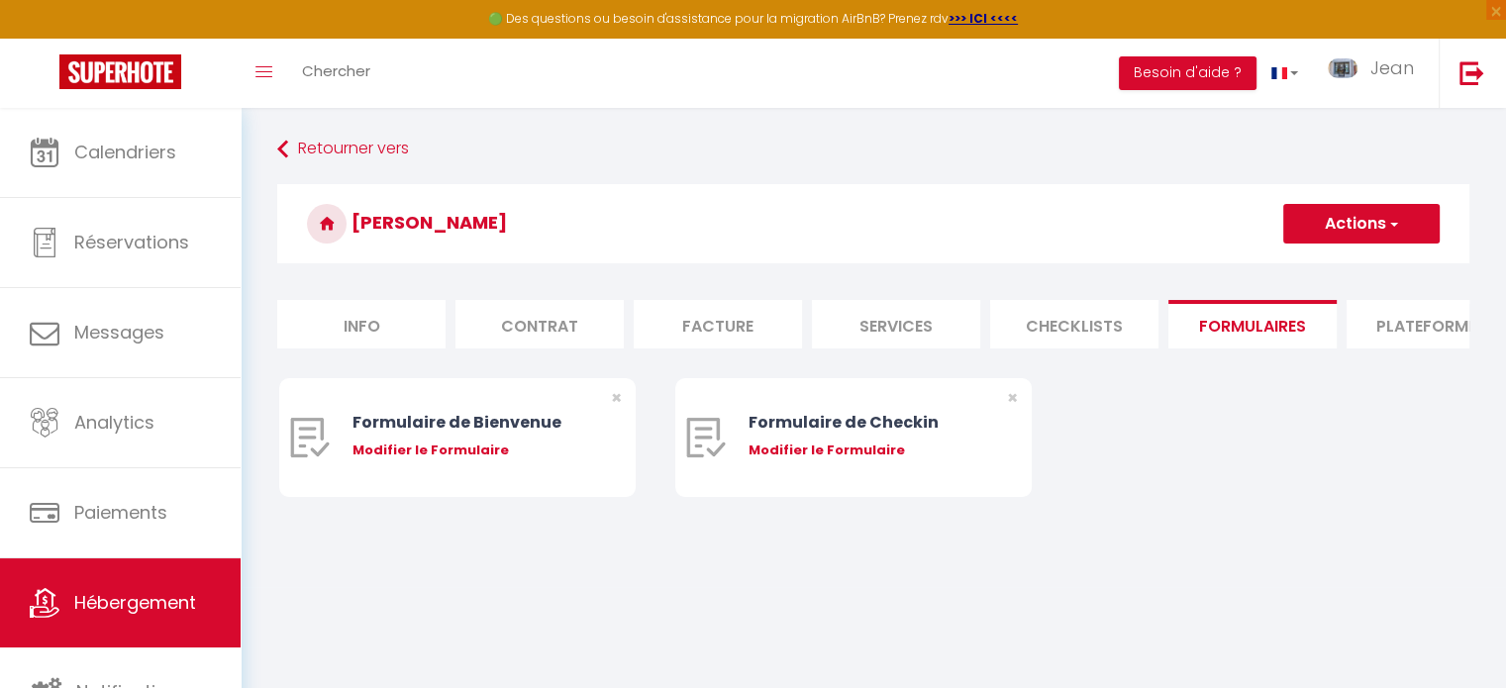
click at [1408, 315] on li "Plateformes" at bounding box center [1431, 324] width 168 height 49
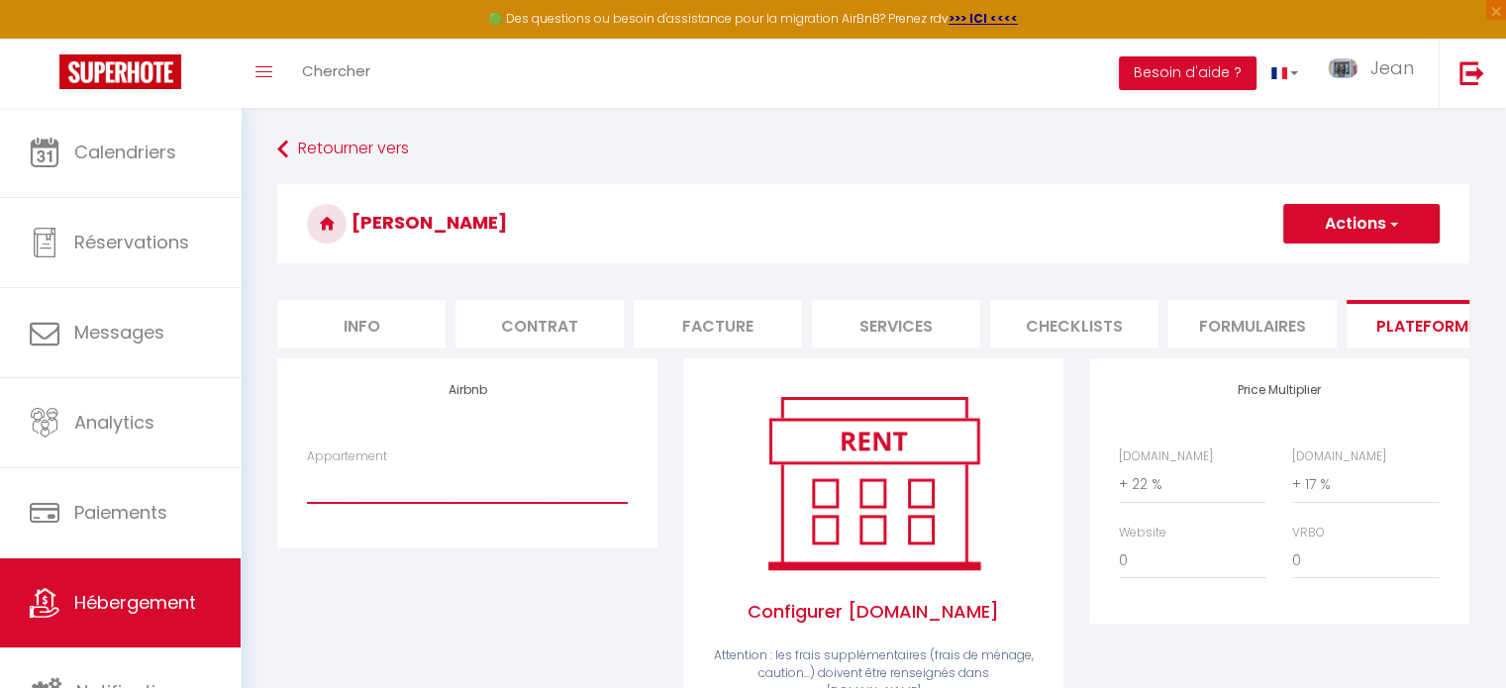
click at [448, 500] on select "JMB · Jardin du Mt Blanc-2 Chambres-Central-vue-MB - location@jeandecham.com Le…" at bounding box center [467, 484] width 321 height 38
click at [380, 503] on select "JMB · Jardin du Mt Blanc-2 Chambres-Central-vue-MB - location@jeandecham.com Le…" at bounding box center [467, 484] width 321 height 38
click at [1393, 224] on span "button" at bounding box center [1392, 224] width 13 height 20
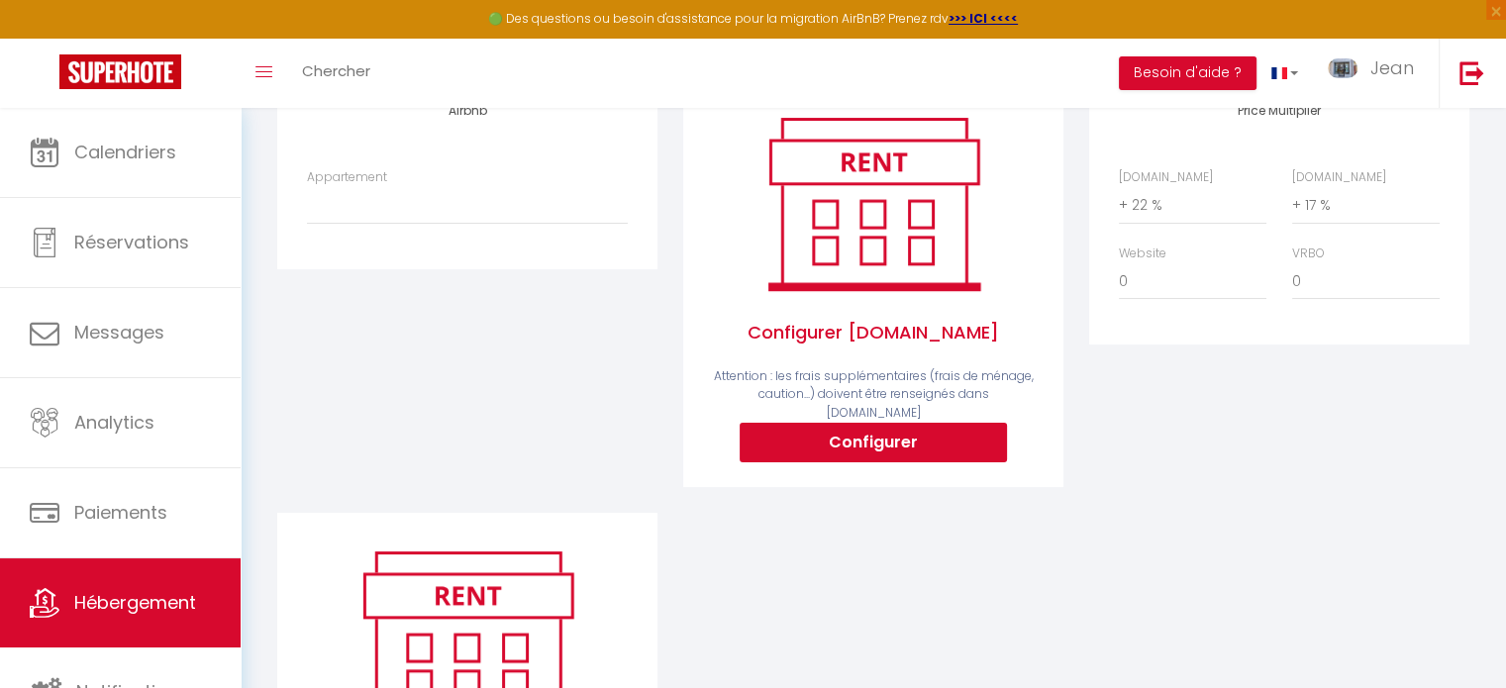
scroll to position [297, 0]
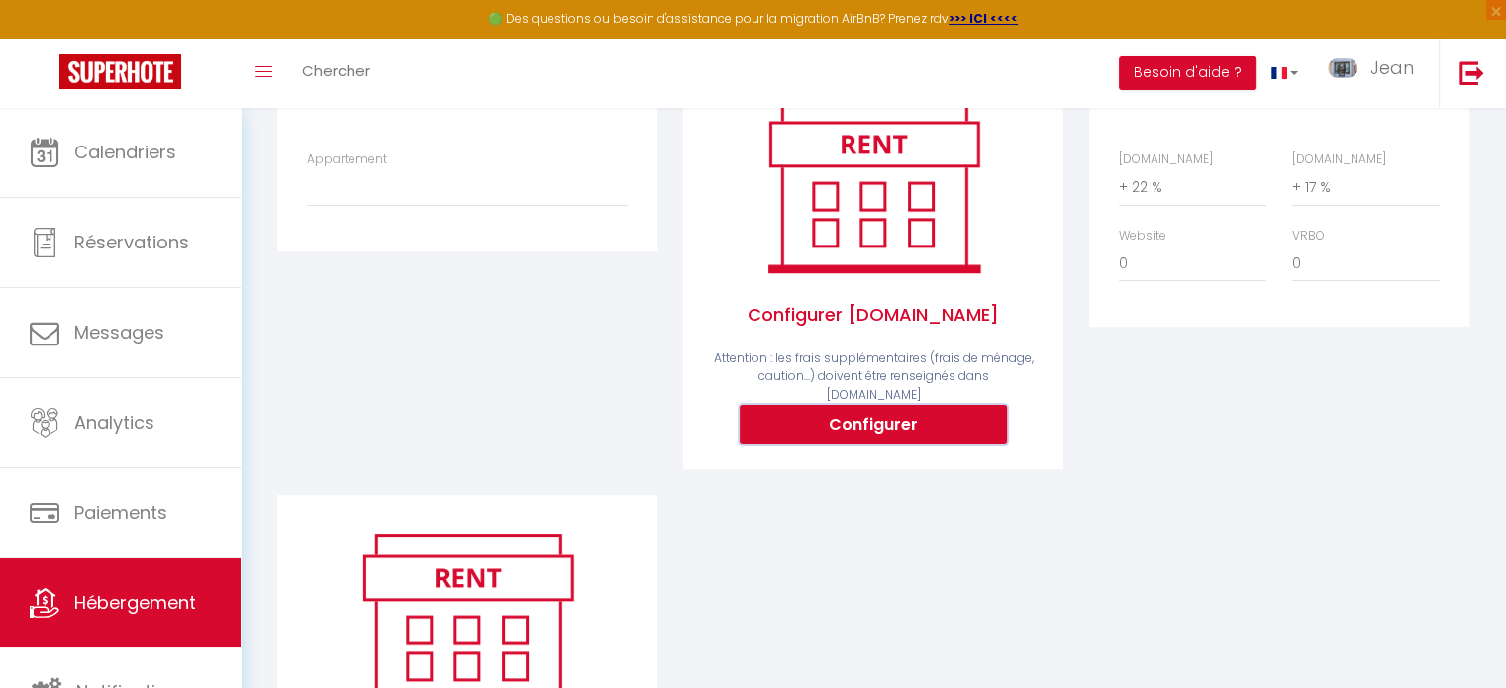
click at [888, 419] on button "Configurer" at bounding box center [873, 425] width 267 height 40
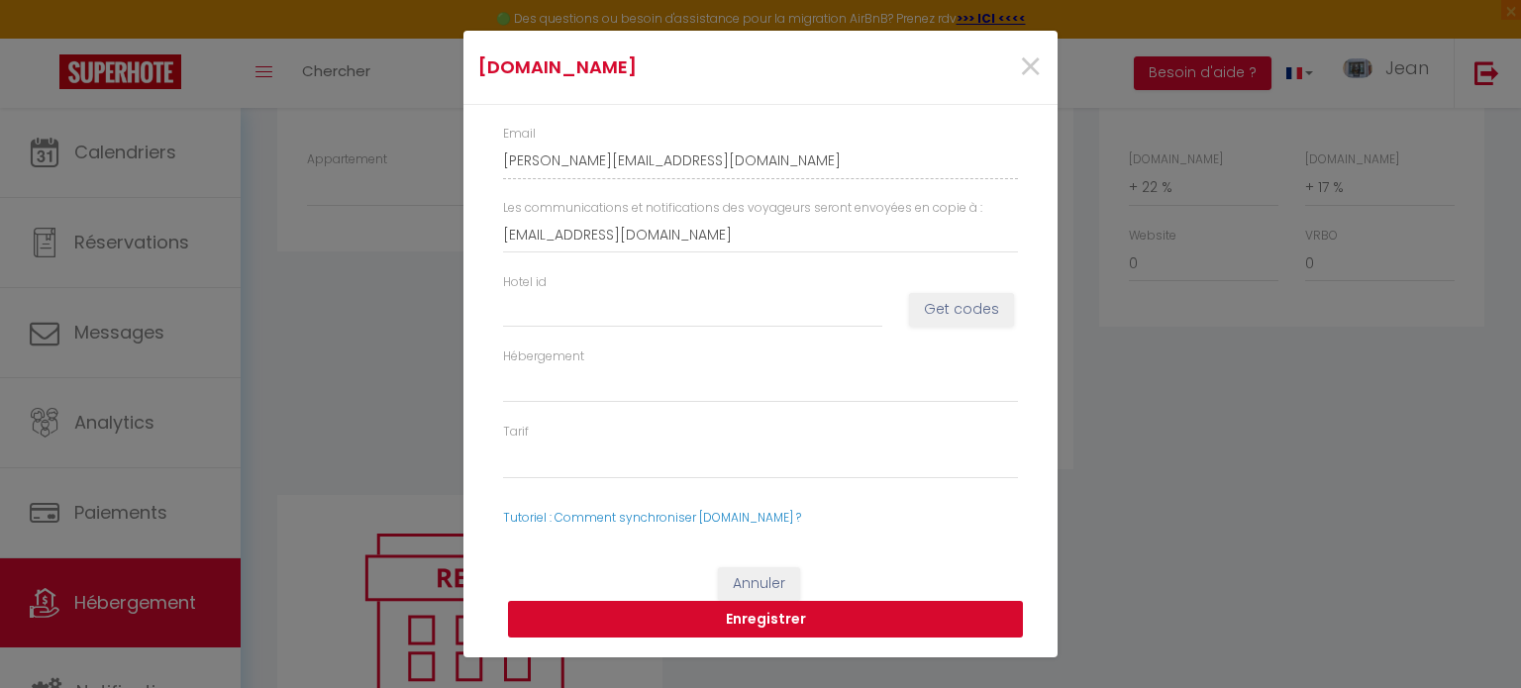
click at [785, 621] on button "Enregistrer" at bounding box center [765, 620] width 515 height 38
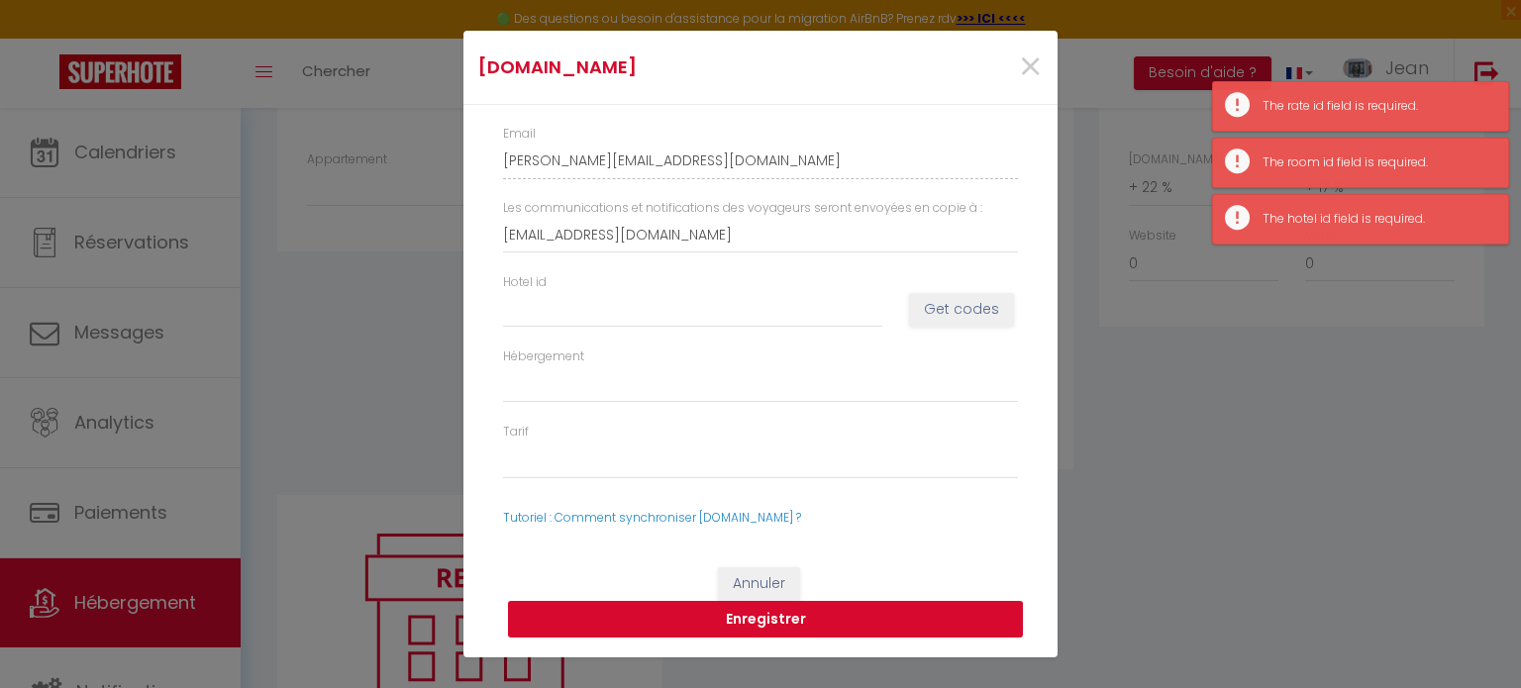
click at [785, 621] on button "Enregistrer" at bounding box center [765, 620] width 515 height 38
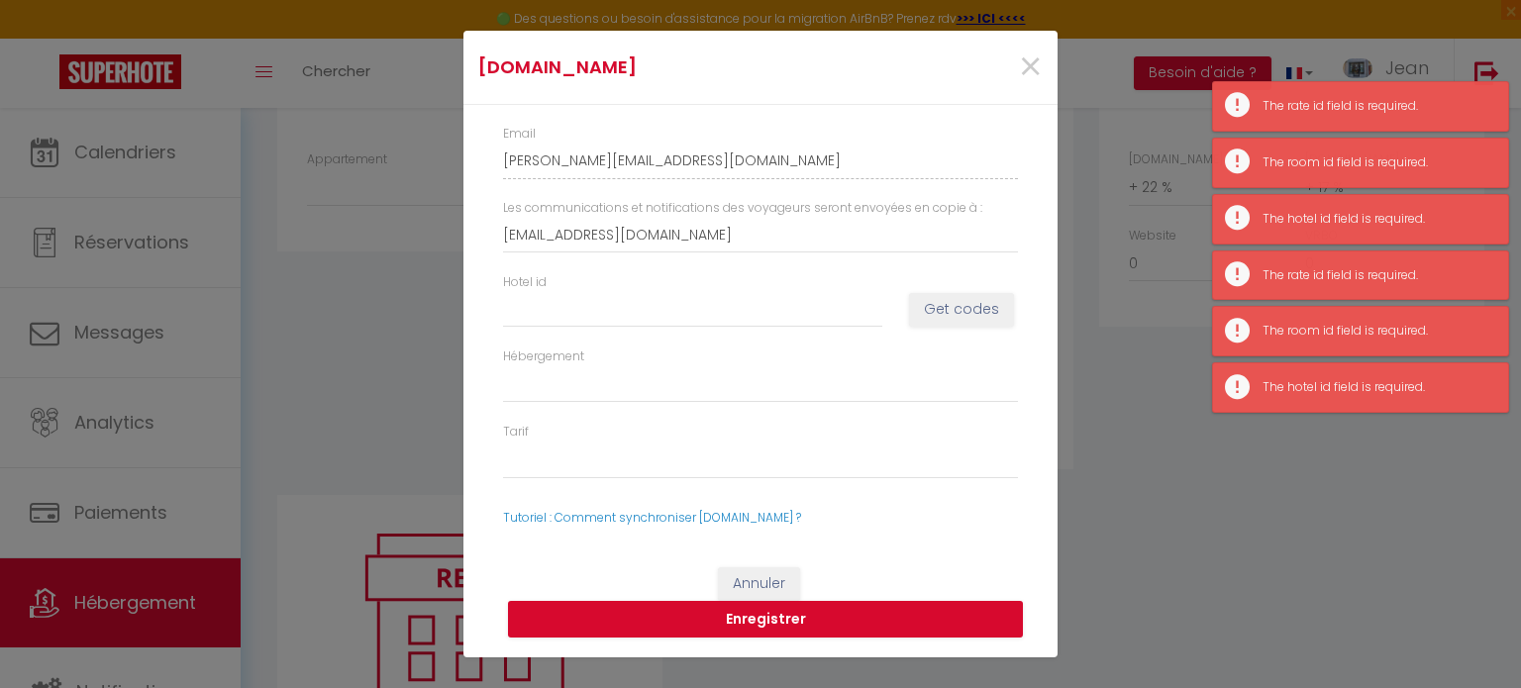
click at [1197, 495] on div "Booking.com × Email jean-rollin-pgnosod8_property@reply.superhote.com Les commu…" at bounding box center [760, 344] width 1521 height 688
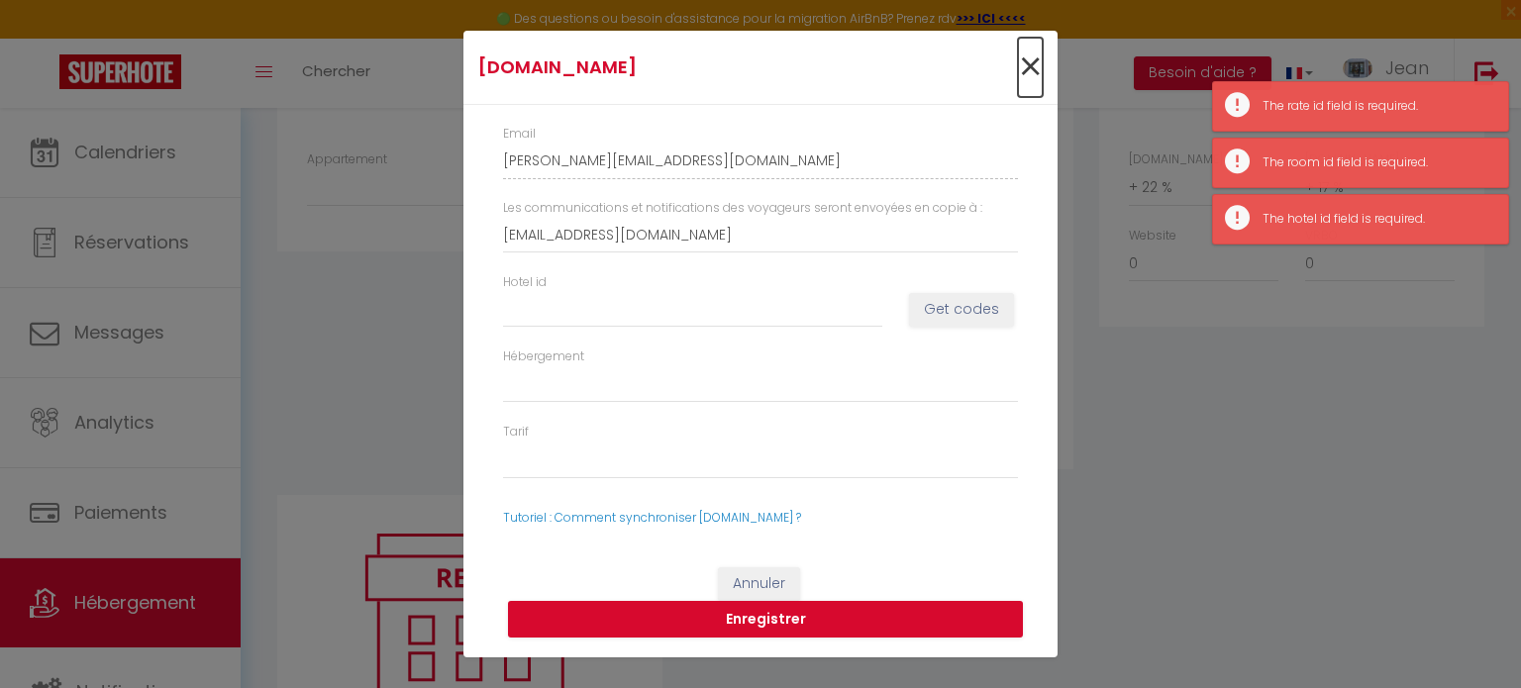
click at [1026, 65] on span "×" at bounding box center [1030, 67] width 25 height 59
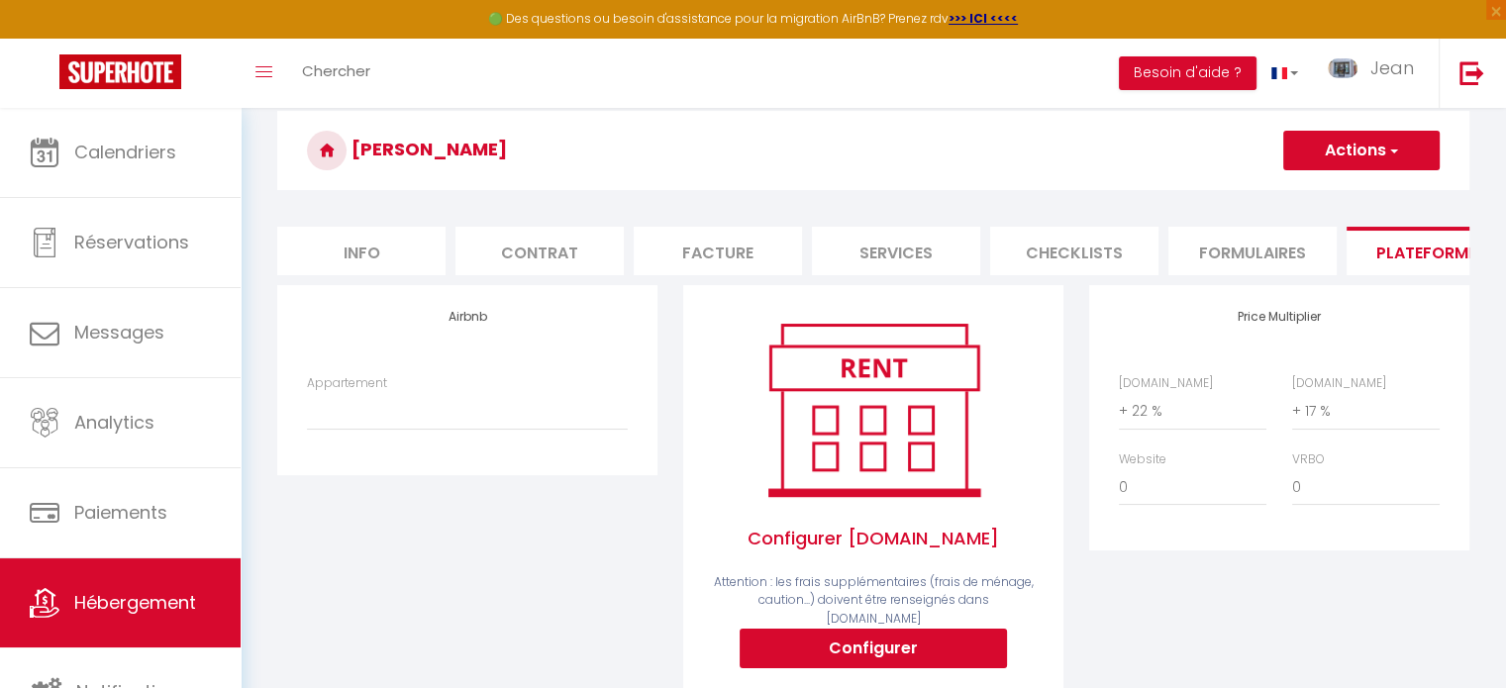
scroll to position [0, 0]
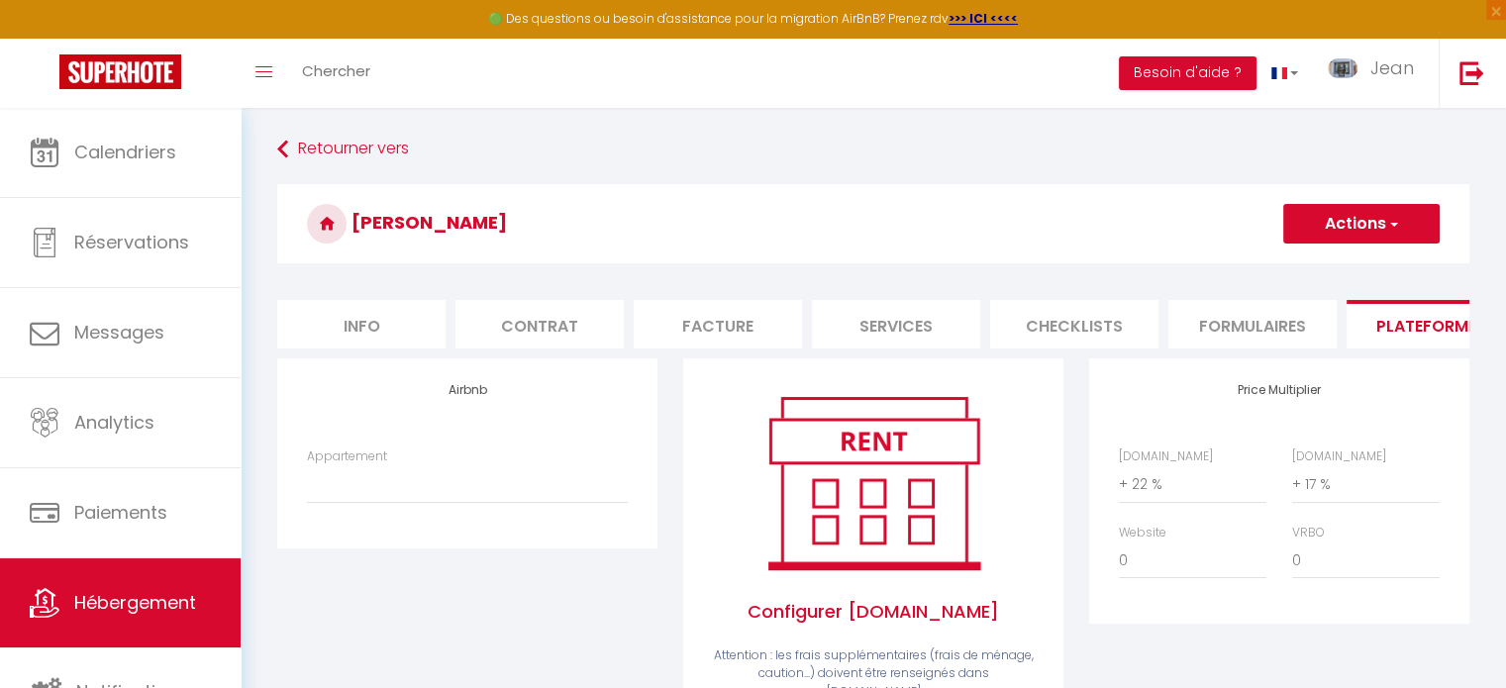
click at [400, 444] on div "Airbnb Appartement JMB · Jardin du Mt Blanc-2 Chambres-Central-vue-MB - locatio…" at bounding box center [467, 453] width 380 height 189
click at [376, 501] on select "JMB · Jardin du Mt Blanc-2 Chambres-Central-vue-MB - location@jeandecham.com Le…" at bounding box center [467, 484] width 321 height 38
click at [307, 480] on select "JMB · Jardin du Mt Blanc-2 Chambres-Central-vue-MB - location@jeandecham.com Le…" at bounding box center [467, 484] width 321 height 38
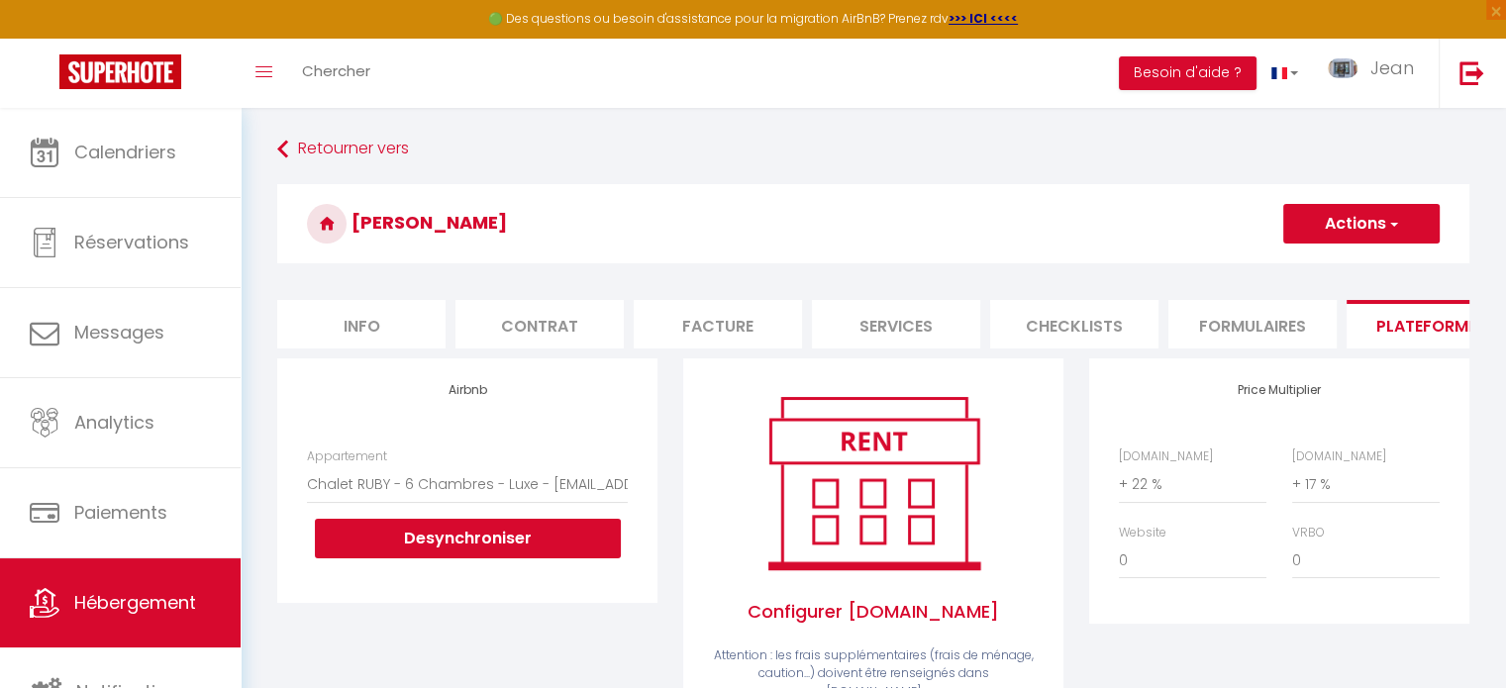
click at [1370, 224] on button "Actions" at bounding box center [1361, 224] width 156 height 40
click at [1335, 264] on link "Enregistrer" at bounding box center [1361, 268] width 156 height 26
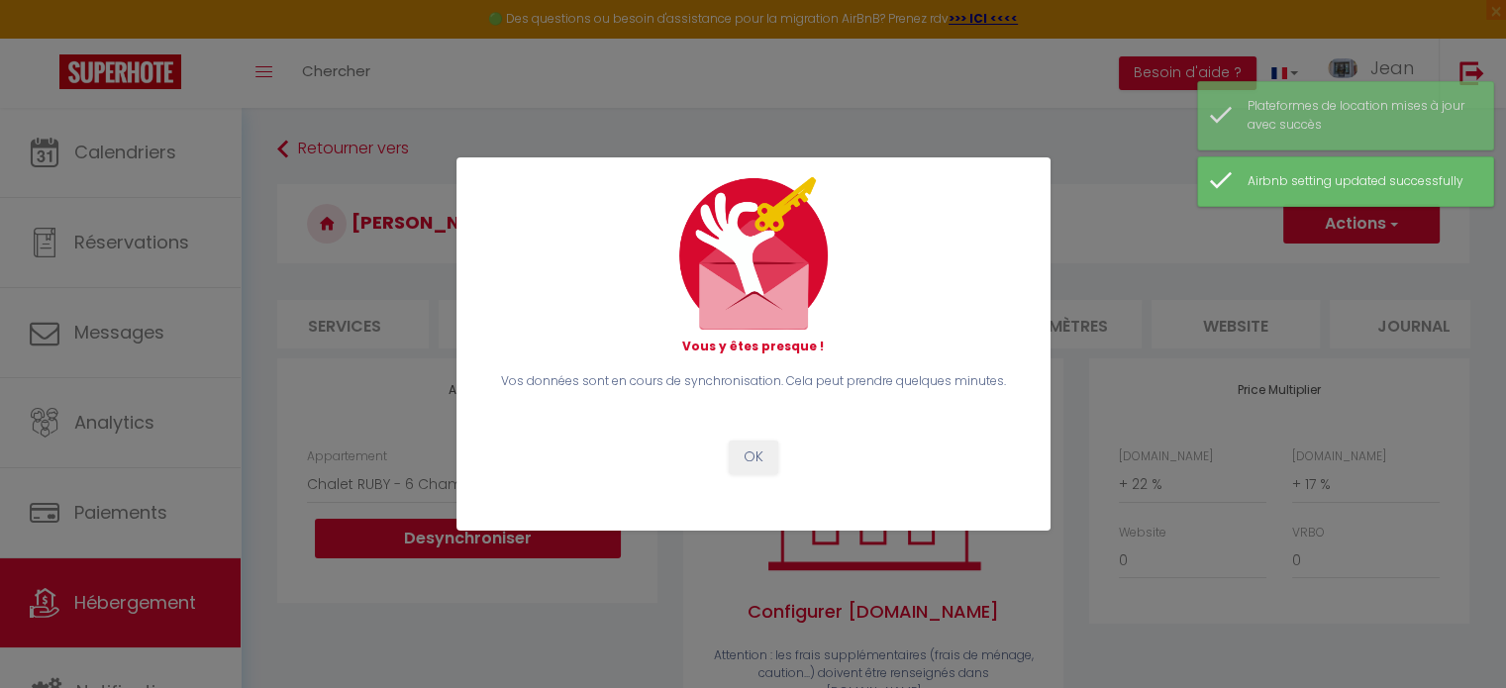
scroll to position [0, 555]
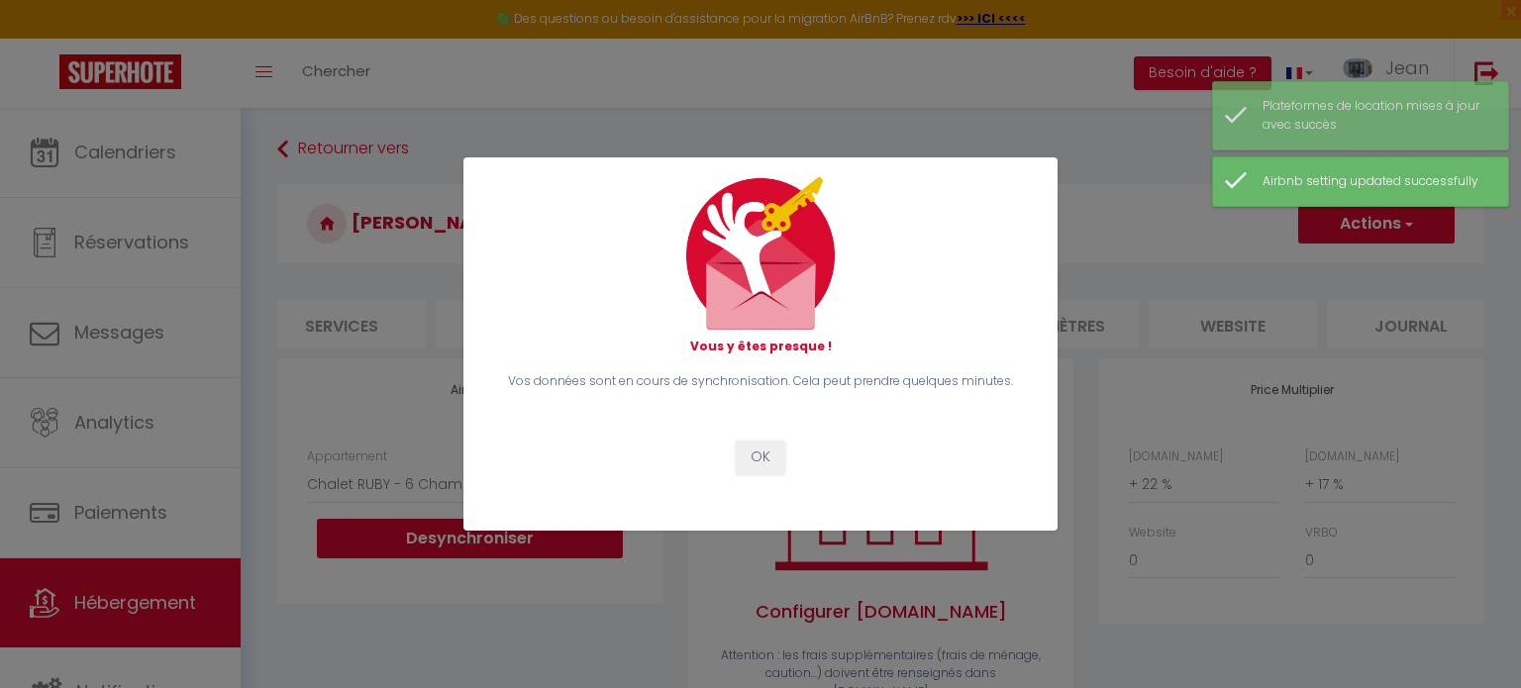
click at [1458, 352] on div "Vous y êtes presque ! Vos données sont en cours de synchronisation. Cela peut p…" at bounding box center [760, 344] width 1521 height 688
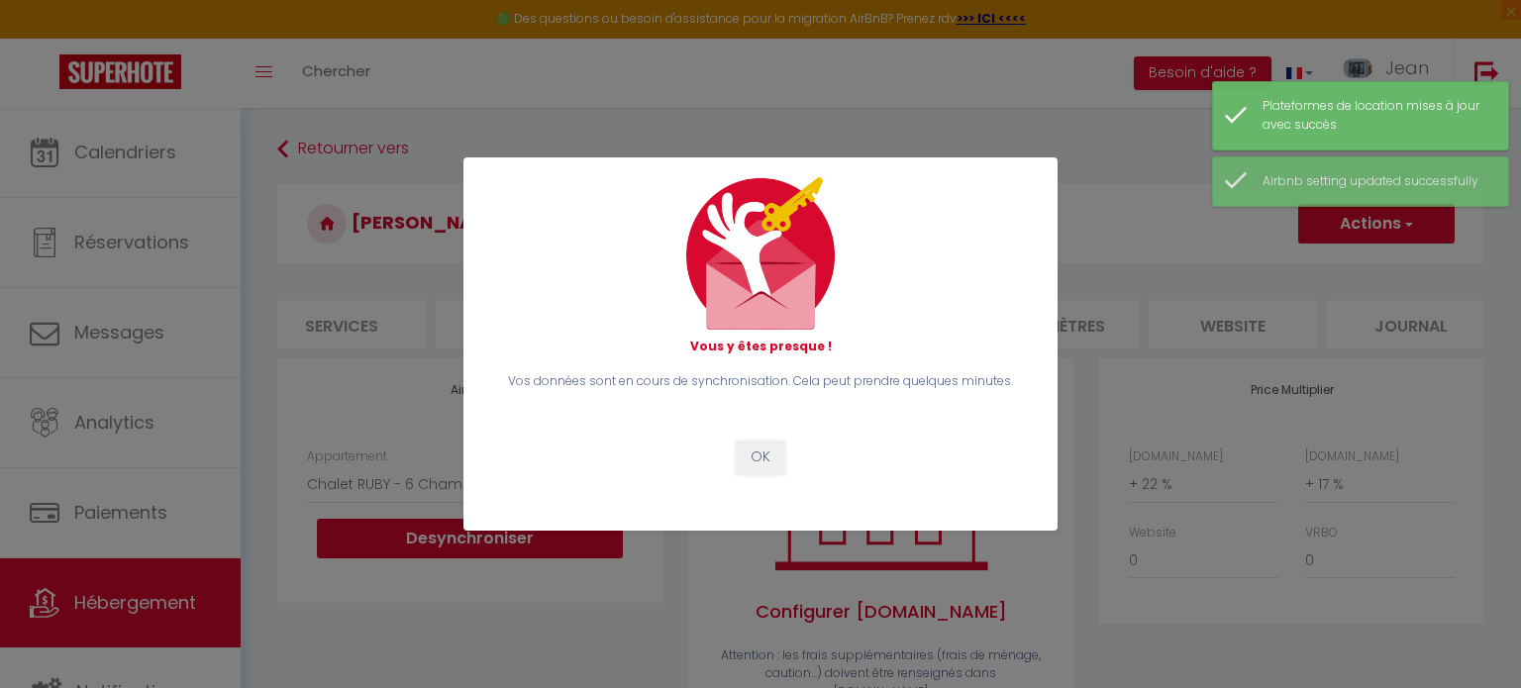
click at [1458, 352] on div "Vous y êtes presque ! Vos données sont en cours de synchronisation. Cela peut p…" at bounding box center [760, 344] width 1521 height 688
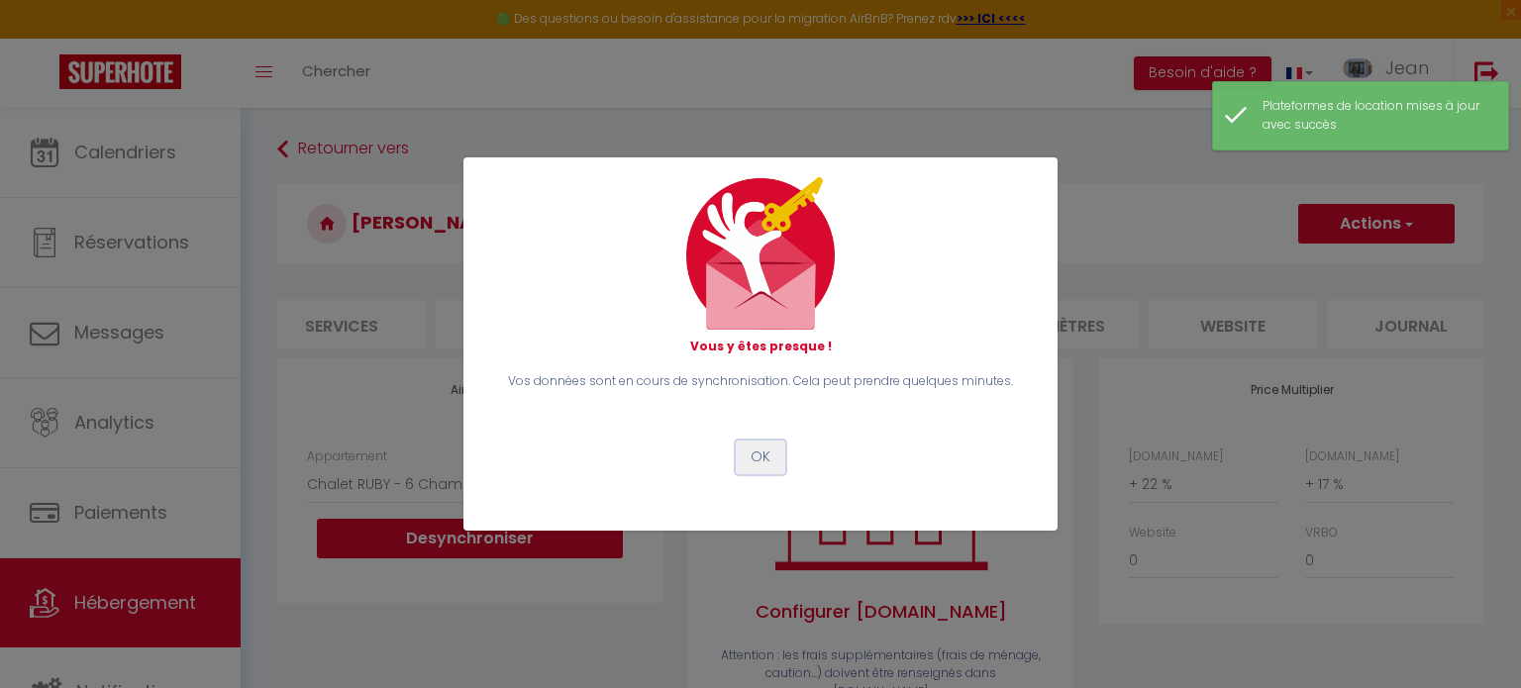
click at [764, 459] on button "OK" at bounding box center [761, 458] width 50 height 34
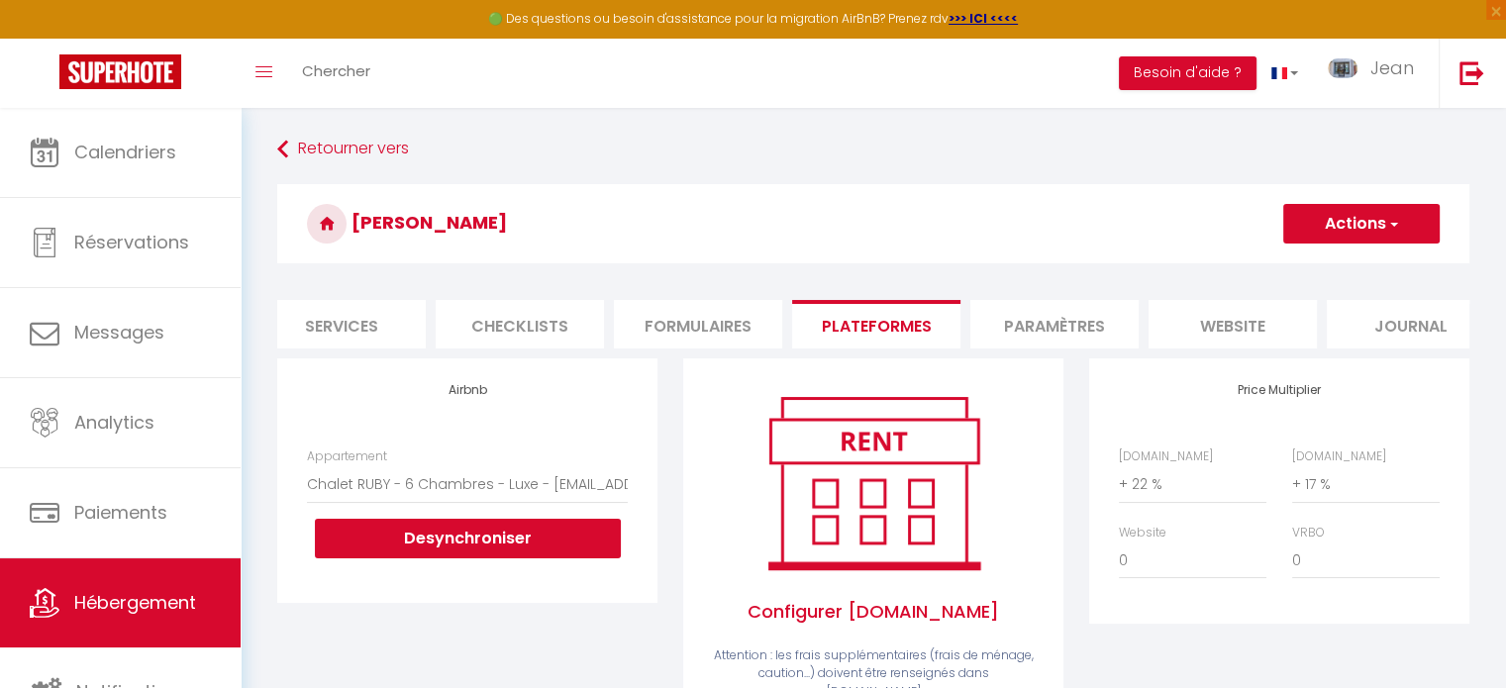
click at [1054, 316] on li "Paramètres" at bounding box center [1055, 324] width 168 height 49
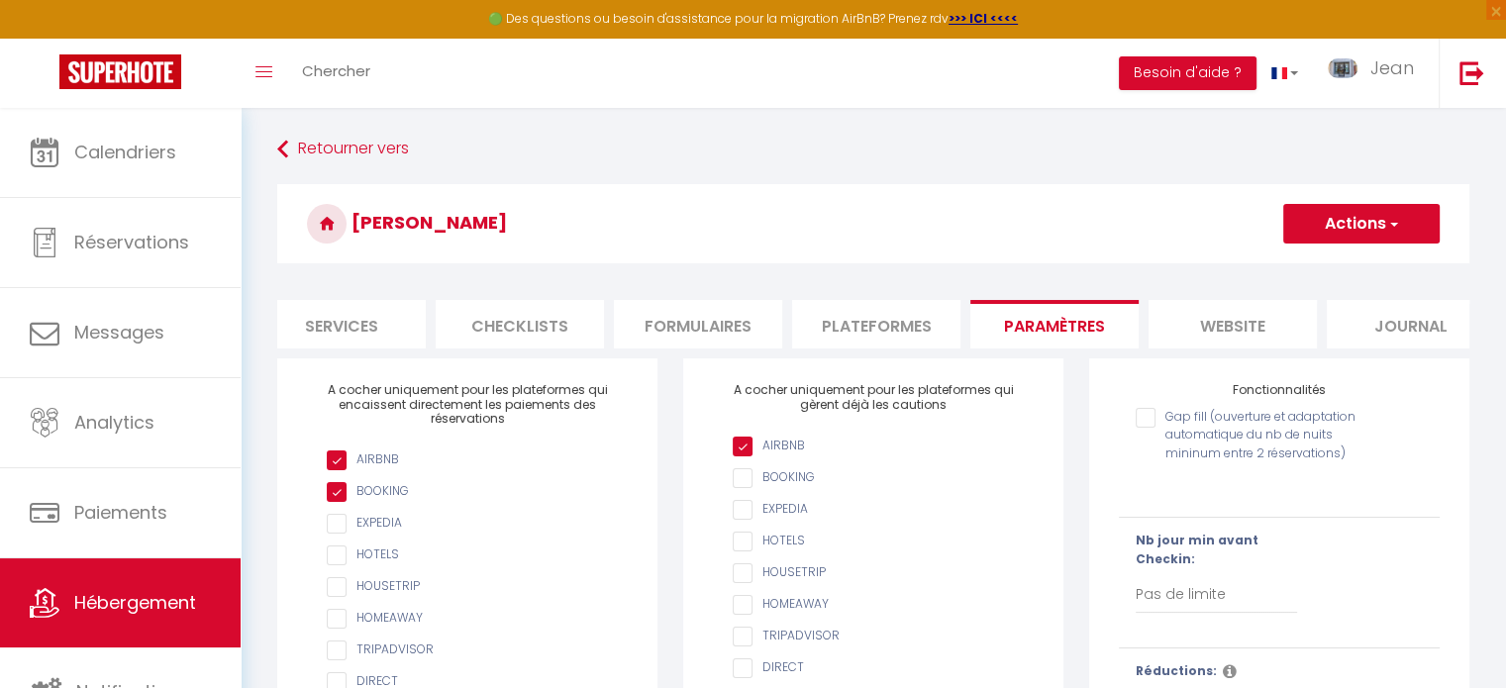
click at [1228, 328] on li "website" at bounding box center [1233, 324] width 168 height 49
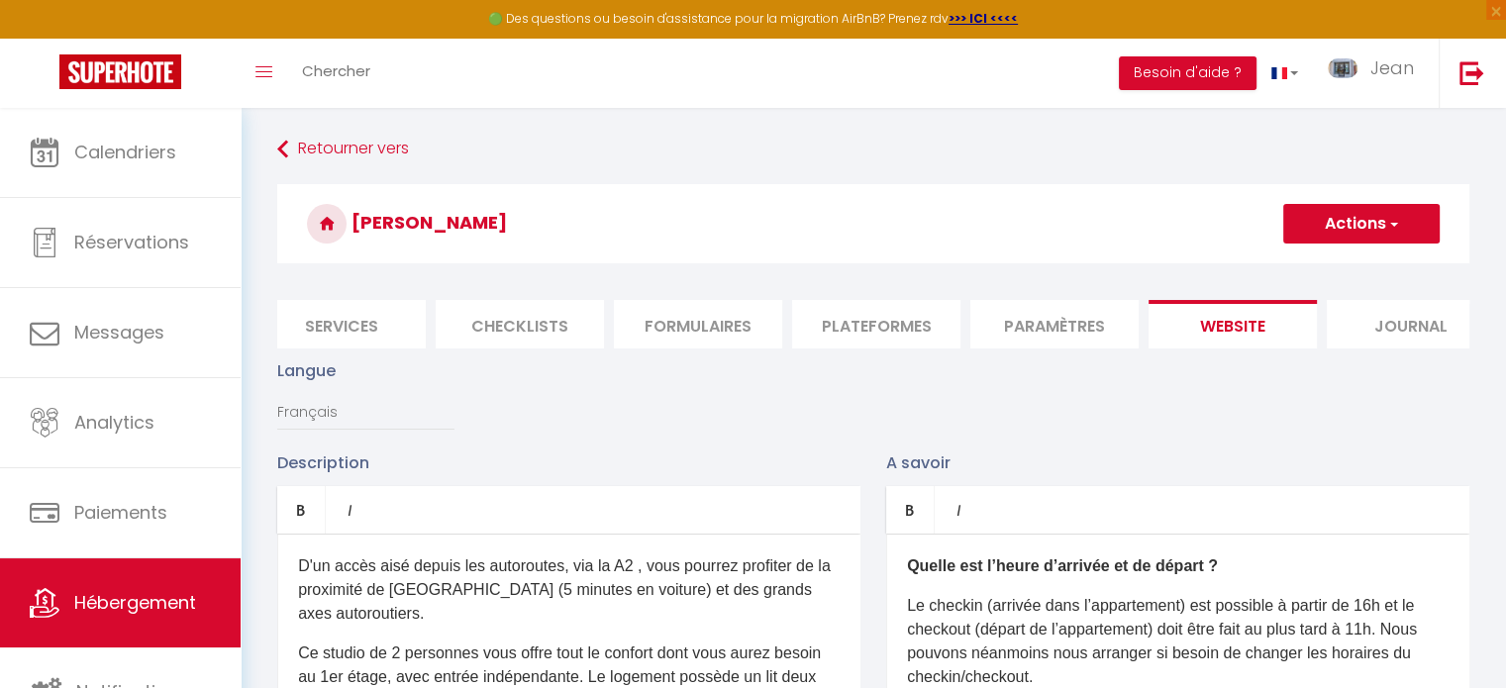
click at [1409, 324] on li "Journal" at bounding box center [1411, 324] width 168 height 49
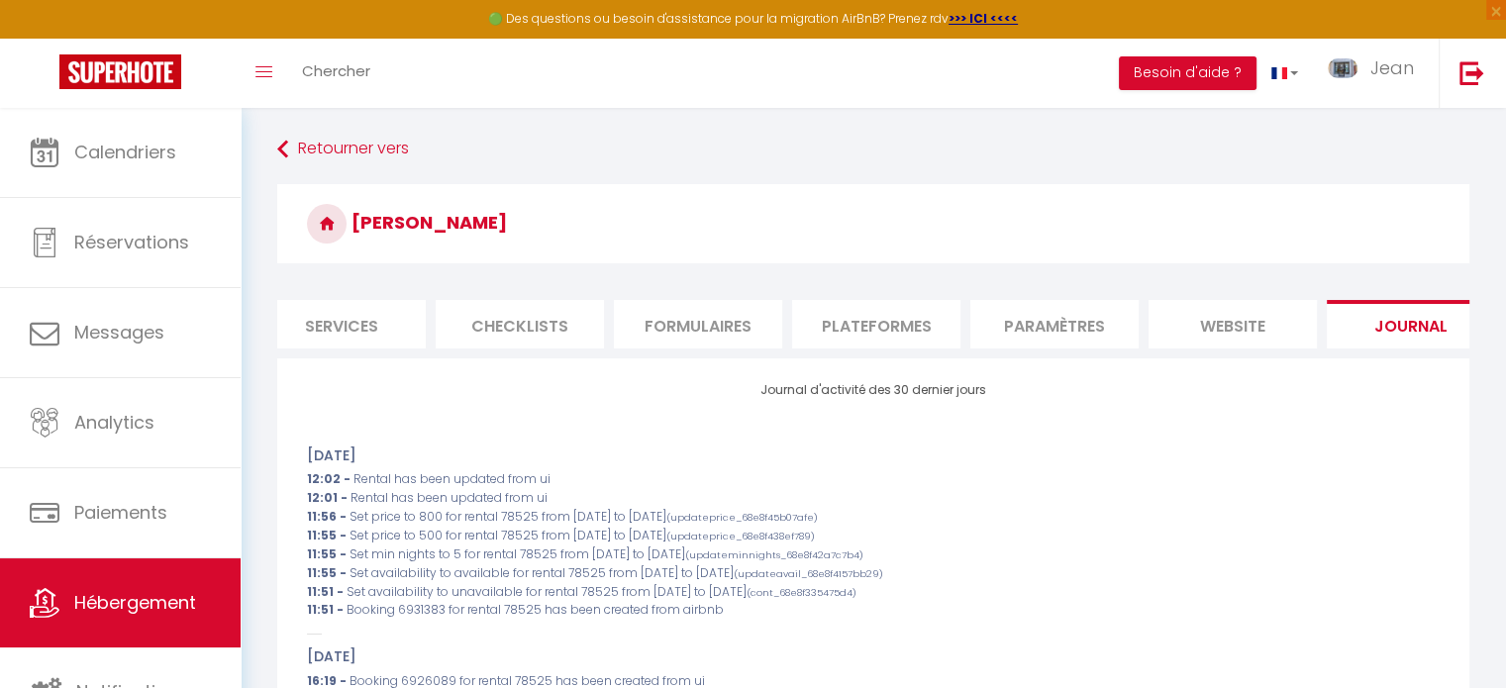
click at [1017, 328] on li "Paramètres" at bounding box center [1055, 324] width 168 height 49
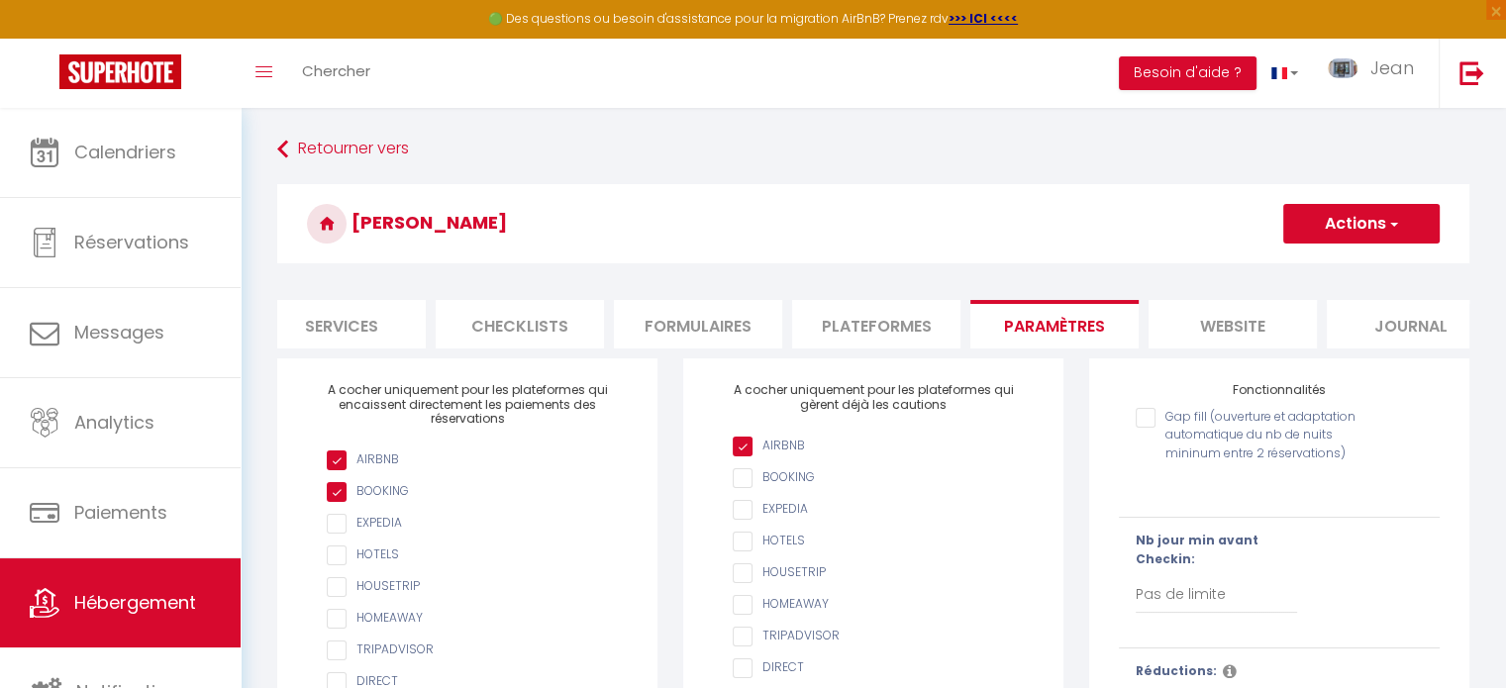
click at [336, 534] on input "checkbox" at bounding box center [477, 524] width 301 height 20
click at [874, 331] on li "Plateformes" at bounding box center [876, 324] width 168 height 49
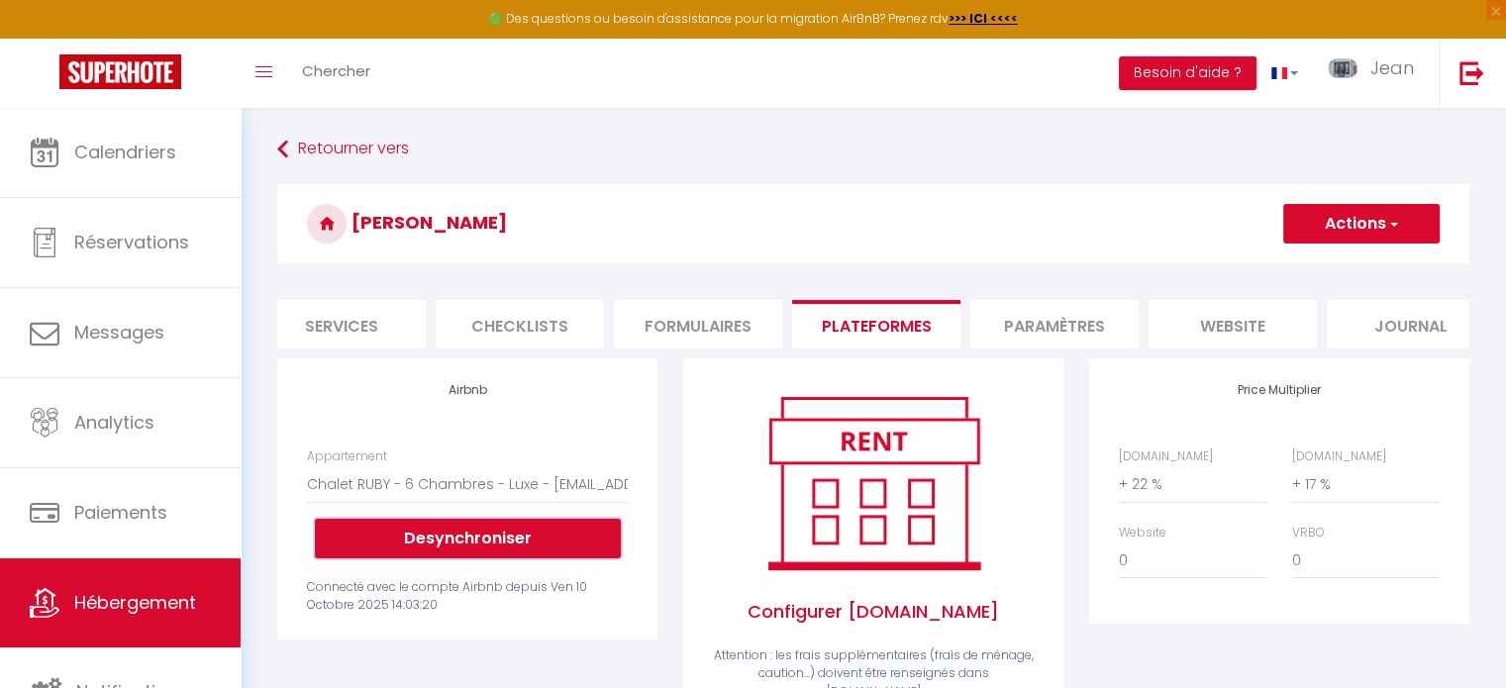
click at [484, 559] on button "Desynchroniser" at bounding box center [468, 539] width 306 height 40
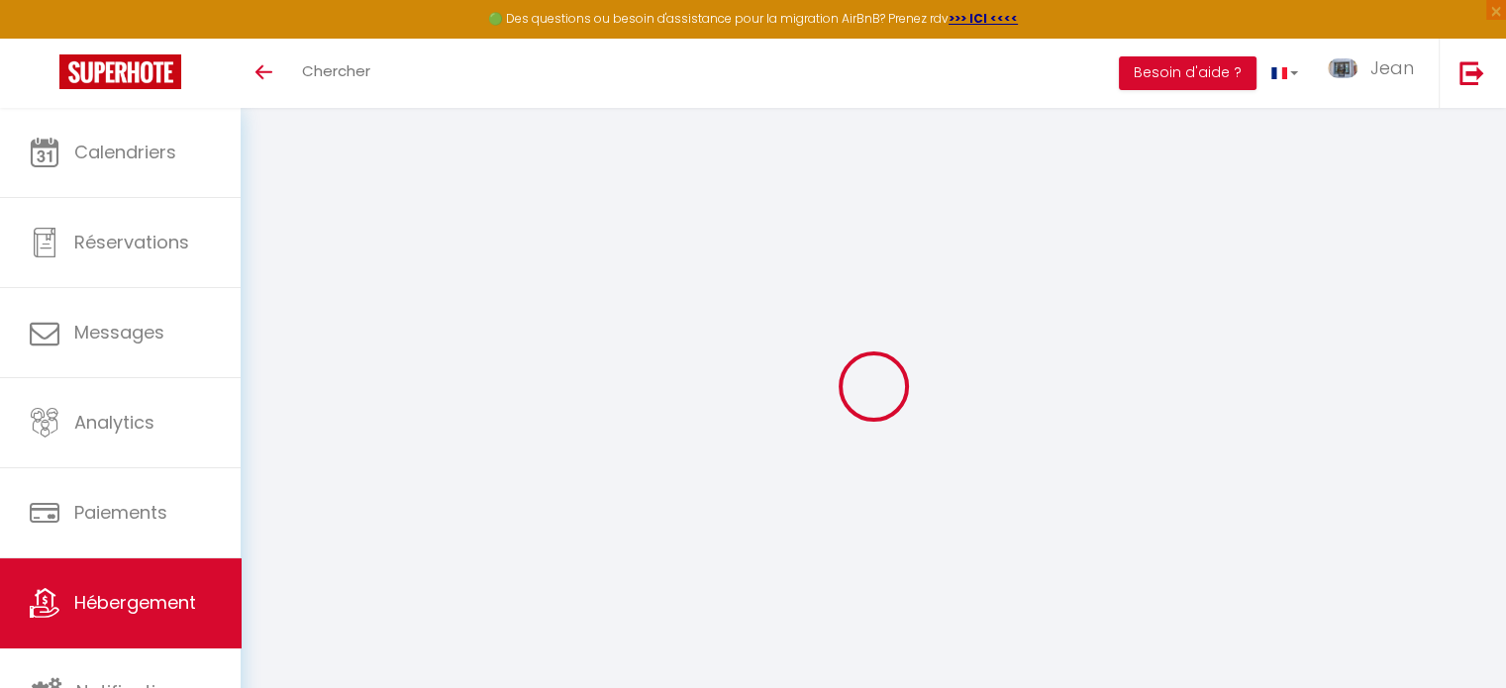
checkbox input "false"
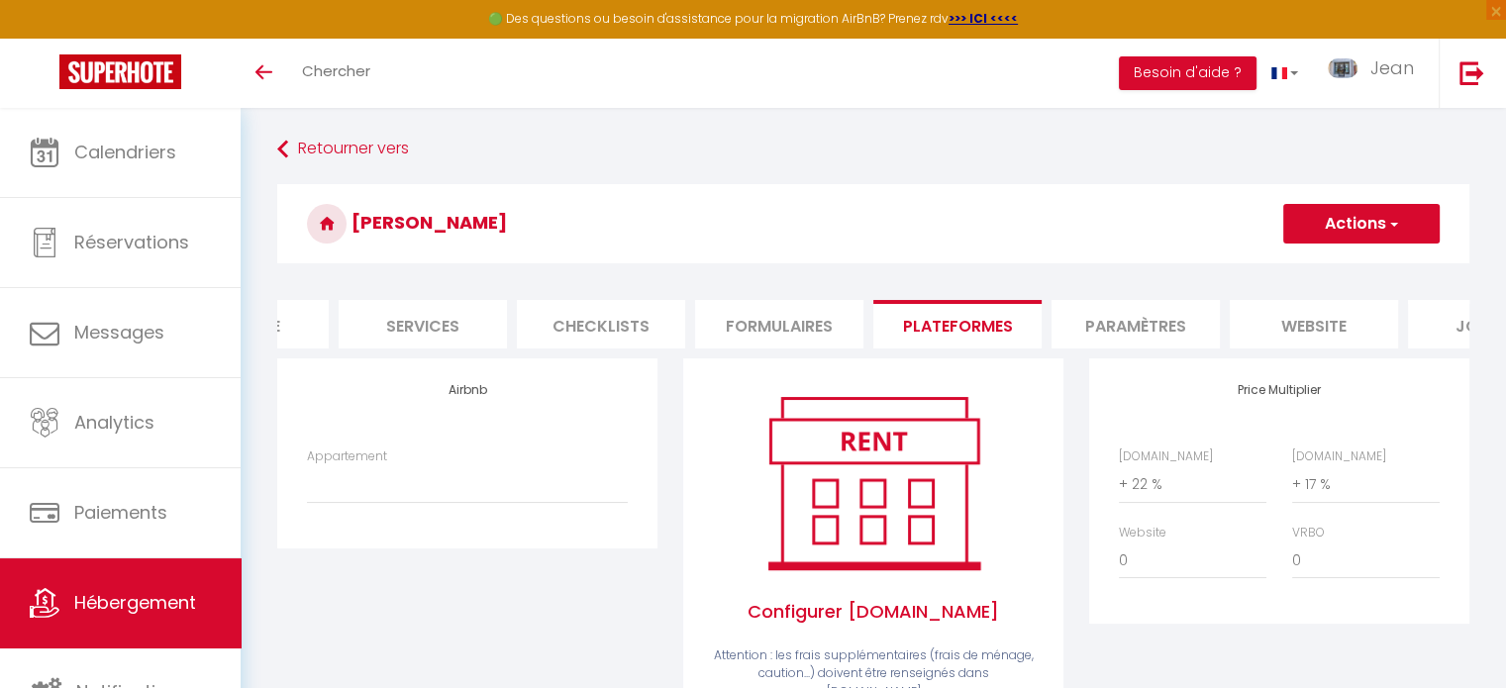
scroll to position [0, 475]
click at [1153, 330] on li "Paramètres" at bounding box center [1134, 324] width 168 height 49
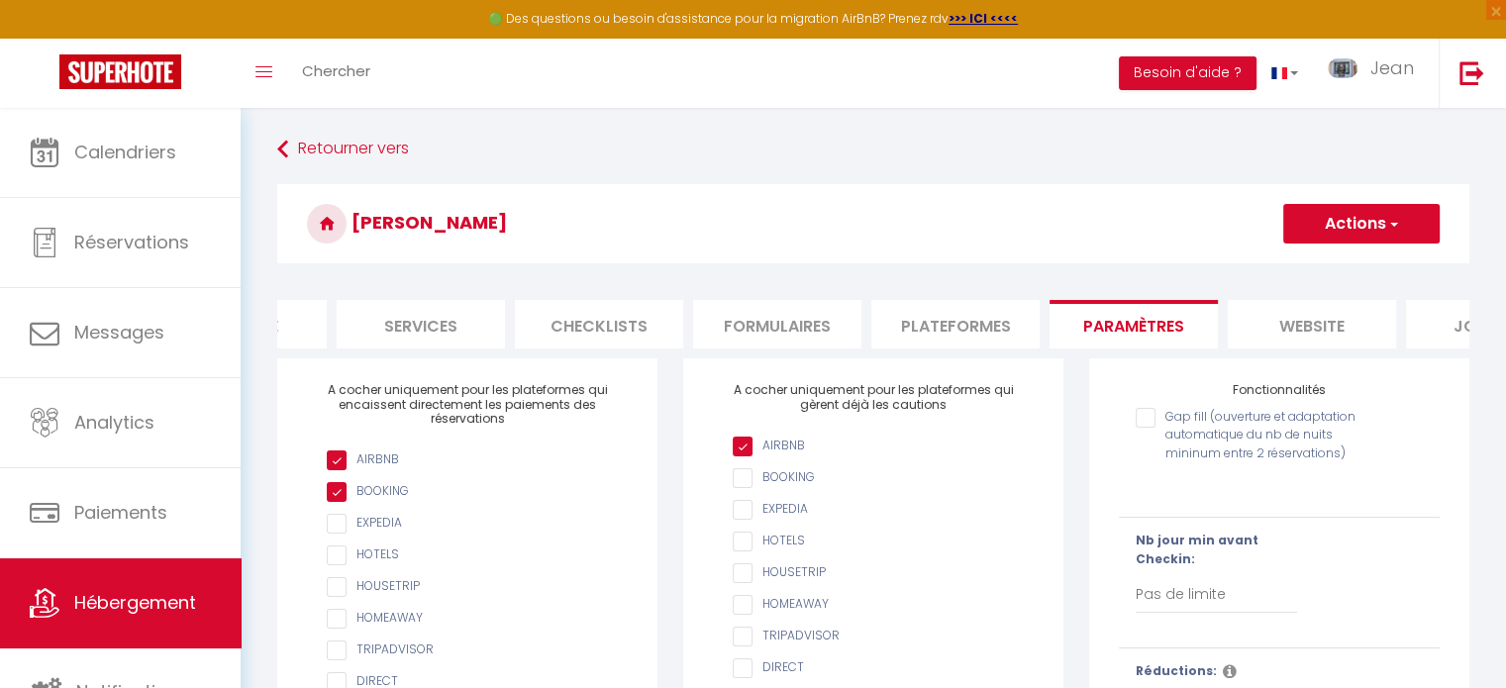
click at [1307, 320] on li "website" at bounding box center [1312, 324] width 168 height 49
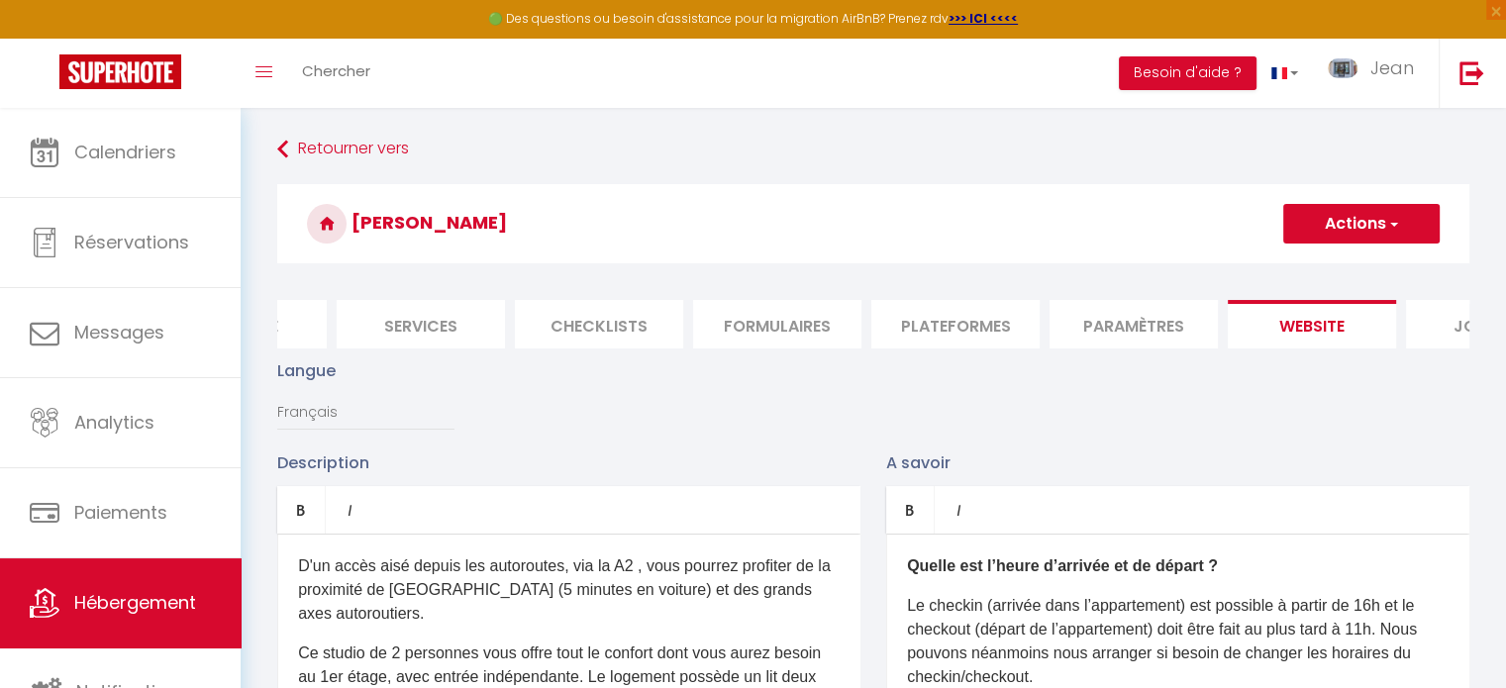
click at [1462, 325] on li "Journal" at bounding box center [1490, 324] width 168 height 49
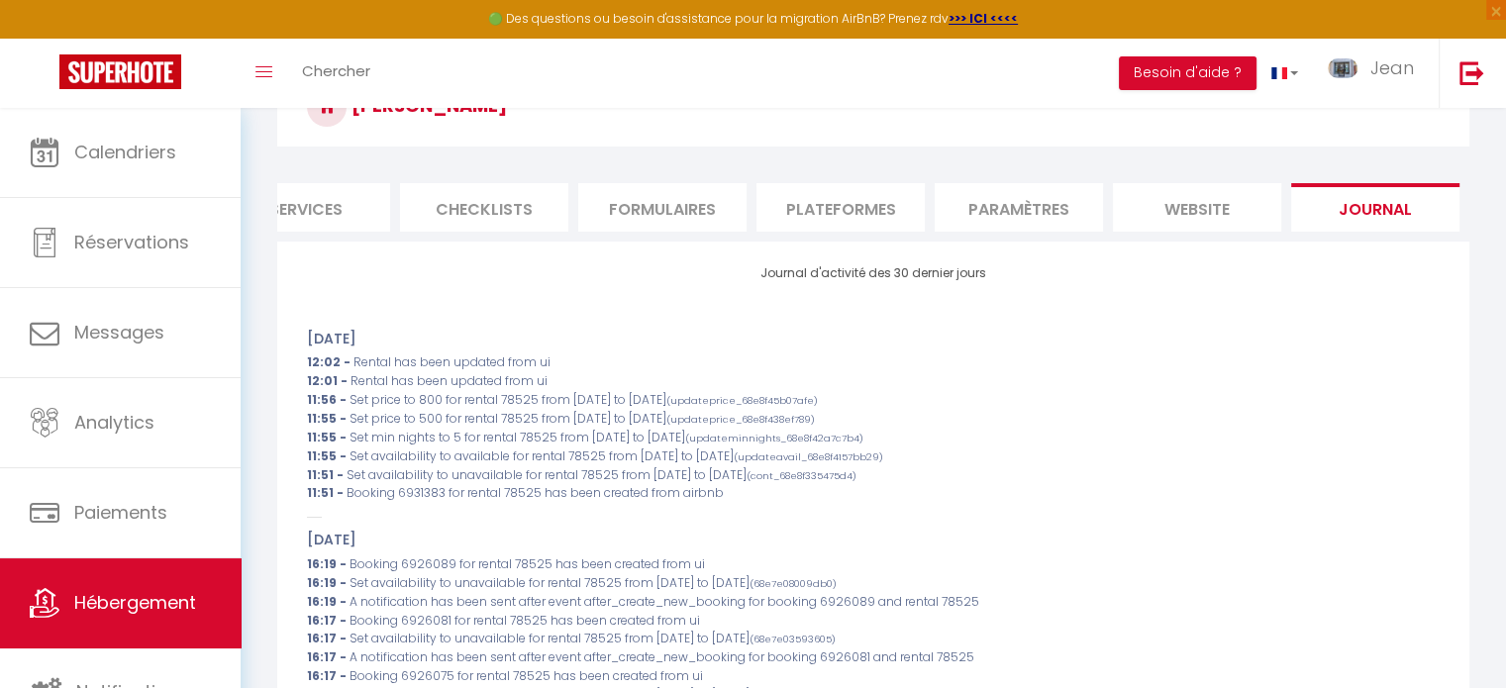
scroll to position [119, 0]
click at [990, 202] on li "Paramètres" at bounding box center [1019, 205] width 168 height 49
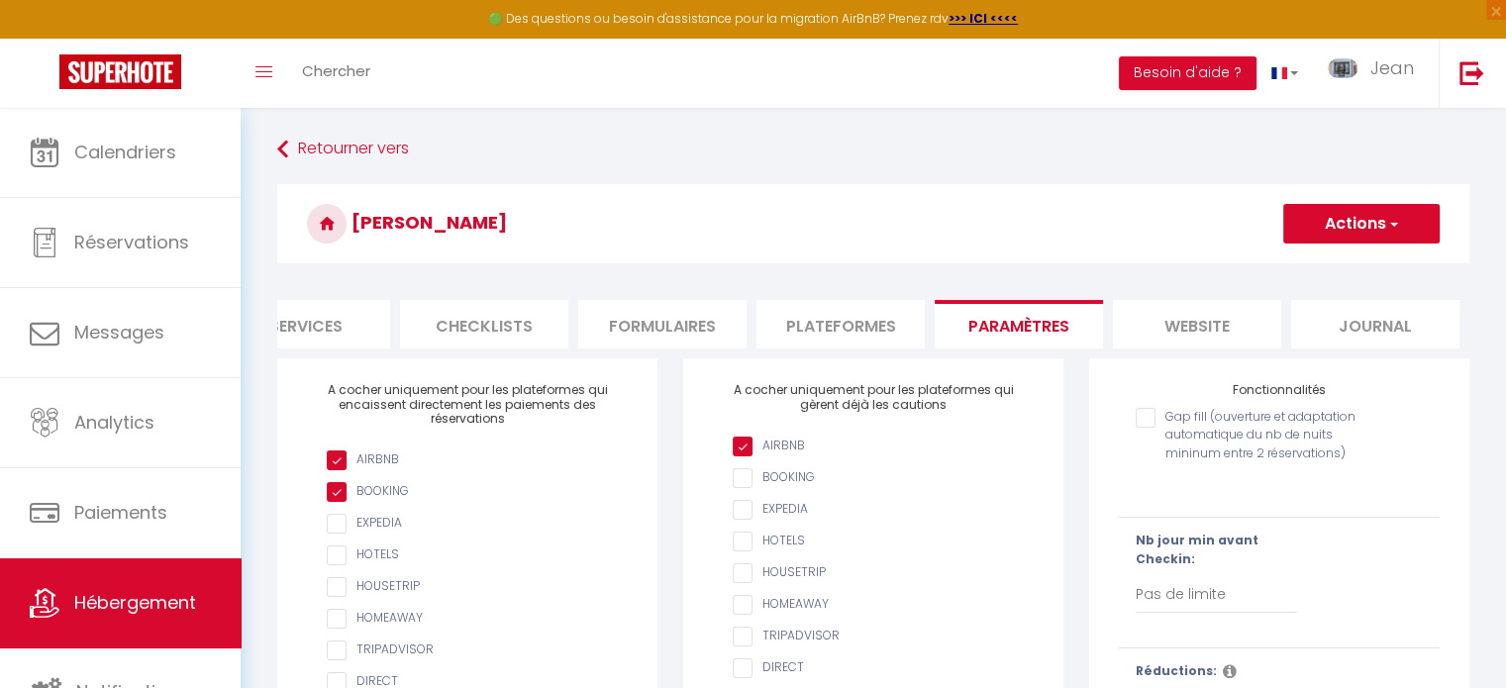
click at [830, 321] on li "Plateformes" at bounding box center [841, 324] width 168 height 49
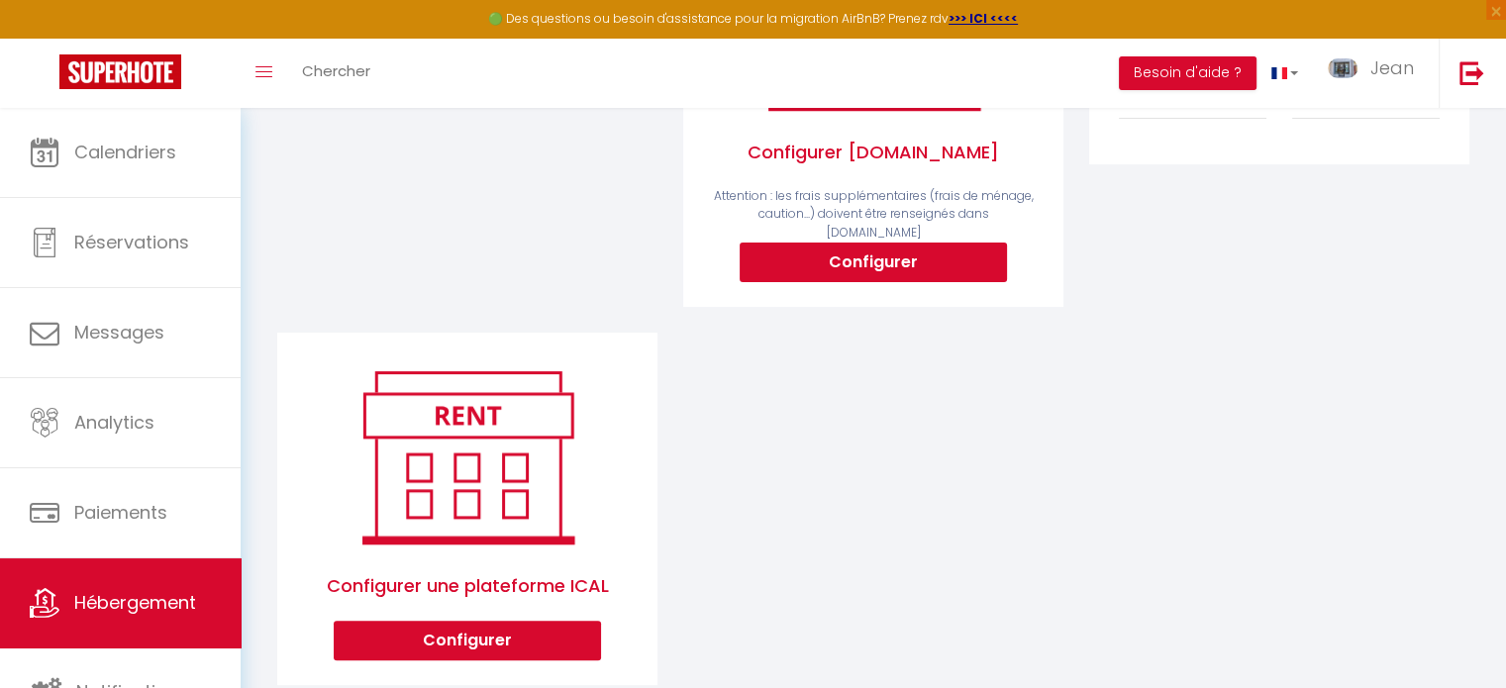
scroll to position [502, 0]
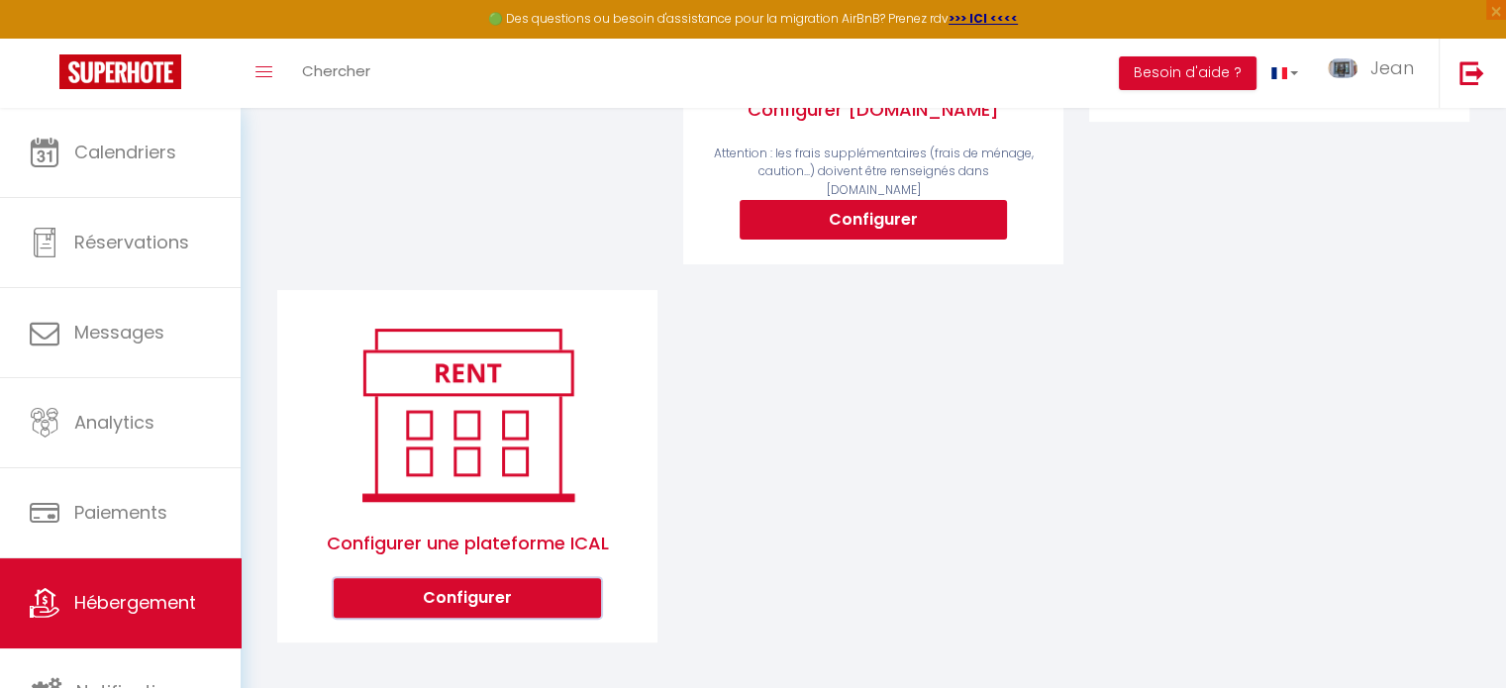
click at [451, 590] on button "Configurer" at bounding box center [467, 598] width 267 height 40
select select "1"
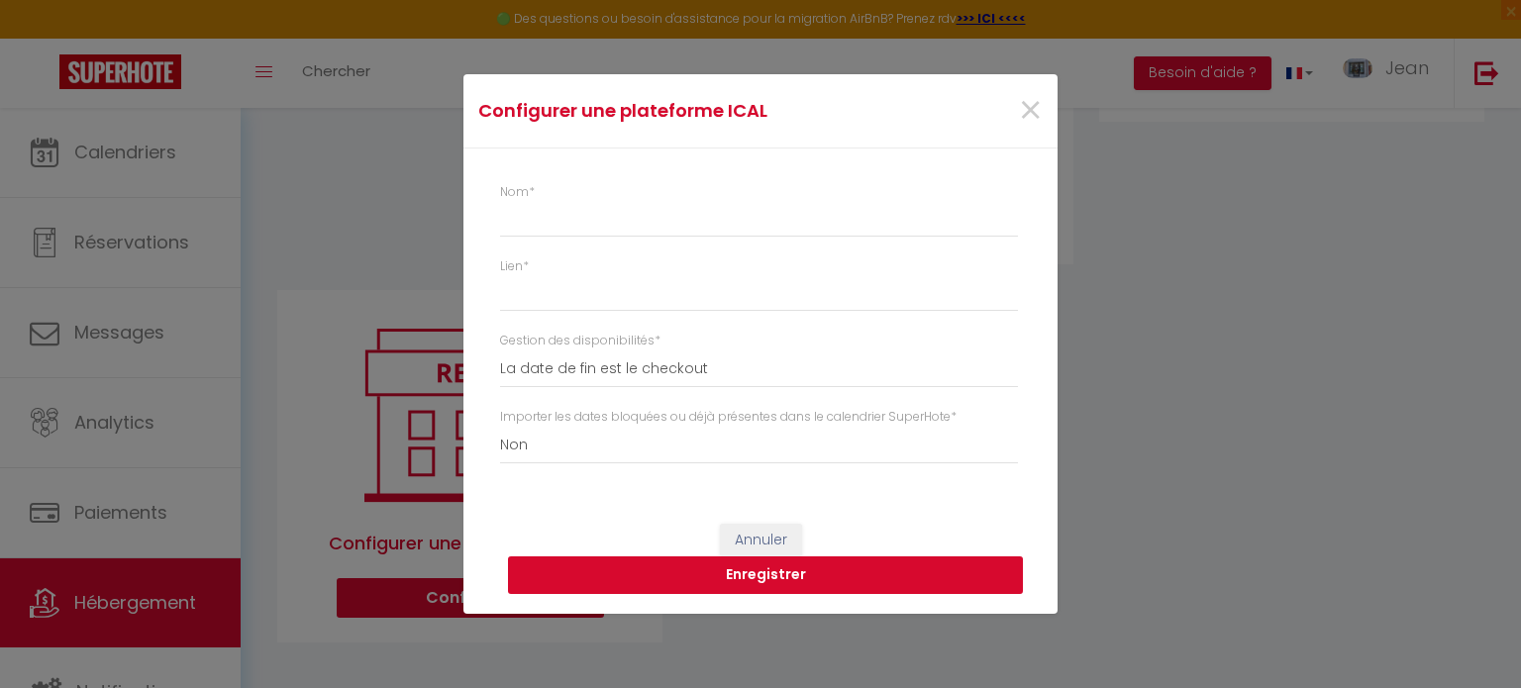
click at [789, 576] on button "Enregistrer" at bounding box center [765, 576] width 515 height 38
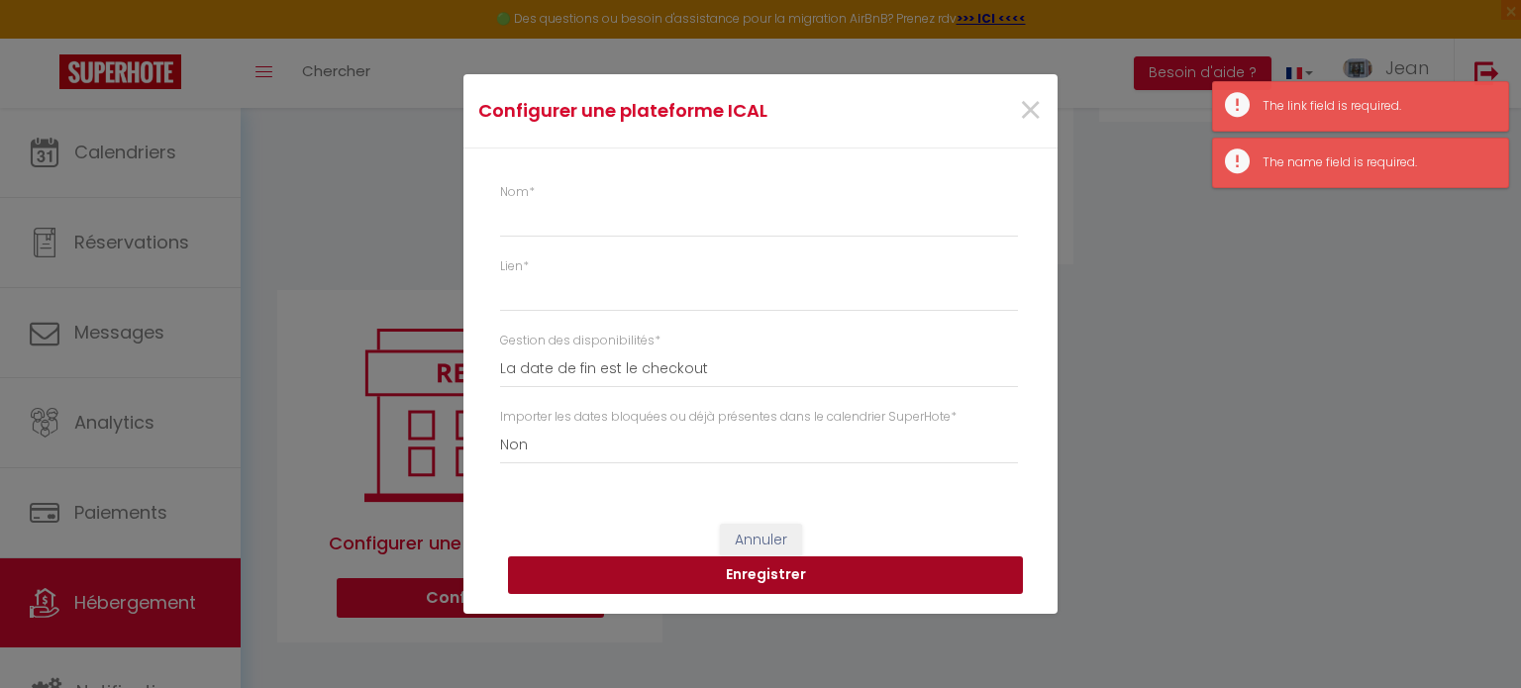
click at [789, 576] on button "Enregistrer" at bounding box center [765, 576] width 515 height 38
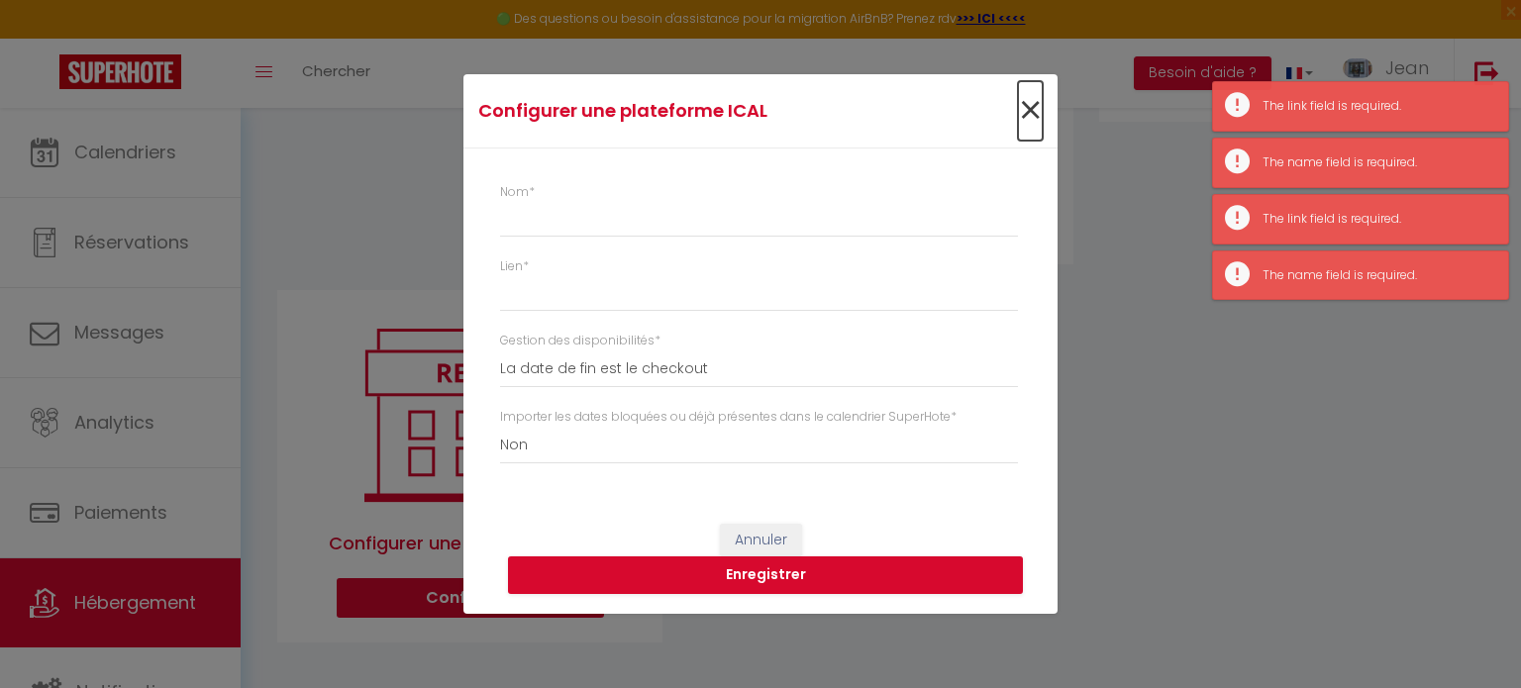
click at [1030, 118] on span "×" at bounding box center [1030, 110] width 25 height 59
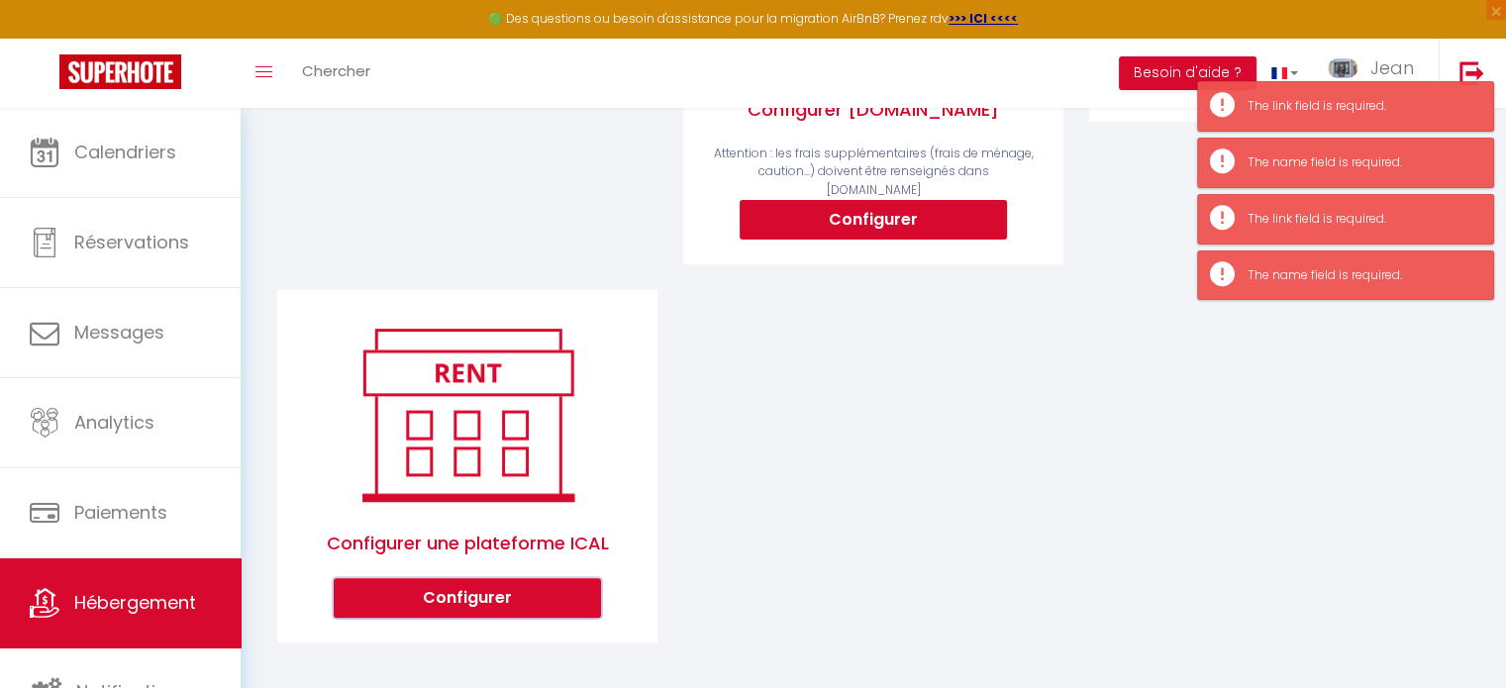
click at [479, 603] on button "Configurer" at bounding box center [467, 598] width 267 height 40
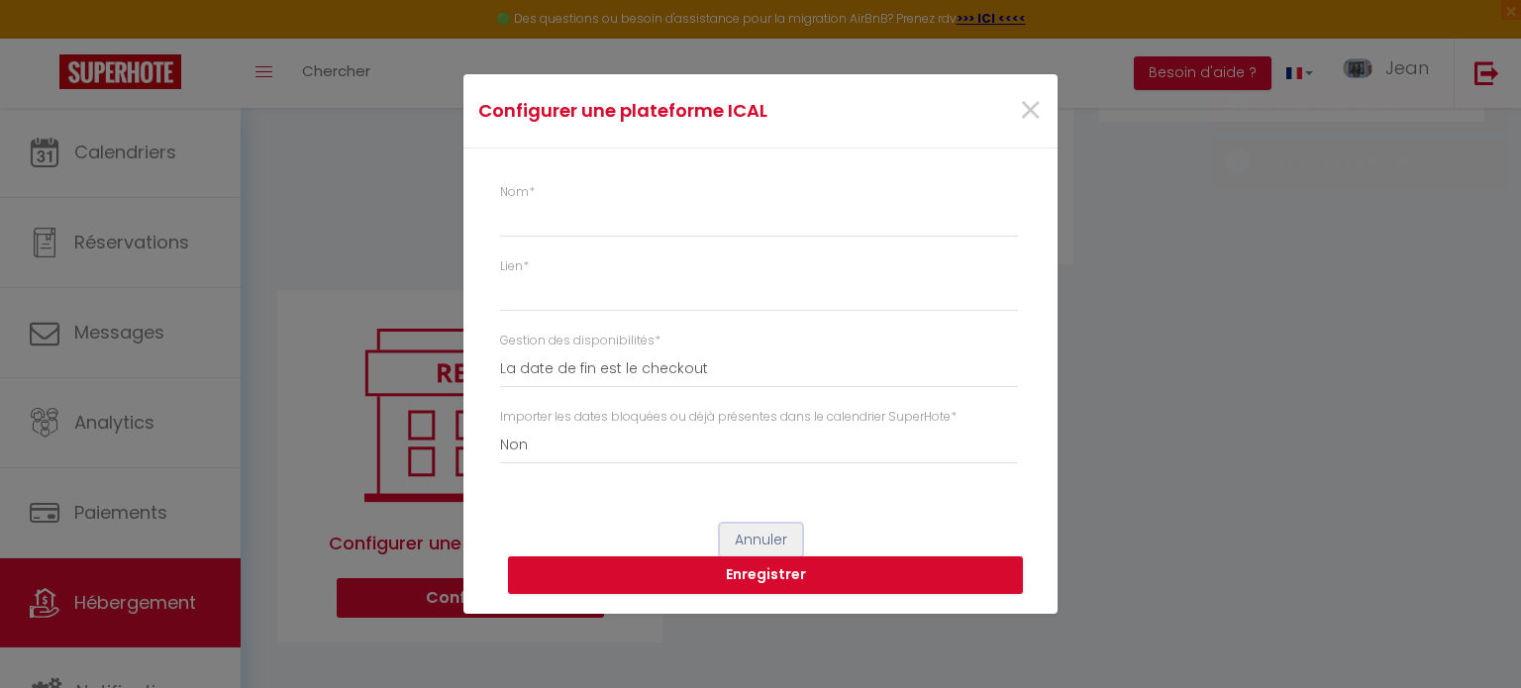
click at [759, 538] on button "Annuler" at bounding box center [761, 541] width 82 height 34
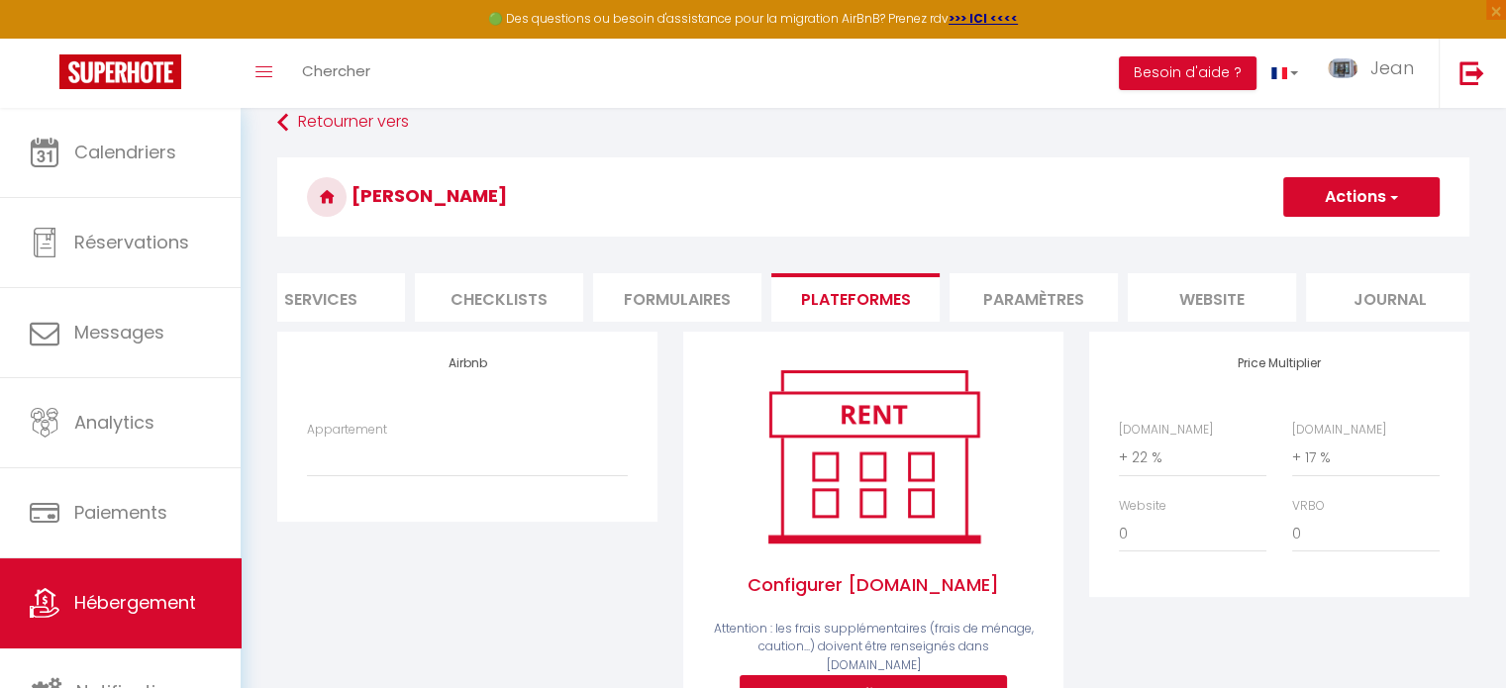
scroll to position [0, 0]
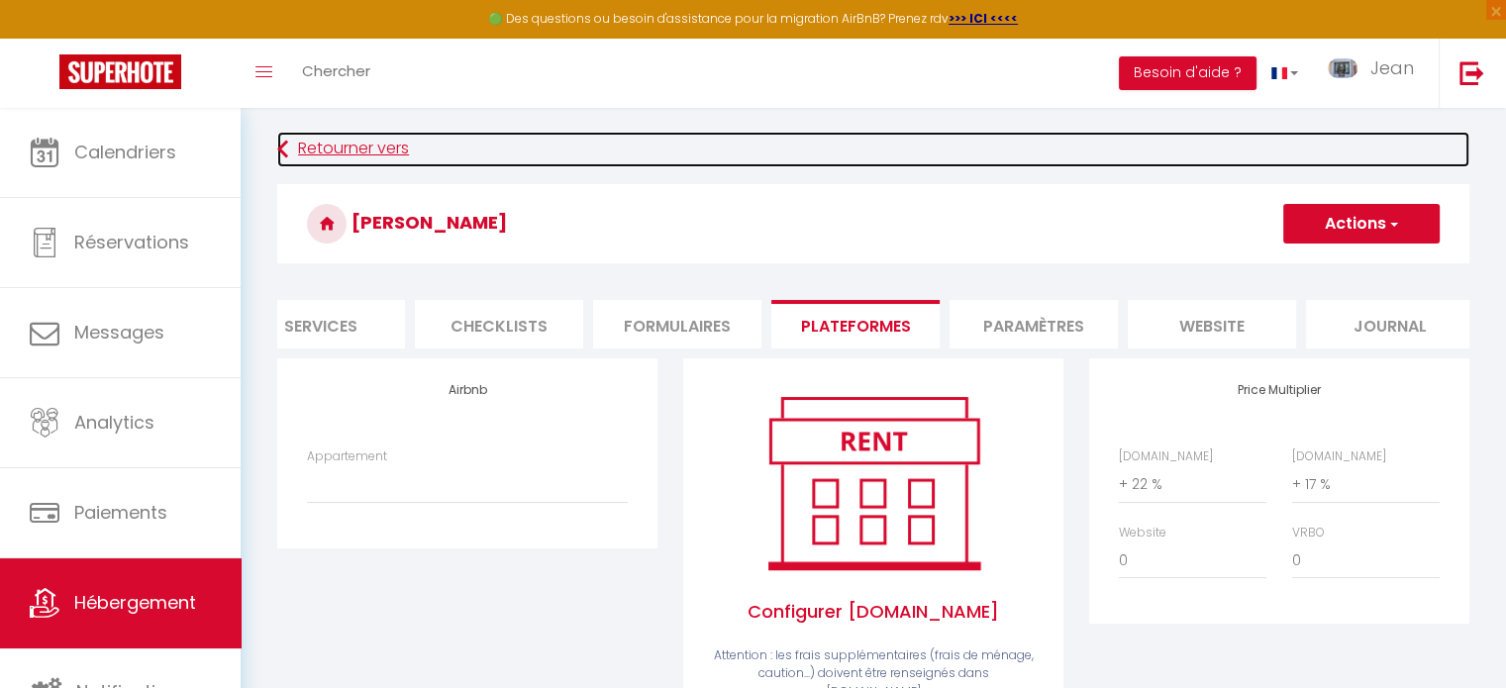
click at [361, 147] on link "Retourner vers" at bounding box center [873, 150] width 1192 height 36
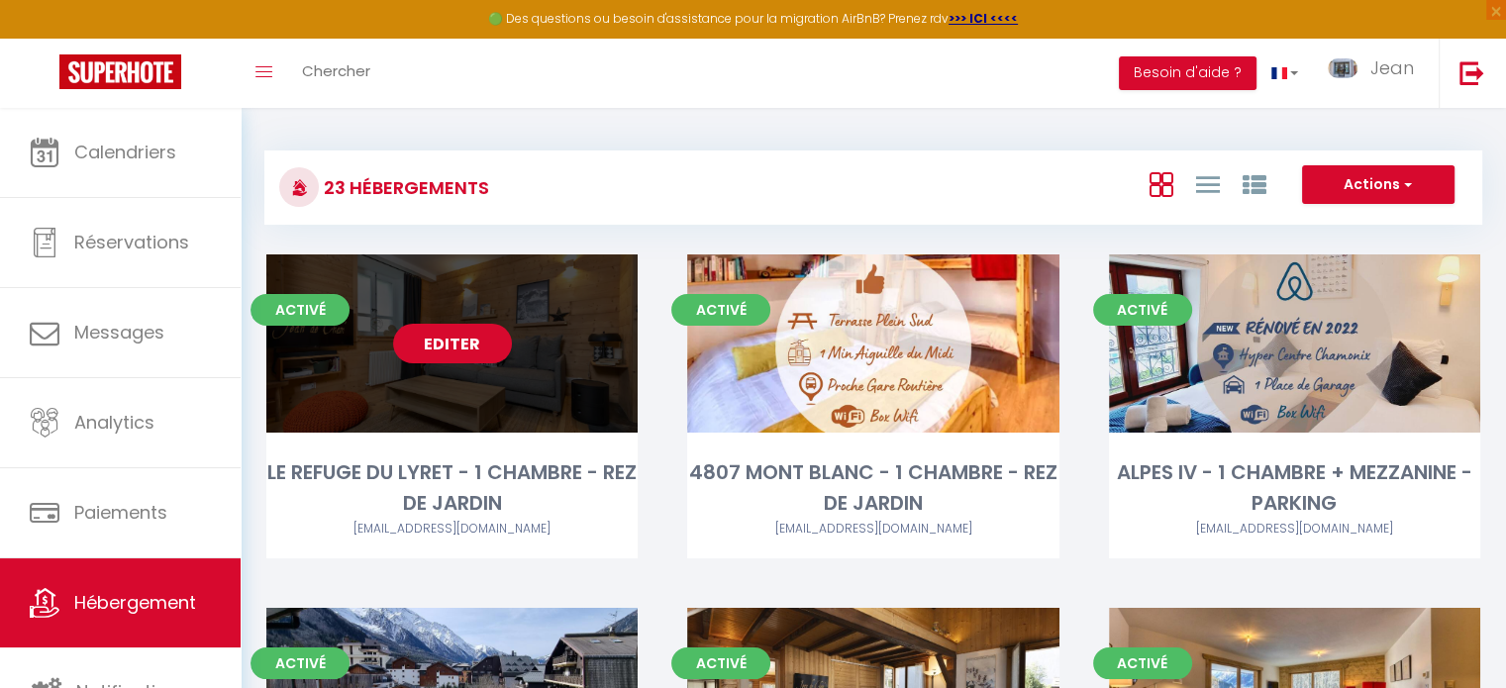
click at [451, 359] on link "Editer" at bounding box center [452, 344] width 119 height 40
select select "3"
select select "2"
select select "1"
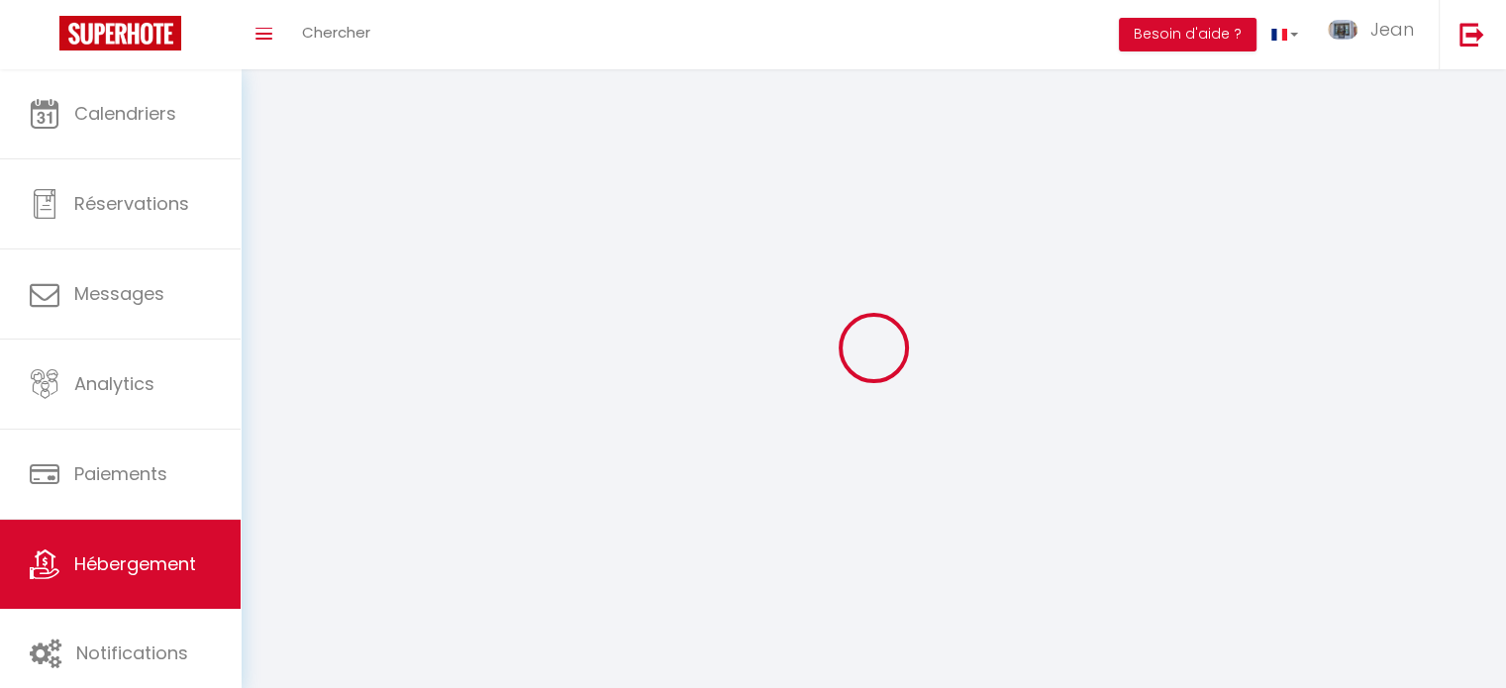
select select
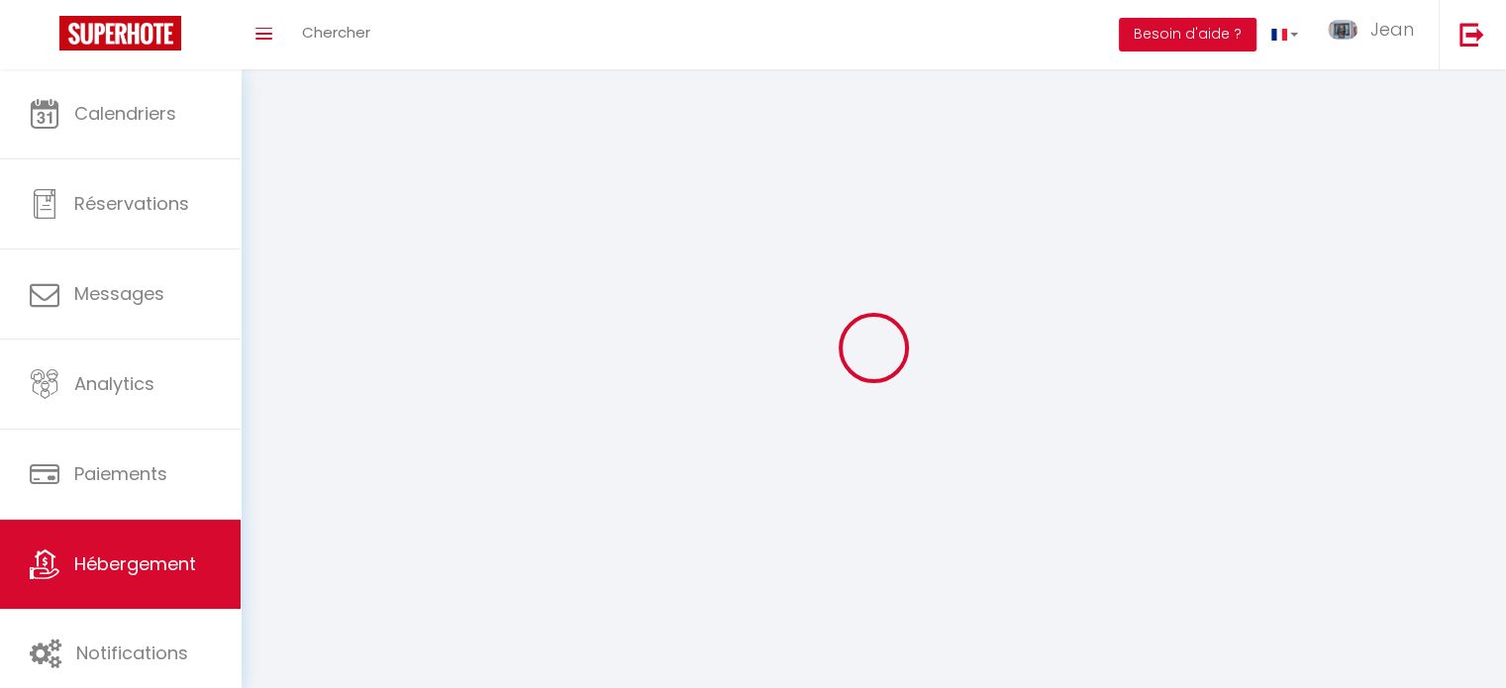
select select
checkbox input "false"
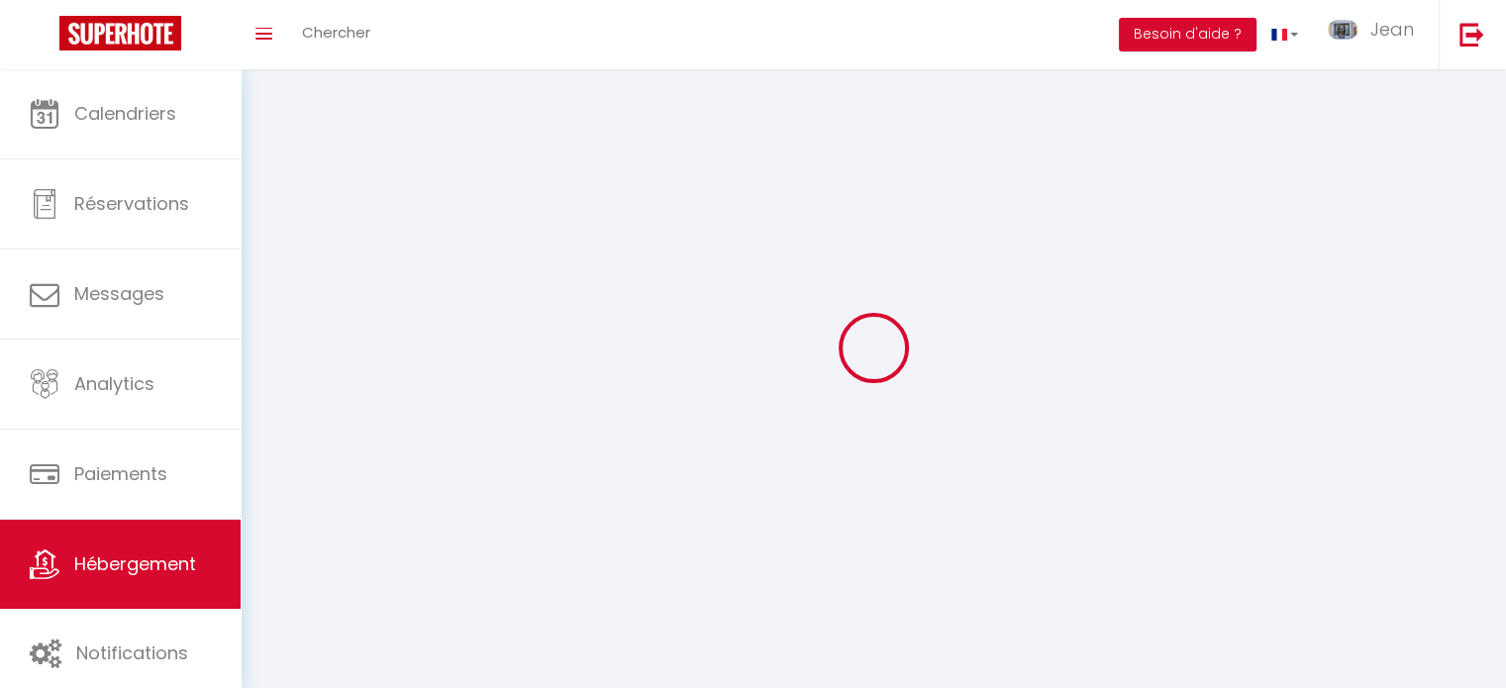
select select
select select "1"
select select "28"
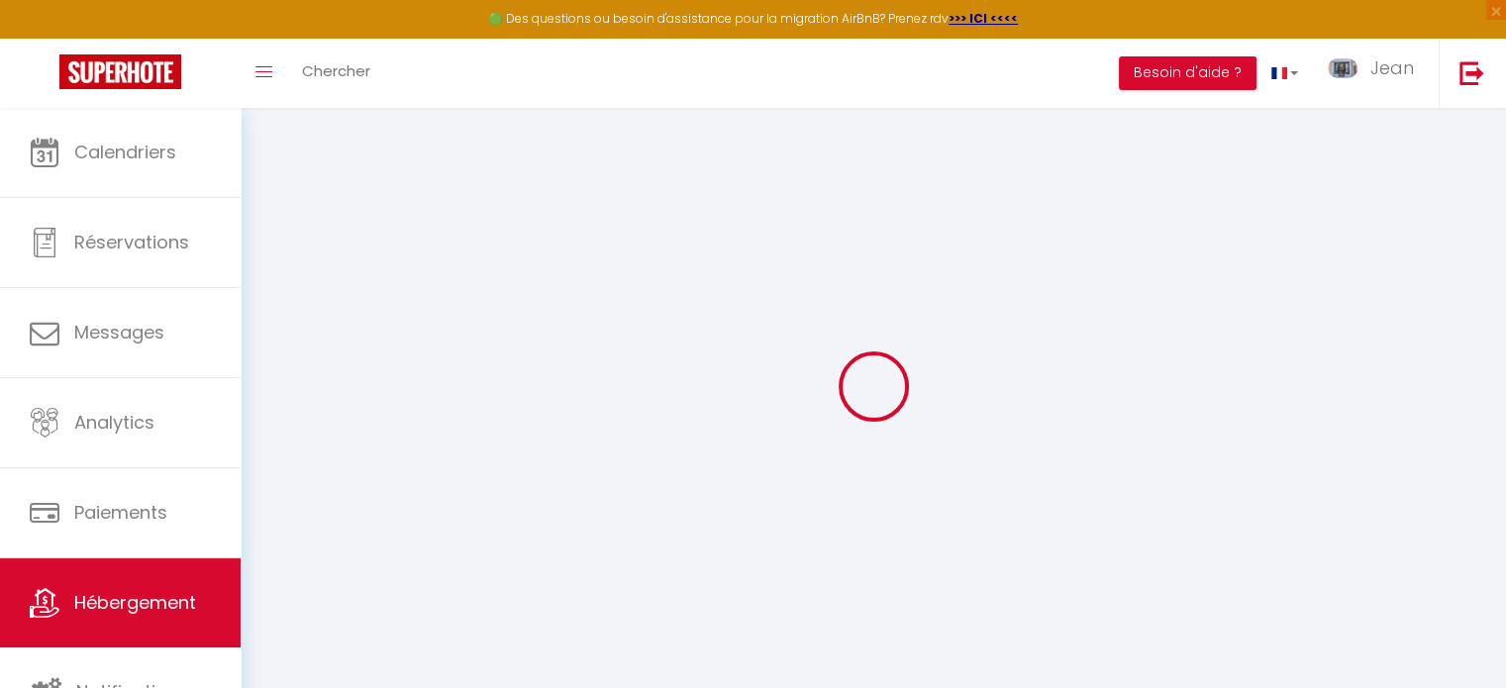
select select
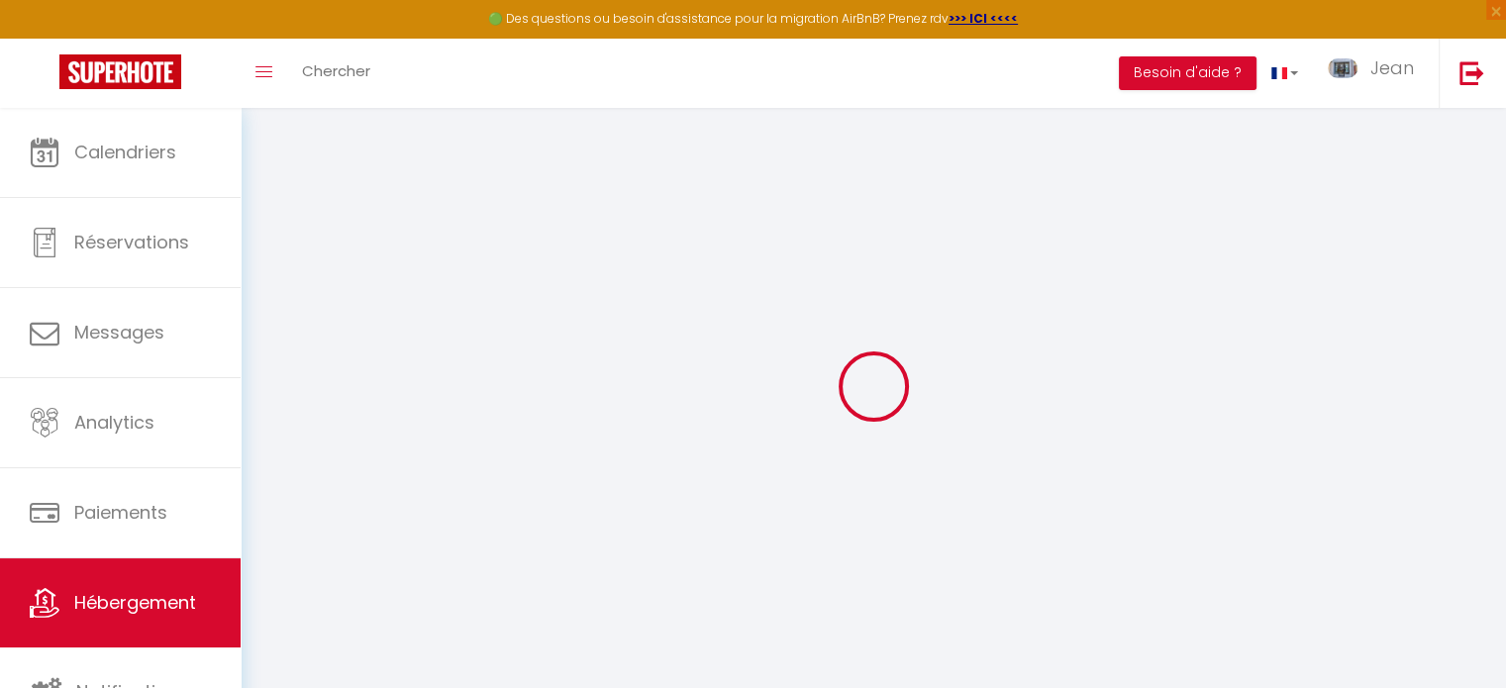
select select
checkbox input "false"
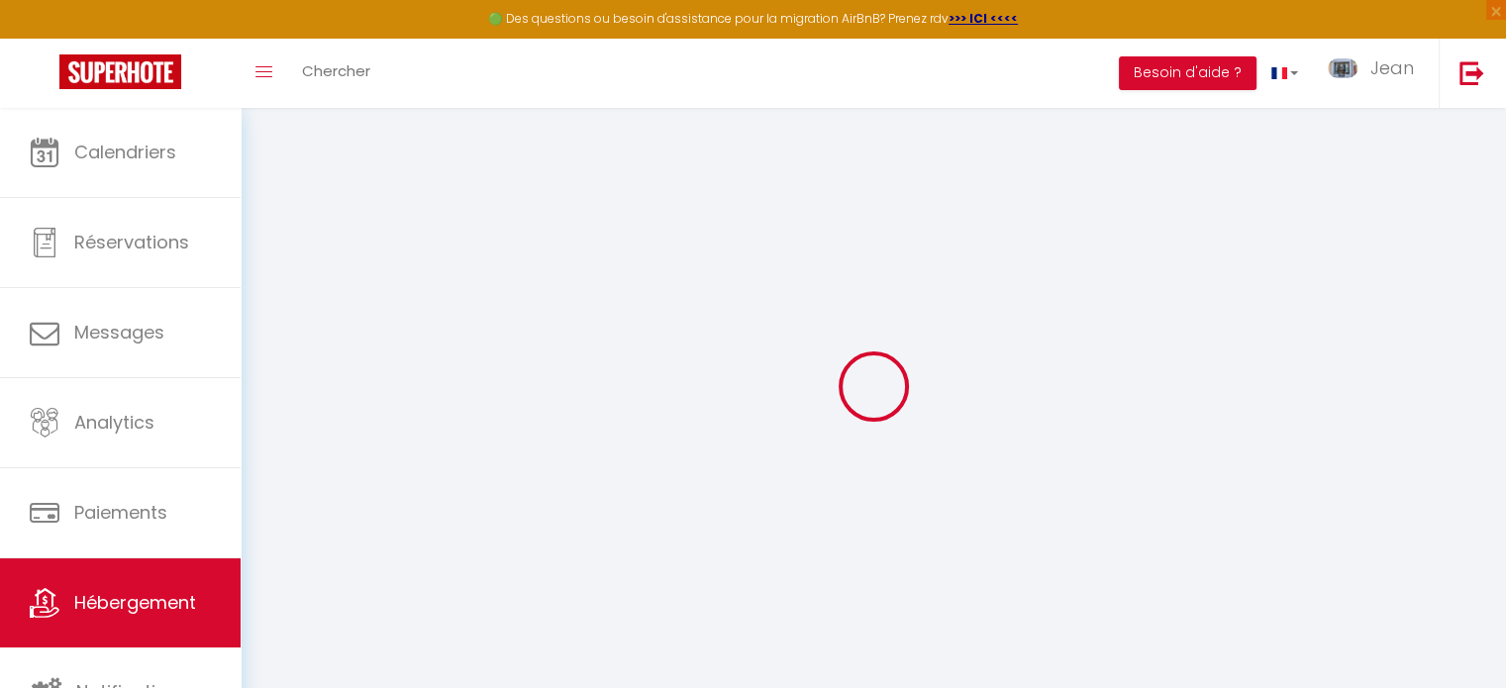
select select
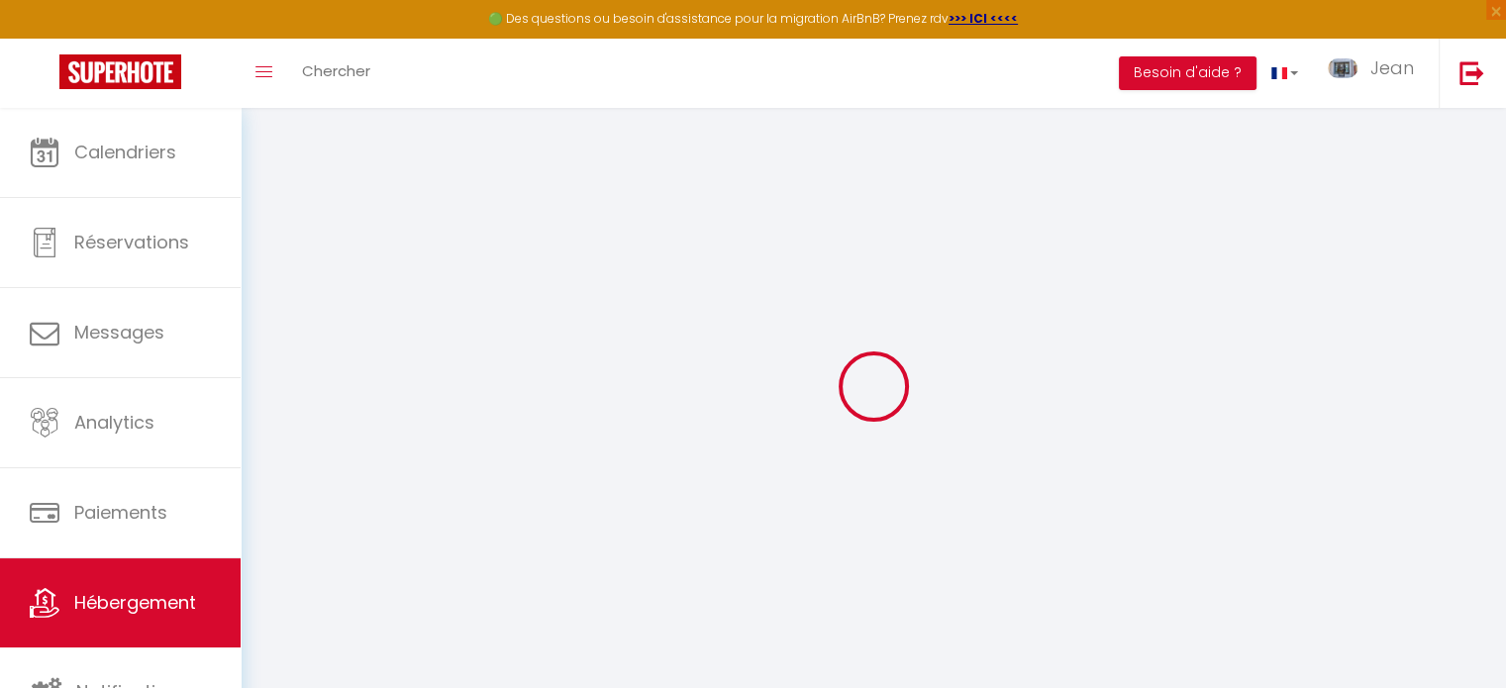
select select
checkbox input "false"
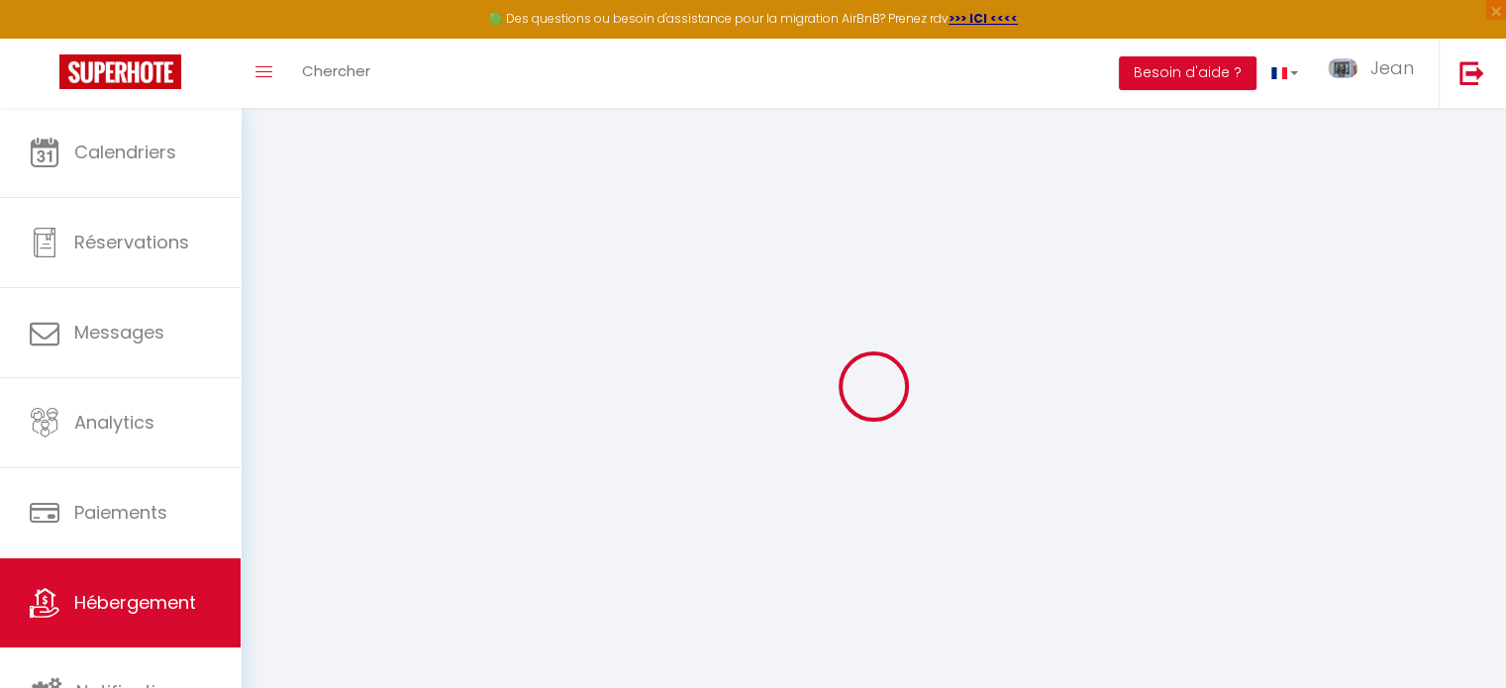
checkbox input "false"
select select
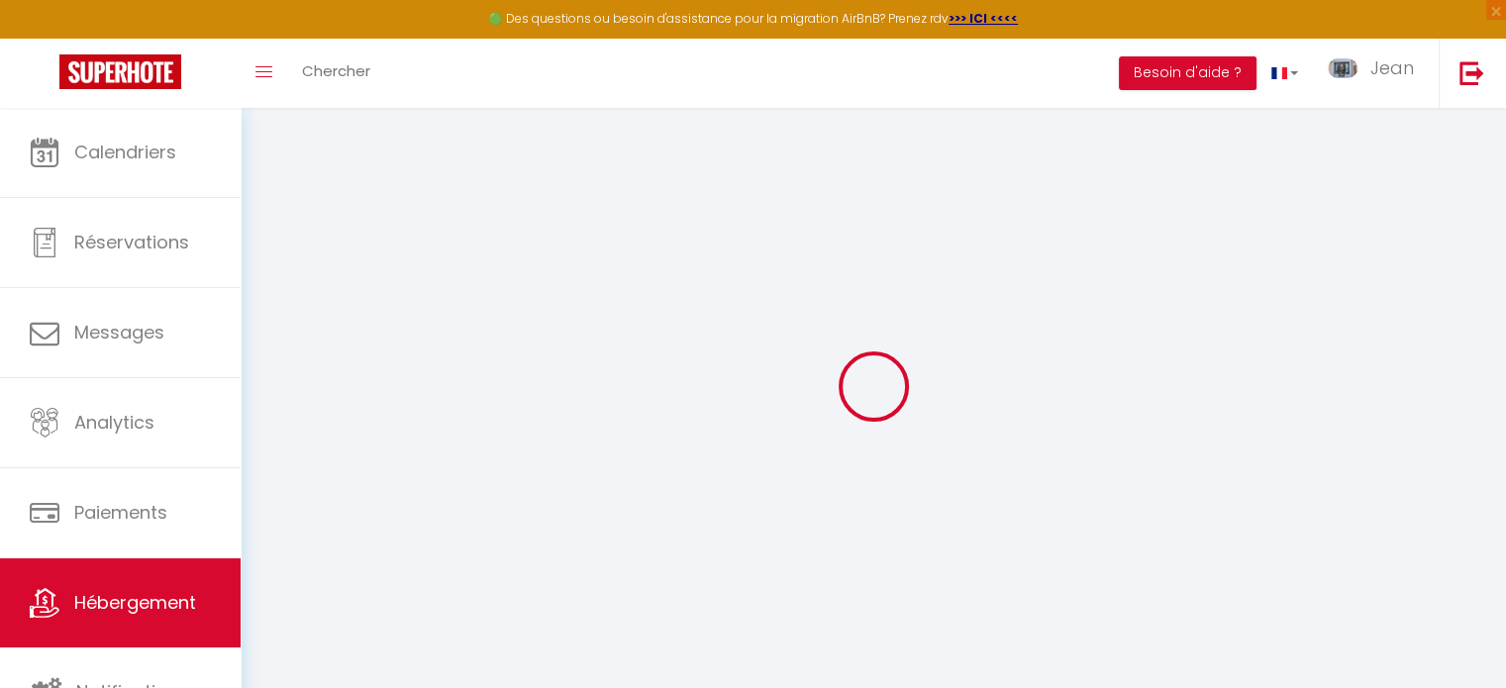
select select
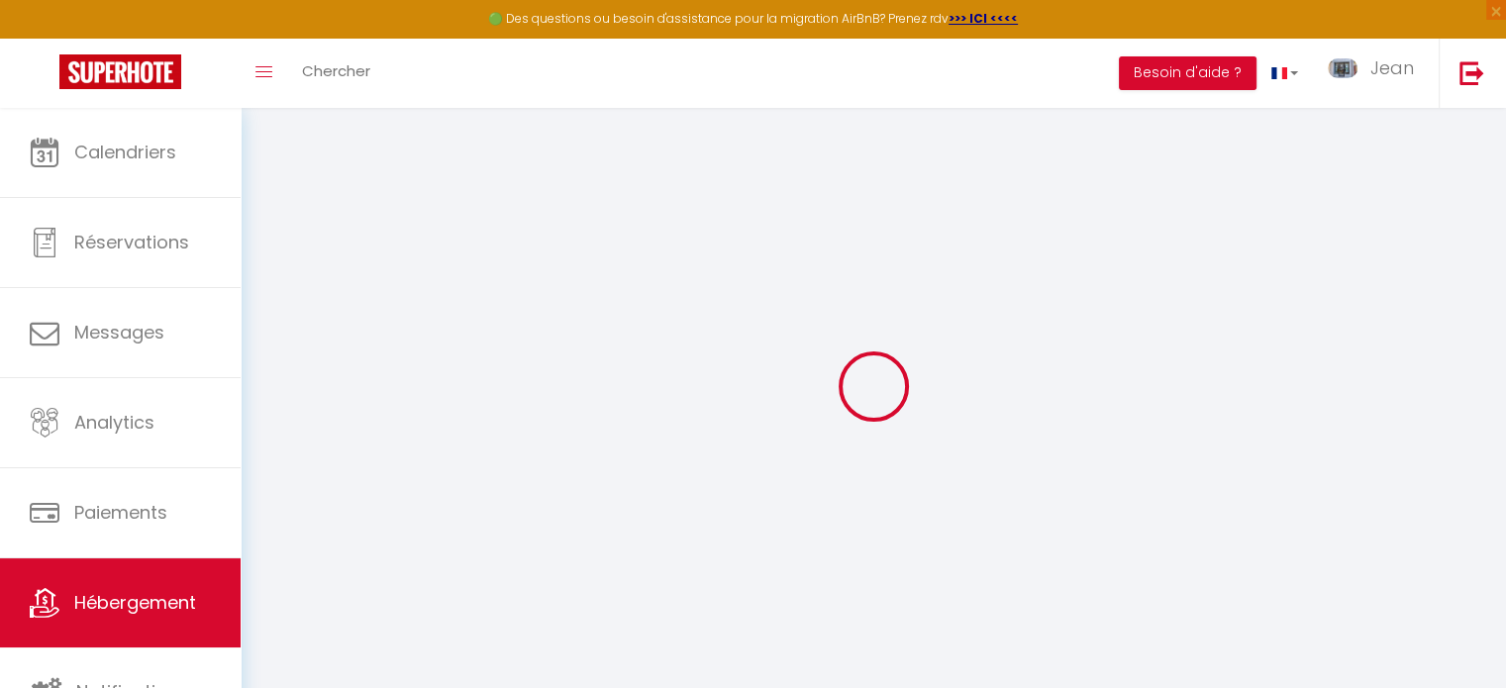
checkbox input "false"
select select
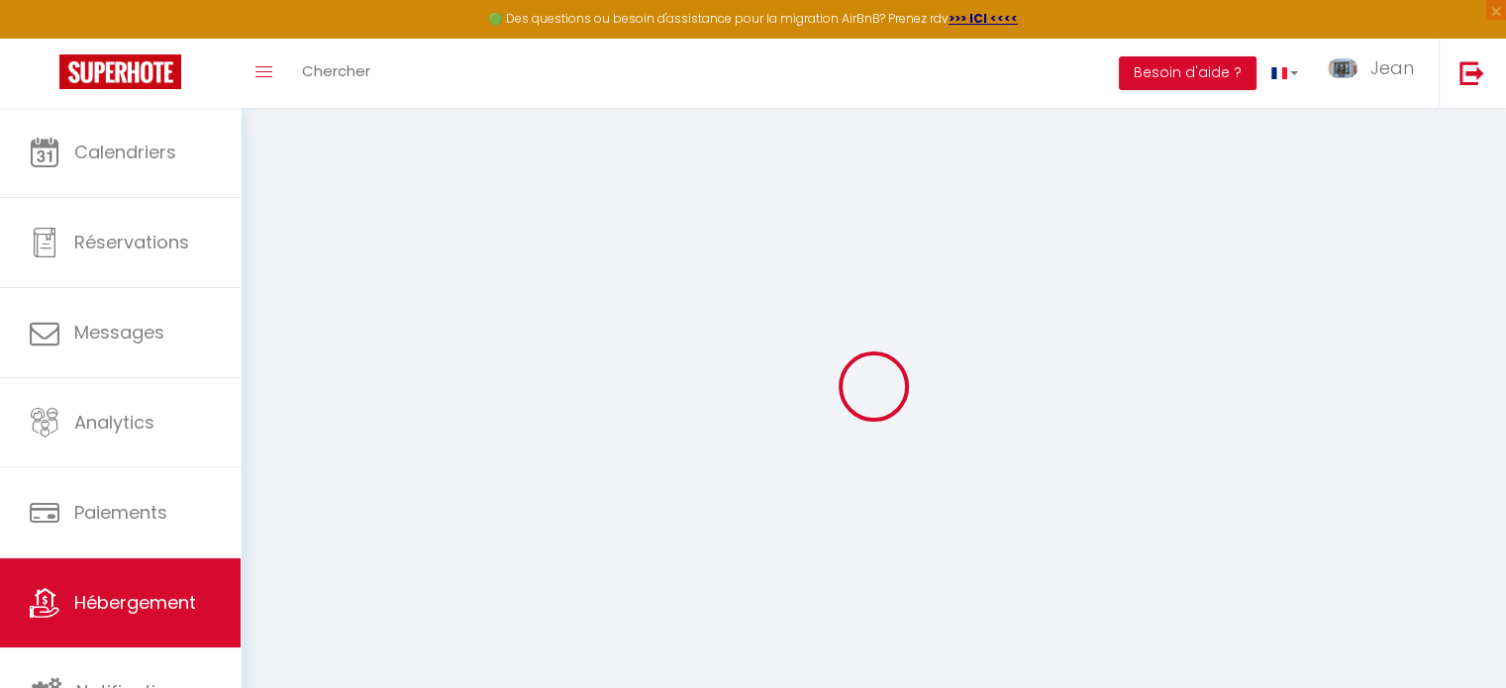
select select
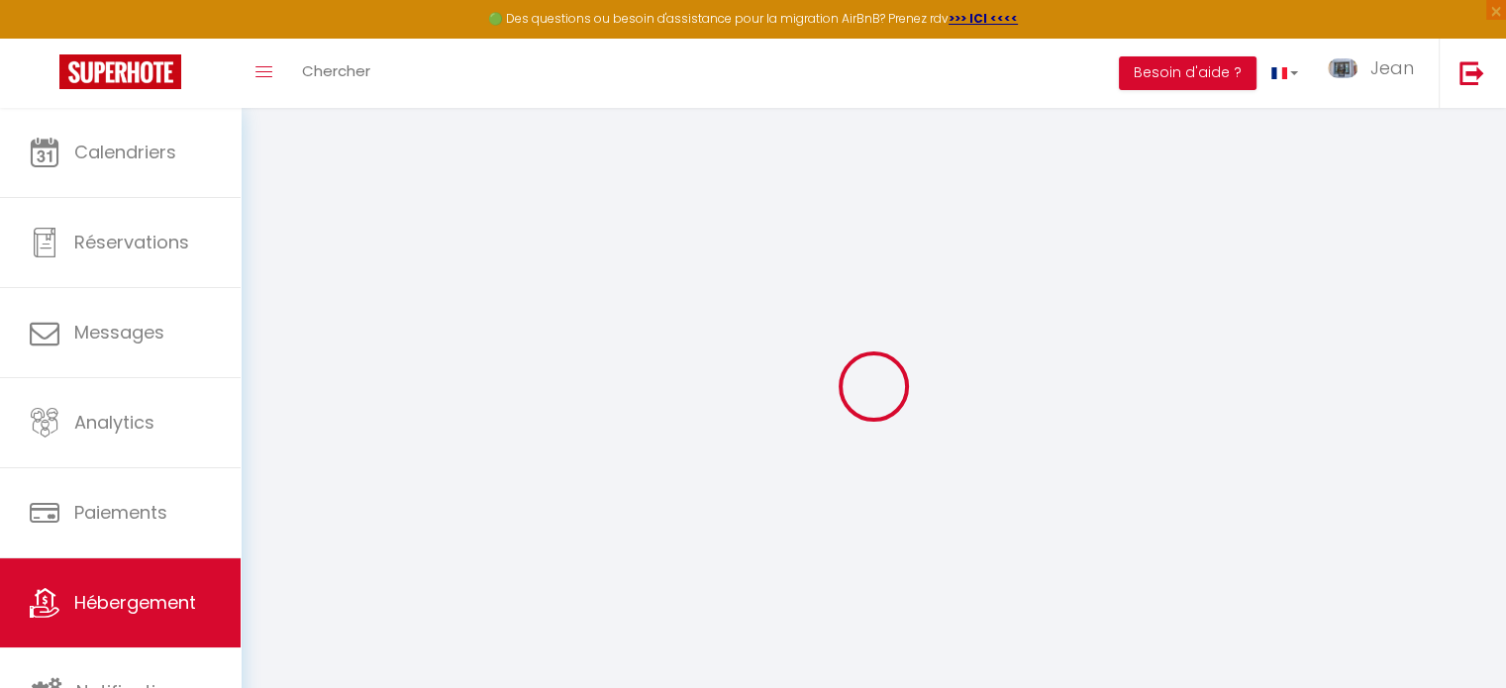
select select
checkbox input "false"
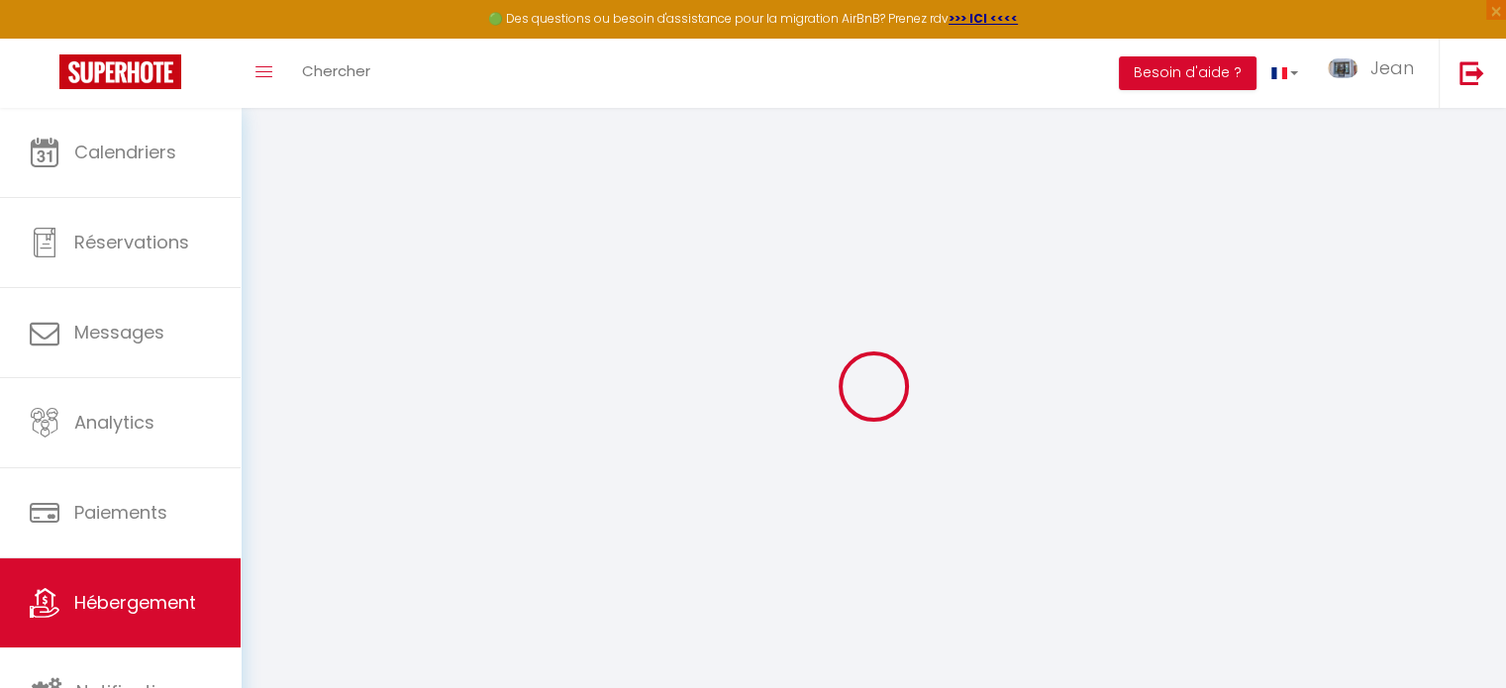
checkbox input "false"
select select
type input "LE REFUGE DU LYRET - 1 CHAMBRE - REZ DE JARDIN"
type input "Cynthia"
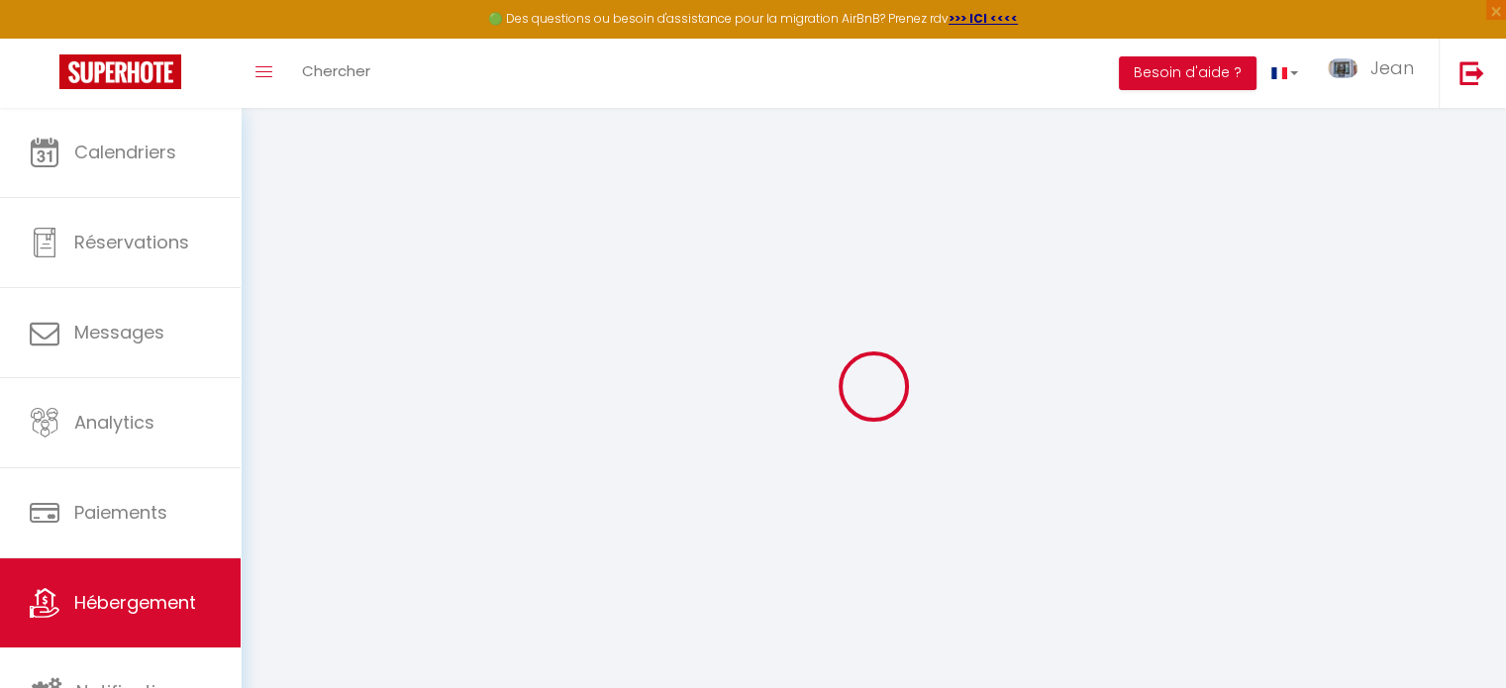
type input "PAQUET"
select select "2"
type input "100"
type input "125"
type input "4.00"
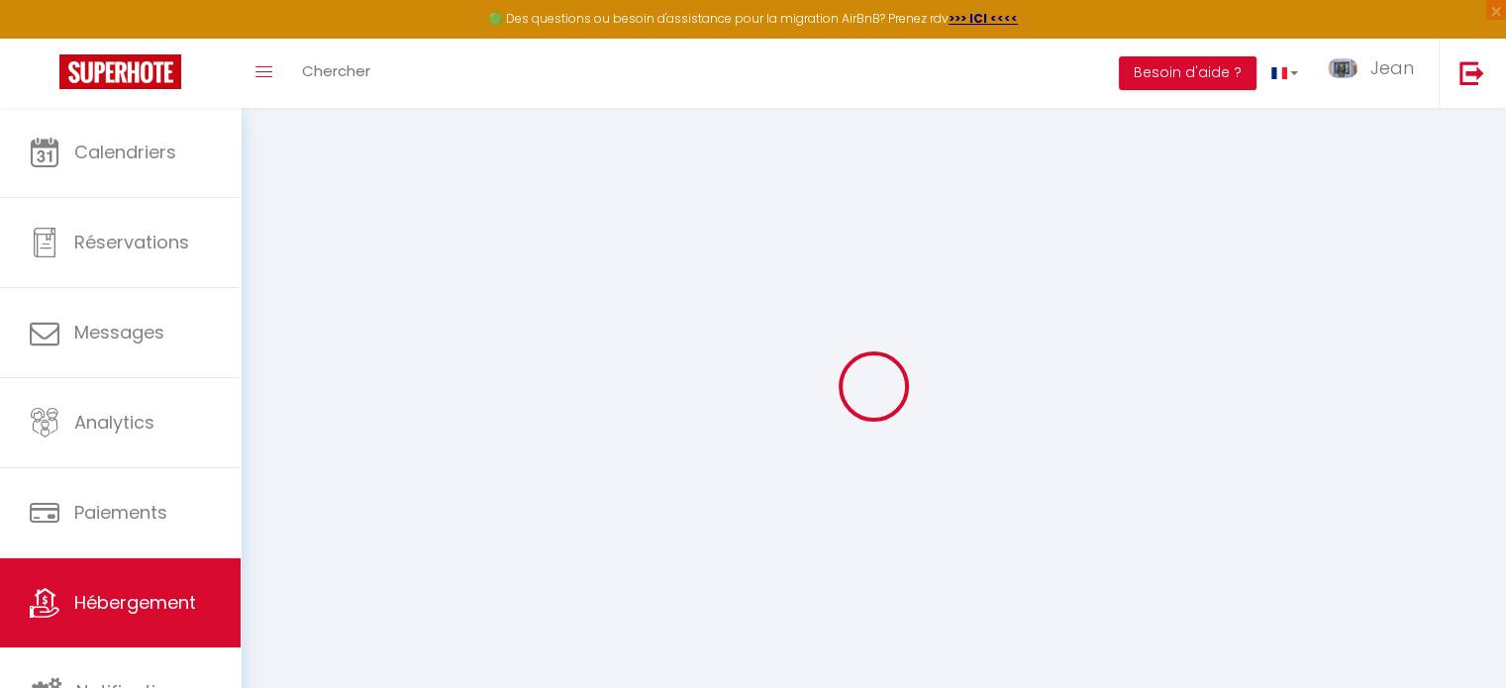
type input "850"
select select
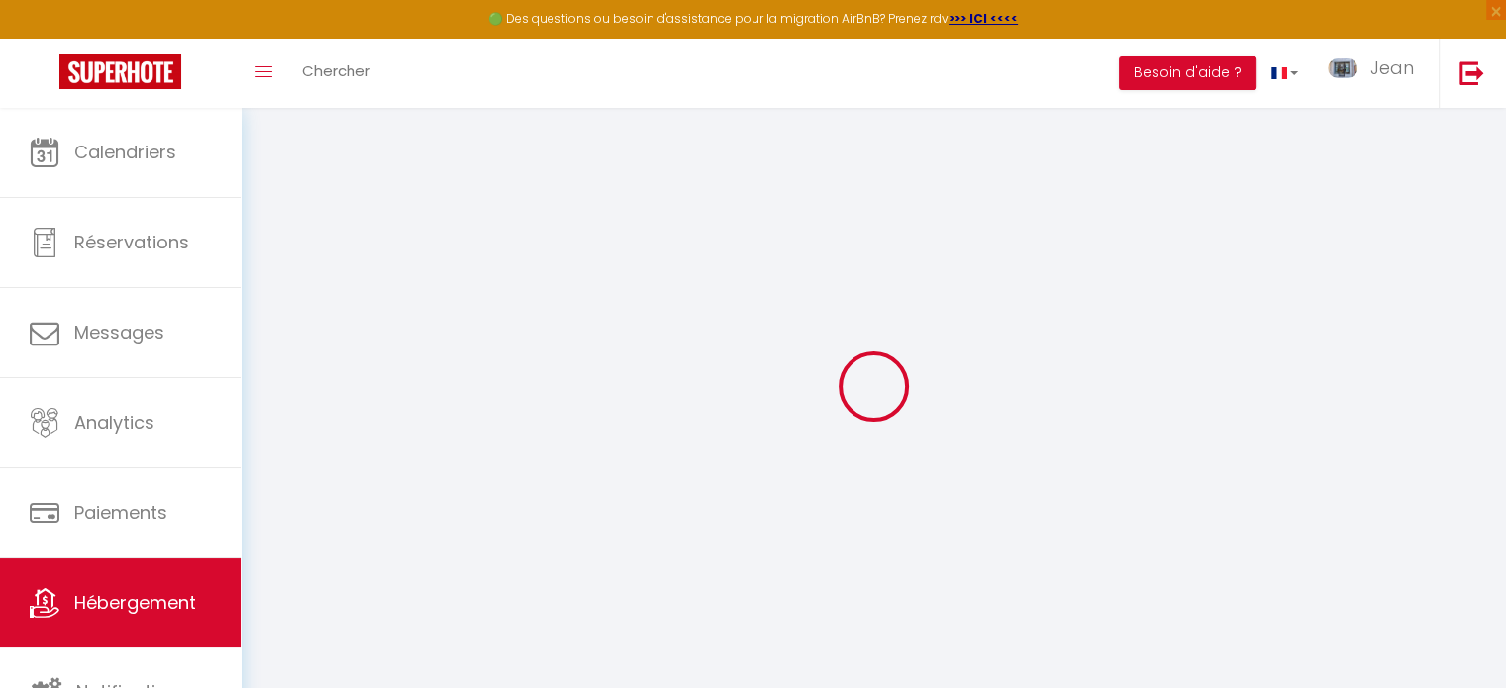
select select
type input "640 rue du lyret"
type input "74400"
type input "Chamonix"
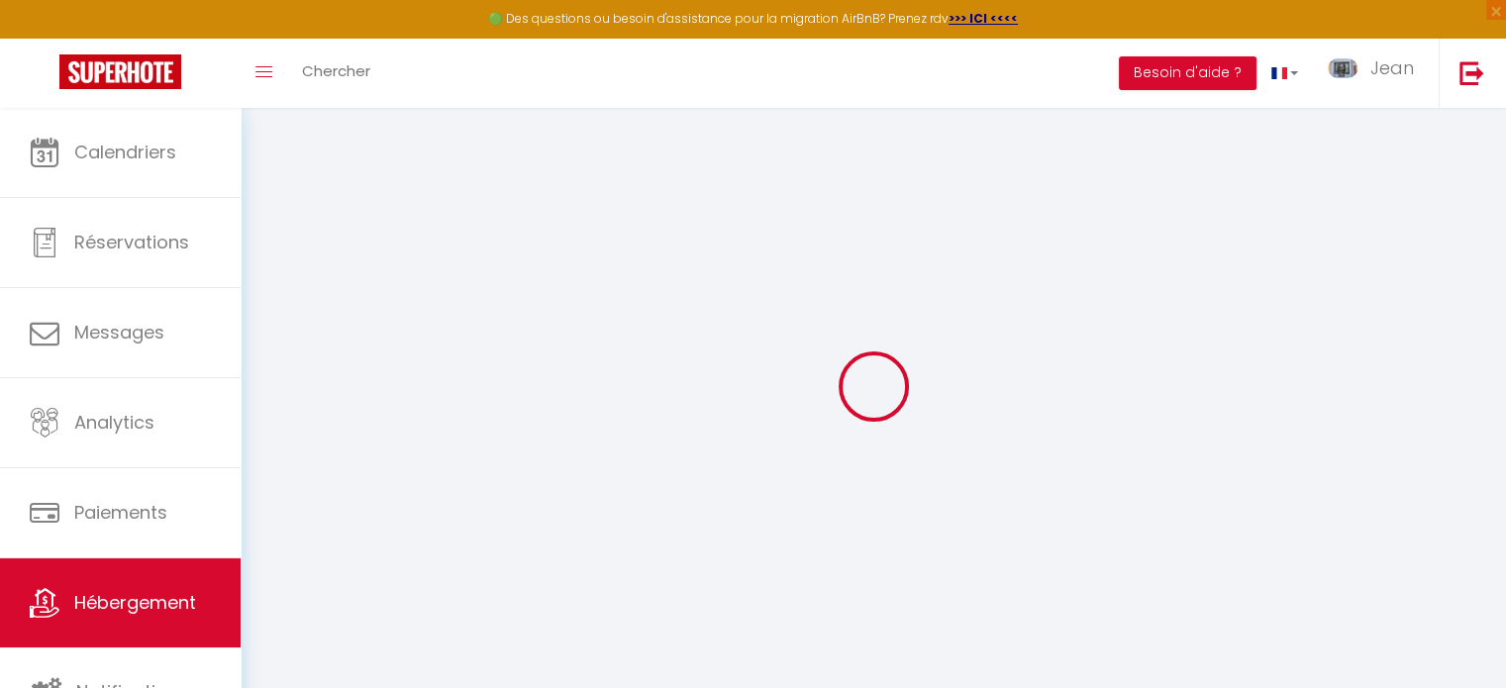
type input "[EMAIL_ADDRESS][DOMAIN_NAME]"
select select
checkbox input "false"
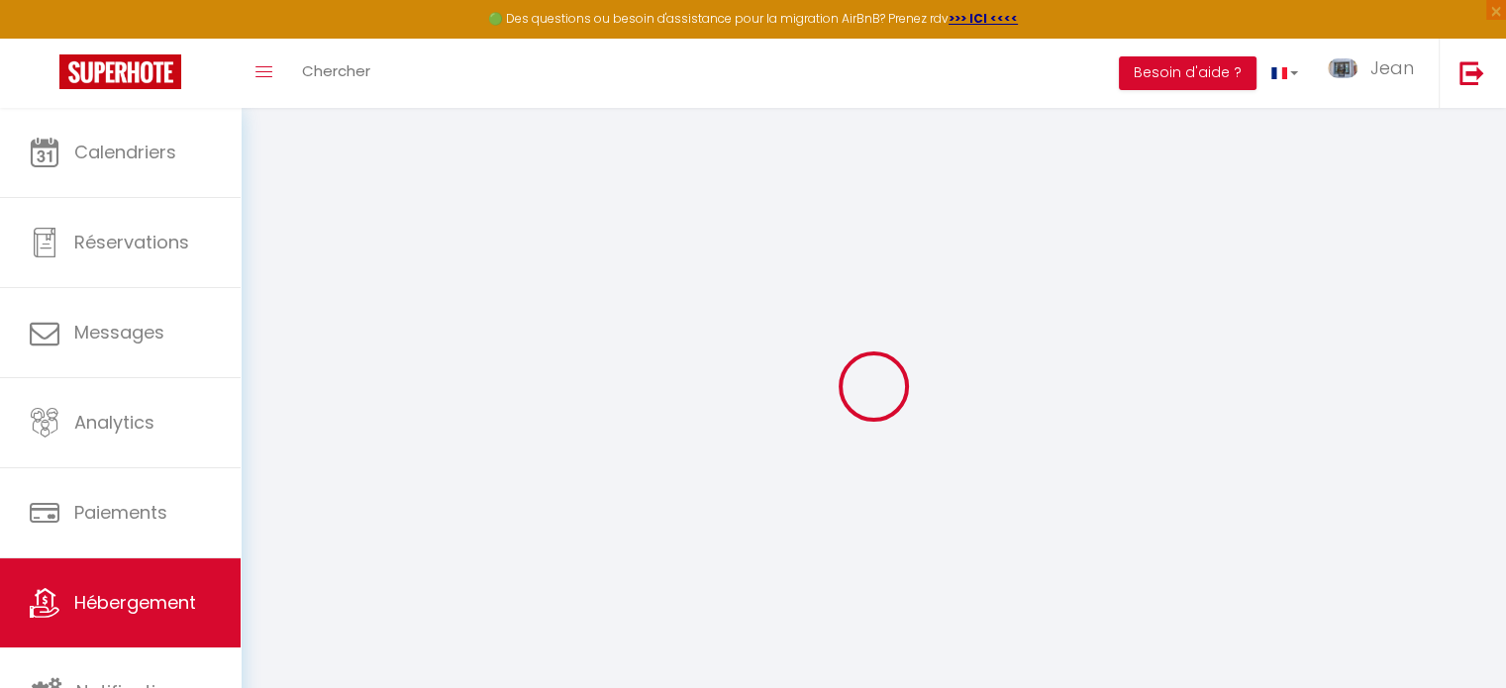
checkbox input "false"
type input "150"
type input "0"
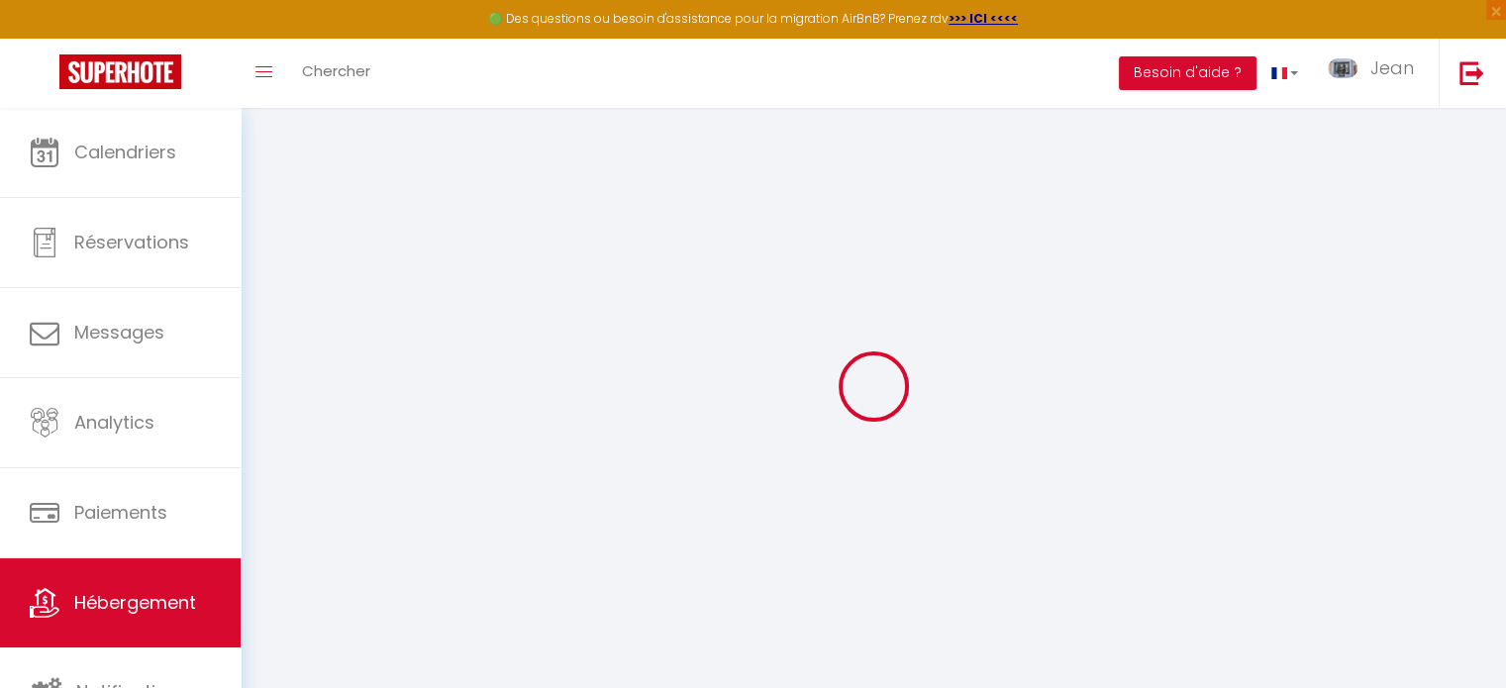
select select "+ 22 %"
select select "+ 17 %"
select select
checkbox input "false"
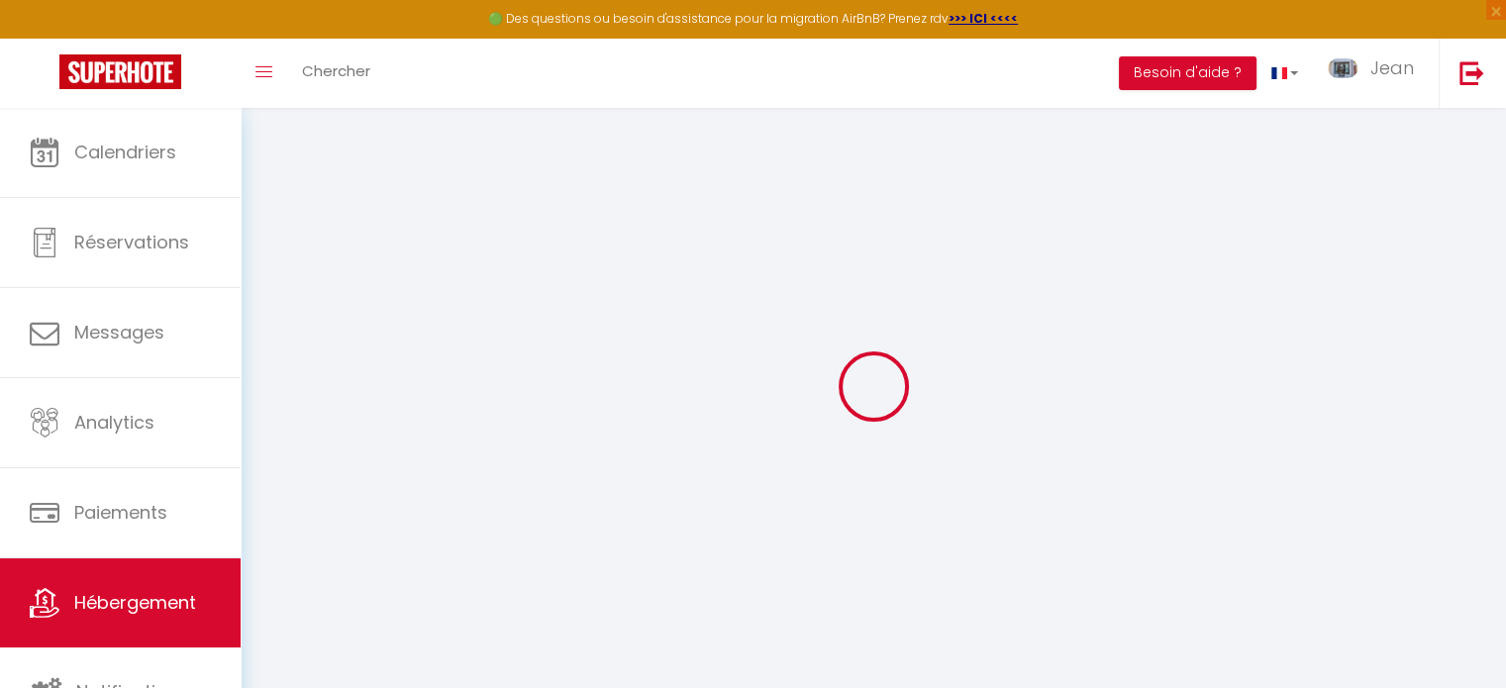
checkbox input "false"
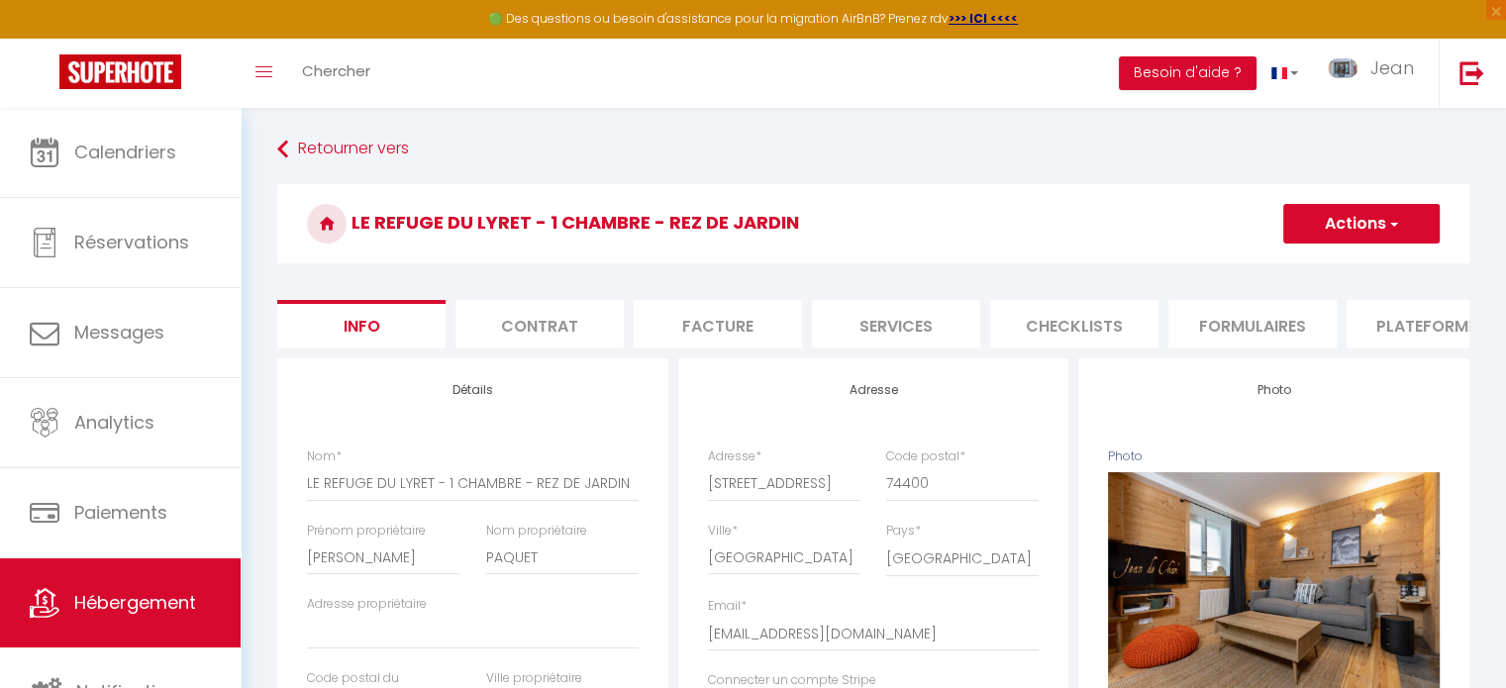
select select
checkbox input "false"
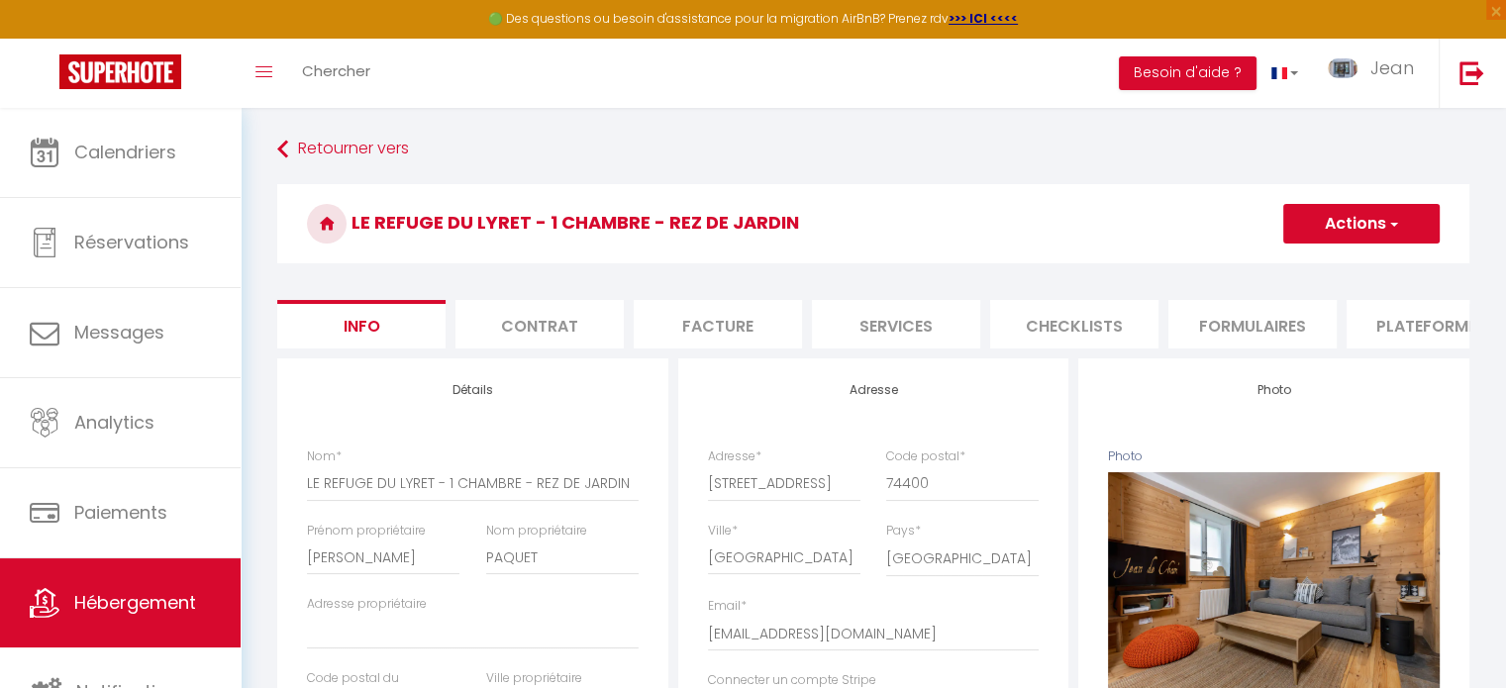
select select "EUR"
select select
select select "3697-988802855250948528"
click at [1403, 323] on li "Plateformes" at bounding box center [1431, 324] width 168 height 49
select select
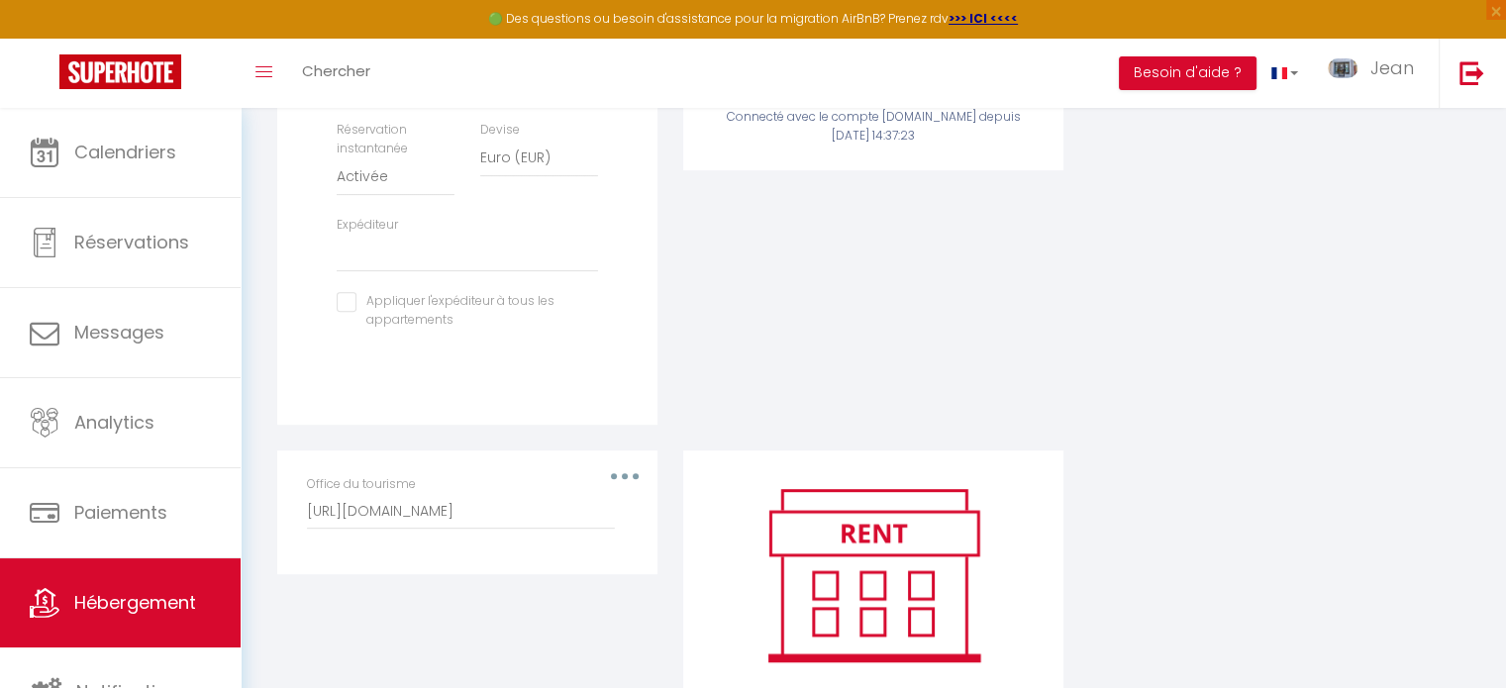
scroll to position [856, 0]
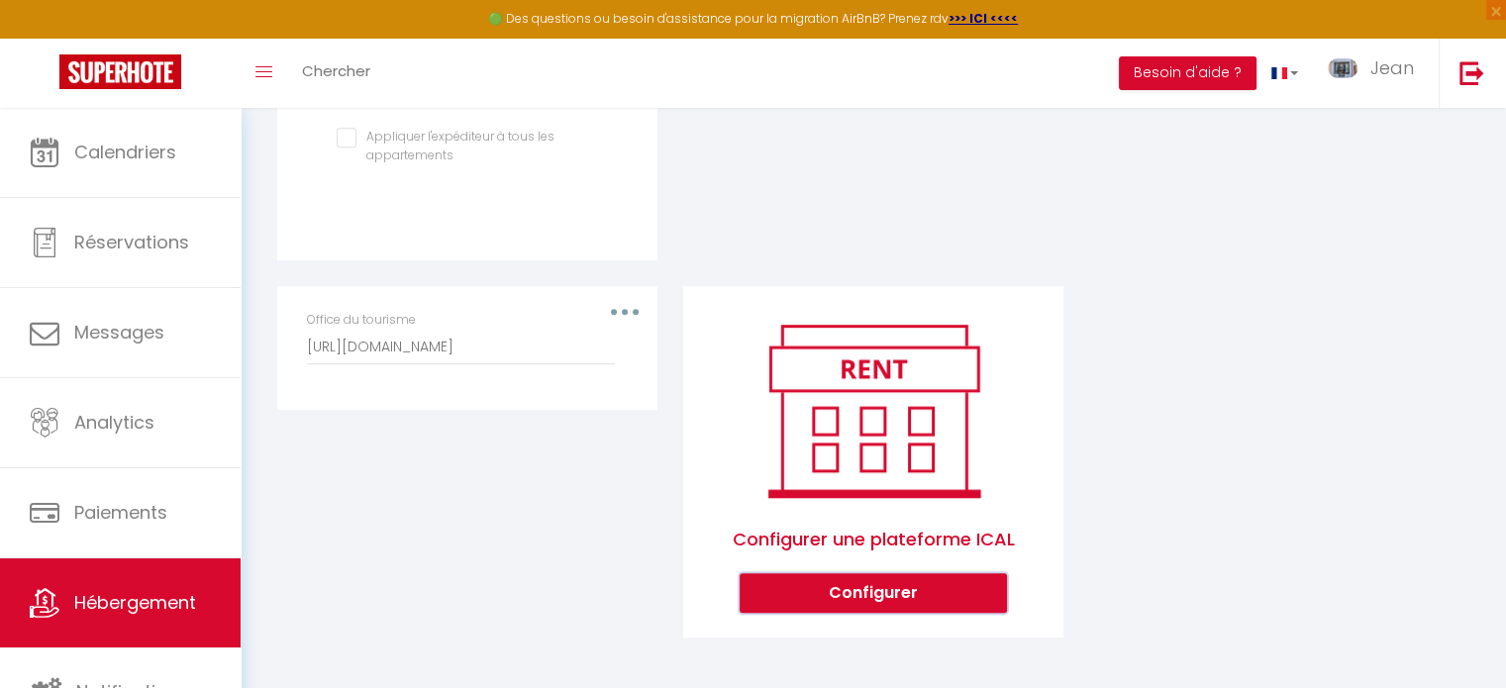
click at [823, 587] on button "Configurer" at bounding box center [873, 593] width 267 height 40
select select "1"
select select
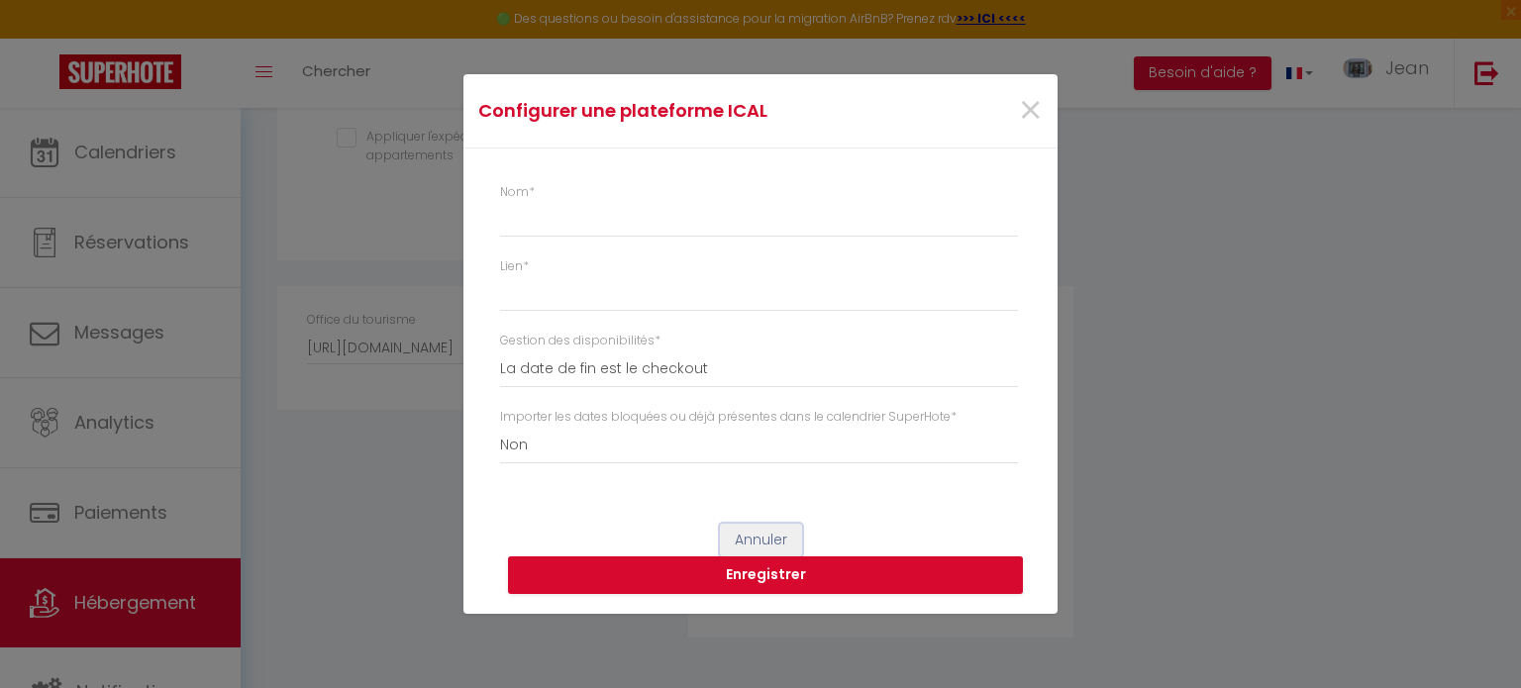
click at [755, 534] on button "Annuler" at bounding box center [761, 541] width 82 height 34
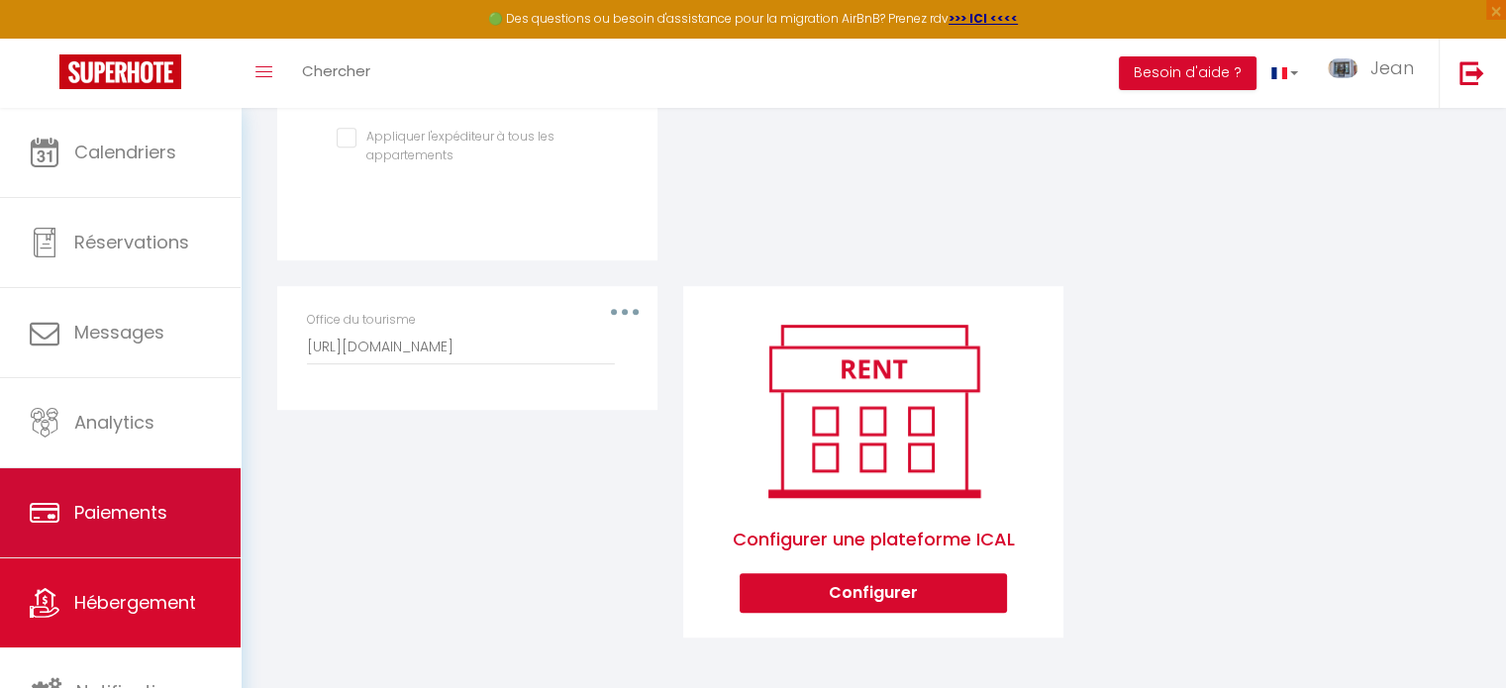
scroll to position [5, 0]
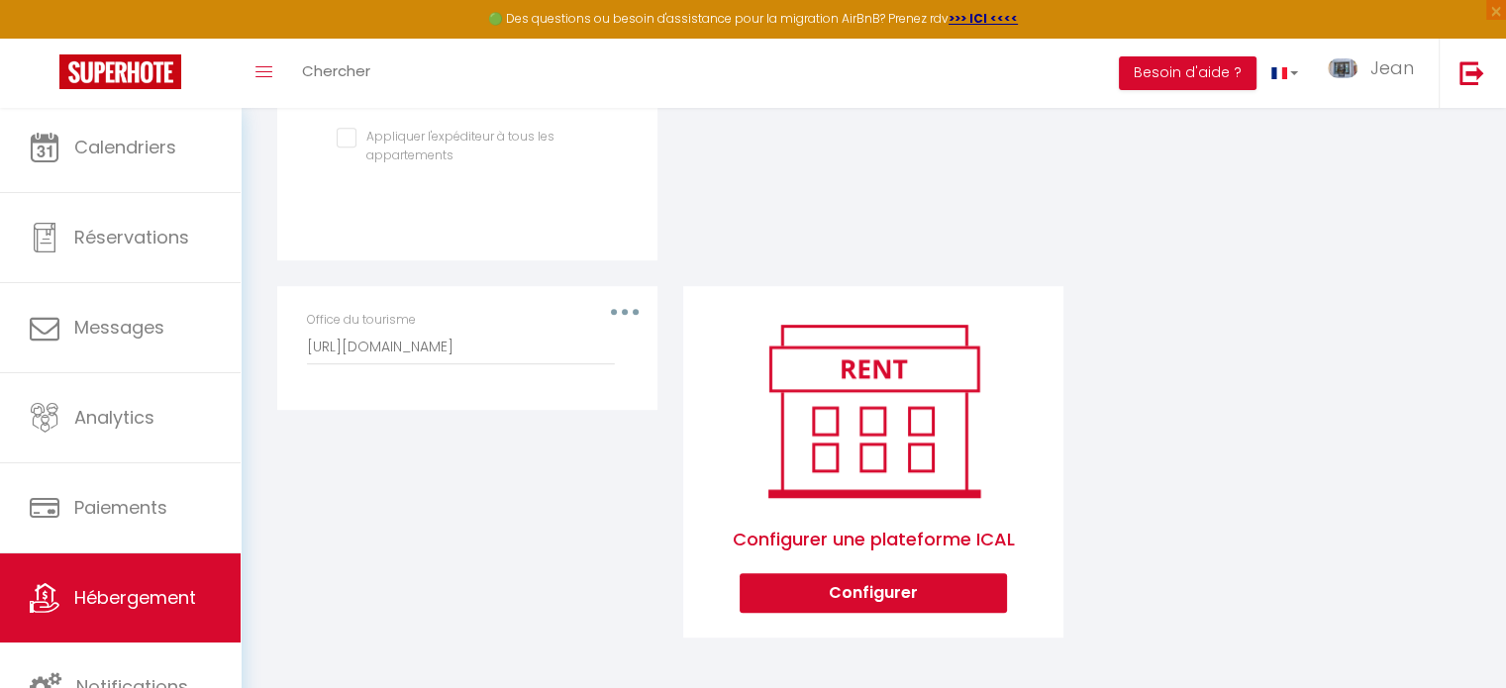
click at [433, 598] on div "Editer Supprimer Office du tourisme https://lodging-calendar-chamonix.pmb-live.…" at bounding box center [467, 475] width 406 height 378
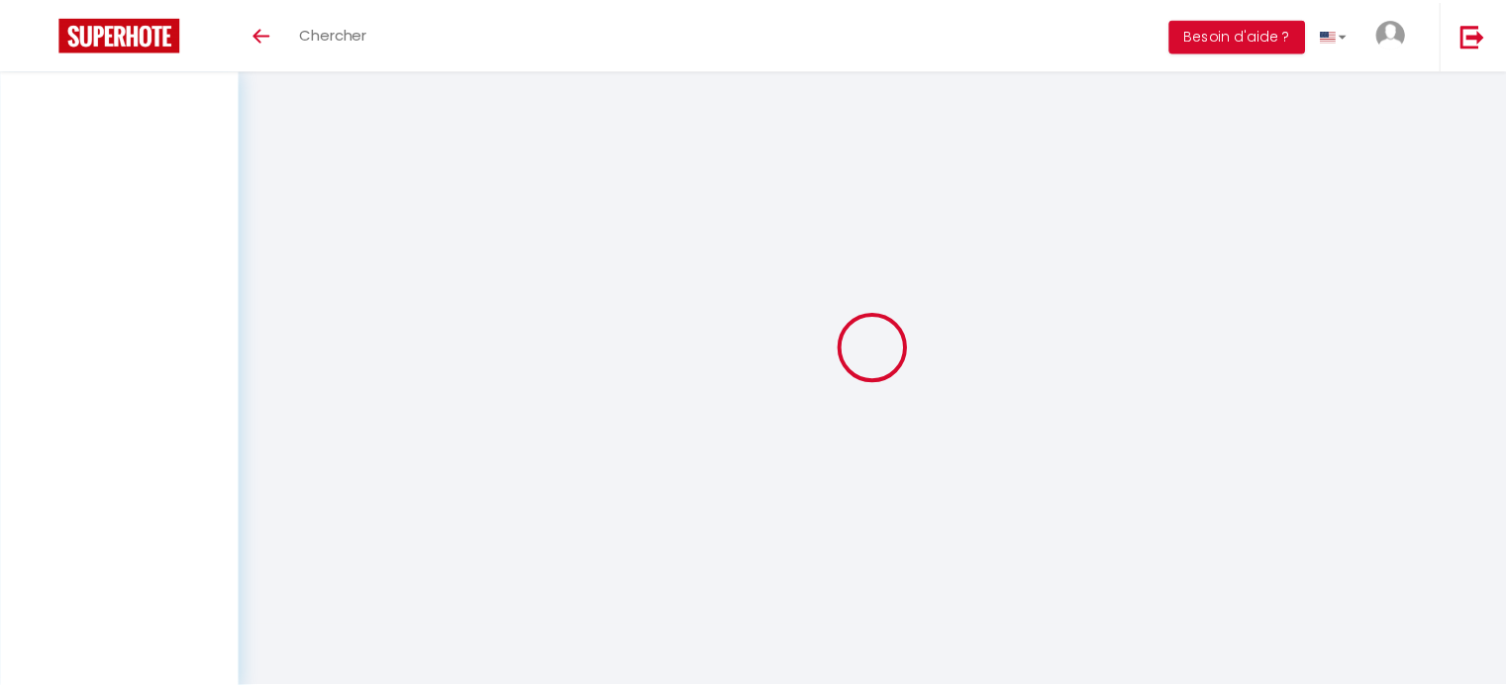
scroll to position [69, 0]
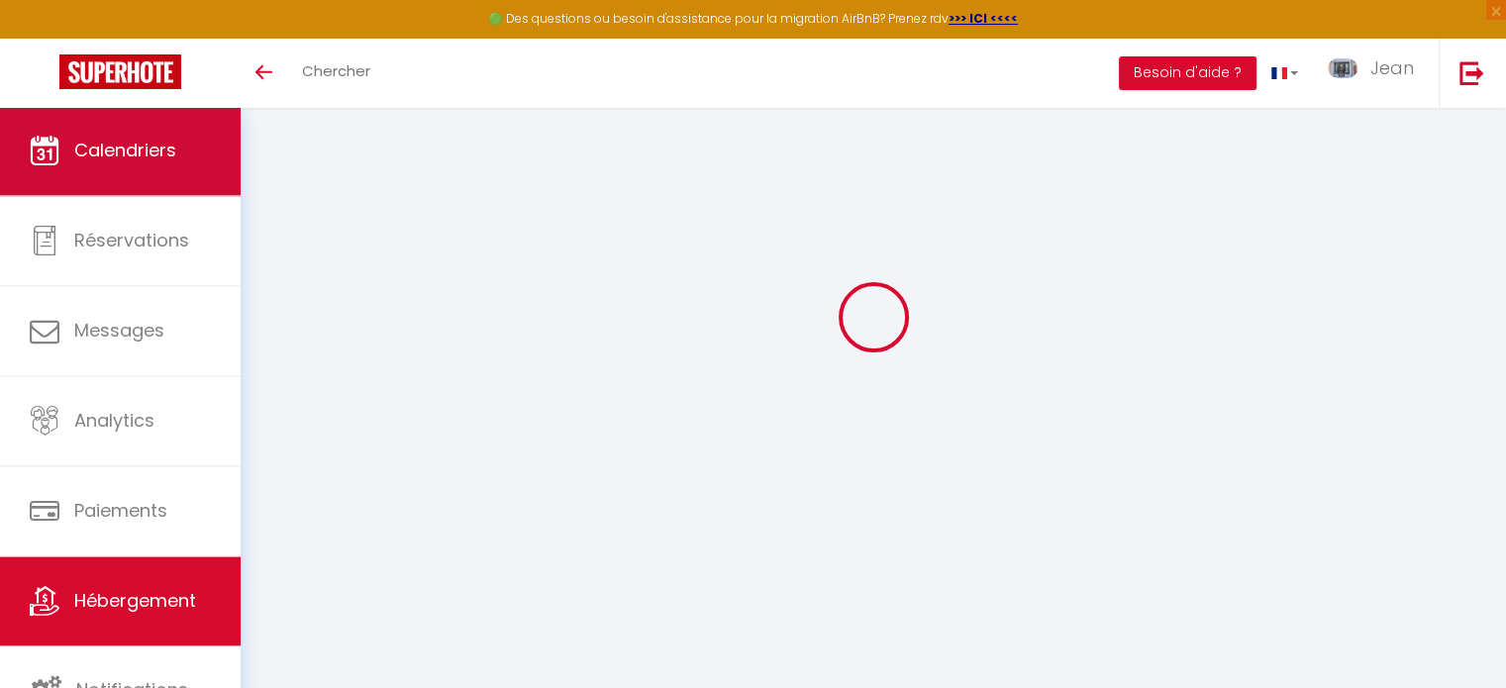
click at [138, 149] on span "Calendriers" at bounding box center [125, 150] width 102 height 25
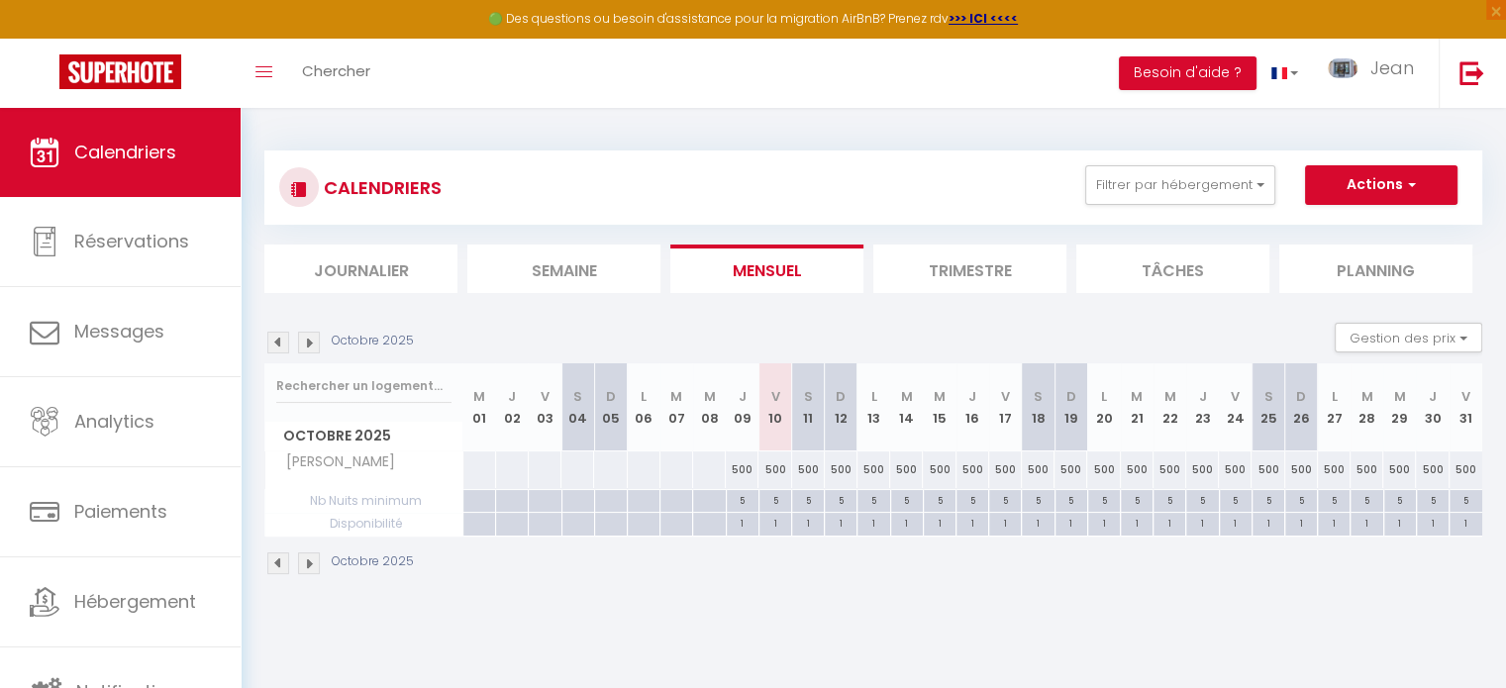
click at [306, 347] on img at bounding box center [309, 343] width 22 height 22
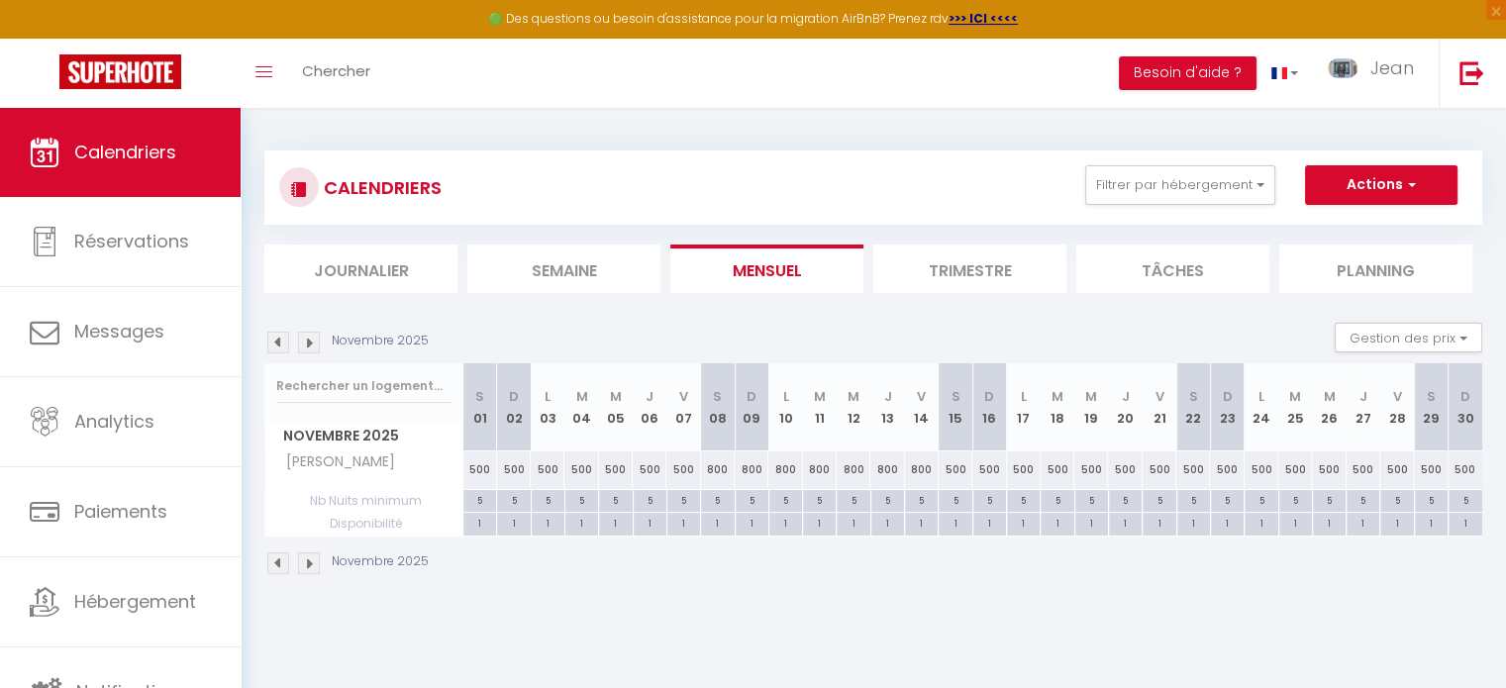
click at [306, 347] on img at bounding box center [309, 343] width 22 height 22
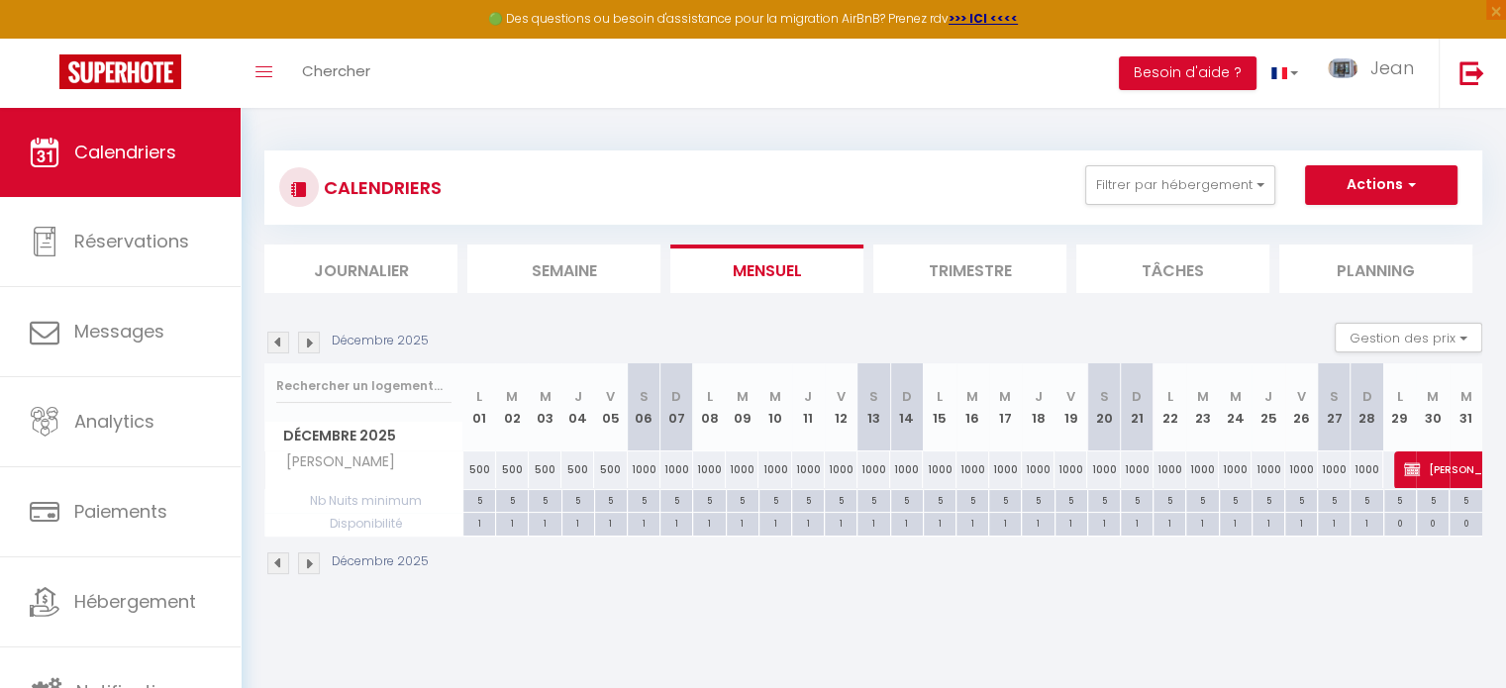
click at [306, 347] on img at bounding box center [309, 343] width 22 height 22
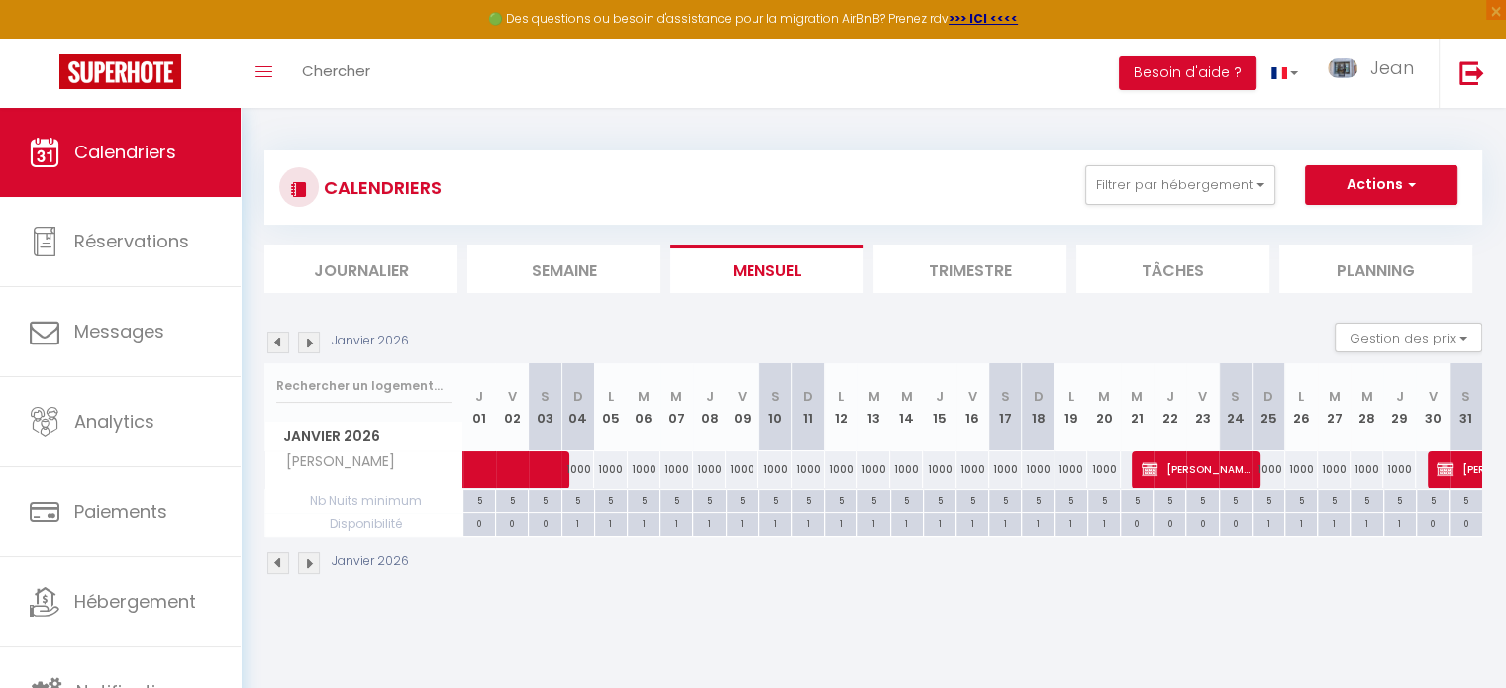
click at [306, 347] on img at bounding box center [309, 343] width 22 height 22
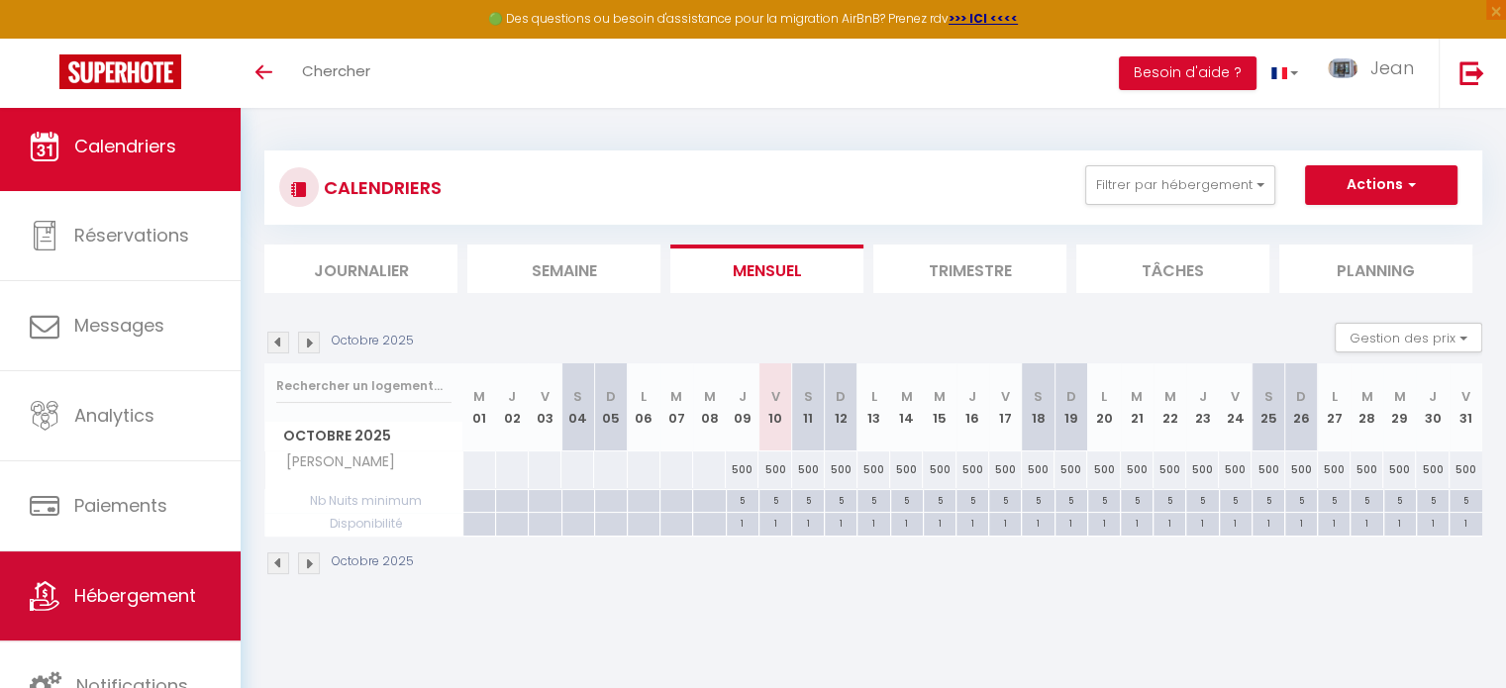
click at [196, 586] on span "Hébergement" at bounding box center [135, 595] width 122 height 25
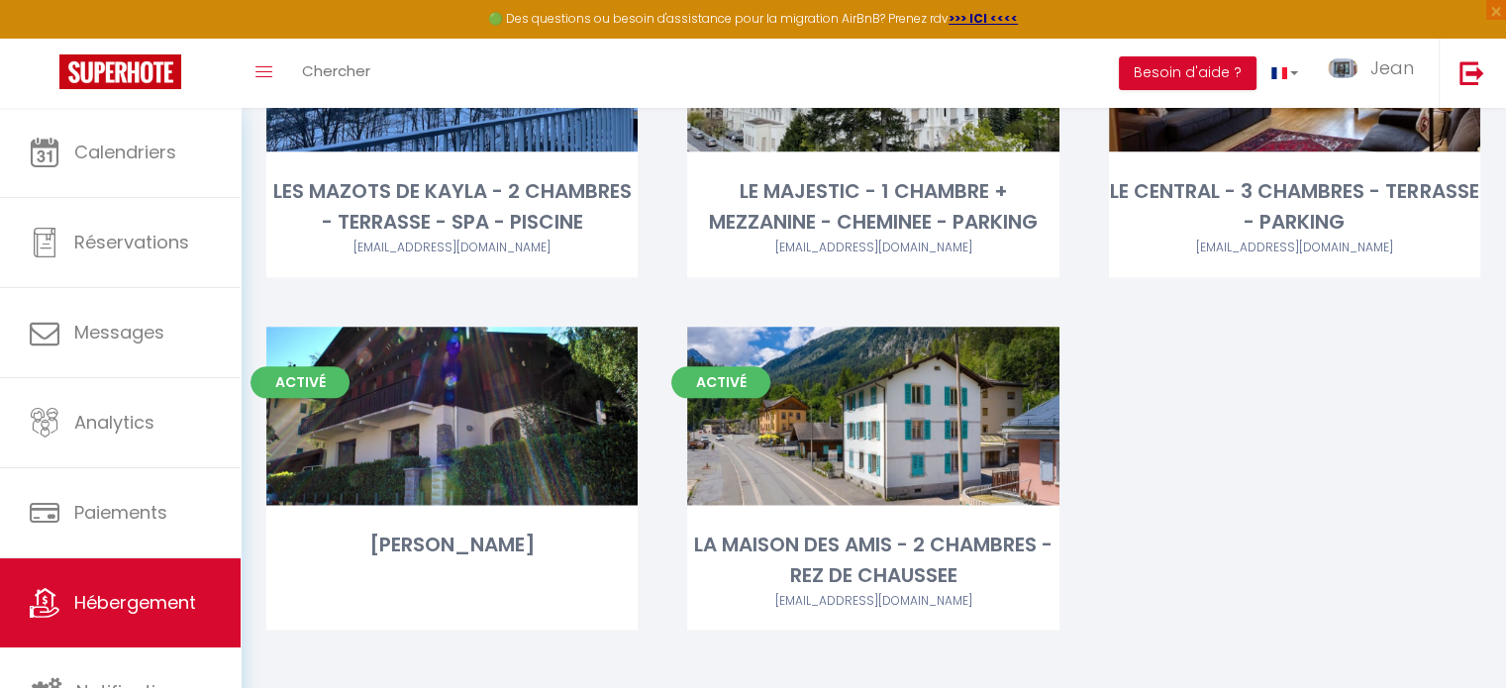
scroll to position [2415, 0]
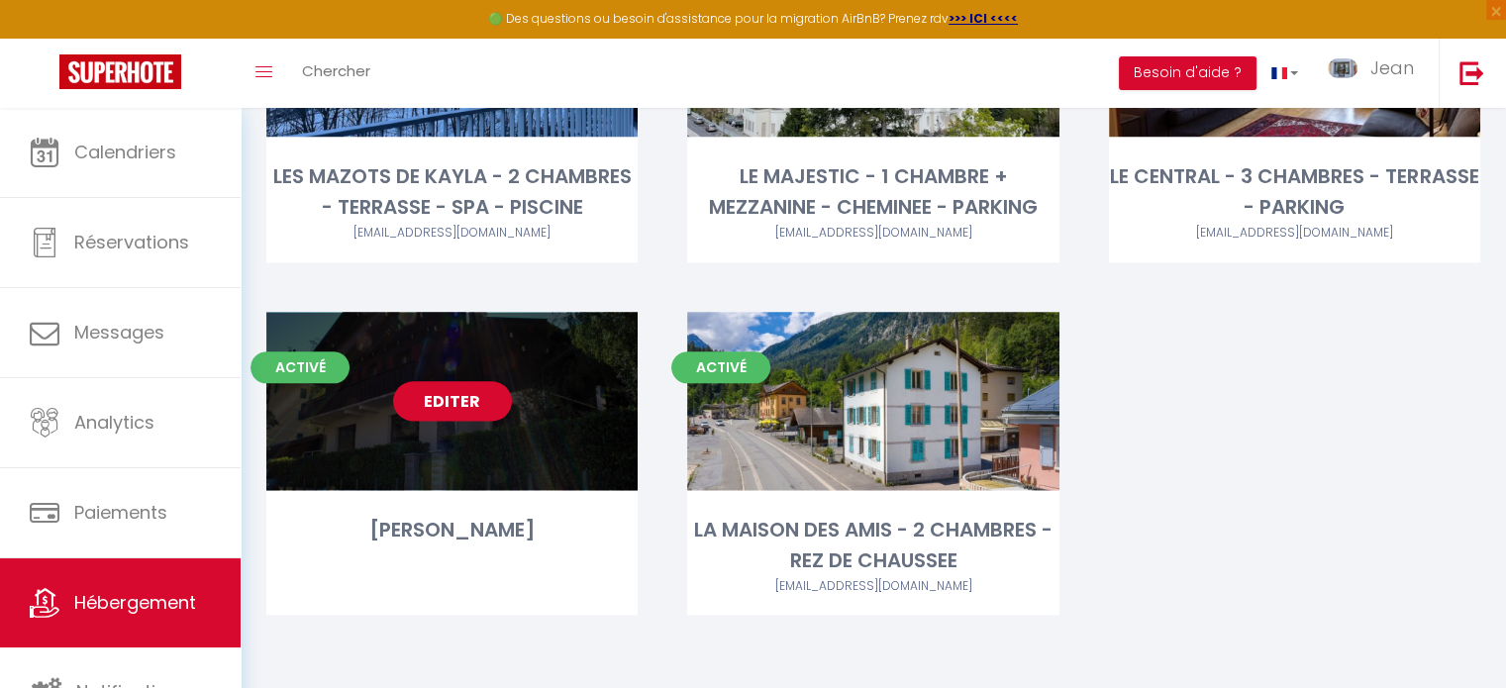
click at [455, 404] on link "Editer" at bounding box center [452, 401] width 119 height 40
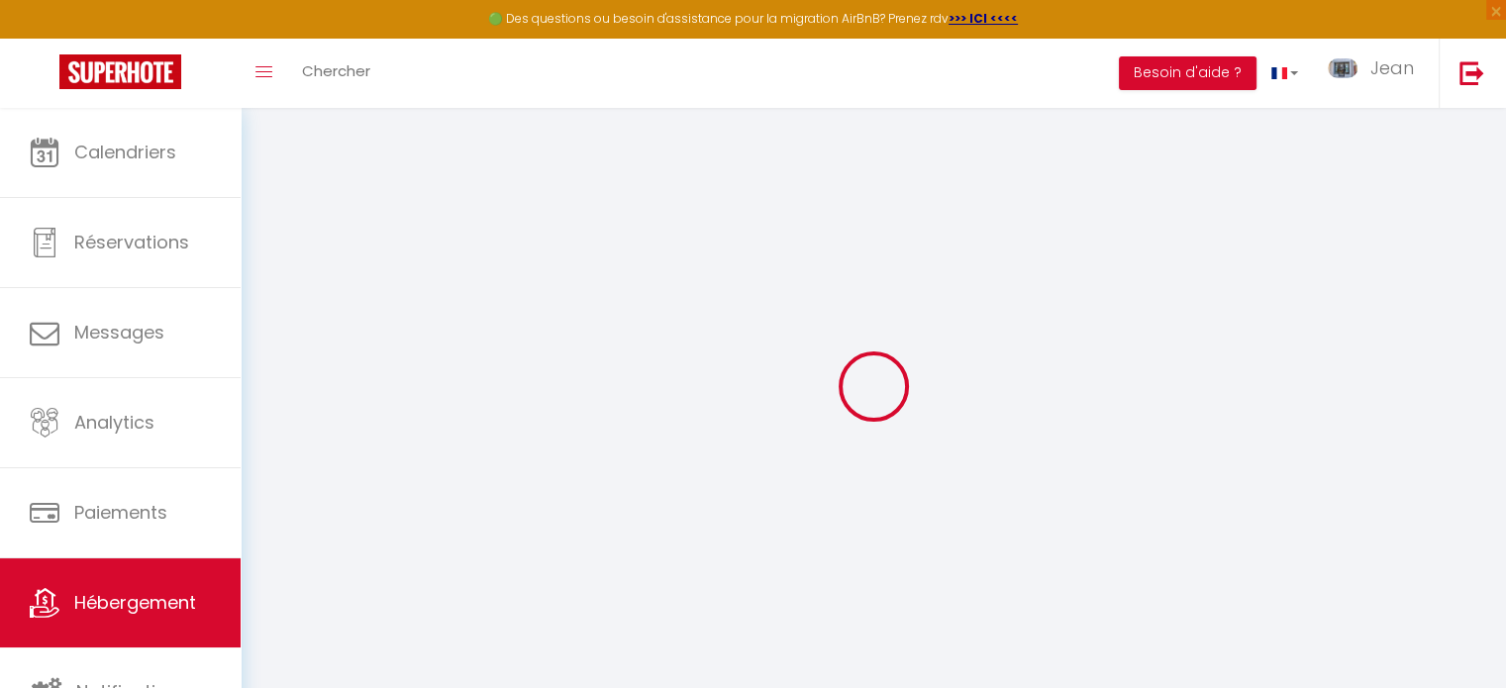
select select "+ 22 %"
select select "+ 17 %"
select select
checkbox input "false"
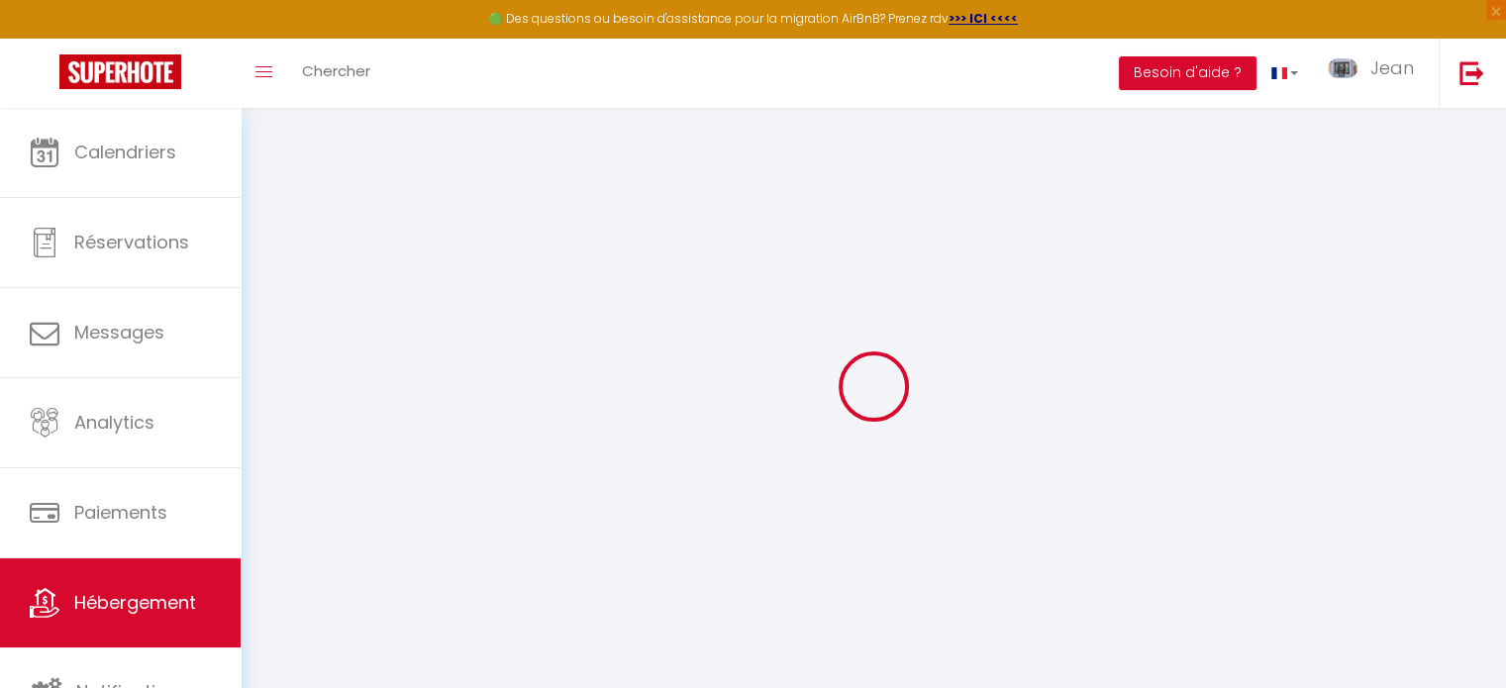
checkbox input "false"
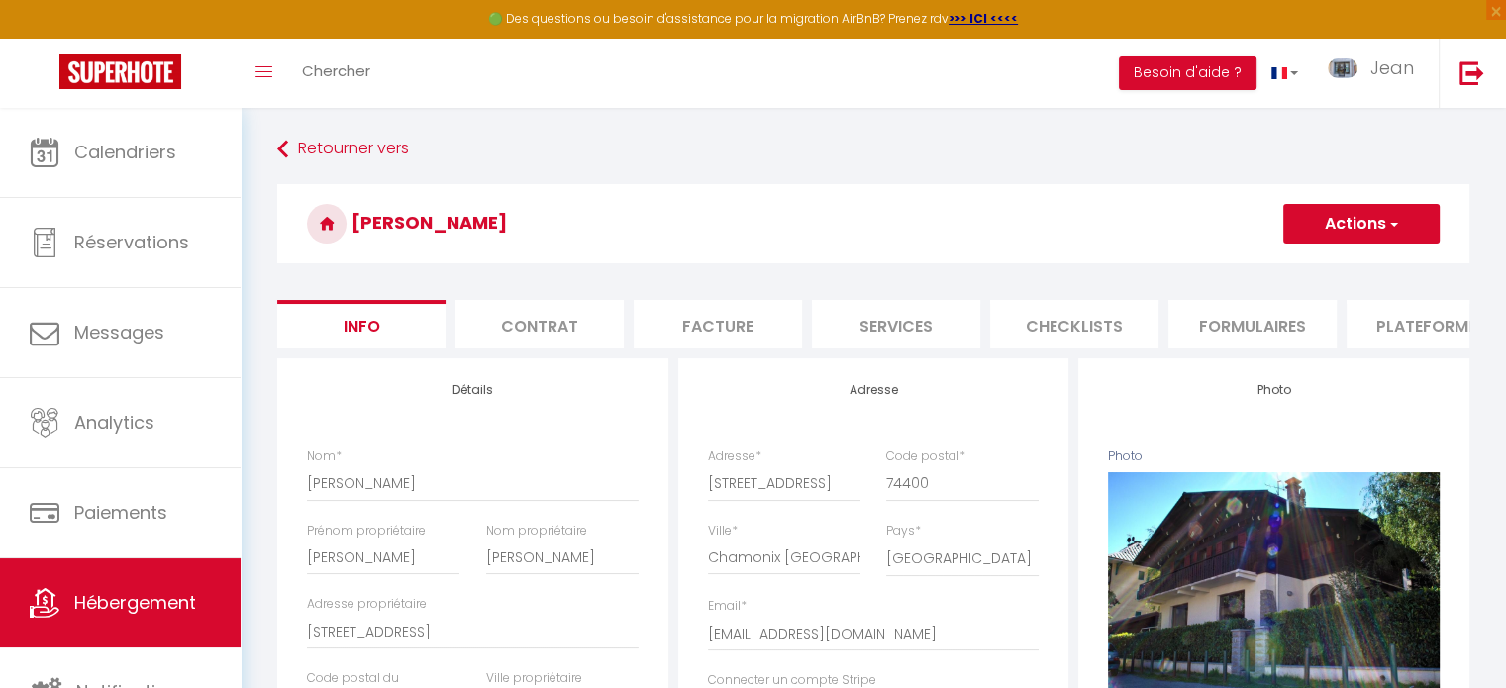
select select
checkbox input "false"
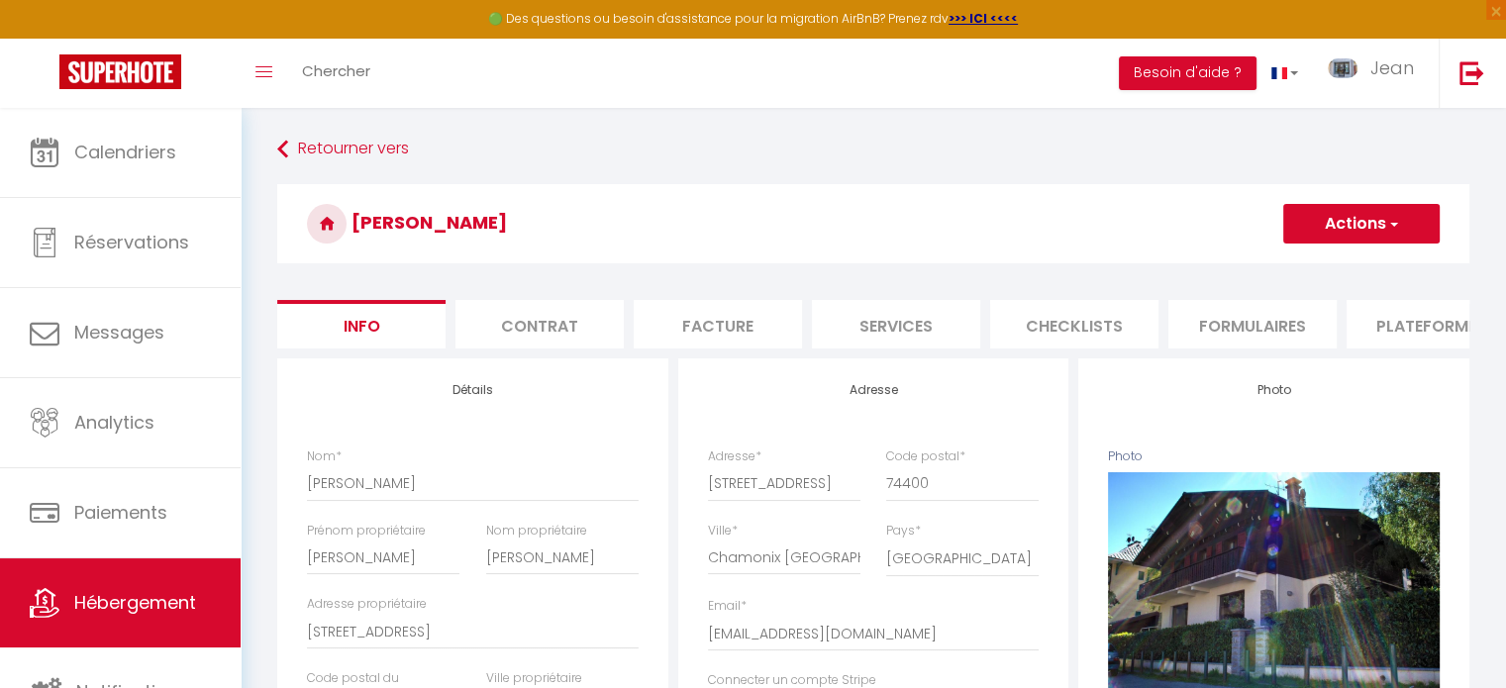
click at [1414, 328] on li "Plateformes" at bounding box center [1431, 324] width 168 height 49
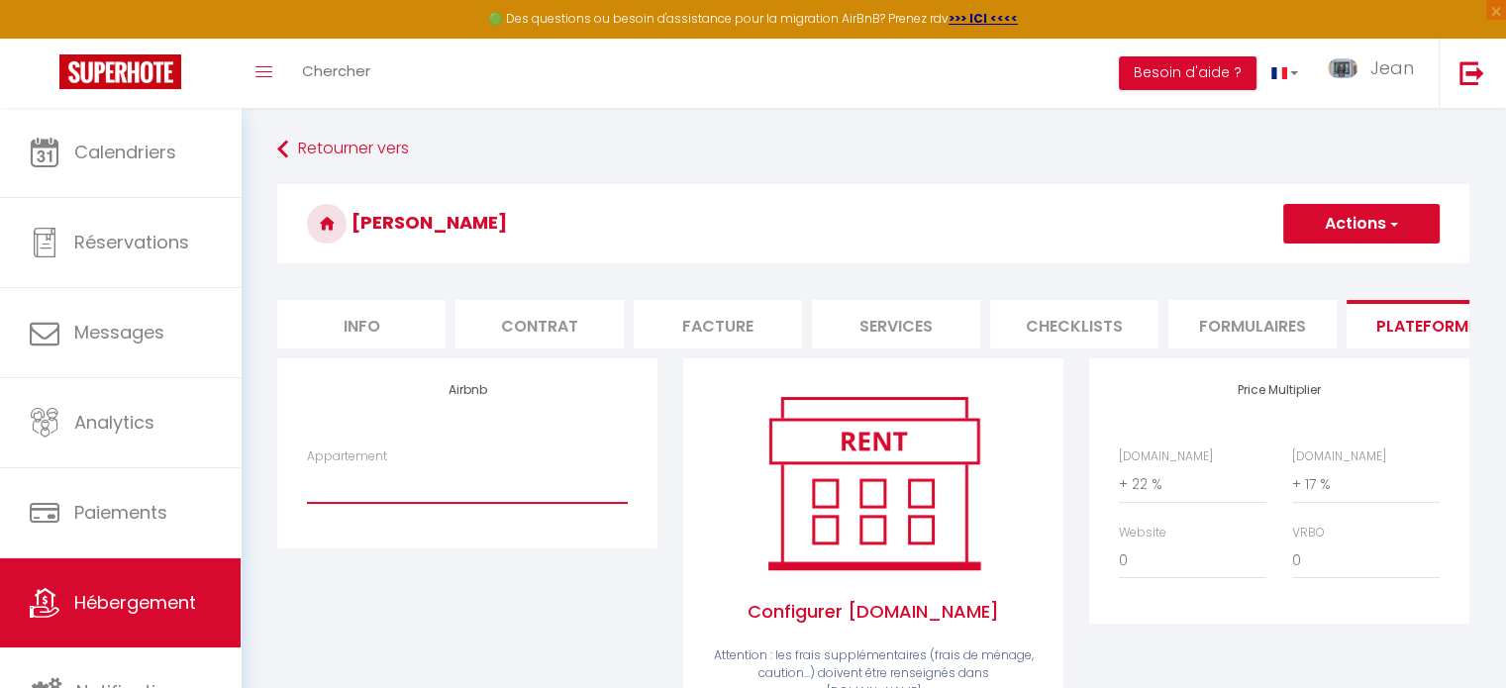
click at [467, 503] on select "JMB · [GEOGRAPHIC_DATA]-2 Chambres-Central-vue-MB - [EMAIL_ADDRESS][DOMAIN_NAME…" at bounding box center [467, 484] width 321 height 38
select select "3697-1528283363219132051"
click at [307, 480] on select "JMB · [GEOGRAPHIC_DATA]-2 Chambres-Central-vue-MB - [EMAIL_ADDRESS][DOMAIN_NAME…" at bounding box center [467, 484] width 321 height 38
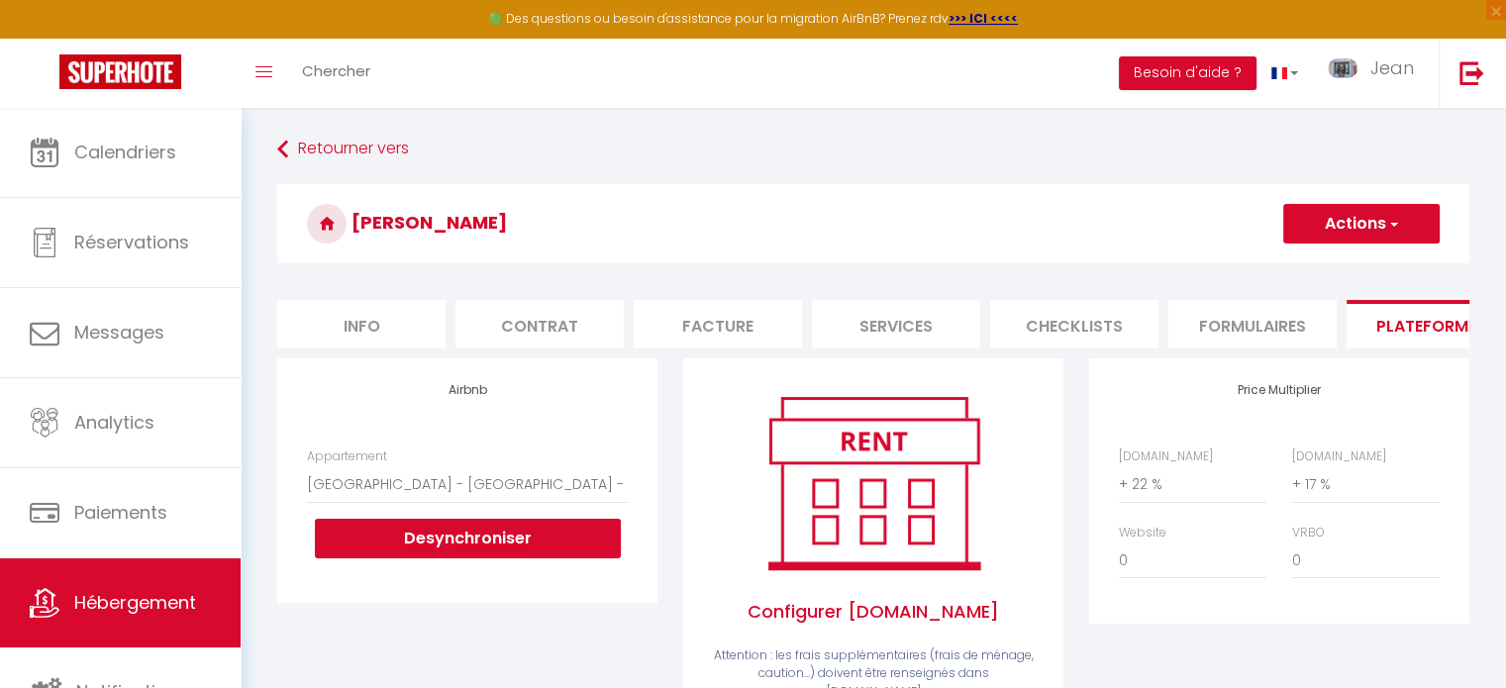
click at [1346, 214] on button "Actions" at bounding box center [1361, 224] width 156 height 40
click at [1321, 268] on link "Enregistrer" at bounding box center [1361, 268] width 156 height 26
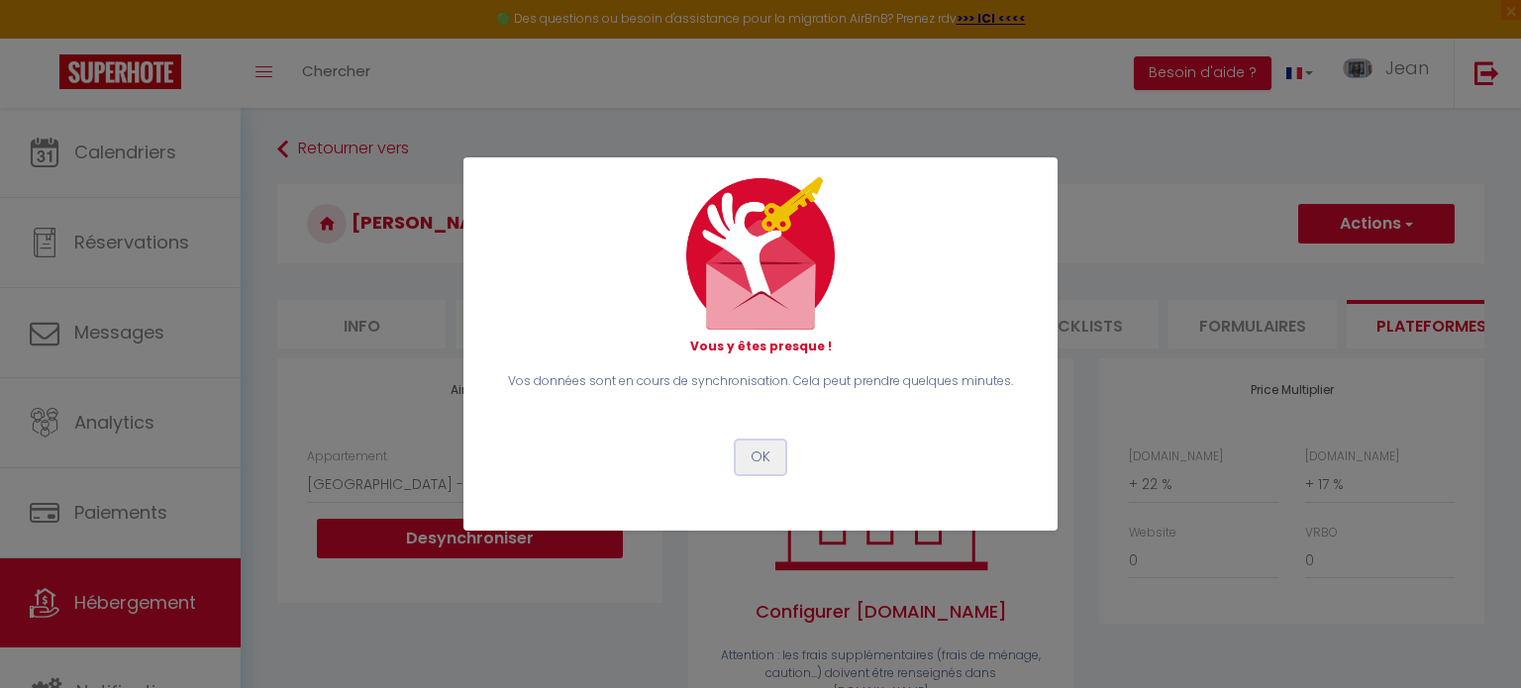
click at [760, 459] on button "OK" at bounding box center [761, 458] width 50 height 34
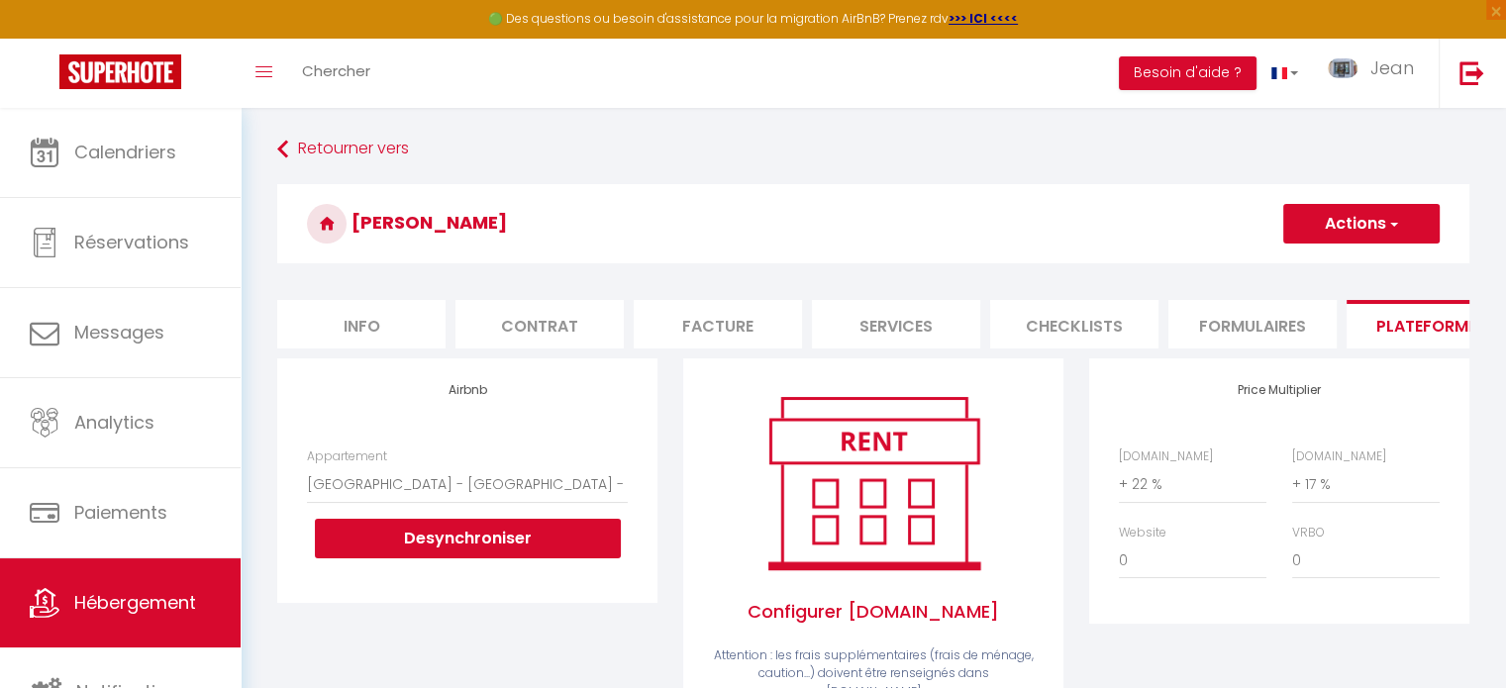
click at [1339, 233] on button "Actions" at bounding box center [1361, 224] width 156 height 40
click at [1331, 267] on link "Enregistrer" at bounding box center [1361, 268] width 156 height 26
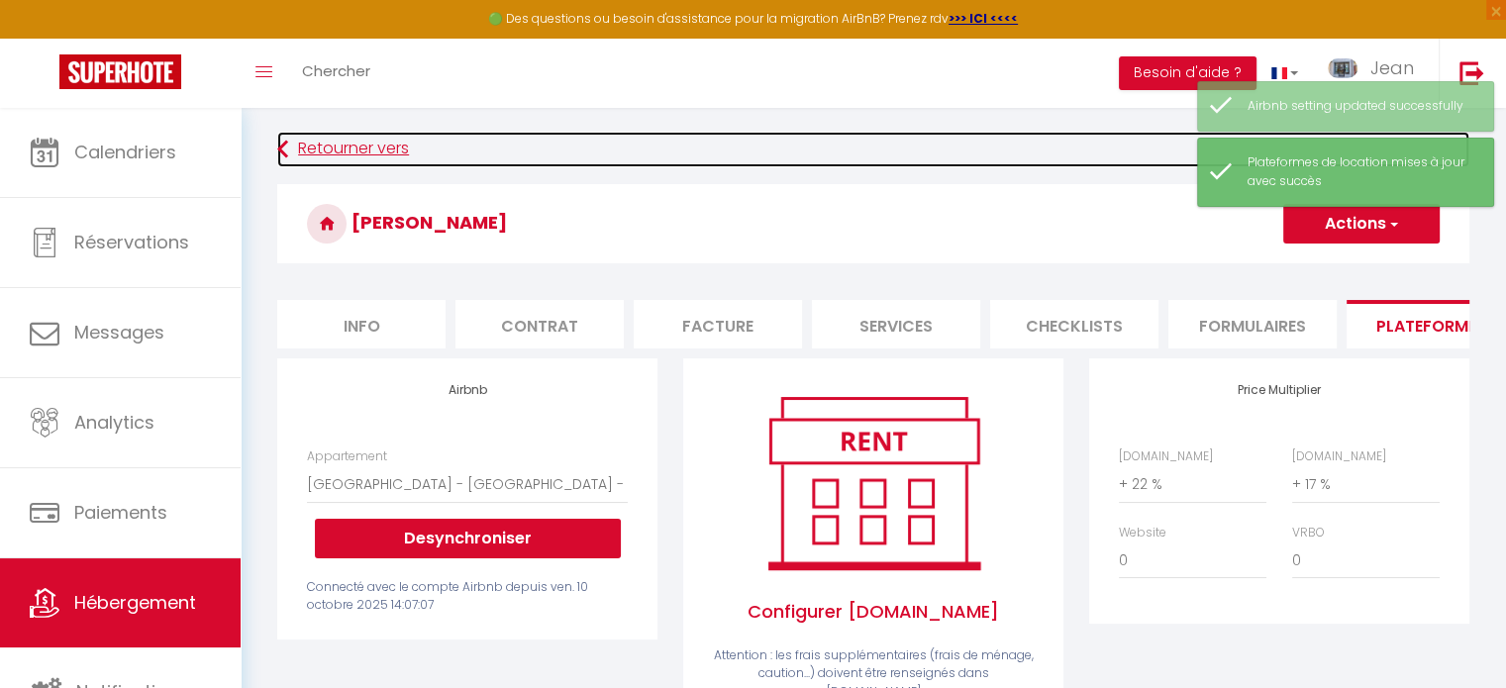
click at [397, 152] on link "Retourner vers" at bounding box center [873, 150] width 1192 height 36
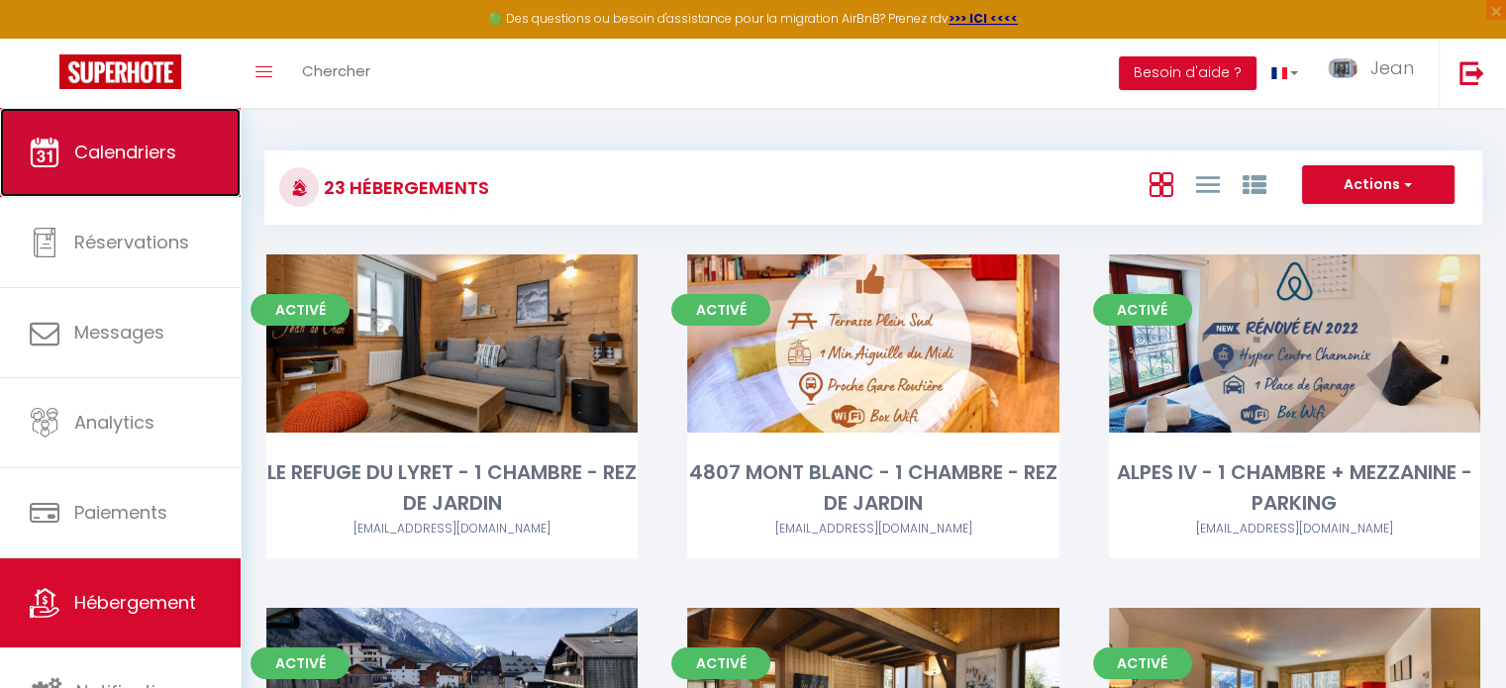
click at [147, 159] on span "Calendriers" at bounding box center [125, 152] width 102 height 25
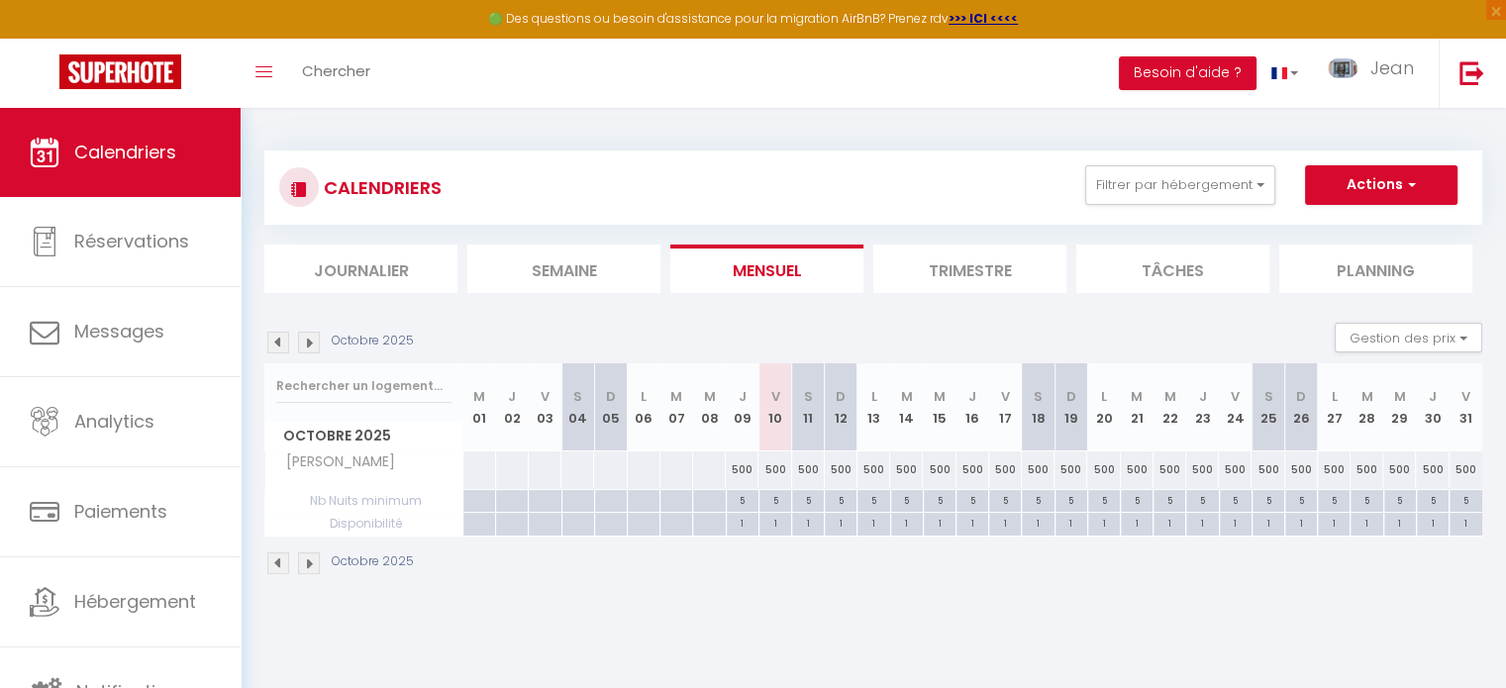
click at [305, 342] on img at bounding box center [309, 343] width 22 height 22
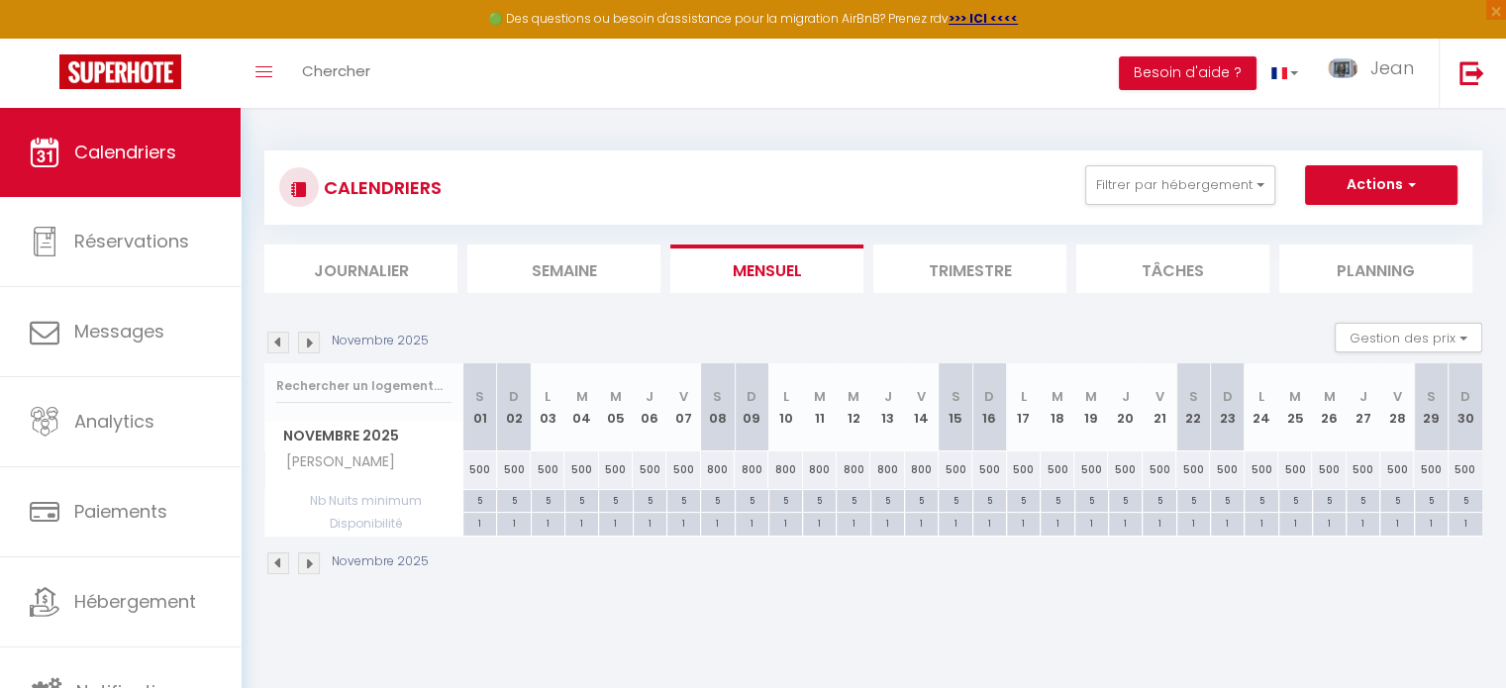
click at [305, 342] on img at bounding box center [309, 343] width 22 height 22
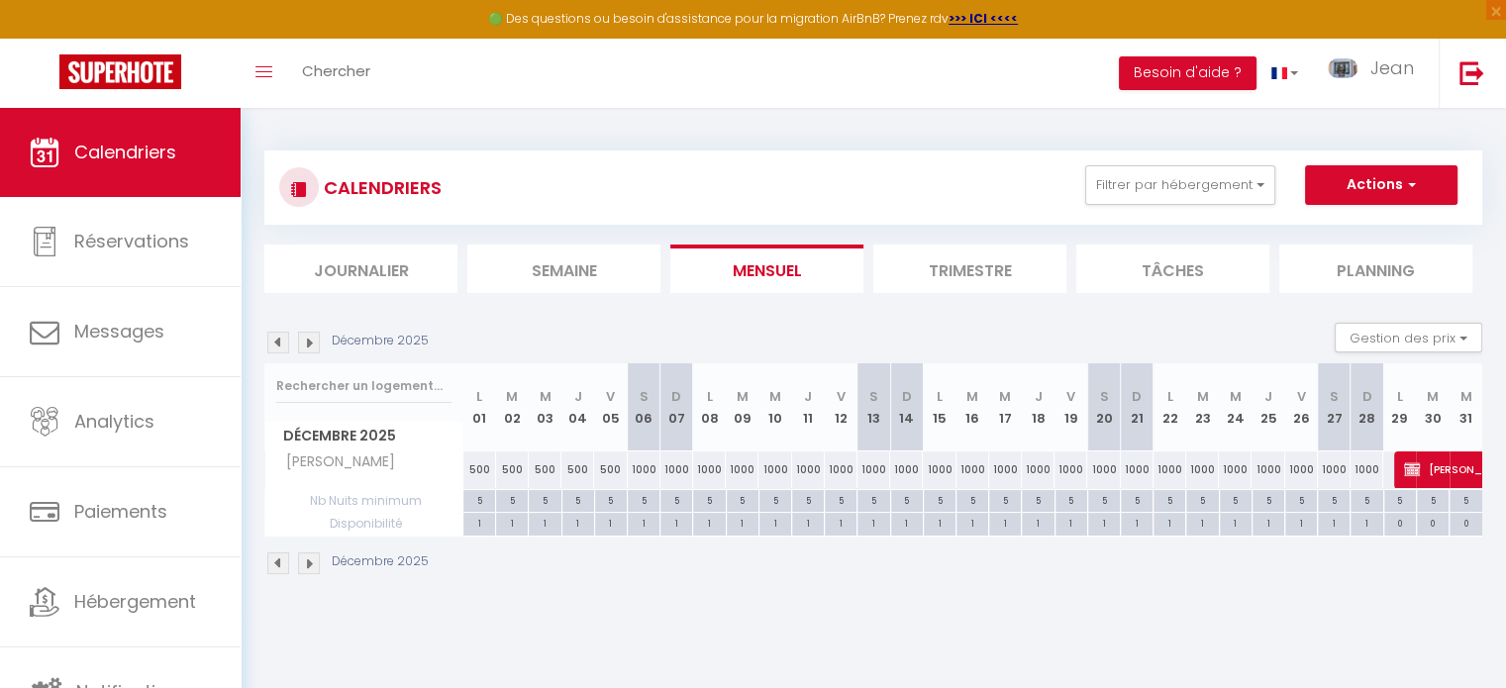
click at [1103, 466] on div "1000" at bounding box center [1103, 470] width 33 height 37
type input "1000"
type input "Sam 20 Décembre 2025"
type input "Dim 21 Décembre 2025"
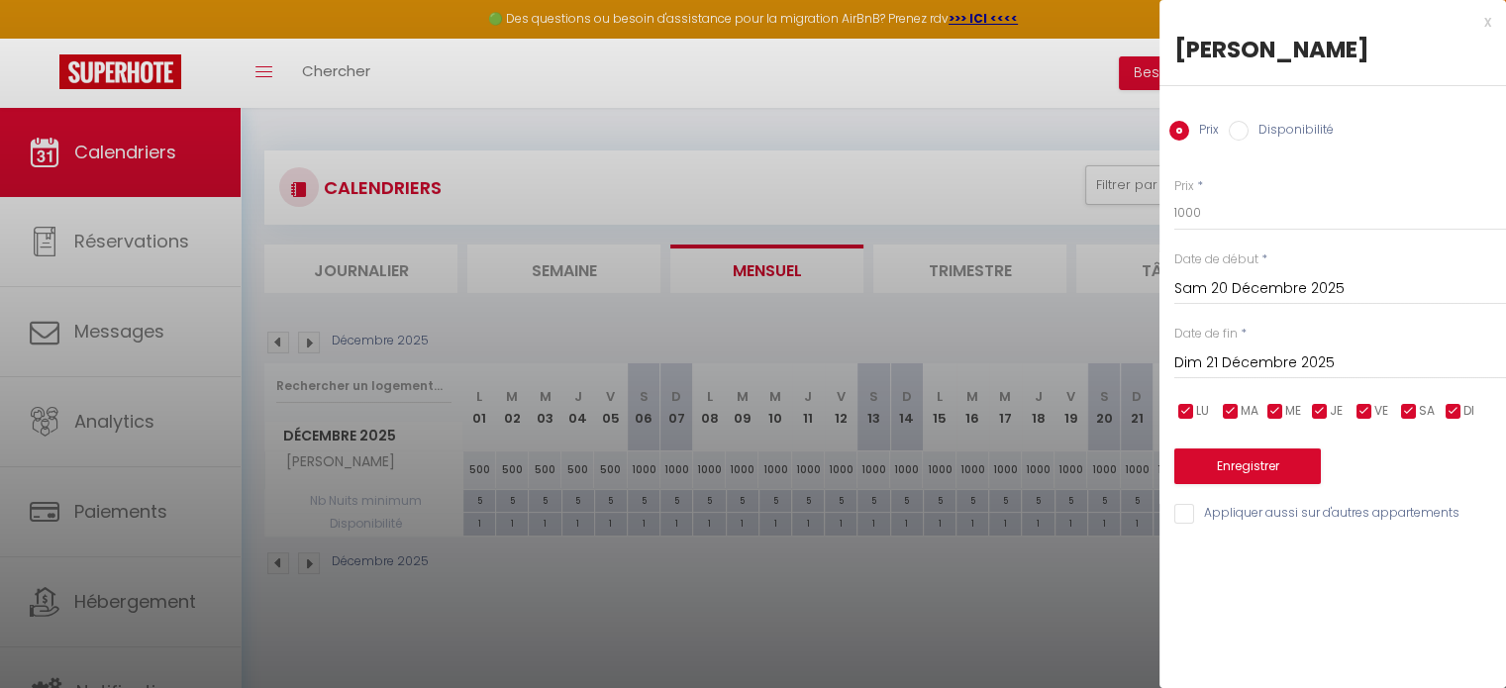
click at [1103, 466] on div at bounding box center [753, 344] width 1506 height 688
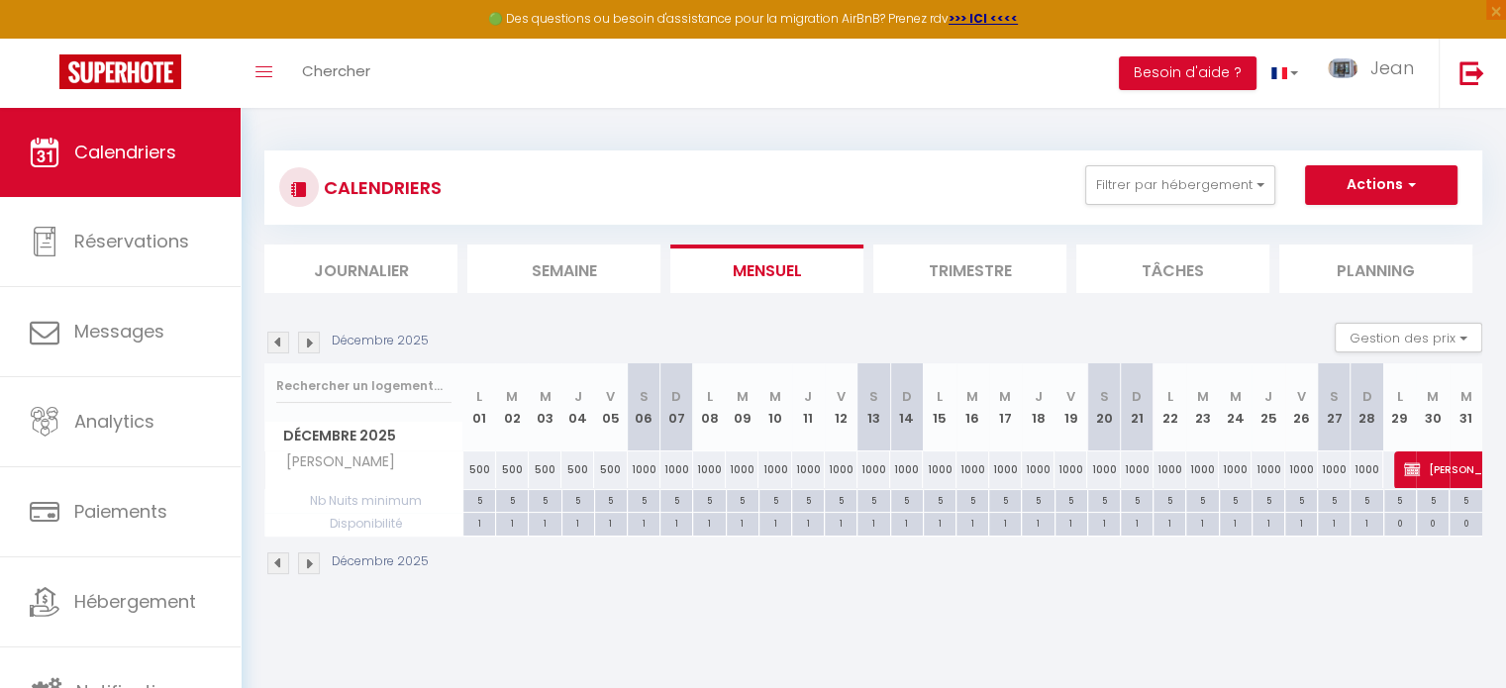
click at [1103, 466] on div "1000" at bounding box center [1103, 470] width 33 height 37
type input "1000"
type input "Sam 20 Décembre 2025"
type input "Dim 21 Décembre 2025"
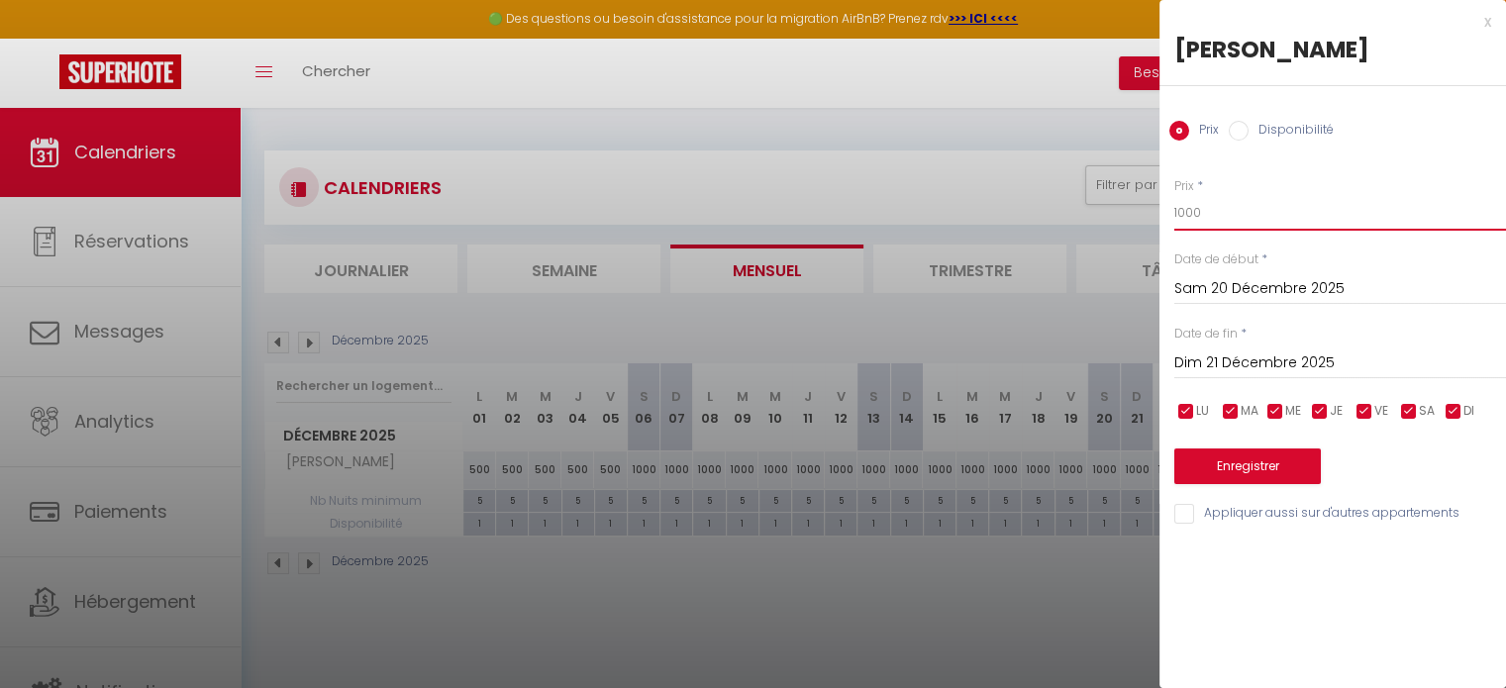
click at [1226, 220] on input "1000" at bounding box center [1341, 213] width 332 height 36
type input "1"
type input "2000"
click at [1248, 362] on input "Dim 21 Décembre 2025" at bounding box center [1341, 364] width 332 height 26
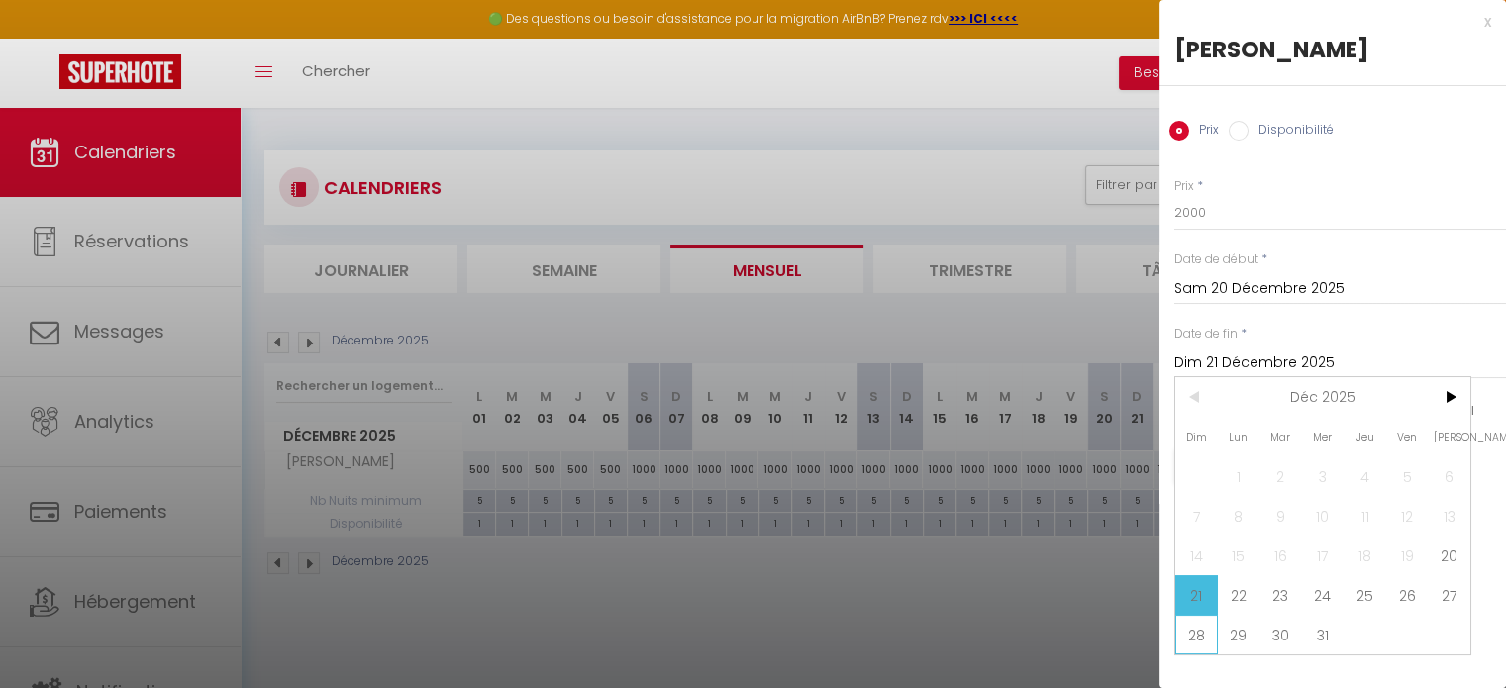
click at [1190, 635] on span "28" at bounding box center [1197, 635] width 43 height 40
type input "Dim 28 Décembre 2025"
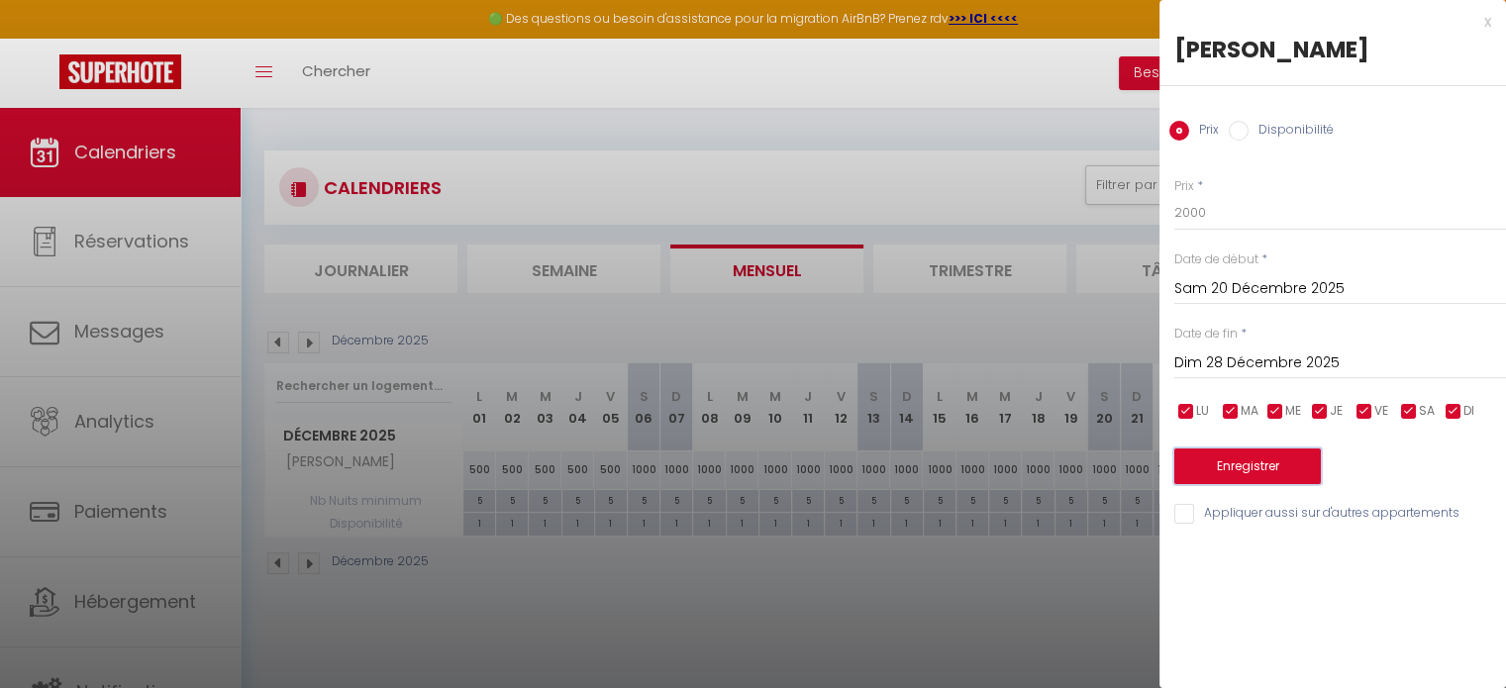
click at [1259, 463] on button "Enregistrer" at bounding box center [1248, 467] width 147 height 36
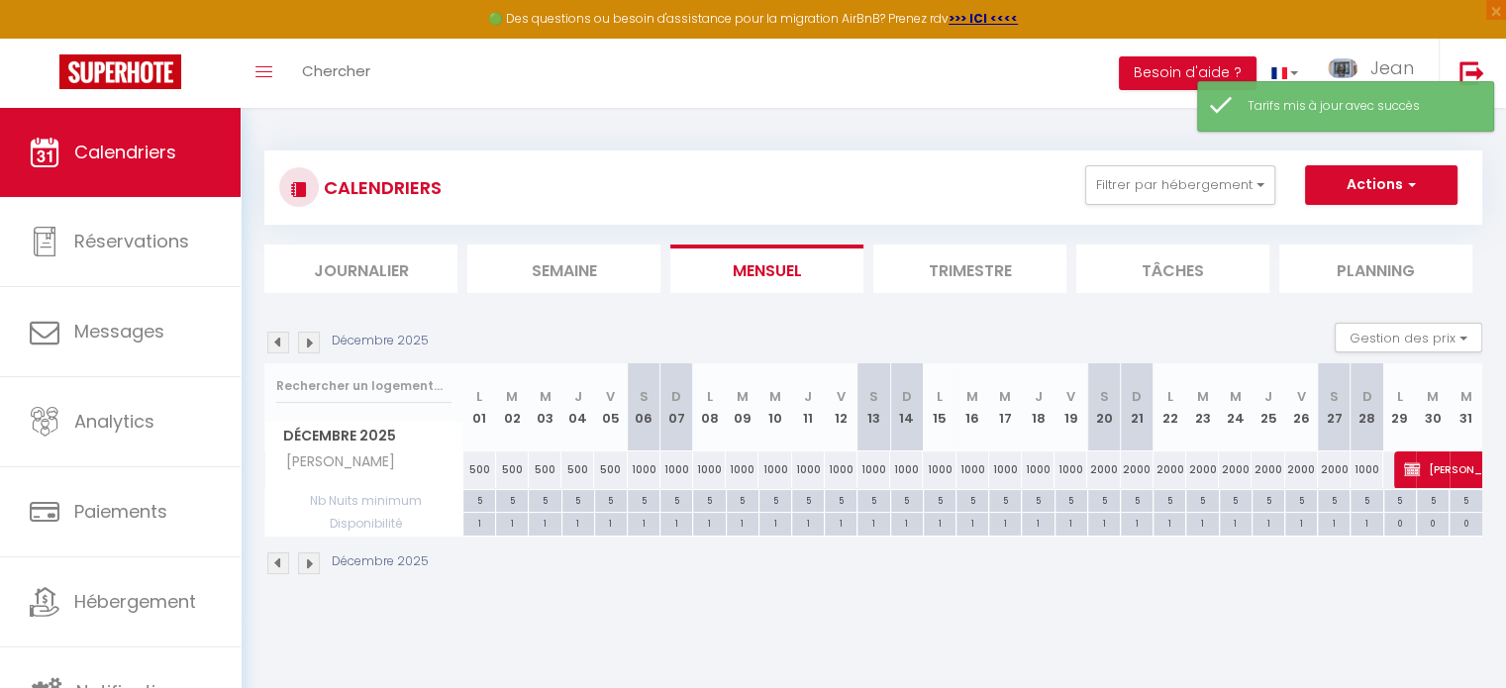
click at [309, 346] on img at bounding box center [309, 343] width 22 height 22
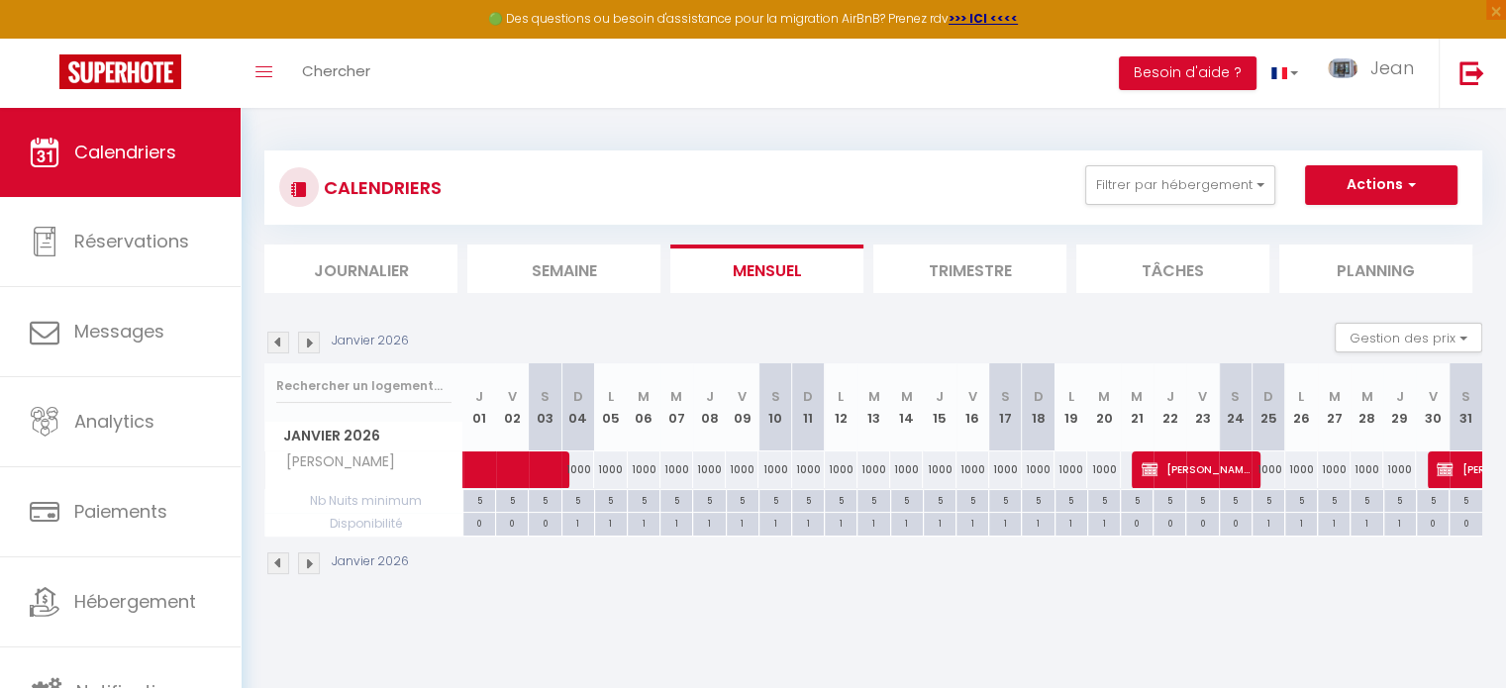
click at [741, 470] on div "1000" at bounding box center [742, 470] width 33 height 37
type input "1000"
type input "Ven 09 Janvier 2026"
type input "[PERSON_NAME] 10 Janvier 2026"
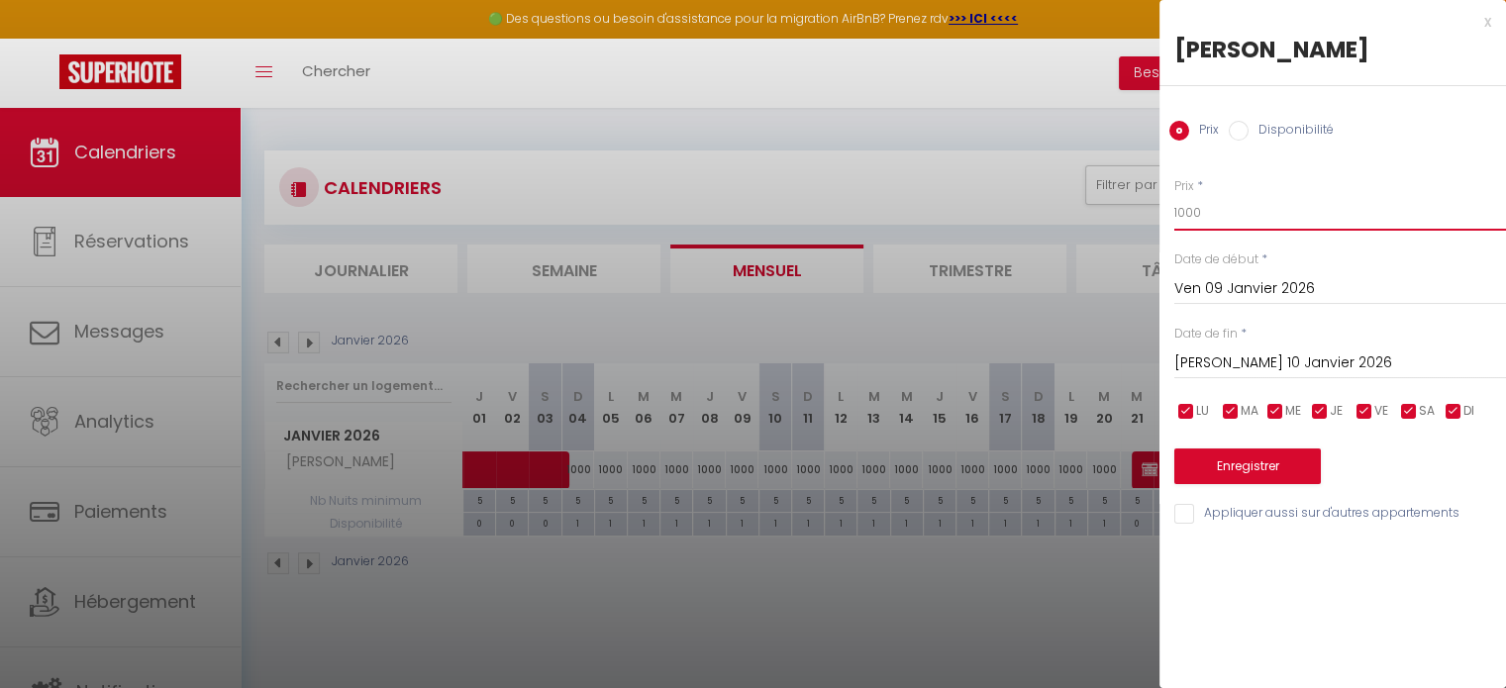
click at [1205, 216] on input "1000" at bounding box center [1341, 213] width 332 height 36
type input "1"
type input "2000"
click at [1210, 364] on input "[PERSON_NAME] 10 Janvier 2026" at bounding box center [1341, 364] width 332 height 26
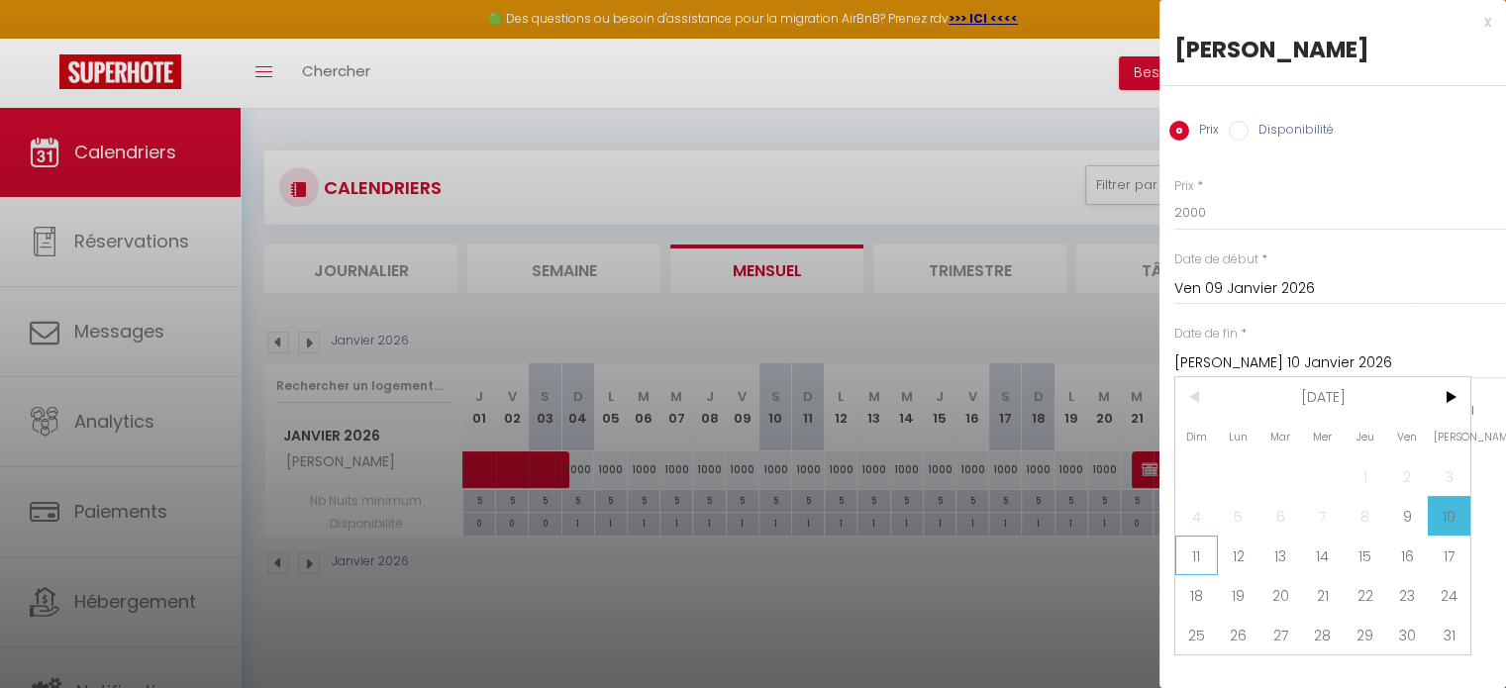
click at [1196, 554] on span "11" at bounding box center [1197, 556] width 43 height 40
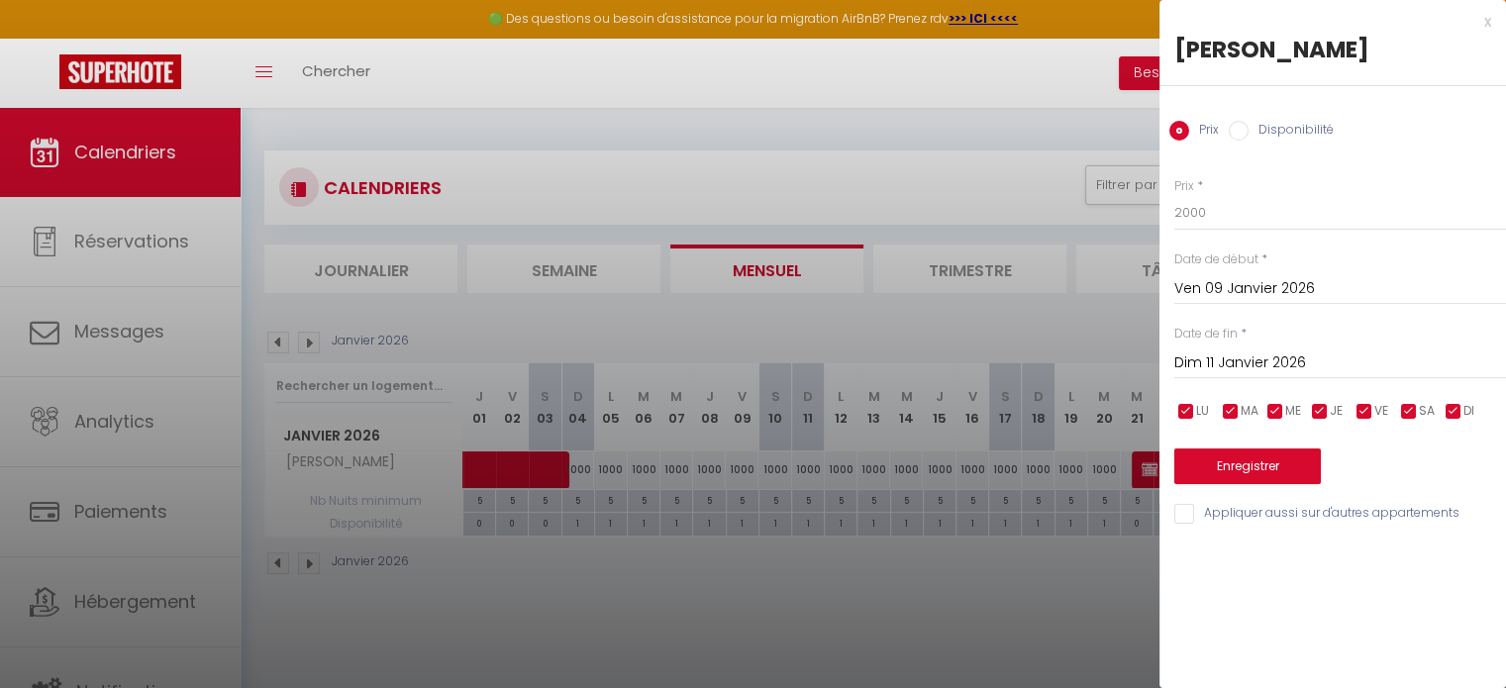
click at [1244, 354] on input "Dim 11 Janvier 2026" at bounding box center [1341, 364] width 332 height 26
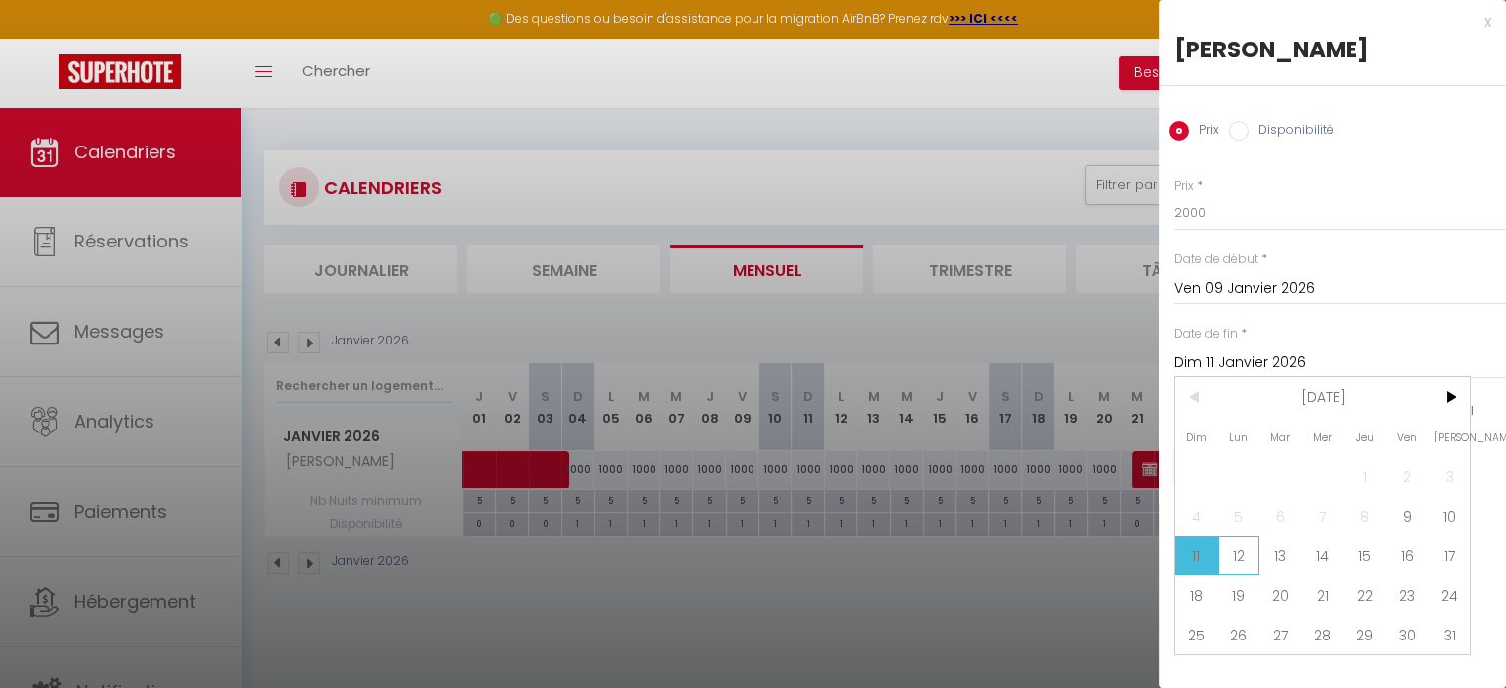
click at [1238, 560] on span "12" at bounding box center [1239, 556] width 43 height 40
type input "Lun 12 Janvier 2026"
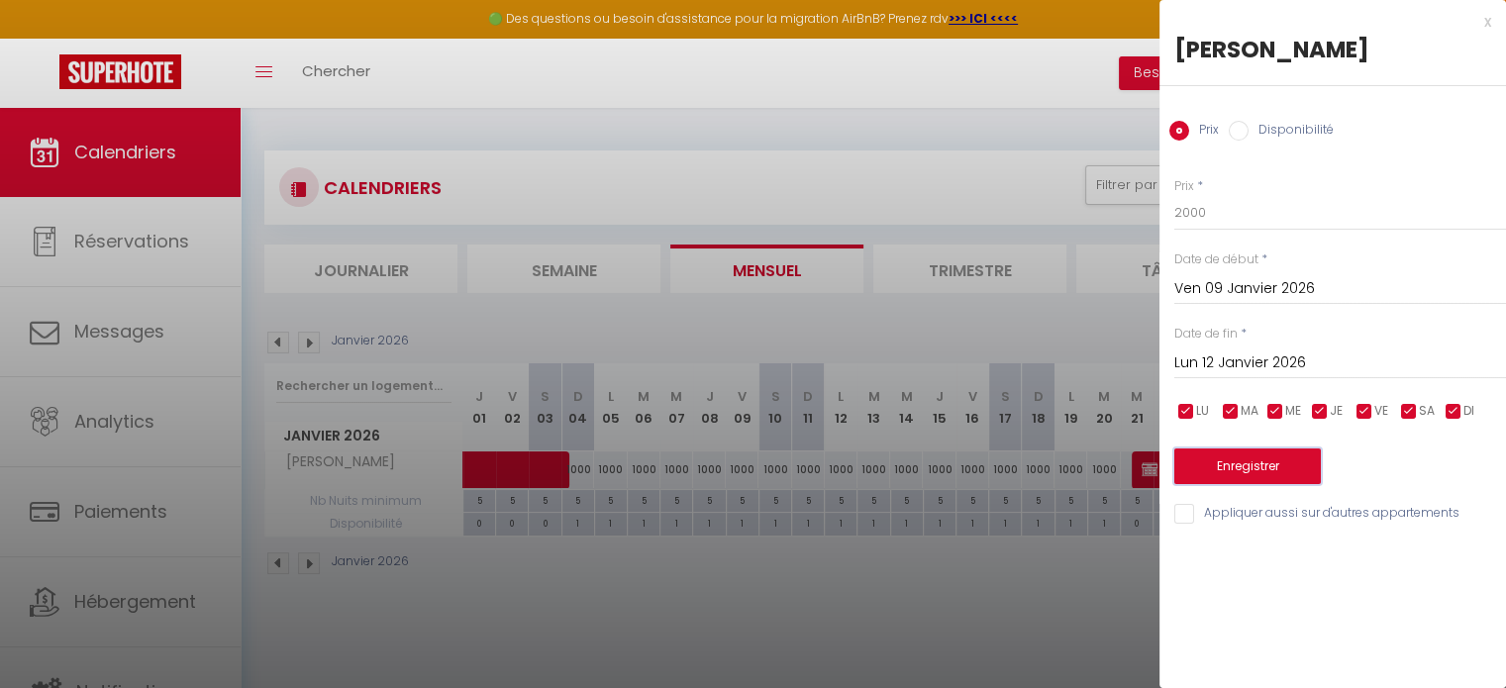
click at [1238, 459] on button "Enregistrer" at bounding box center [1248, 467] width 147 height 36
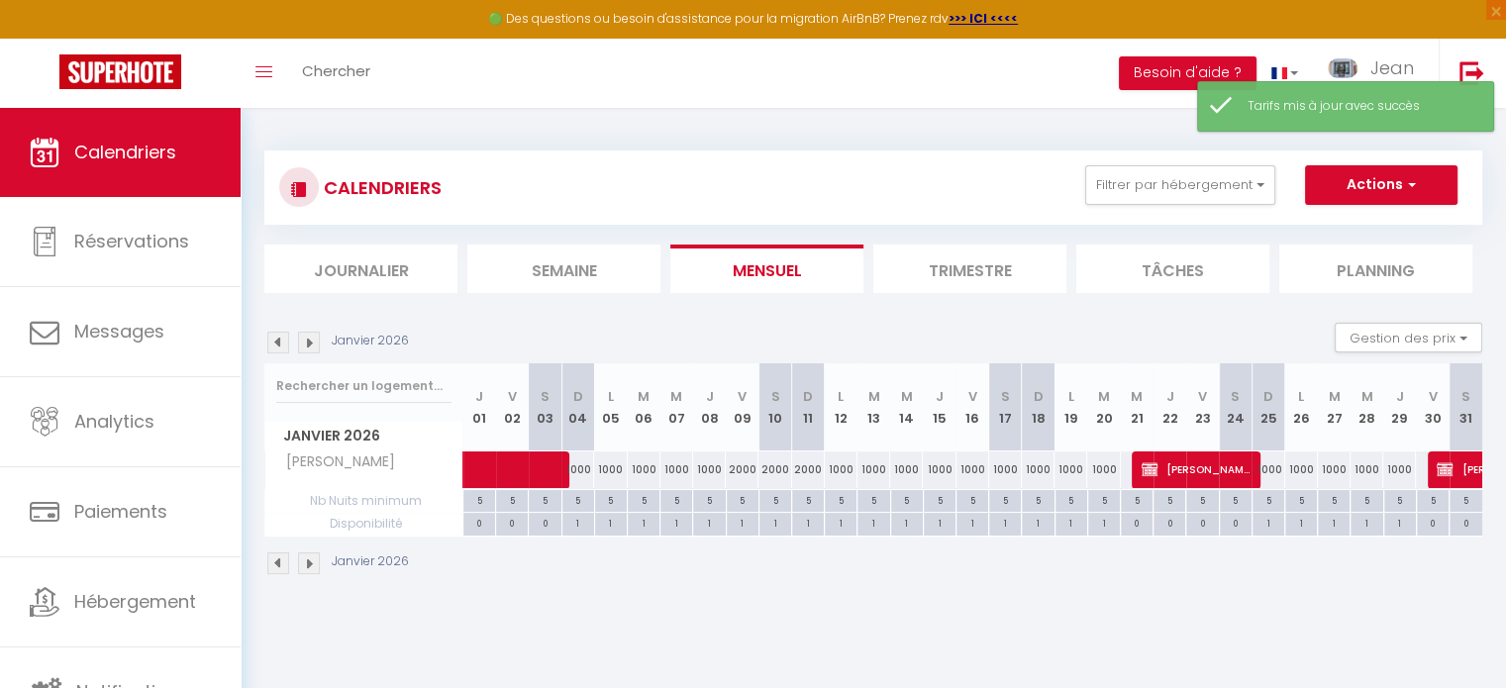
click at [739, 499] on div "5" at bounding box center [743, 499] width 32 height 19
type input "5"
type input "Ven 09 Janvier 2026"
type input "[PERSON_NAME] 10 Janvier 2026"
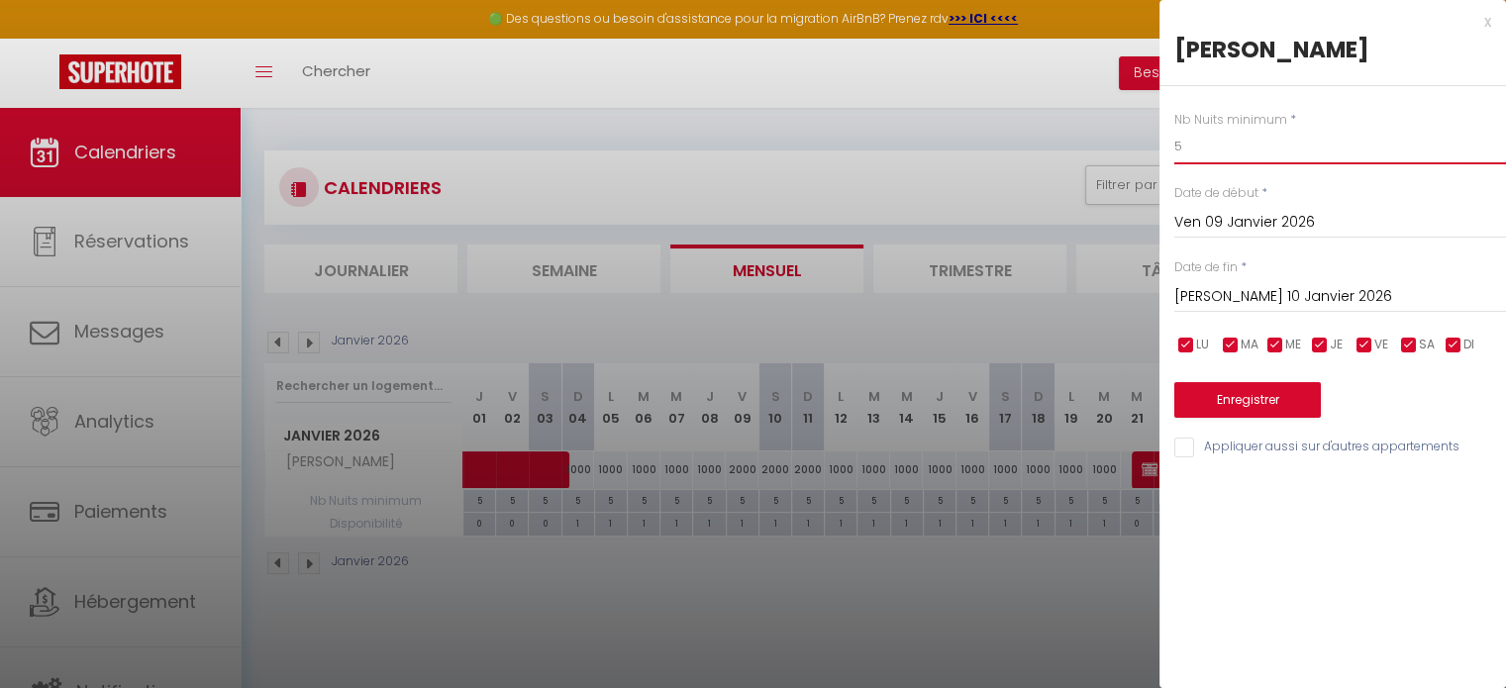
click at [1193, 154] on input "5" at bounding box center [1341, 147] width 332 height 36
type input "3"
click at [1222, 300] on input "[PERSON_NAME] 10 Janvier 2026" at bounding box center [1341, 297] width 332 height 26
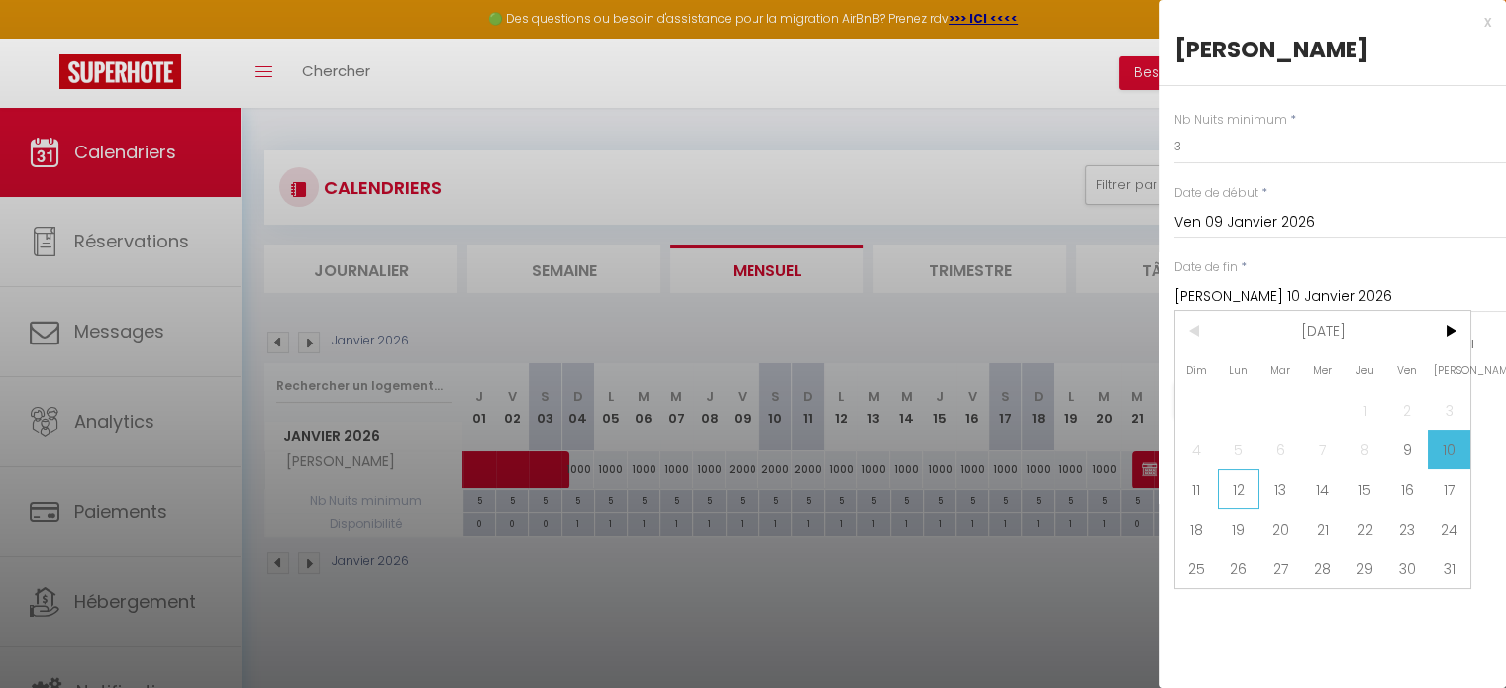
click at [1242, 498] on span "12" at bounding box center [1239, 489] width 43 height 40
type input "Lun 12 Janvier 2026"
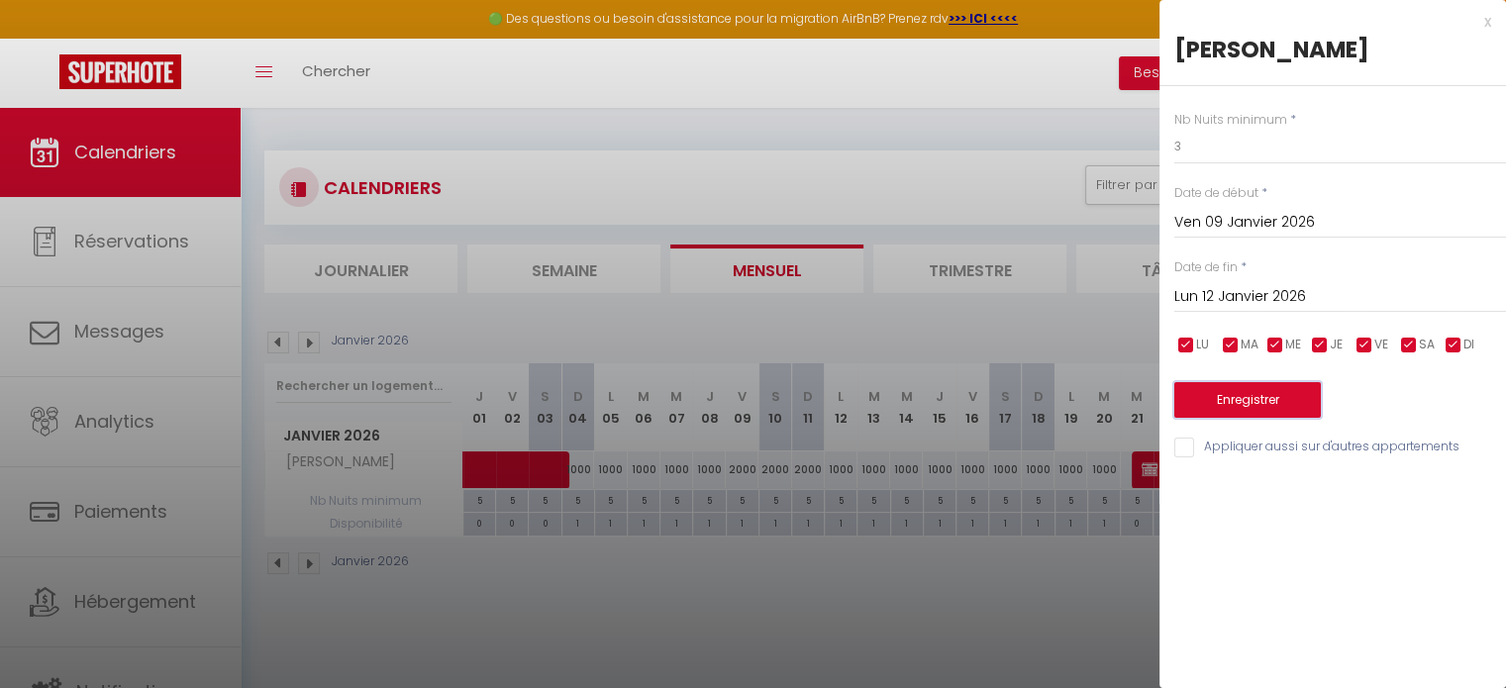
click at [1241, 399] on button "Enregistrer" at bounding box center [1248, 400] width 147 height 36
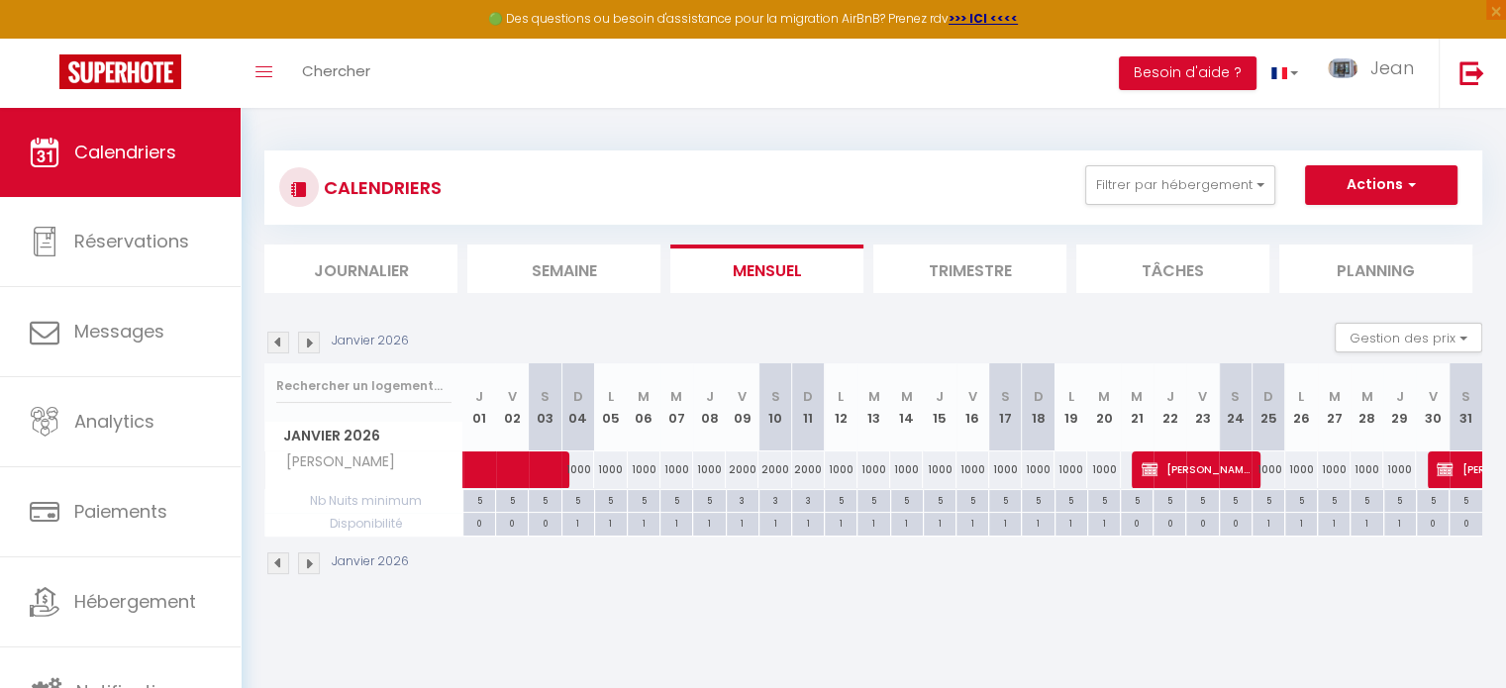
click at [971, 470] on div "1000" at bounding box center [973, 470] width 33 height 37
type input "1000"
type input "Ven 16 Janvier 2026"
type input "[PERSON_NAME] 17 Janvier 2026"
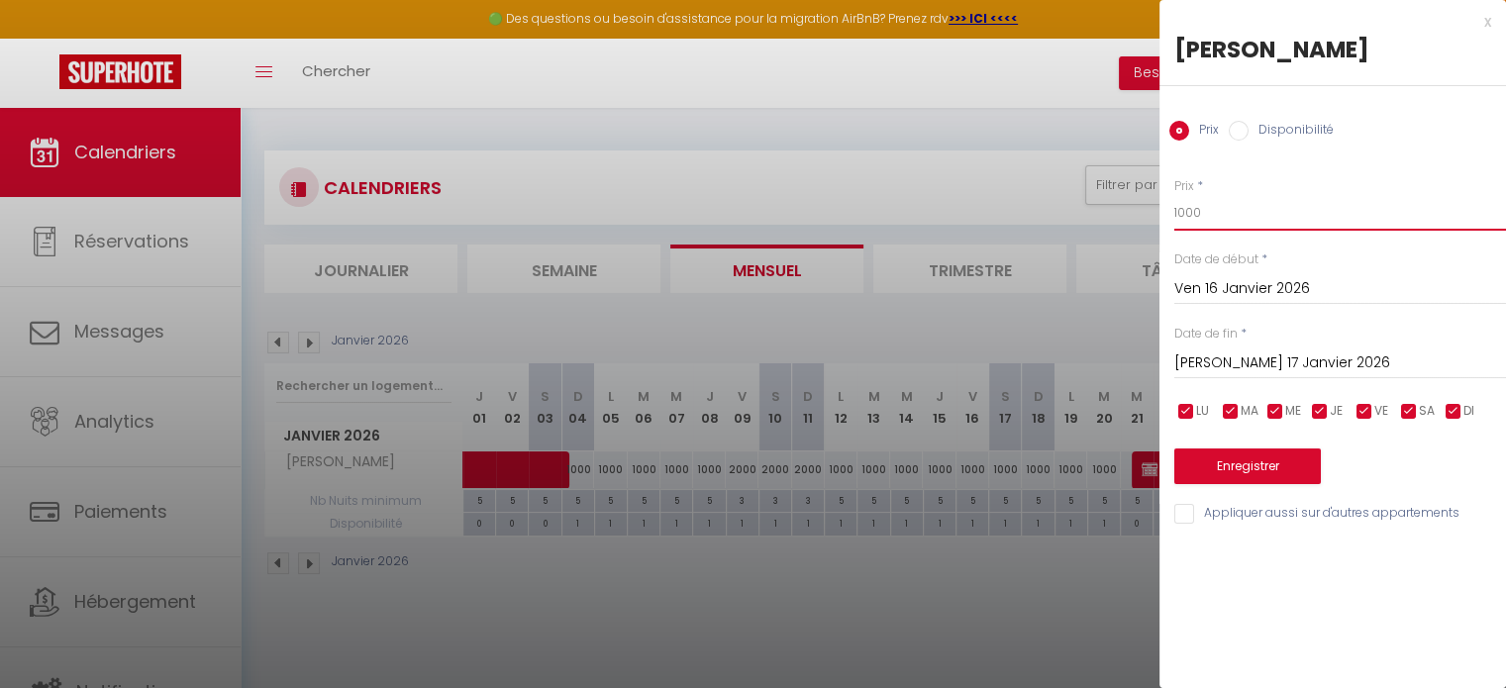
click at [1220, 216] on input "1000" at bounding box center [1341, 213] width 332 height 36
type input "1"
type input "2000"
click at [1216, 365] on input "[PERSON_NAME] 17 Janvier 2026" at bounding box center [1341, 364] width 332 height 26
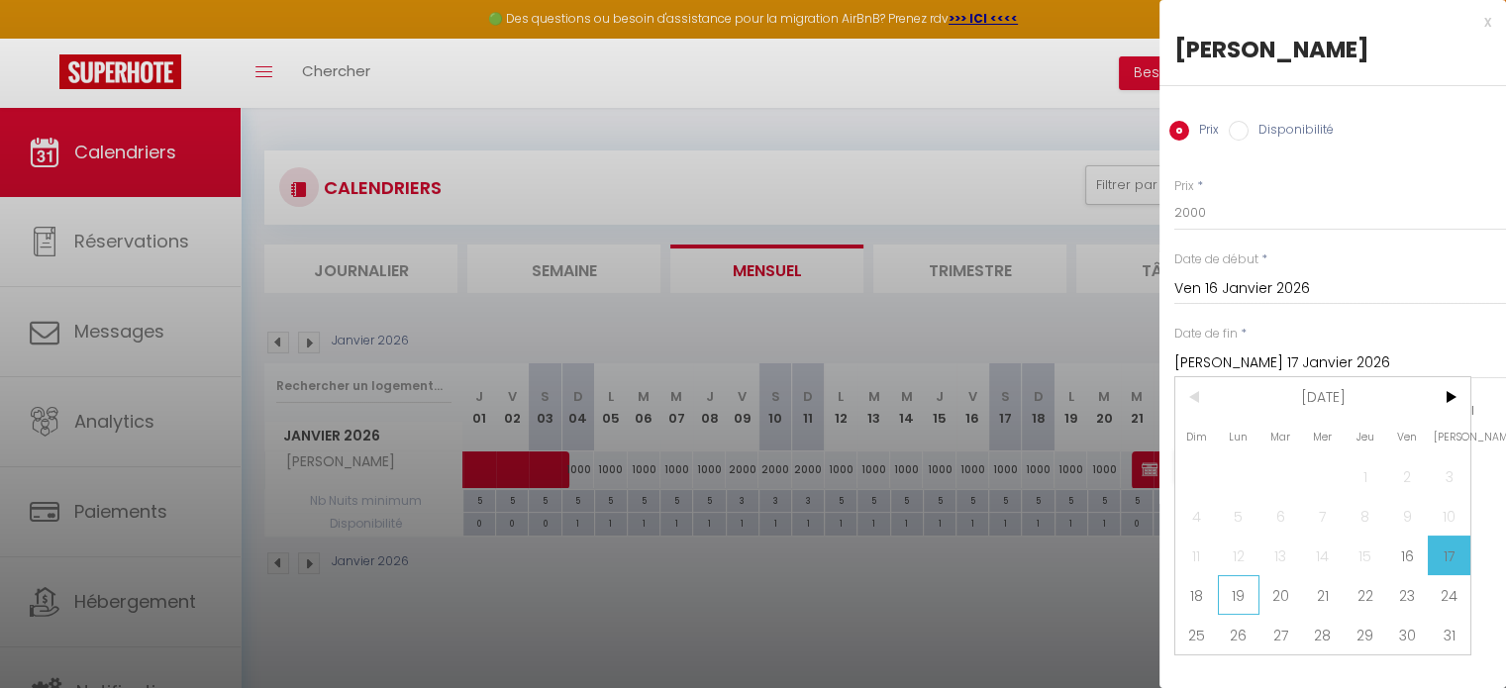
click at [1242, 594] on span "19" at bounding box center [1239, 595] width 43 height 40
type input "Lun 19 Janvier 2026"
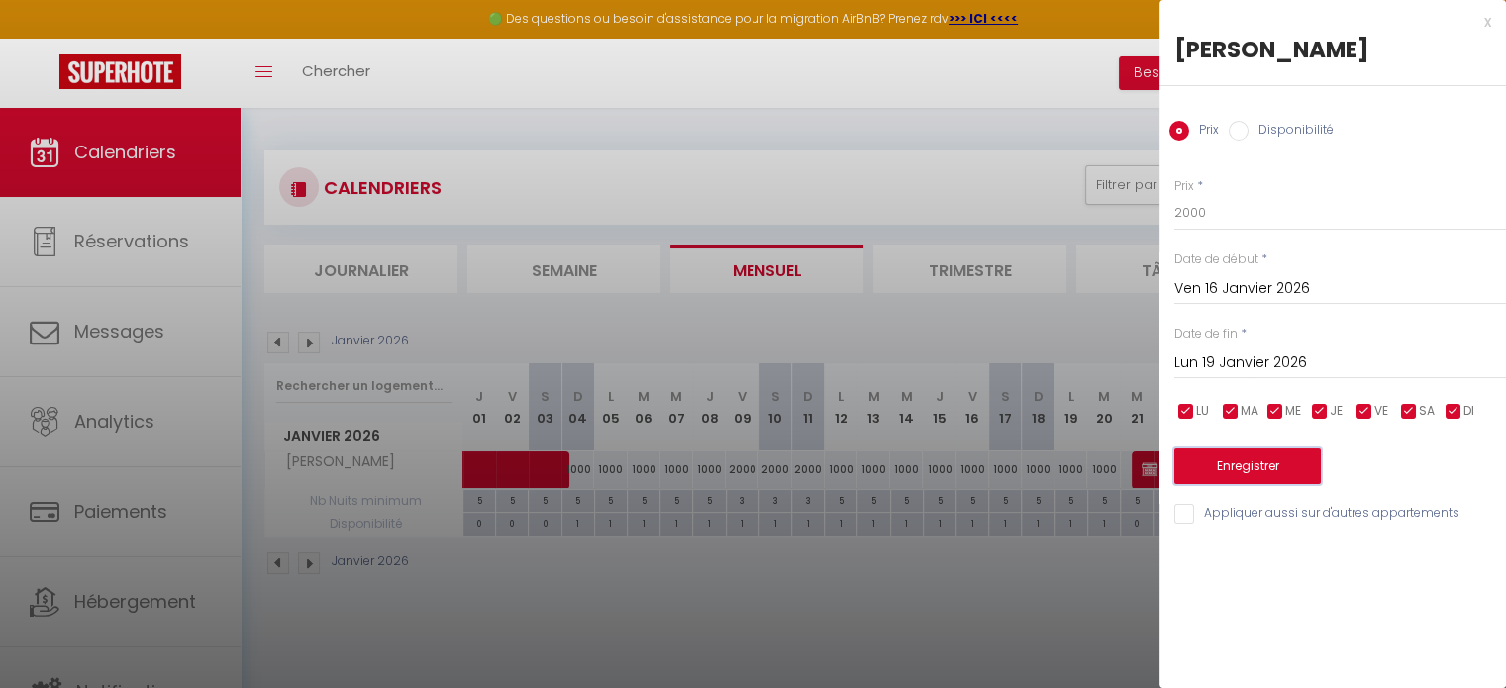
click at [1259, 468] on button "Enregistrer" at bounding box center [1248, 467] width 147 height 36
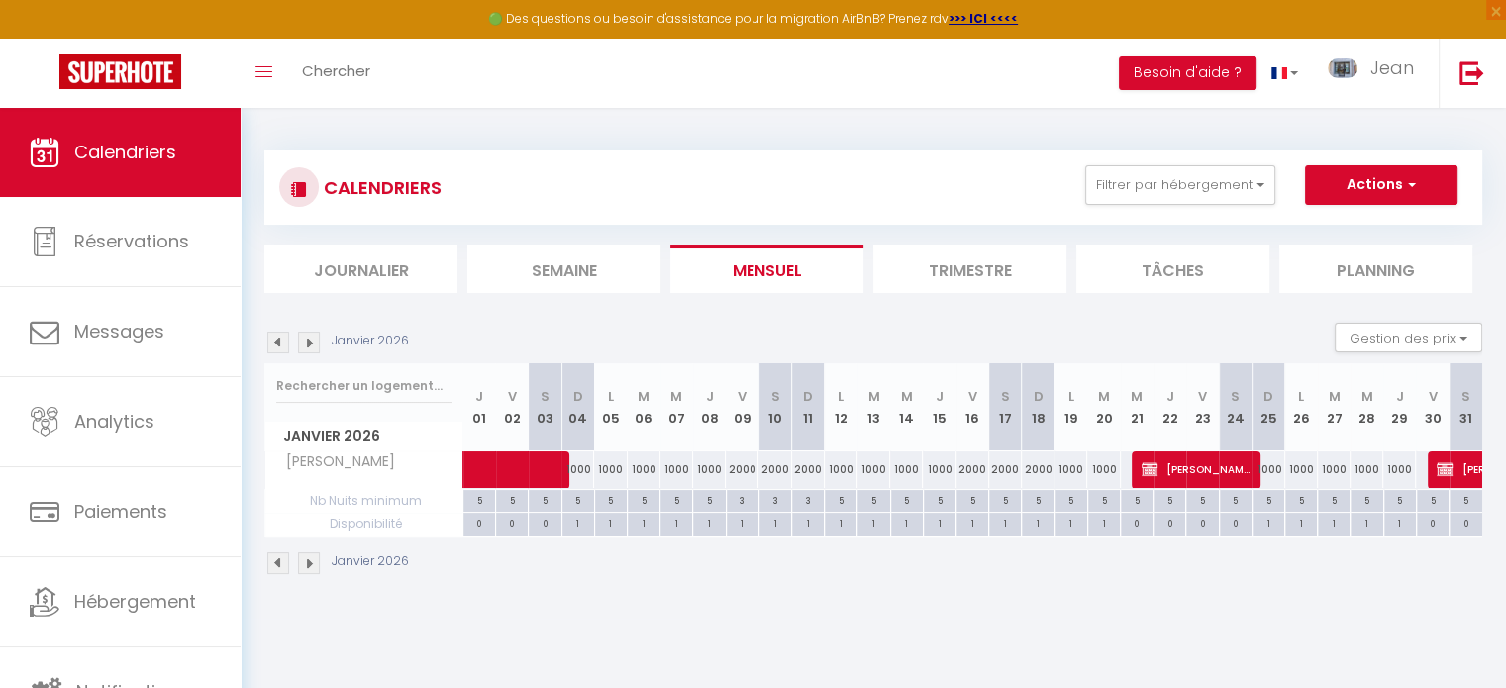
click at [970, 502] on div "5" at bounding box center [973, 499] width 32 height 19
type input "5"
type input "Ven 16 Janvier 2026"
type input "[PERSON_NAME] 17 Janvier 2026"
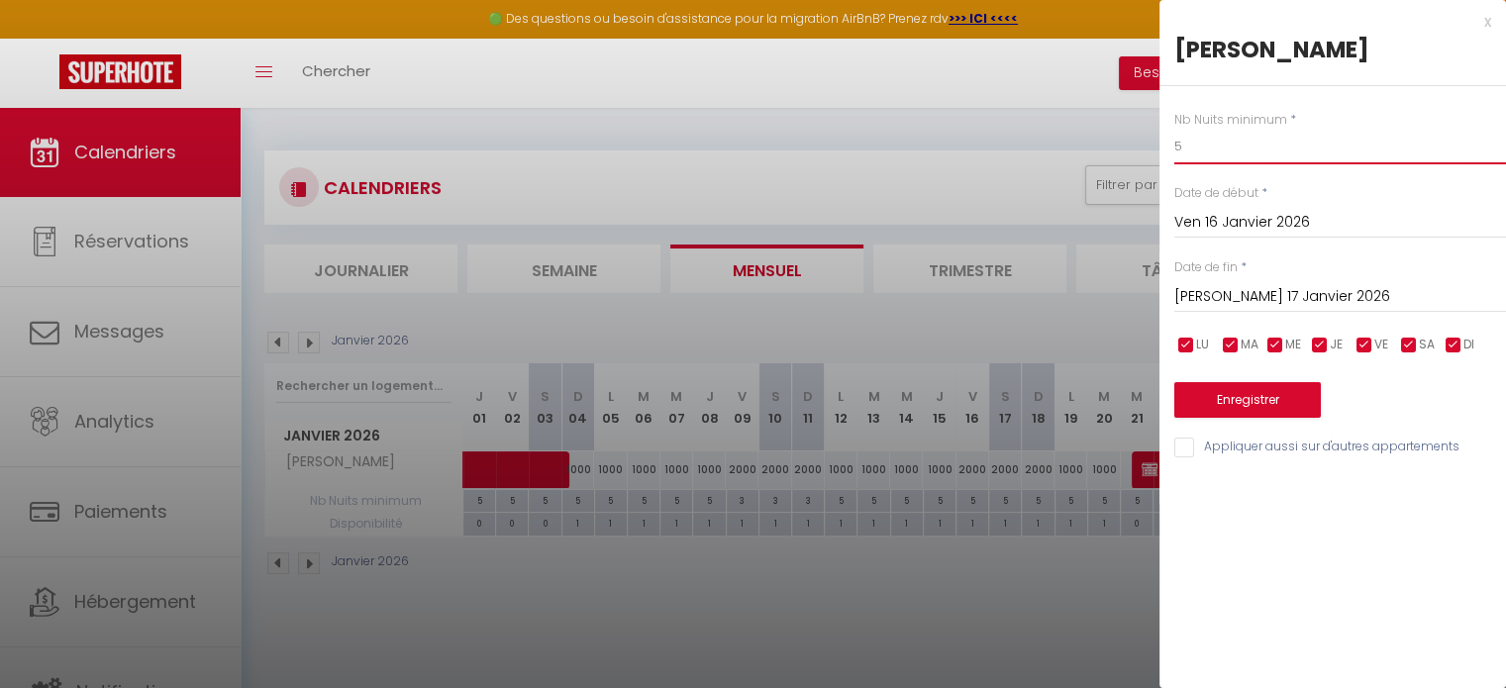
click at [1203, 149] on input "5" at bounding box center [1341, 147] width 332 height 36
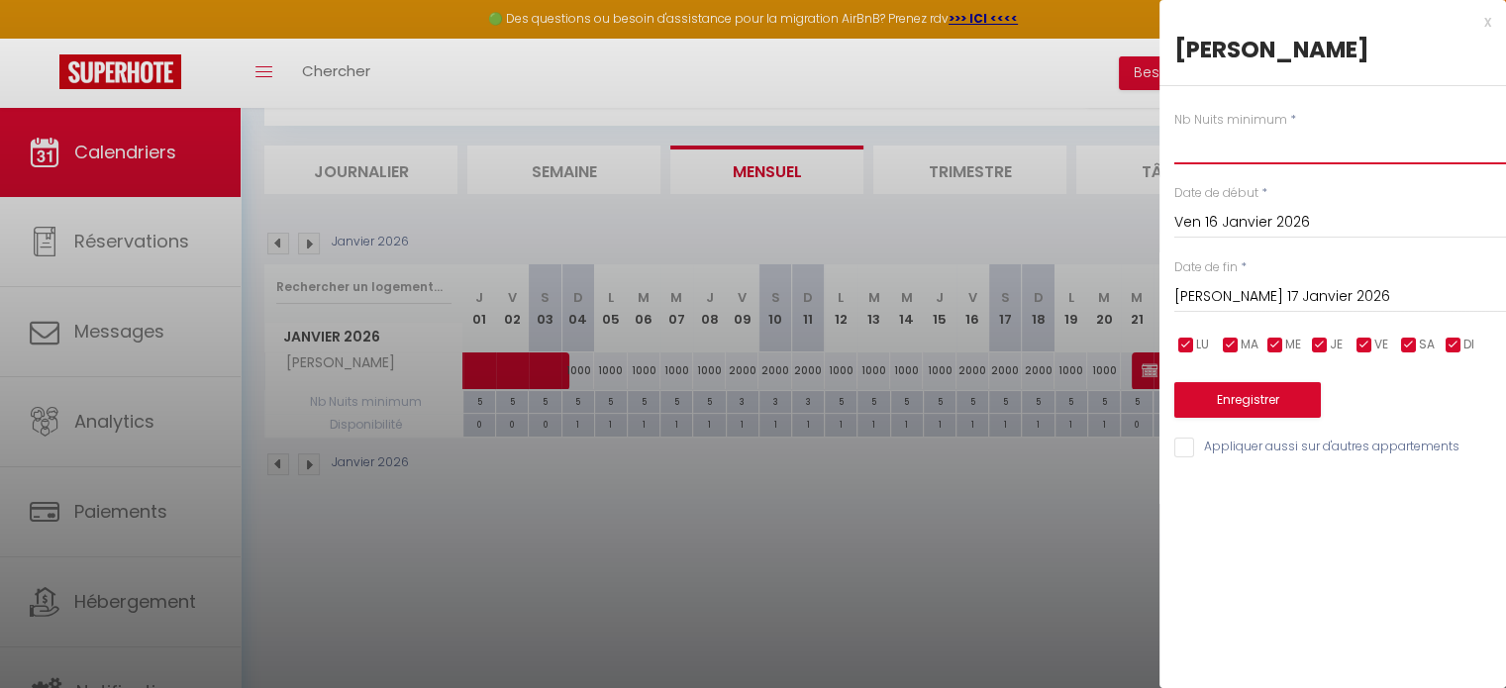
scroll to position [107, 0]
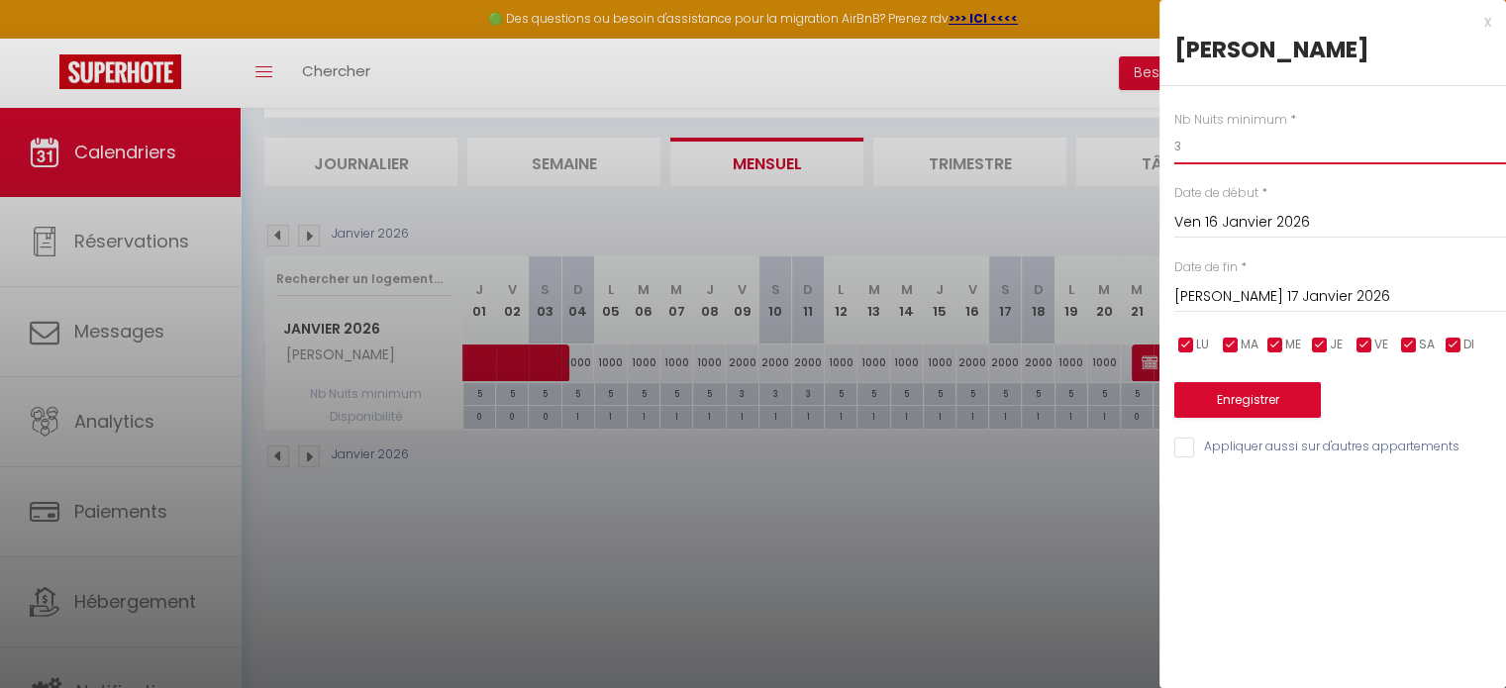
type input "3"
click at [1224, 295] on input "[PERSON_NAME] 17 Janvier 2026" at bounding box center [1341, 297] width 332 height 26
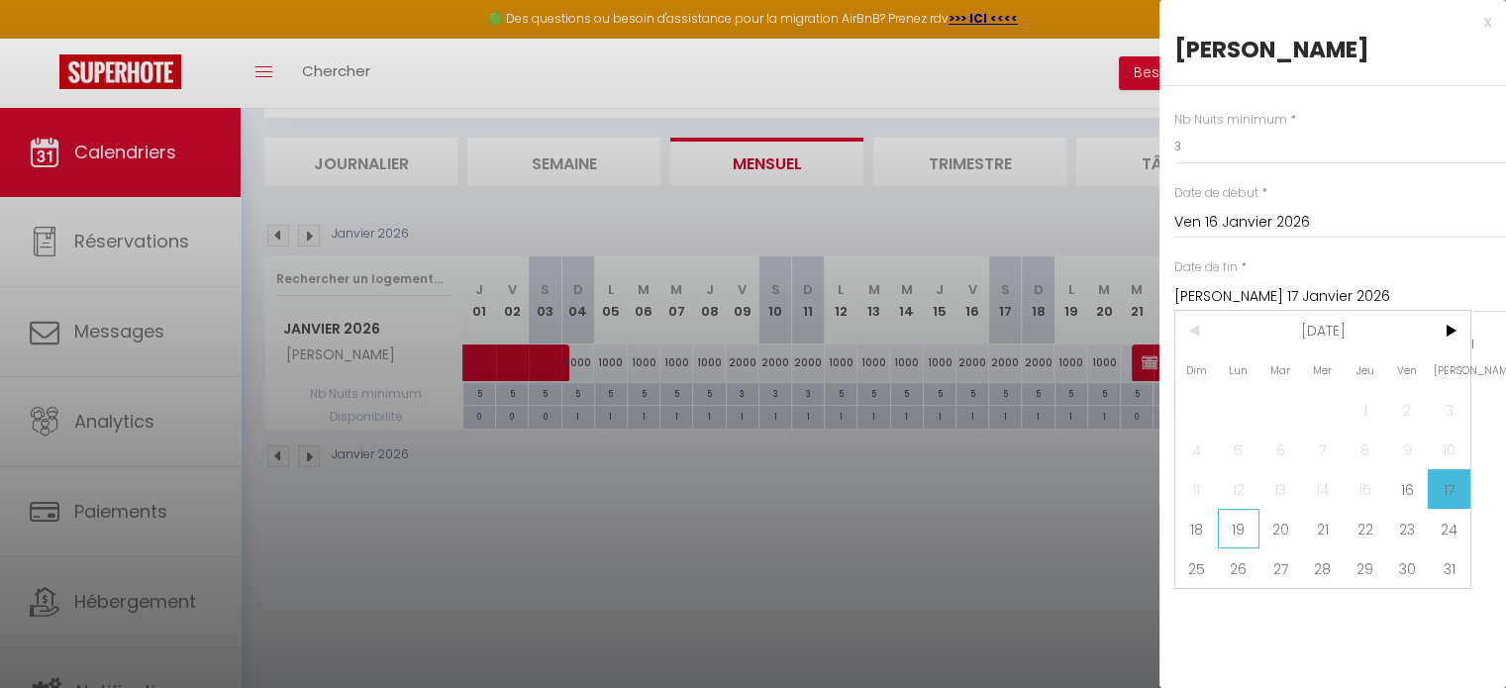
click at [1242, 534] on span "19" at bounding box center [1239, 529] width 43 height 40
type input "Lun 19 Janvier 2026"
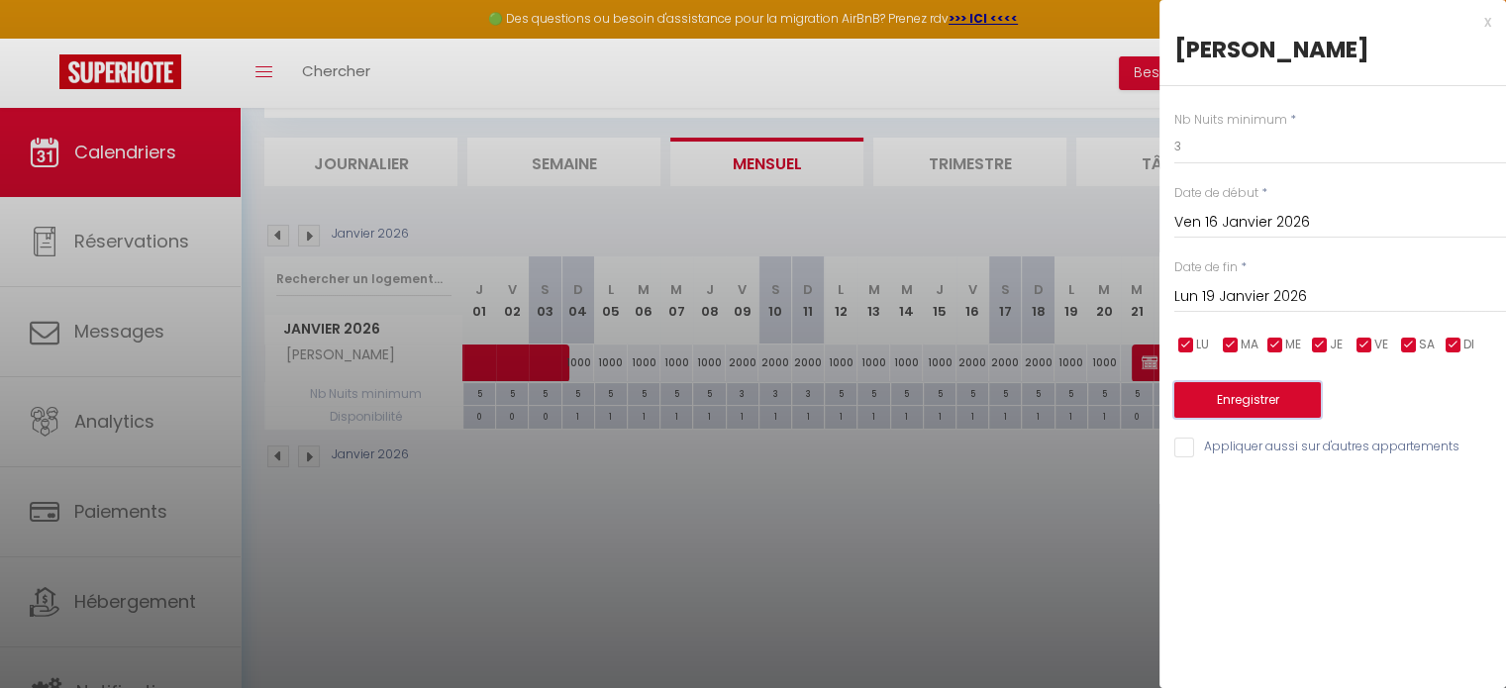
click at [1248, 395] on button "Enregistrer" at bounding box center [1248, 400] width 147 height 36
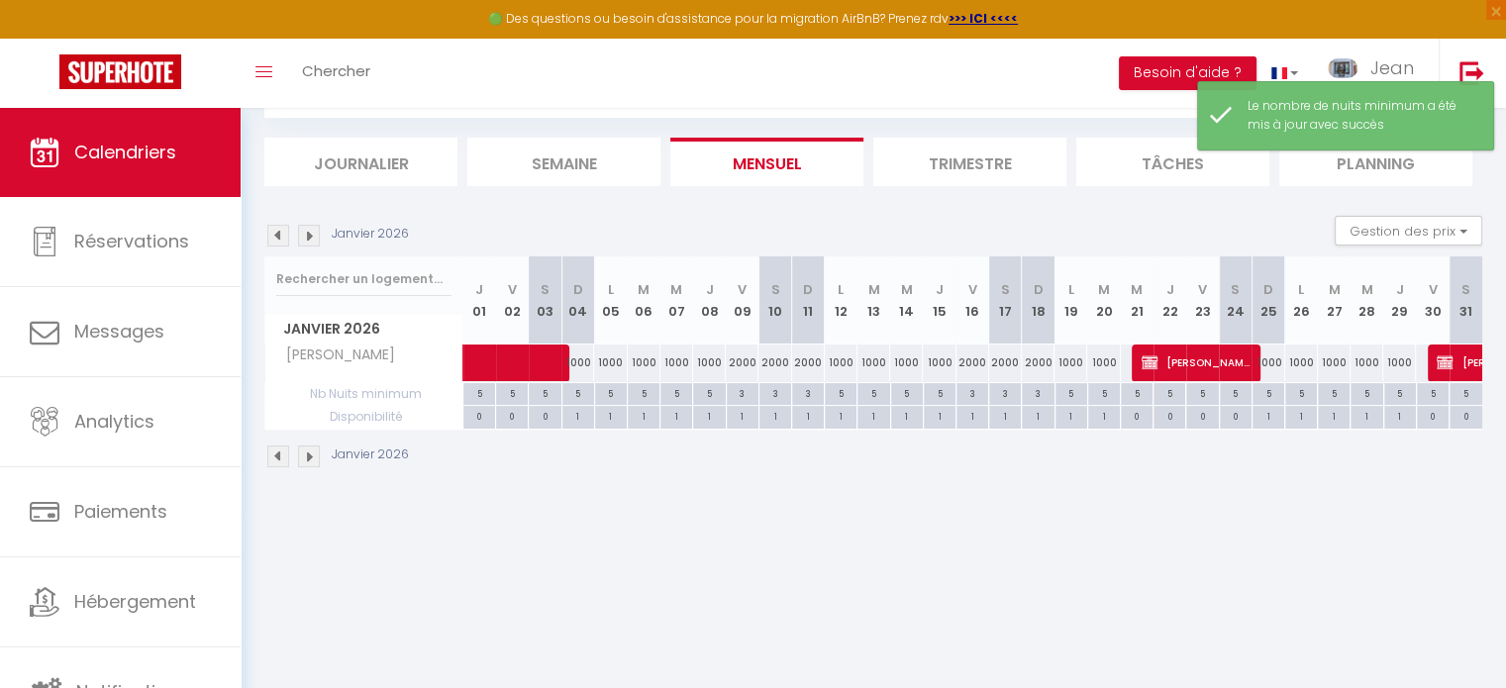
click at [313, 240] on img at bounding box center [309, 236] width 22 height 22
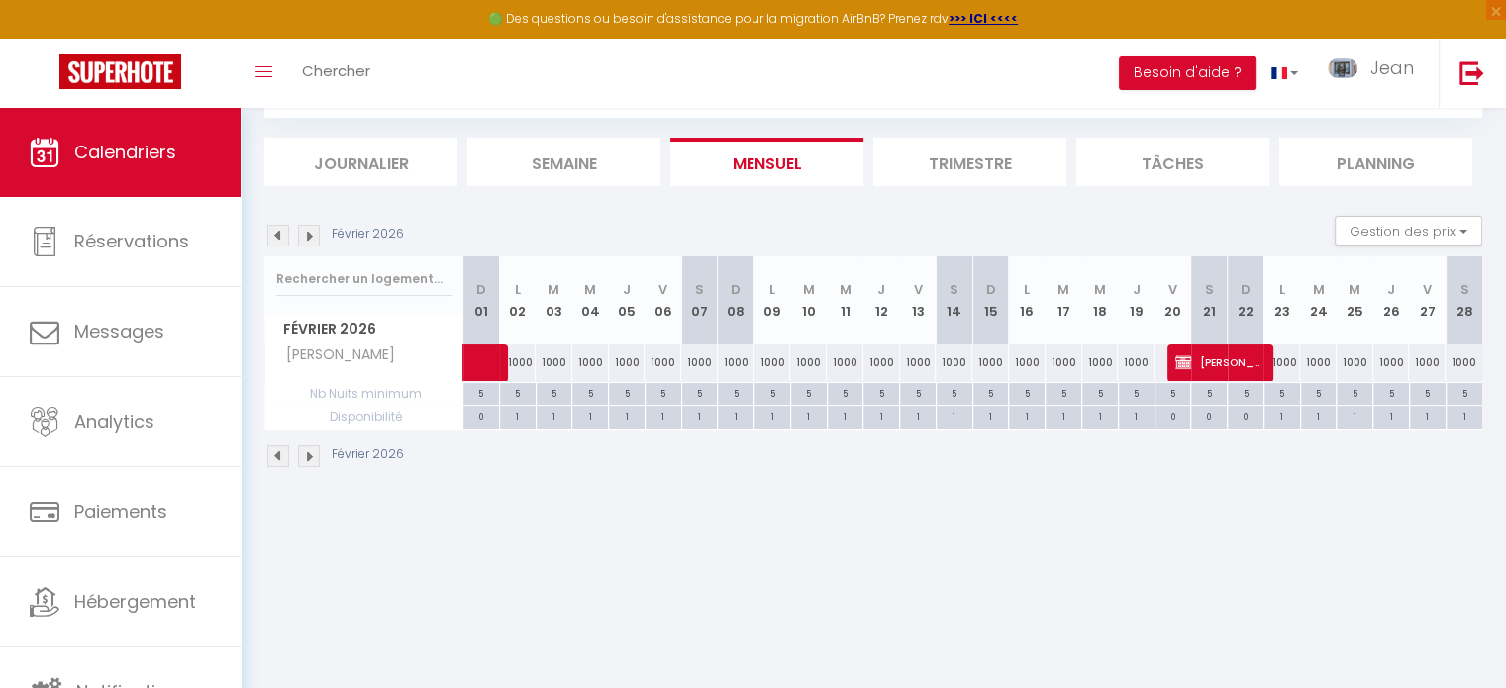
click at [668, 361] on div "1000" at bounding box center [663, 363] width 37 height 37
type input "1000"
type input "Ven 06 Février 2026"
type input "[PERSON_NAME] 07 Février 2026"
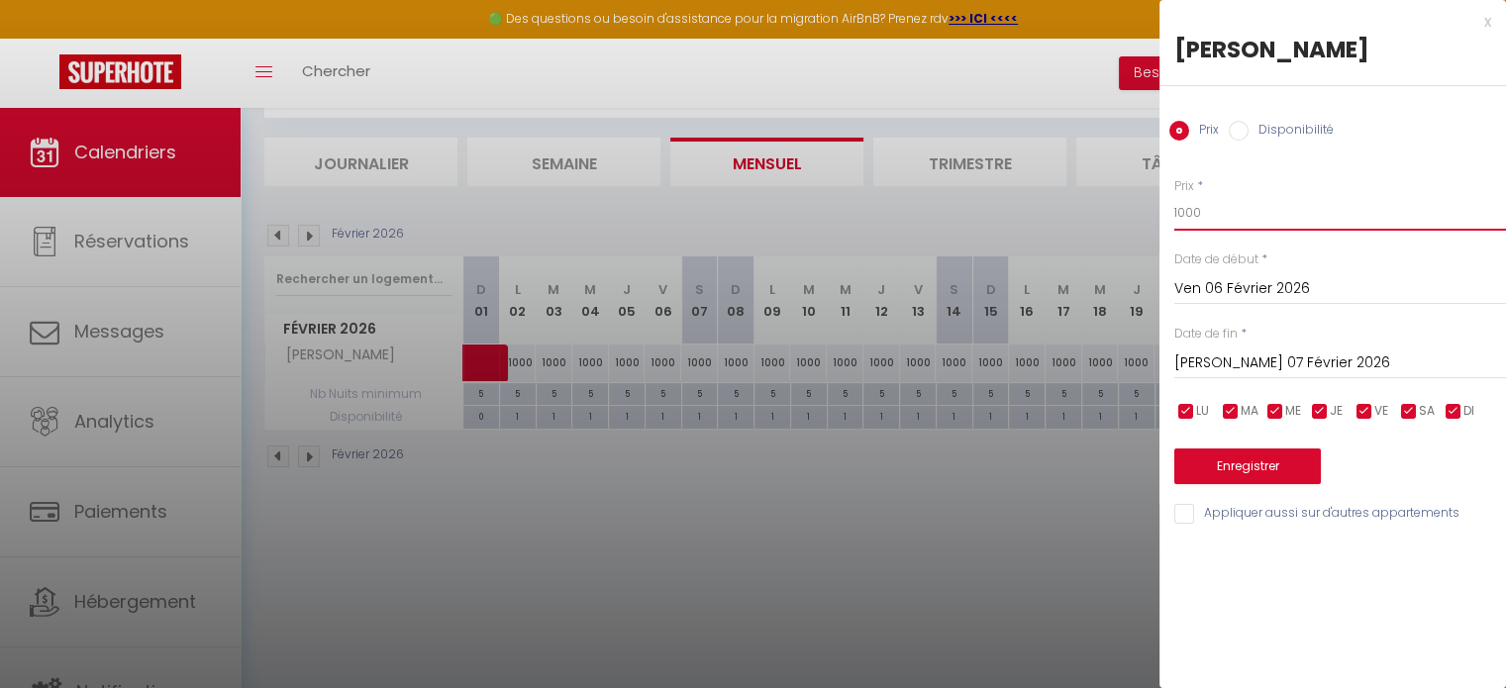
click at [1244, 216] on input "1000" at bounding box center [1341, 213] width 332 height 36
type input "1"
type input "2000"
click at [1228, 352] on input "[PERSON_NAME] 07 Février 2026" at bounding box center [1341, 364] width 332 height 26
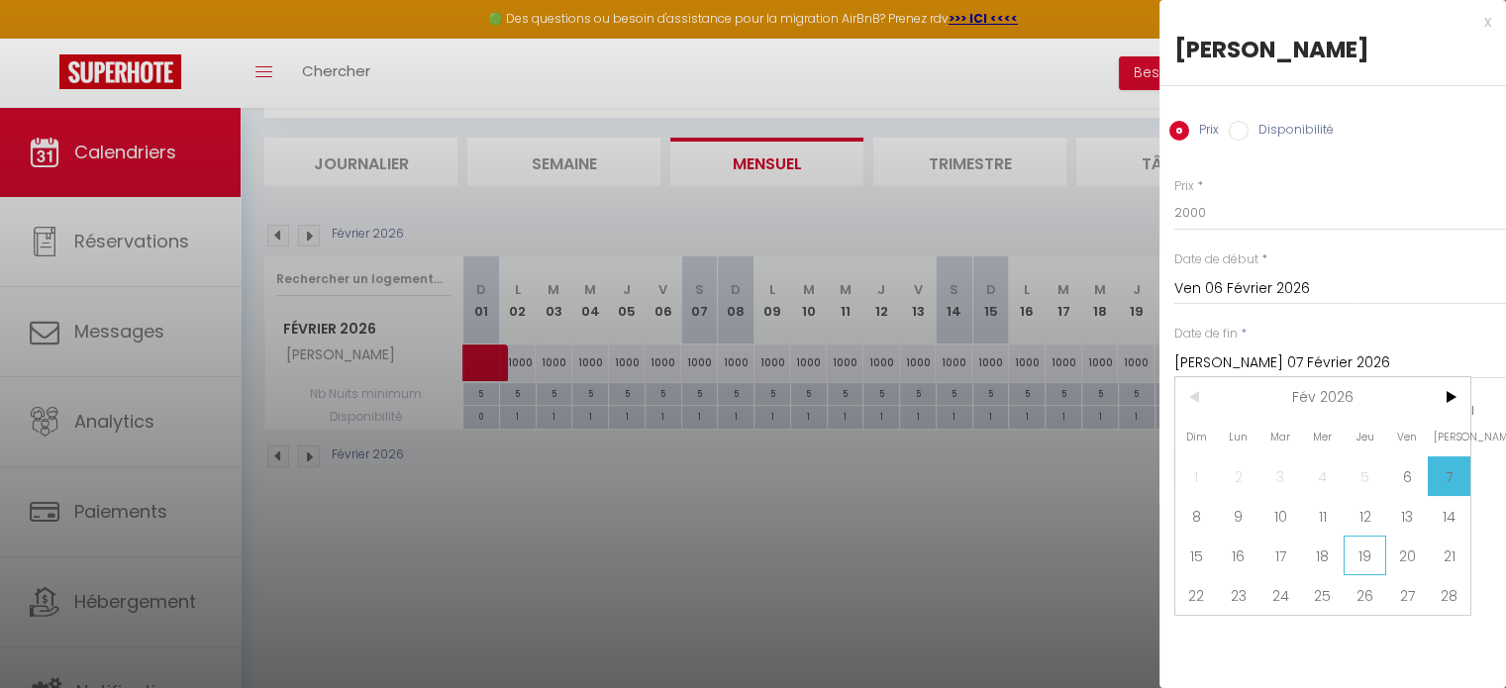
click at [1367, 555] on span "19" at bounding box center [1365, 556] width 43 height 40
type input "Jeu 19 Février 2026"
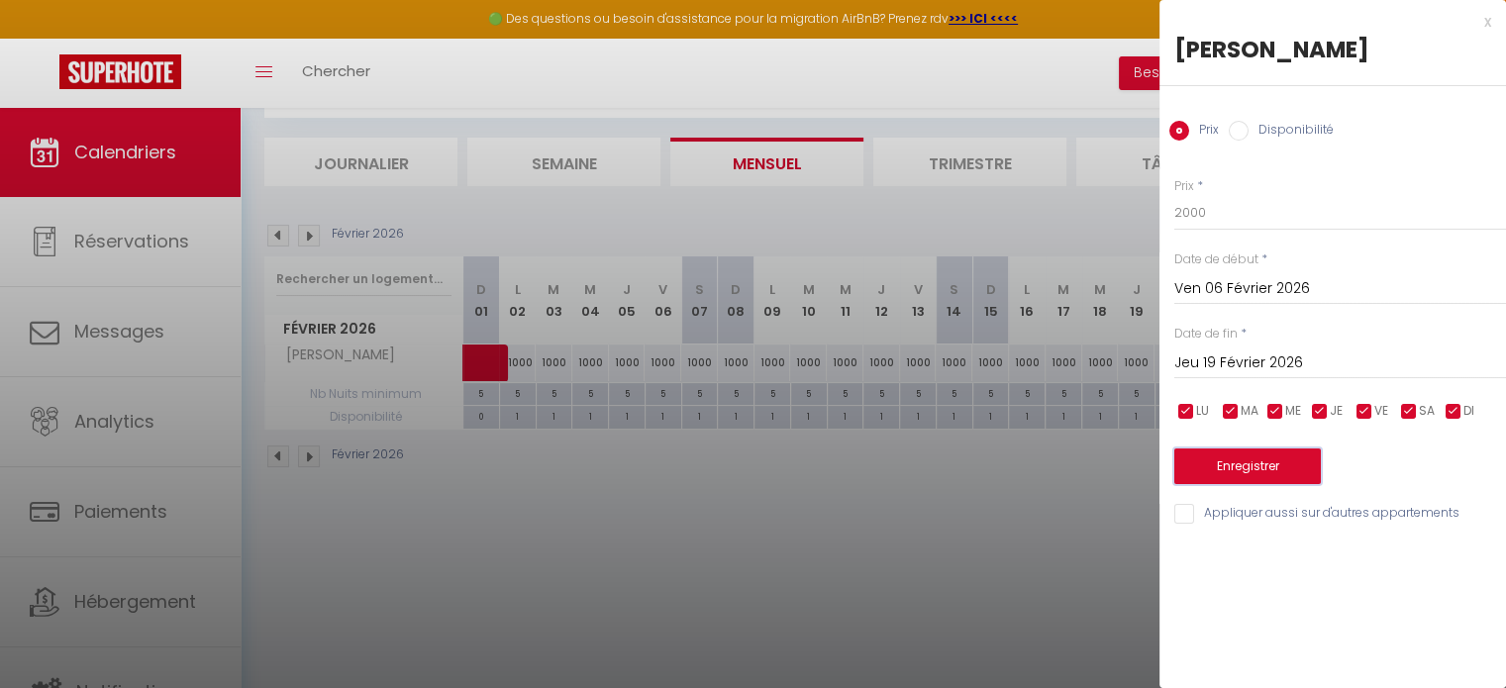
click at [1252, 466] on button "Enregistrer" at bounding box center [1248, 467] width 147 height 36
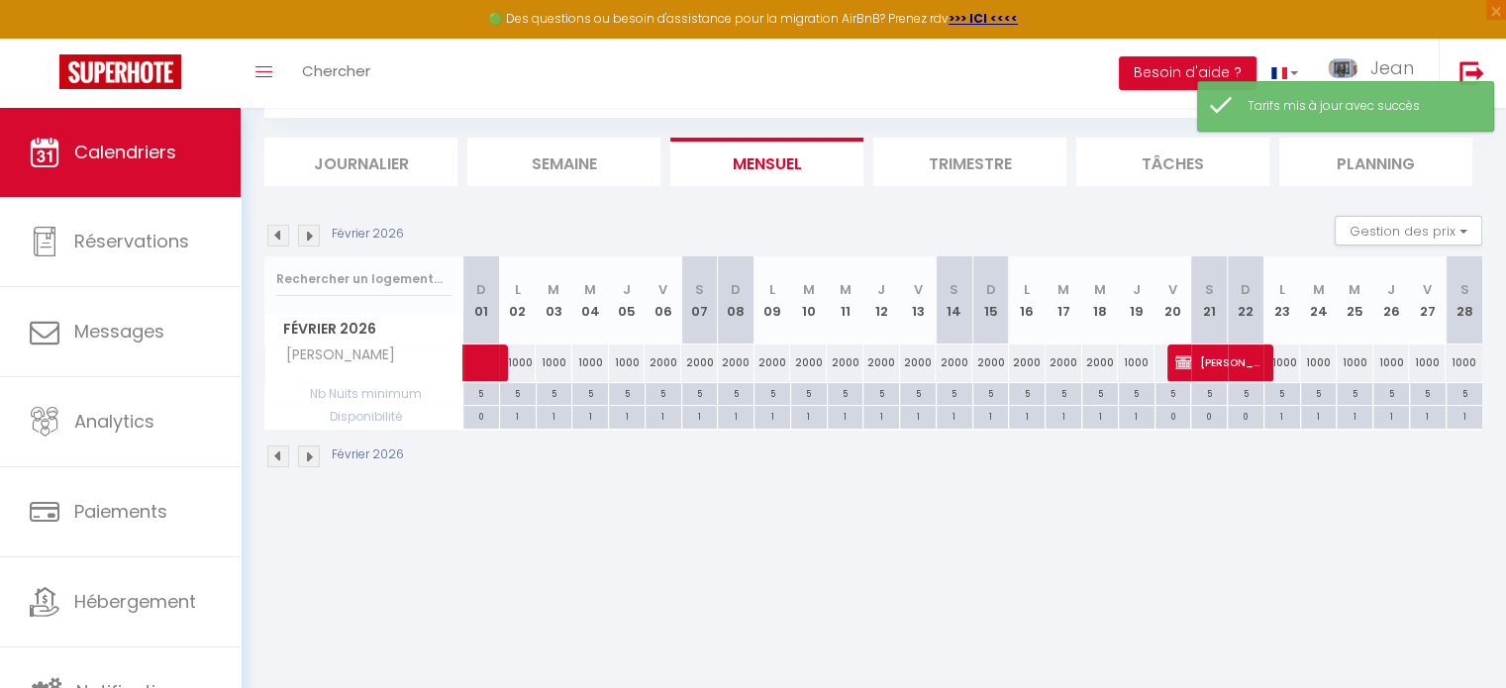
click at [1132, 359] on div "1000" at bounding box center [1136, 363] width 37 height 37
type input "1000"
type input "Jeu 19 Février 2026"
type input "Ven 20 Février 2026"
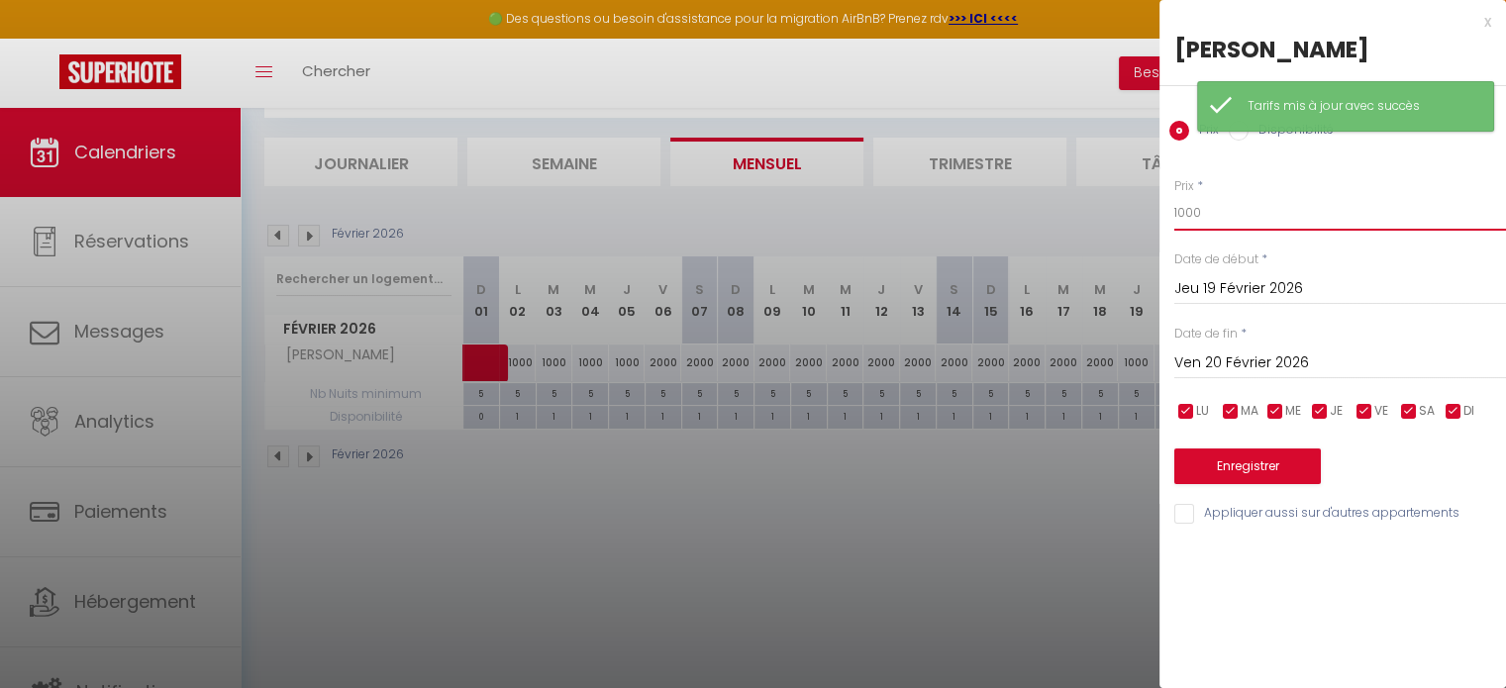
click at [1202, 219] on input "1000" at bounding box center [1341, 213] width 332 height 36
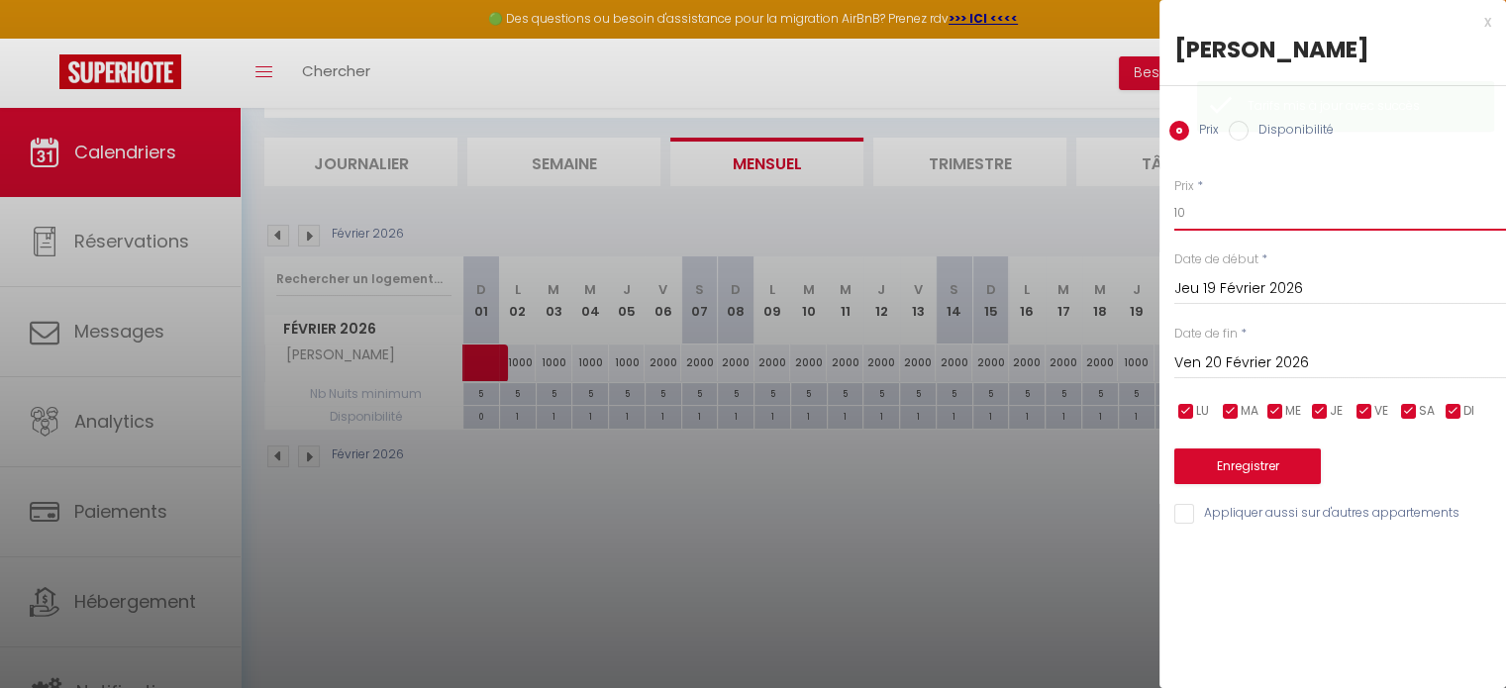
type input "1"
type input "2000"
click at [1226, 468] on button "Enregistrer" at bounding box center [1248, 467] width 147 height 36
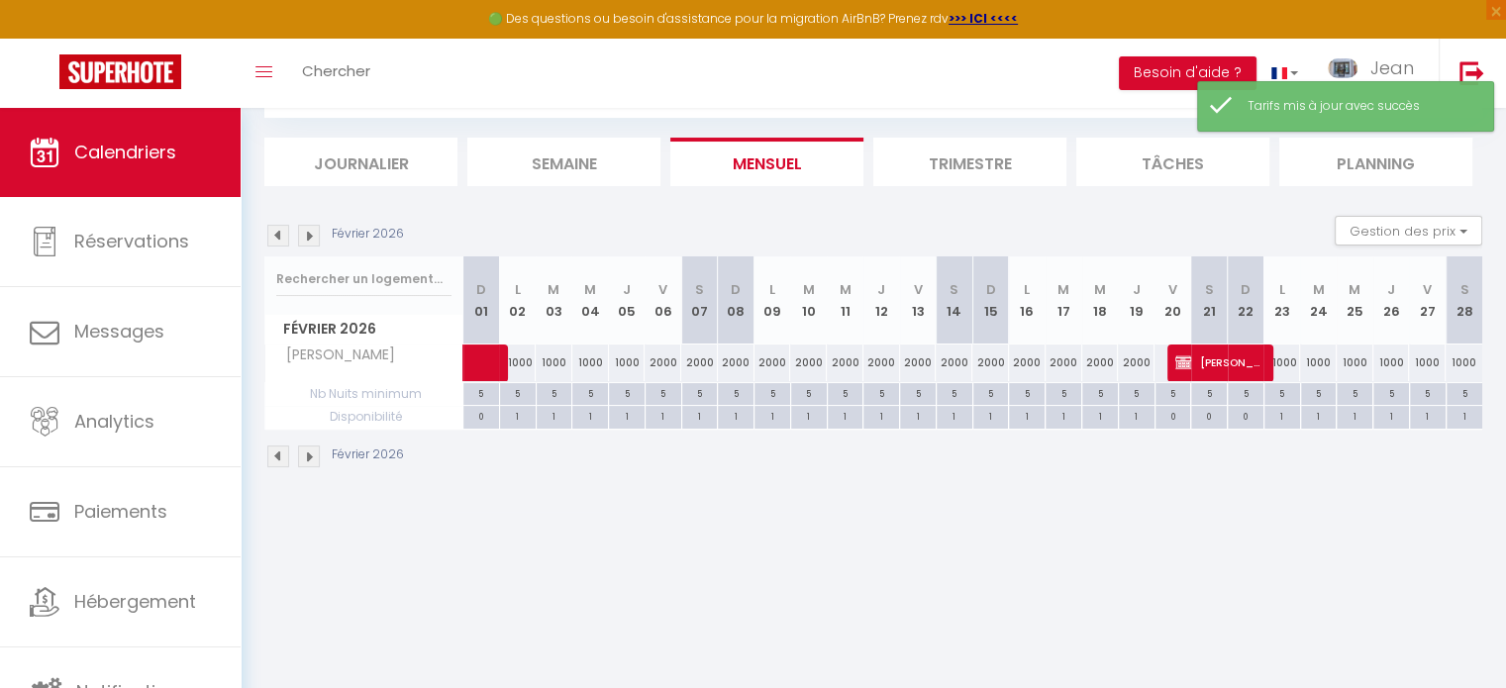
click at [311, 237] on img at bounding box center [309, 236] width 22 height 22
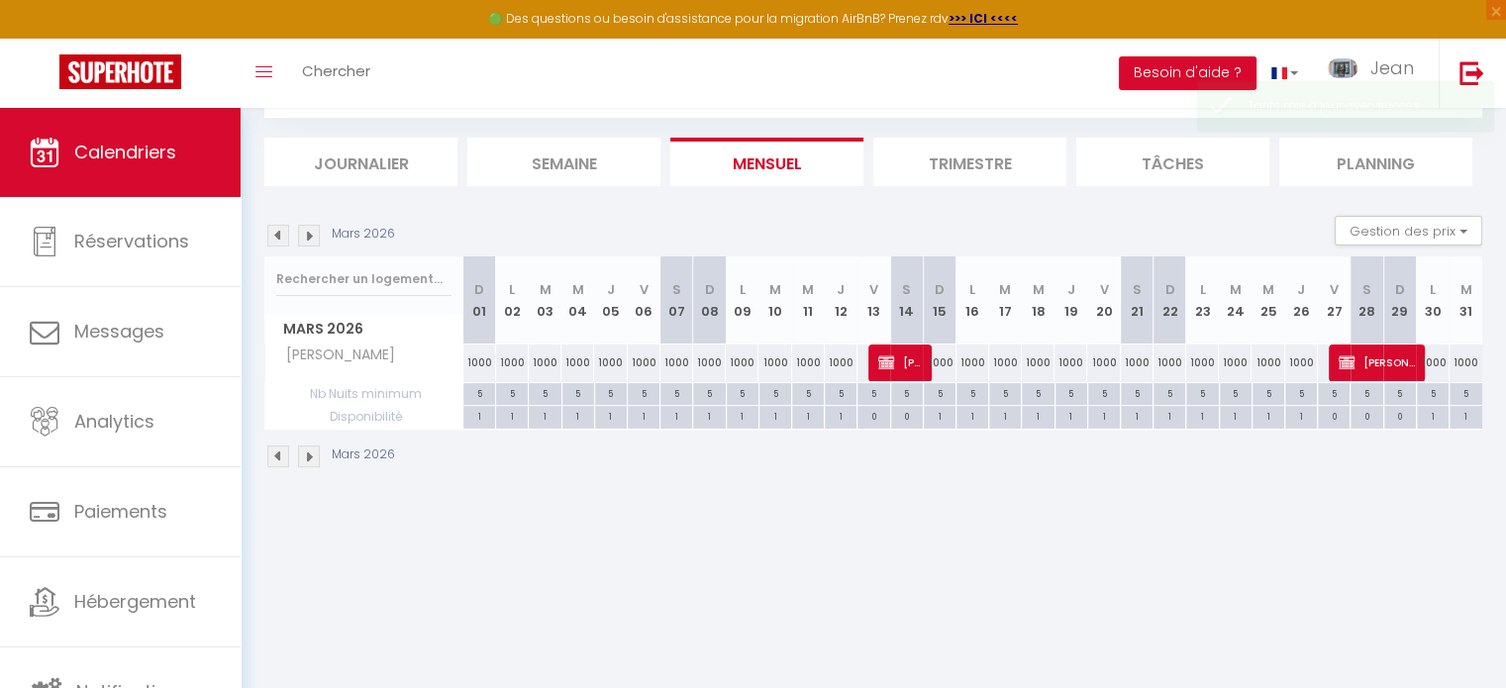
click at [479, 359] on div "1000" at bounding box center [479, 363] width 33 height 37
type input "1000"
type input "Dim 01 Mars 2026"
type input "Lun 02 Mars 2026"
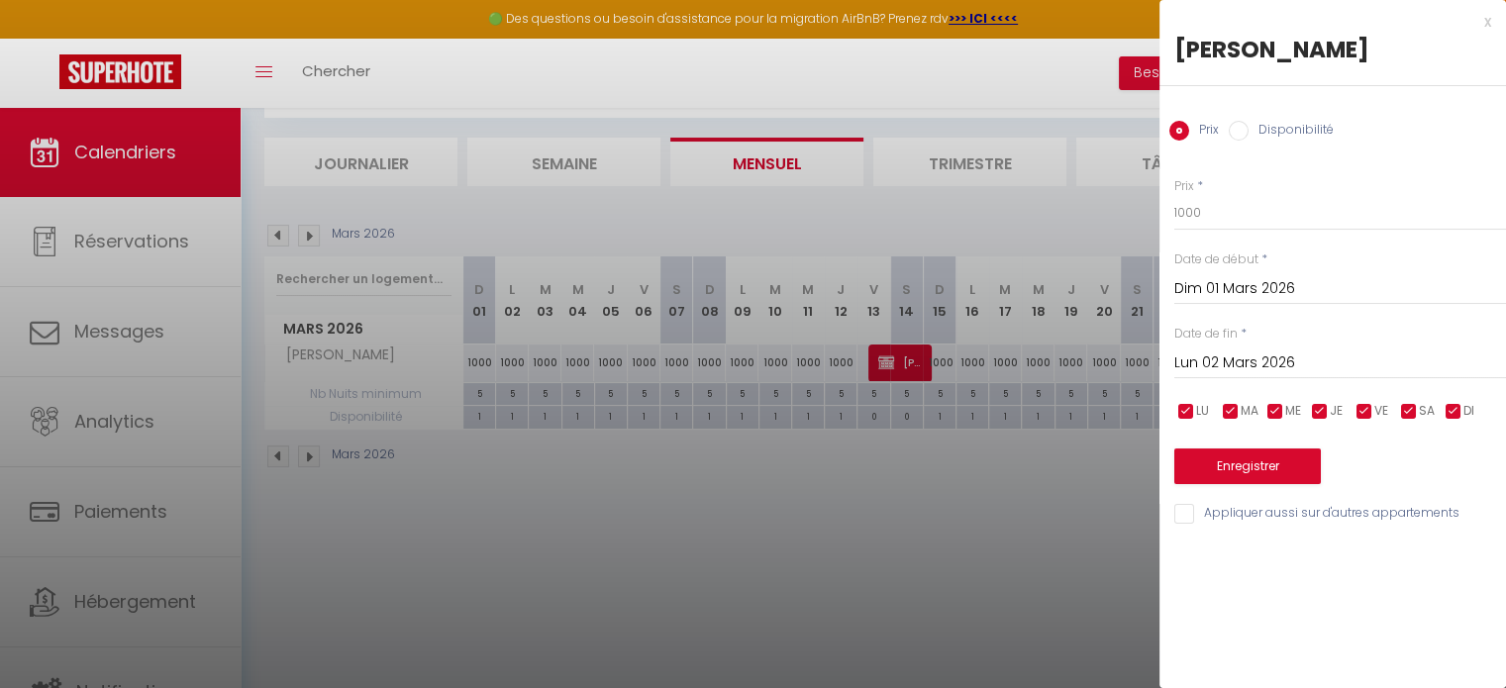
click at [1187, 283] on input "Dim 01 Mars 2026" at bounding box center [1341, 289] width 332 height 26
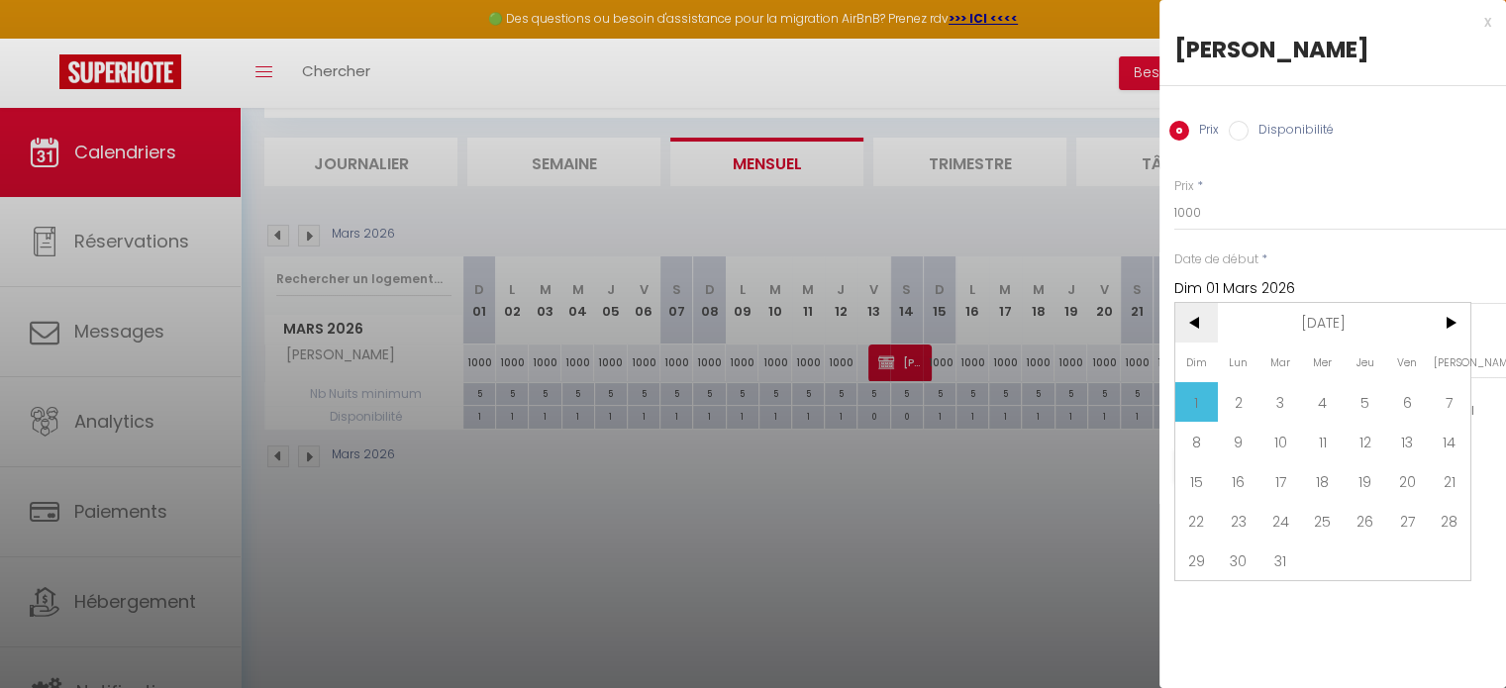
click at [1194, 316] on span "<" at bounding box center [1197, 323] width 43 height 40
click at [1403, 522] on span "27" at bounding box center [1407, 521] width 43 height 40
type input "Ven 27 Février 2026"
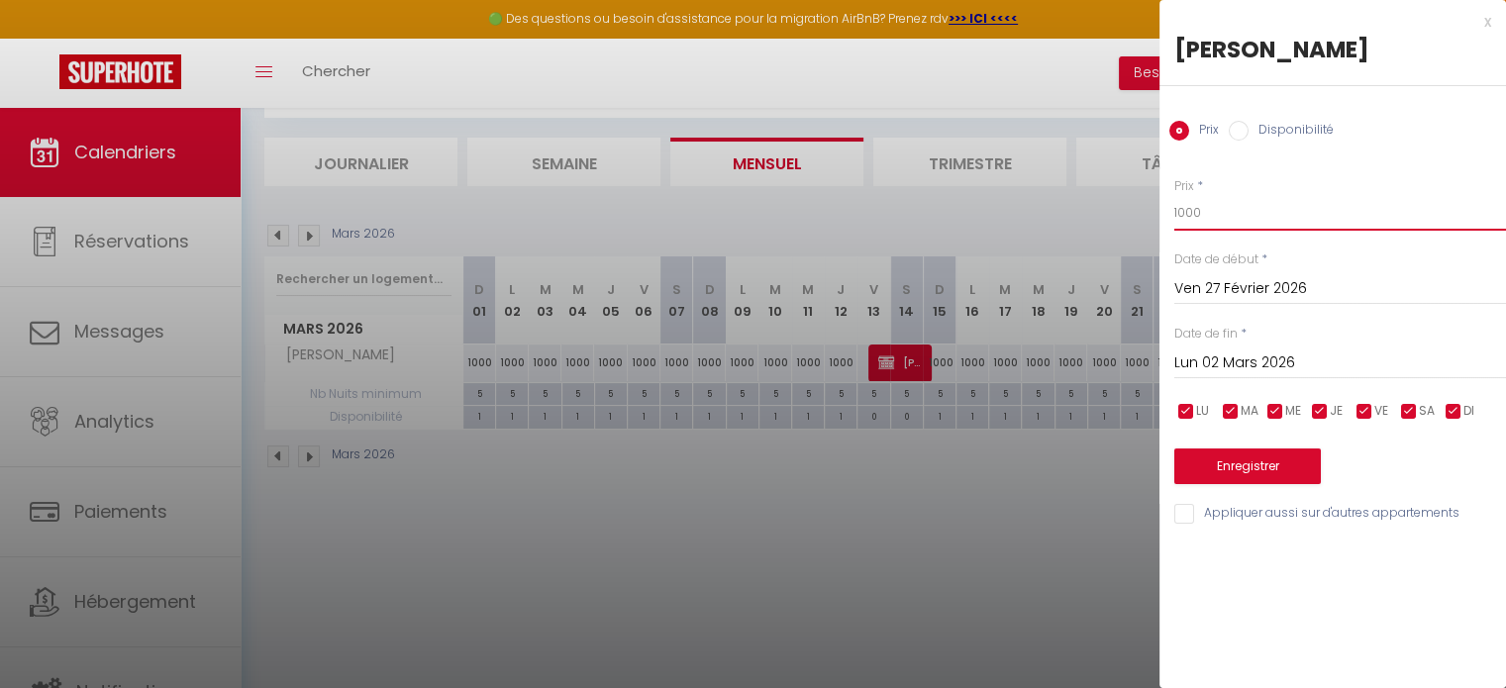
click at [1224, 212] on input "1000" at bounding box center [1341, 213] width 332 height 36
type input "1"
type input "2000"
click at [1246, 467] on button "Enregistrer" at bounding box center [1248, 467] width 147 height 36
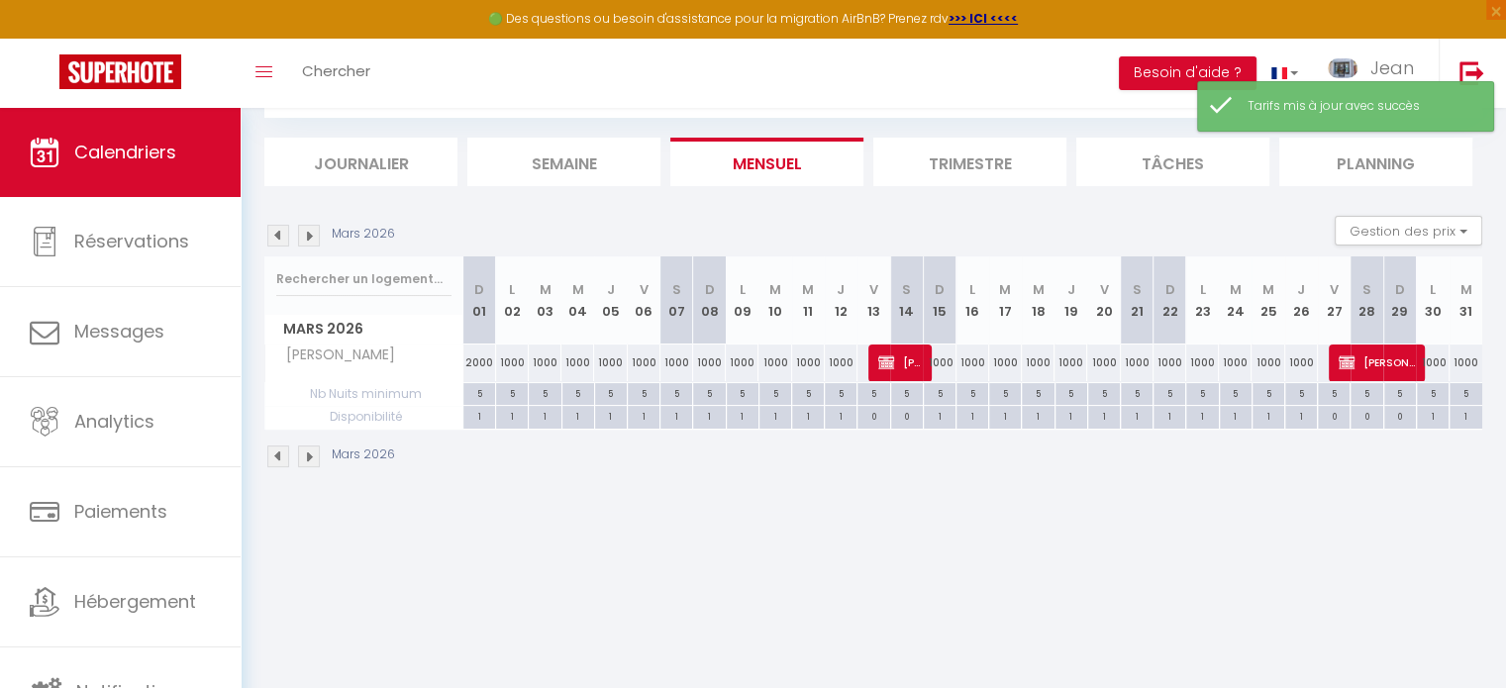
click at [475, 359] on div "2000" at bounding box center [479, 363] width 33 height 37
type input "2000"
type input "Dim 01 Mars 2026"
type input "Lun 02 Mars 2026"
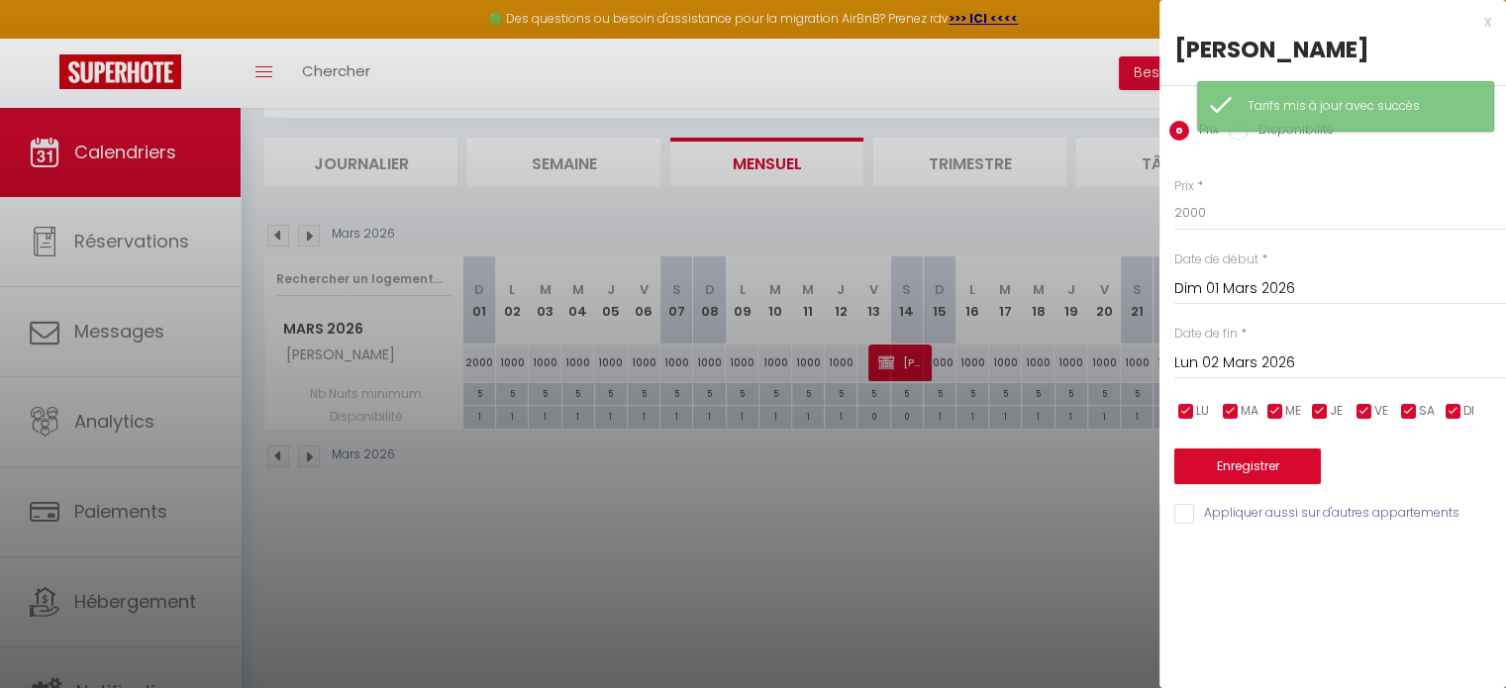
click at [479, 391] on div at bounding box center [753, 344] width 1506 height 688
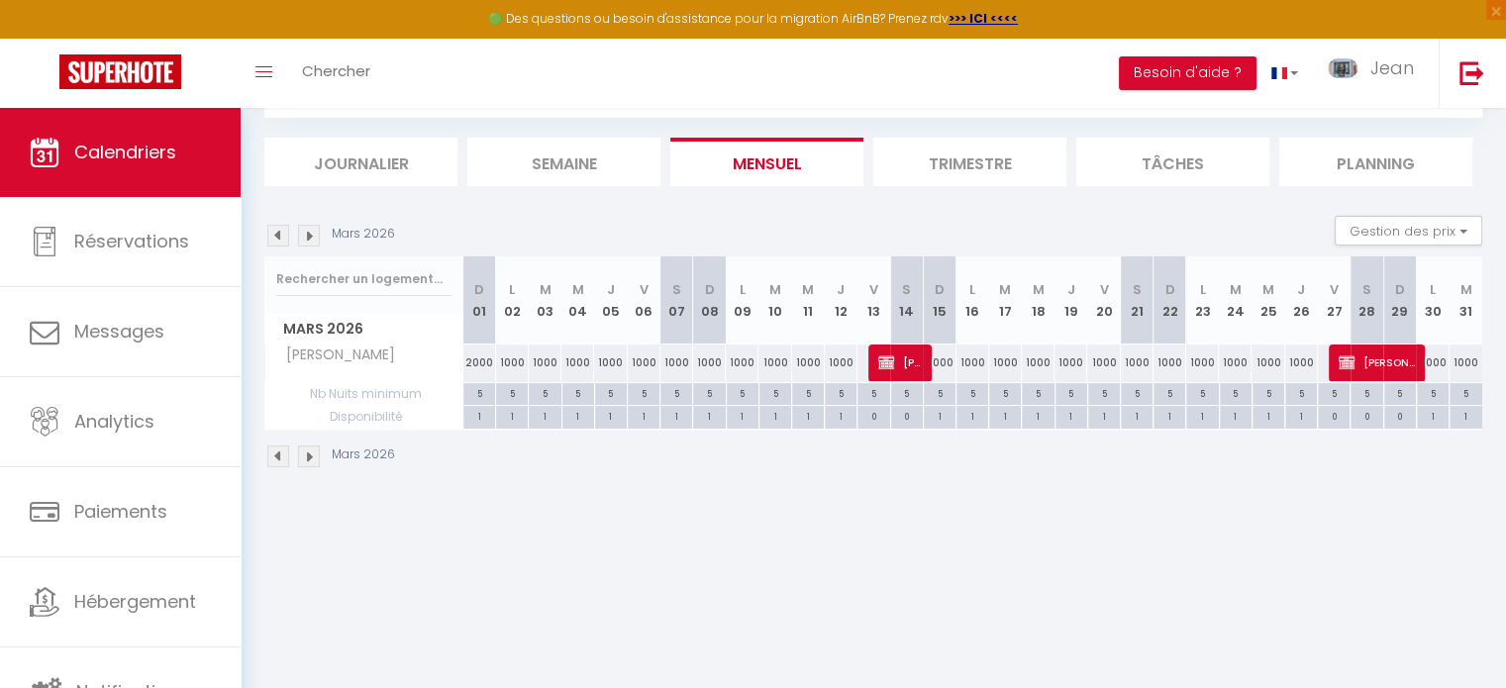
click at [482, 389] on div "5" at bounding box center [479, 392] width 32 height 19
type input "5"
type input "Dim 01 Mars 2026"
type input "Lun 02 Mars 2026"
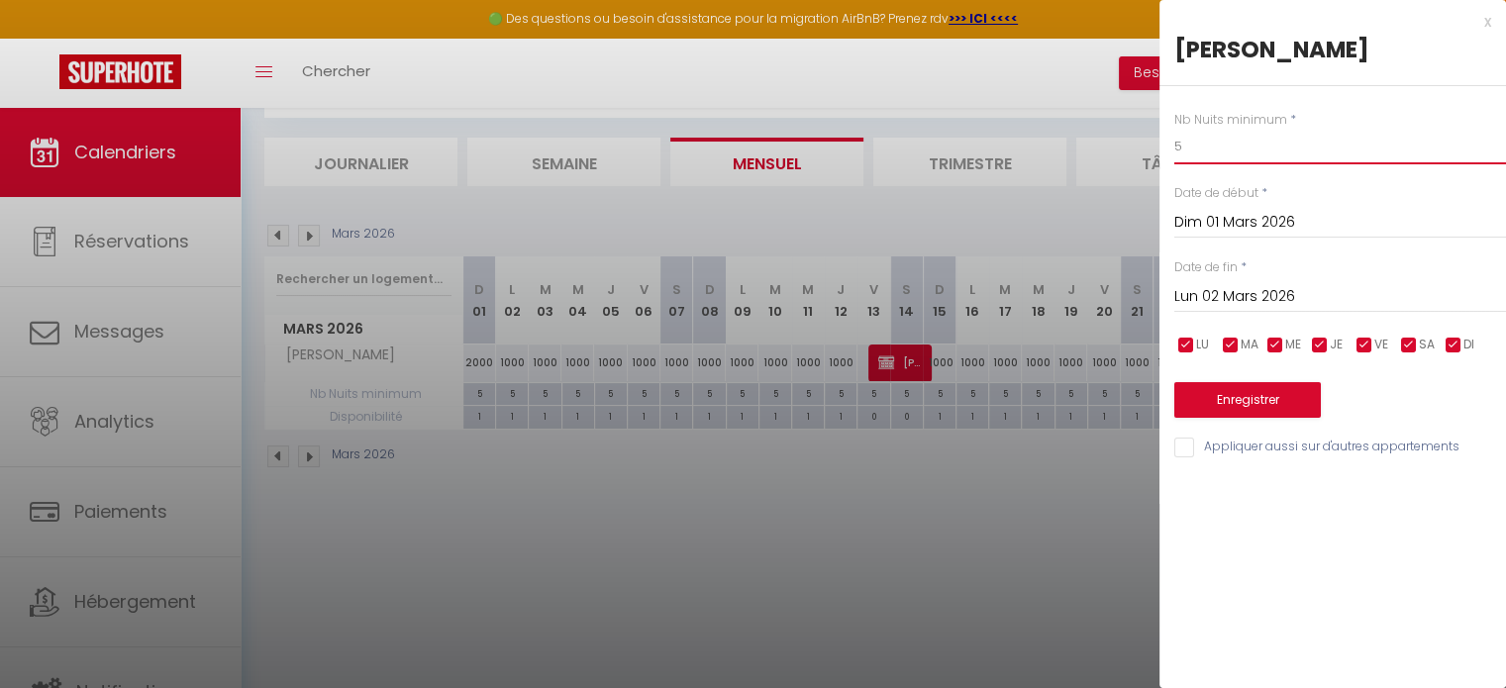
click at [1227, 150] on input "5" at bounding box center [1341, 147] width 332 height 36
type input "3"
click at [1236, 217] on input "Dim 01 Mars 2026" at bounding box center [1341, 223] width 332 height 26
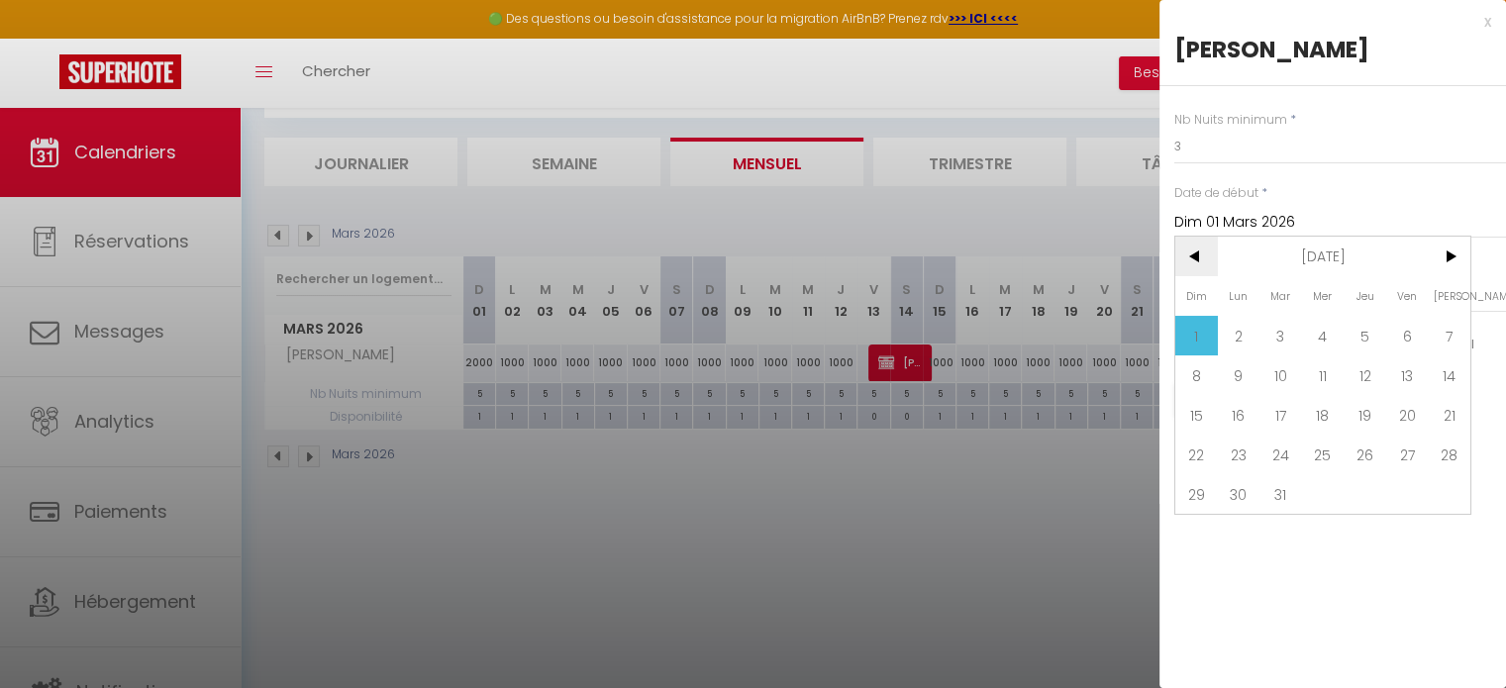
click at [1196, 261] on span "<" at bounding box center [1197, 257] width 43 height 40
click at [1406, 461] on span "27" at bounding box center [1407, 455] width 43 height 40
type input "Ven 27 Février 2026"
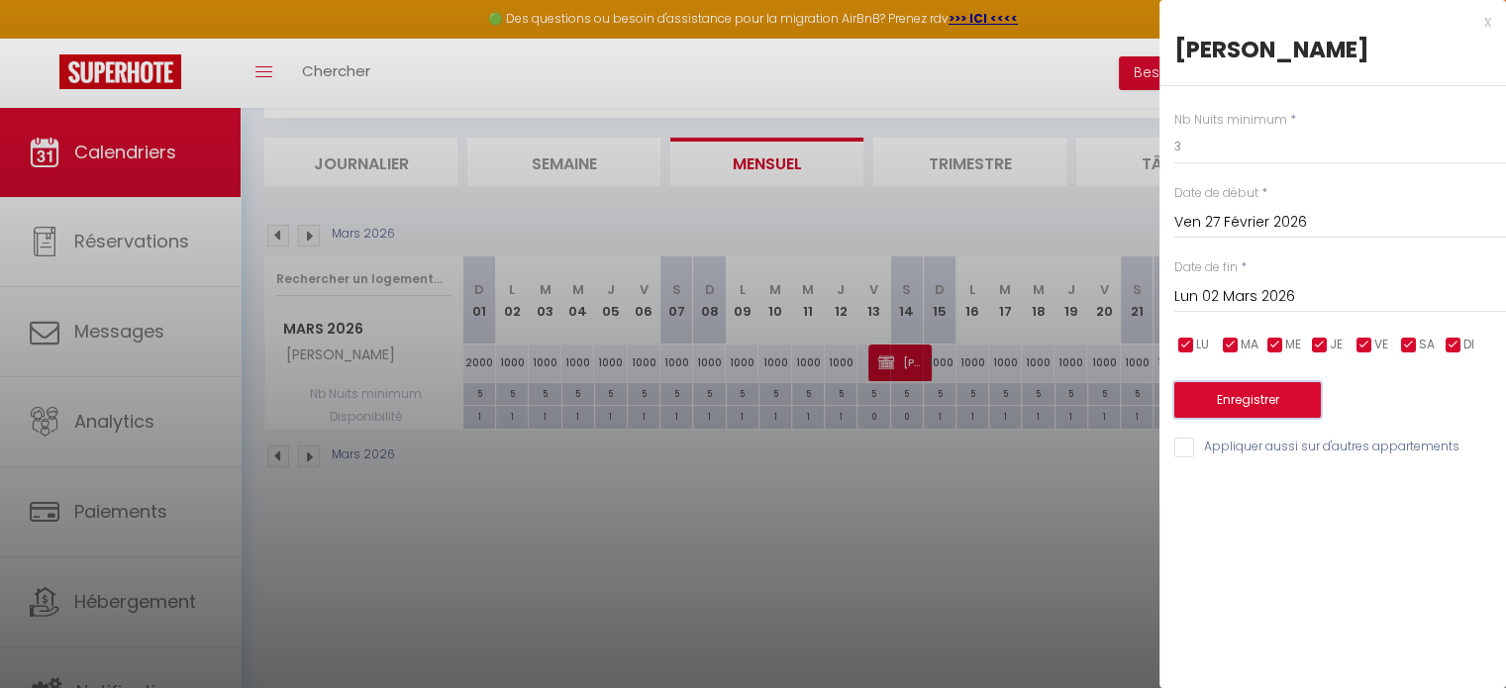
click at [1221, 403] on button "Enregistrer" at bounding box center [1248, 400] width 147 height 36
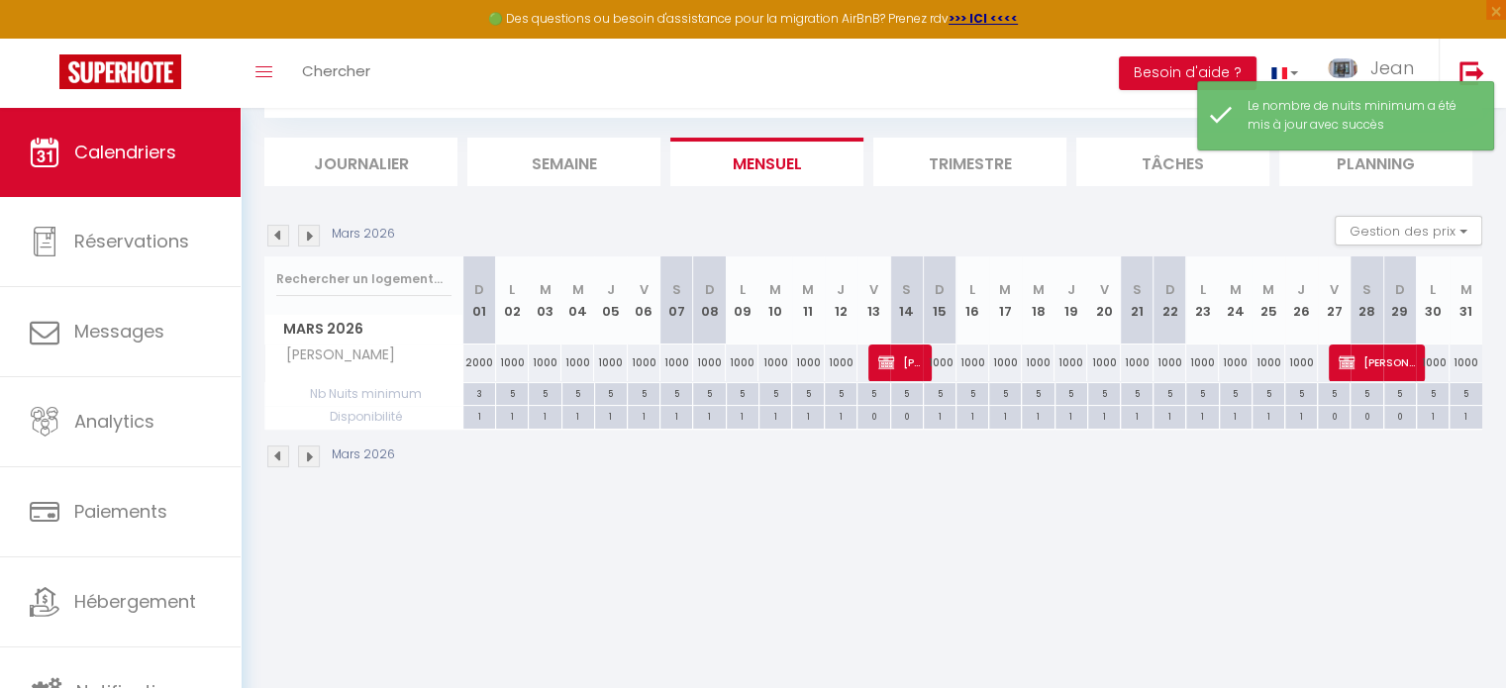
click at [646, 359] on div "1000" at bounding box center [644, 363] width 33 height 37
type input "1000"
type input "Ven 06 Mars 2026"
type input "[PERSON_NAME] 07 Mars 2026"
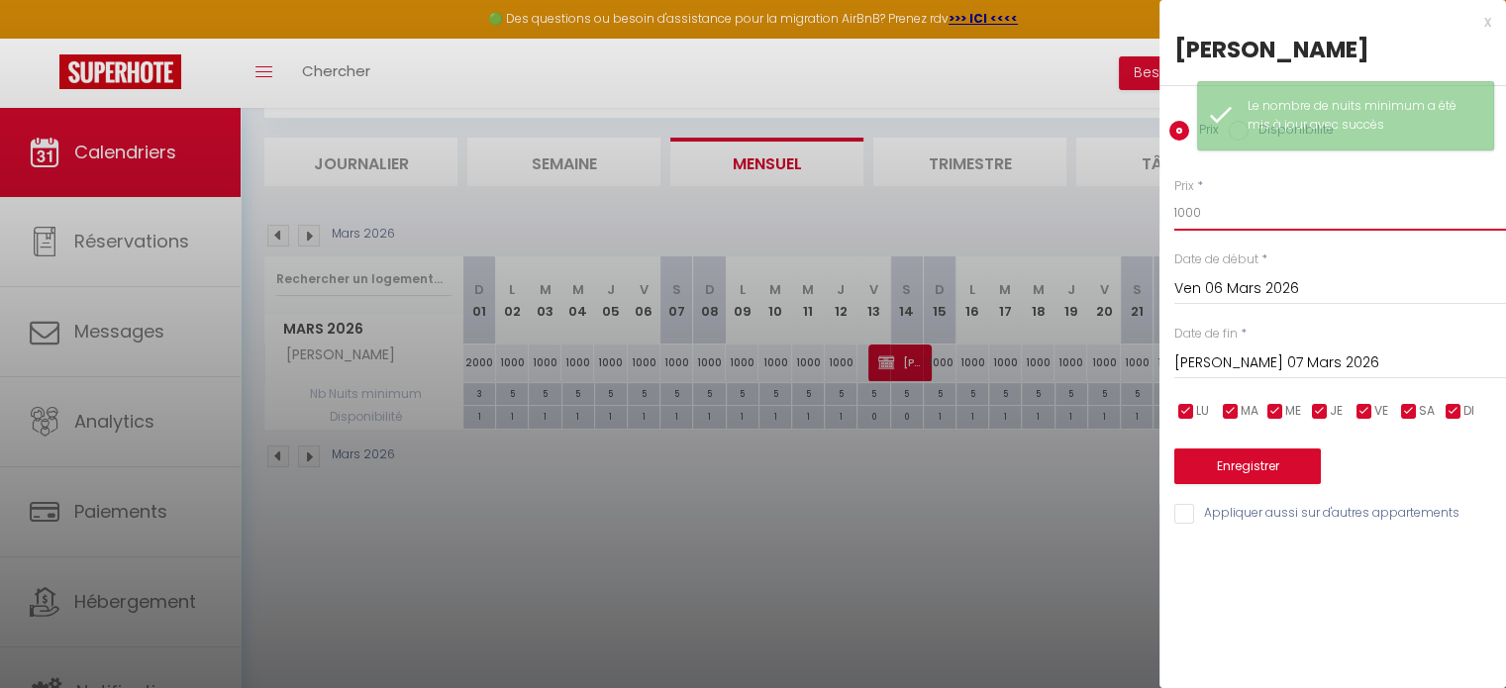
click at [1211, 209] on input "1000" at bounding box center [1341, 213] width 332 height 36
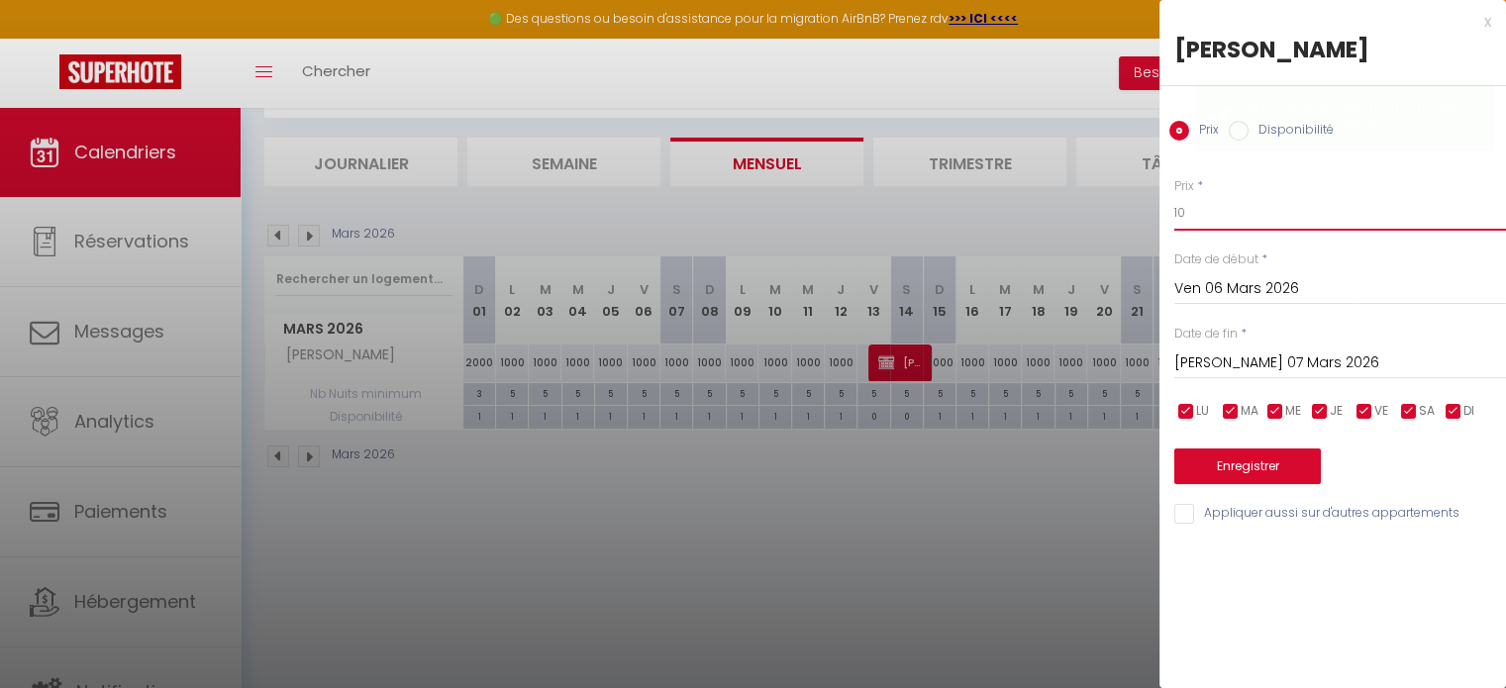
type input "1"
type input "2000"
click at [1224, 366] on input "[PERSON_NAME] 07 Mars 2026" at bounding box center [1341, 364] width 332 height 26
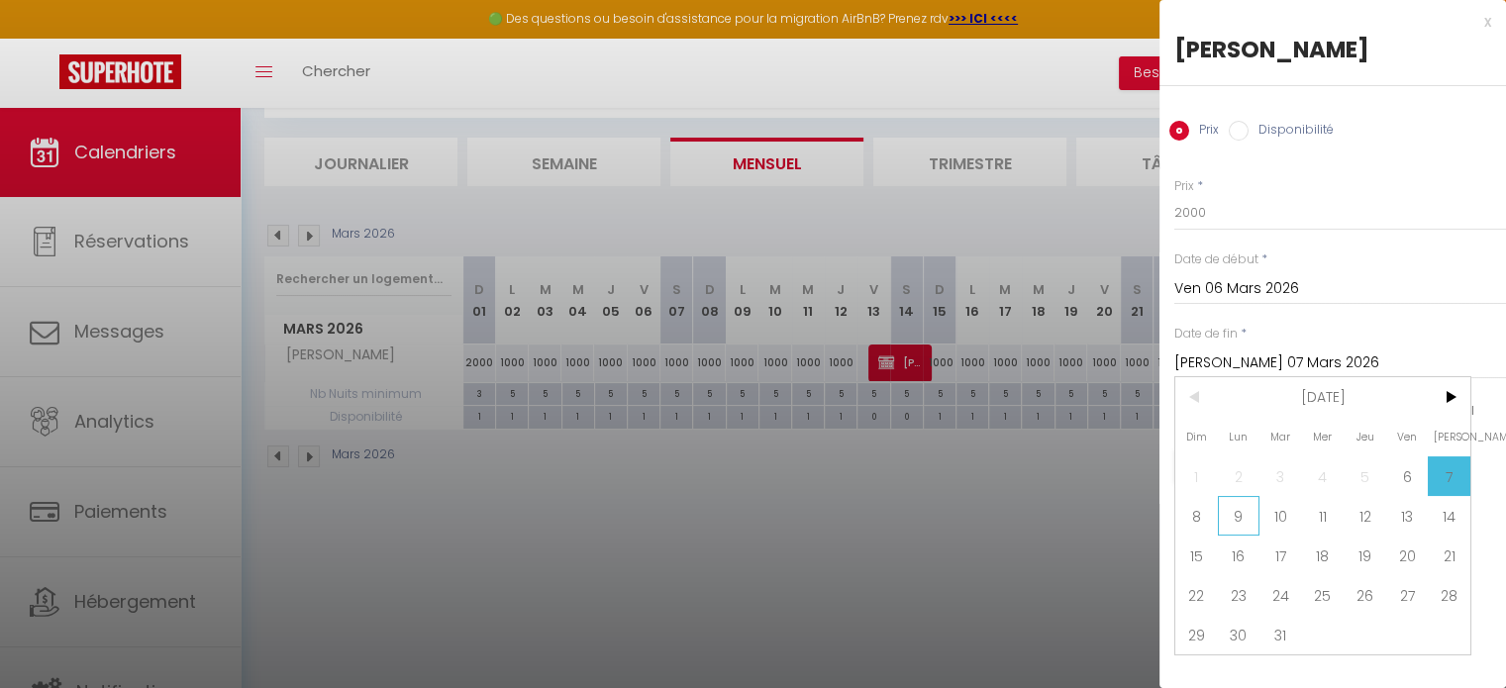
click at [1238, 522] on span "9" at bounding box center [1239, 516] width 43 height 40
type input "Lun 09 Mars 2026"
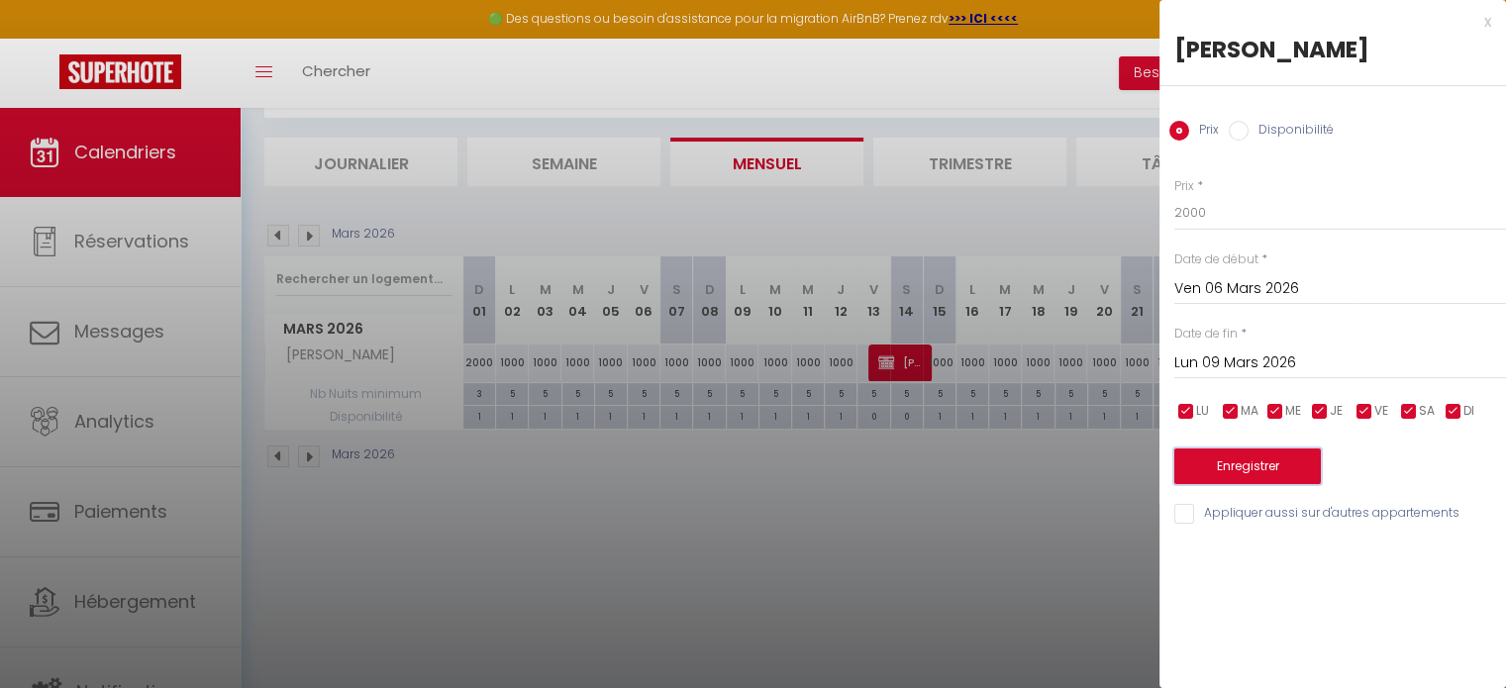
click at [1257, 466] on button "Enregistrer" at bounding box center [1248, 467] width 147 height 36
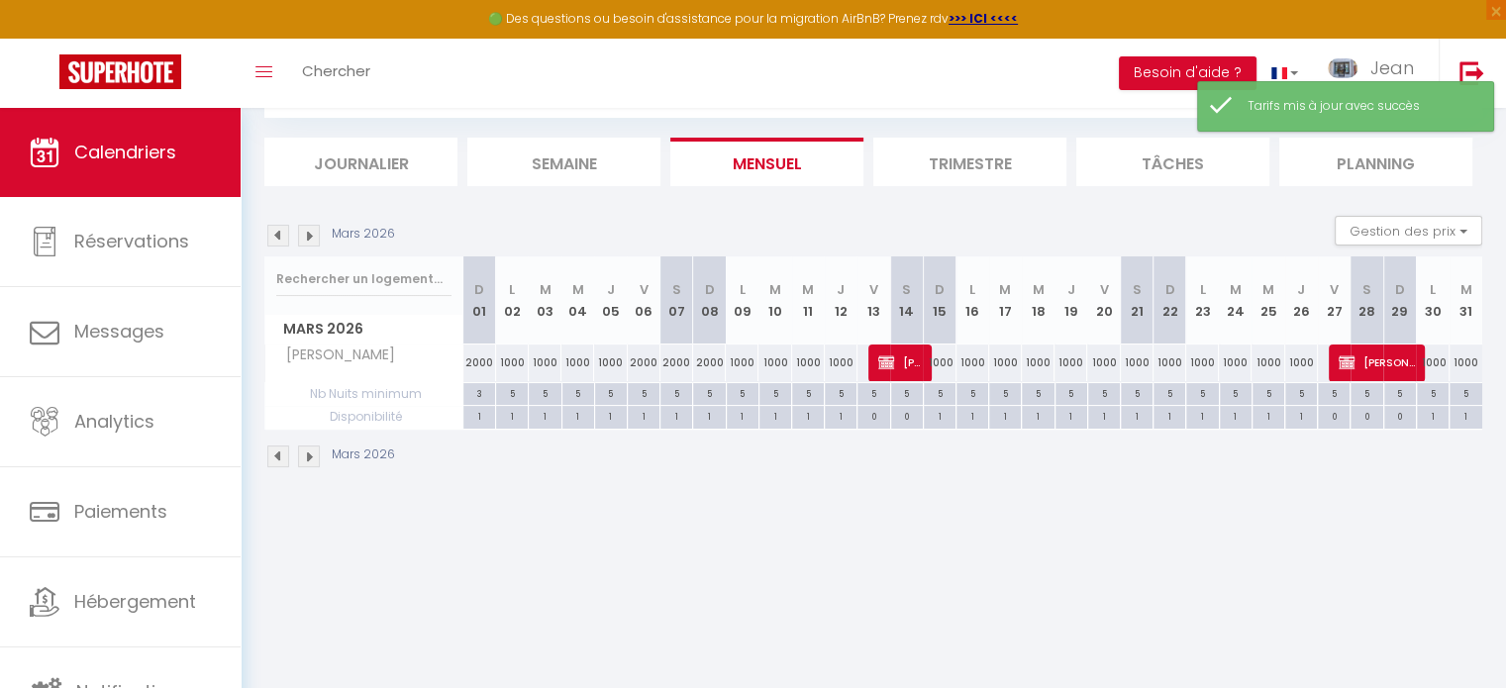
click at [644, 391] on div "5" at bounding box center [644, 392] width 32 height 19
type input "5"
type input "Ven 06 Mars 2026"
type input "[PERSON_NAME] 07 Mars 2026"
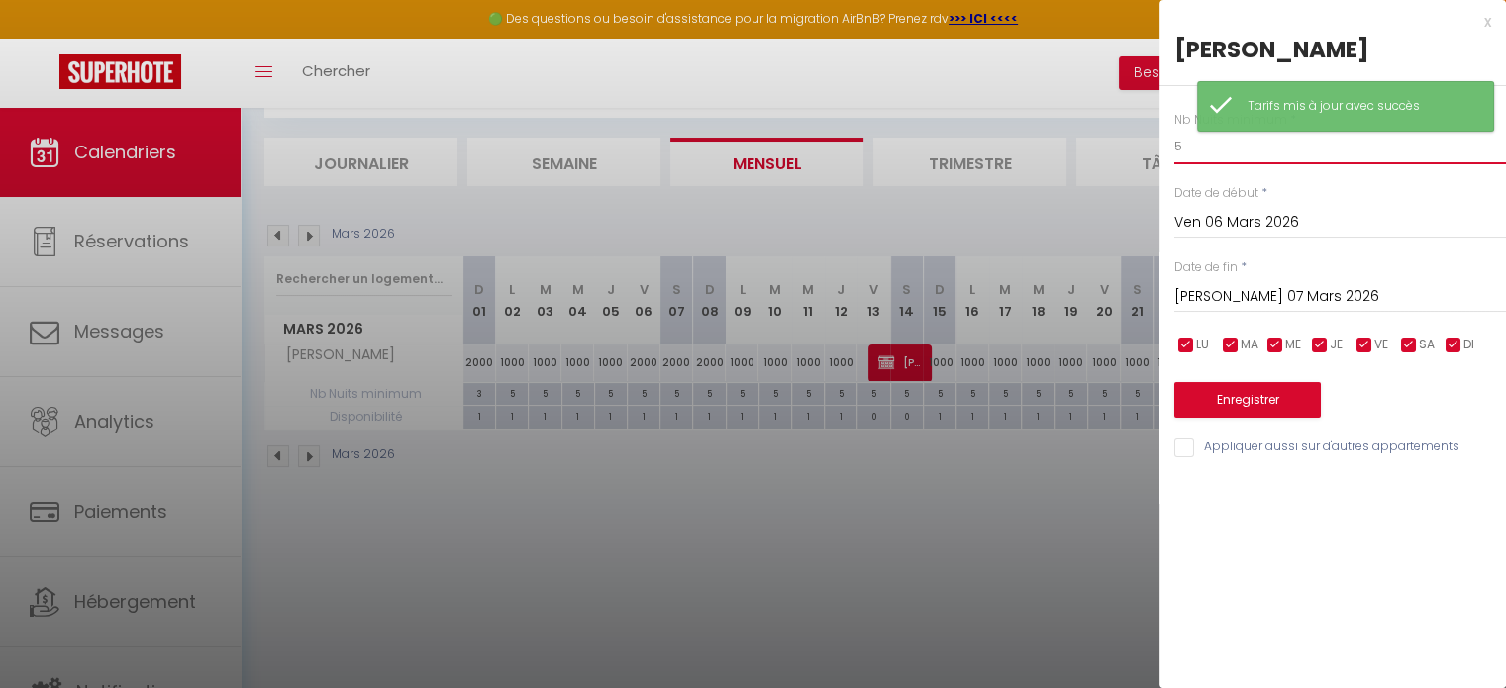
click at [1193, 151] on input "5" at bounding box center [1341, 147] width 332 height 36
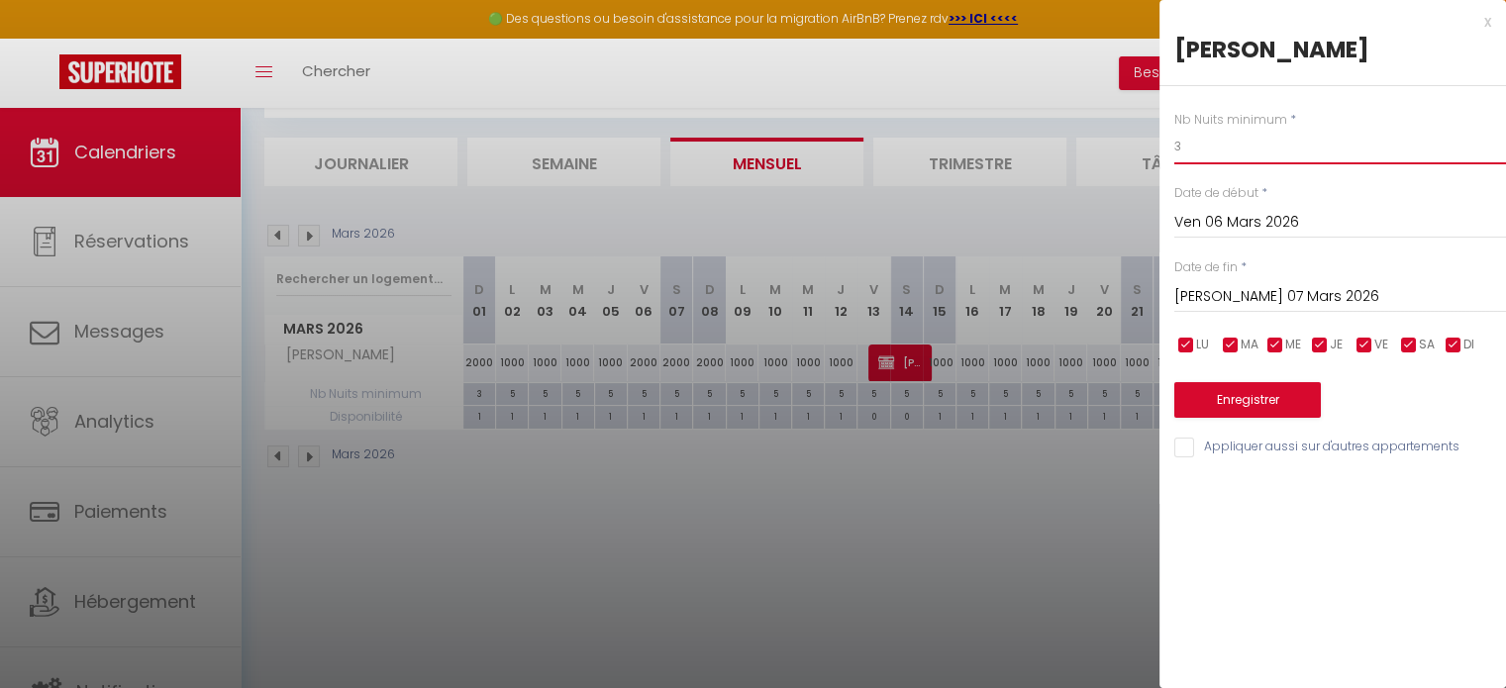
type input "3"
click at [1251, 292] on input "[PERSON_NAME] 07 Mars 2026" at bounding box center [1341, 297] width 332 height 26
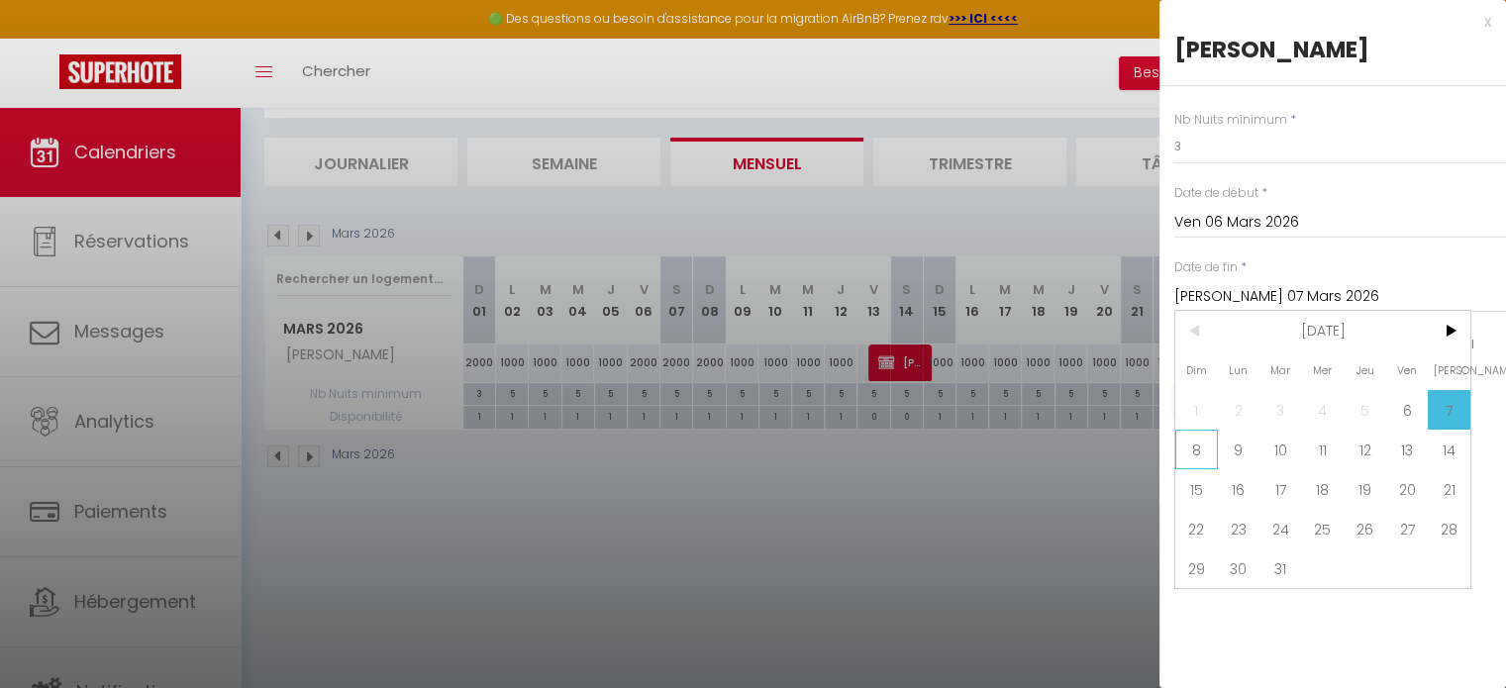
click at [1196, 451] on span "8" at bounding box center [1197, 450] width 43 height 40
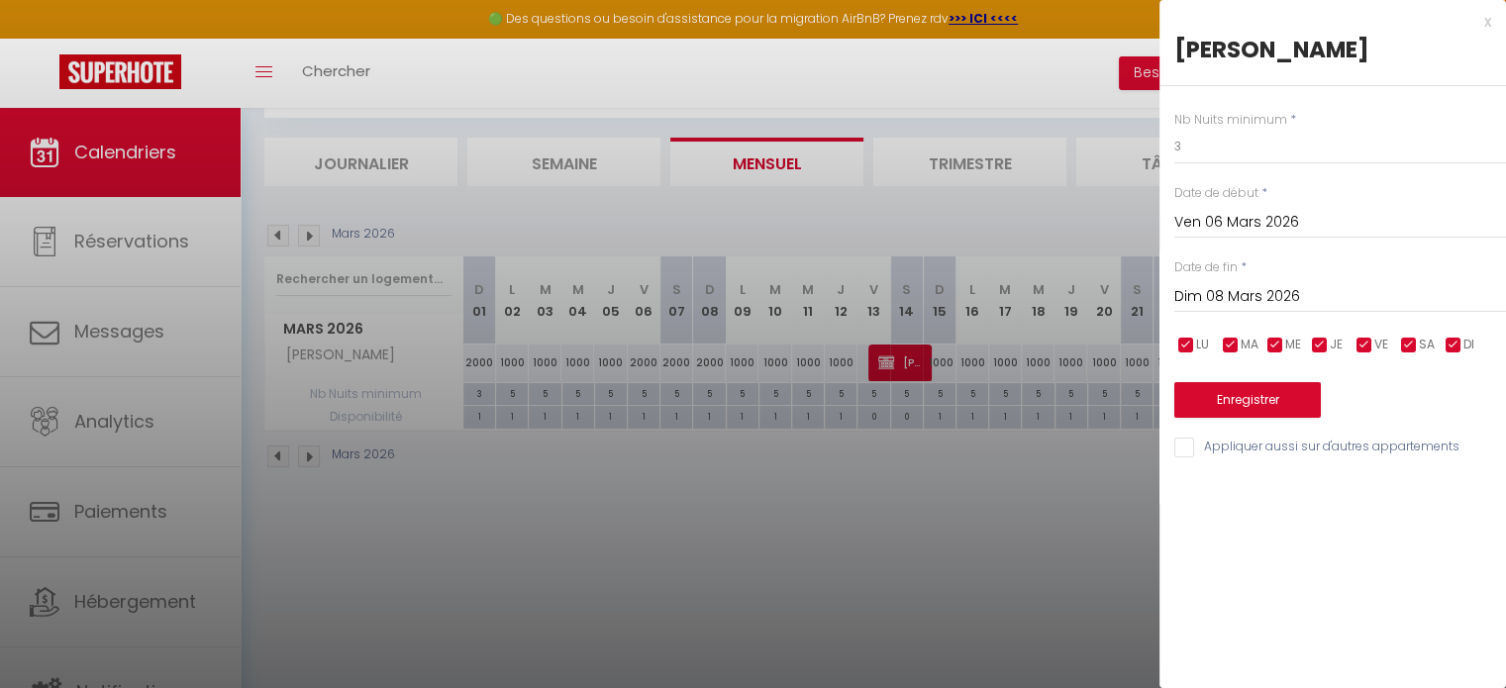
click at [1228, 300] on input "Dim 08 Mars 2026" at bounding box center [1341, 297] width 332 height 26
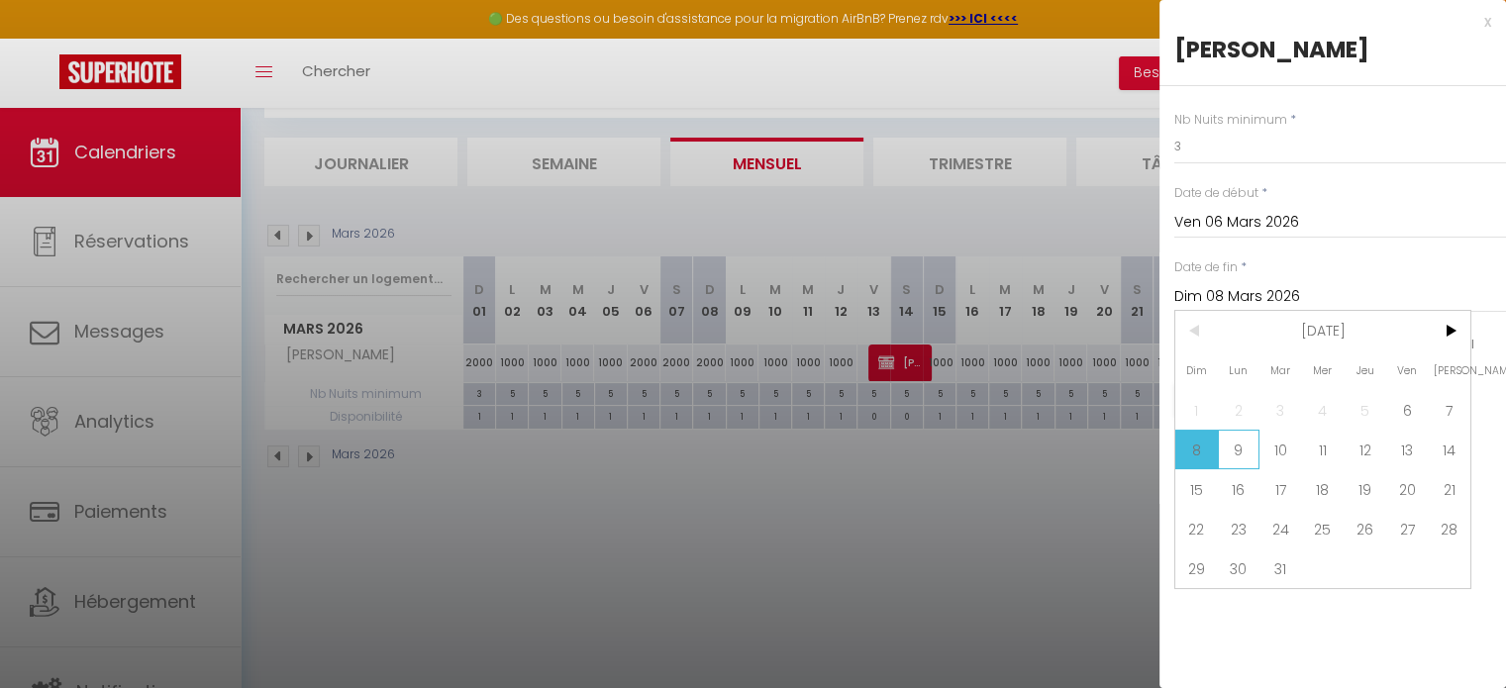
click at [1233, 457] on span "9" at bounding box center [1239, 450] width 43 height 40
type input "Lun 09 Mars 2026"
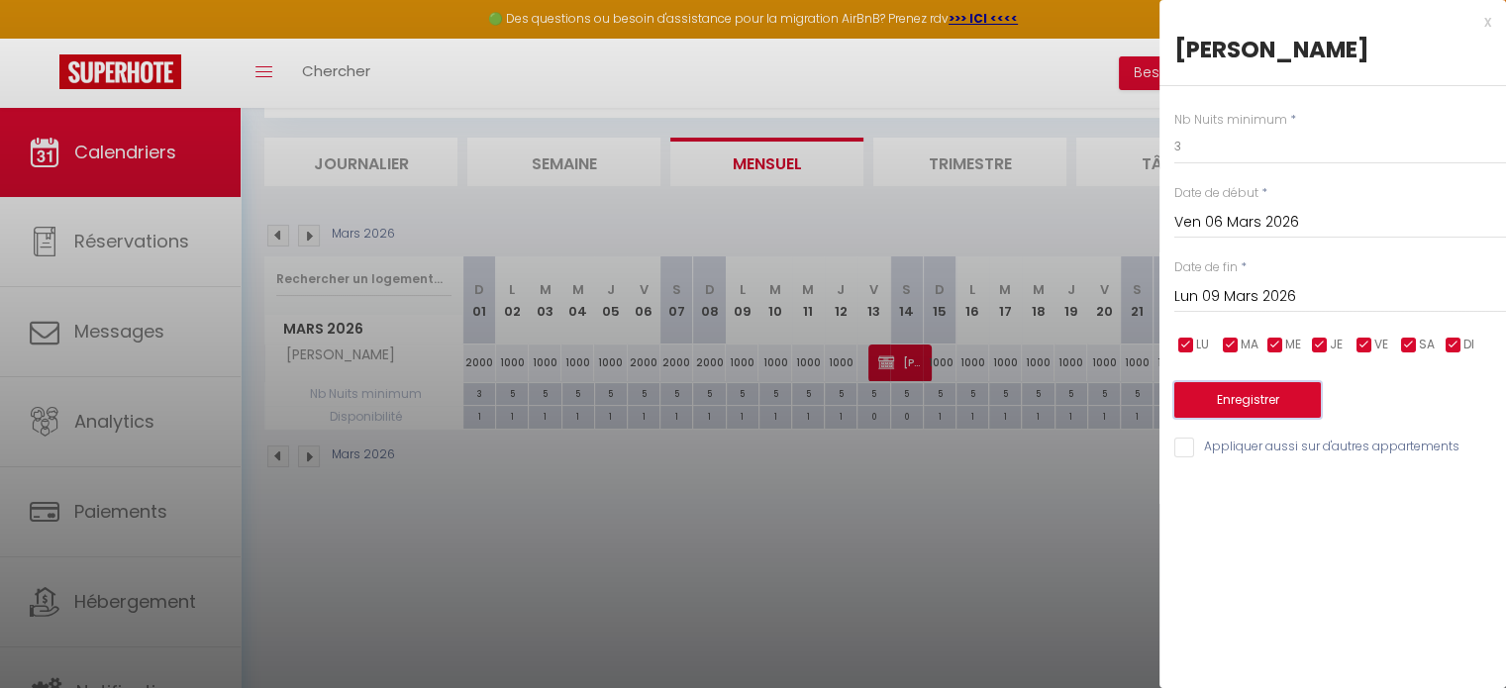
click at [1232, 389] on button "Enregistrer" at bounding box center [1248, 400] width 147 height 36
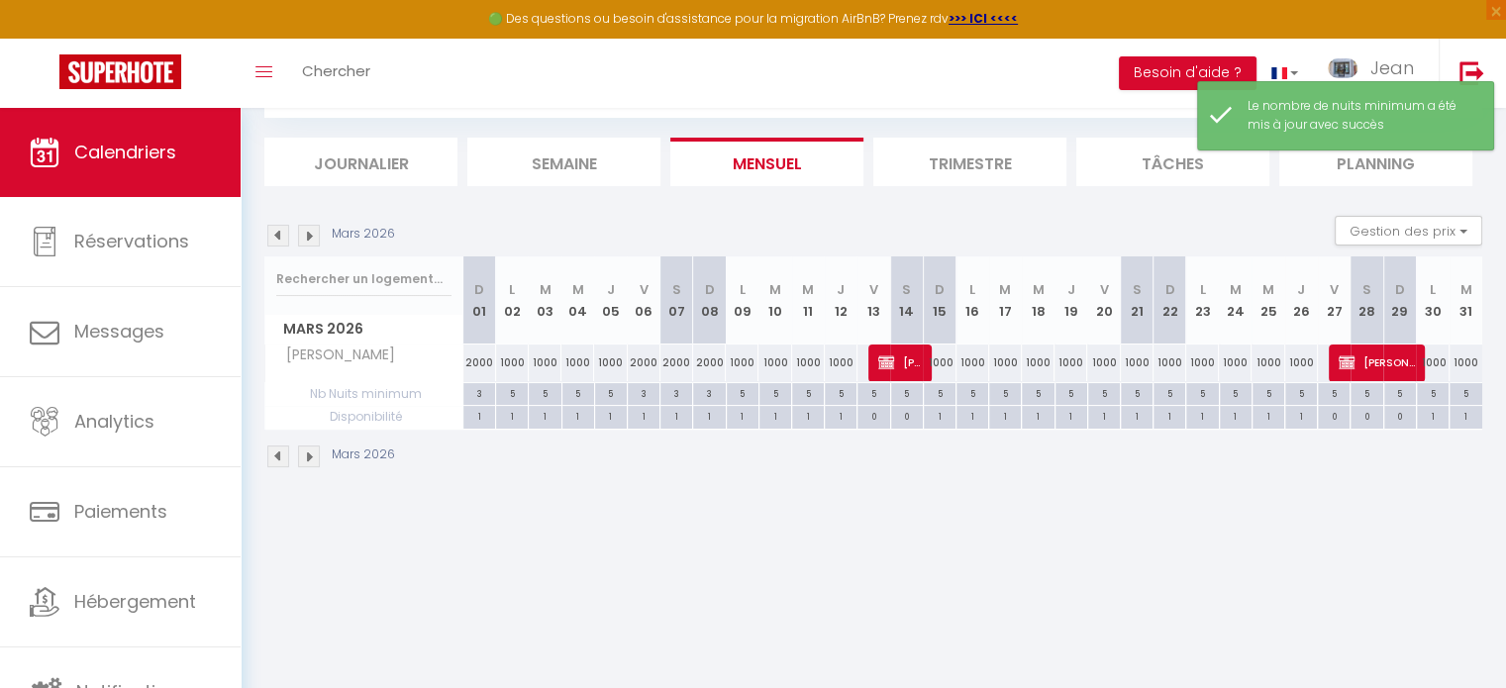
click at [1101, 358] on div "1000" at bounding box center [1103, 363] width 33 height 37
type input "1000"
type input "Ven 20 Mars 2026"
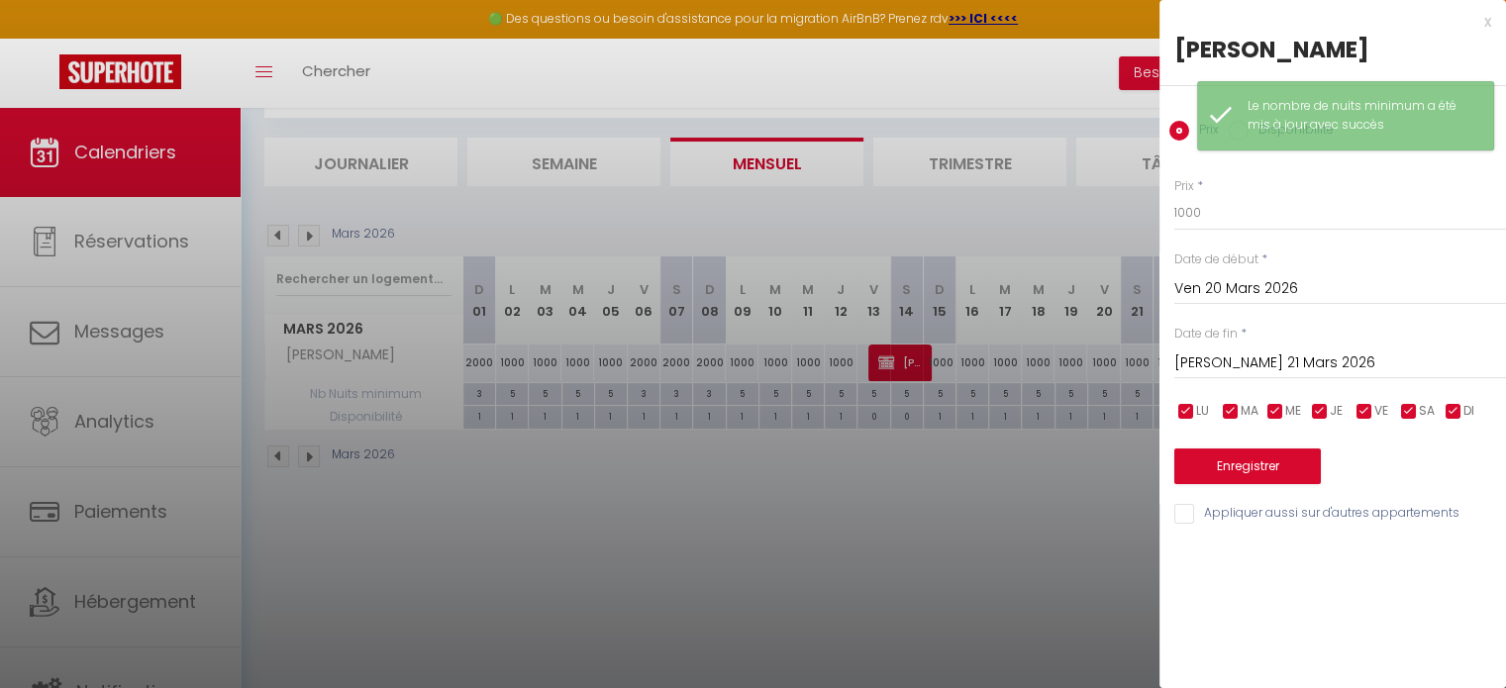
click at [1211, 367] on input "[PERSON_NAME] 21 Mars 2026" at bounding box center [1341, 364] width 332 height 26
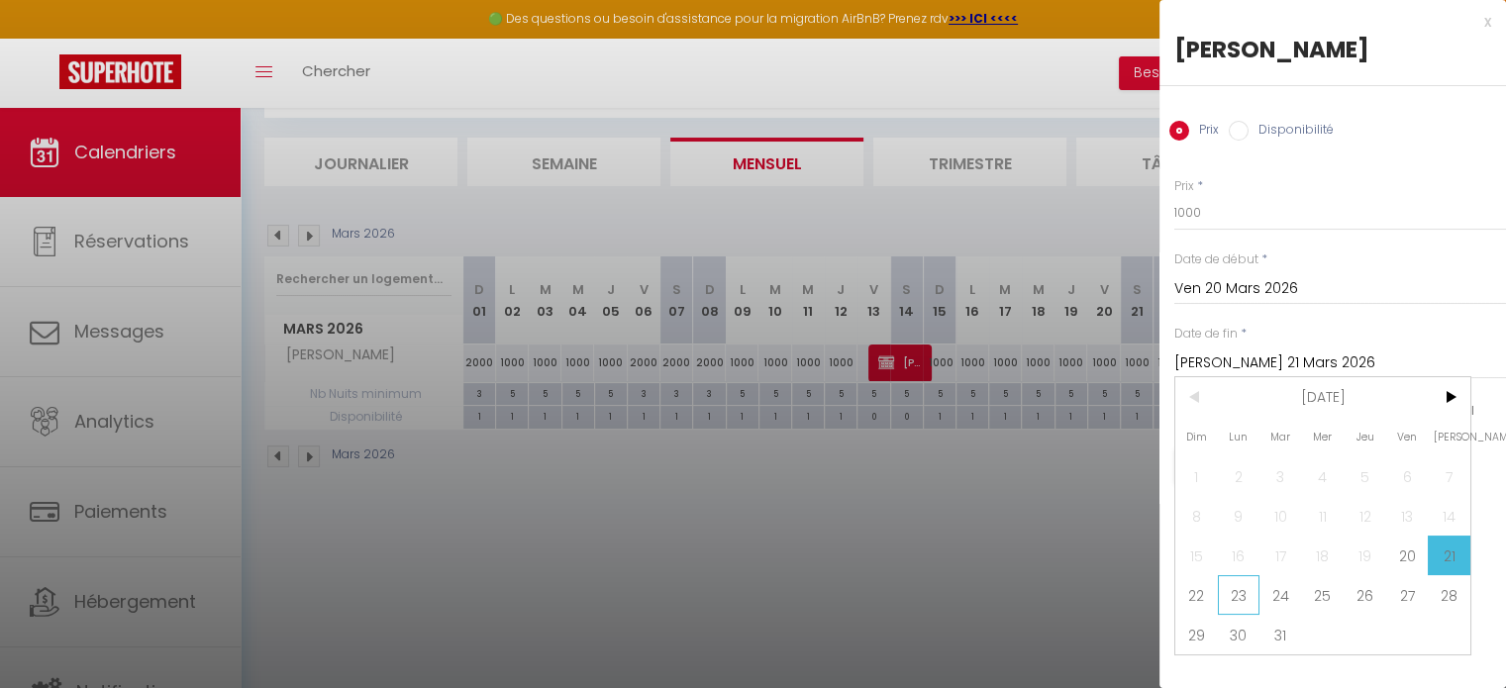
click at [1240, 599] on span "23" at bounding box center [1239, 595] width 43 height 40
type input "Lun 23 Mars 2026"
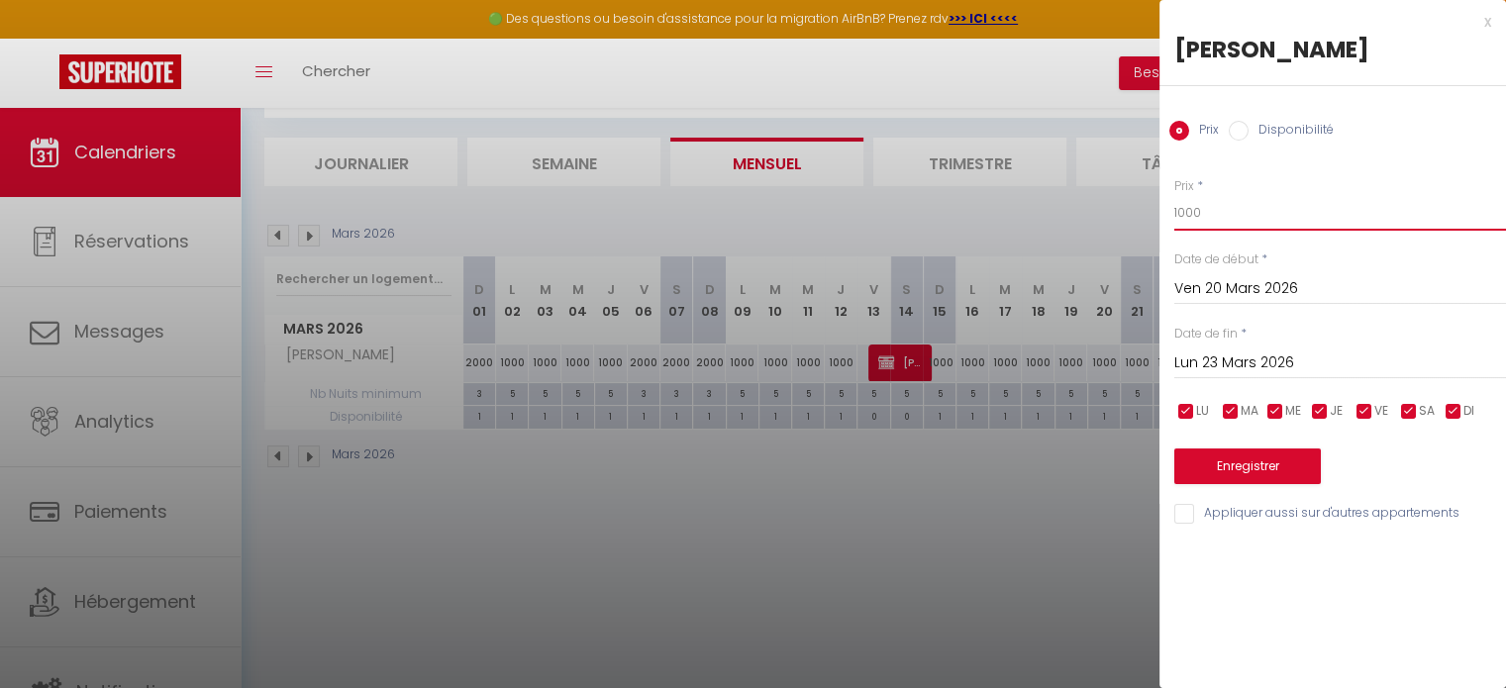
click at [1218, 217] on input "1000" at bounding box center [1341, 213] width 332 height 36
type input "1"
type input "2000"
click at [1256, 472] on button "Enregistrer" at bounding box center [1248, 467] width 147 height 36
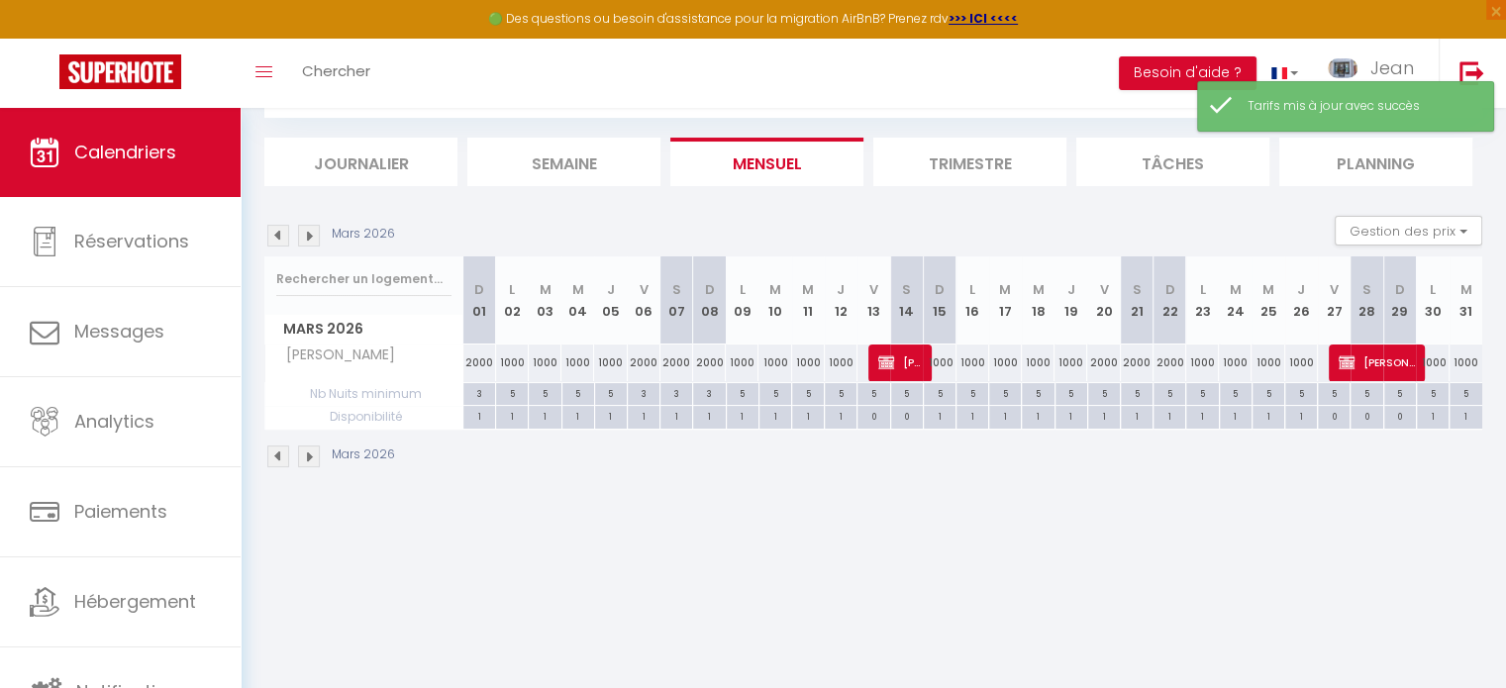
click at [1104, 390] on div "5" at bounding box center [1104, 392] width 32 height 19
type input "5"
type input "Ven 20 Mars 2026"
type input "[PERSON_NAME] 21 Mars 2026"
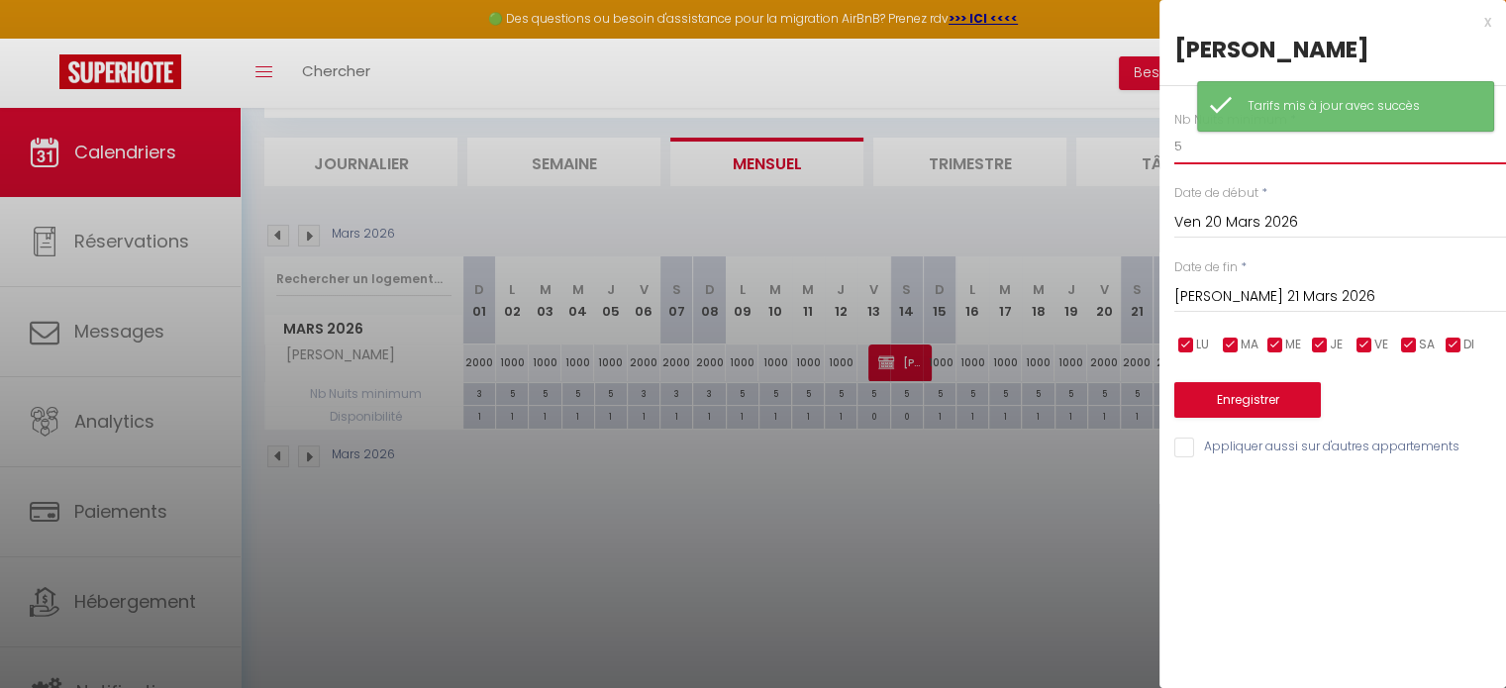
click at [1196, 146] on input "5" at bounding box center [1341, 147] width 332 height 36
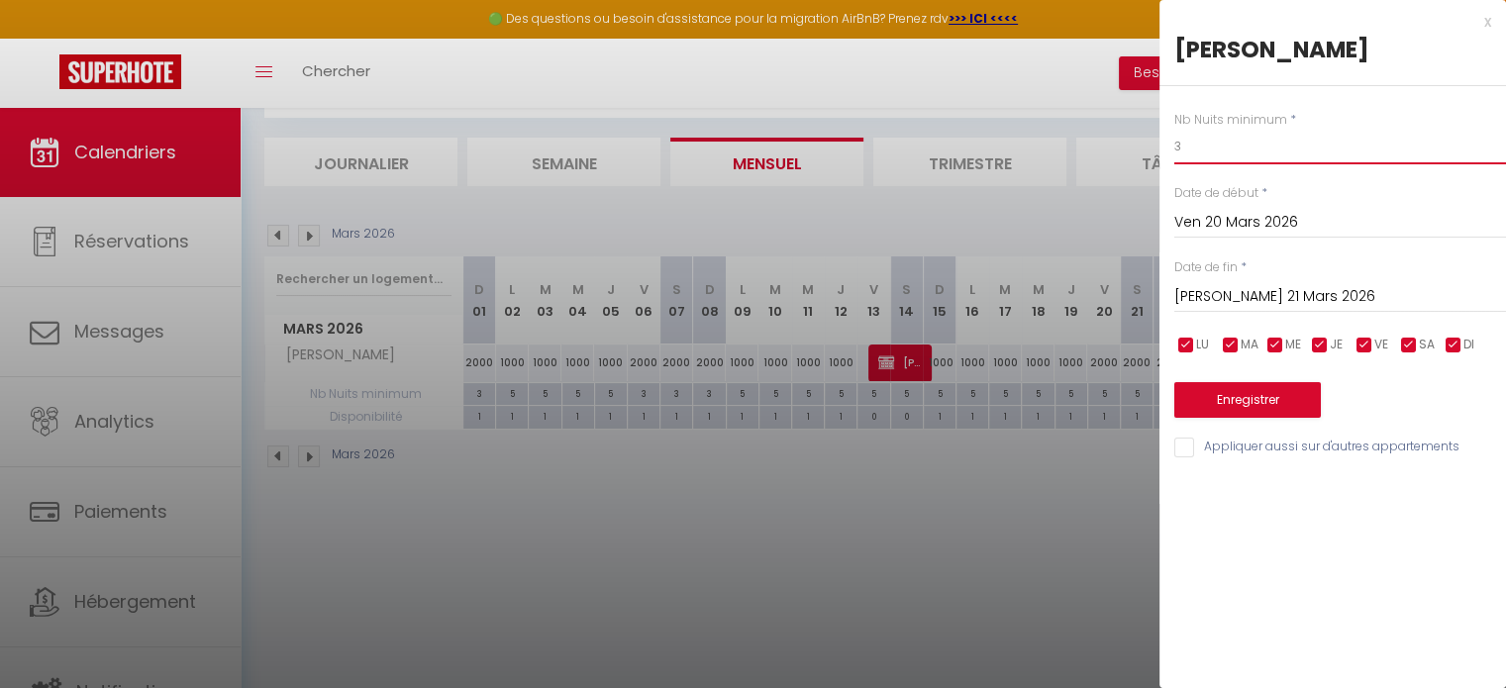
type input "3"
click at [1203, 293] on input "[PERSON_NAME] 21 Mars 2026" at bounding box center [1341, 297] width 332 height 26
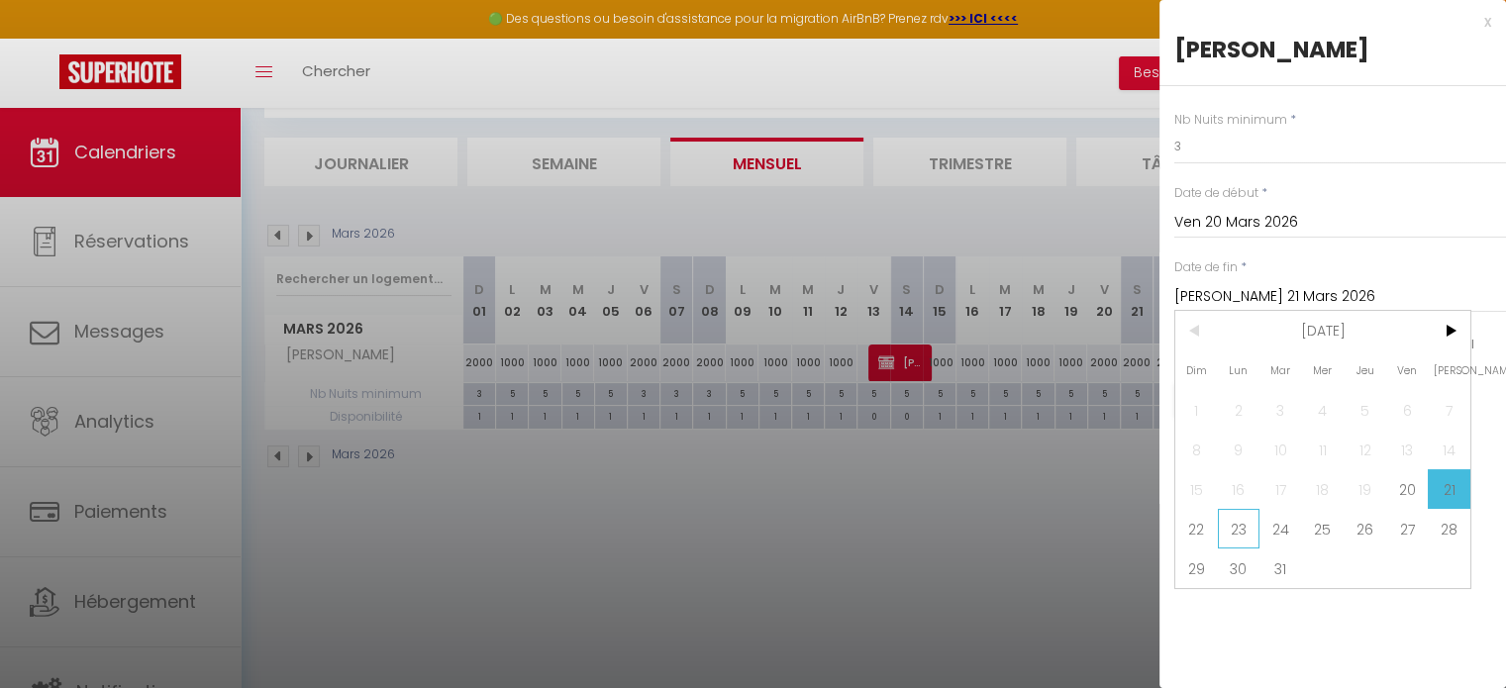
click at [1237, 537] on span "23" at bounding box center [1239, 529] width 43 height 40
type input "Lun 23 Mars 2026"
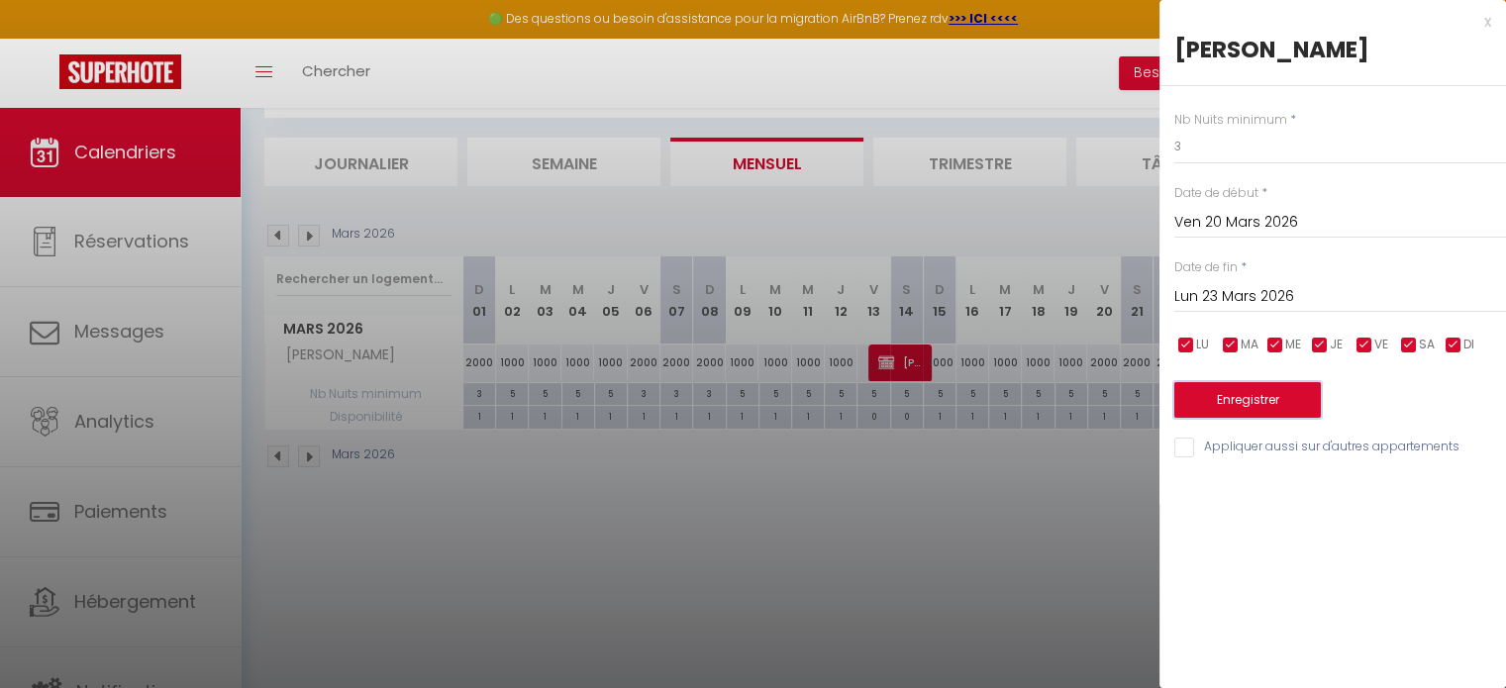
click at [1233, 406] on button "Enregistrer" at bounding box center [1248, 400] width 147 height 36
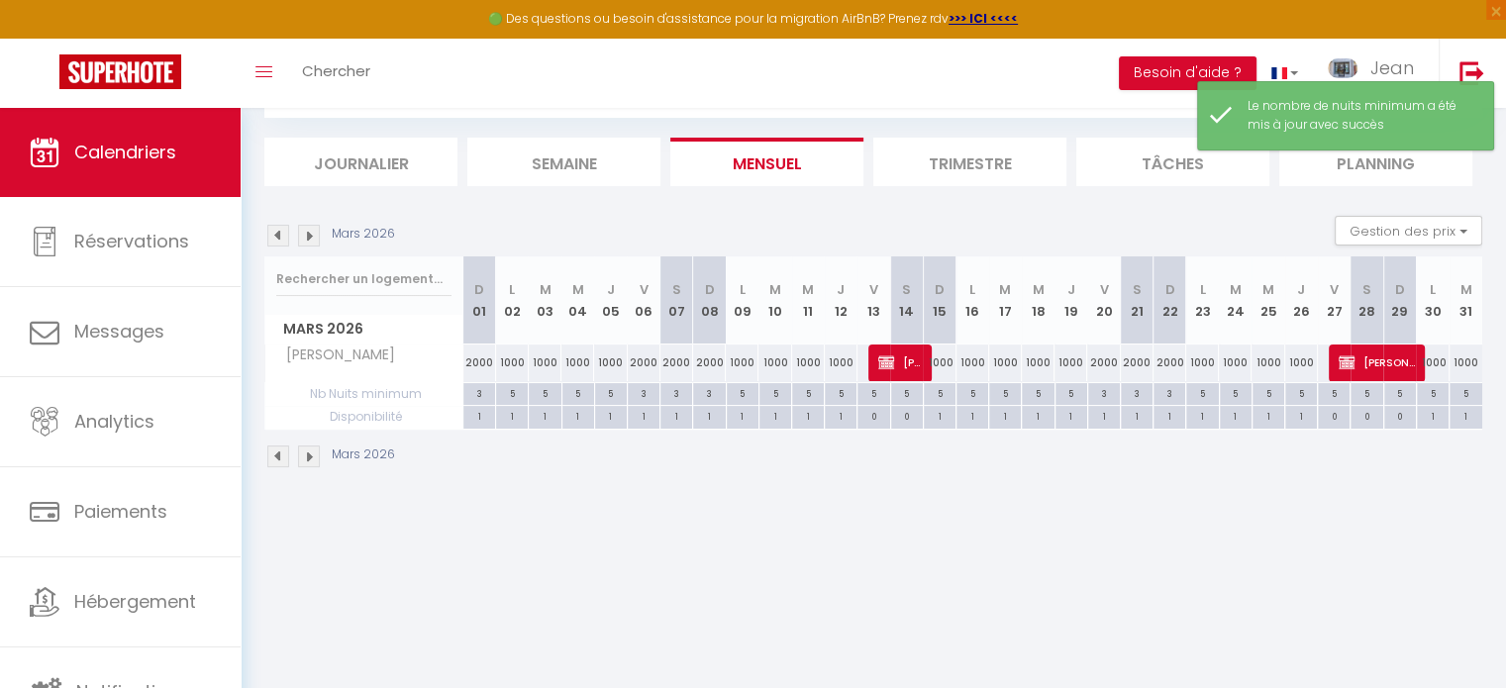
click at [308, 228] on img at bounding box center [309, 236] width 22 height 22
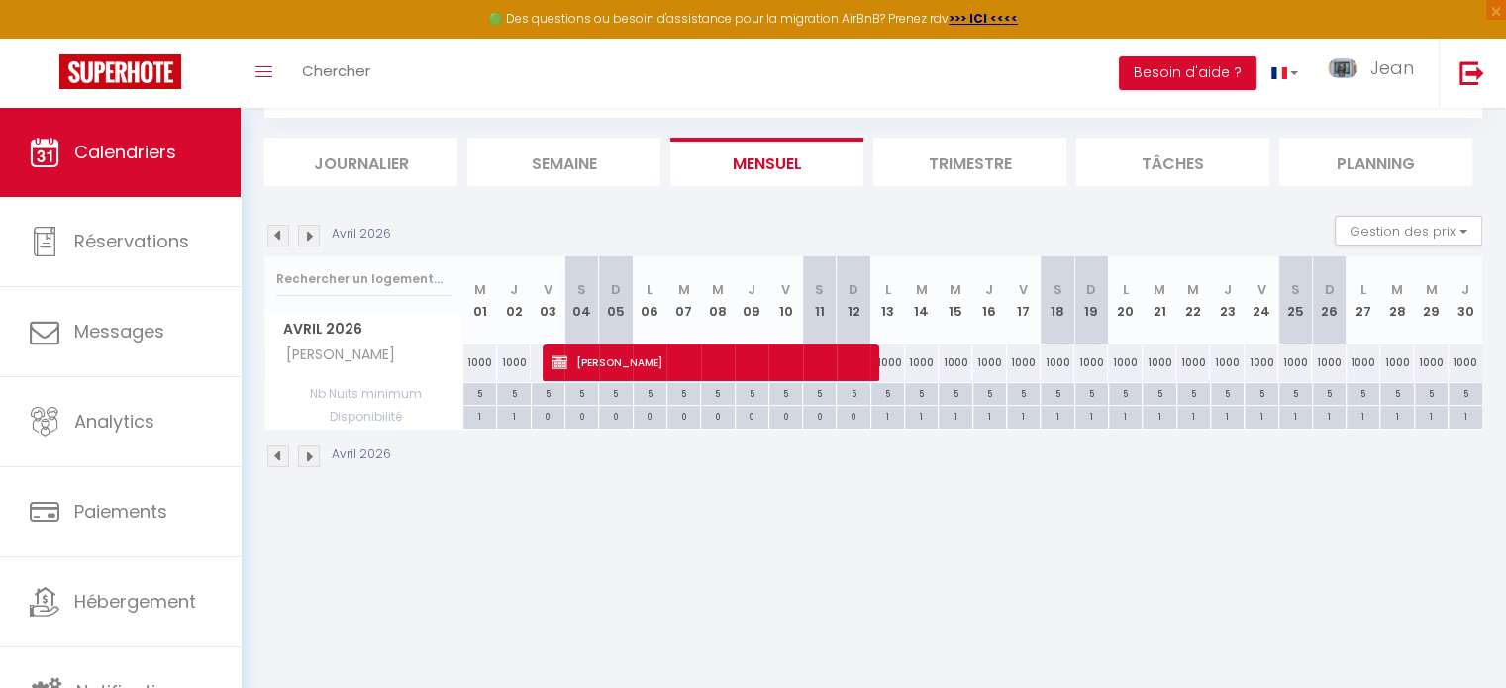
click at [1055, 397] on div "5" at bounding box center [1057, 392] width 33 height 19
type input "5"
type input "[PERSON_NAME] 18 Avril 2026"
type input "Dim 19 Avril 2026"
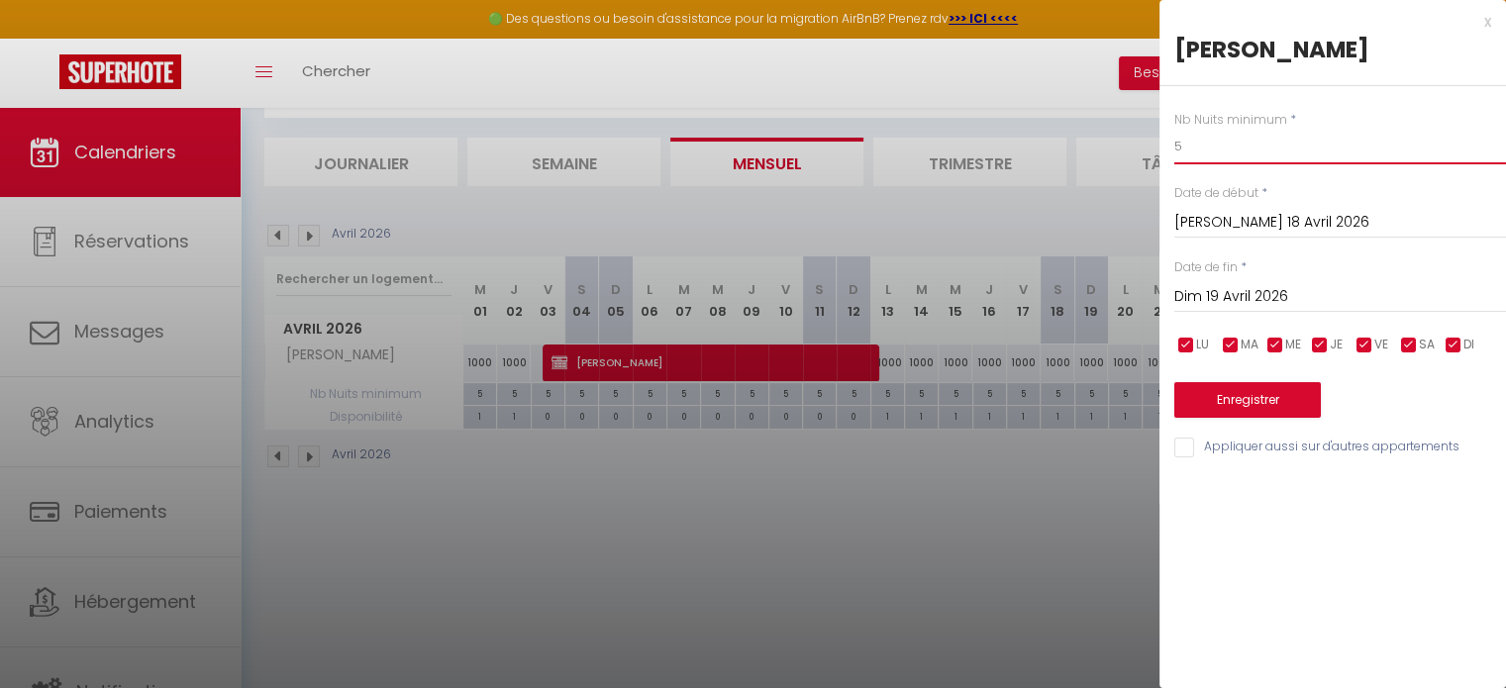
click at [1196, 149] on input "5" at bounding box center [1341, 147] width 332 height 36
type input "4"
click at [1216, 294] on input "Dim 19 Avril 2026" at bounding box center [1341, 297] width 332 height 26
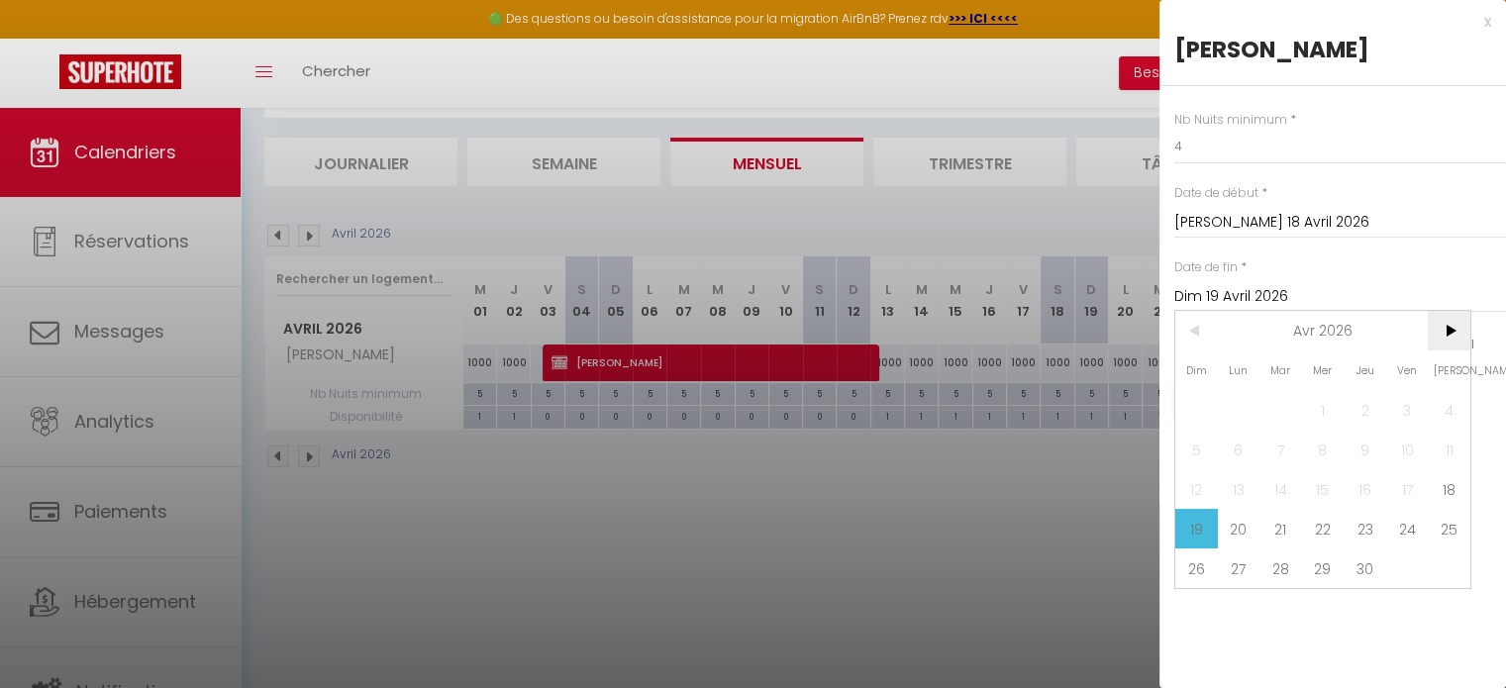
click at [1451, 336] on span ">" at bounding box center [1449, 331] width 43 height 40
click at [1195, 613] on span "31" at bounding box center [1197, 608] width 43 height 40
type input "Dim 31 Mai 2026"
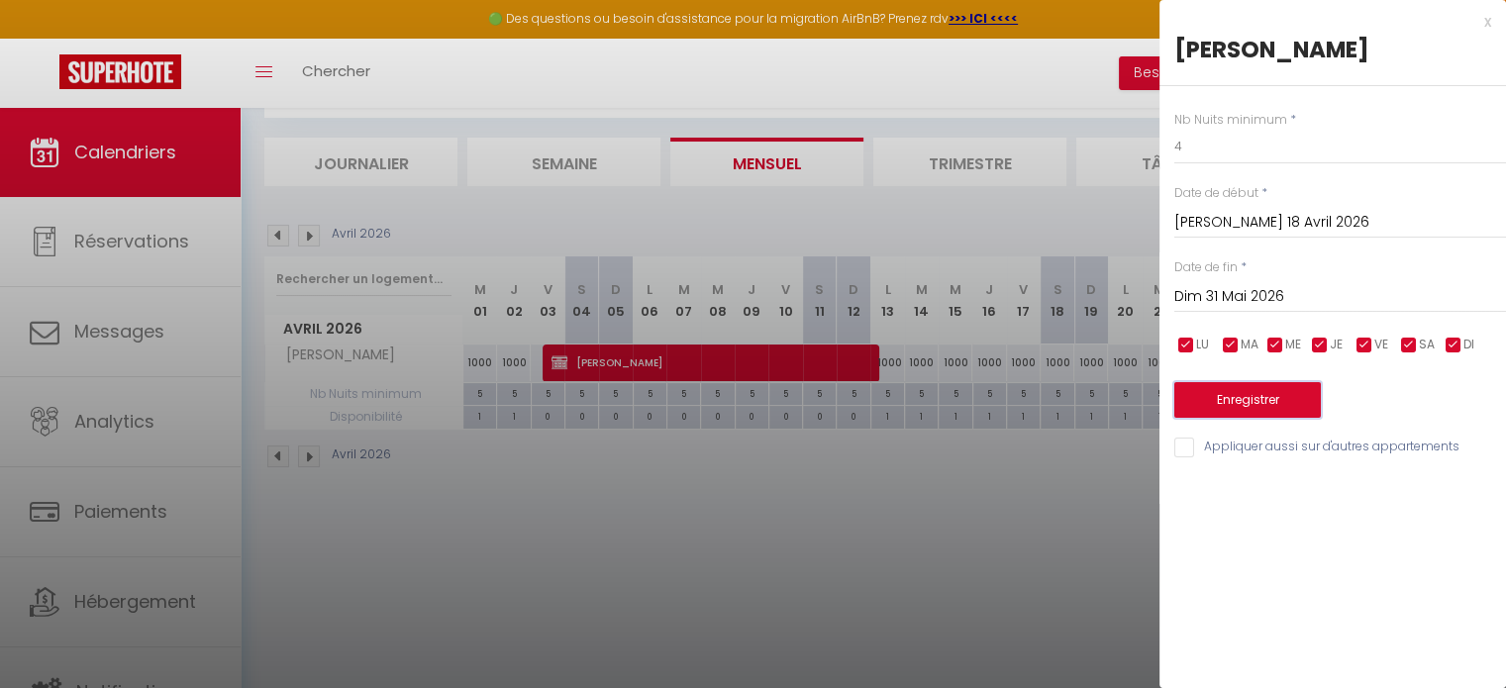
click at [1247, 400] on button "Enregistrer" at bounding box center [1248, 400] width 147 height 36
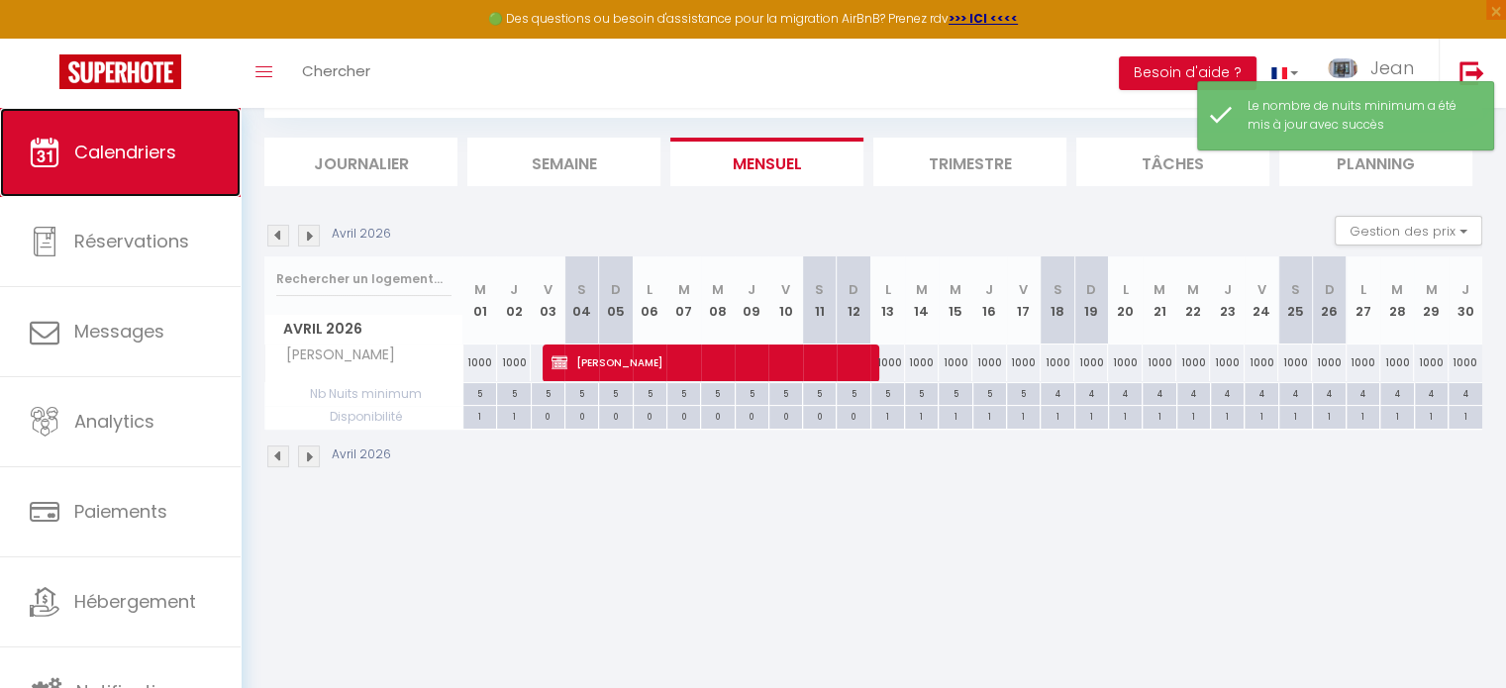
click at [155, 149] on span "Calendriers" at bounding box center [125, 152] width 102 height 25
